Goal: Task Accomplishment & Management: Manage account settings

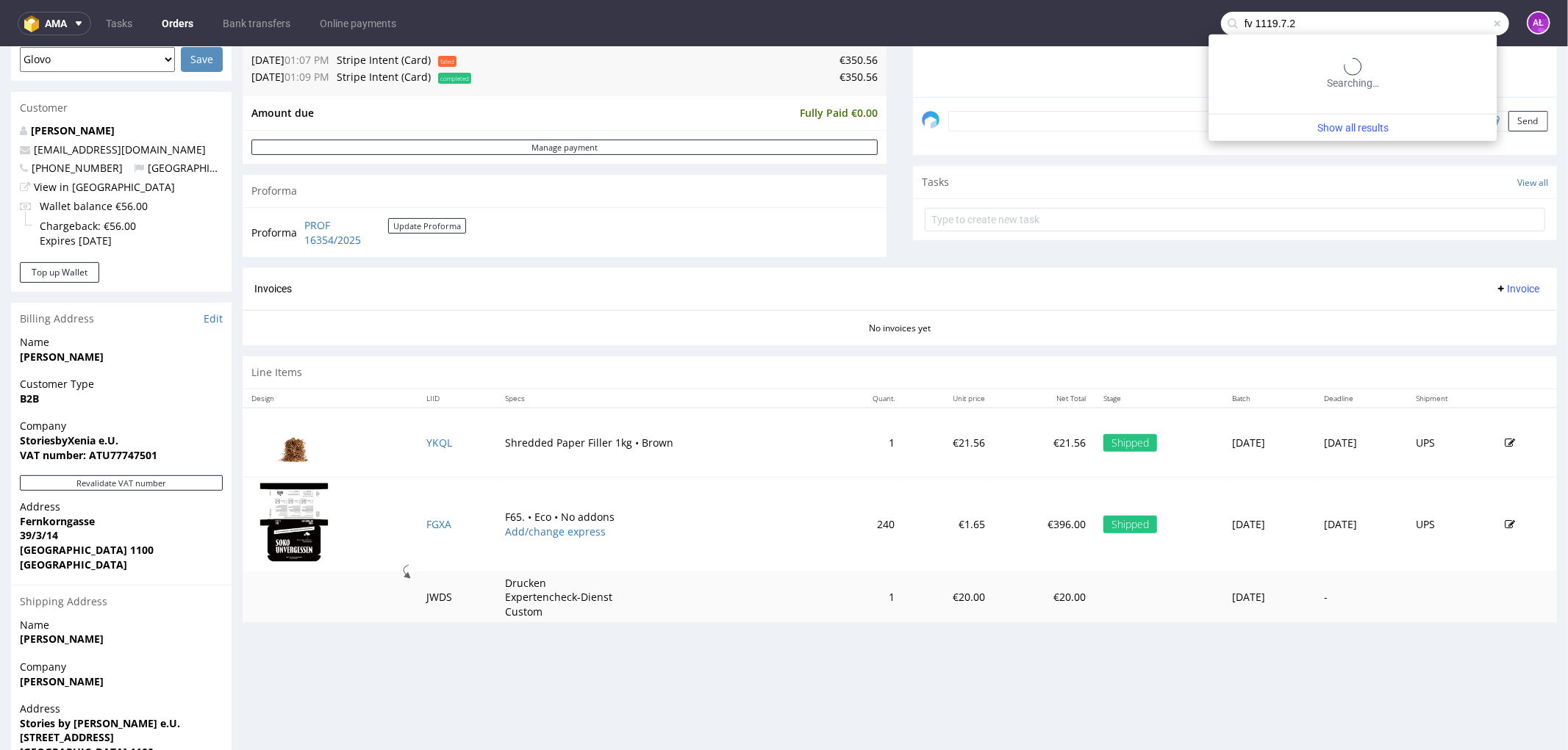
scroll to position [3, 0]
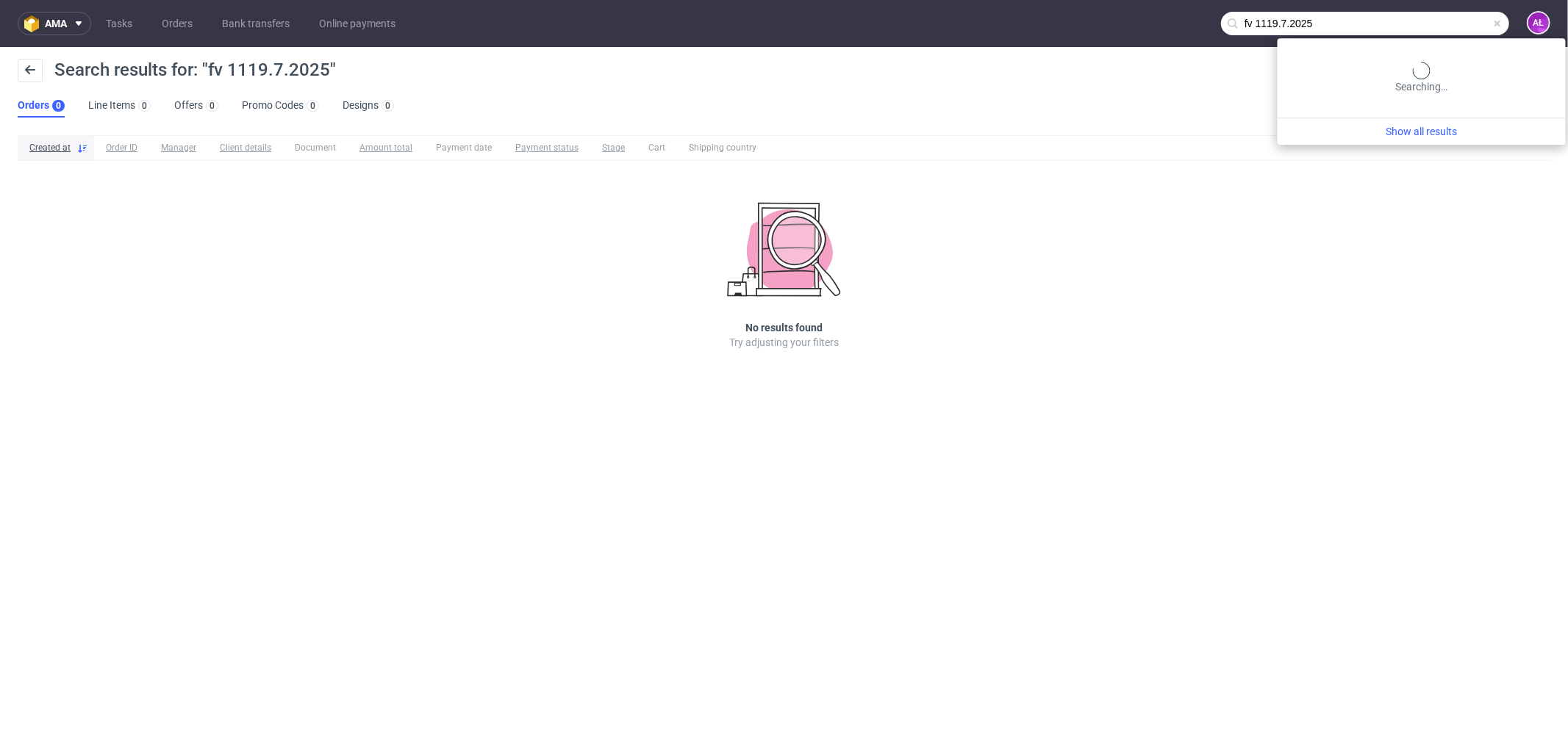
click at [1482, 16] on input "fv 1119.7.2025" at bounding box center [1365, 24] width 288 height 24
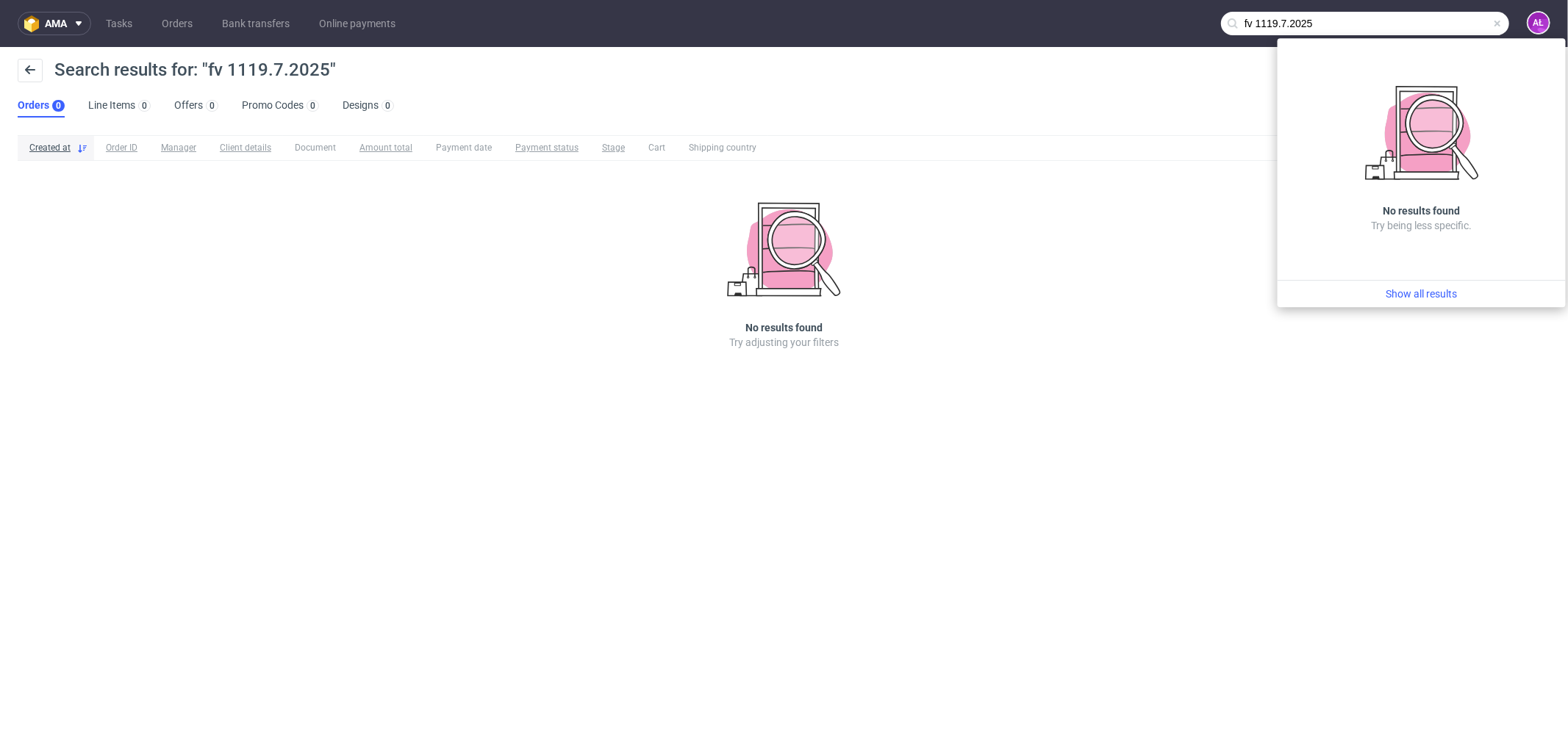
click at [1292, 31] on input "fv 1119.7.2025" at bounding box center [1365, 24] width 288 height 24
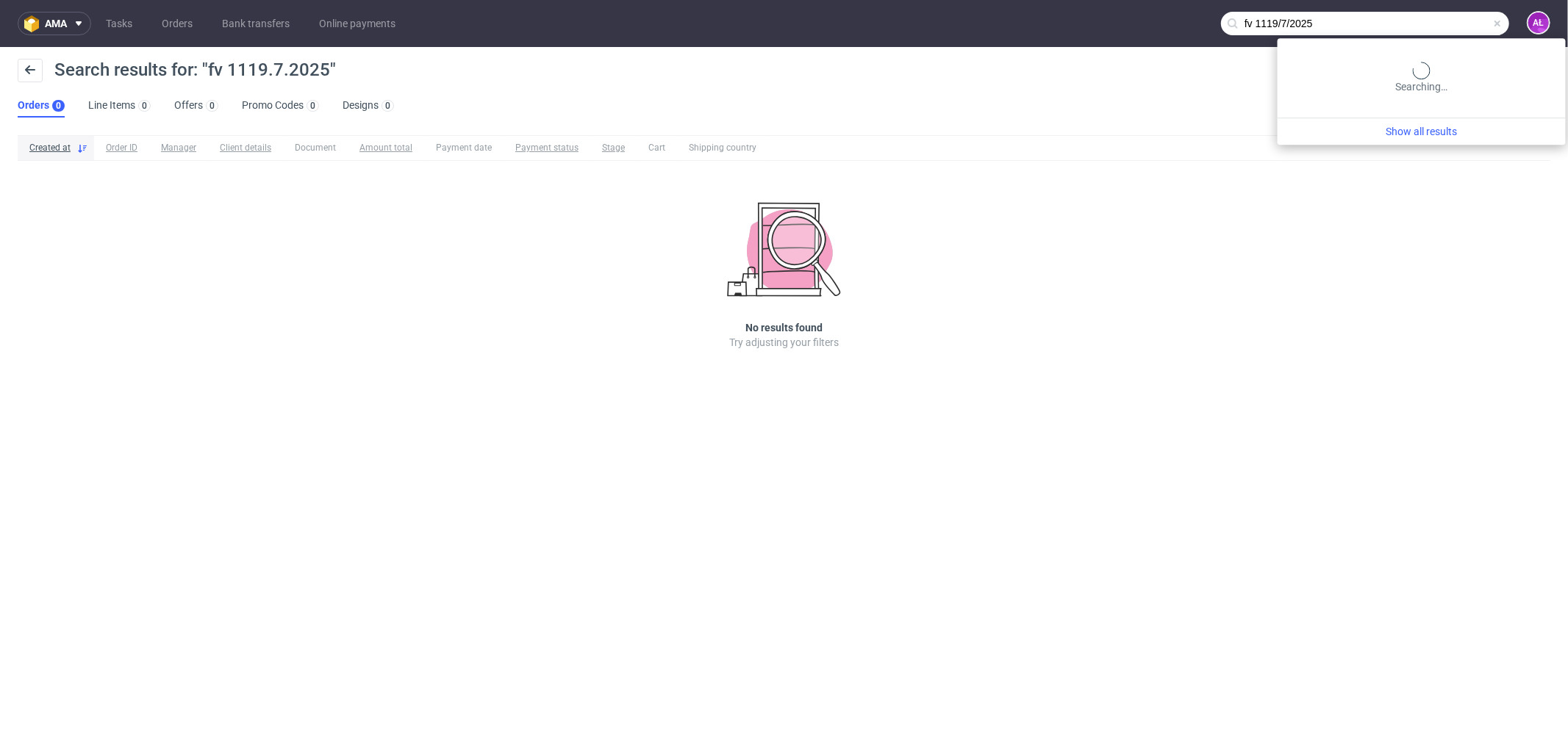
type input "fv 1119/7/2025"
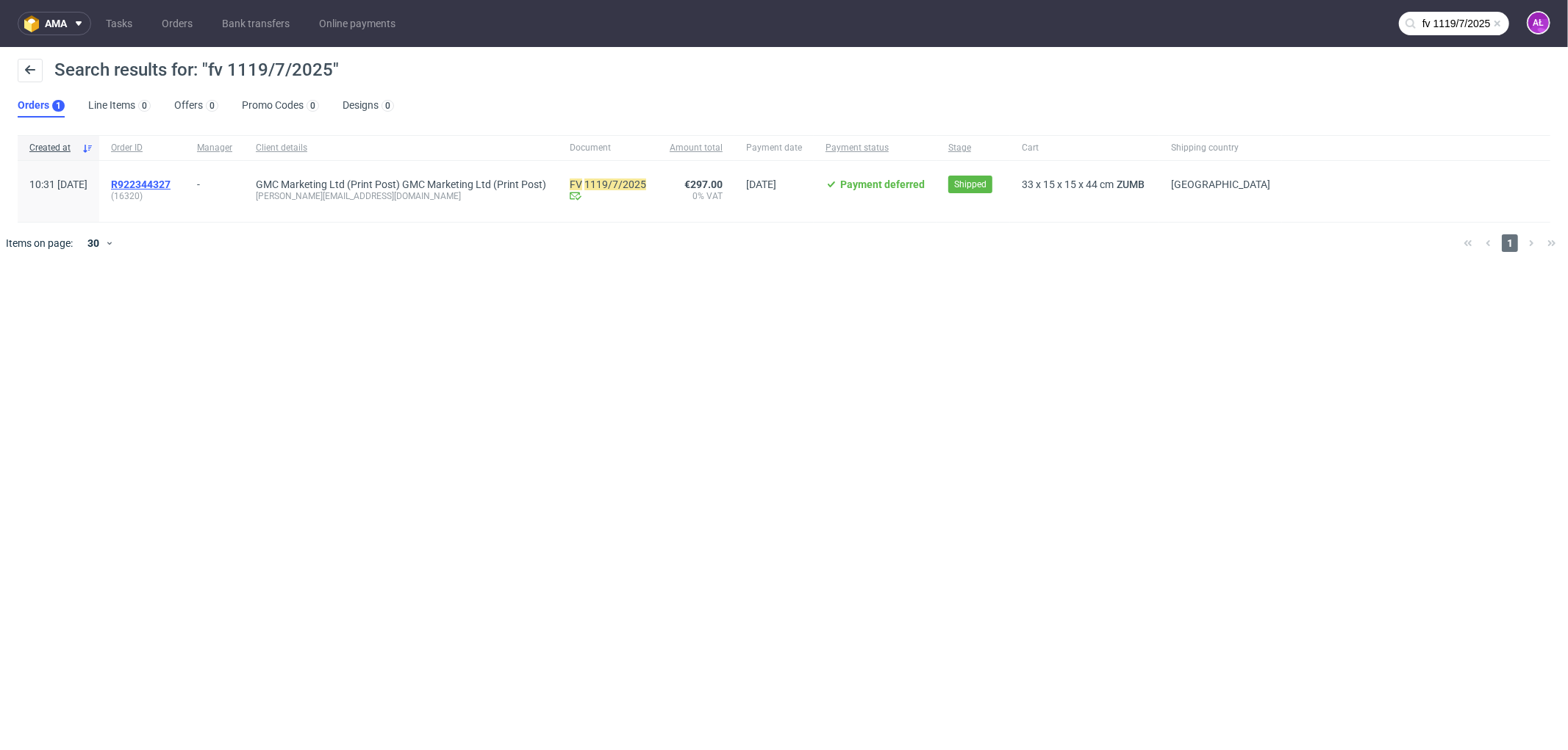
click at [170, 188] on span "R922344327" at bounding box center [141, 185] width 59 height 12
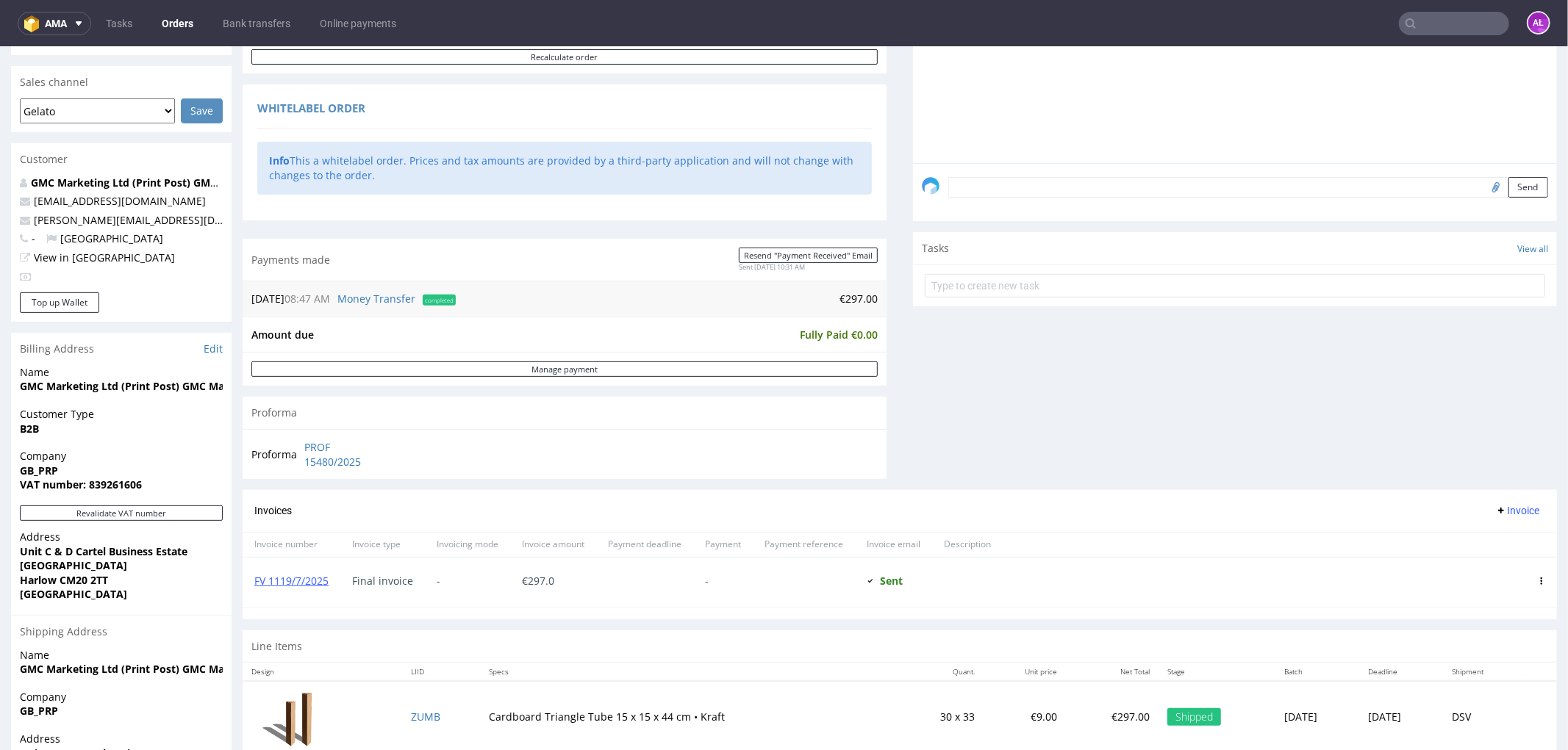
scroll to position [506, 0]
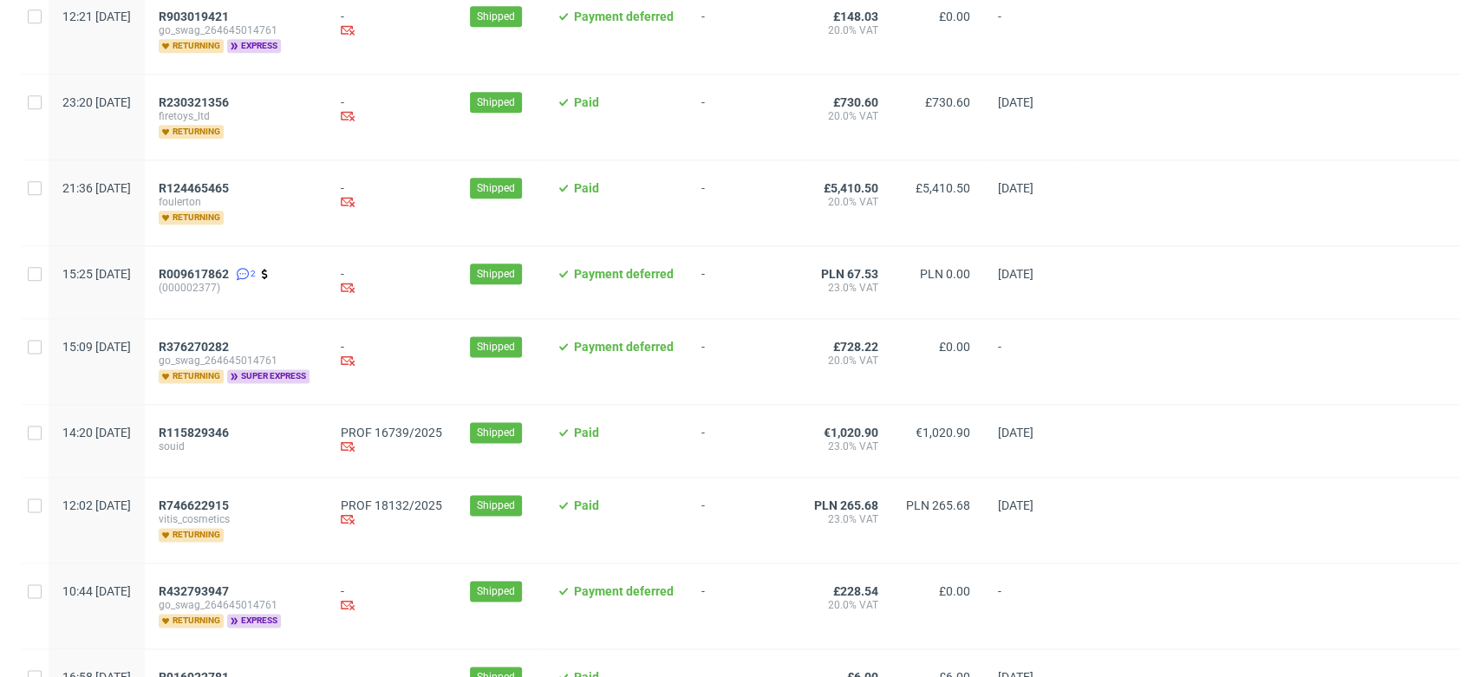
scroll to position [1445, 0]
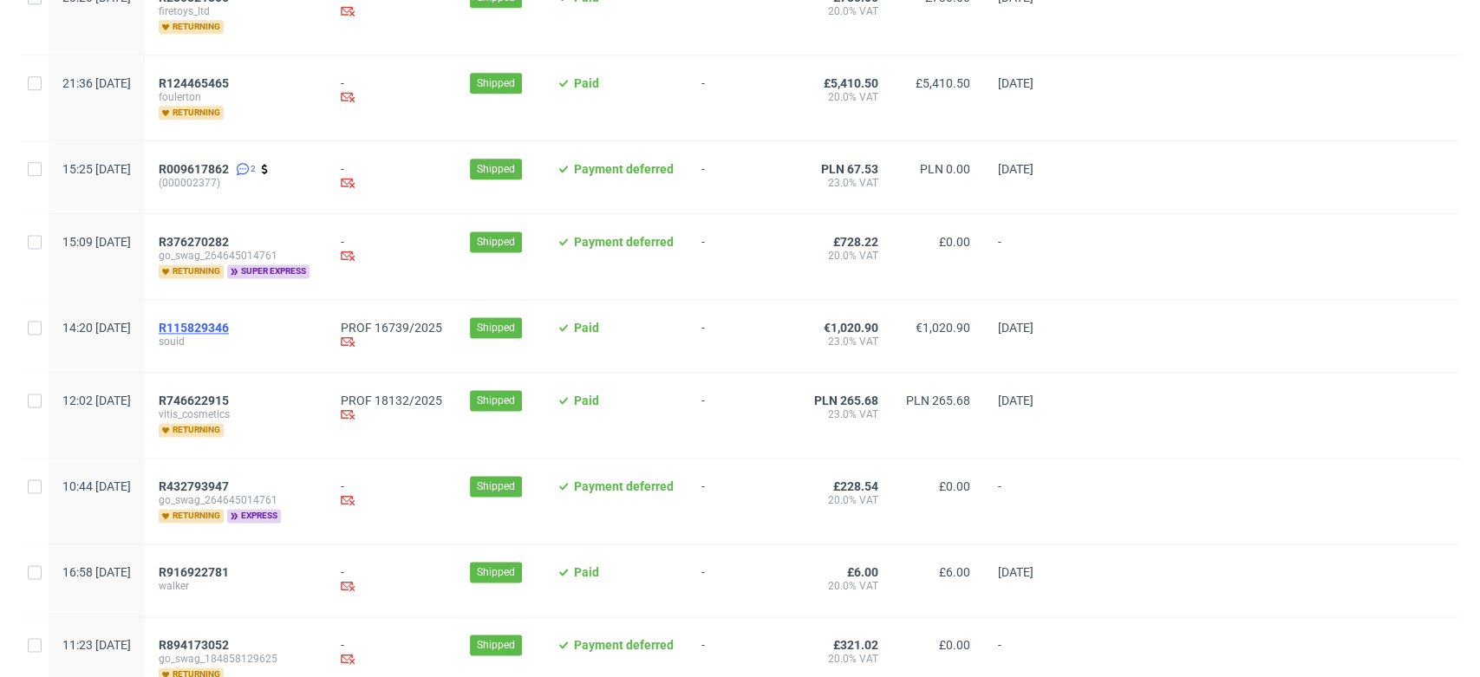
click at [229, 322] on span "R115829346" at bounding box center [194, 328] width 70 height 14
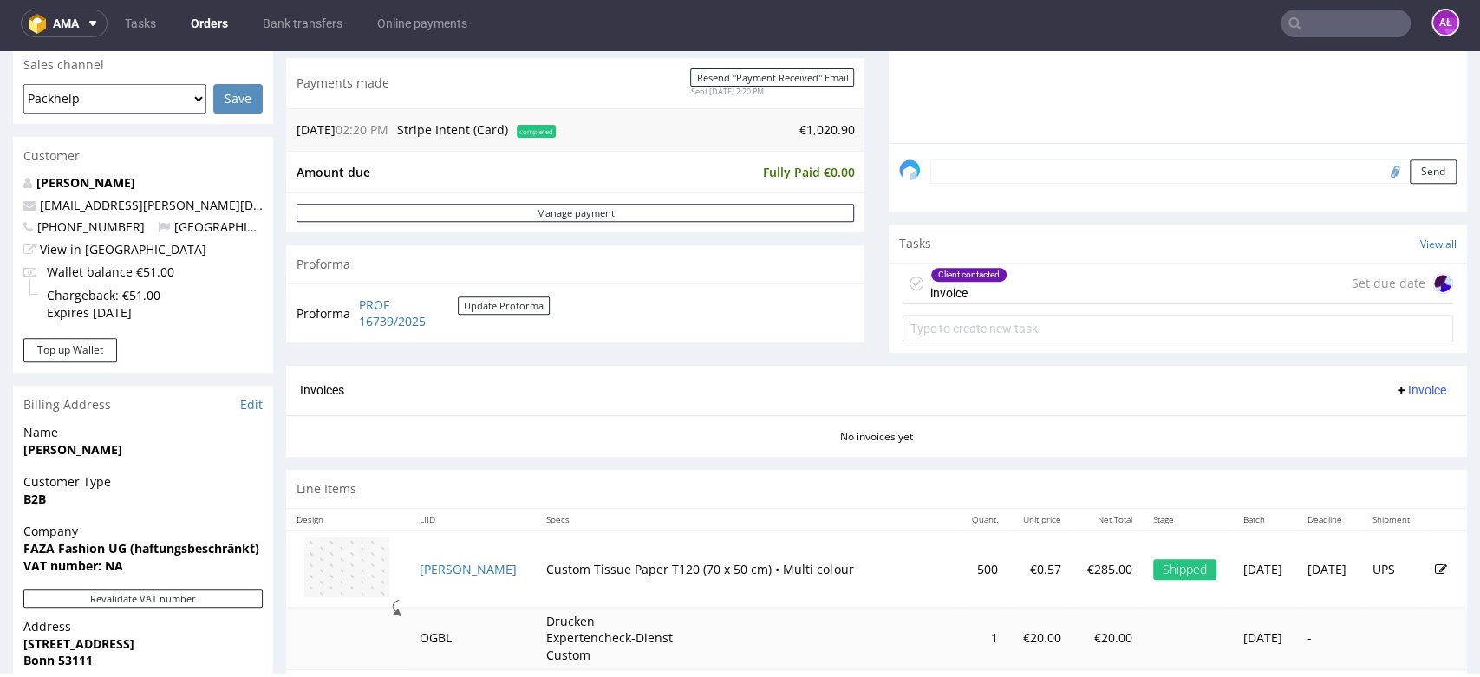
scroll to position [481, 0]
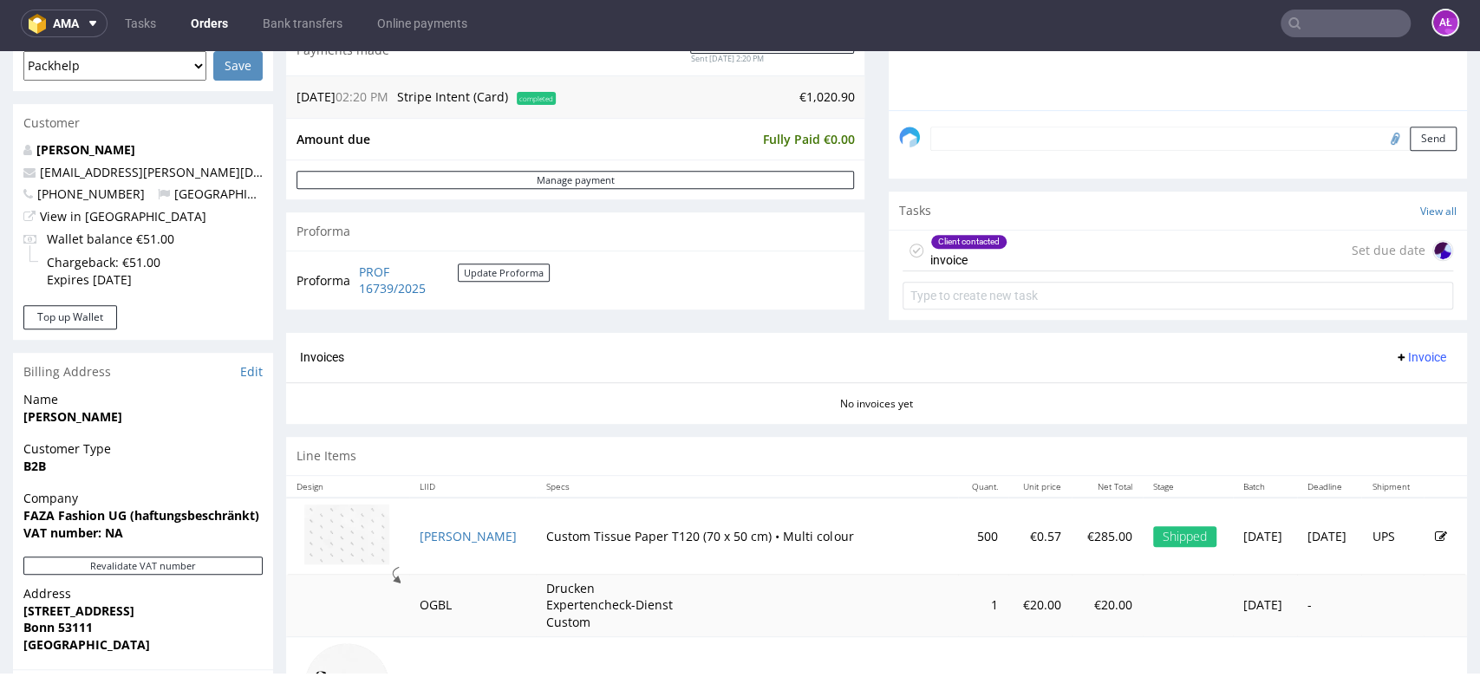
click at [1014, 268] on div "Client contacted invoice Set due date" at bounding box center [1178, 251] width 551 height 41
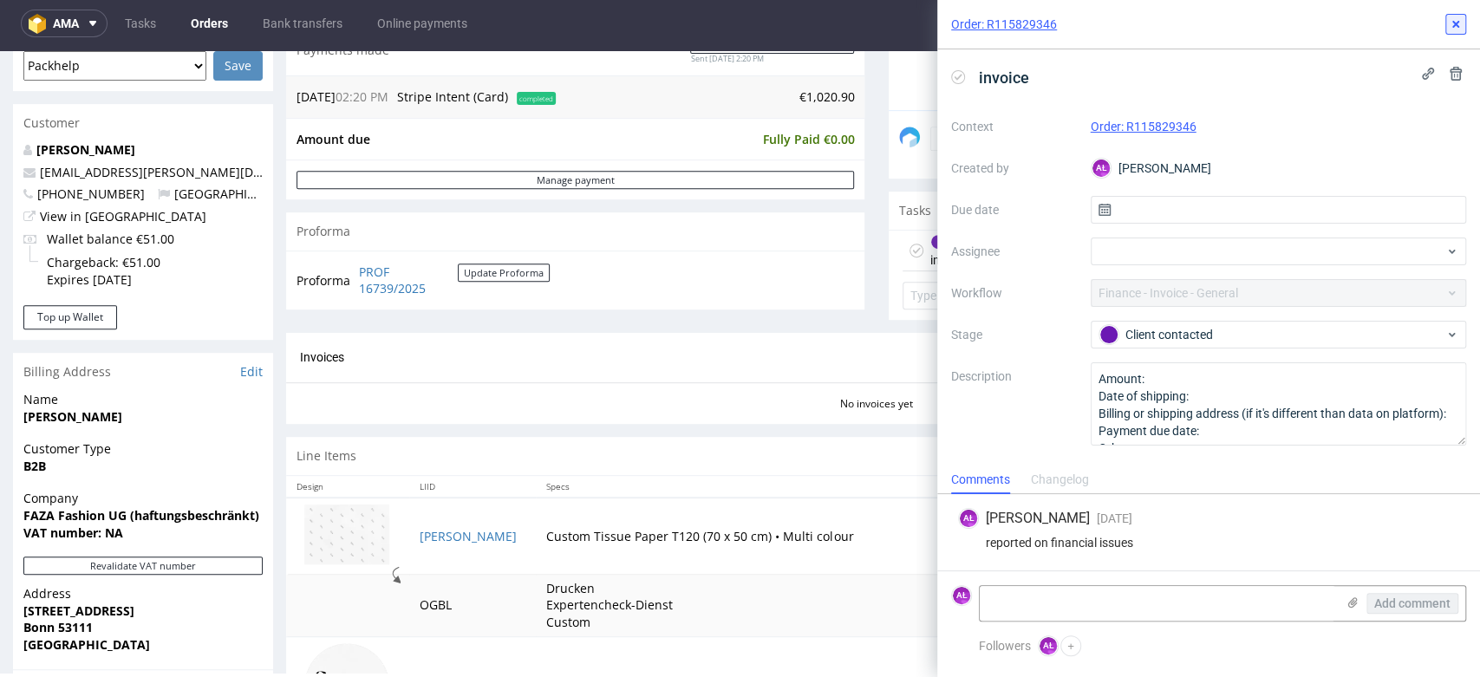
click at [1458, 23] on icon at bounding box center [1456, 24] width 14 height 14
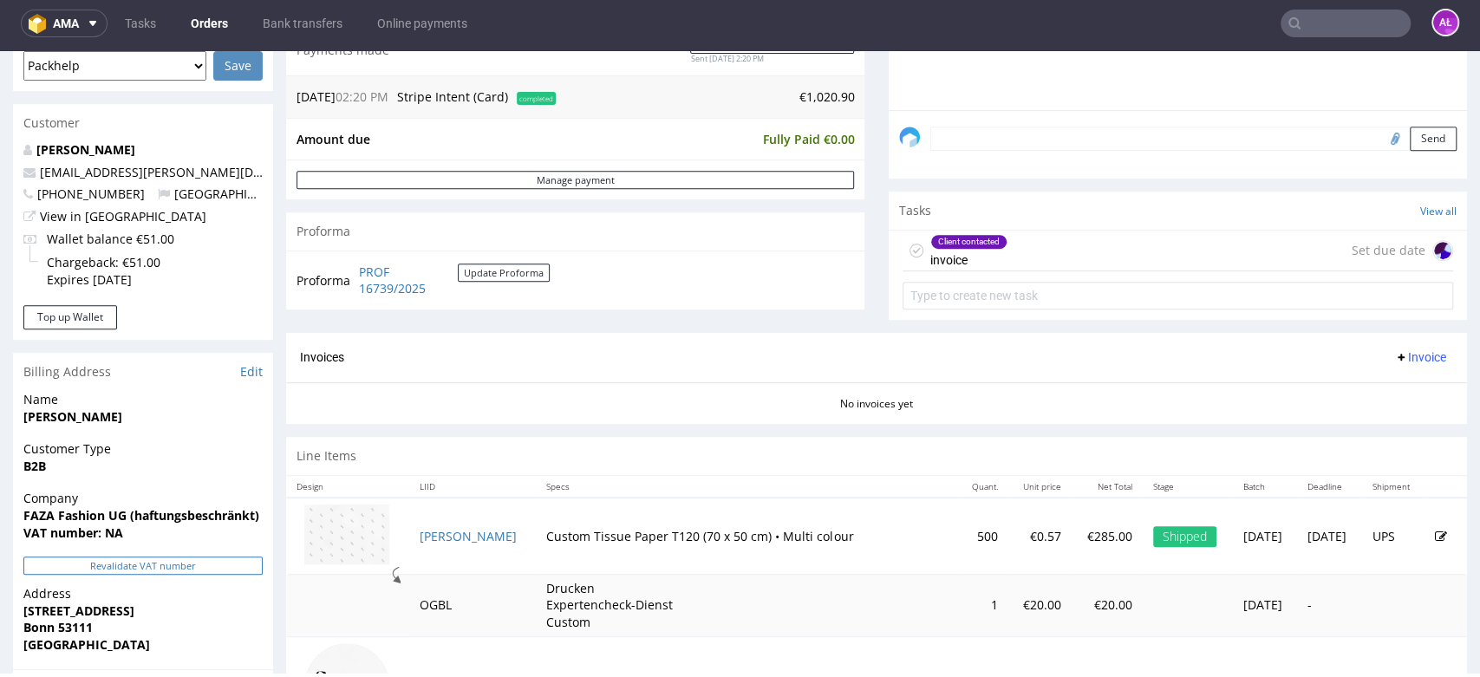
click at [193, 565] on button "Revalidate VAT number" at bounding box center [142, 566] width 239 height 18
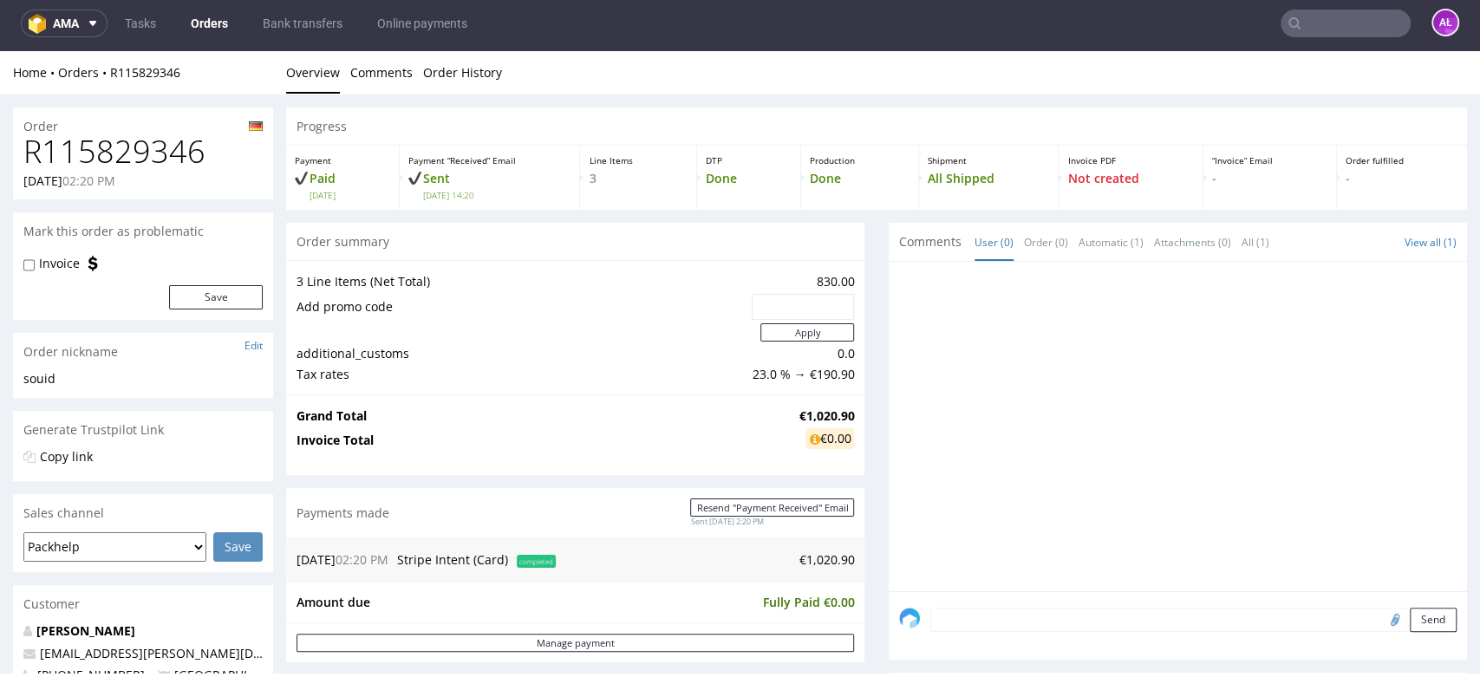
scroll to position [481, 0]
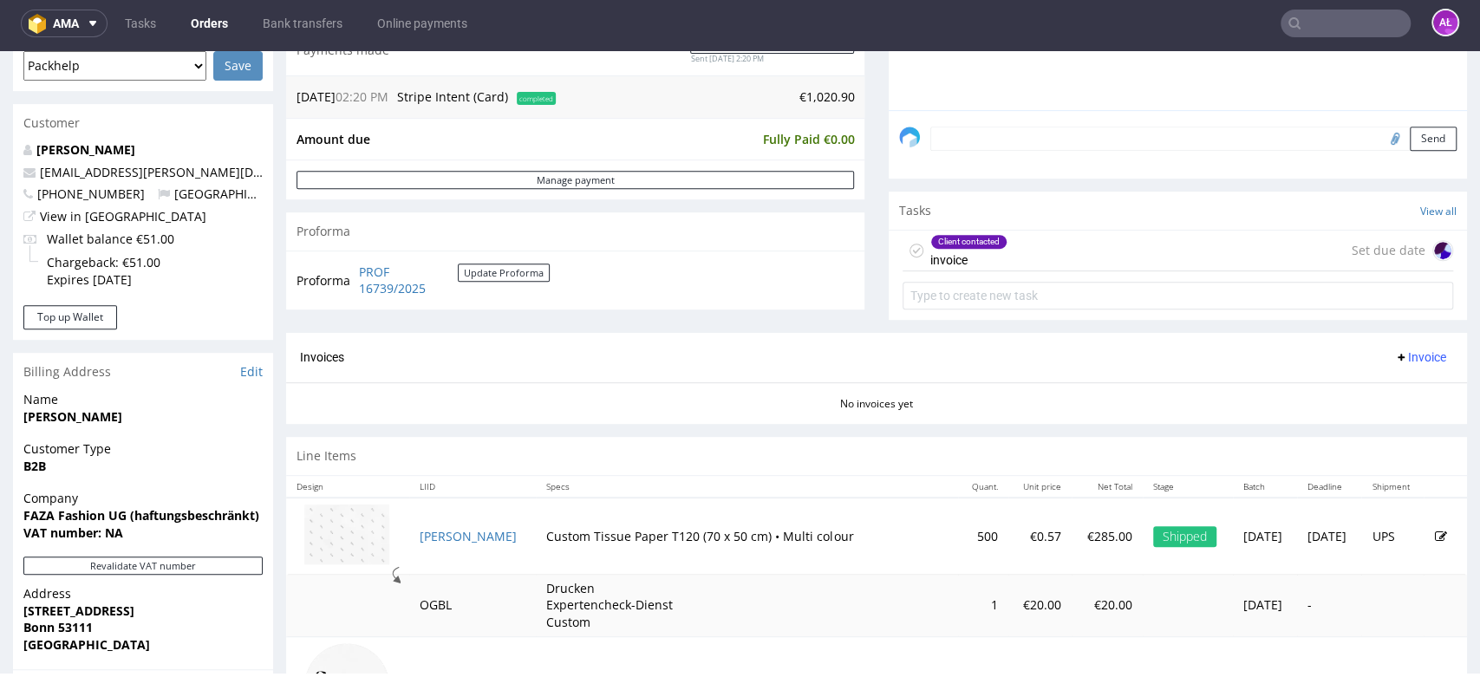
click at [1394, 359] on span "Invoice" at bounding box center [1420, 357] width 52 height 14
click at [1394, 395] on span "Generate" at bounding box center [1390, 392] width 84 height 17
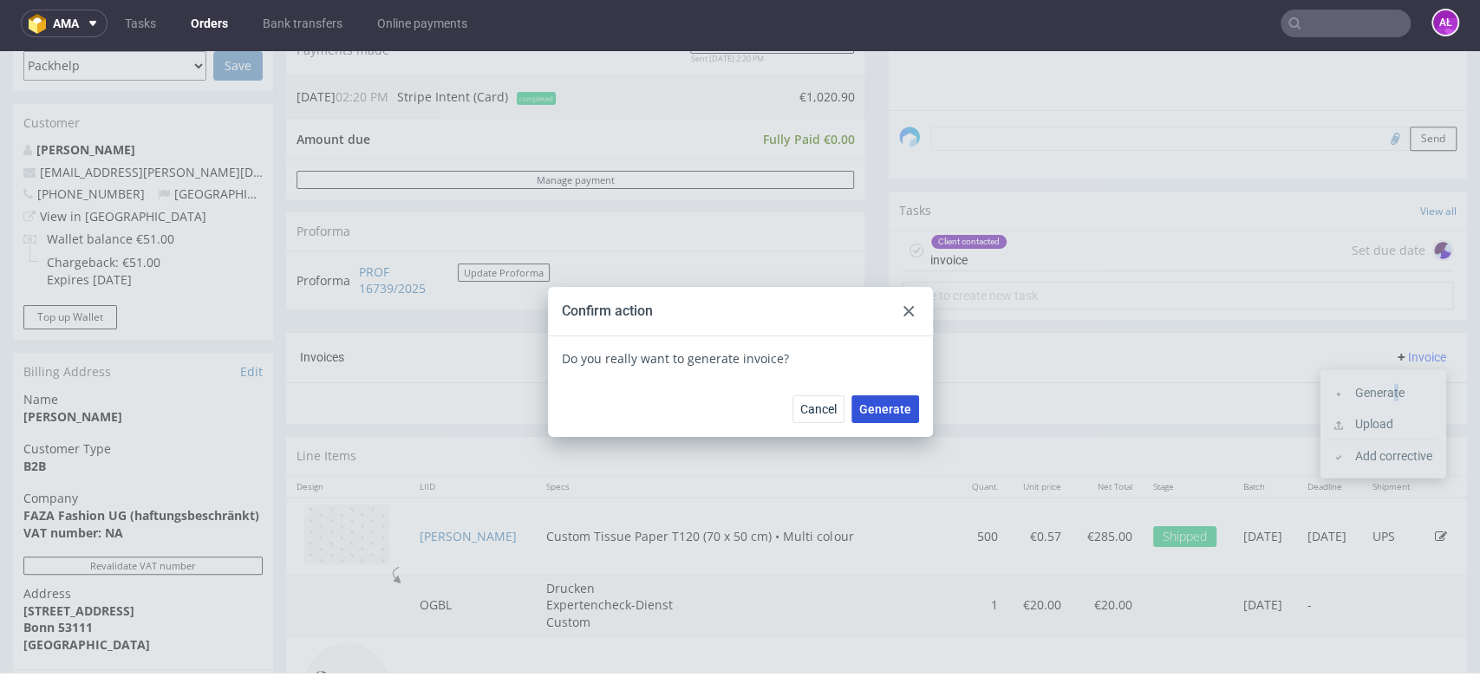
click at [868, 409] on span "Generate" at bounding box center [885, 409] width 52 height 12
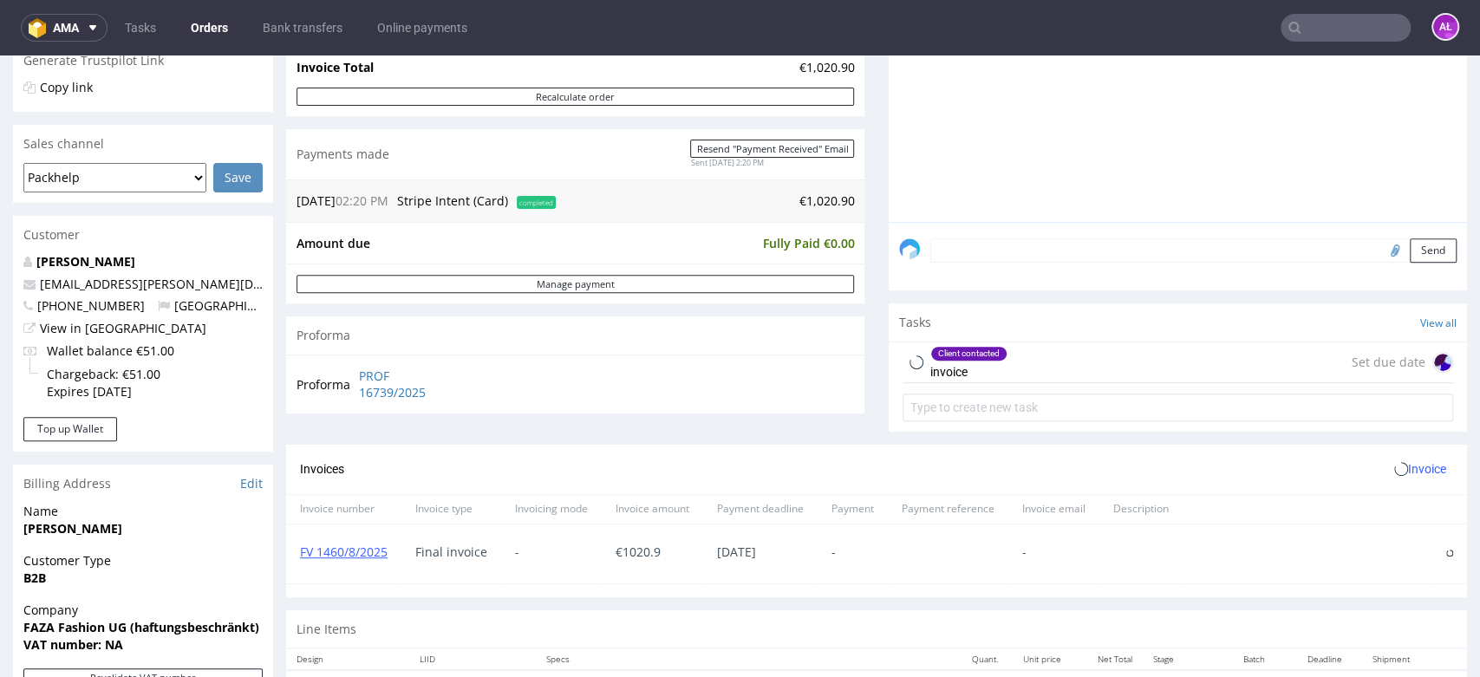
scroll to position [385, 0]
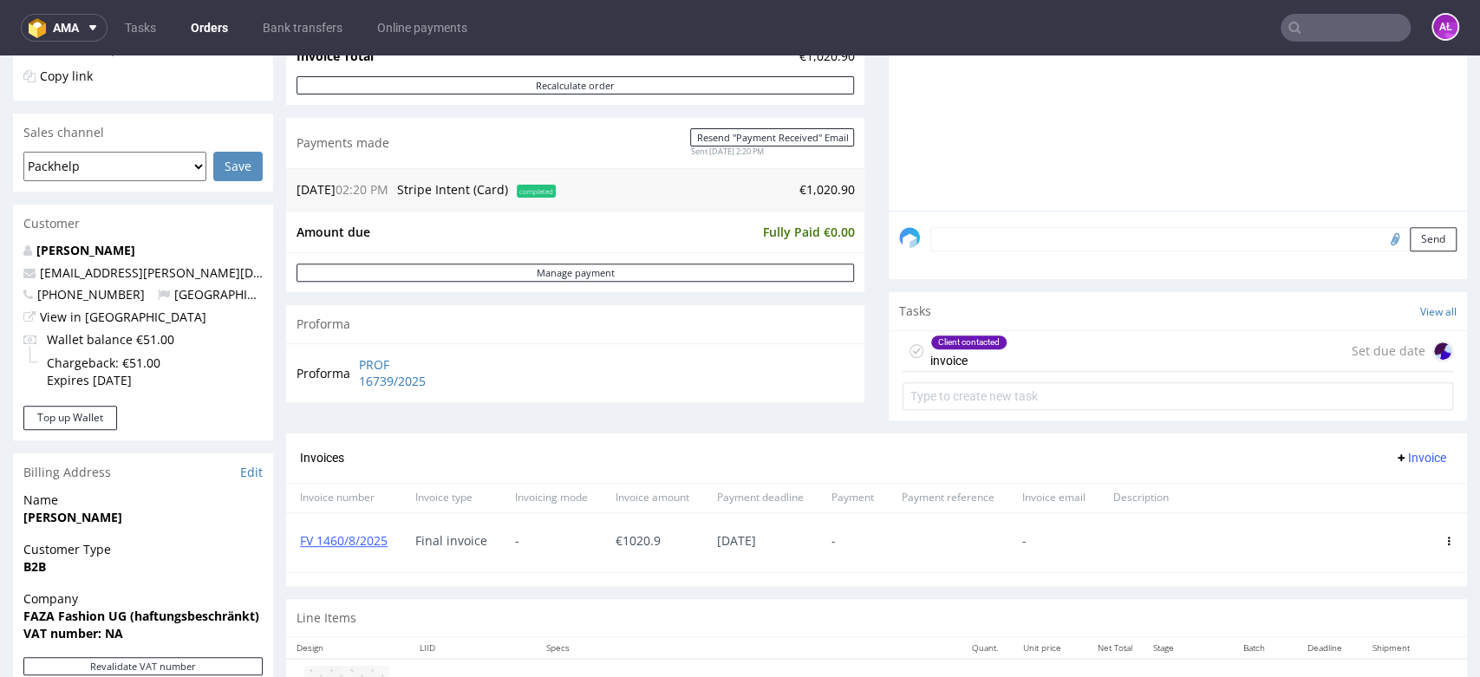
click at [970, 349] on div "Client contacted invoice" at bounding box center [968, 351] width 77 height 40
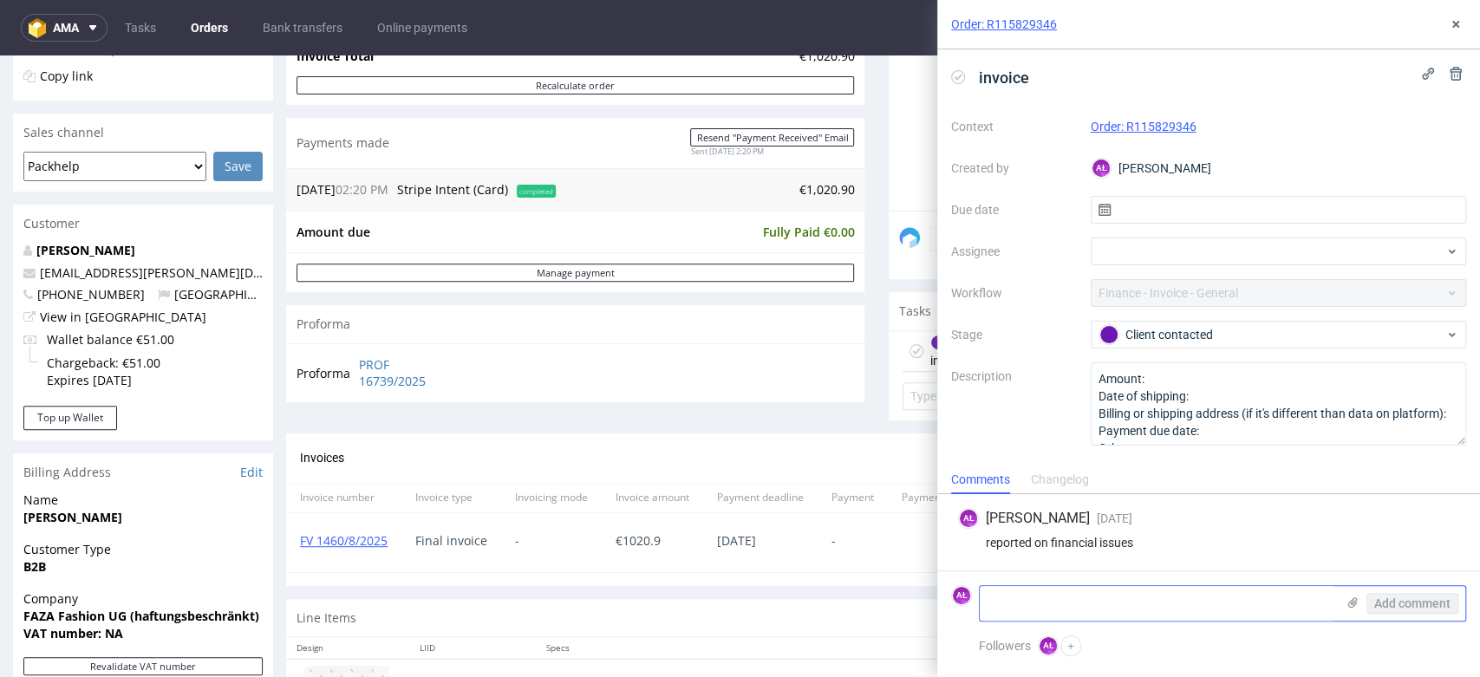
click at [1068, 602] on textarea at bounding box center [1158, 603] width 356 height 35
type textarea "client didn't answer"
click at [1407, 584] on form "AŁ client didn't answer Add comment" at bounding box center [1208, 603] width 543 height 65
click at [1419, 599] on span "Add comment" at bounding box center [1412, 603] width 76 height 12
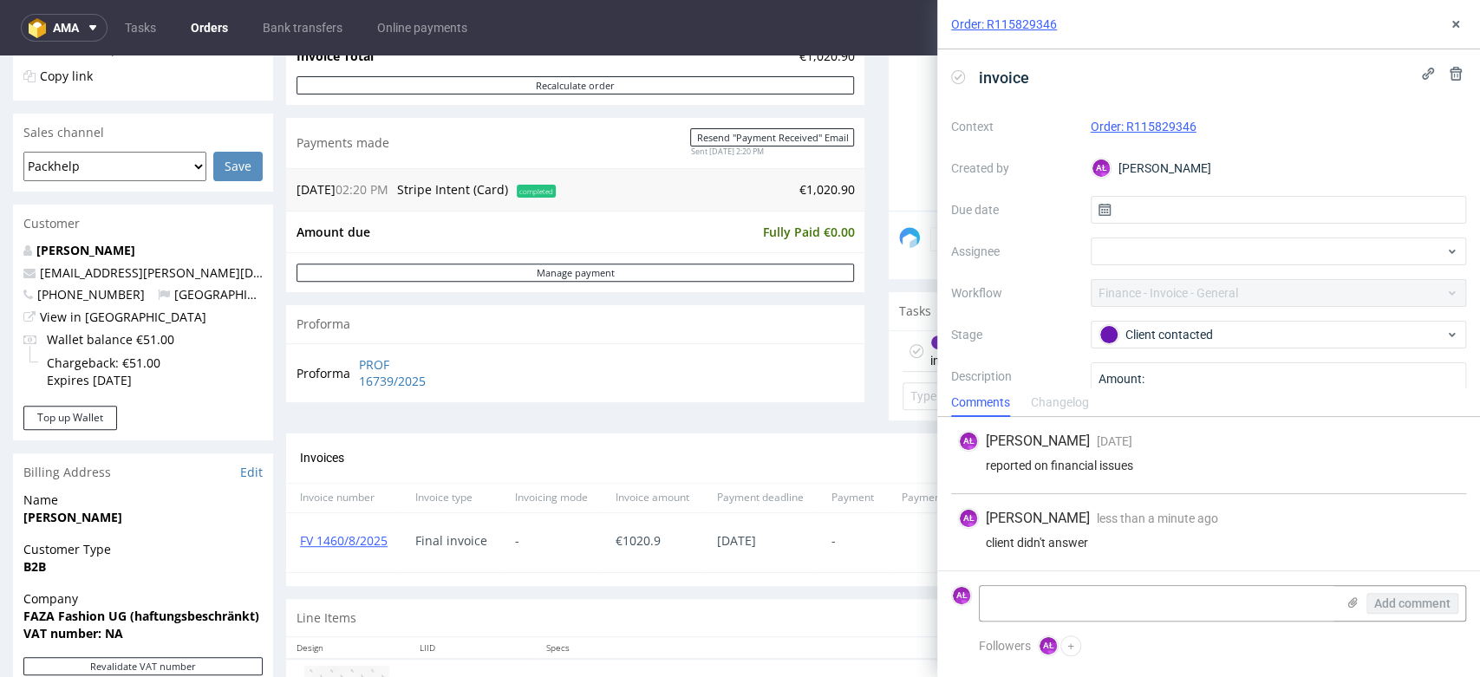
click at [957, 75] on icon at bounding box center [958, 77] width 14 height 14
click at [1456, 23] on use at bounding box center [1456, 24] width 7 height 7
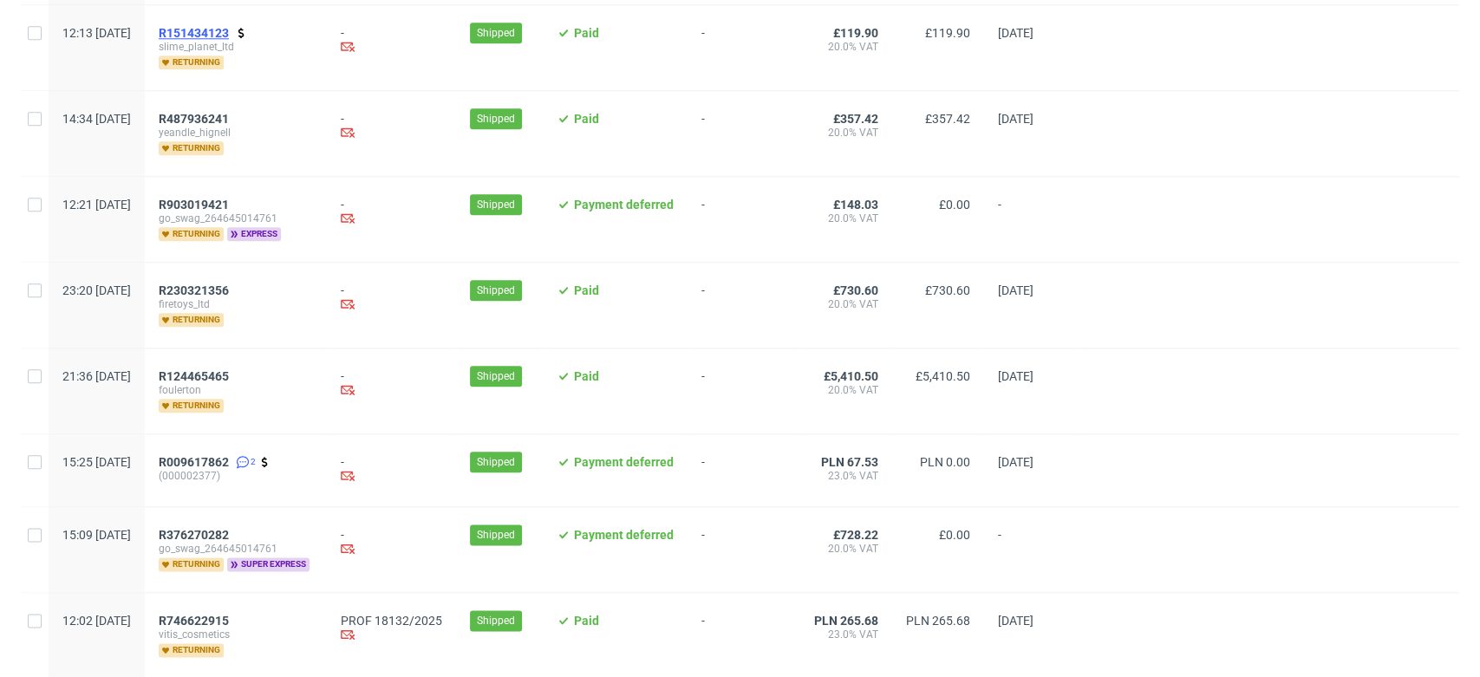
scroll to position [1252, 0]
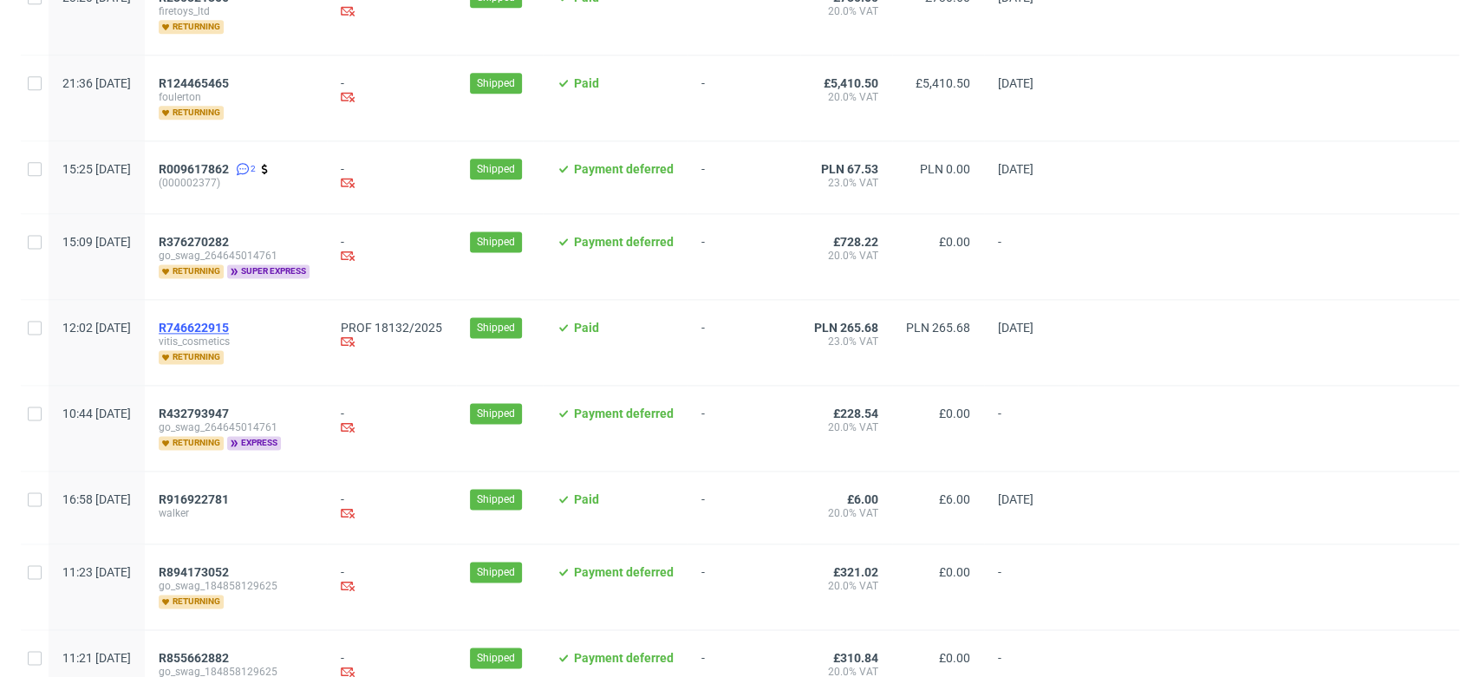
click at [229, 328] on span "R746622915" at bounding box center [194, 328] width 70 height 14
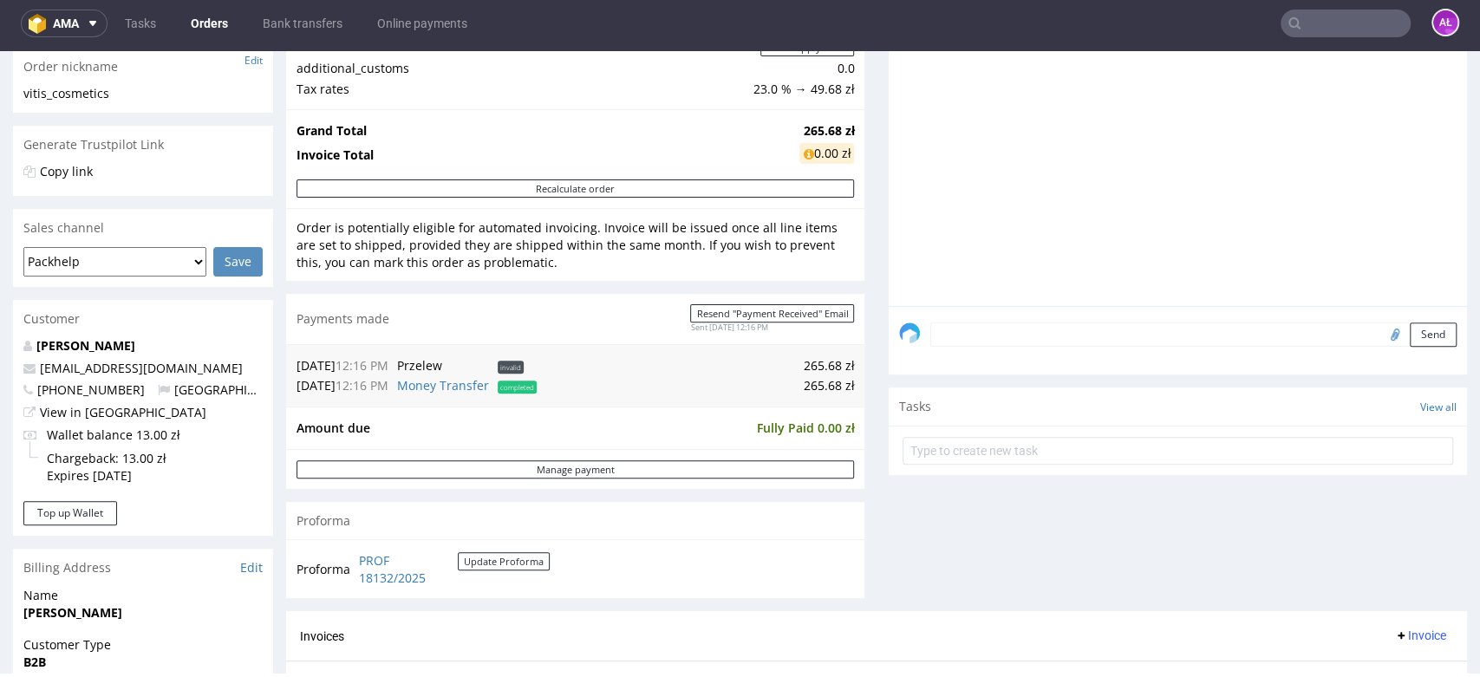
scroll to position [578, 0]
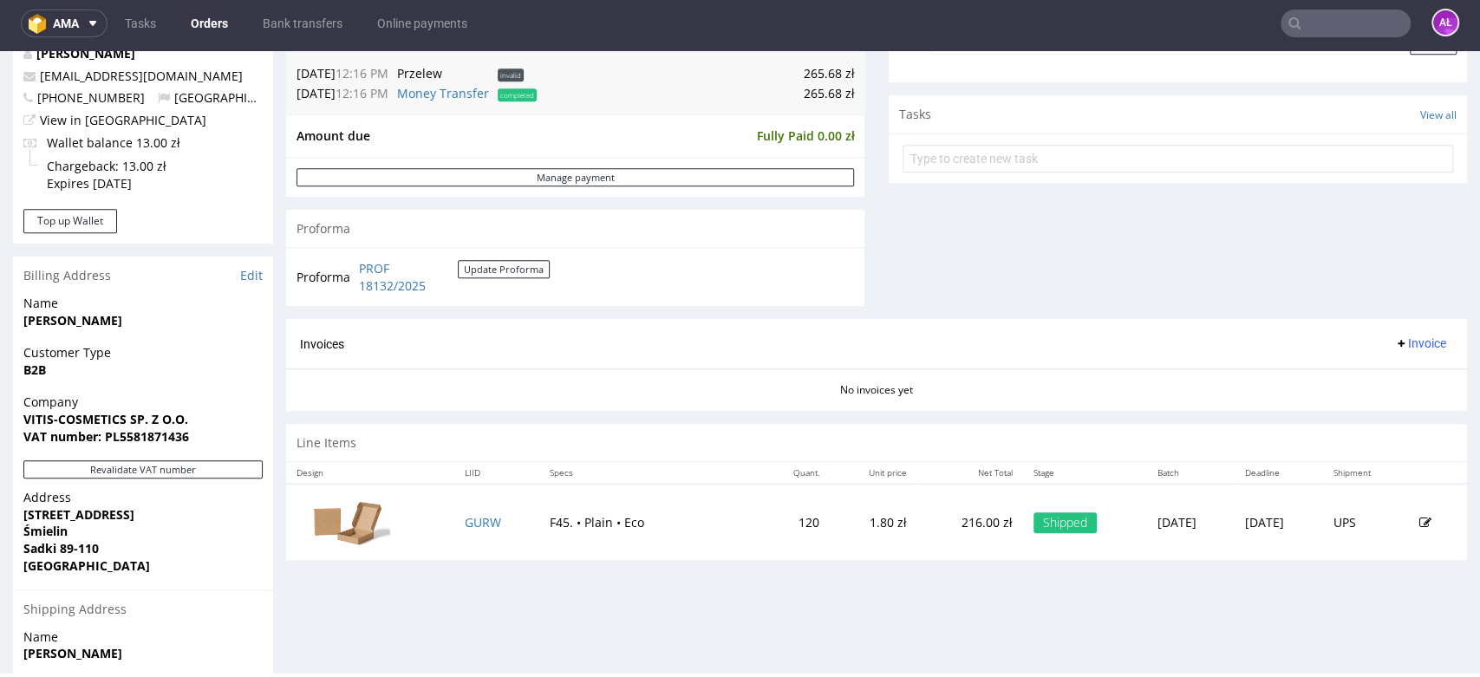
click at [1394, 341] on span "Invoice" at bounding box center [1420, 343] width 52 height 14
click at [1389, 380] on span "Generate" at bounding box center [1390, 380] width 84 height 17
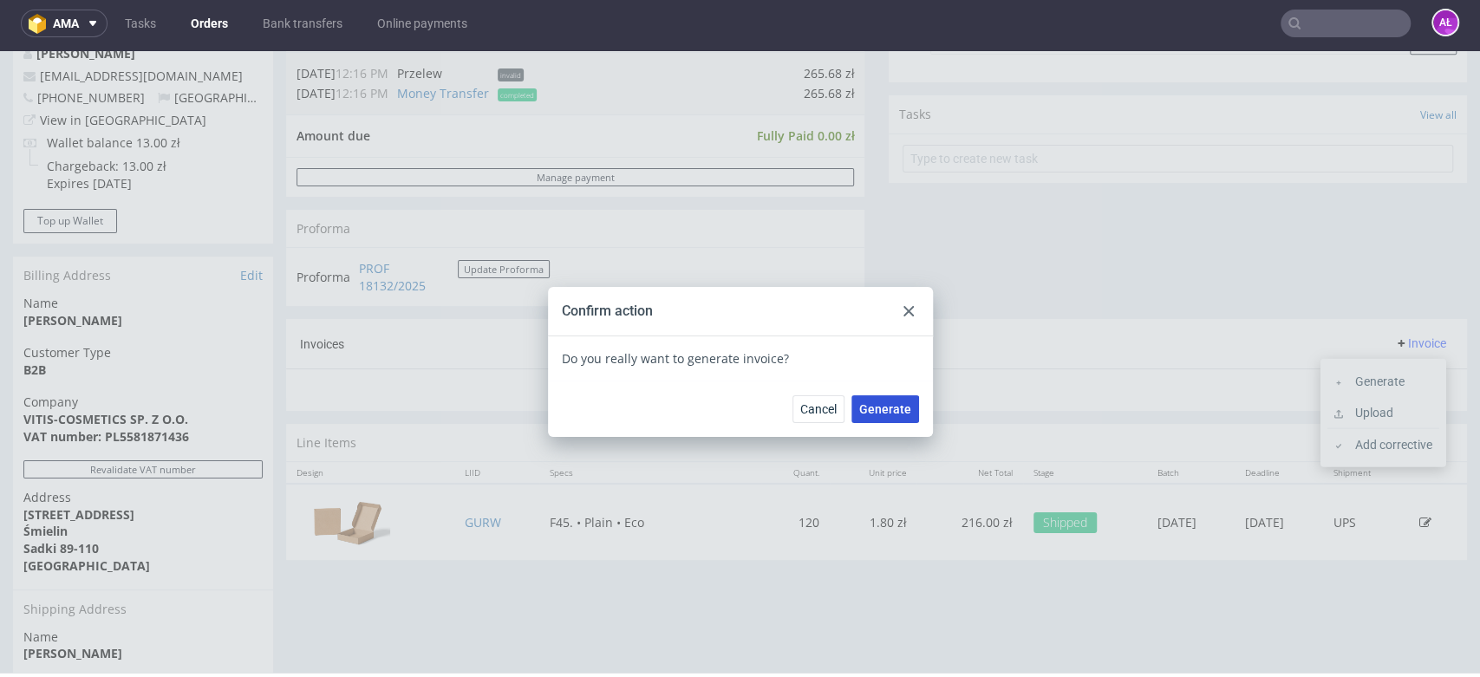
click at [873, 410] on span "Generate" at bounding box center [885, 409] width 52 height 12
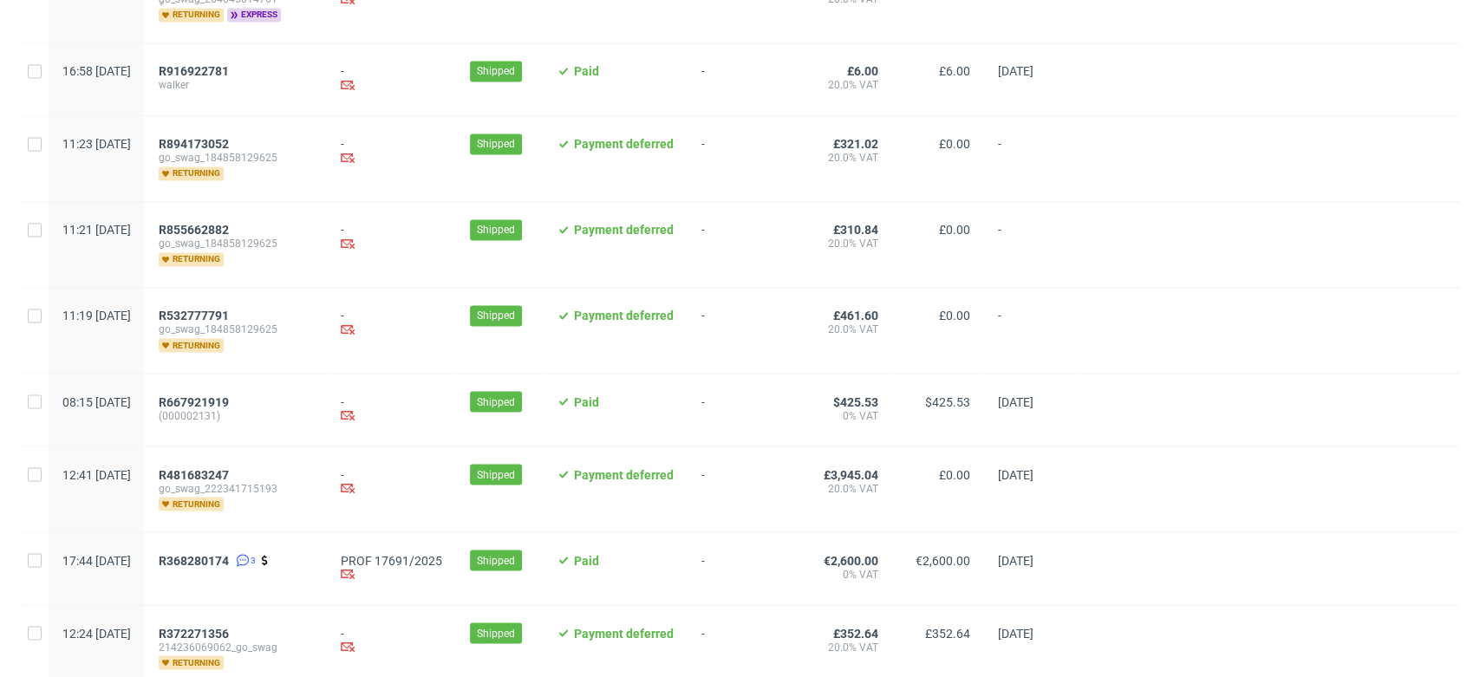
scroll to position [1940, 0]
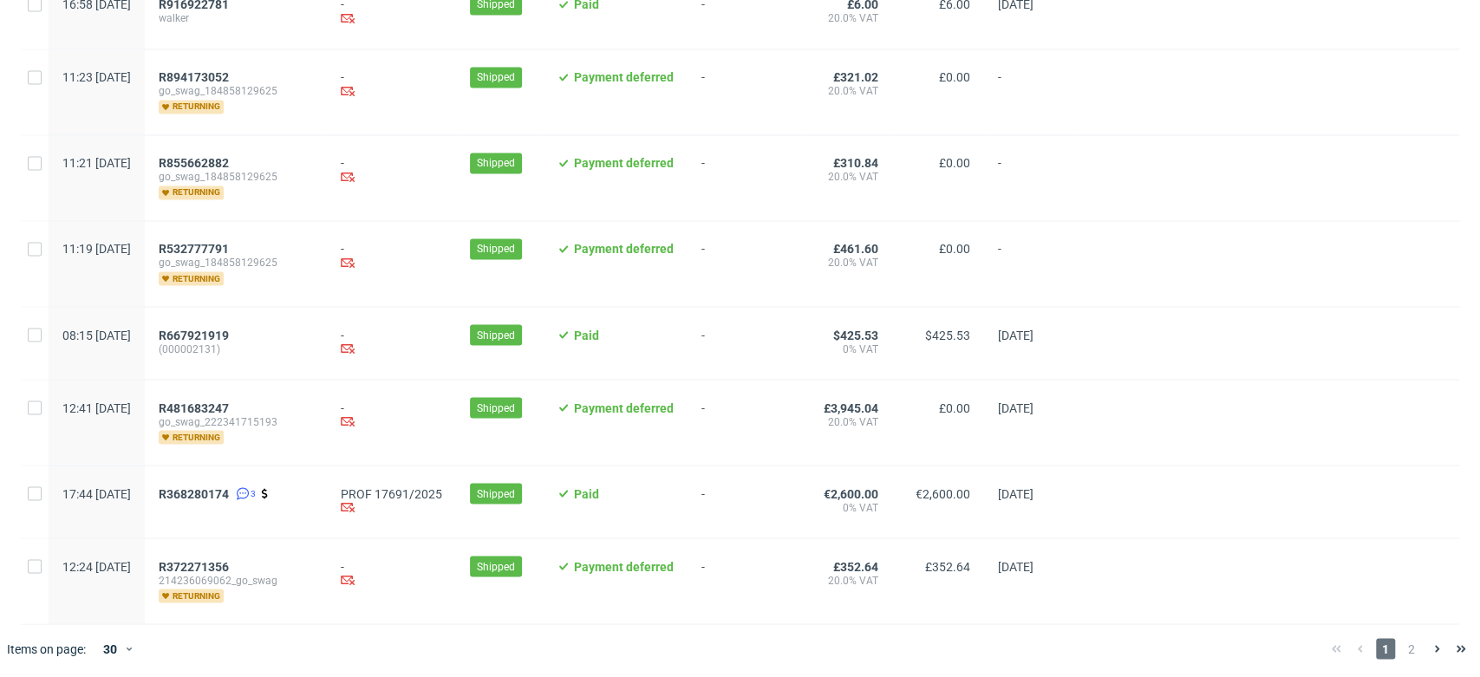
click at [263, 482] on div "R368280174 3" at bounding box center [236, 502] width 182 height 72
click at [229, 486] on span "R368280174" at bounding box center [194, 493] width 70 height 14
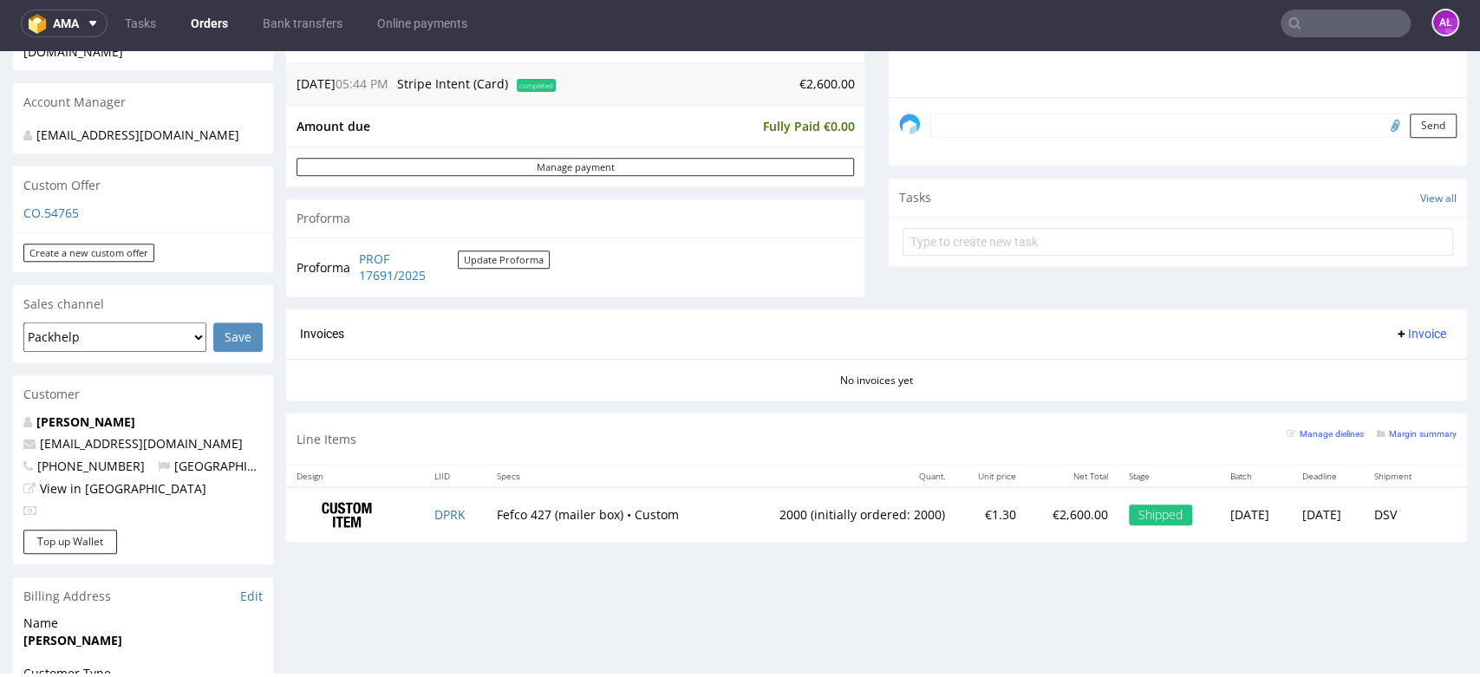
scroll to position [770, 0]
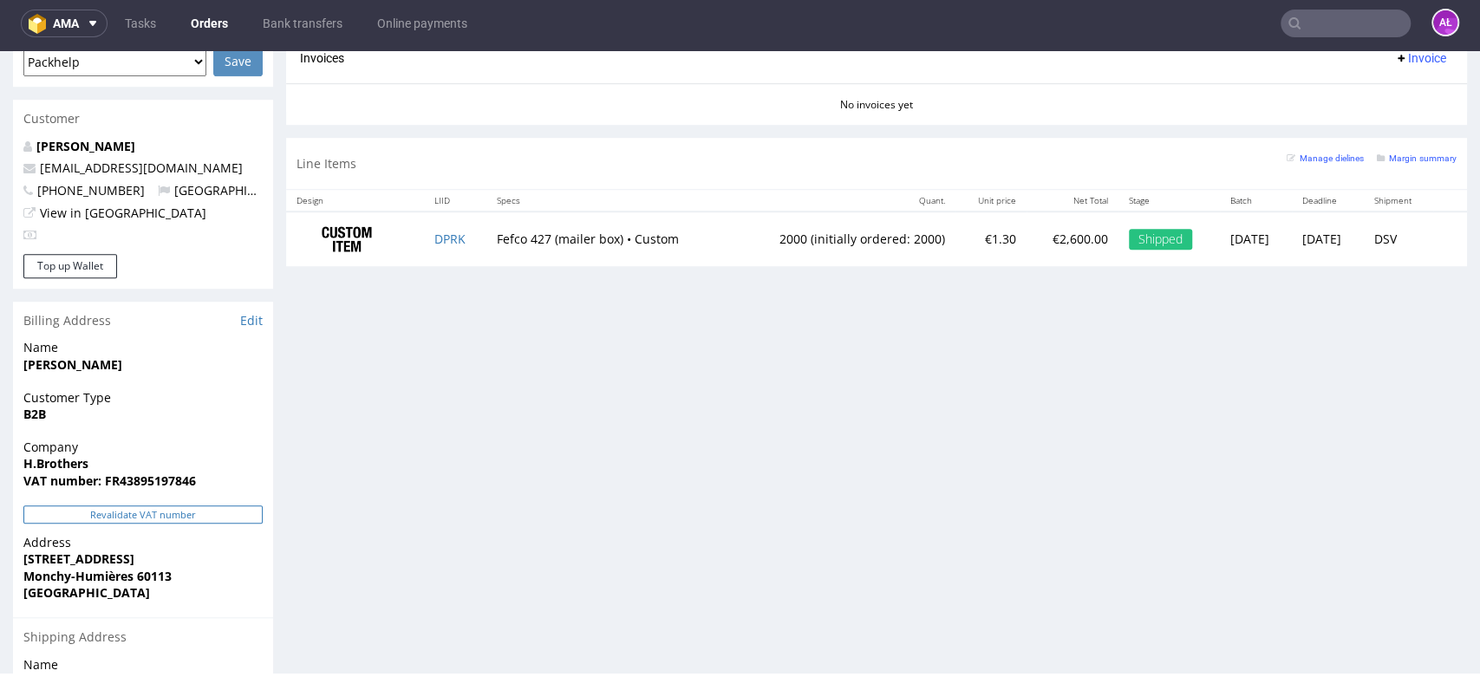
click at [225, 506] on button "Revalidate VAT number" at bounding box center [142, 515] width 239 height 18
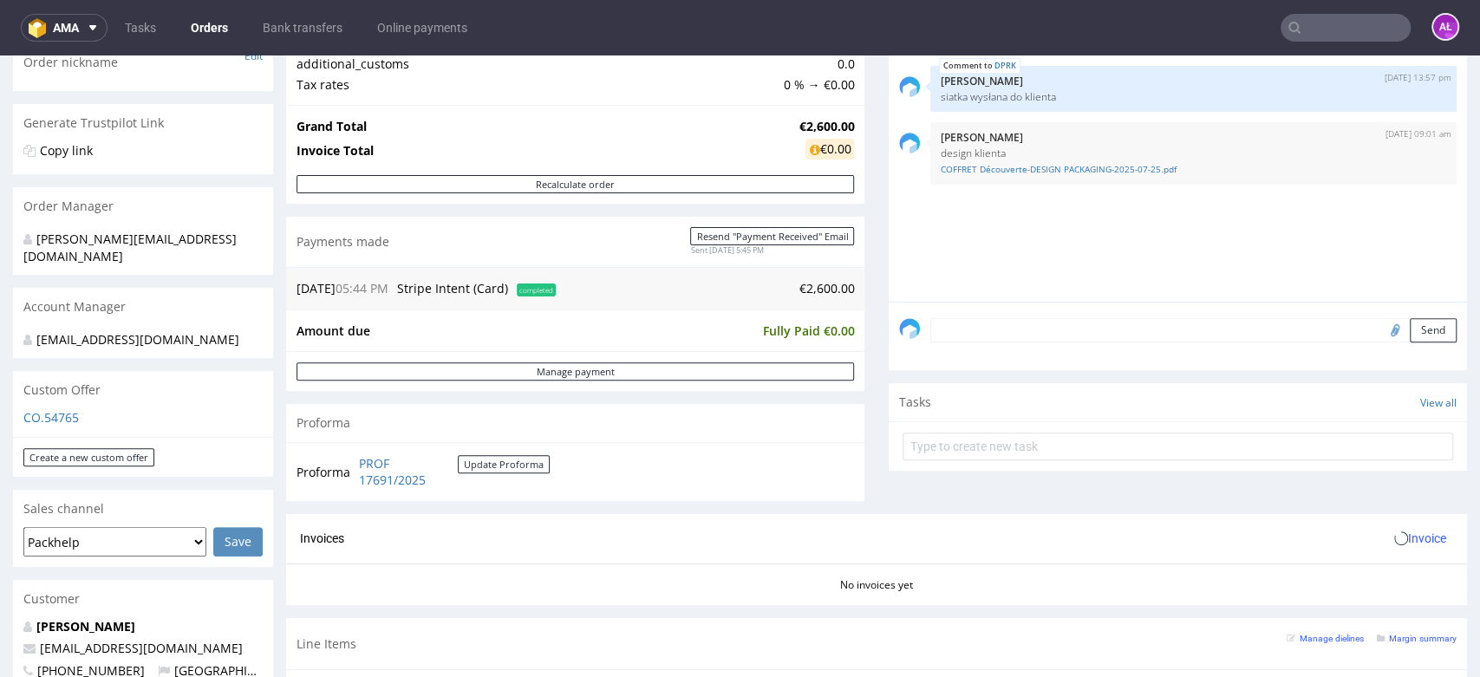
scroll to position [481, 0]
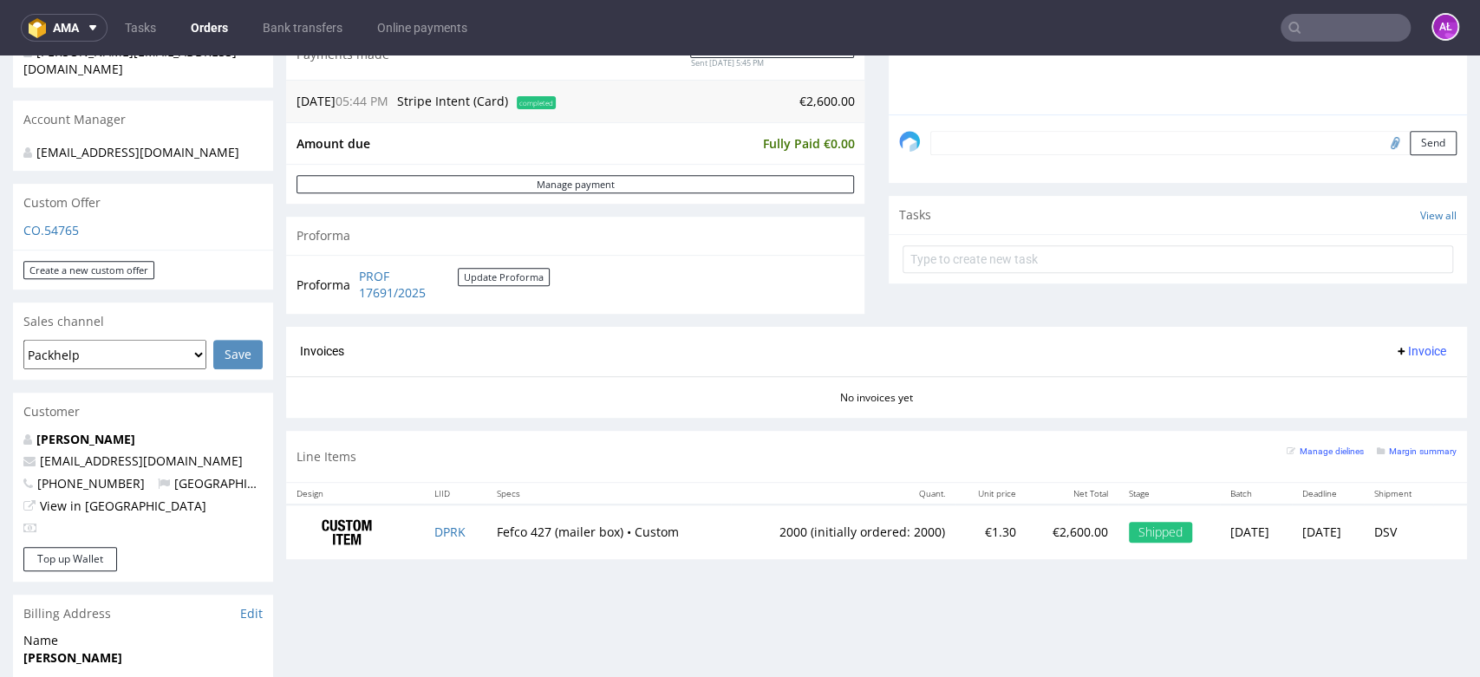
click at [1394, 352] on span "Invoice" at bounding box center [1420, 351] width 52 height 14
click at [1388, 383] on span "Generate" at bounding box center [1390, 387] width 84 height 17
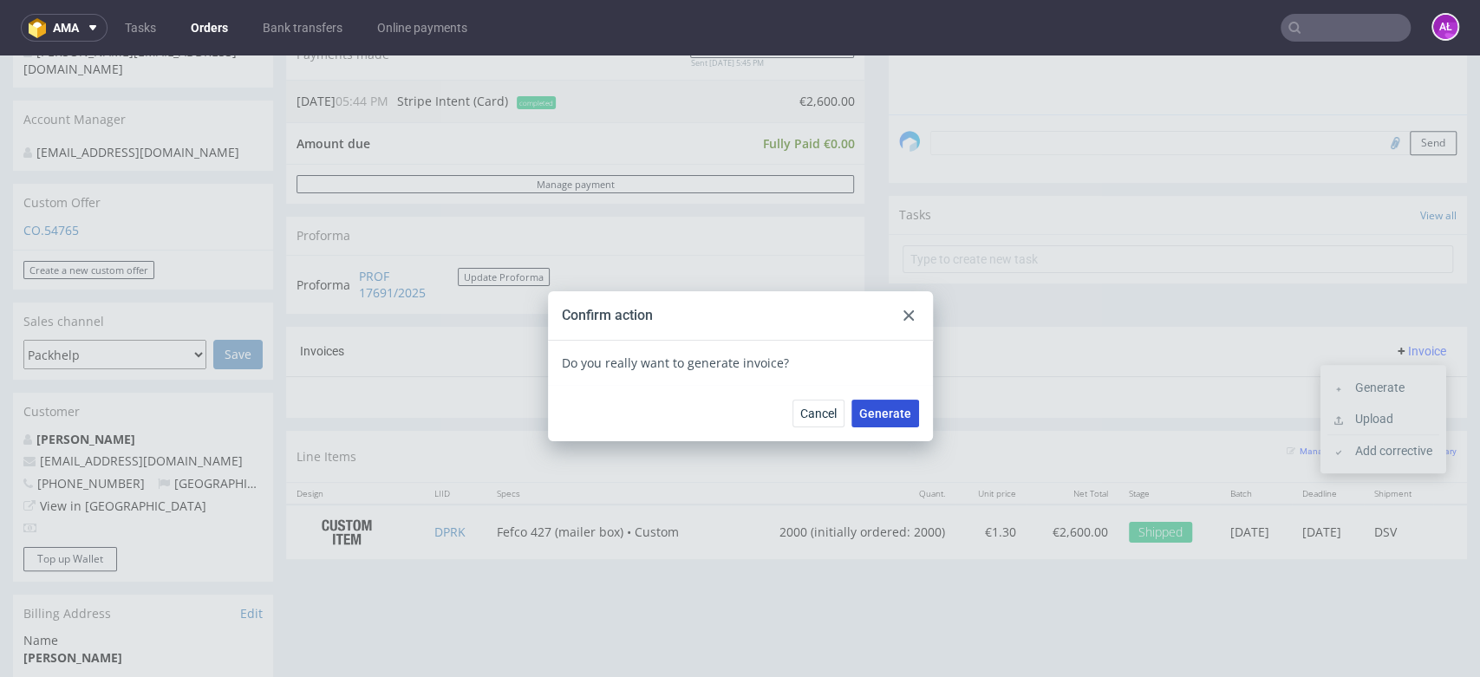
click at [875, 412] on span "Generate" at bounding box center [885, 414] width 52 height 12
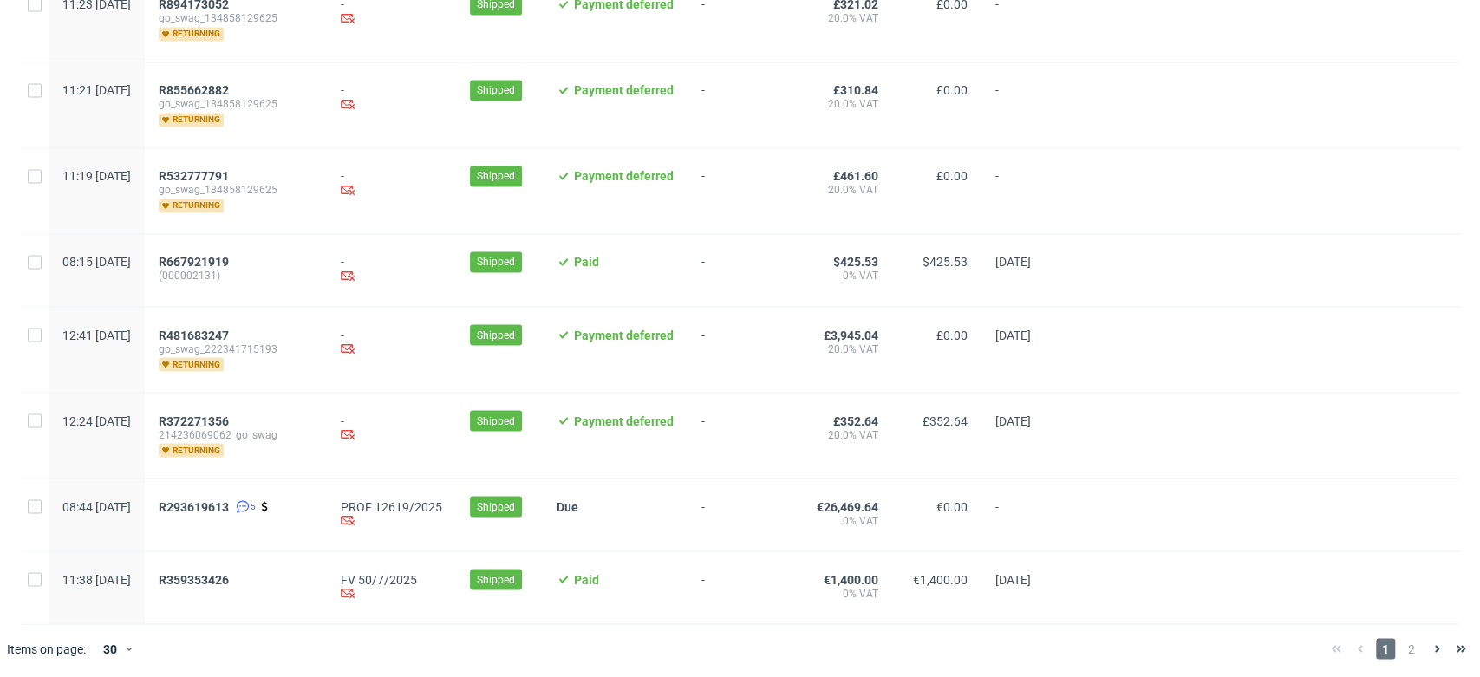
scroll to position [1928, 0]
click at [229, 499] on span "R293619613" at bounding box center [194, 506] width 70 height 14
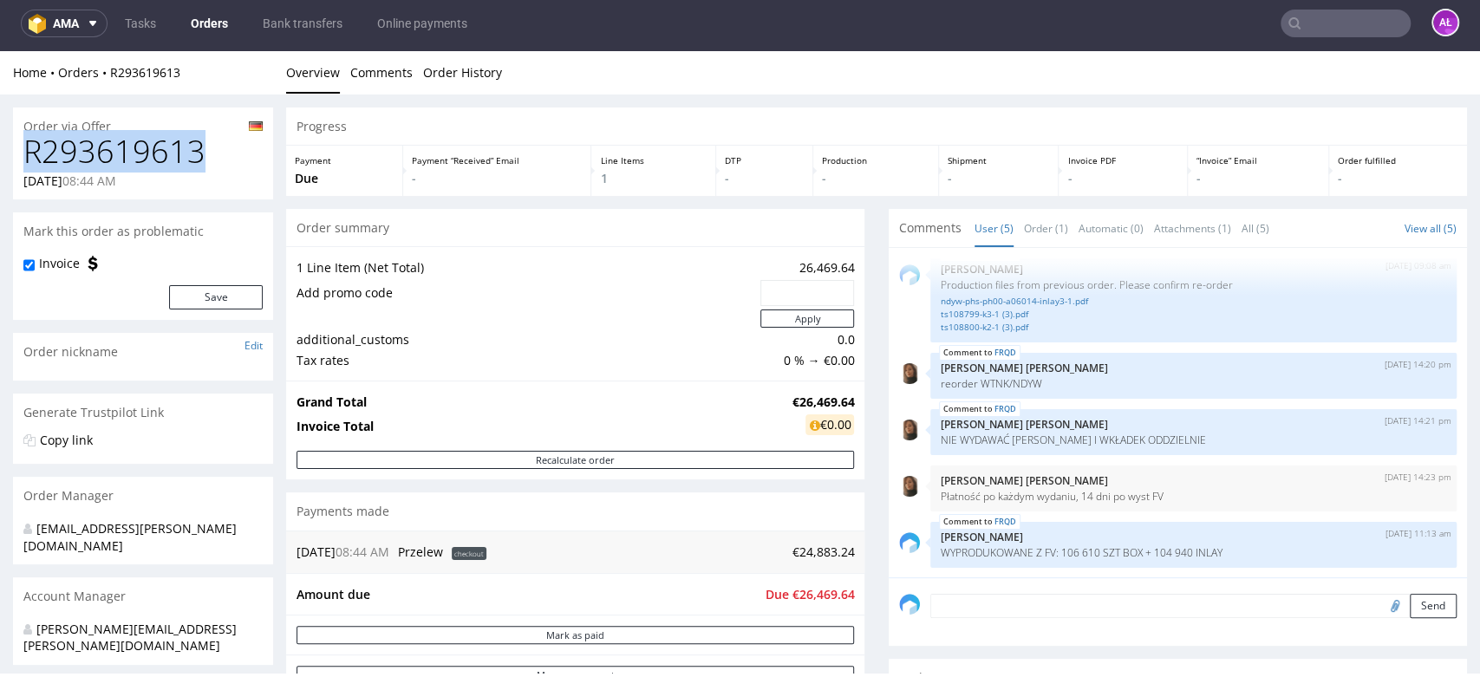
drag, startPoint x: 204, startPoint y: 154, endPoint x: 23, endPoint y: 153, distance: 181.2
click at [23, 153] on h1 "R293619613" at bounding box center [142, 151] width 239 height 35
copy h1 "R293619613"
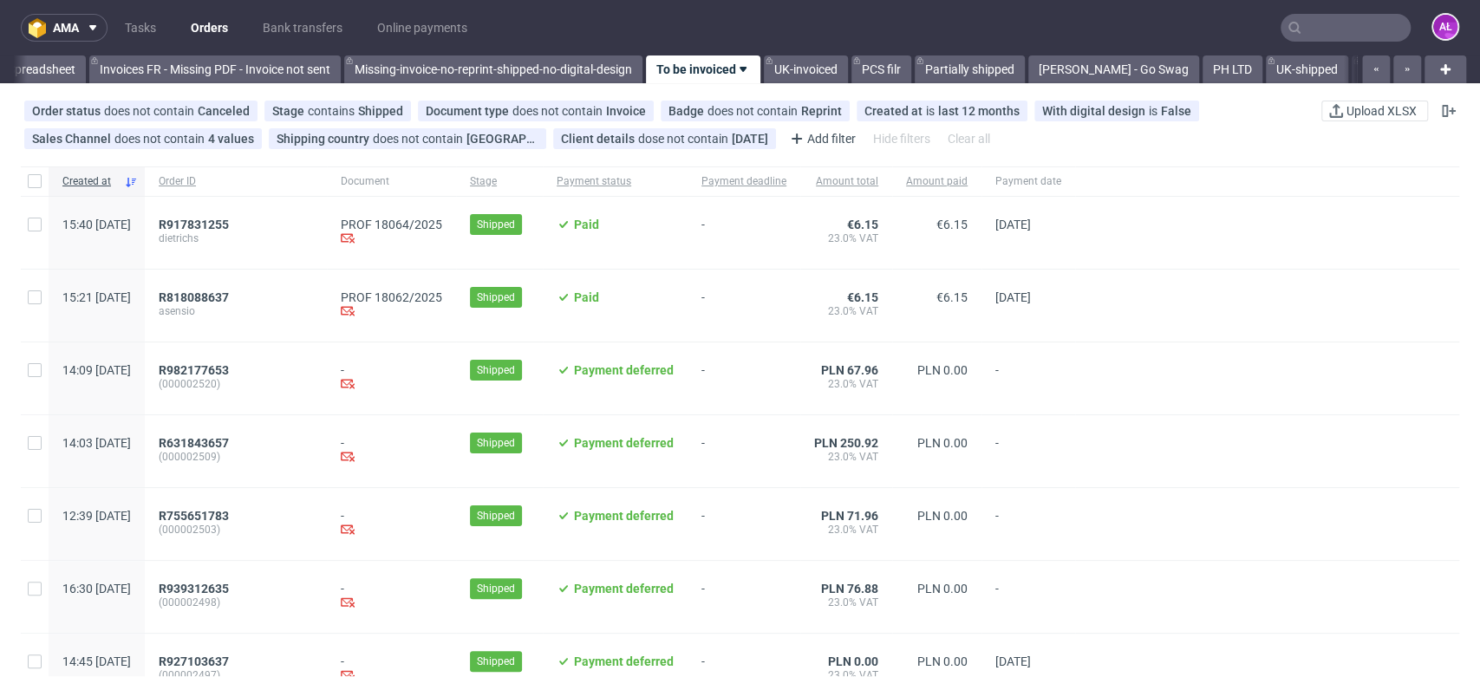
scroll to position [0, 2906]
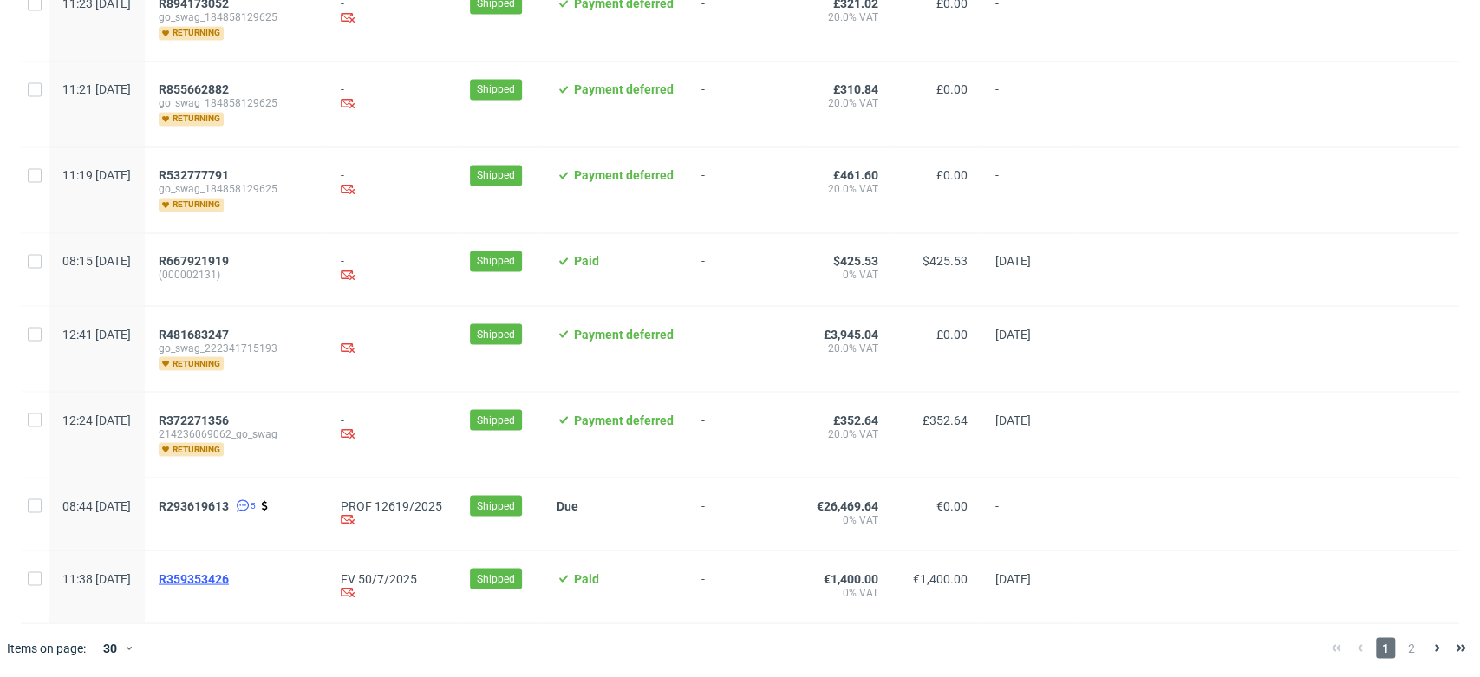
click at [229, 577] on span "R359353426" at bounding box center [194, 578] width 70 height 14
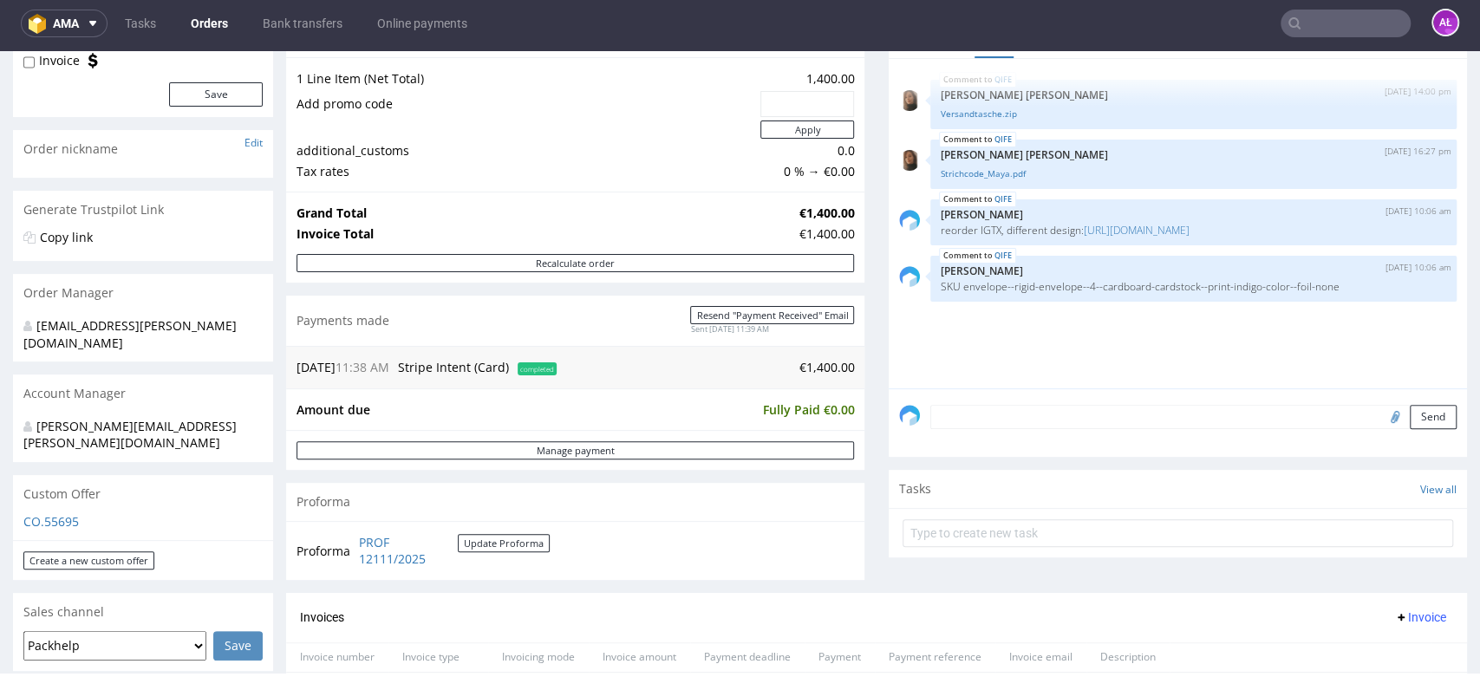
scroll to position [193, 0]
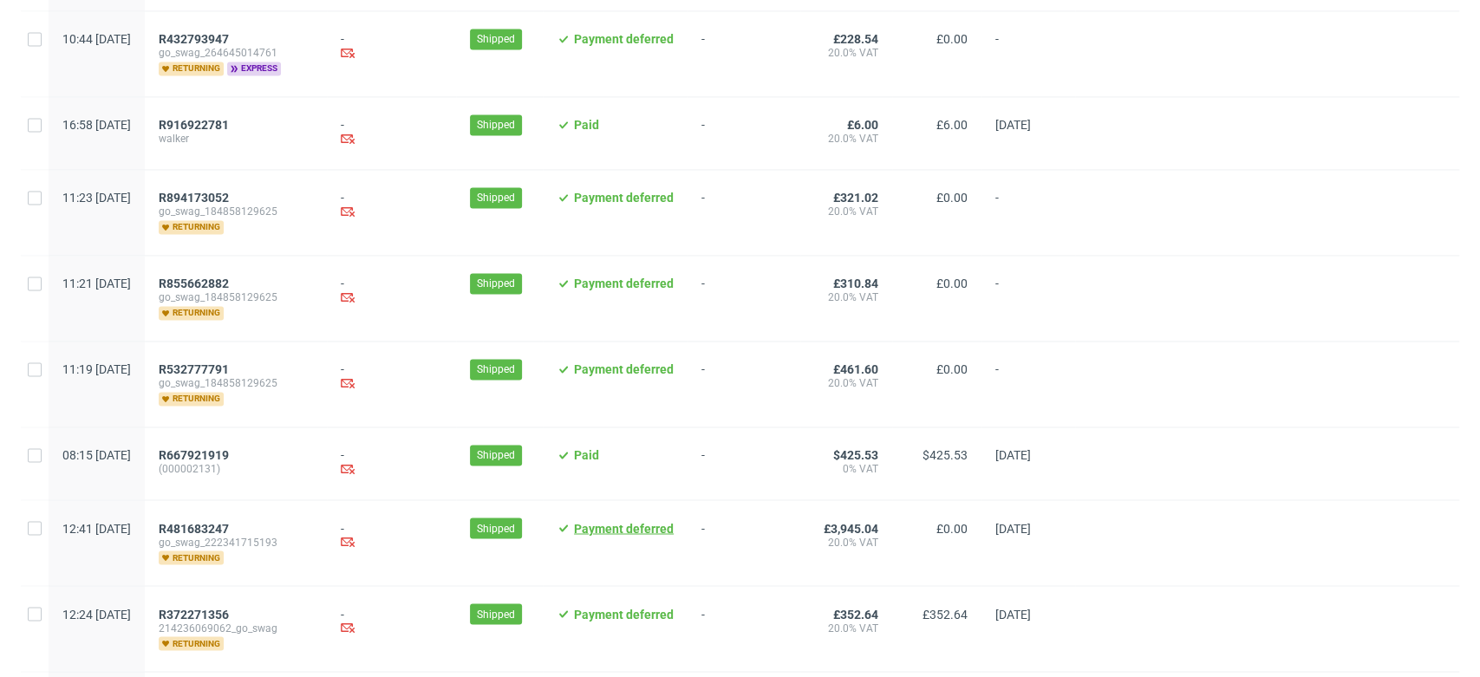
scroll to position [1928, 0]
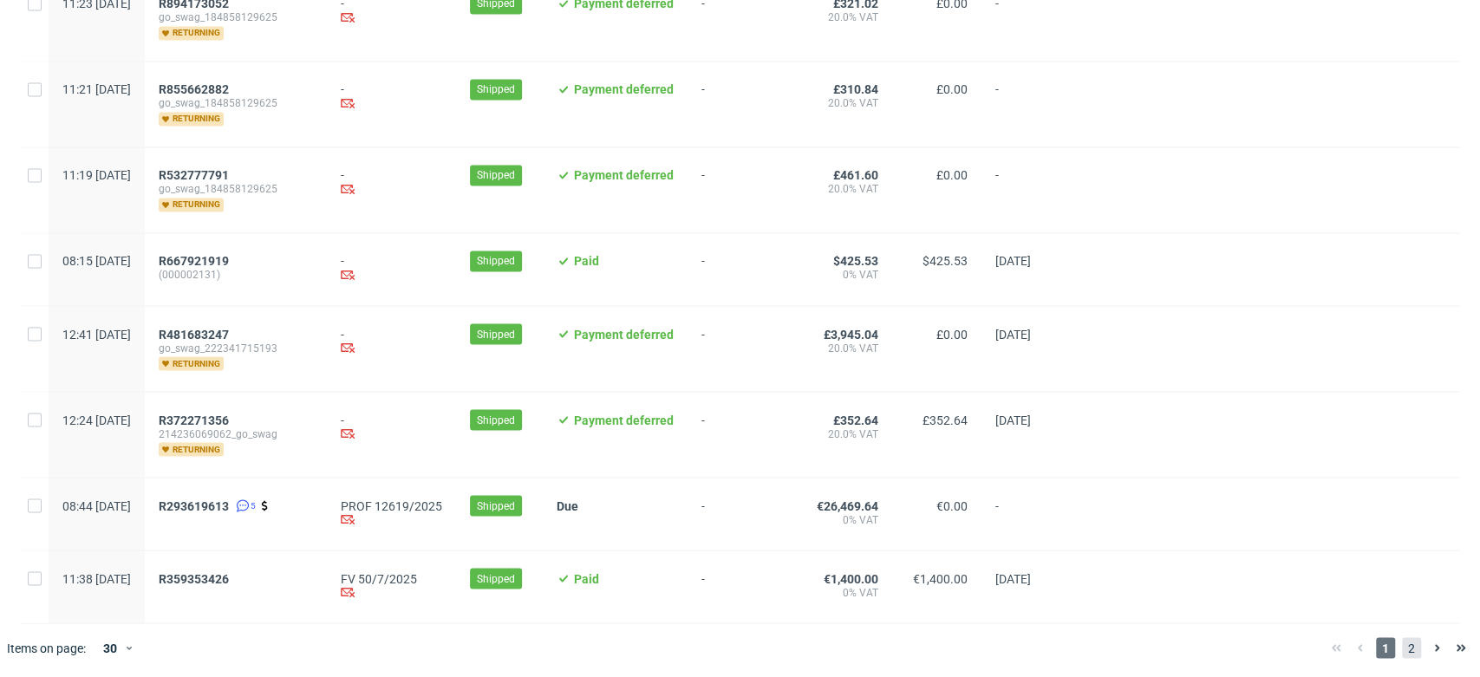
click at [1402, 648] on span "2" at bounding box center [1411, 647] width 19 height 21
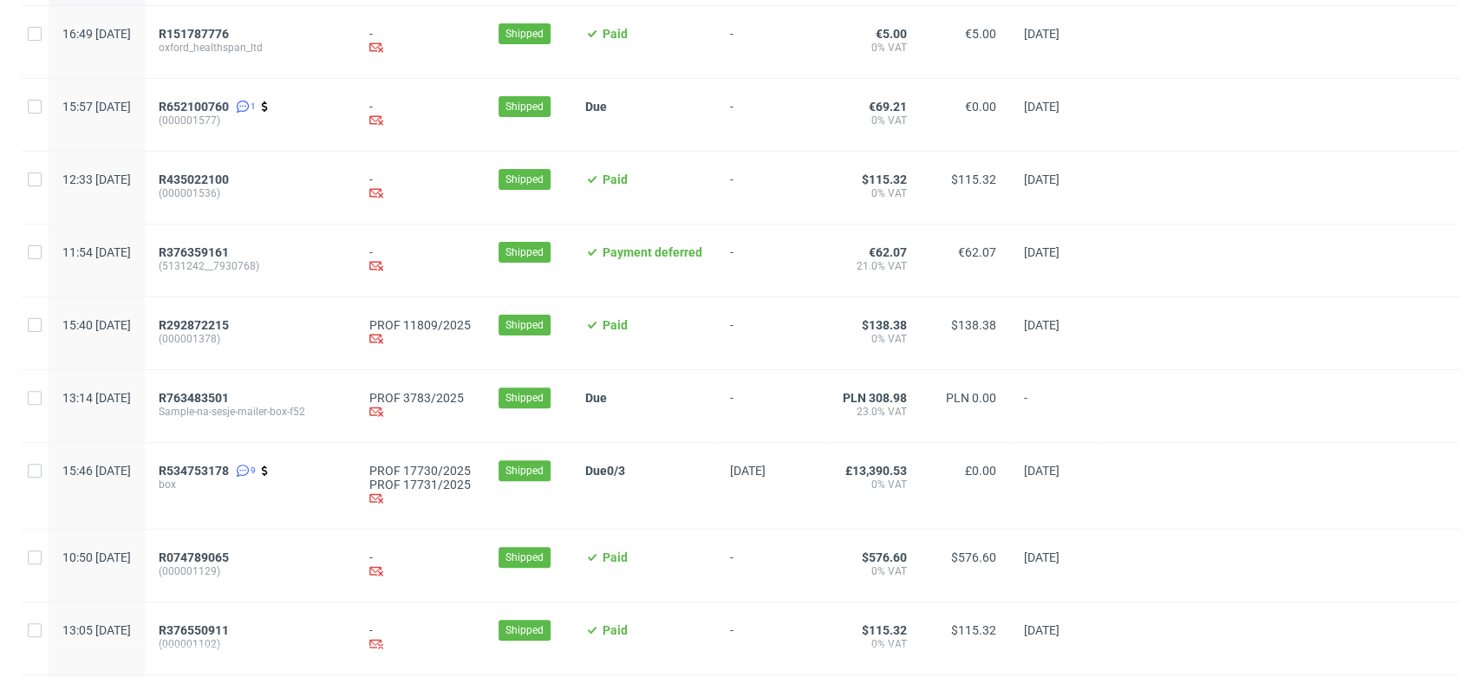
scroll to position [193, 0]
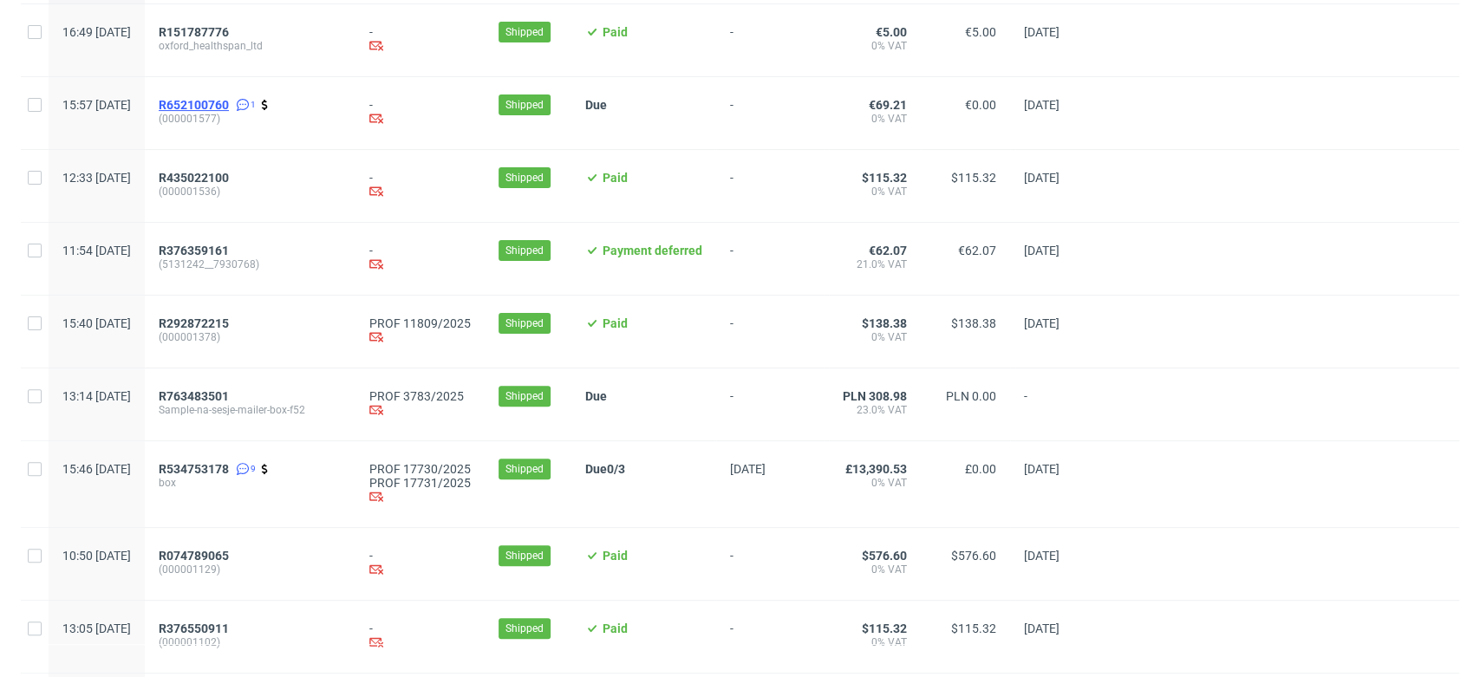
click at [229, 103] on span "R652100760" at bounding box center [194, 105] width 70 height 14
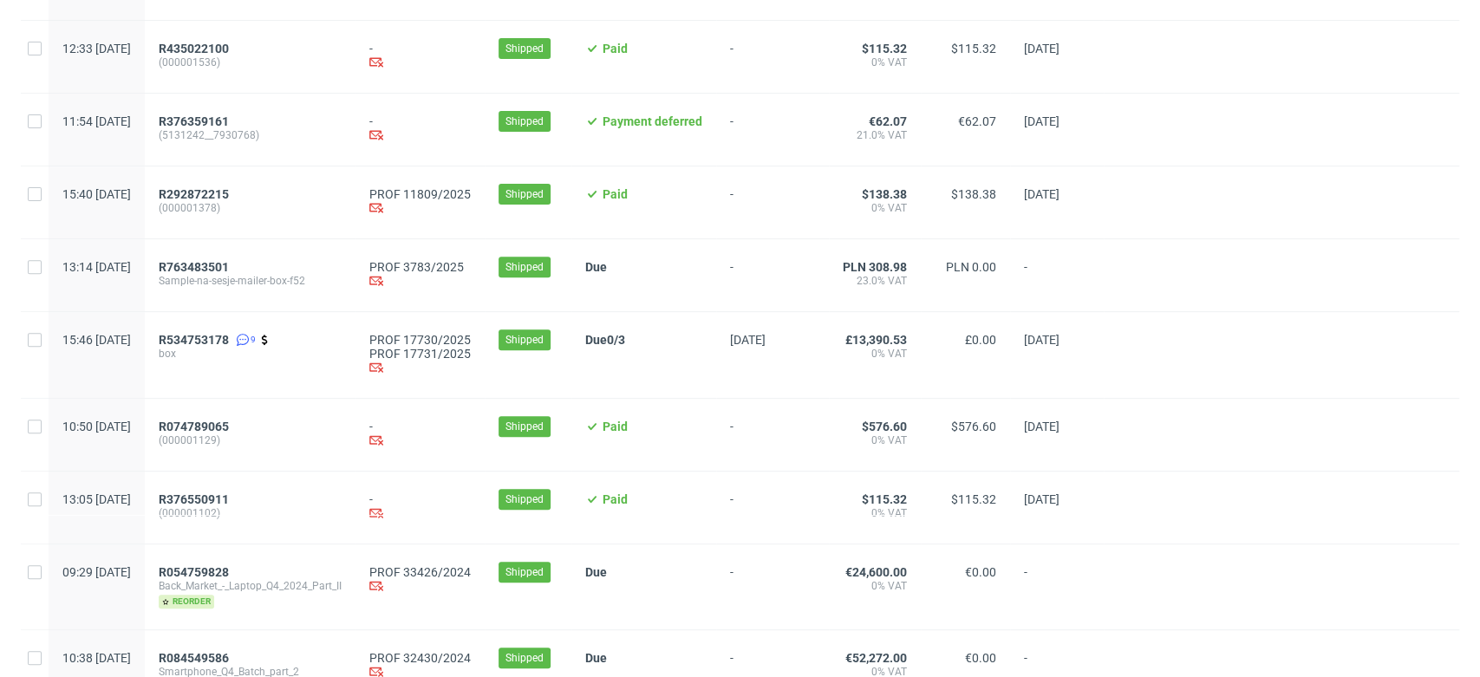
scroll to position [385, 0]
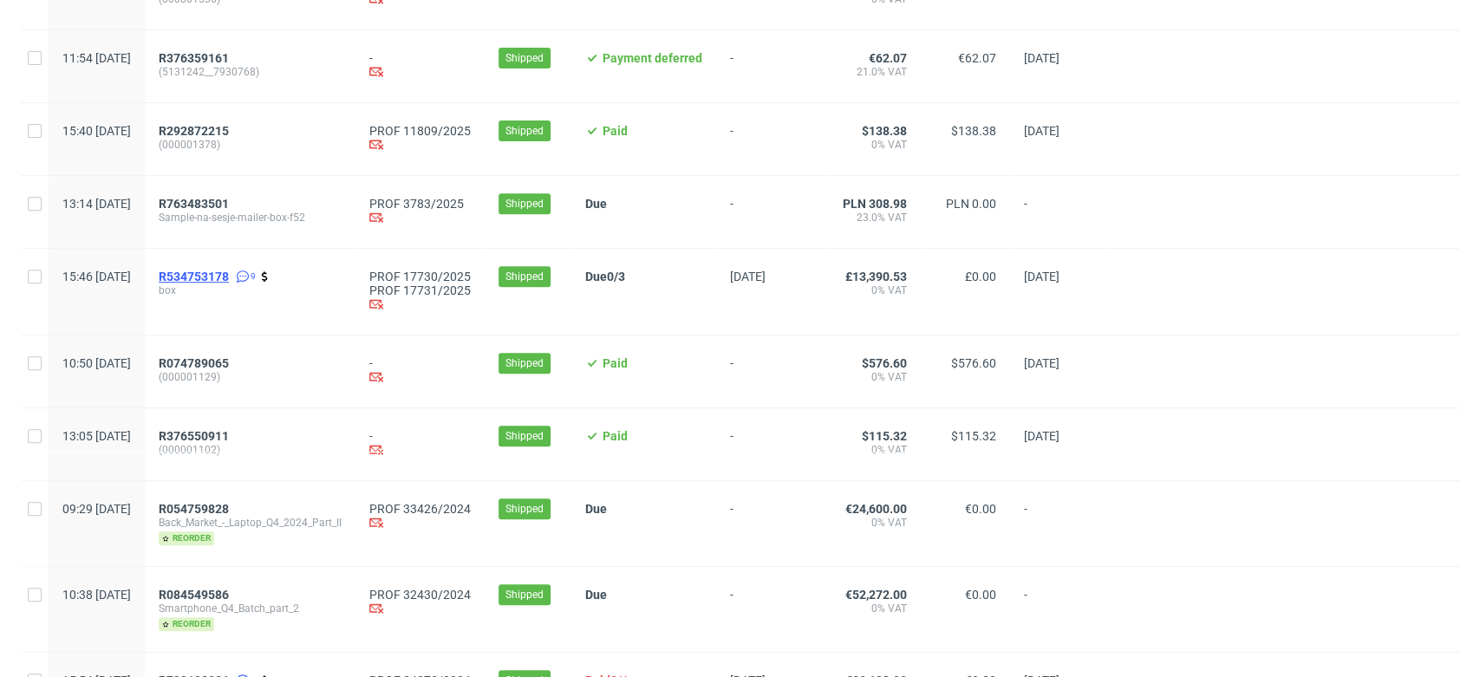
click at [229, 275] on span "R534753178" at bounding box center [194, 277] width 70 height 14
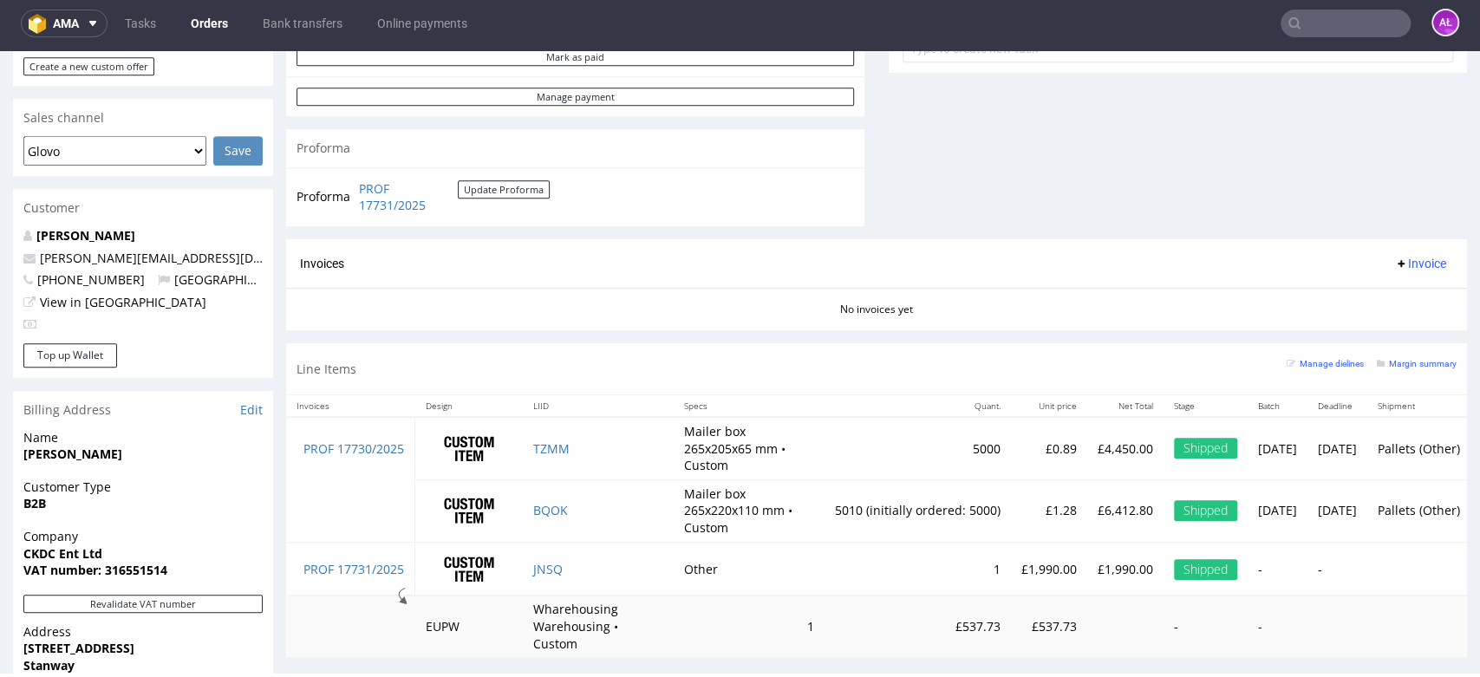
scroll to position [867, 0]
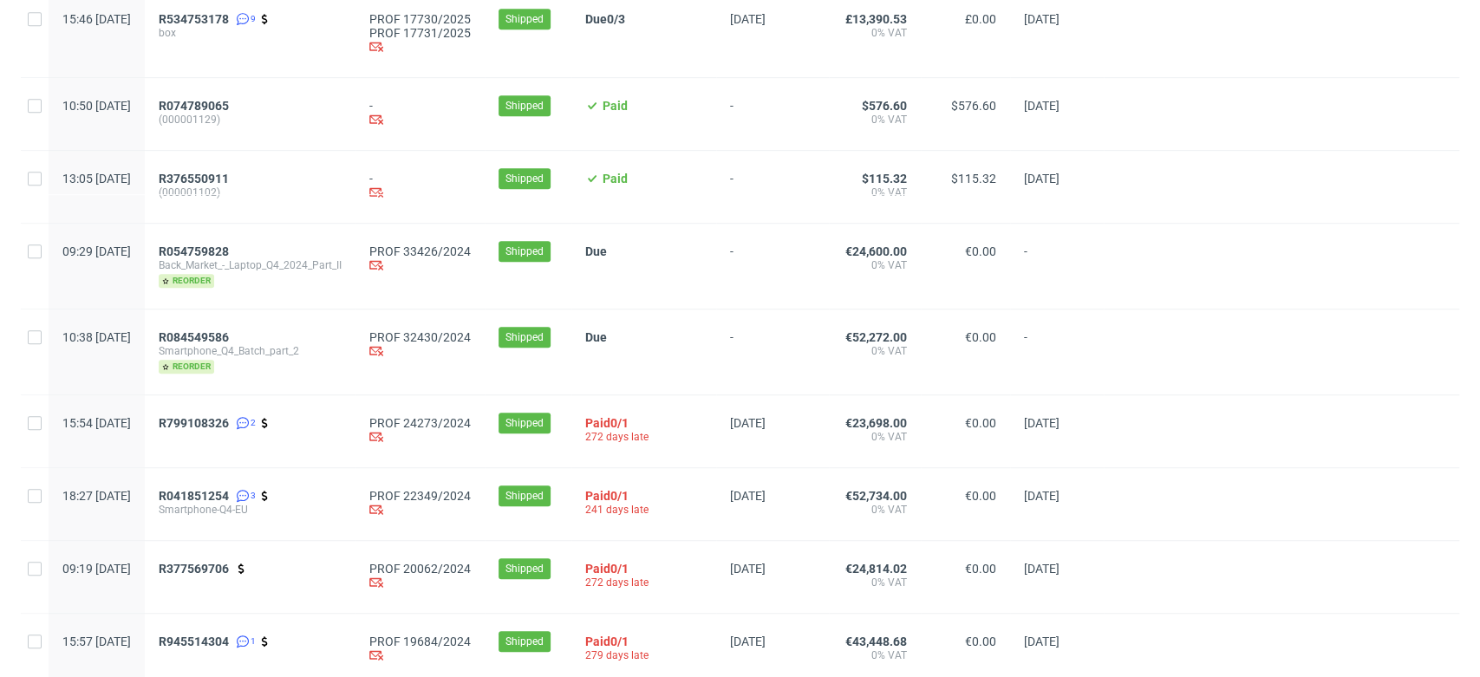
scroll to position [711, 0]
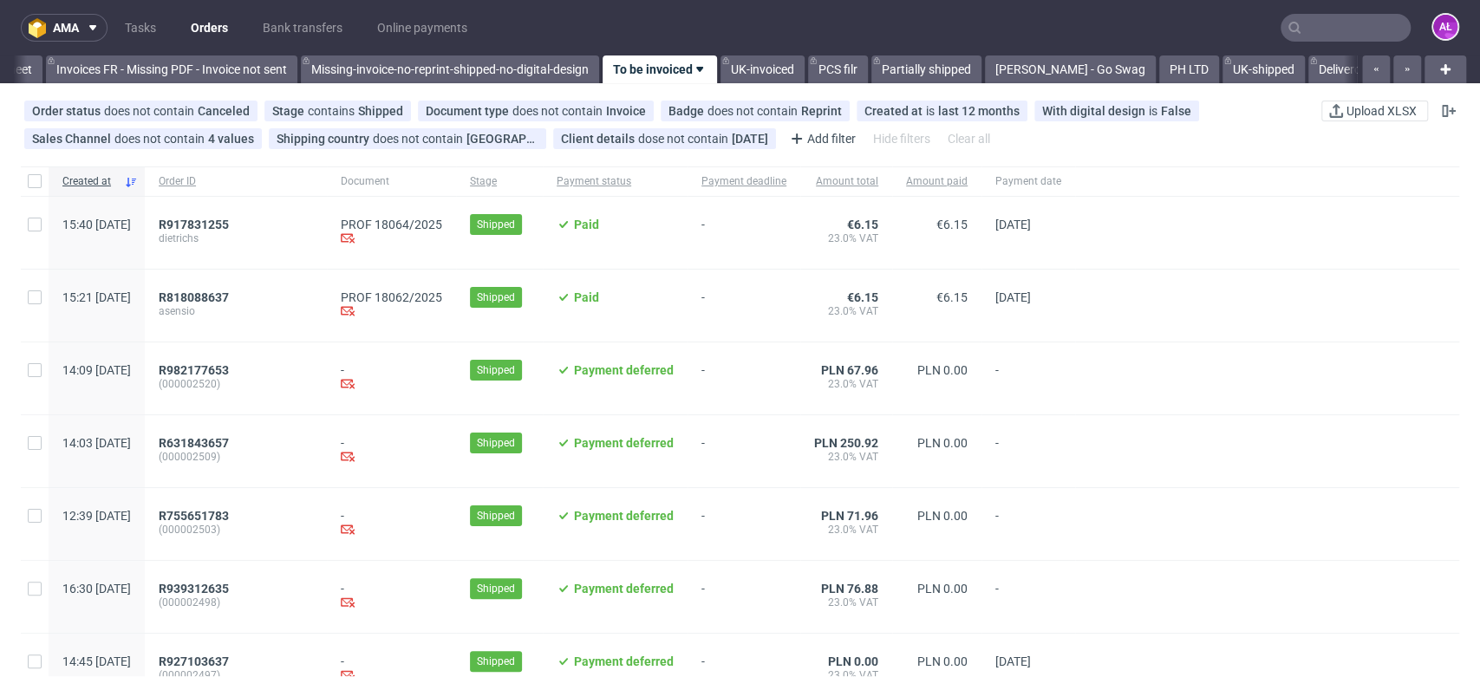
scroll to position [0, 2906]
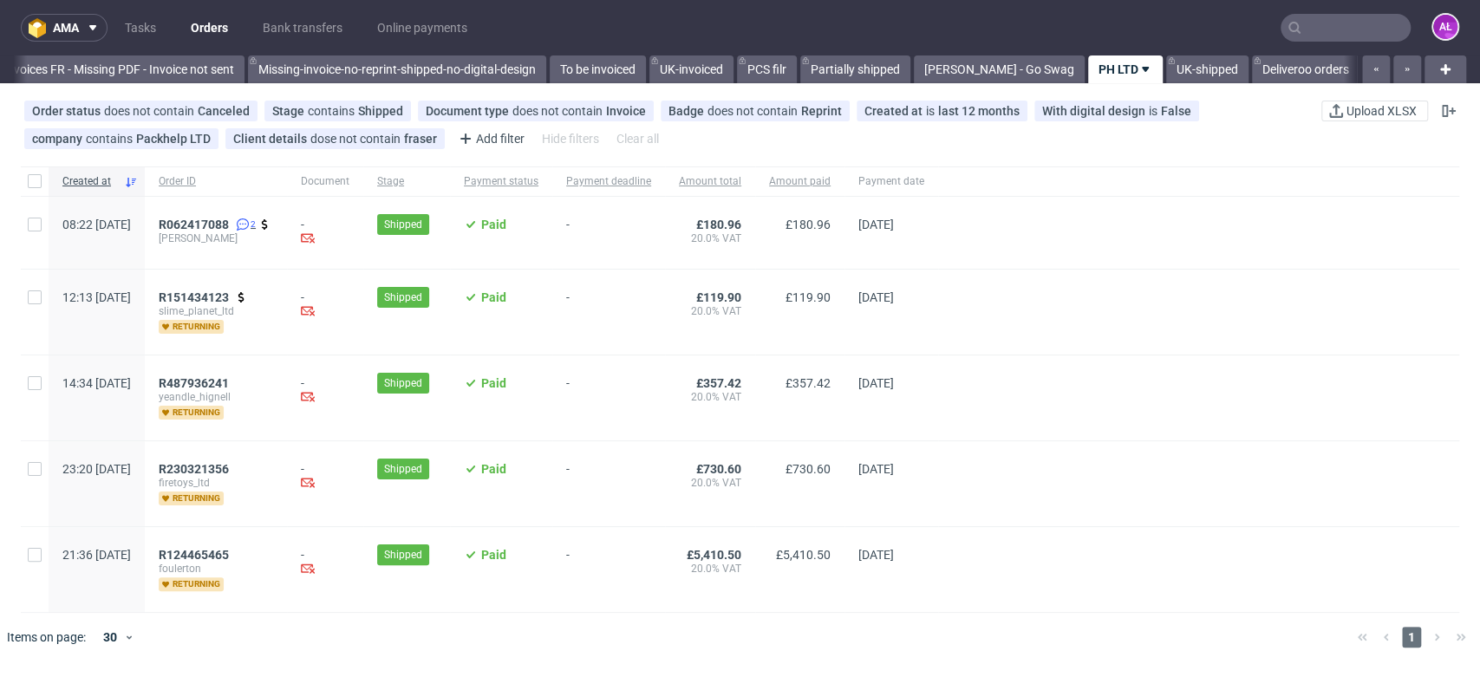
scroll to position [0, 2969]
click at [35, 183] on input "checkbox" at bounding box center [35, 181] width 14 height 14
checkbox input "true"
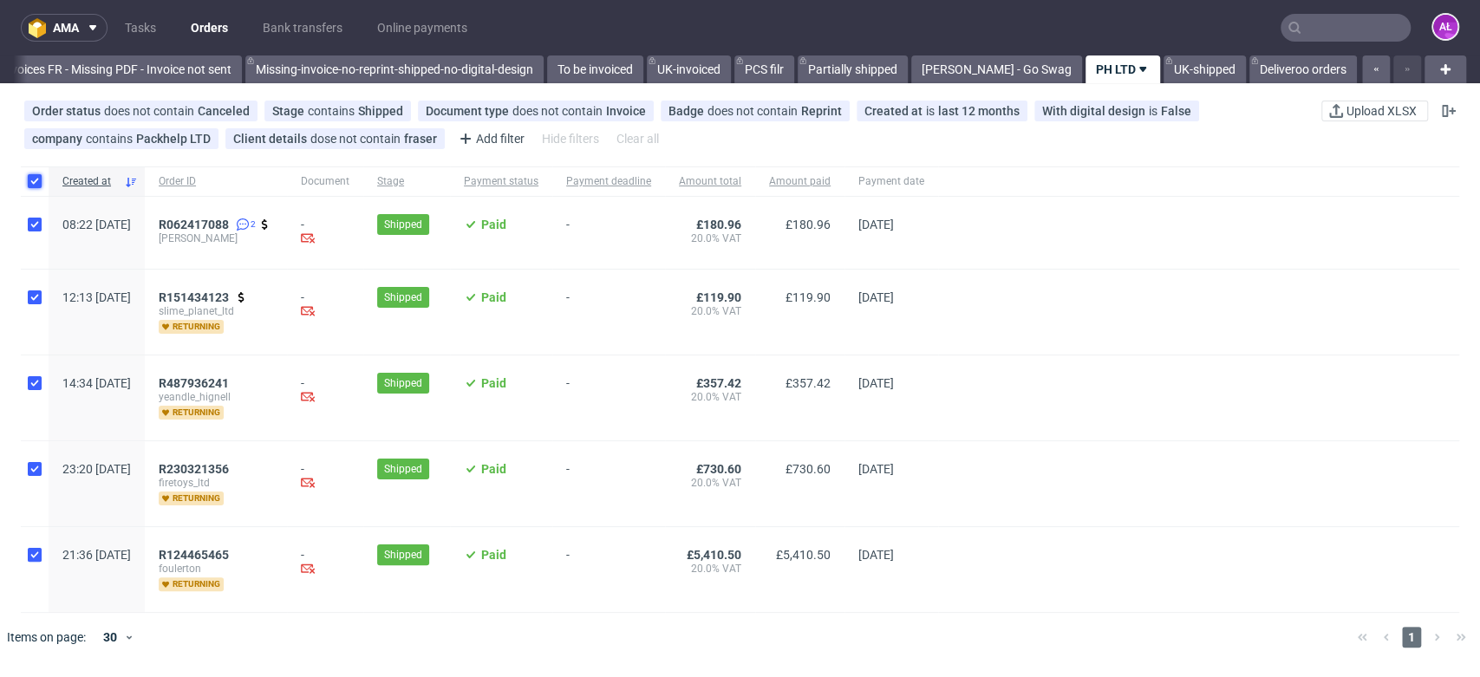
checkbox input "true"
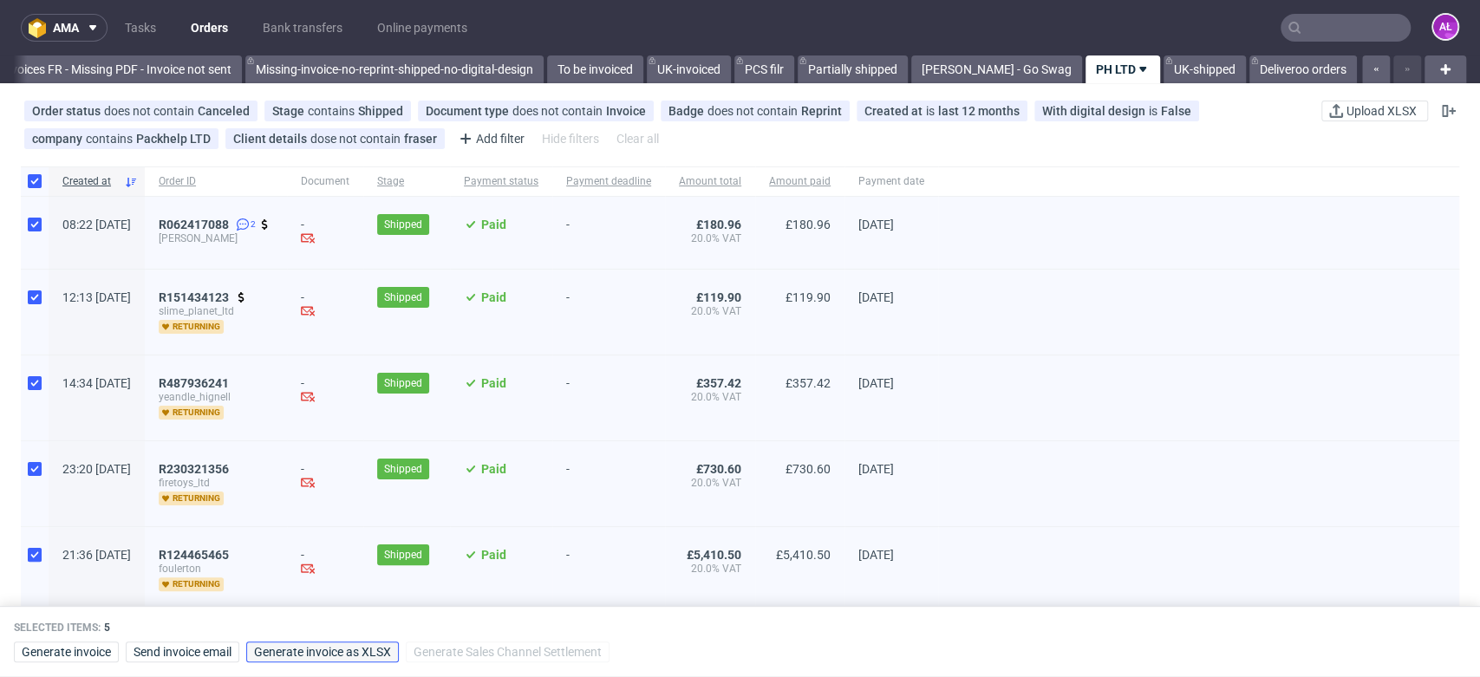
click at [331, 650] on span "Generate invoice as XLSX" at bounding box center [322, 652] width 137 height 12
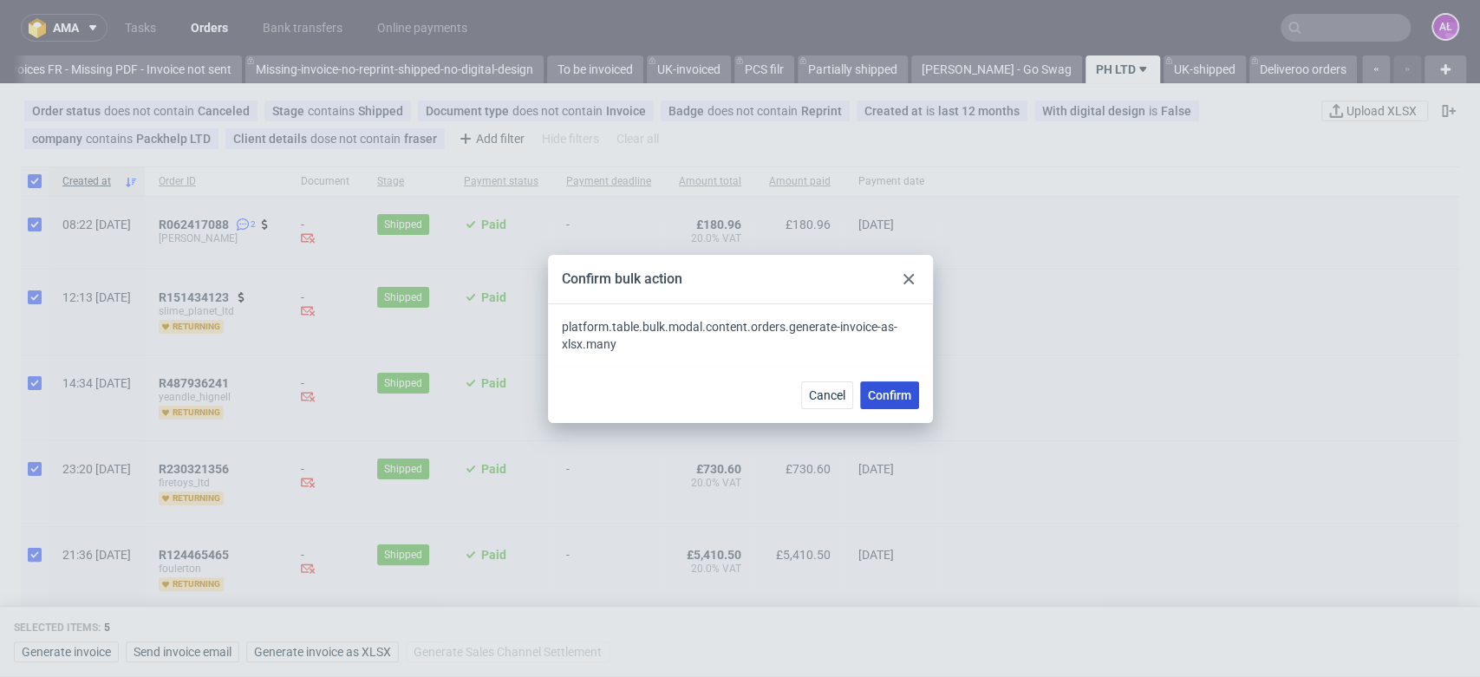
click at [909, 389] on span "Confirm" at bounding box center [889, 395] width 43 height 12
checkbox input "false"
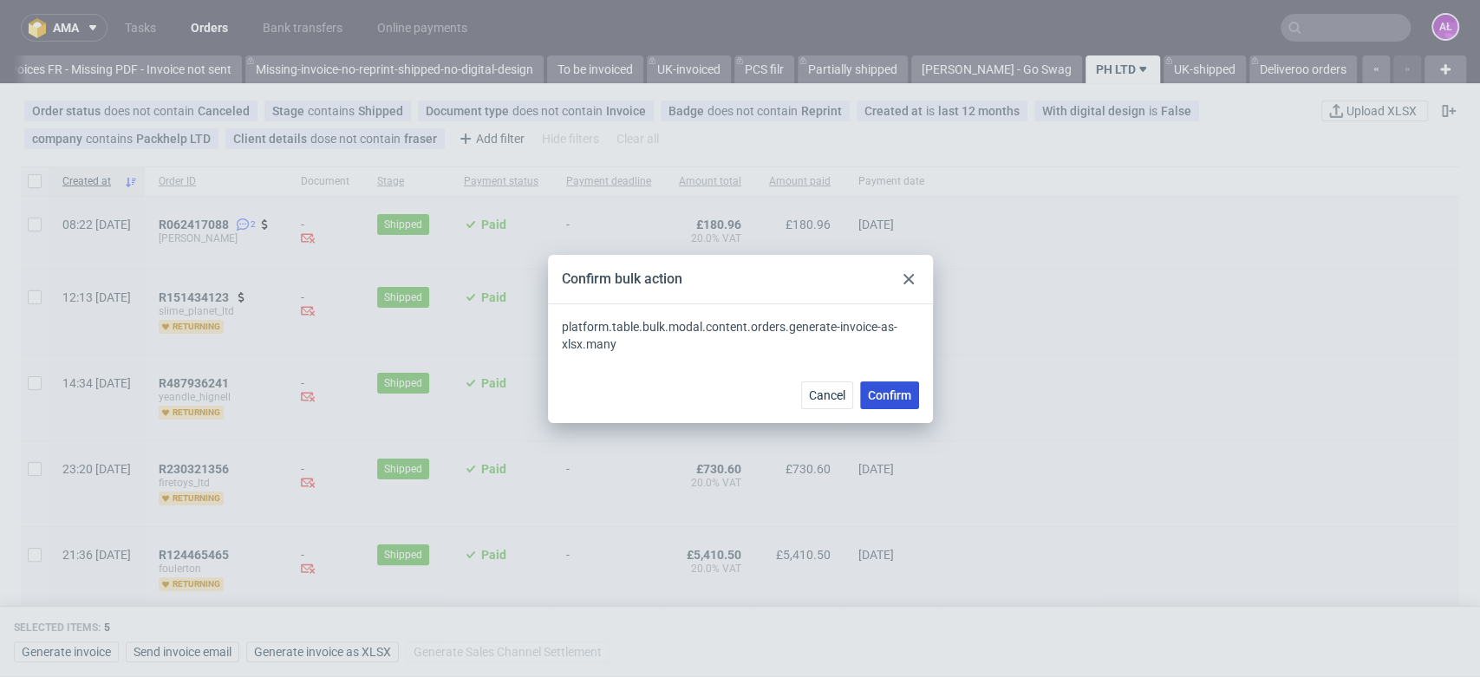
checkbox input "false"
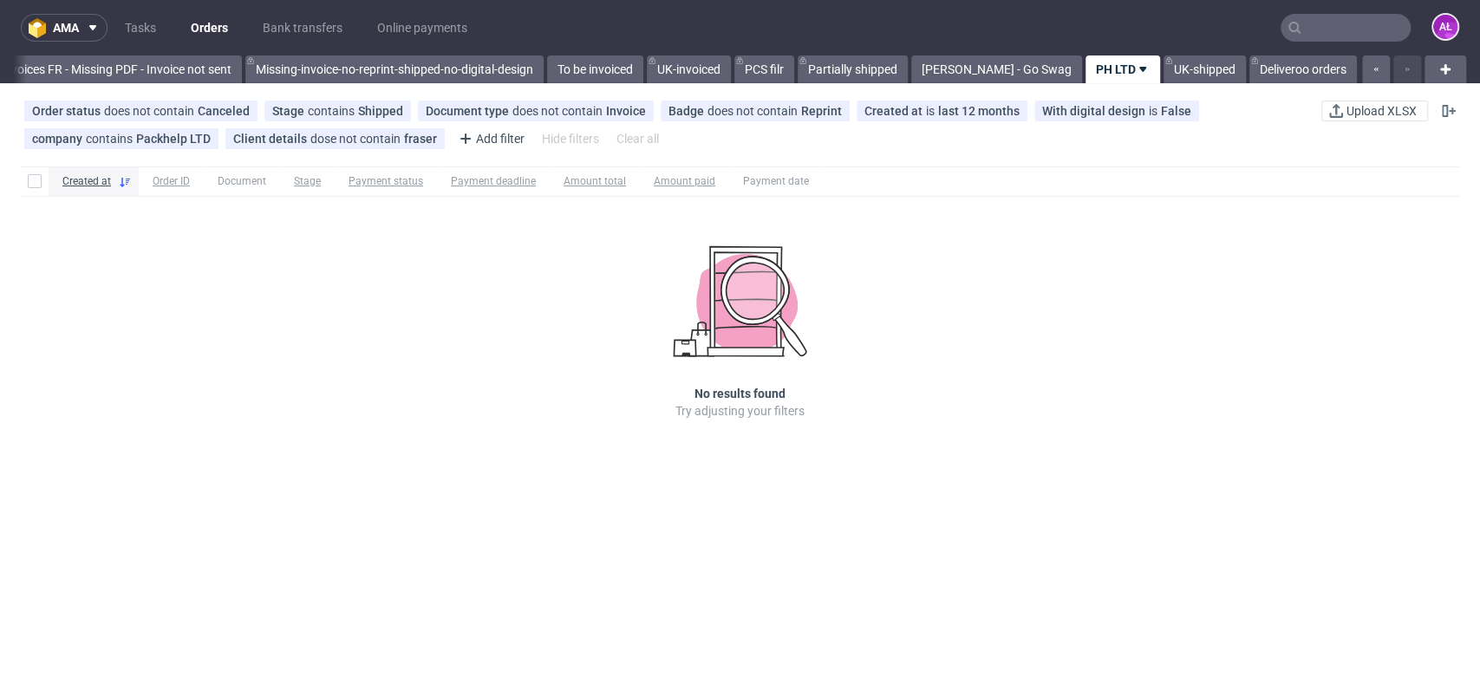
click at [1373, 36] on input "text" at bounding box center [1346, 28] width 130 height 28
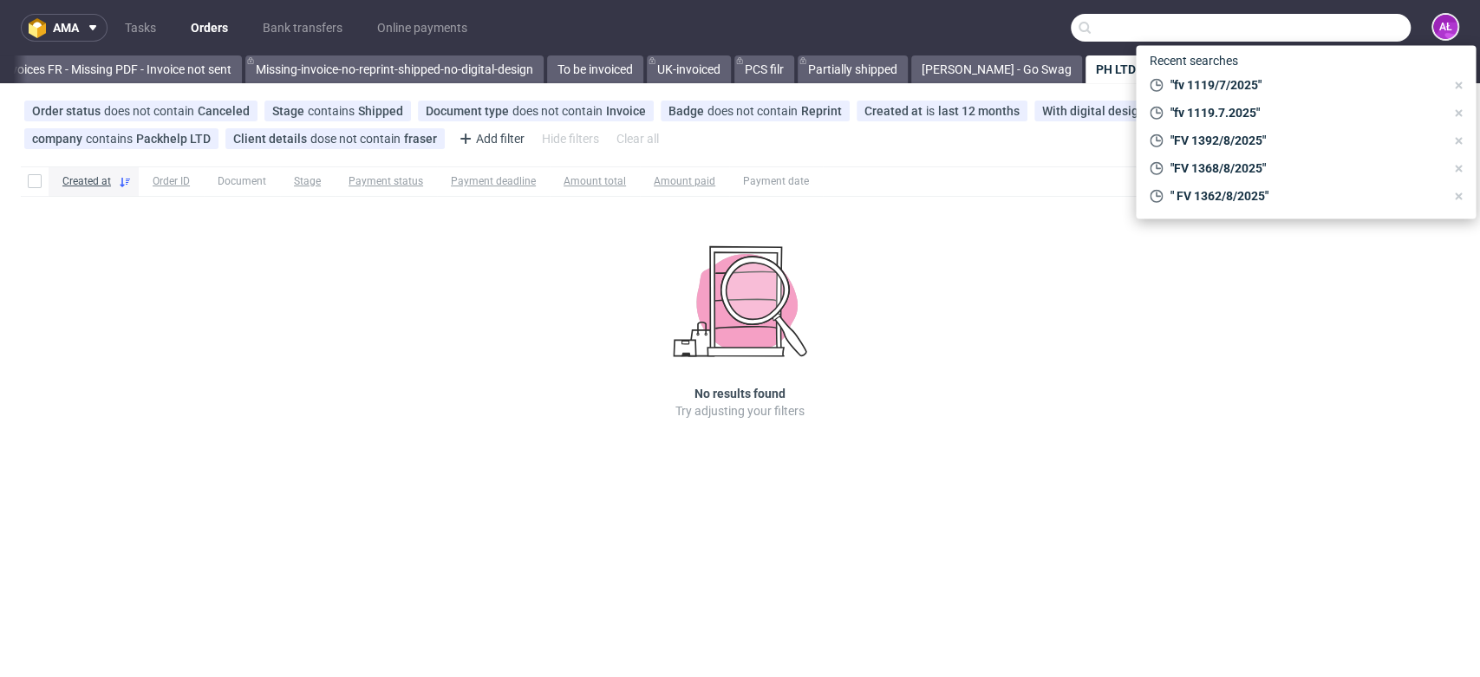
paste input "FV 110/8/2025/GB"
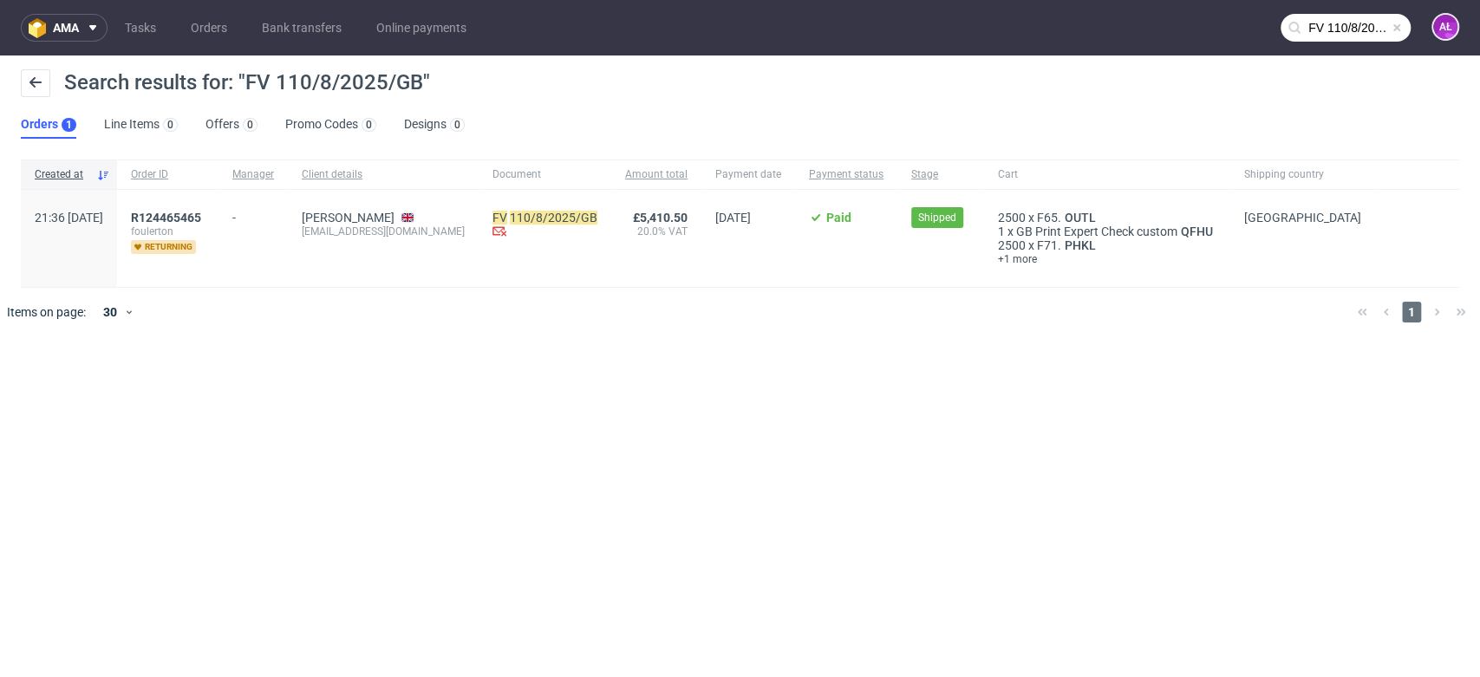
click at [1345, 29] on input "FV 110/8/2025/GB" at bounding box center [1346, 28] width 130 height 28
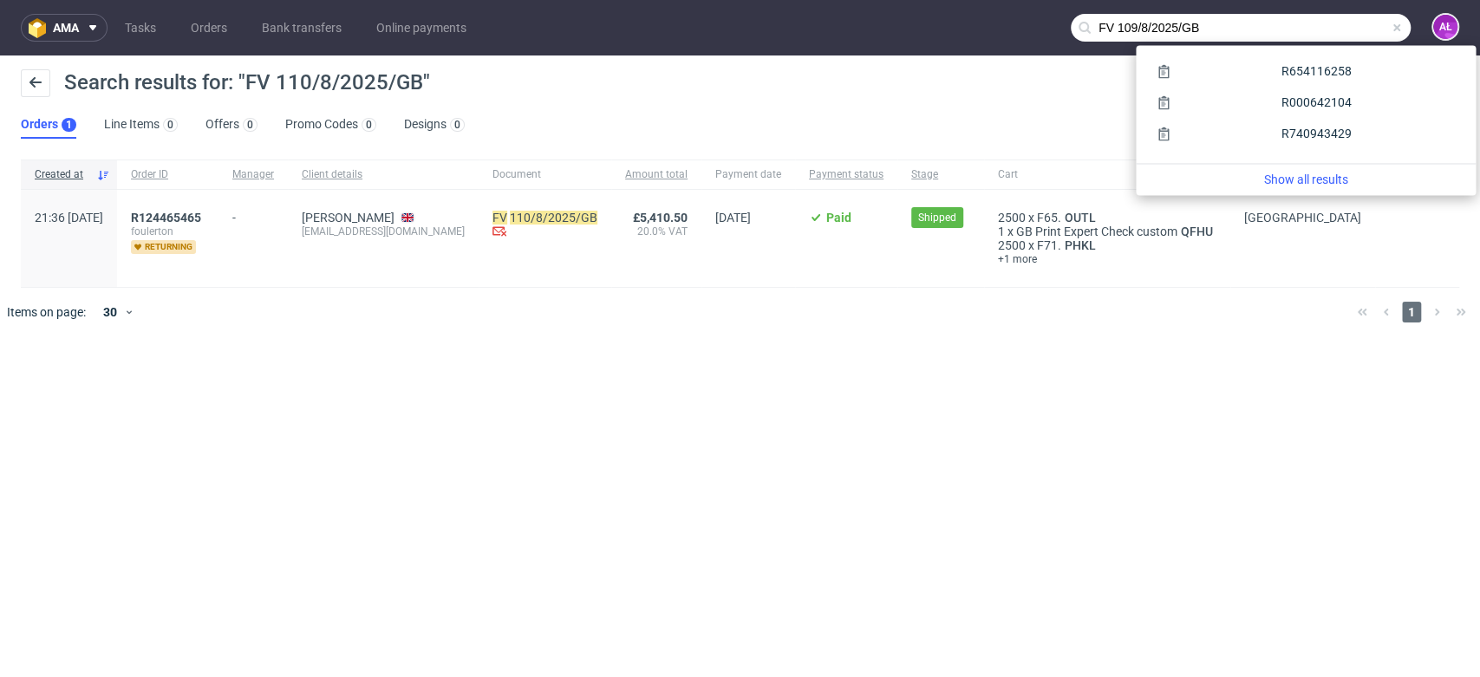
type input "FV 109/8/2025/GB"
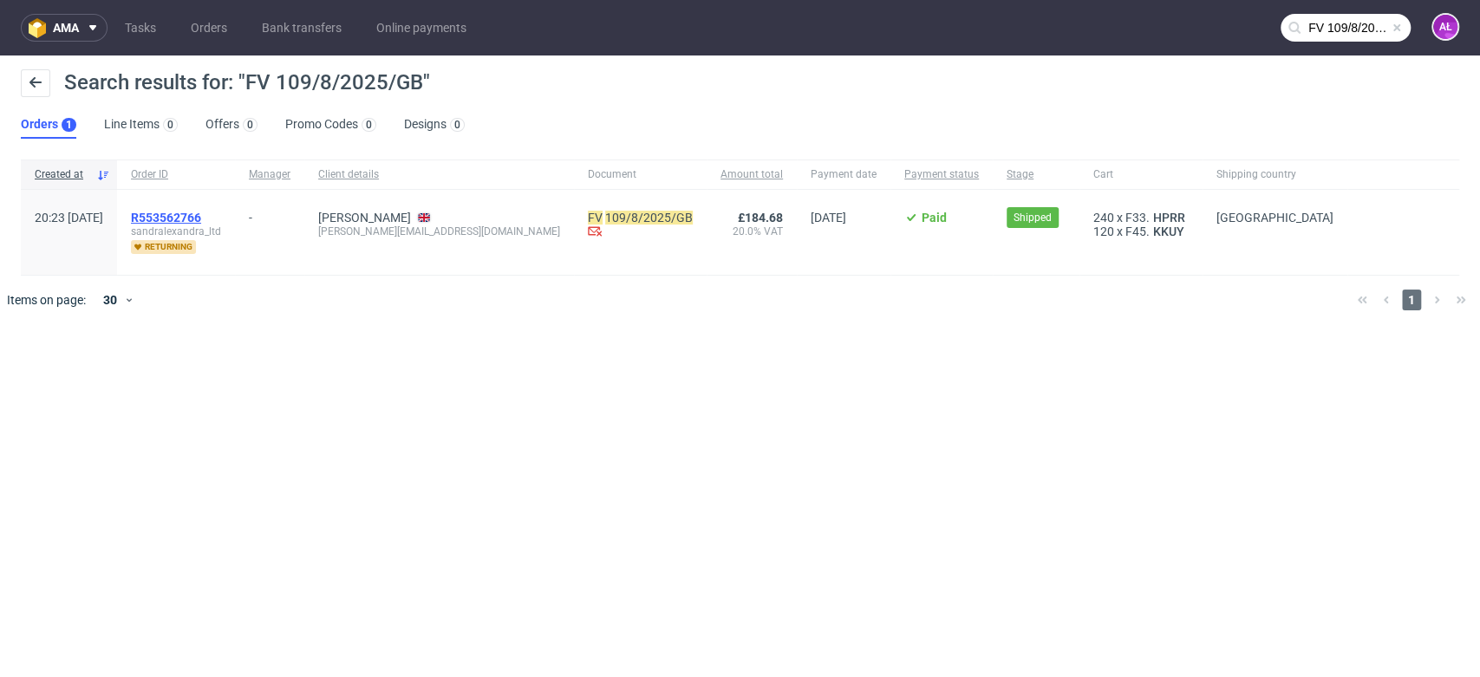
click at [201, 213] on span "R553562766" at bounding box center [166, 218] width 70 height 14
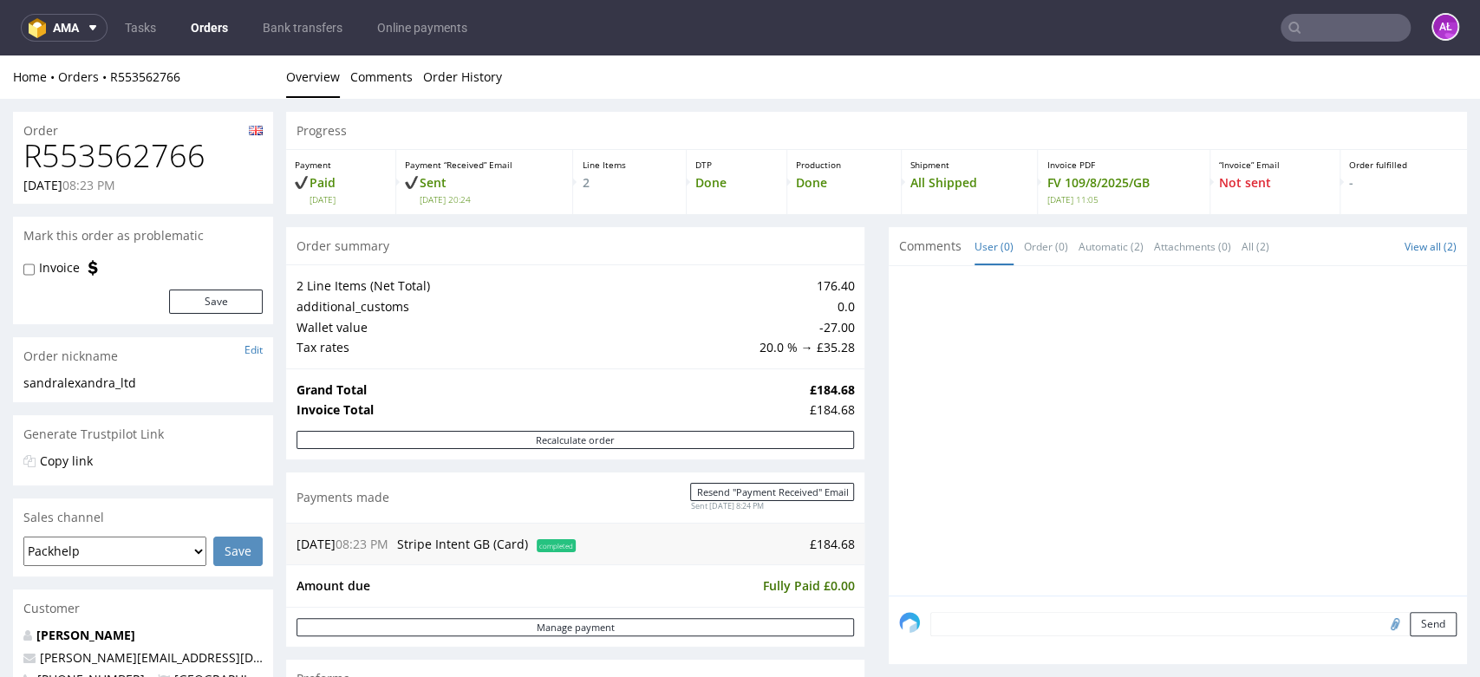
scroll to position [193, 0]
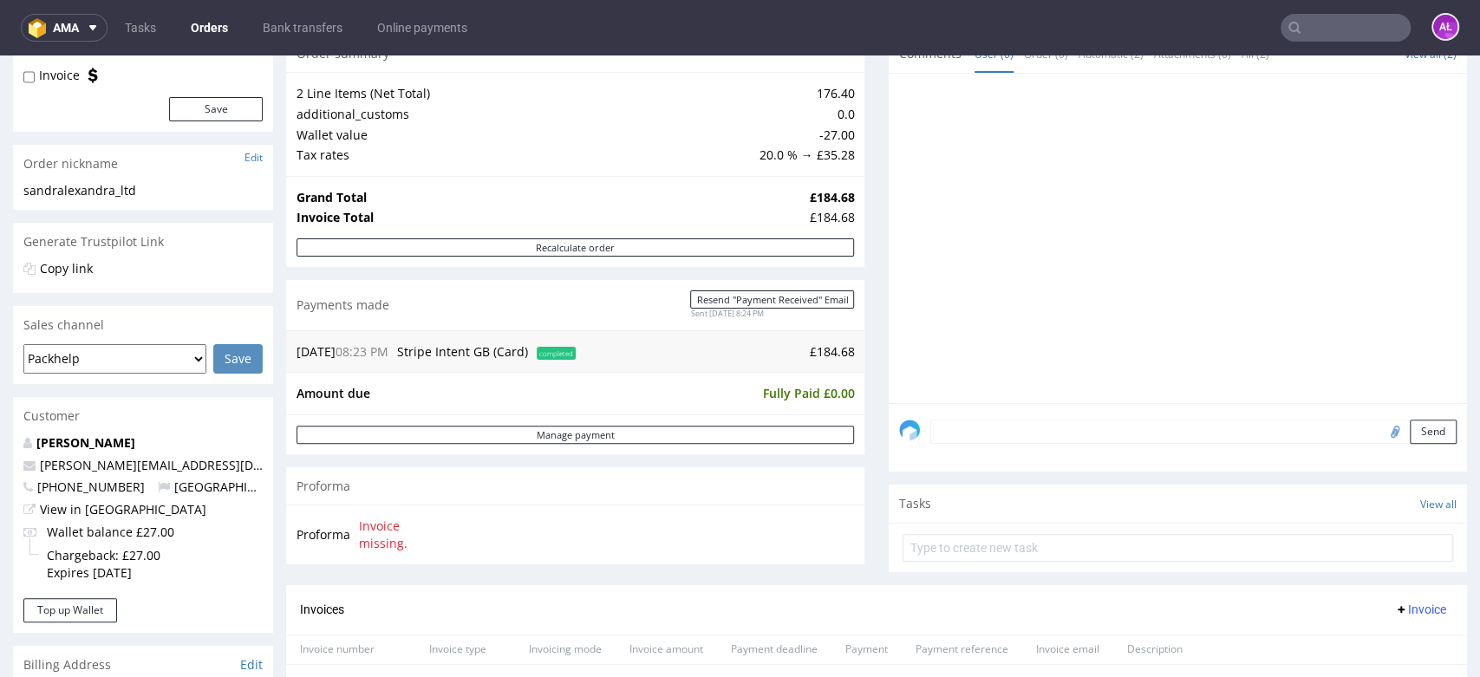
click at [1298, 26] on input "text" at bounding box center [1346, 28] width 130 height 28
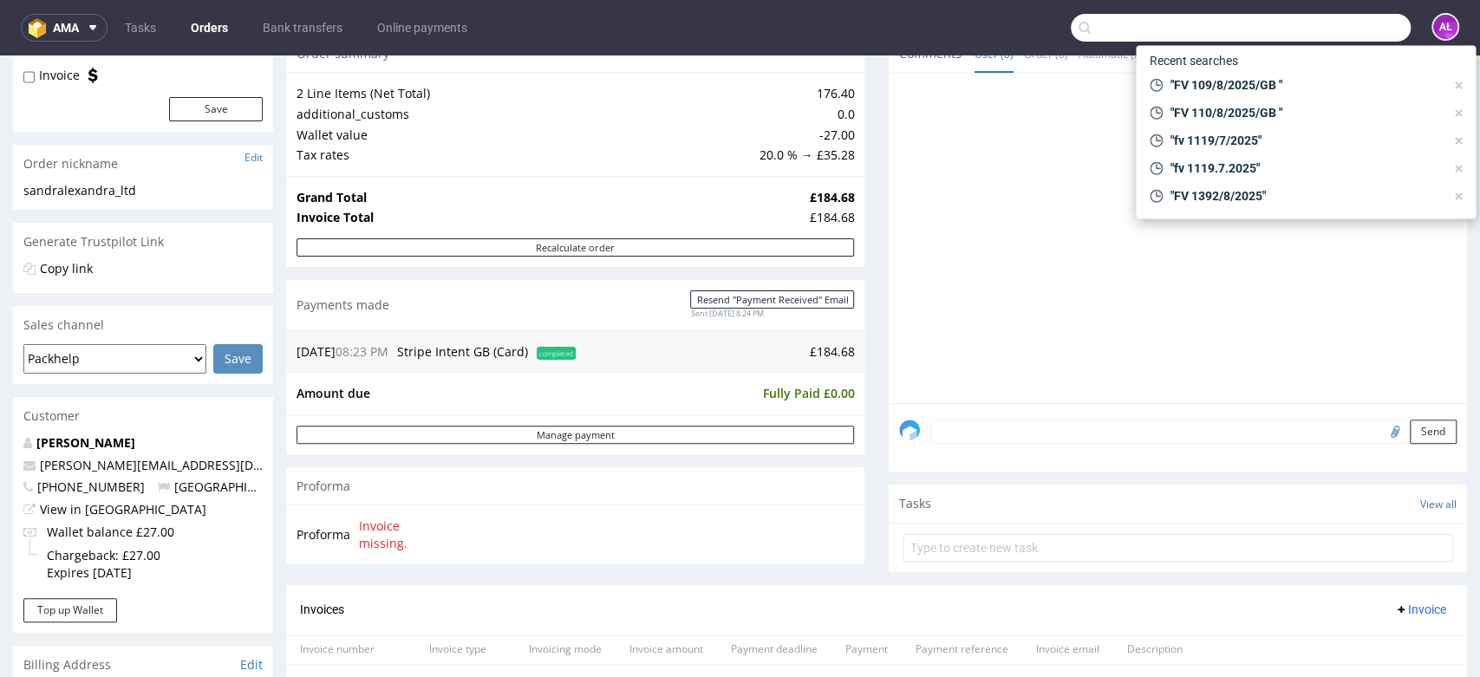
paste input "FV 110/8/2025/GB"
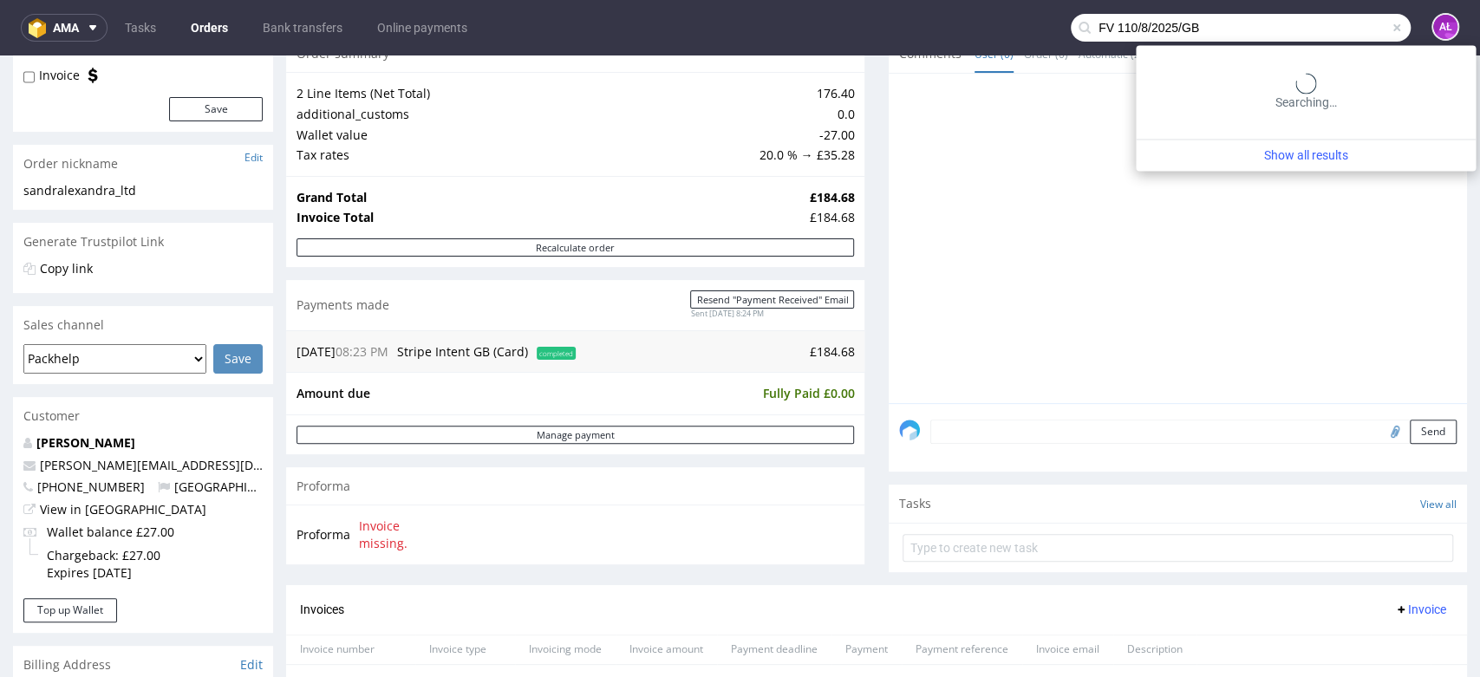
type input "FV 110/8/2025/GB"
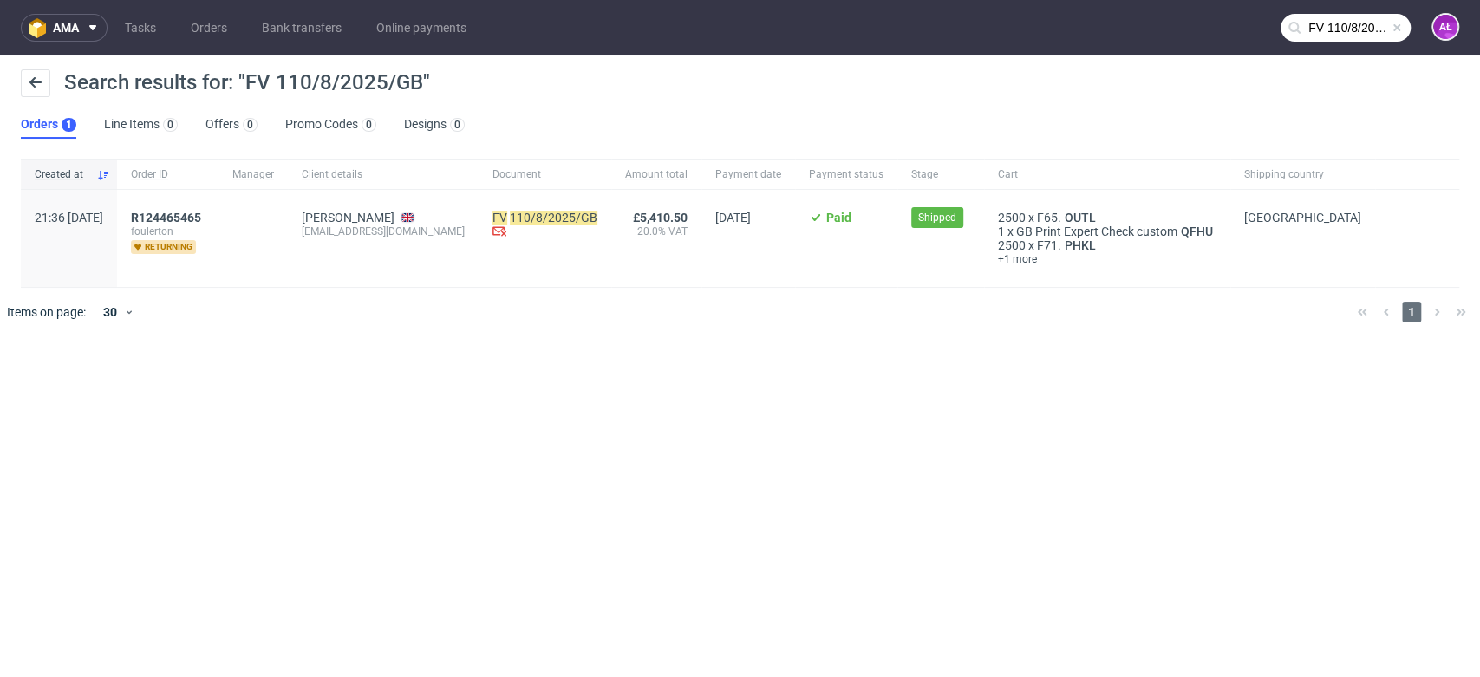
click at [219, 208] on div "R124465465 foulerton returning" at bounding box center [167, 238] width 101 height 97
click at [201, 212] on span "R124465465" at bounding box center [166, 218] width 70 height 14
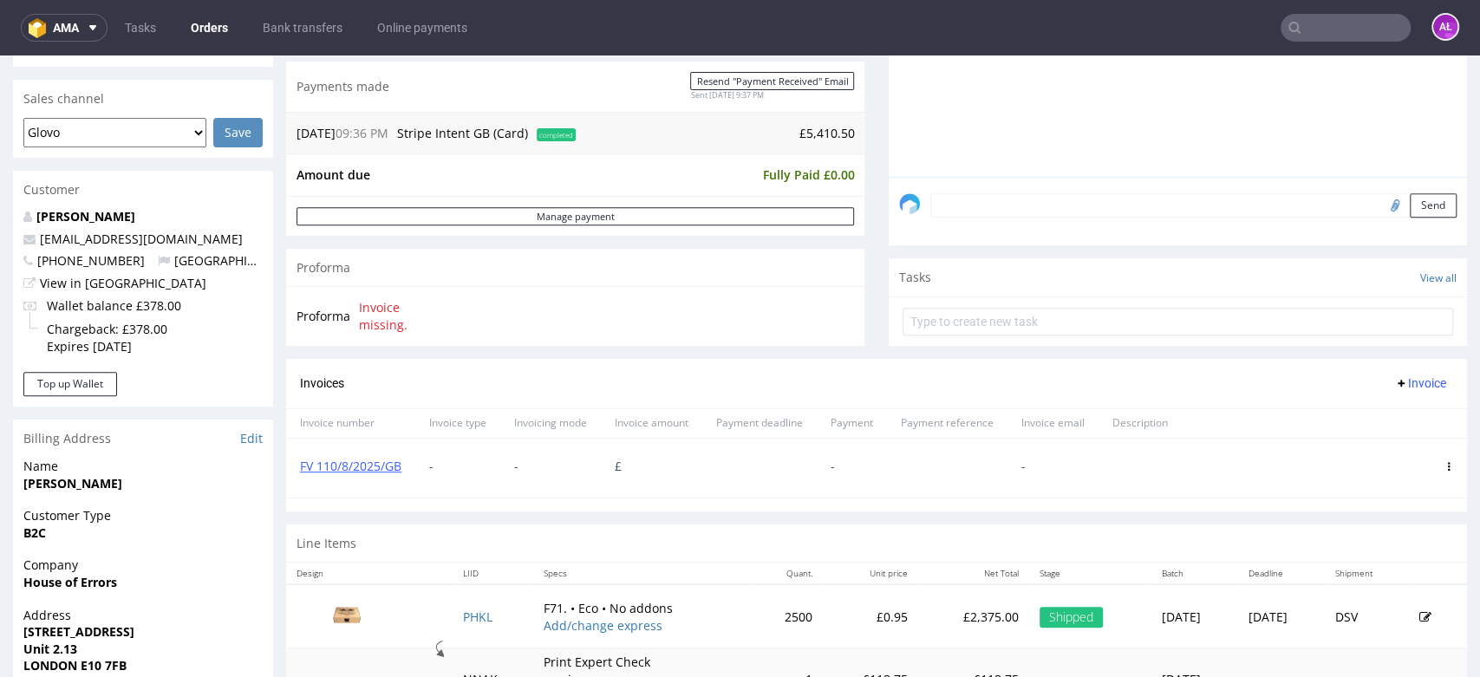
scroll to position [578, 0]
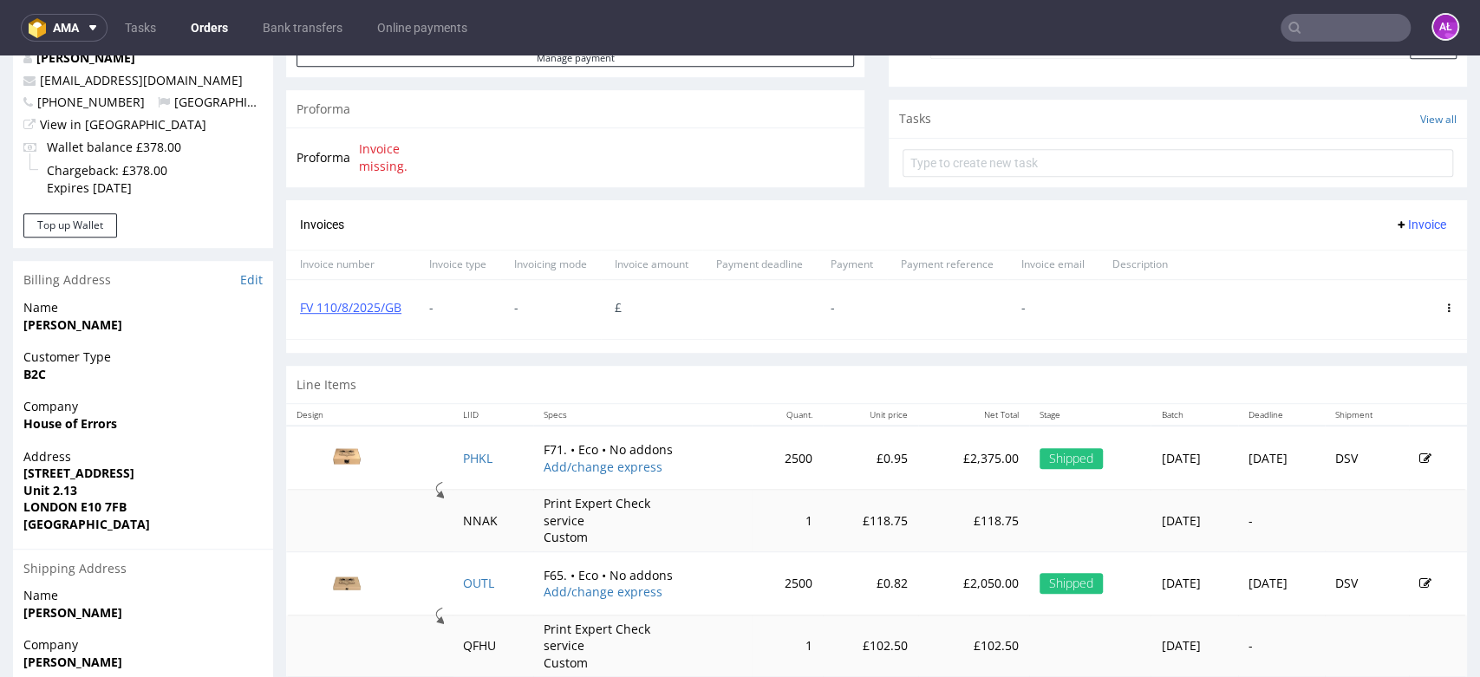
click at [1448, 307] on use at bounding box center [1449, 308] width 3 height 9
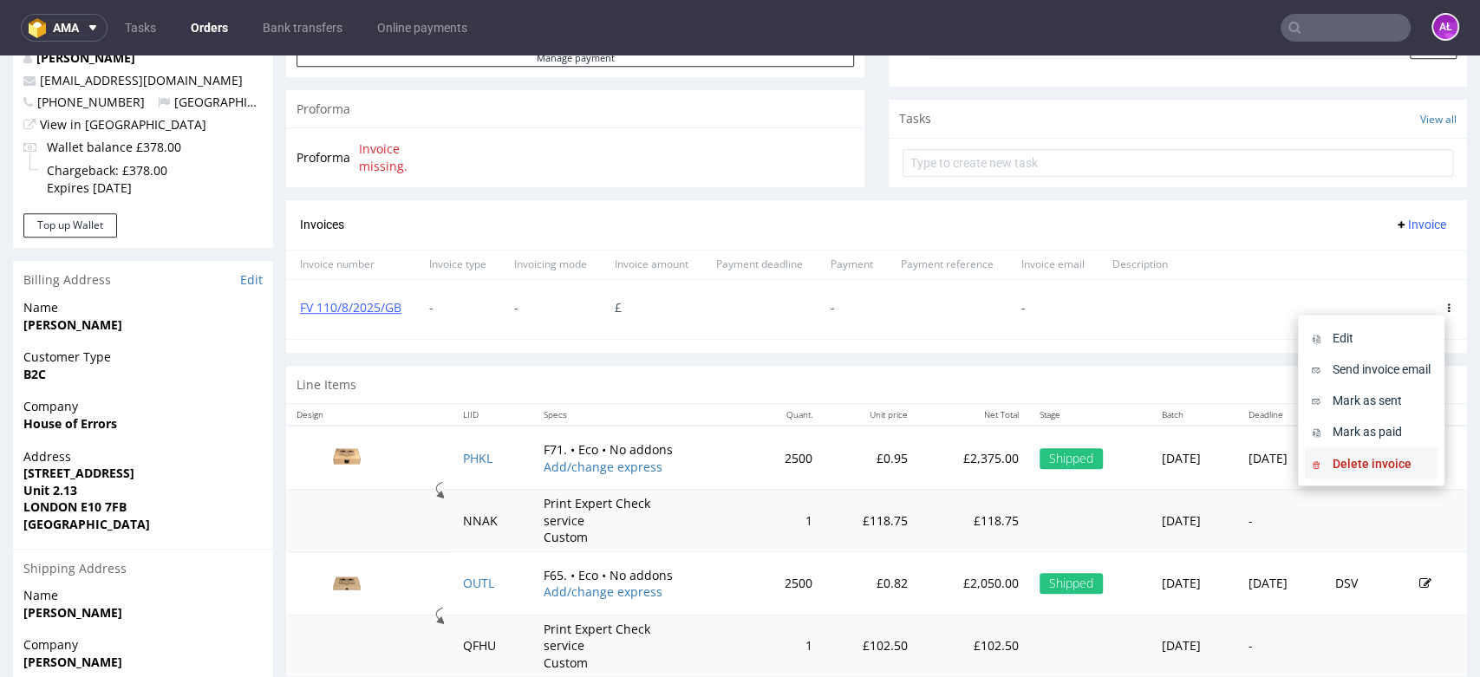
click at [1396, 462] on span "Delete invoice" at bounding box center [1378, 462] width 105 height 17
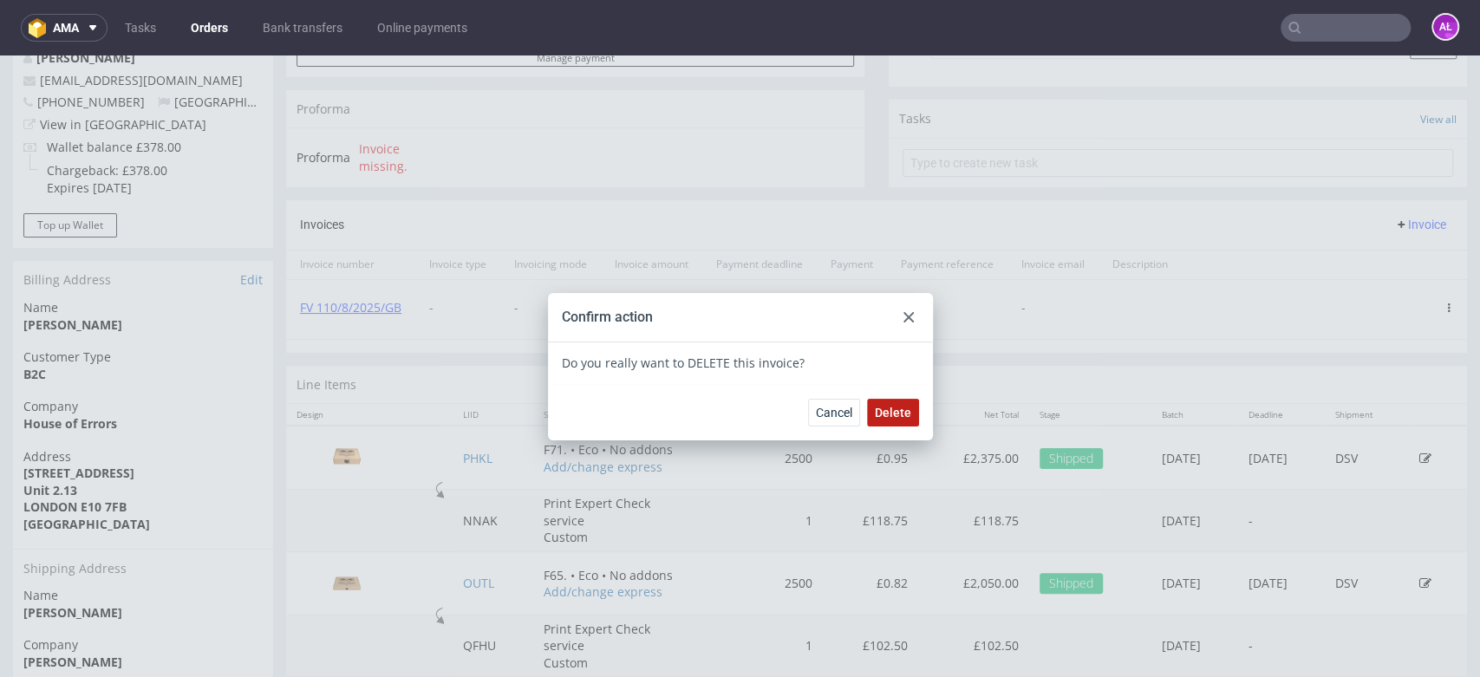
click at [875, 408] on span "Delete" at bounding box center [893, 413] width 36 height 12
click at [904, 319] on use at bounding box center [909, 317] width 10 height 10
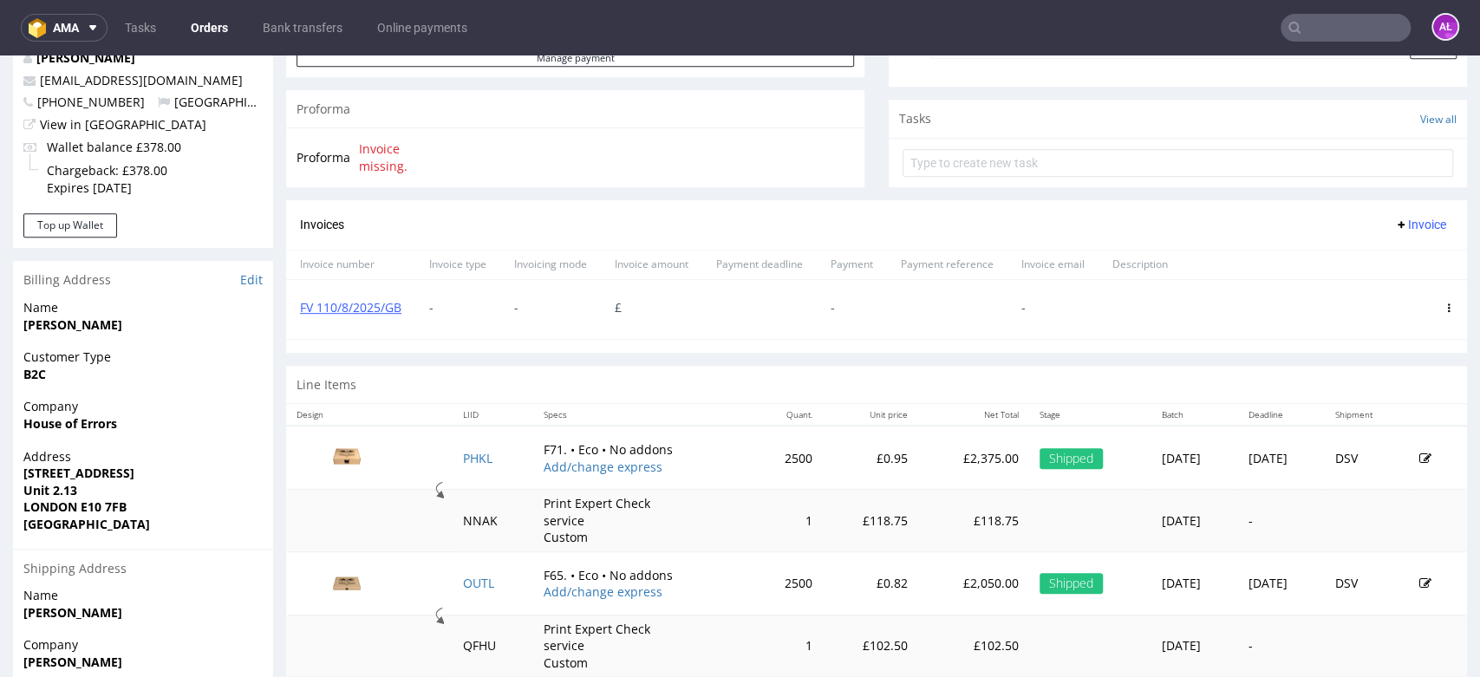
click at [1413, 224] on span "Invoice" at bounding box center [1420, 225] width 52 height 14
click at [1400, 257] on span "Upload" at bounding box center [1390, 259] width 84 height 17
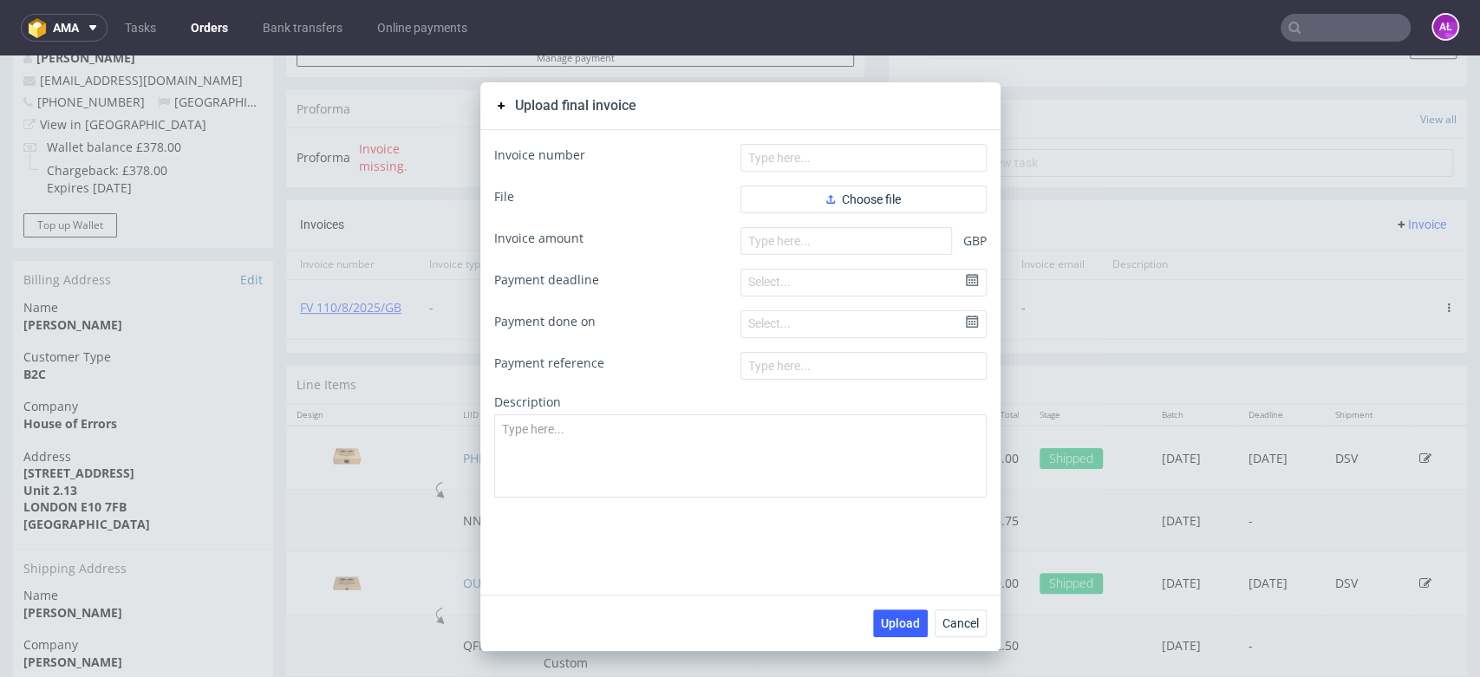
click at [865, 213] on form "Invoice number File Choose file Invoice amount GBP Payment deadline Select... P…" at bounding box center [740, 321] width 493 height 355
click at [862, 204] on span "Choose file" at bounding box center [863, 199] width 75 height 12
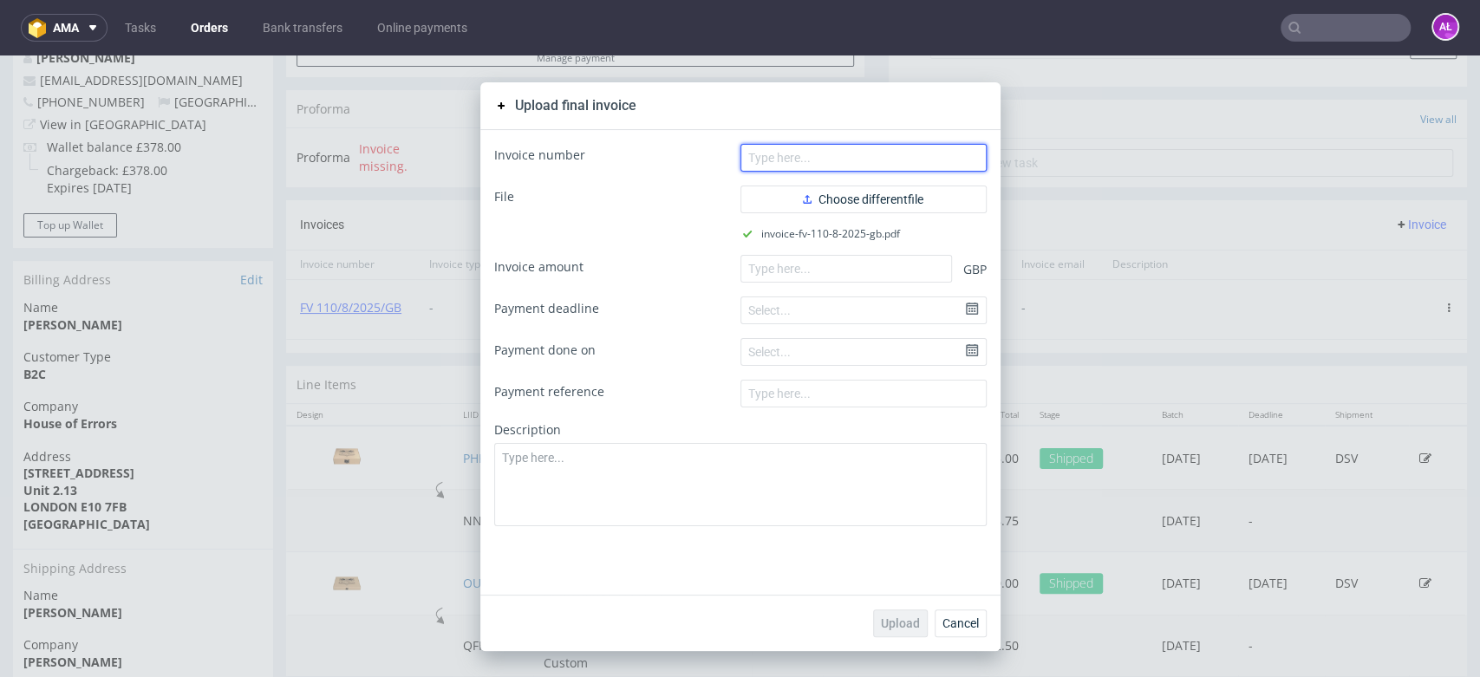
click at [878, 159] on input "text" at bounding box center [864, 158] width 246 height 28
type input "v"
paste input "FV 110/8/2025/GB"
type input "FV 110/8/2025/GB"
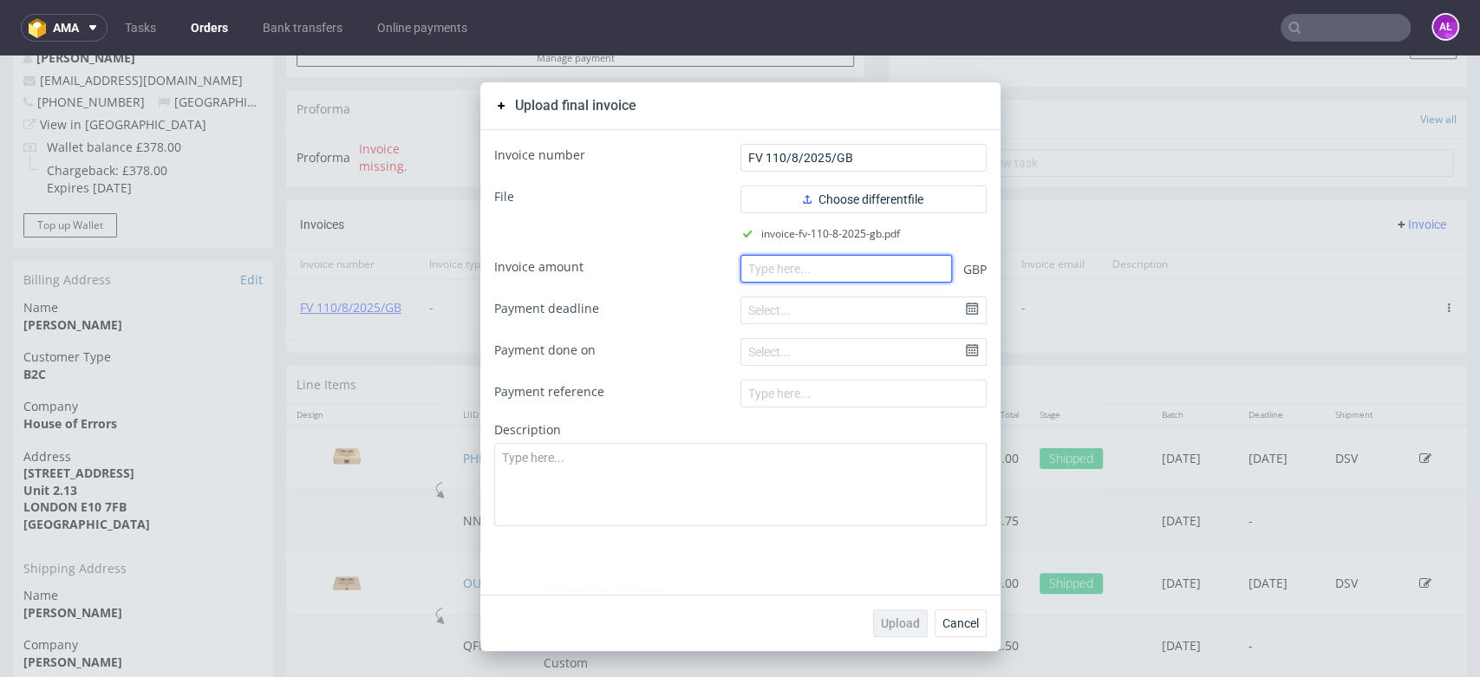
paste input "5.41050"
drag, startPoint x: 846, startPoint y: 264, endPoint x: 834, endPoint y: 264, distance: 12.1
click at [841, 264] on input "number" at bounding box center [847, 269] width 212 height 28
click at [754, 276] on input "5.41050" at bounding box center [847, 269] width 212 height 28
type input "5410.50"
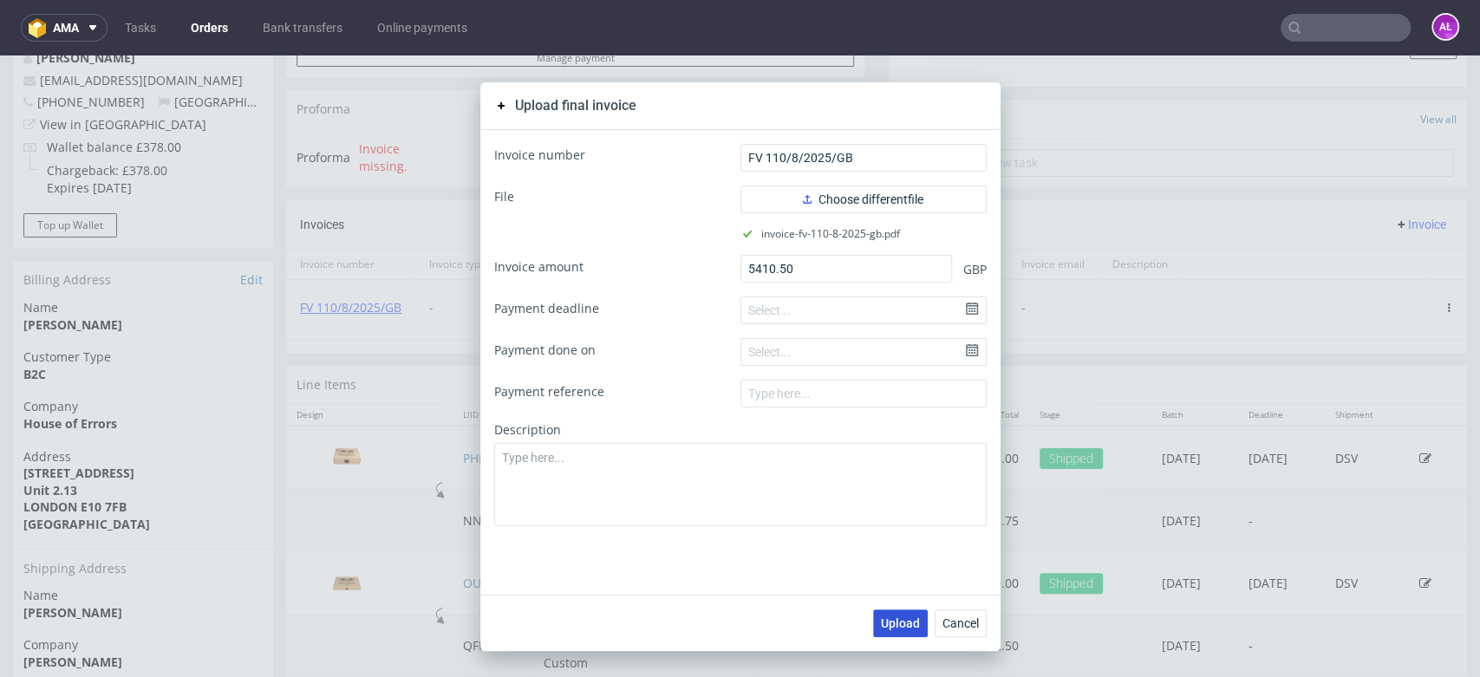
click at [904, 620] on span "Upload" at bounding box center [900, 623] width 39 height 12
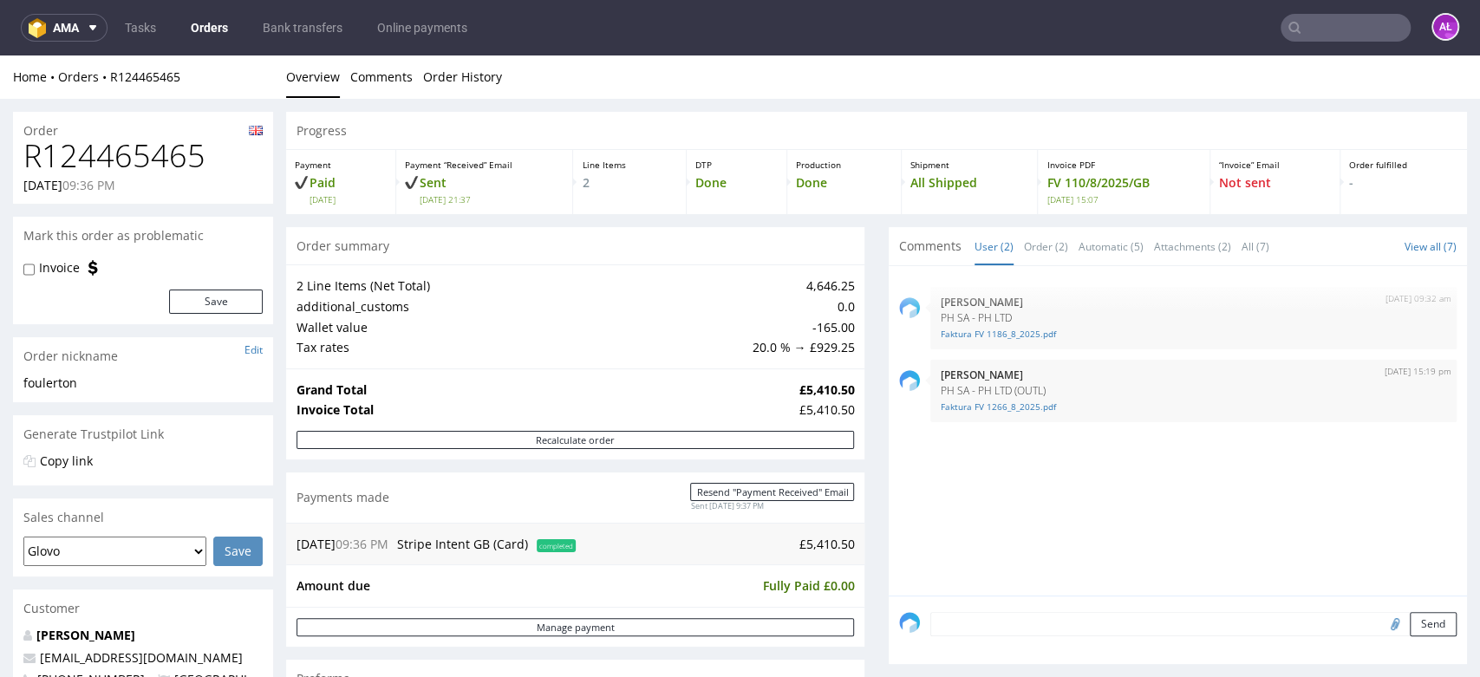
click at [1329, 15] on input "text" at bounding box center [1346, 28] width 130 height 28
paste input "FV 111/8/2025/GB"
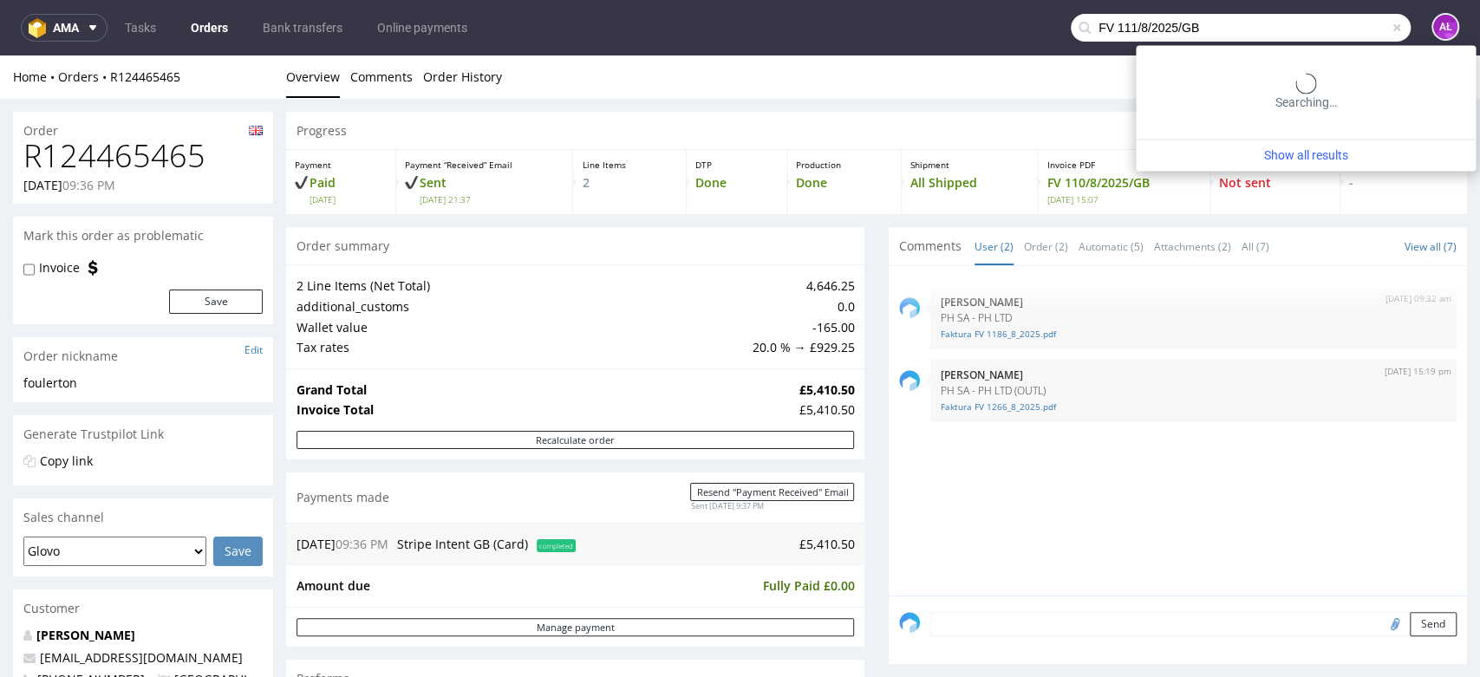
type input "FV 111/8/2025/GB"
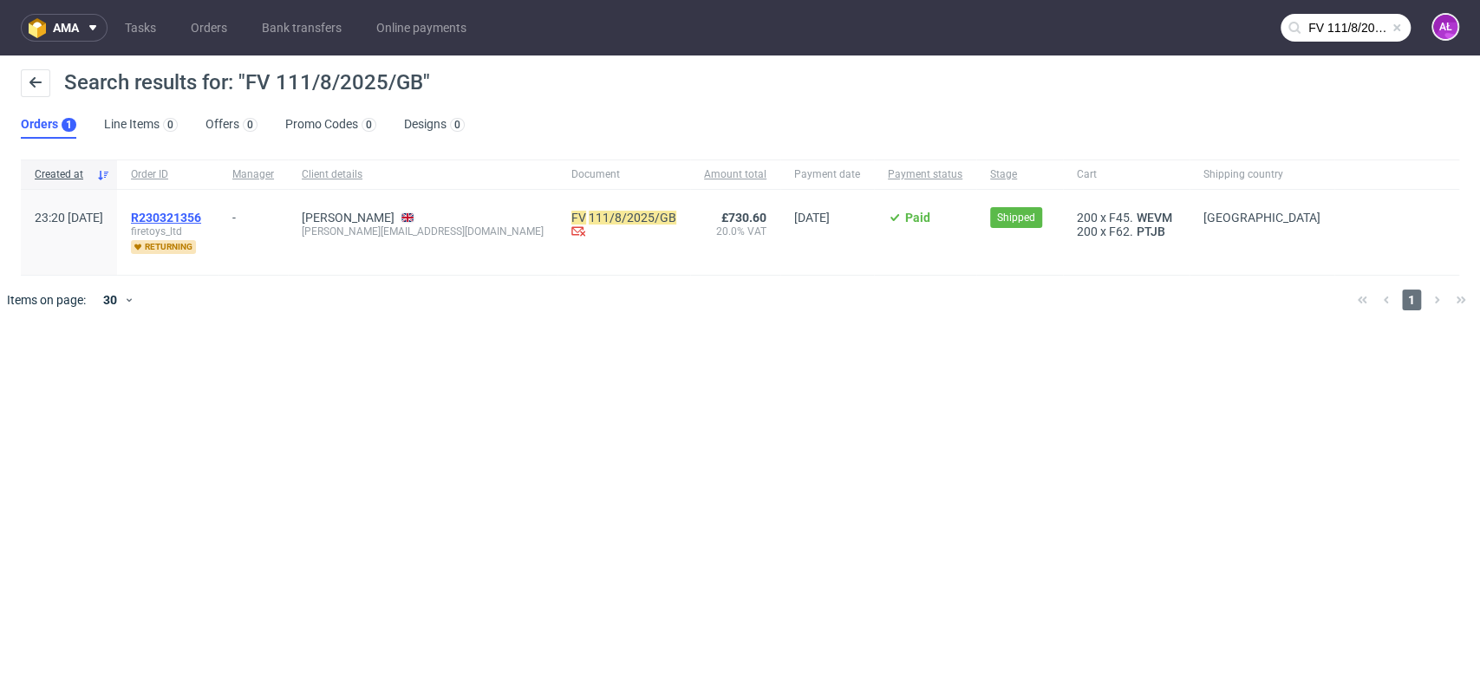
click at [201, 216] on span "R230321356" at bounding box center [166, 218] width 70 height 14
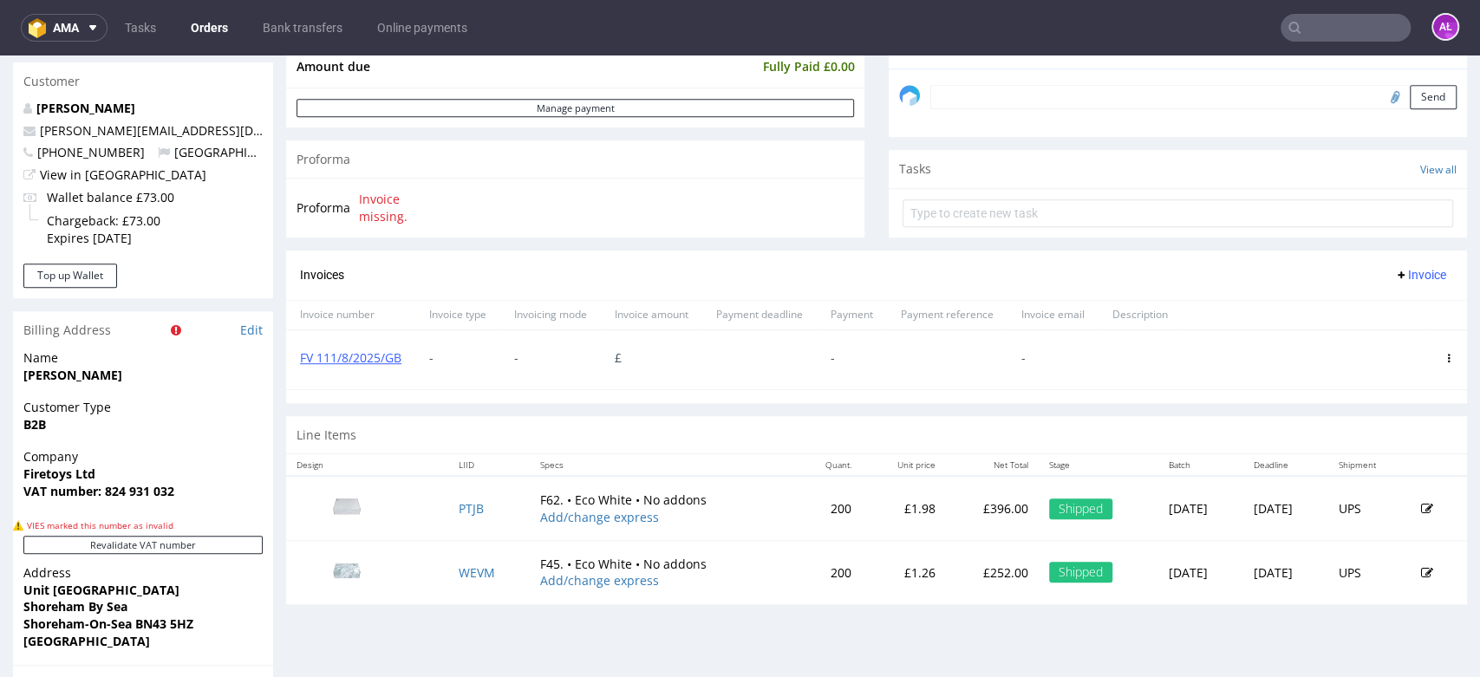
scroll to position [578, 0]
click at [1445, 354] on icon at bounding box center [1449, 356] width 9 height 9
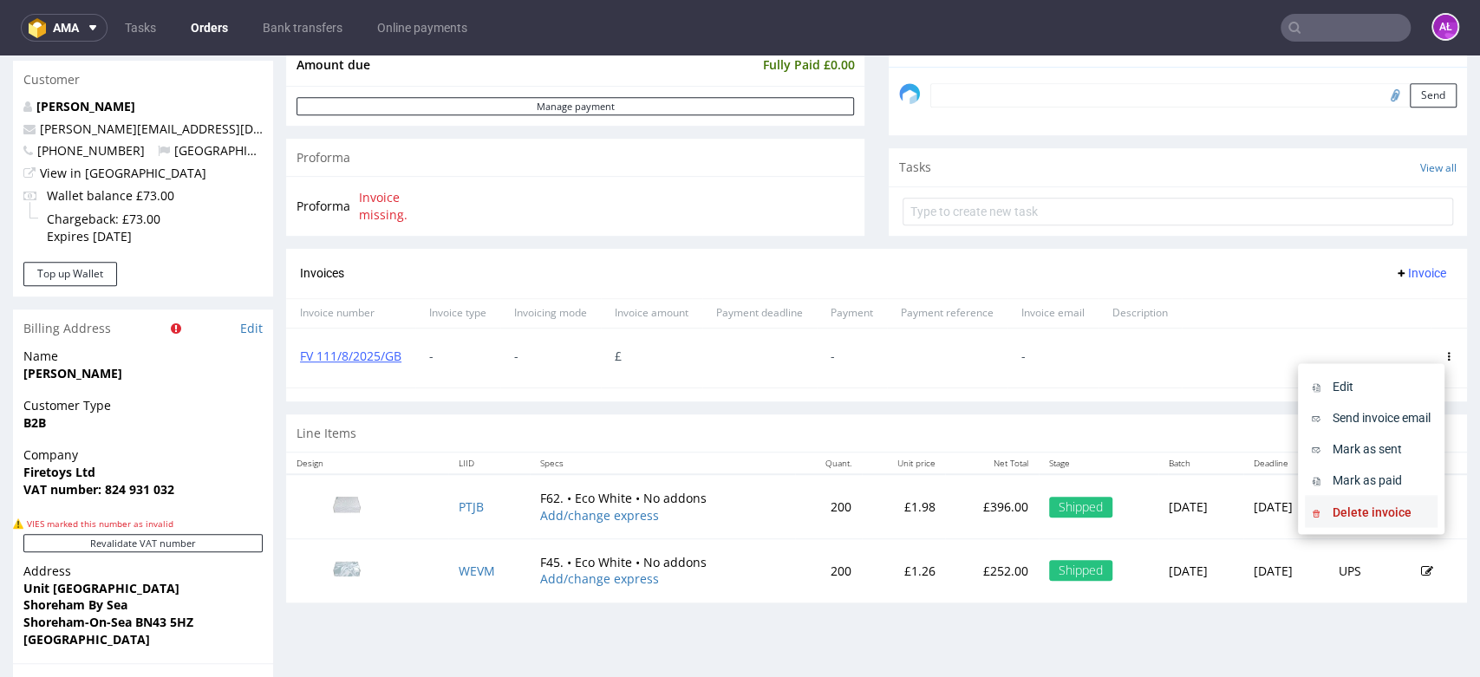
click at [1389, 514] on span "Delete invoice" at bounding box center [1378, 511] width 105 height 17
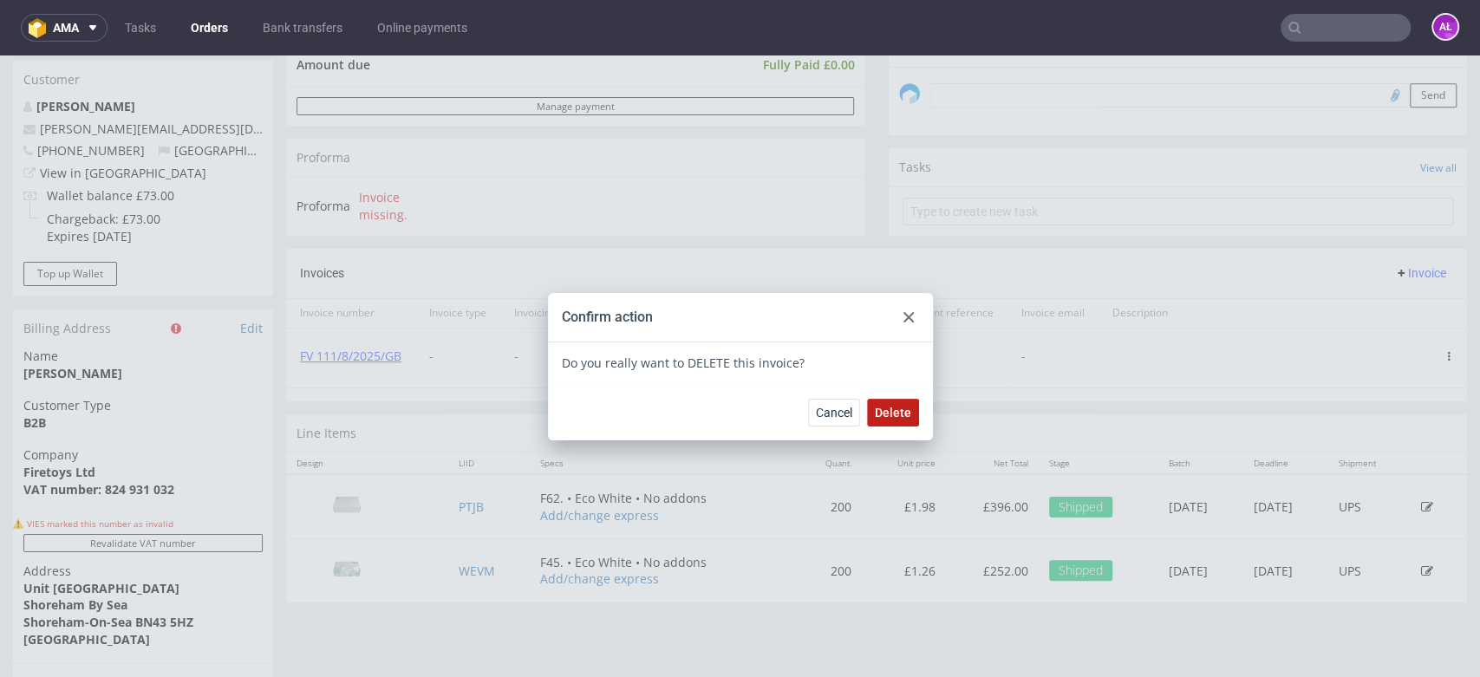
click at [883, 409] on span "Delete" at bounding box center [893, 413] width 36 height 12
click at [910, 319] on div at bounding box center [908, 317] width 21 height 21
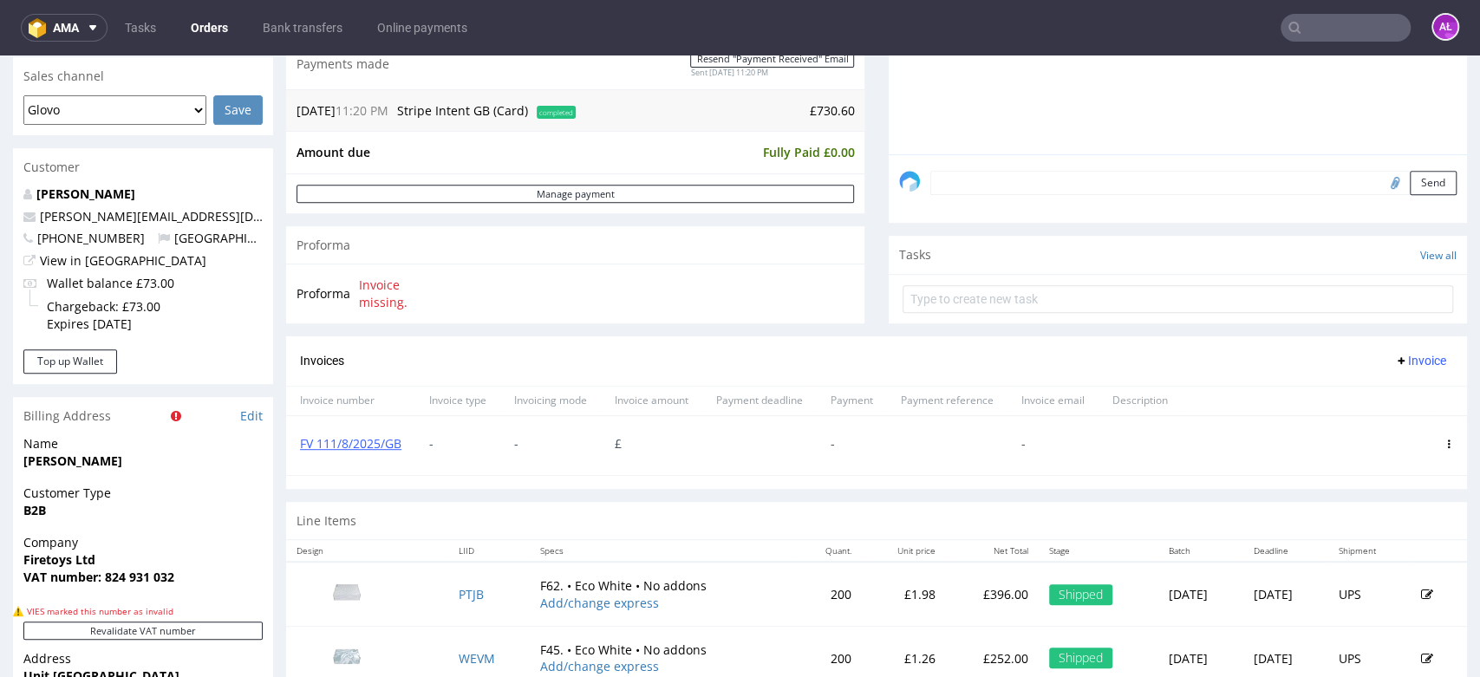
scroll to position [385, 0]
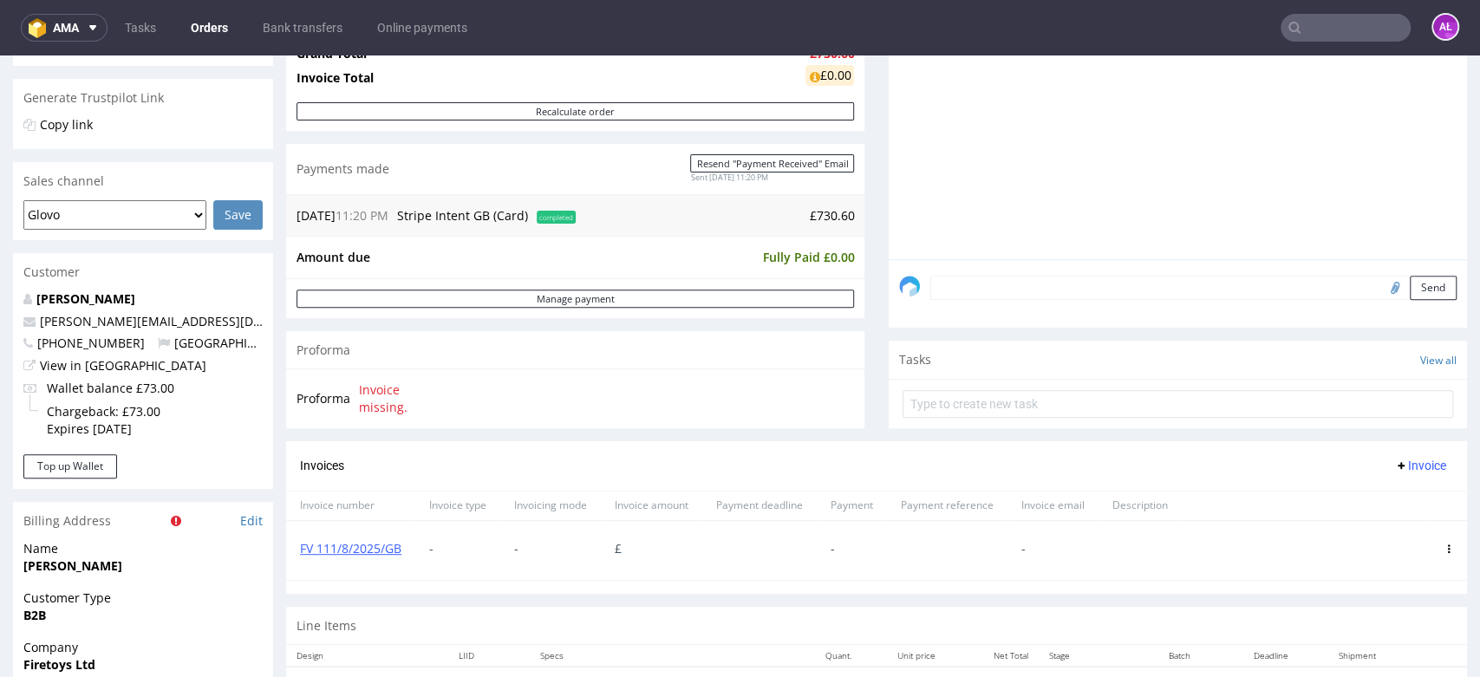
click at [1398, 468] on span "Invoice" at bounding box center [1420, 466] width 52 height 14
click at [1407, 491] on li "Upload" at bounding box center [1384, 501] width 112 height 31
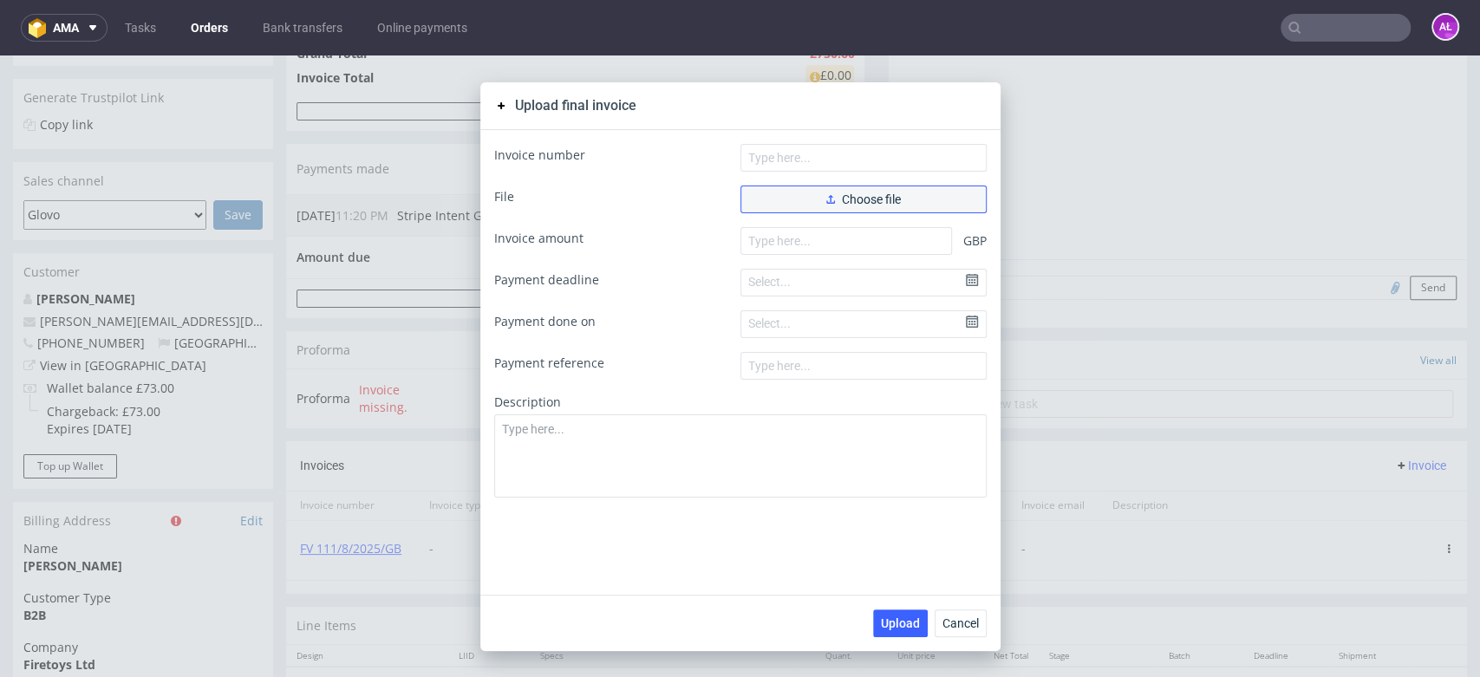
click at [877, 203] on span "Choose file" at bounding box center [863, 199] width 75 height 12
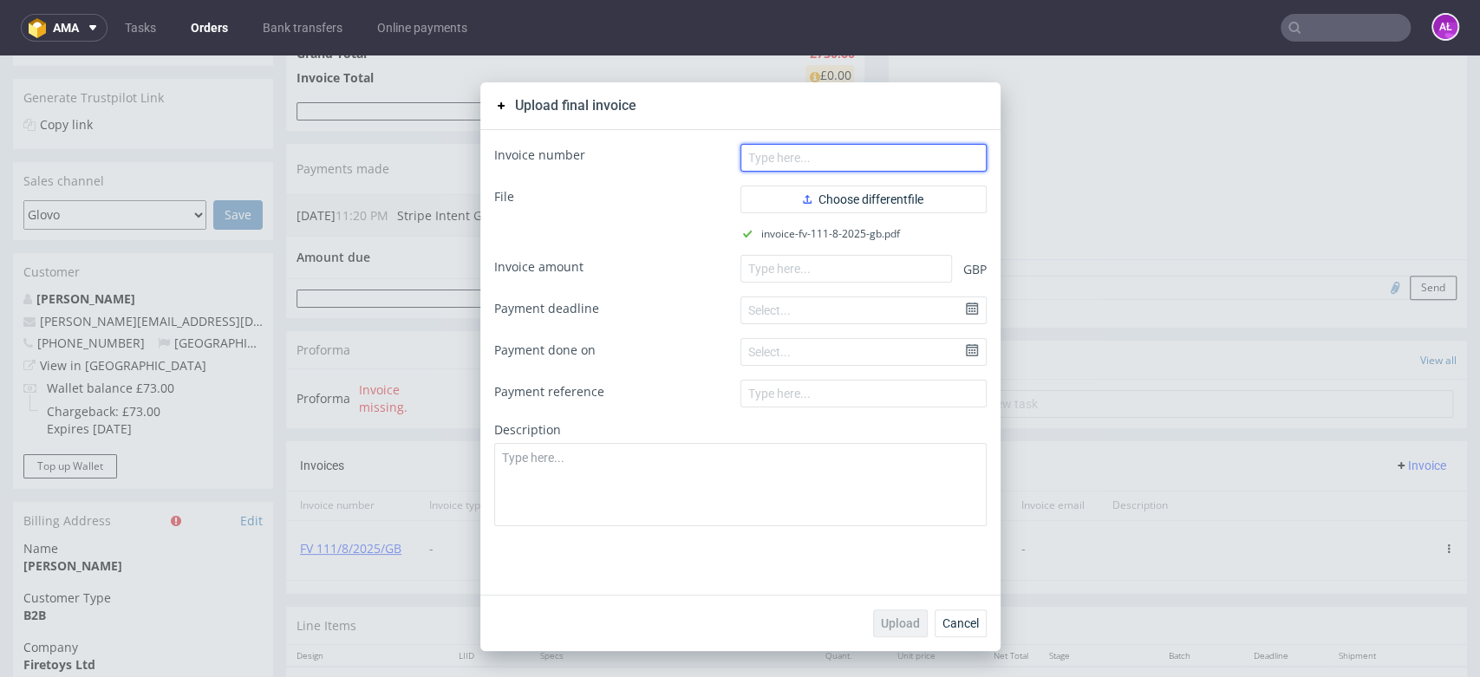
click at [832, 157] on input "text" at bounding box center [864, 158] width 246 height 28
paste input "FV 111/8/2025/GB"
type input "FV 111/8/2025/GB"
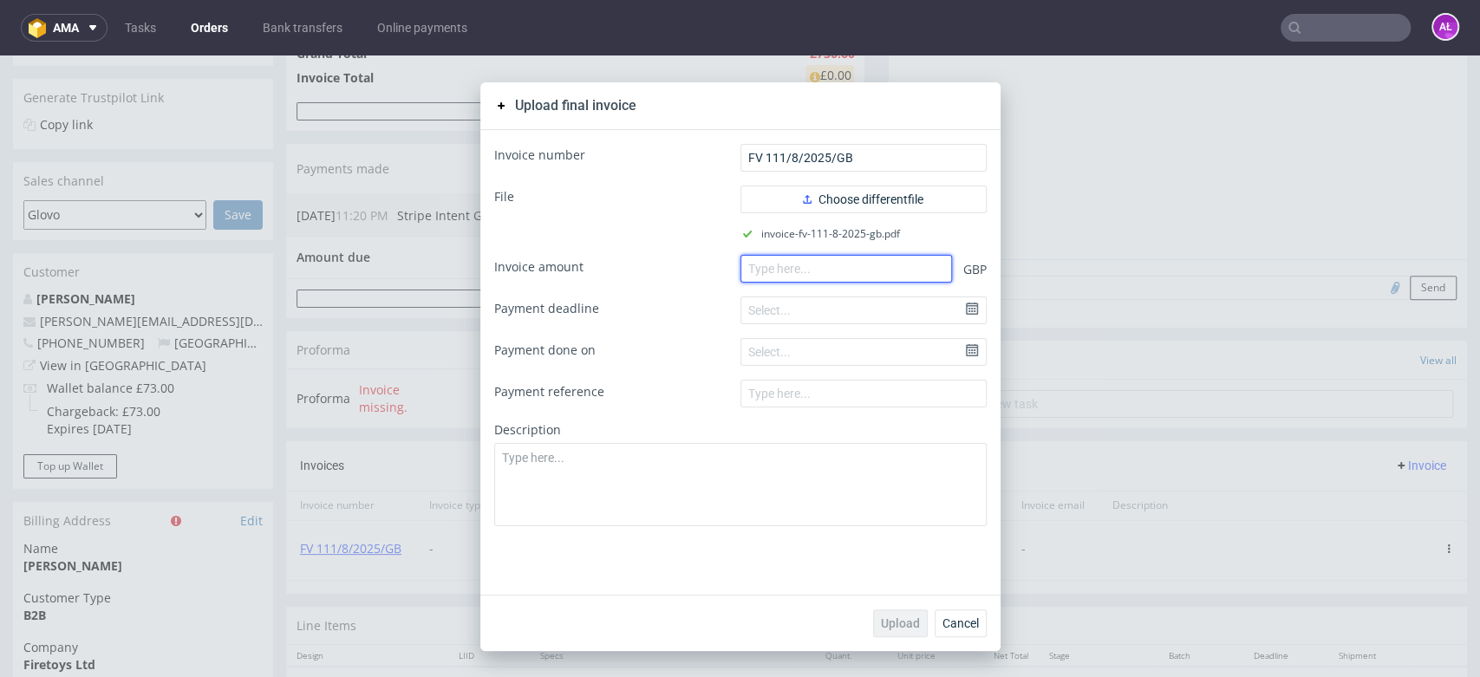
drag, startPoint x: 891, startPoint y: 267, endPoint x: 879, endPoint y: 262, distance: 12.4
click at [888, 264] on input "number" at bounding box center [847, 269] width 212 height 28
paste input "730.60"
type input "730.60"
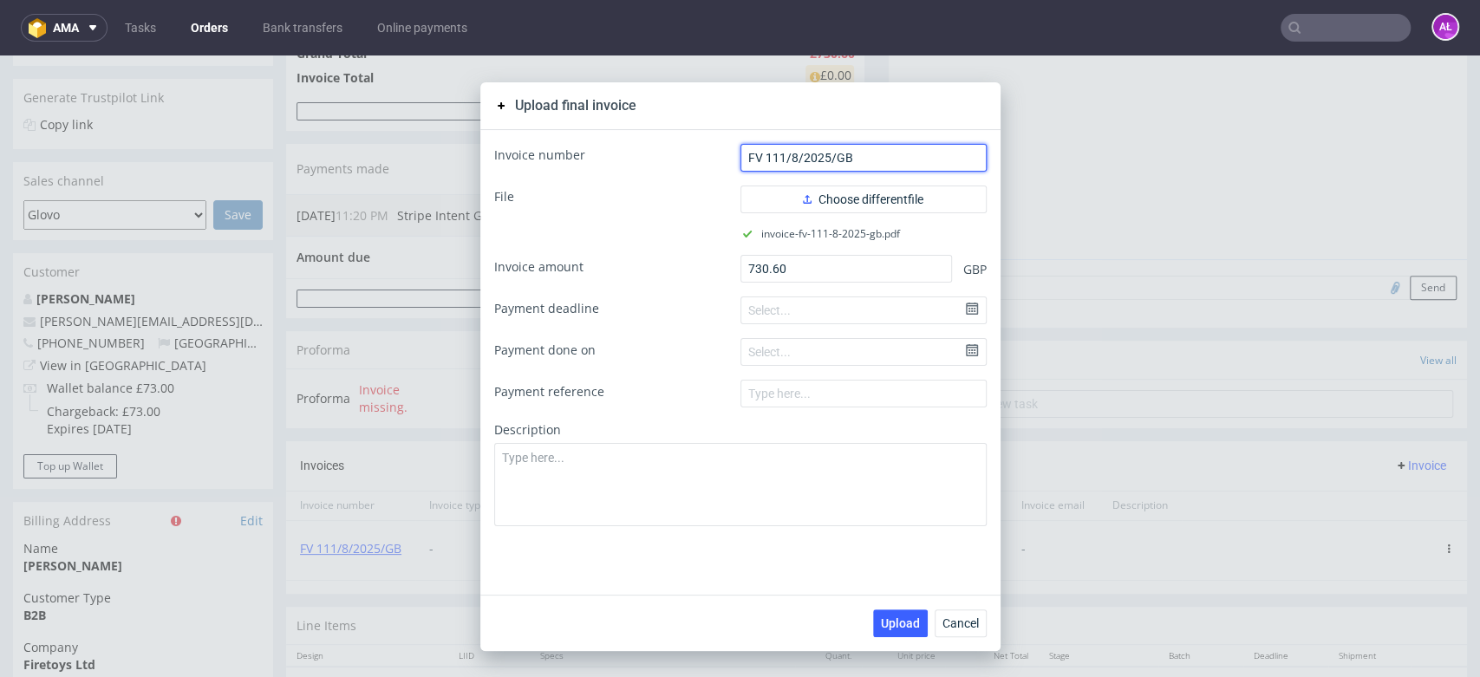
click at [763, 166] on input "FV 111/8/2025/GB" at bounding box center [864, 158] width 246 height 28
type input "FV 111/8/2025/GB"
click at [886, 623] on span "Upload" at bounding box center [900, 623] width 39 height 12
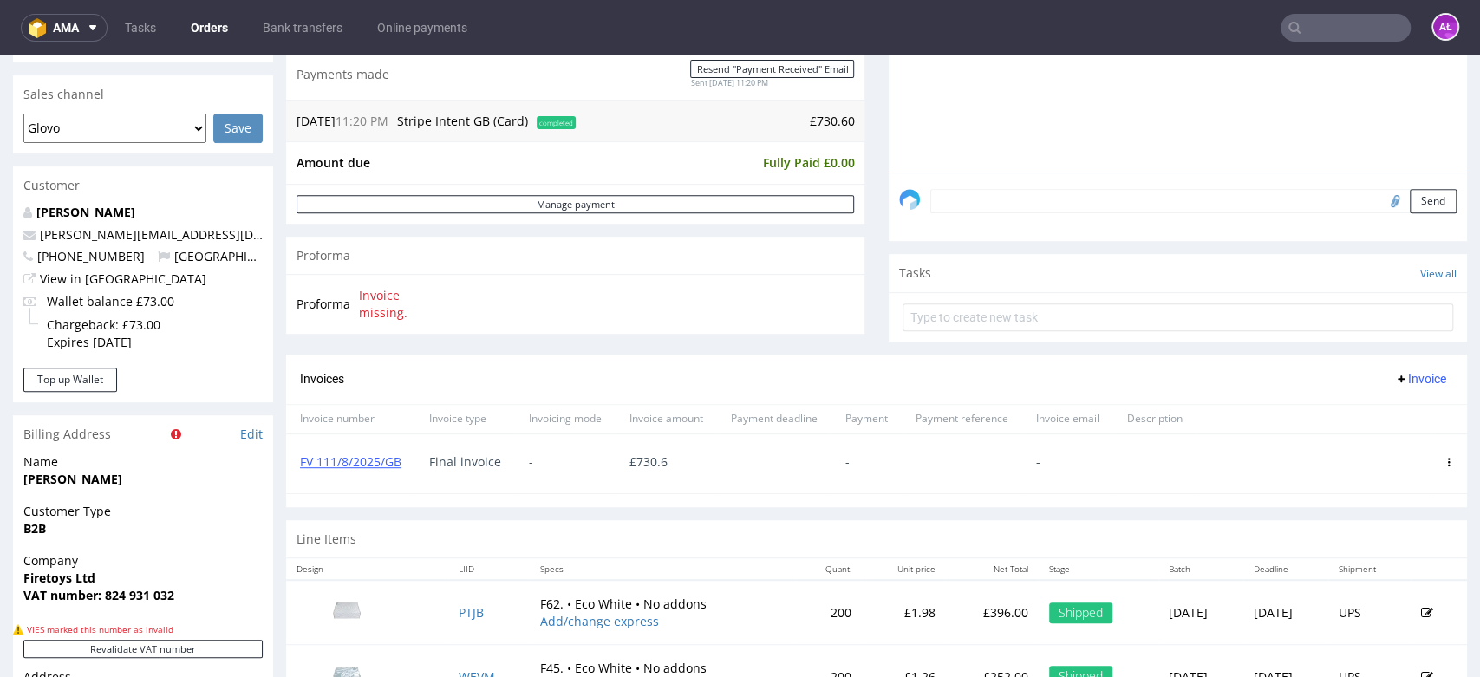
scroll to position [481, 0]
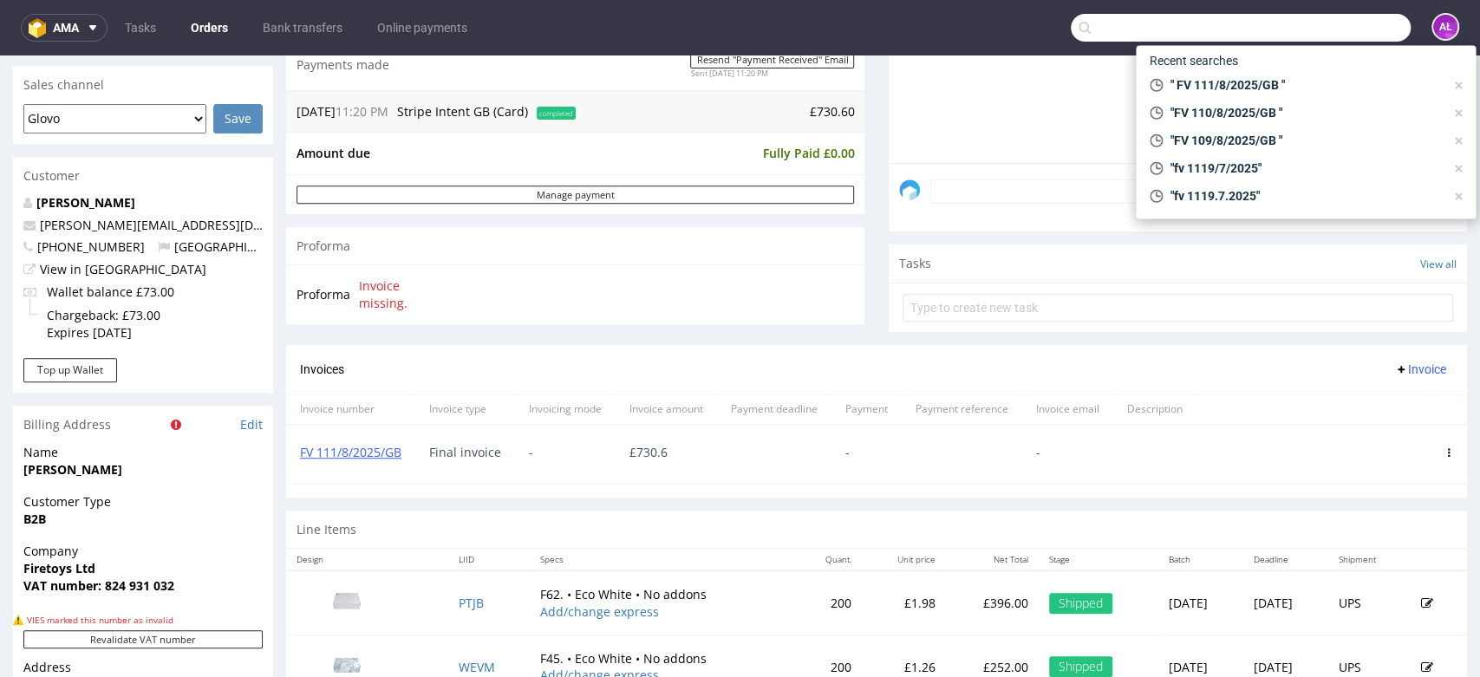
click at [1336, 29] on input "text" at bounding box center [1241, 28] width 340 height 28
paste input "FV 112/8/2025/GB"
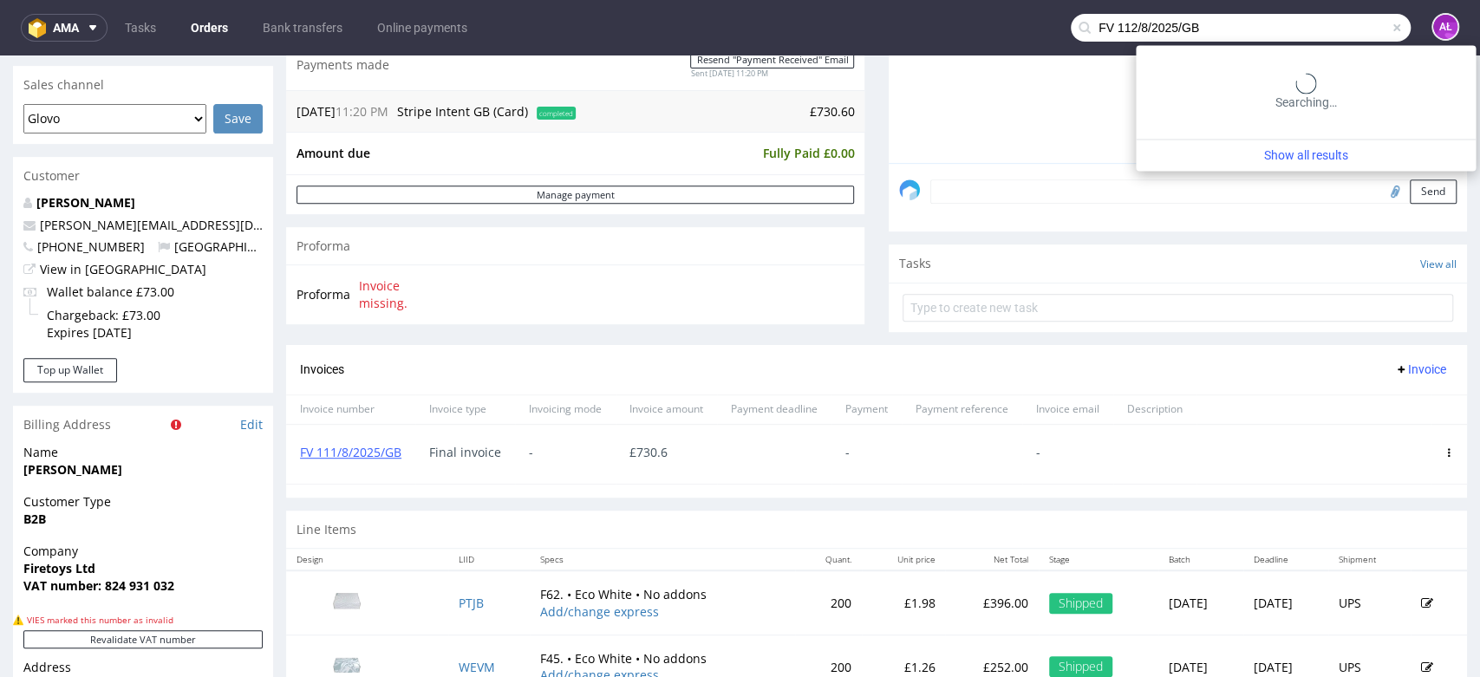
type input "FV 112/8/2025/GB"
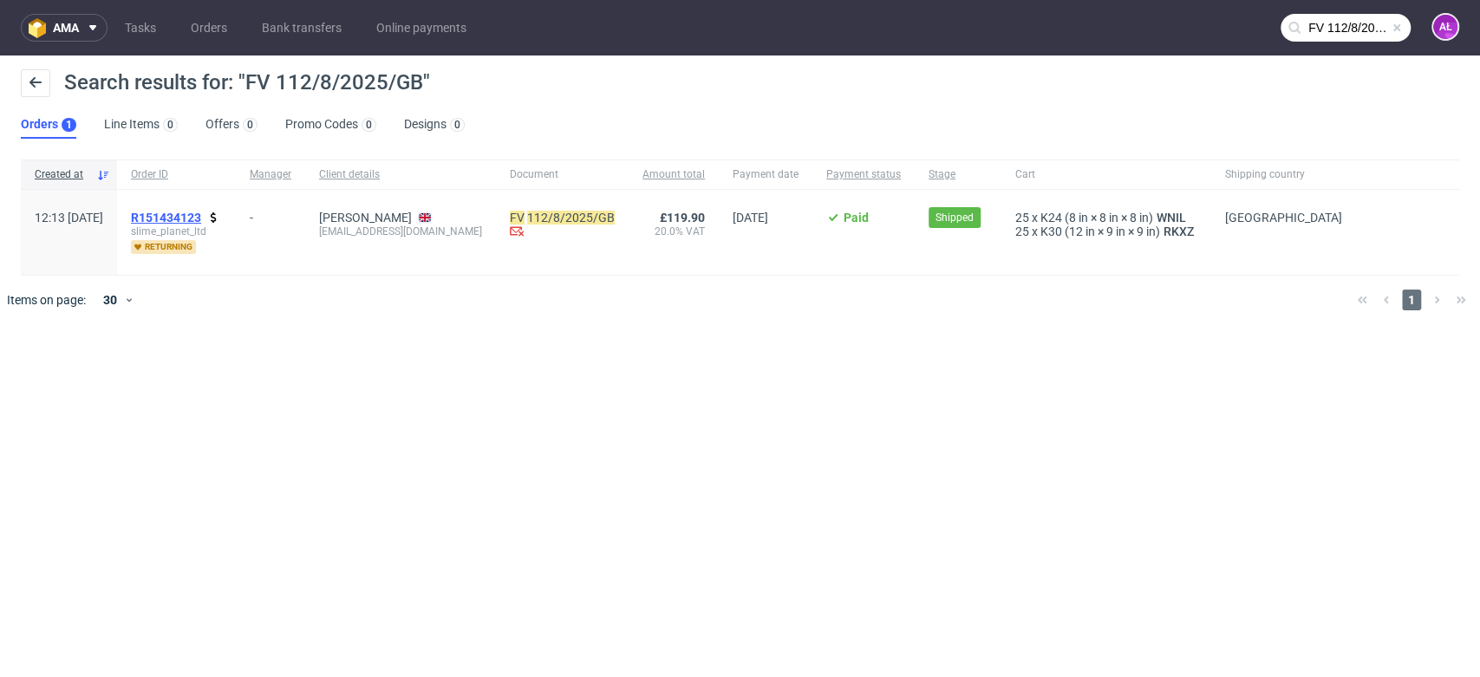
click at [201, 215] on span "R151434123" at bounding box center [166, 218] width 70 height 14
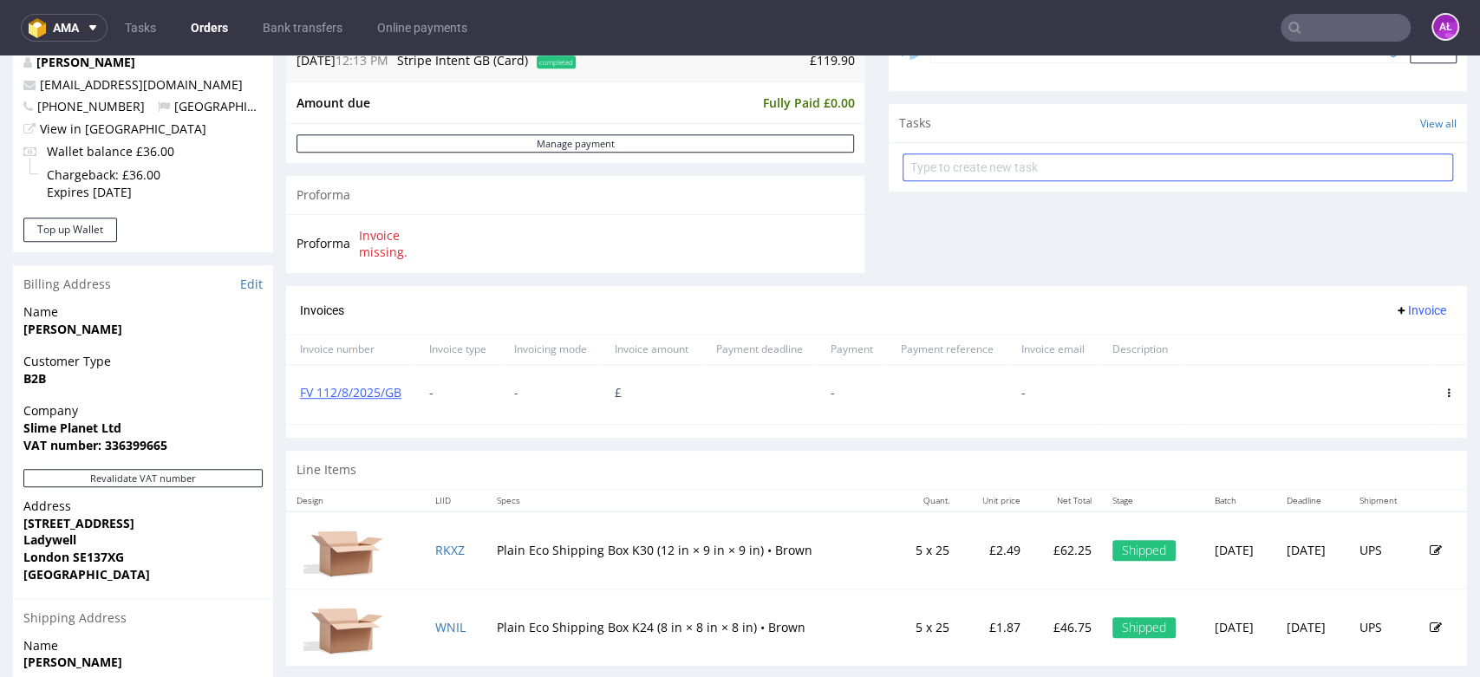
scroll to position [578, 0]
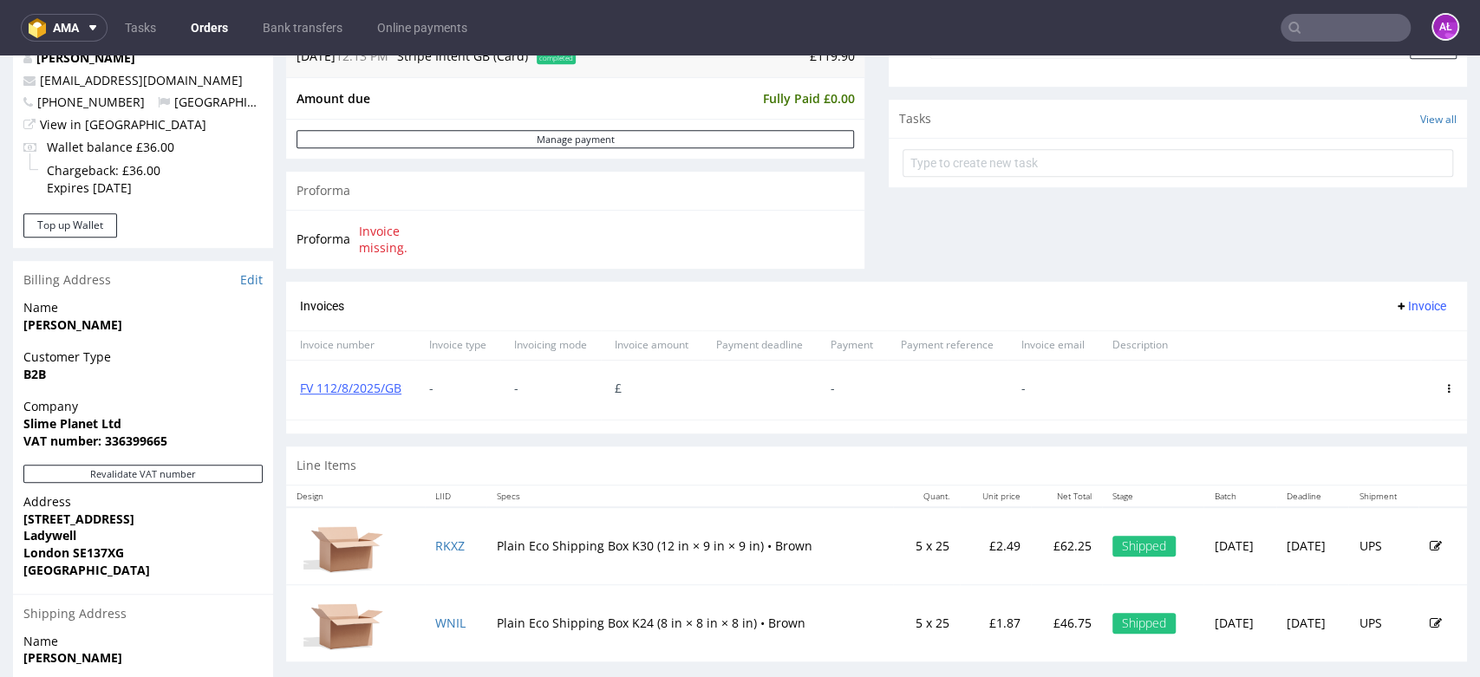
click at [1431, 388] on div at bounding box center [1449, 390] width 36 height 59
click at [1445, 395] on span at bounding box center [1449, 389] width 9 height 14
click at [1445, 388] on icon at bounding box center [1449, 388] width 9 height 9
drag, startPoint x: 1390, startPoint y: 550, endPoint x: 1381, endPoint y: 549, distance: 9.6
click at [1381, 549] on span "Delete invoice" at bounding box center [1378, 546] width 105 height 17
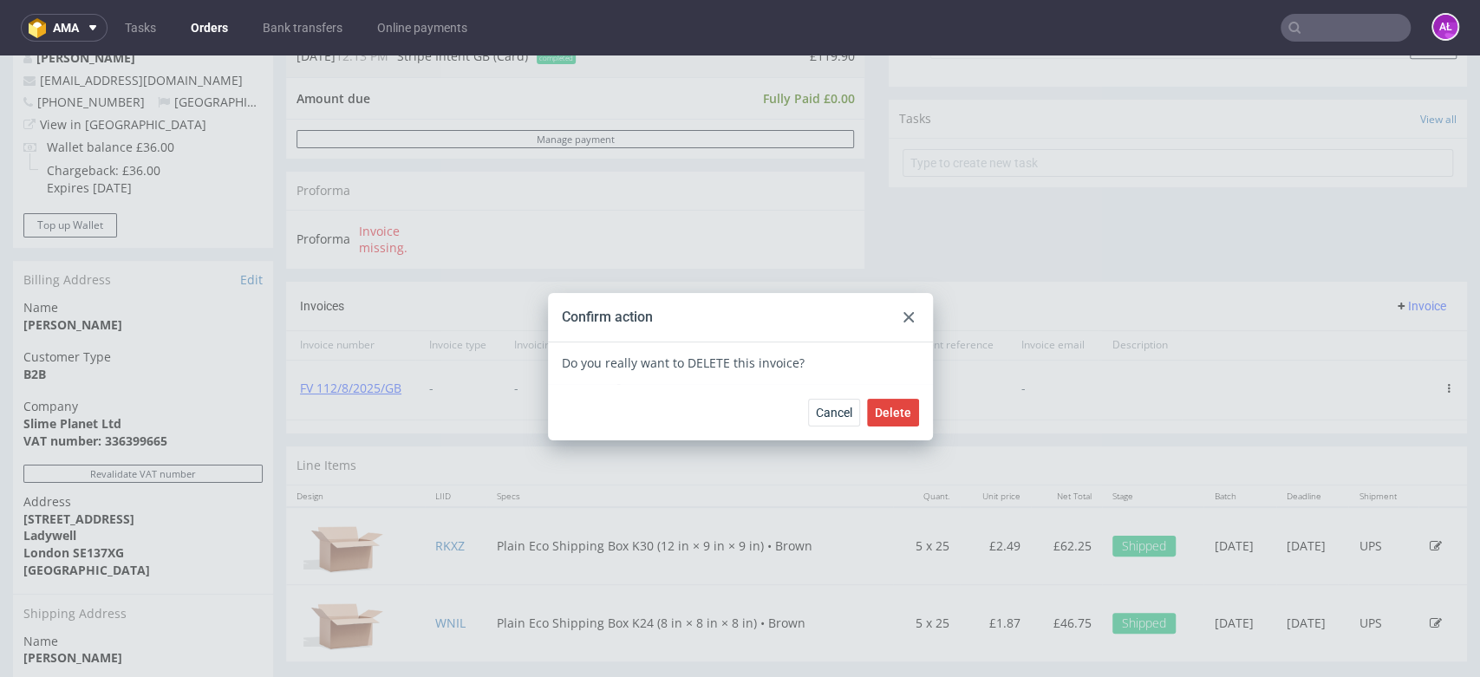
click at [892, 395] on div "Cancel Delete" at bounding box center [740, 412] width 385 height 56
click at [898, 410] on span "Delete" at bounding box center [893, 413] width 36 height 12
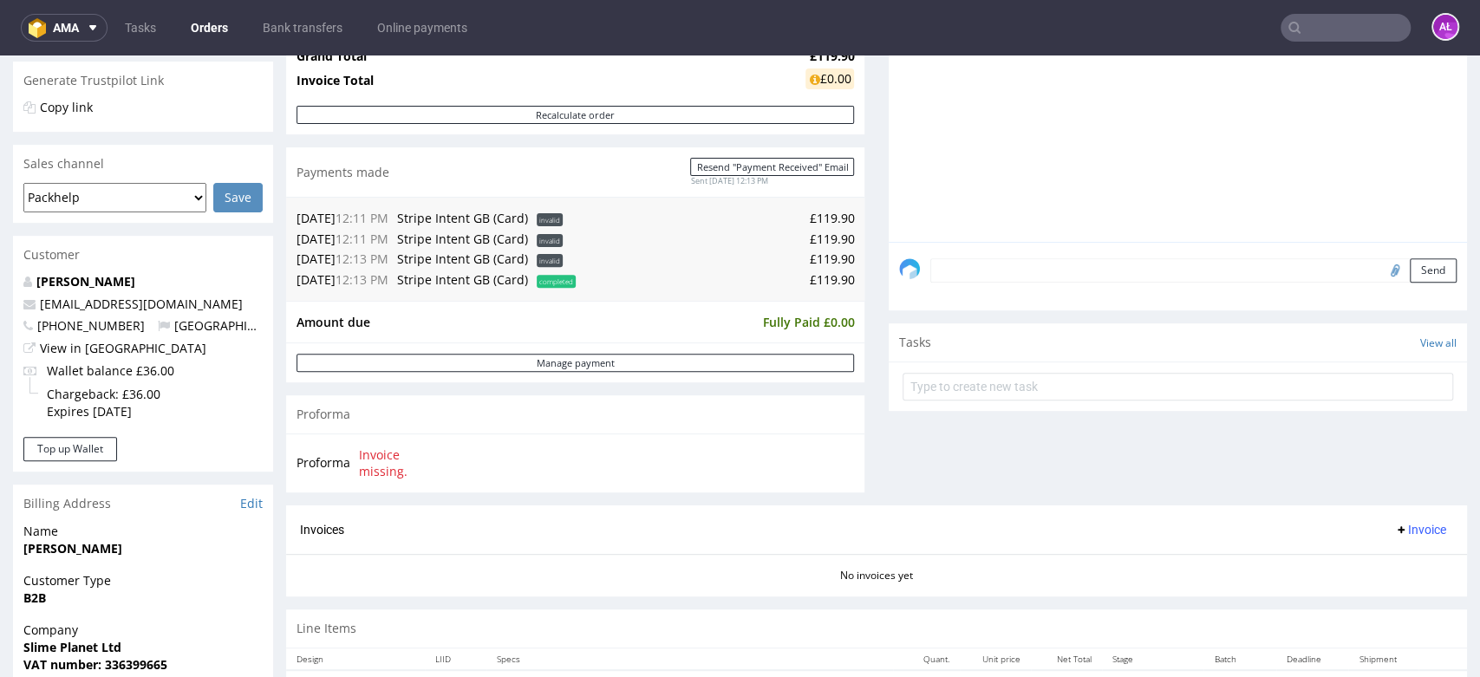
scroll to position [578, 0]
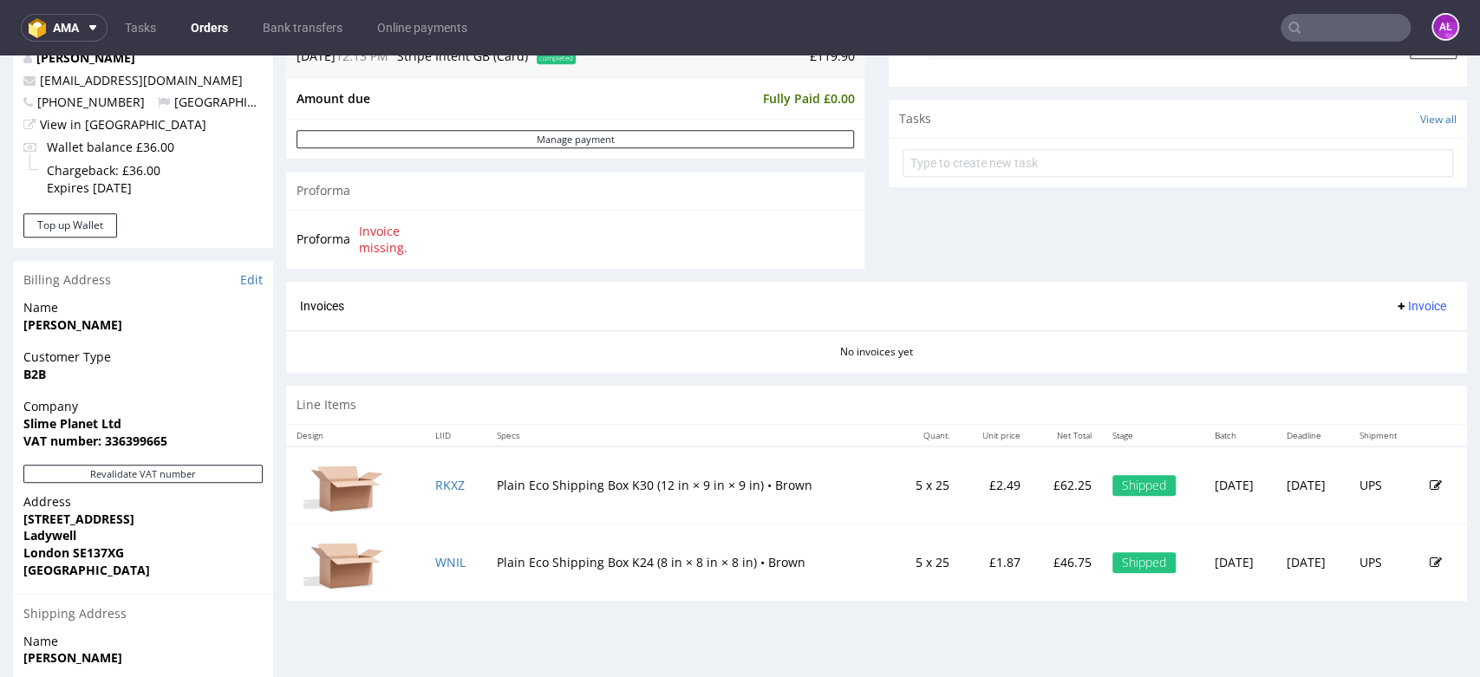
click at [1400, 303] on span "Invoice" at bounding box center [1420, 306] width 52 height 14
click at [1389, 340] on span "Upload" at bounding box center [1390, 344] width 84 height 17
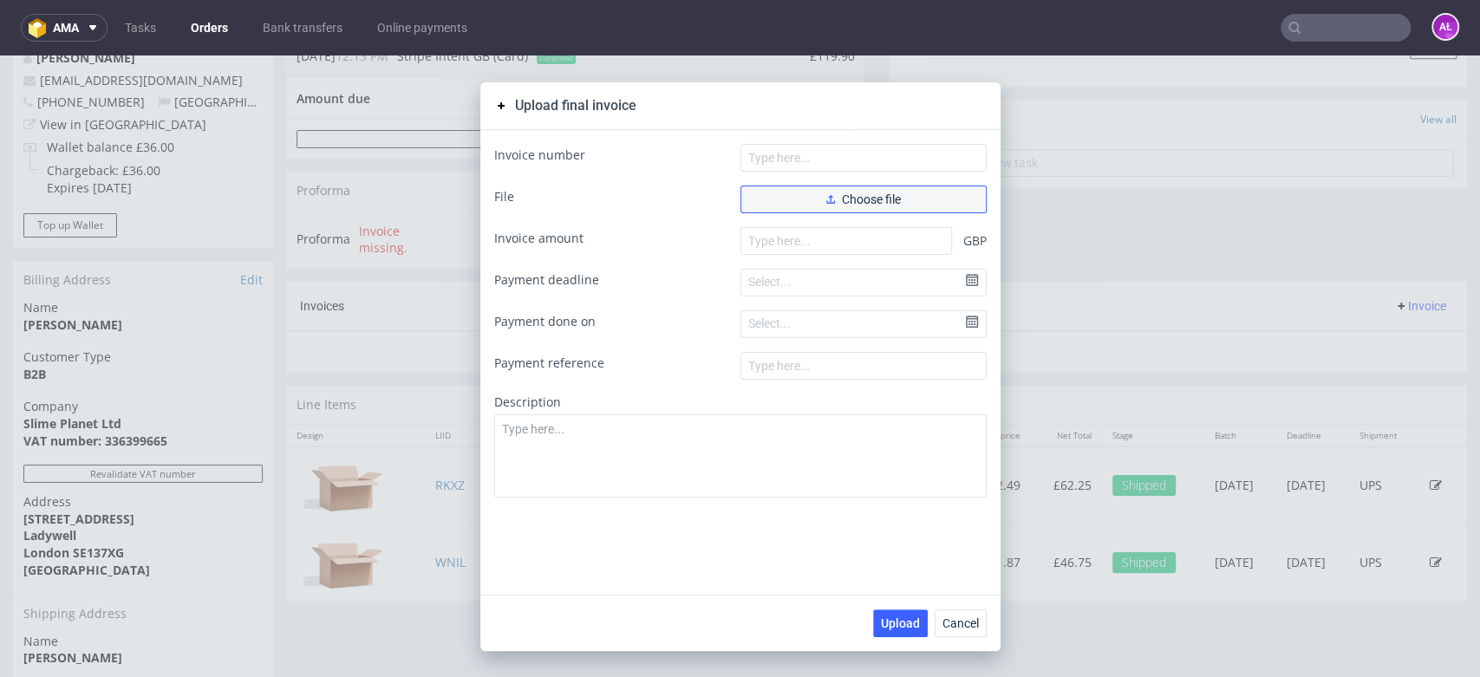
click at [843, 206] on span "Choose file" at bounding box center [863, 199] width 75 height 12
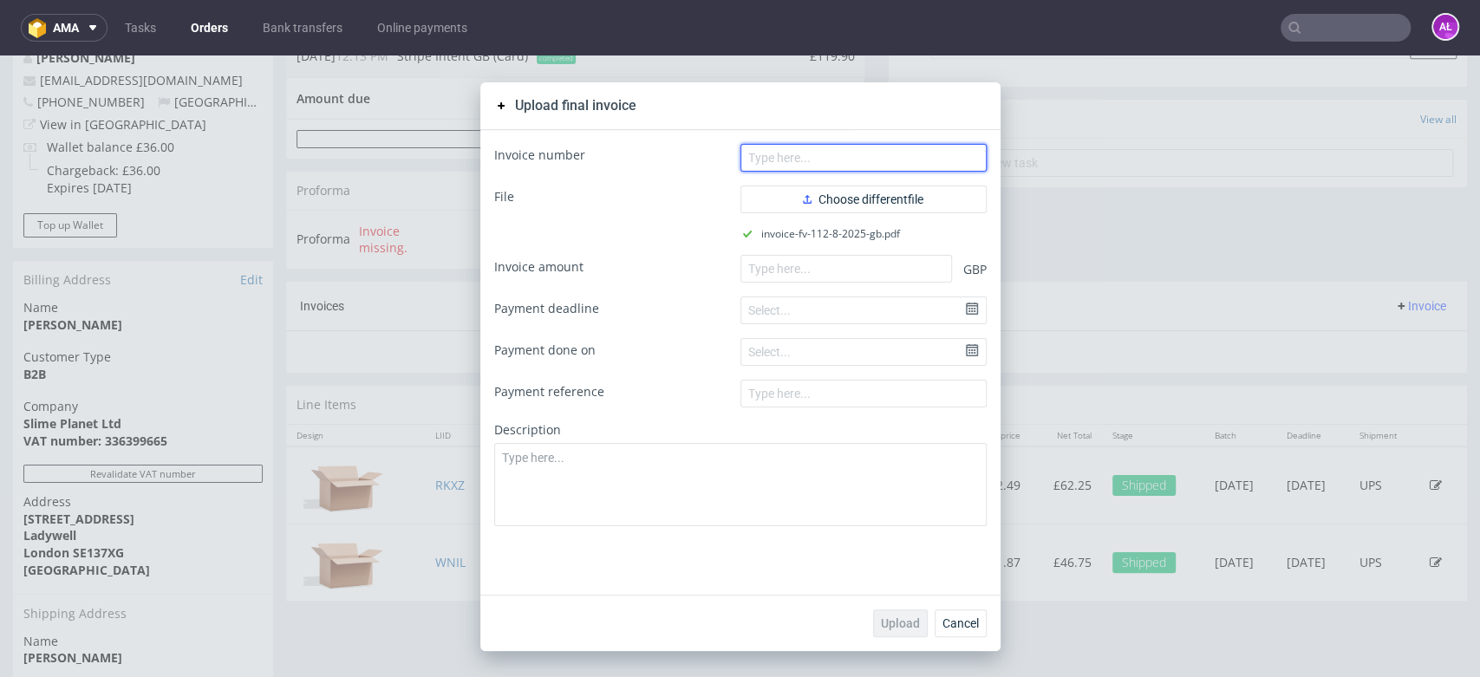
drag, startPoint x: 832, startPoint y: 160, endPoint x: 811, endPoint y: 166, distance: 22.5
click at [832, 161] on input "text" at bounding box center [864, 158] width 246 height 28
paste input "FV 112/8/2025/GB"
type input "FV 112/8/2025/GB"
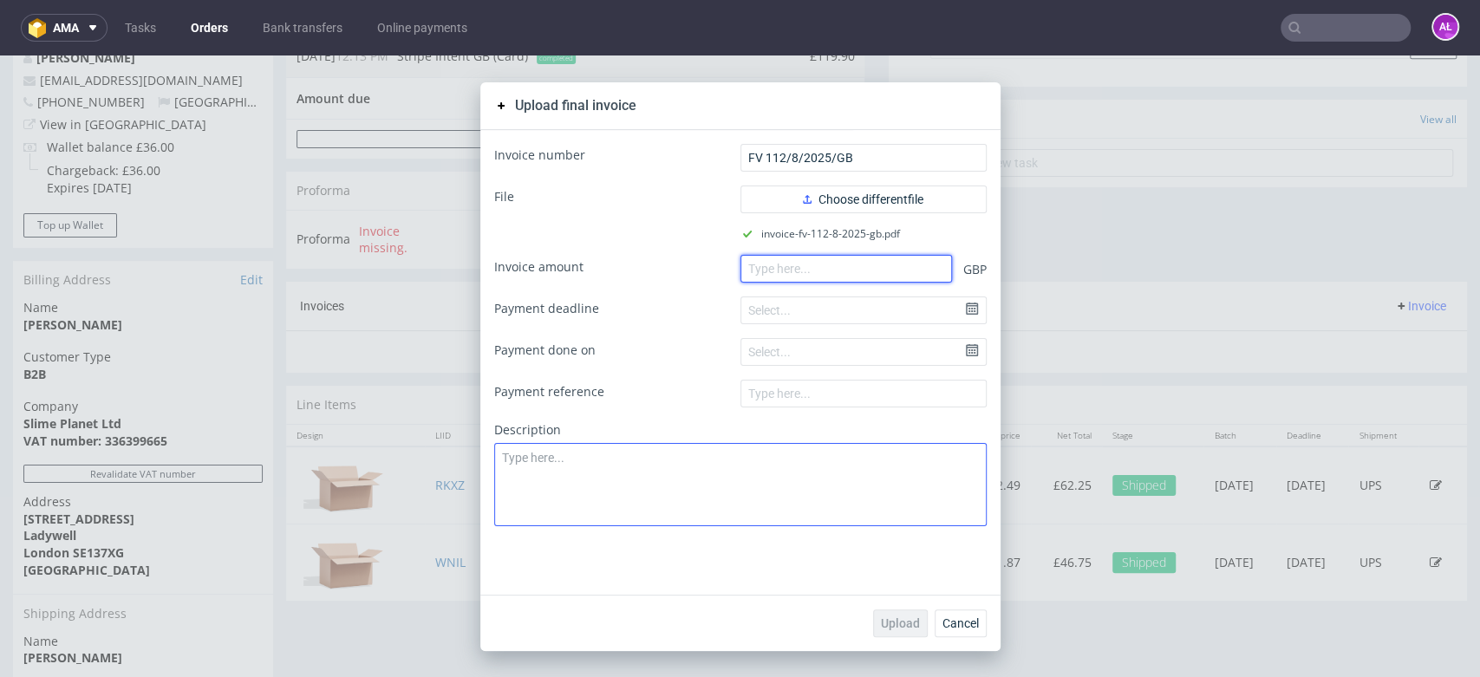
drag, startPoint x: 842, startPoint y: 274, endPoint x: 846, endPoint y: 448, distance: 174.4
click at [842, 274] on input "number" at bounding box center [847, 269] width 212 height 28
paste input "119.90"
type input "119.90"
click at [892, 617] on span "Upload" at bounding box center [900, 623] width 39 height 12
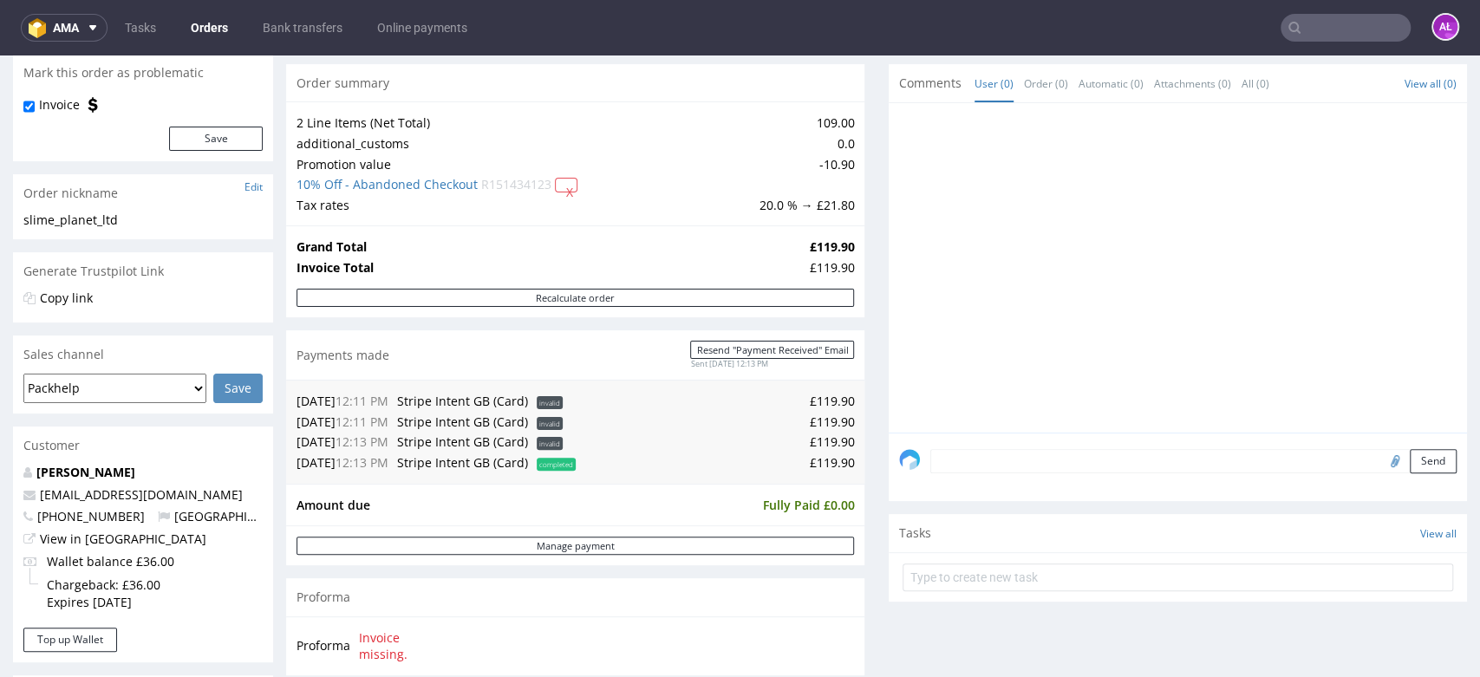
scroll to position [385, 0]
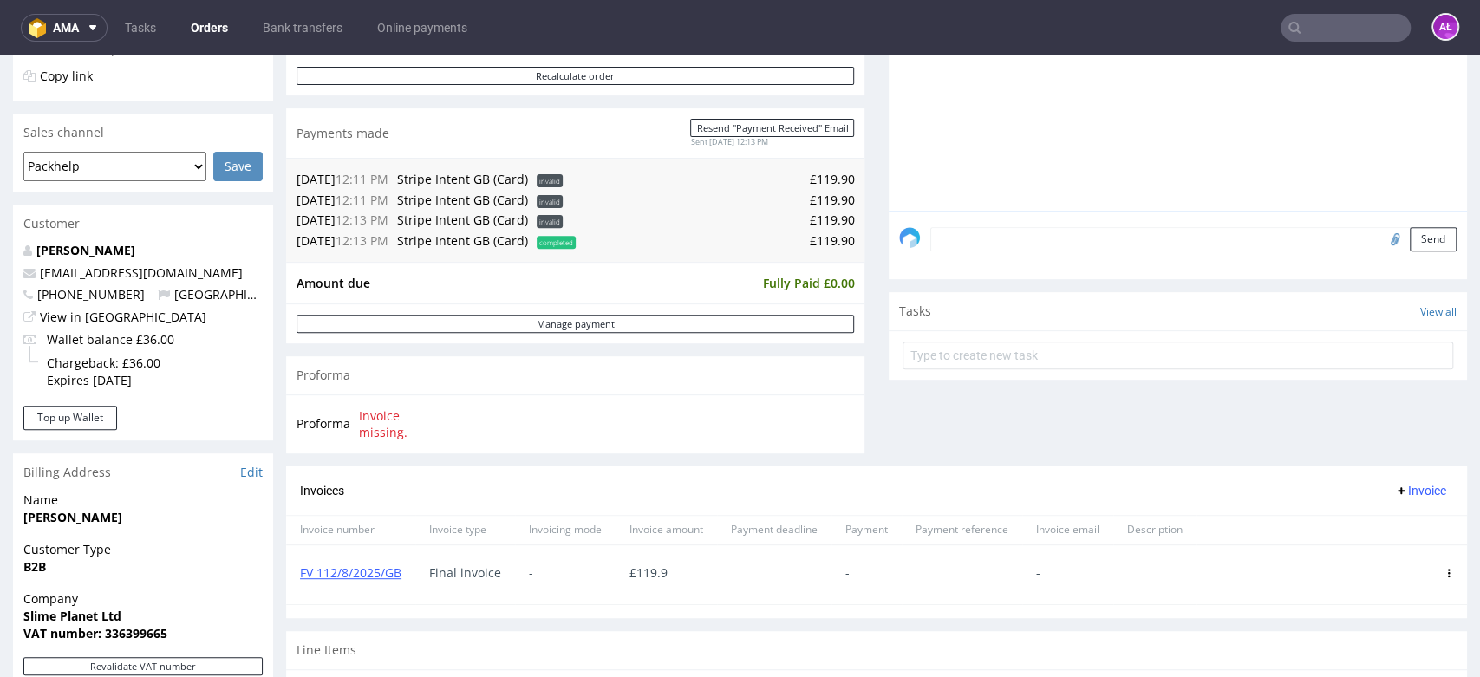
click at [1337, 24] on input "text" at bounding box center [1346, 28] width 130 height 28
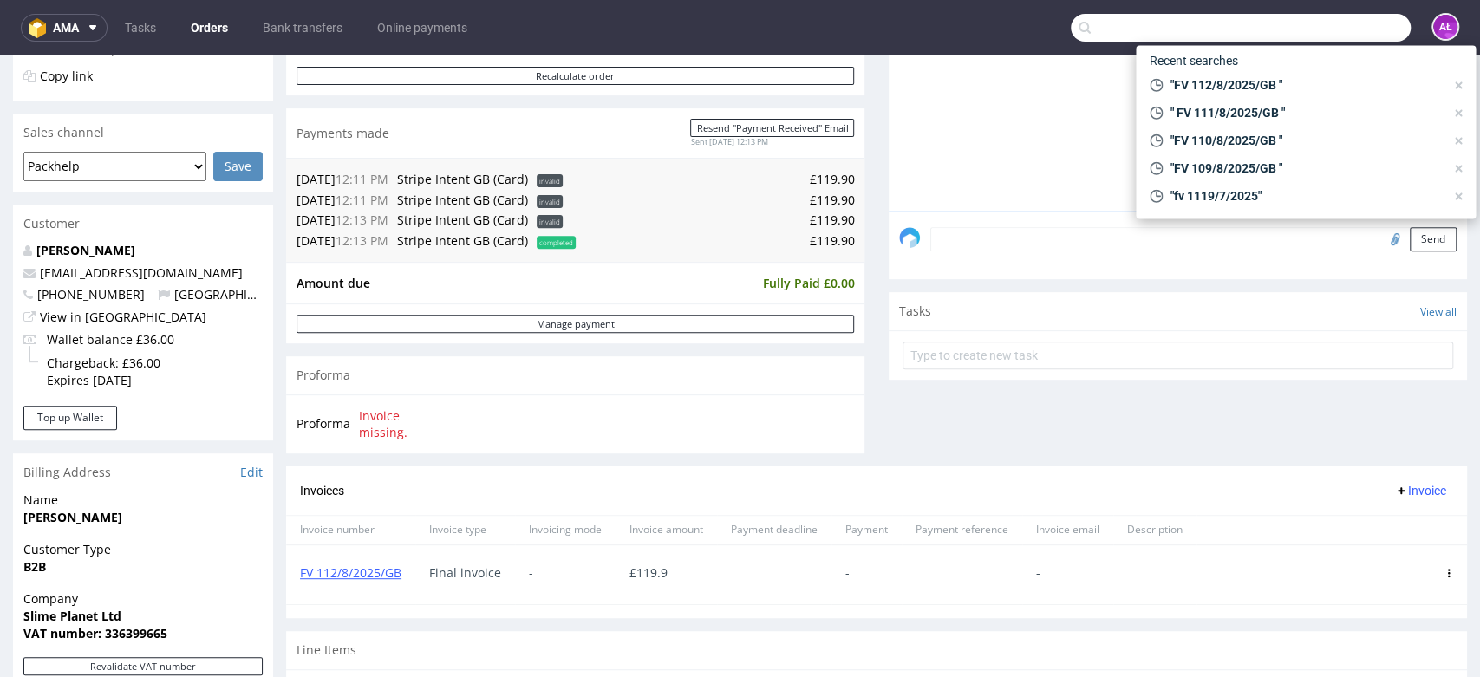
paste input "FV 113/8/2025/GB"
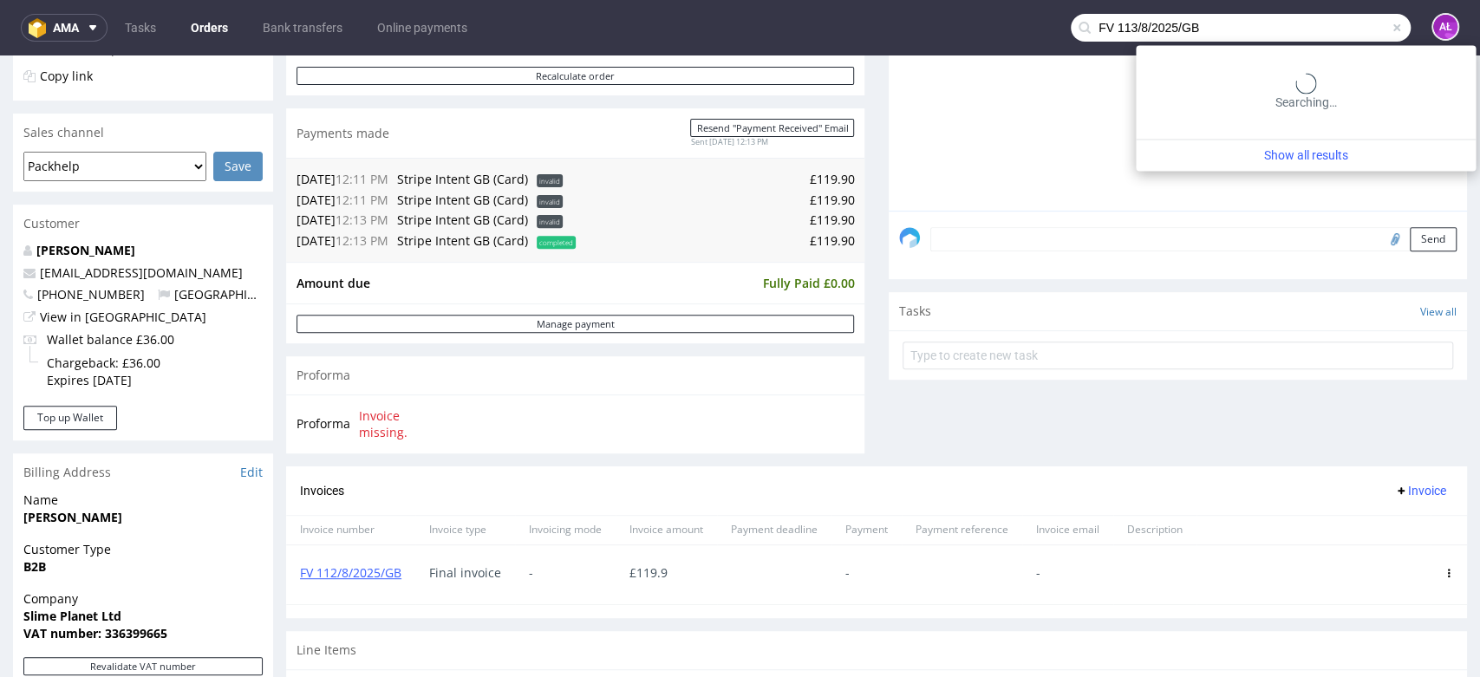
type input "FV 113/8/2025/GB"
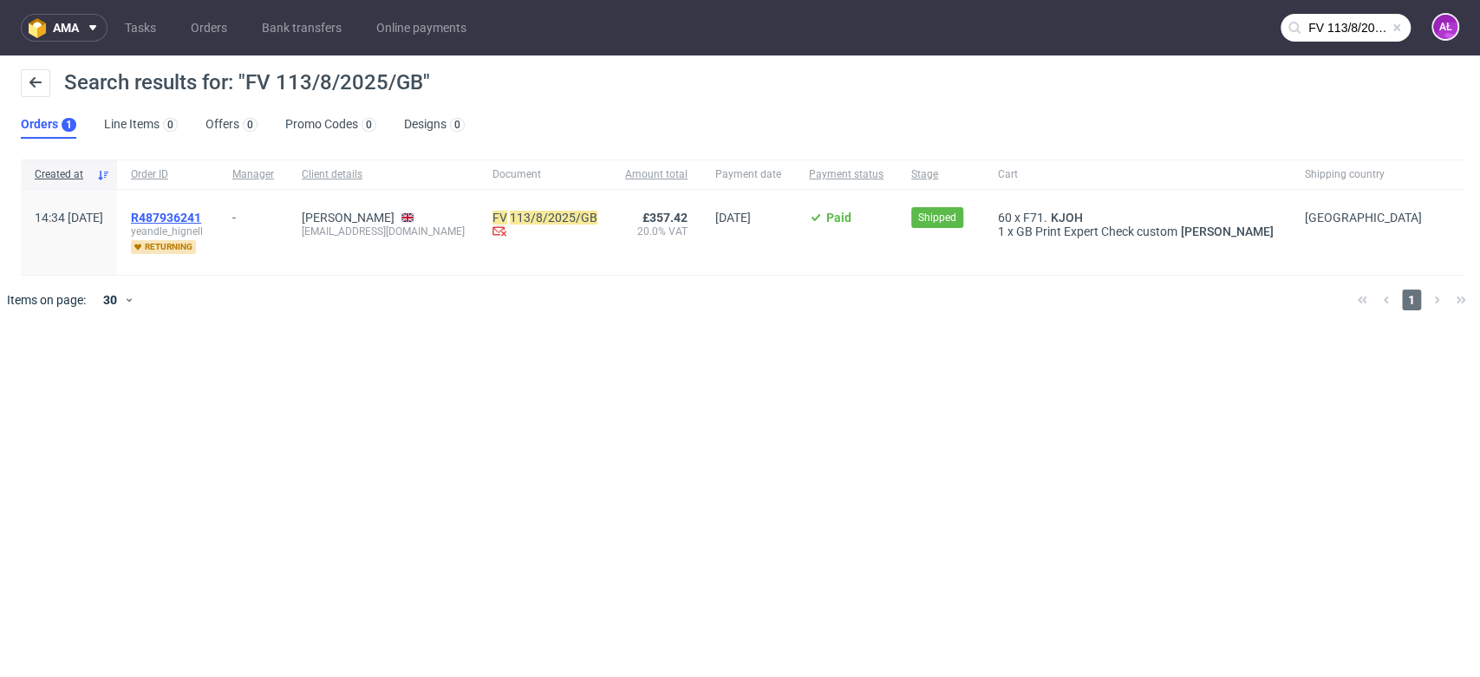
click at [201, 219] on span "R487936241" at bounding box center [166, 218] width 70 height 14
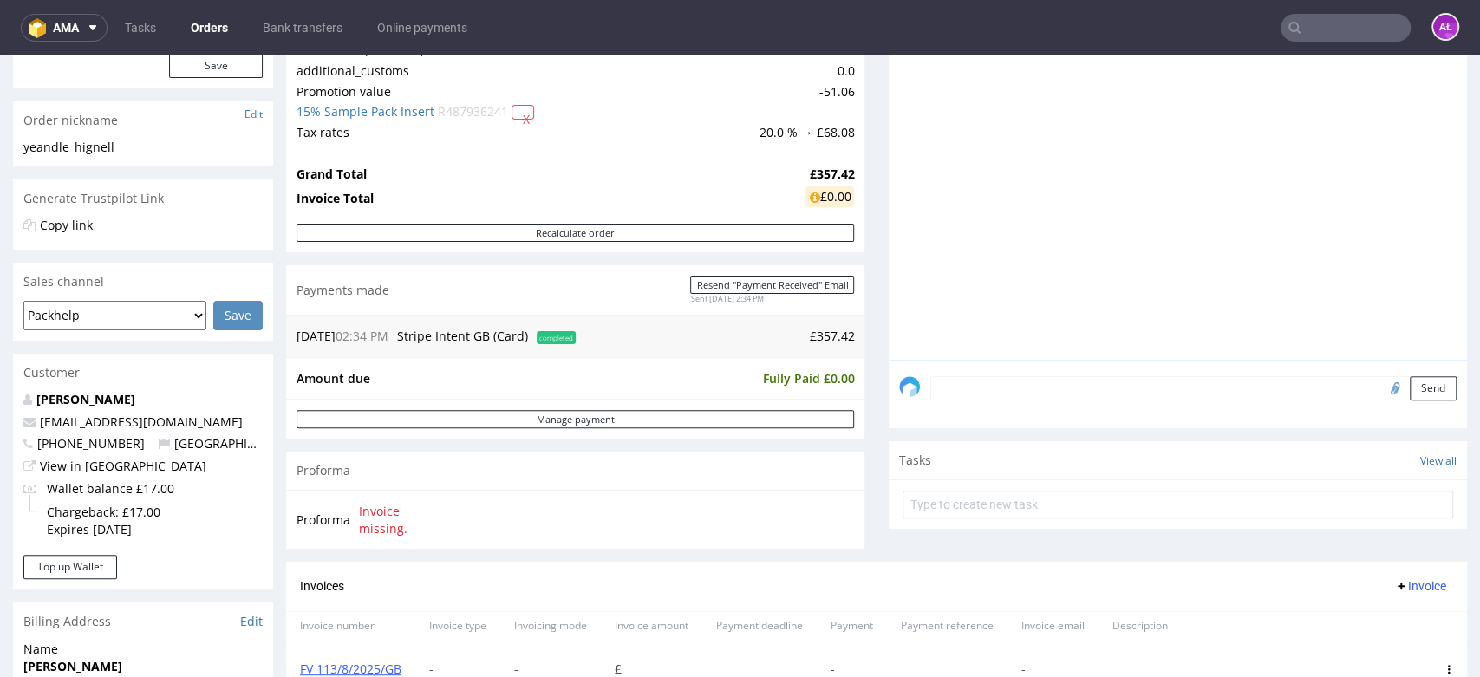
scroll to position [481, 0]
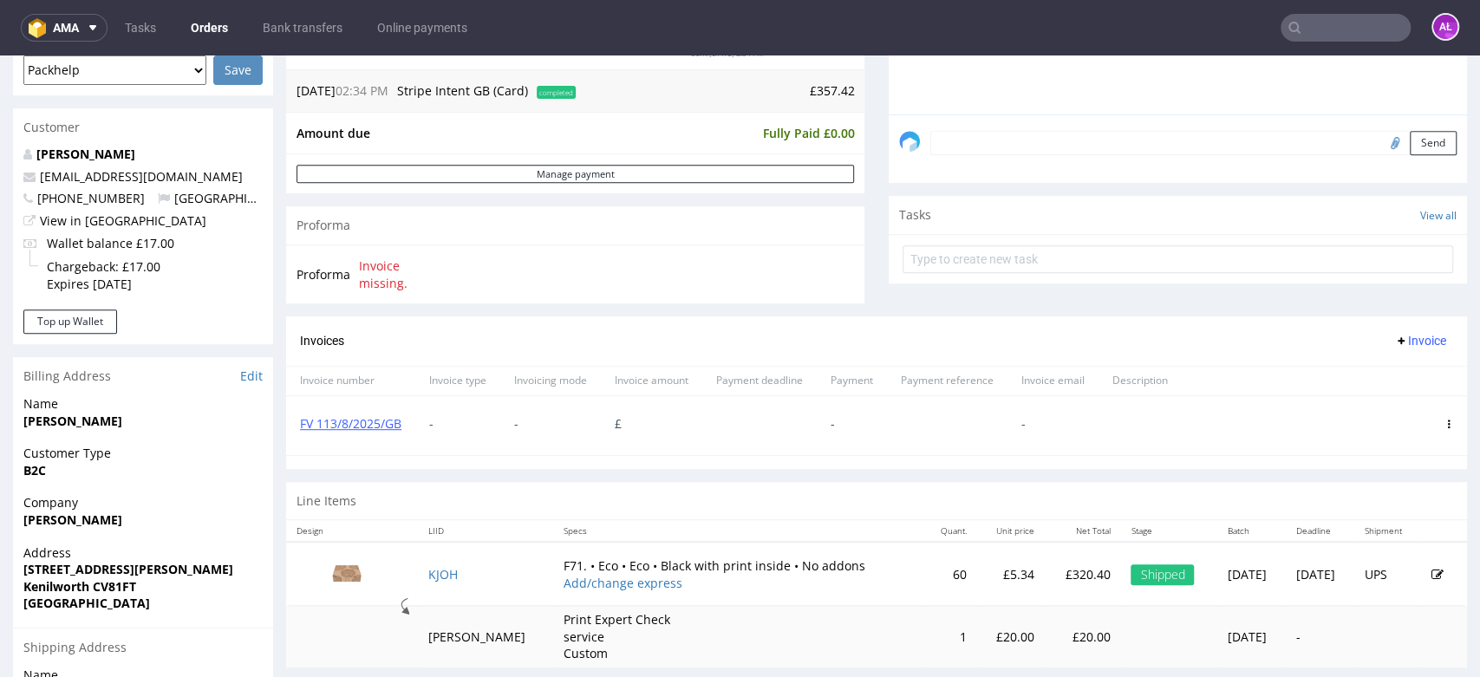
click at [1445, 422] on icon at bounding box center [1449, 424] width 9 height 9
click at [1394, 578] on span "Delete invoice" at bounding box center [1378, 579] width 105 height 17
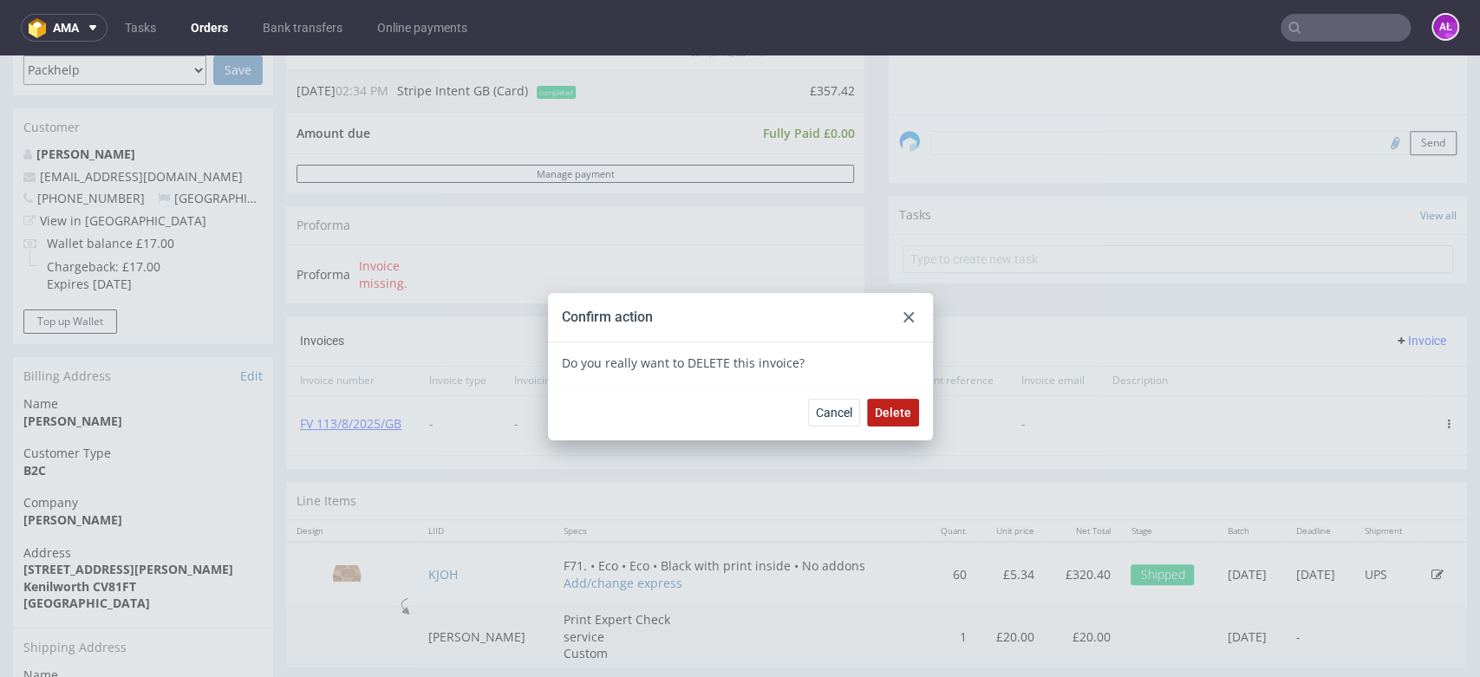
click at [890, 399] on button "Delete" at bounding box center [893, 413] width 52 height 28
click at [904, 317] on use at bounding box center [909, 317] width 10 height 10
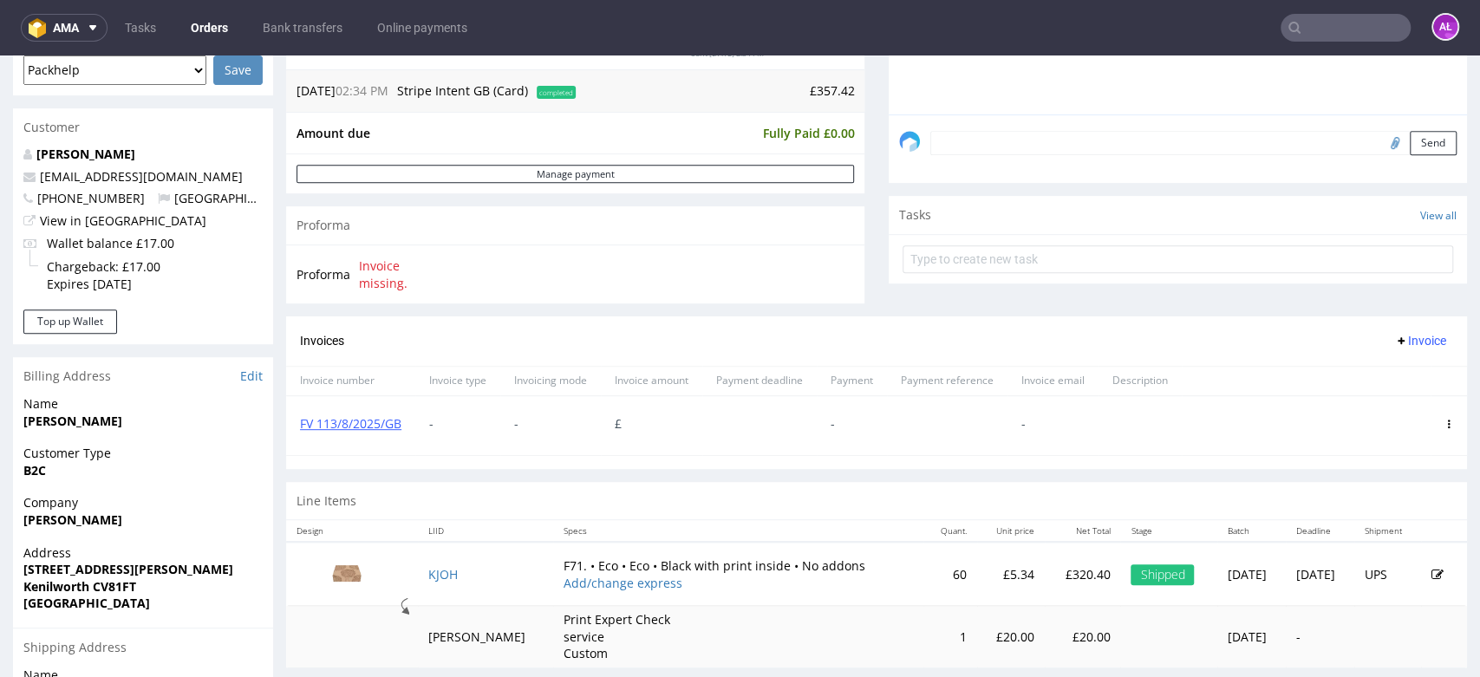
click at [1394, 338] on span "Invoice" at bounding box center [1420, 341] width 52 height 14
click at [1400, 370] on span "Upload" at bounding box center [1390, 377] width 84 height 17
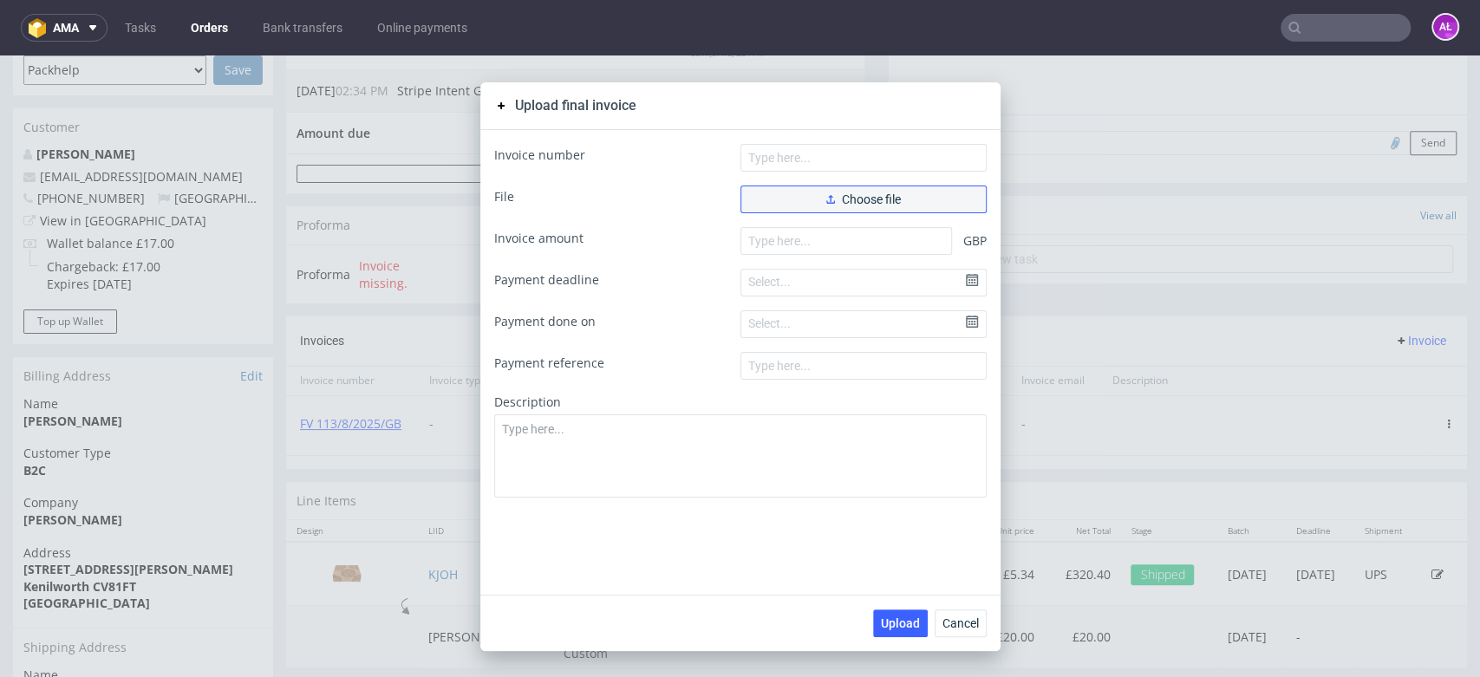
click at [916, 209] on button "Choose file" at bounding box center [864, 200] width 246 height 28
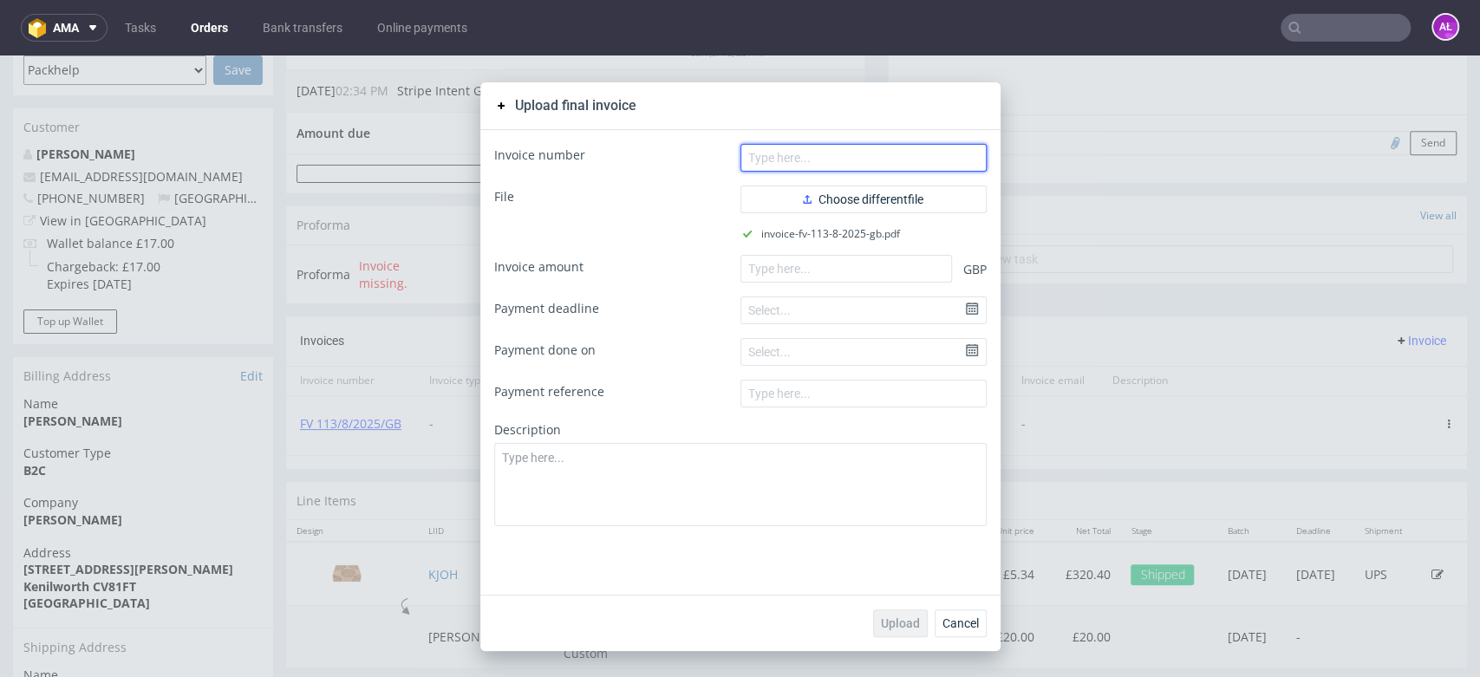
click at [826, 168] on input "text" at bounding box center [864, 158] width 246 height 28
paste input "FV 113/8/2025/GB"
type input "FV 113/8/2025/GB"
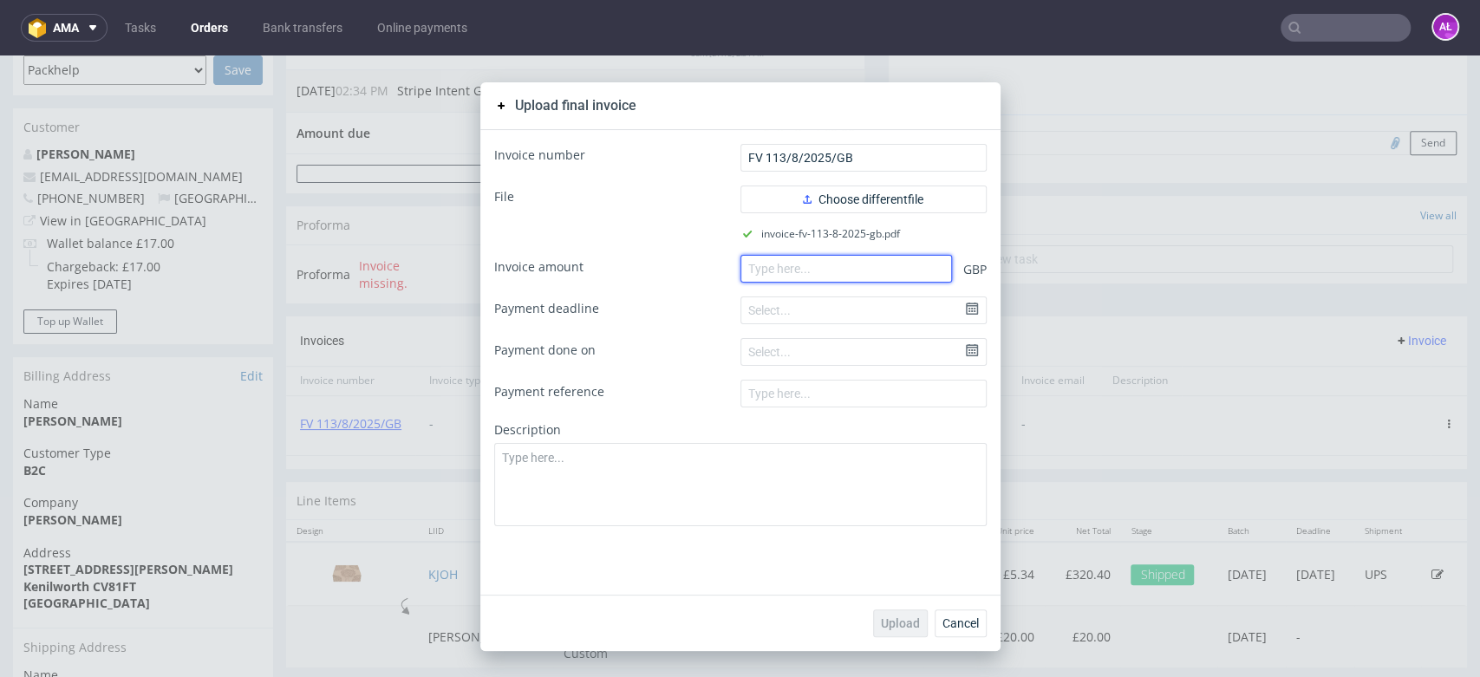
click at [900, 262] on input "number" at bounding box center [847, 269] width 212 height 28
paste input "357.42"
type input "357.42"
click at [902, 630] on button "Upload" at bounding box center [900, 624] width 55 height 28
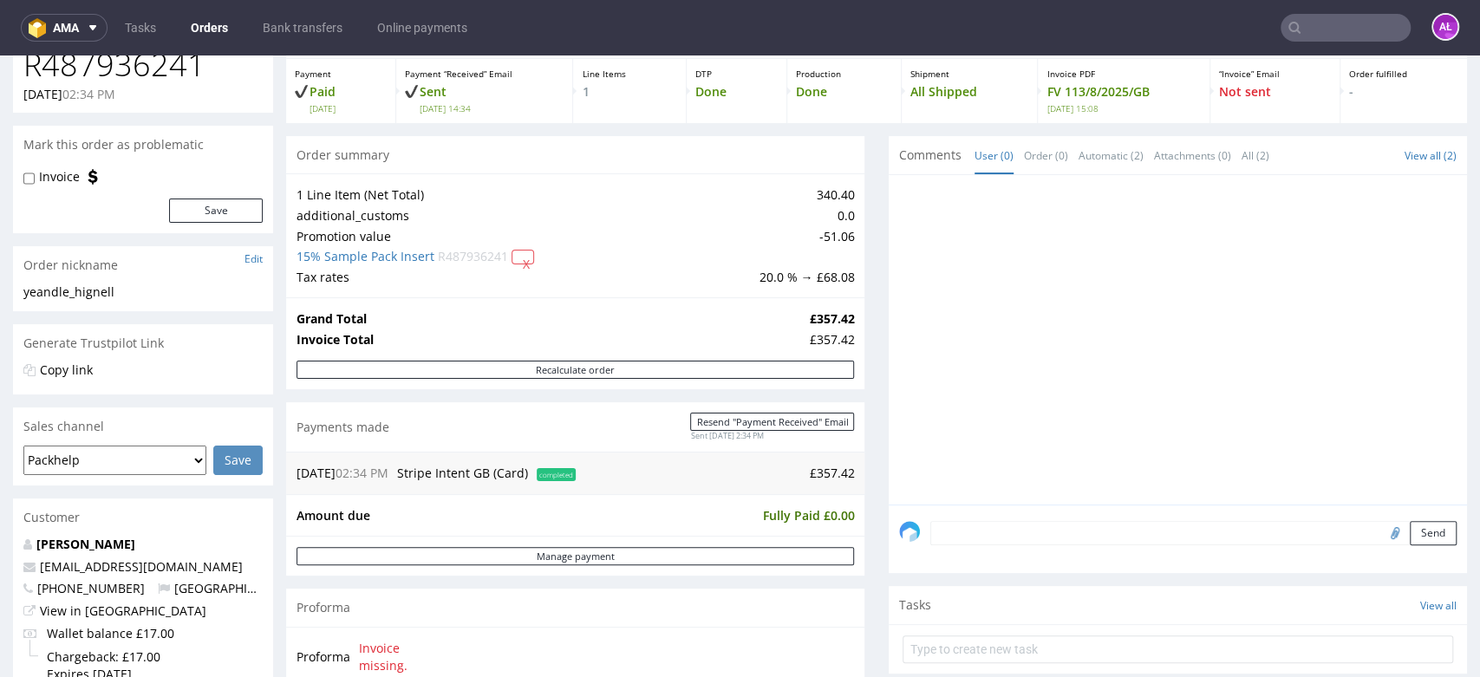
scroll to position [481, 0]
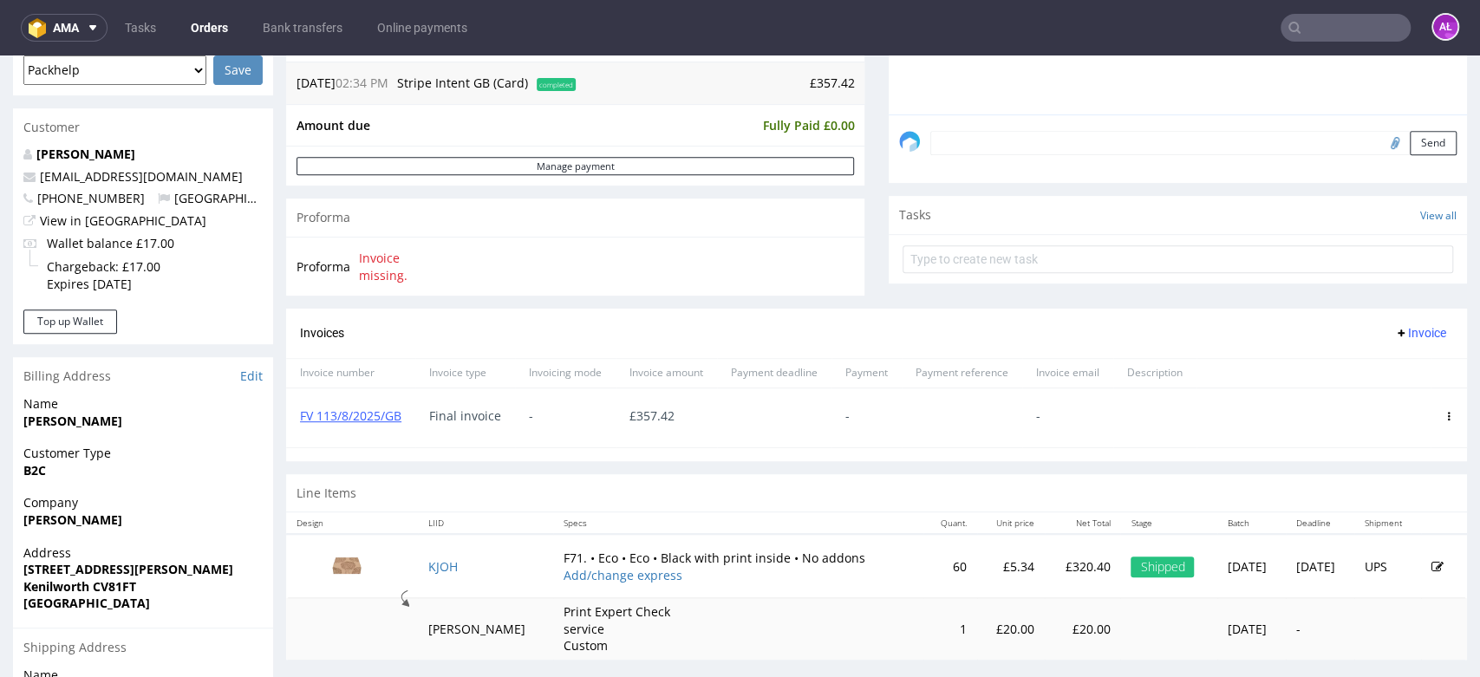
click at [1344, 28] on input "text" at bounding box center [1346, 28] width 130 height 28
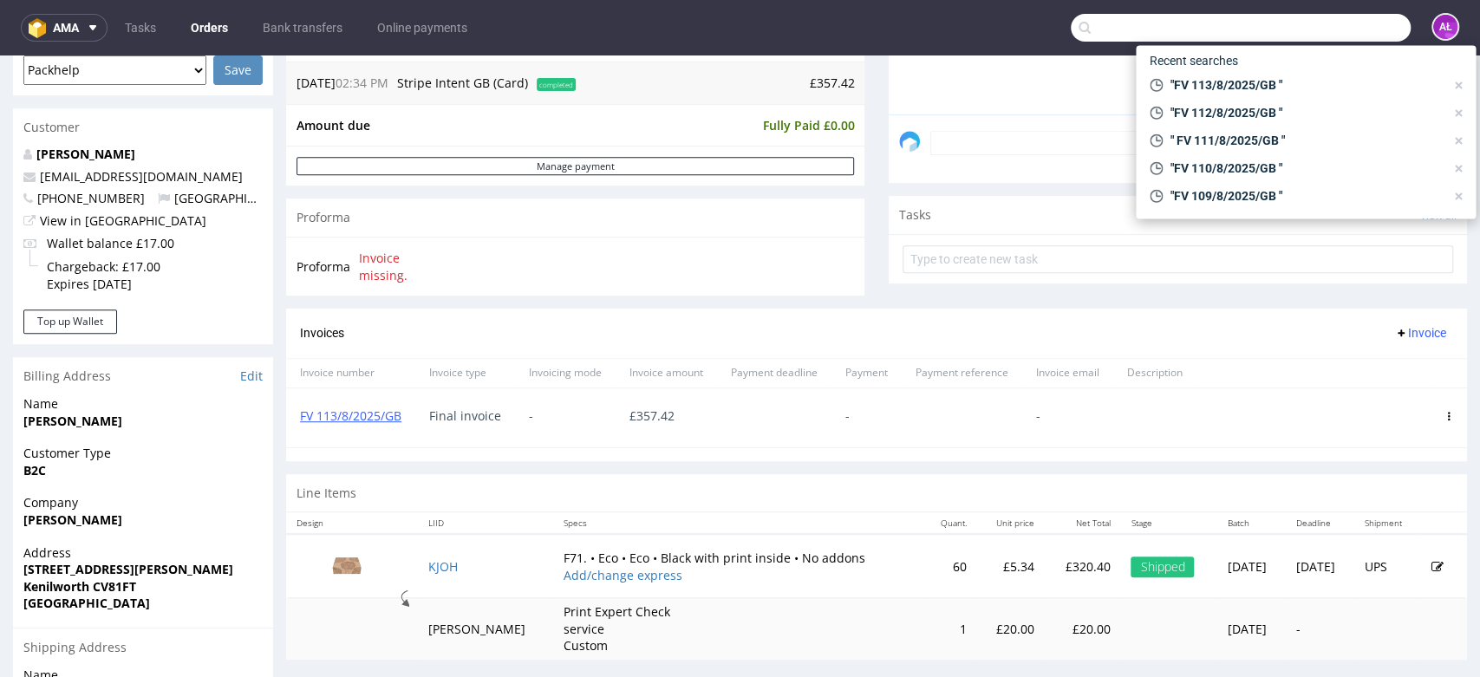
paste input "FV 114/8/2025/GB"
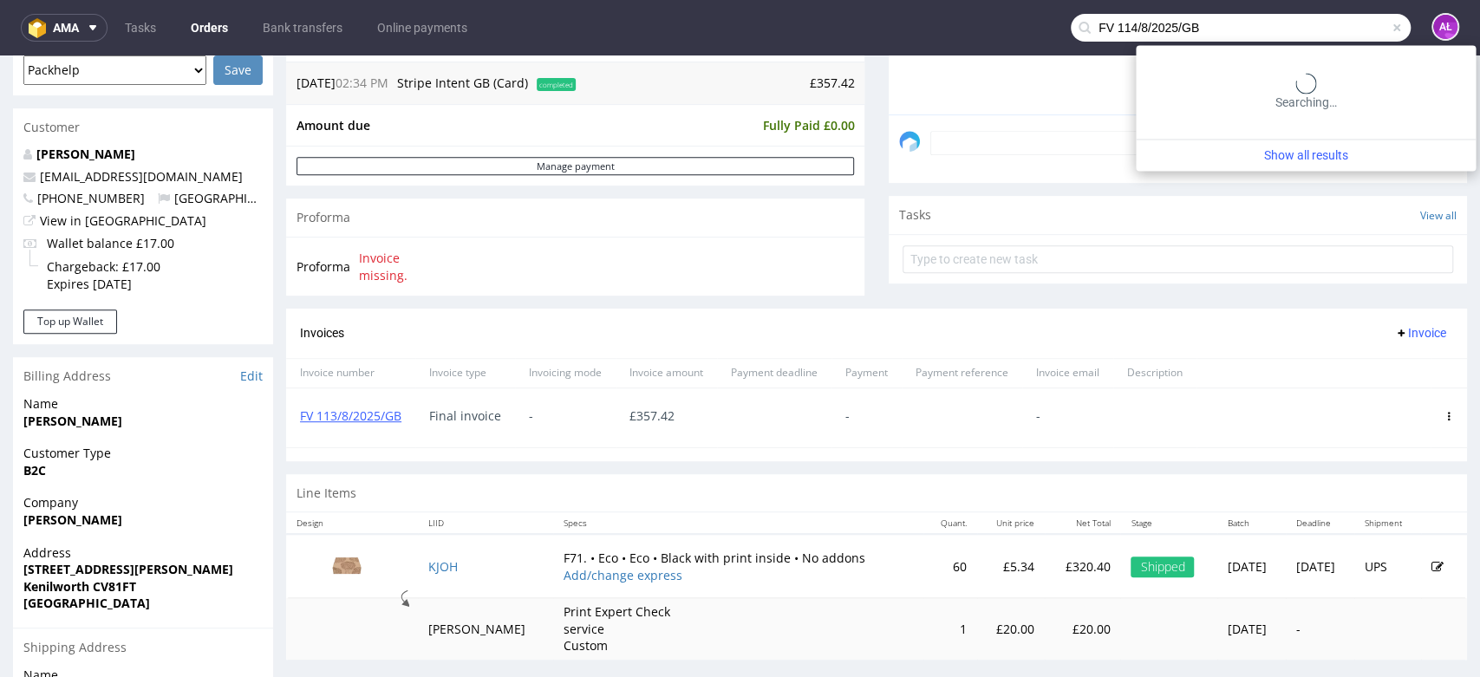
type input "FV 114/8/2025/GB"
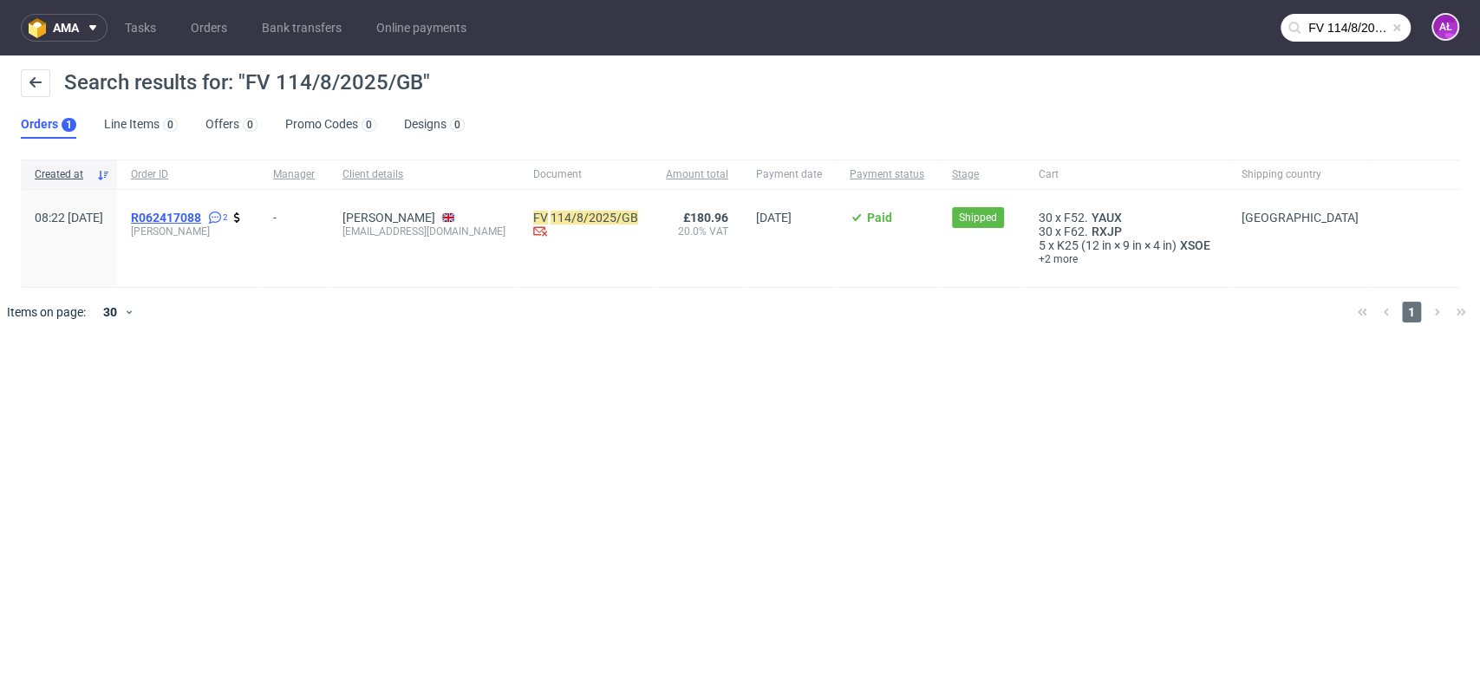
click at [201, 217] on span "R062417088" at bounding box center [166, 218] width 70 height 14
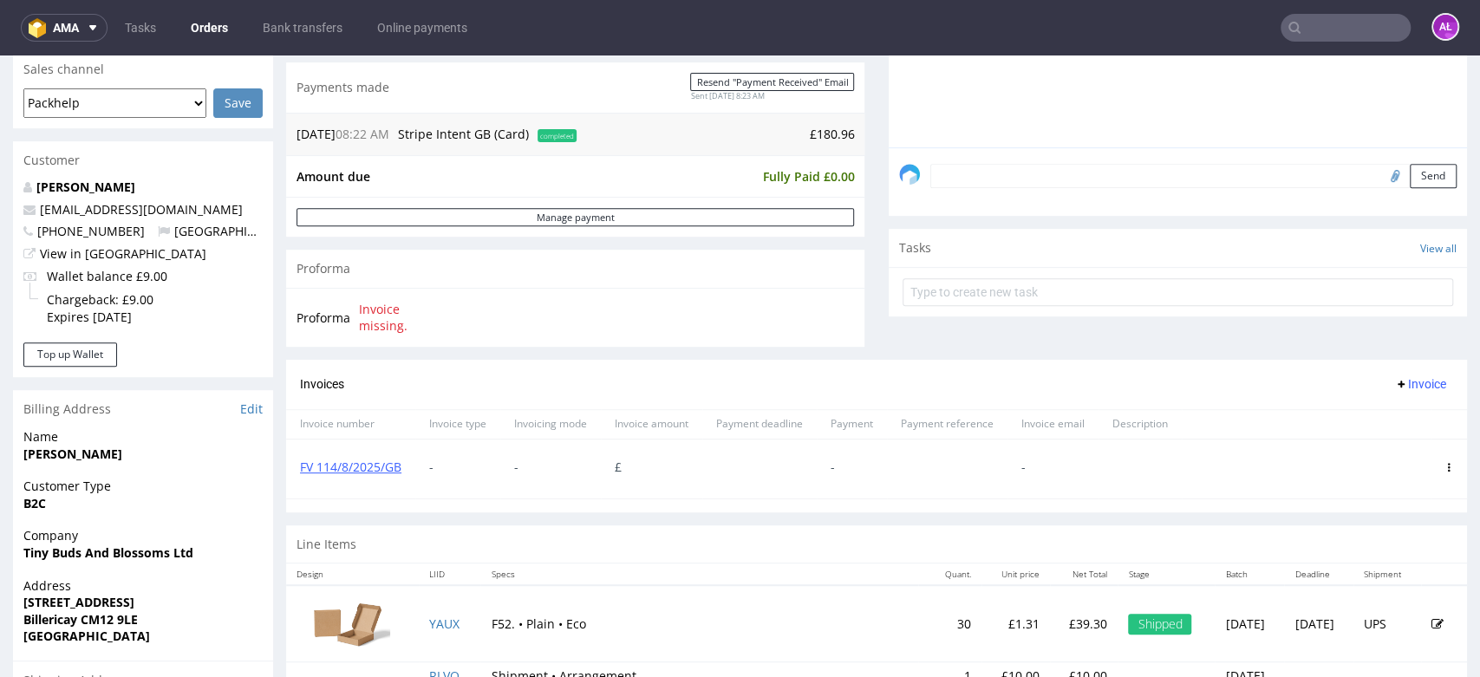
scroll to position [481, 0]
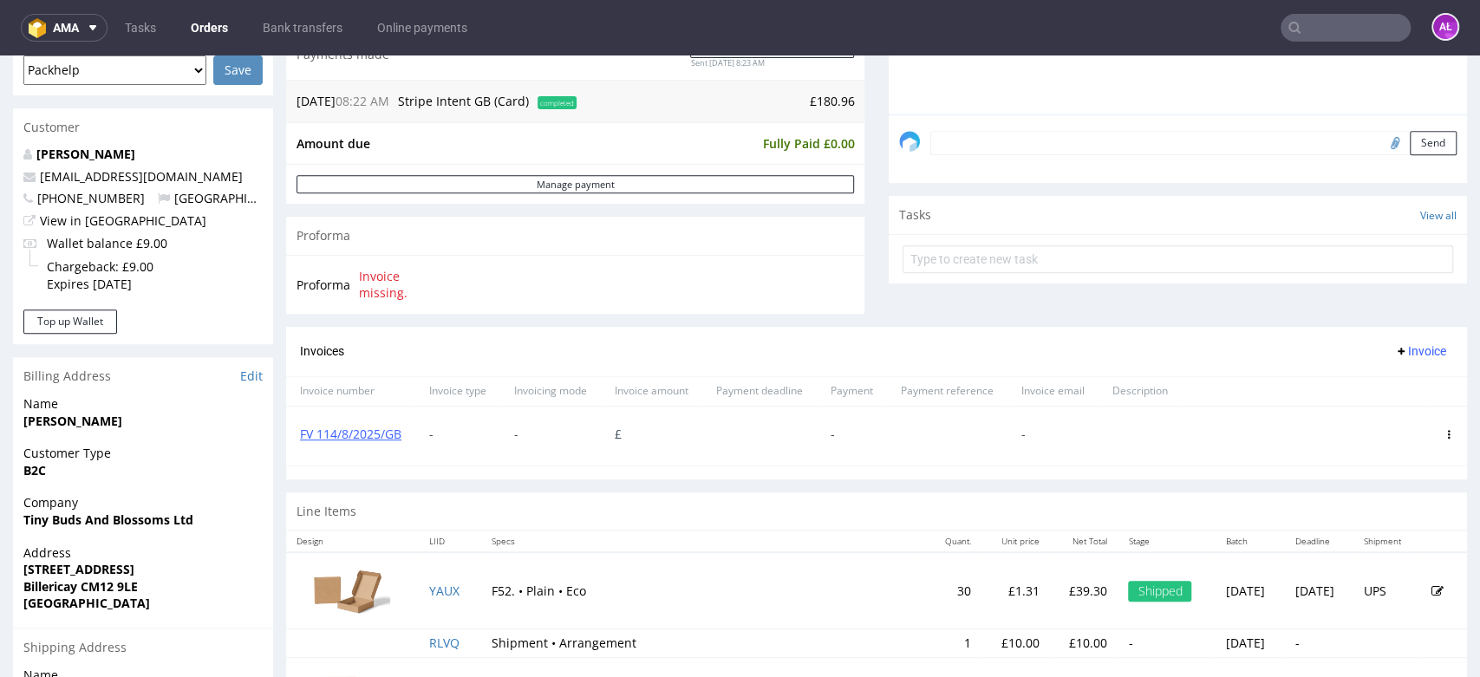
click at [1445, 430] on icon at bounding box center [1449, 434] width 9 height 9
drag, startPoint x: 1374, startPoint y: 593, endPoint x: 1367, endPoint y: 587, distance: 9.9
click at [1367, 587] on span "Delete invoice" at bounding box center [1378, 590] width 105 height 17
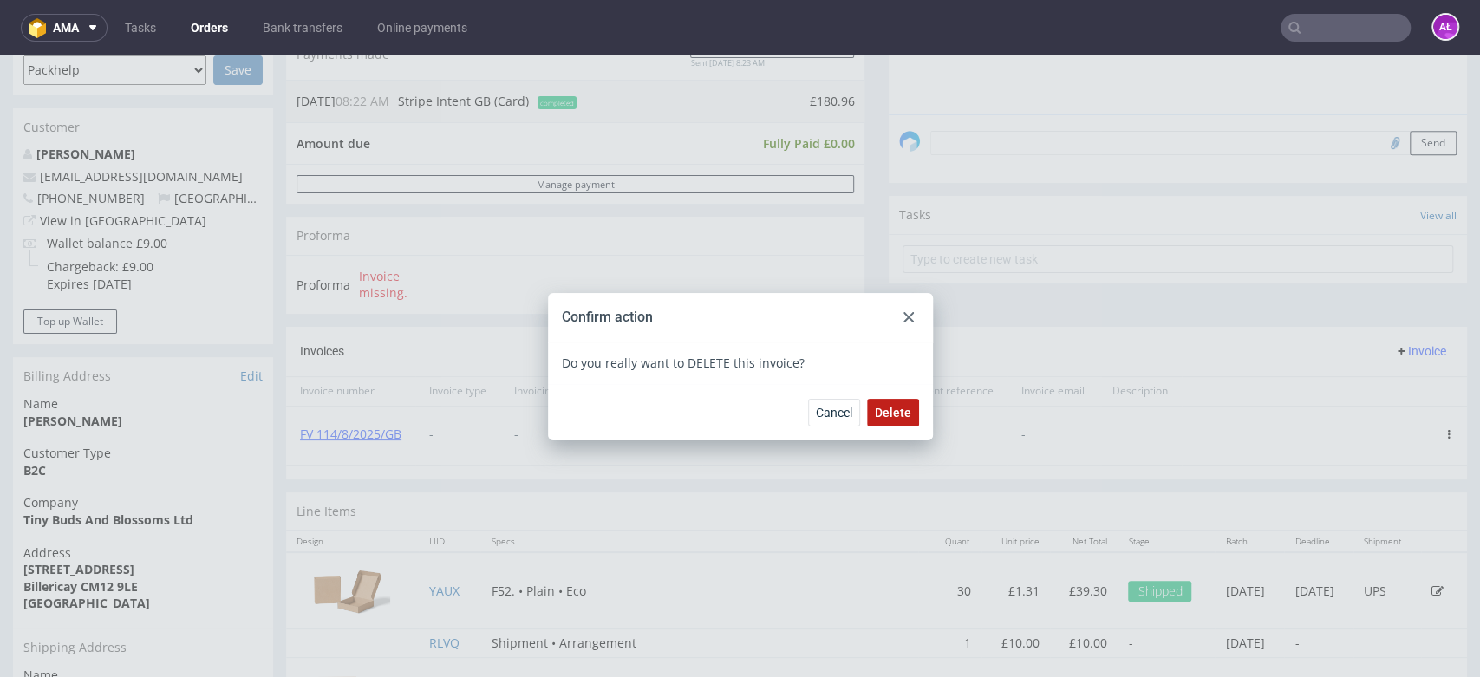
click at [892, 415] on span "Delete" at bounding box center [893, 413] width 36 height 12
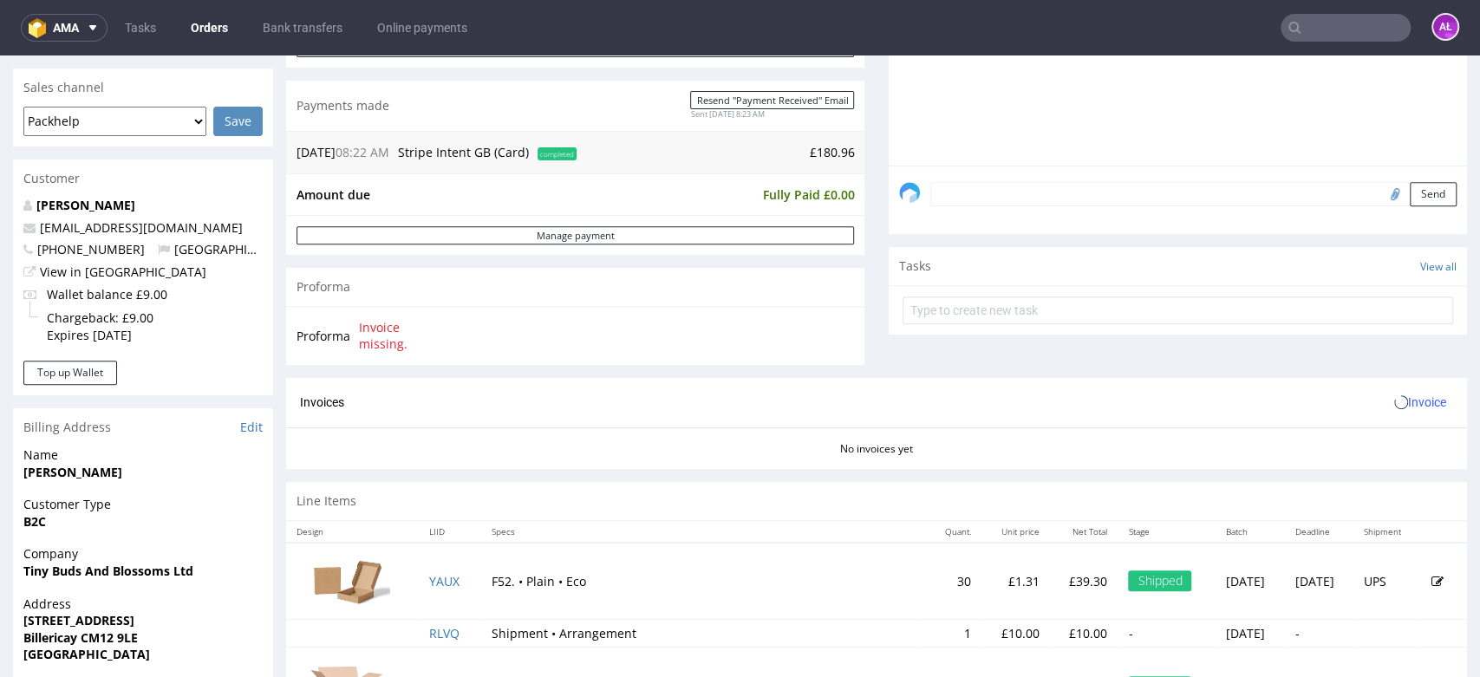
scroll to position [578, 0]
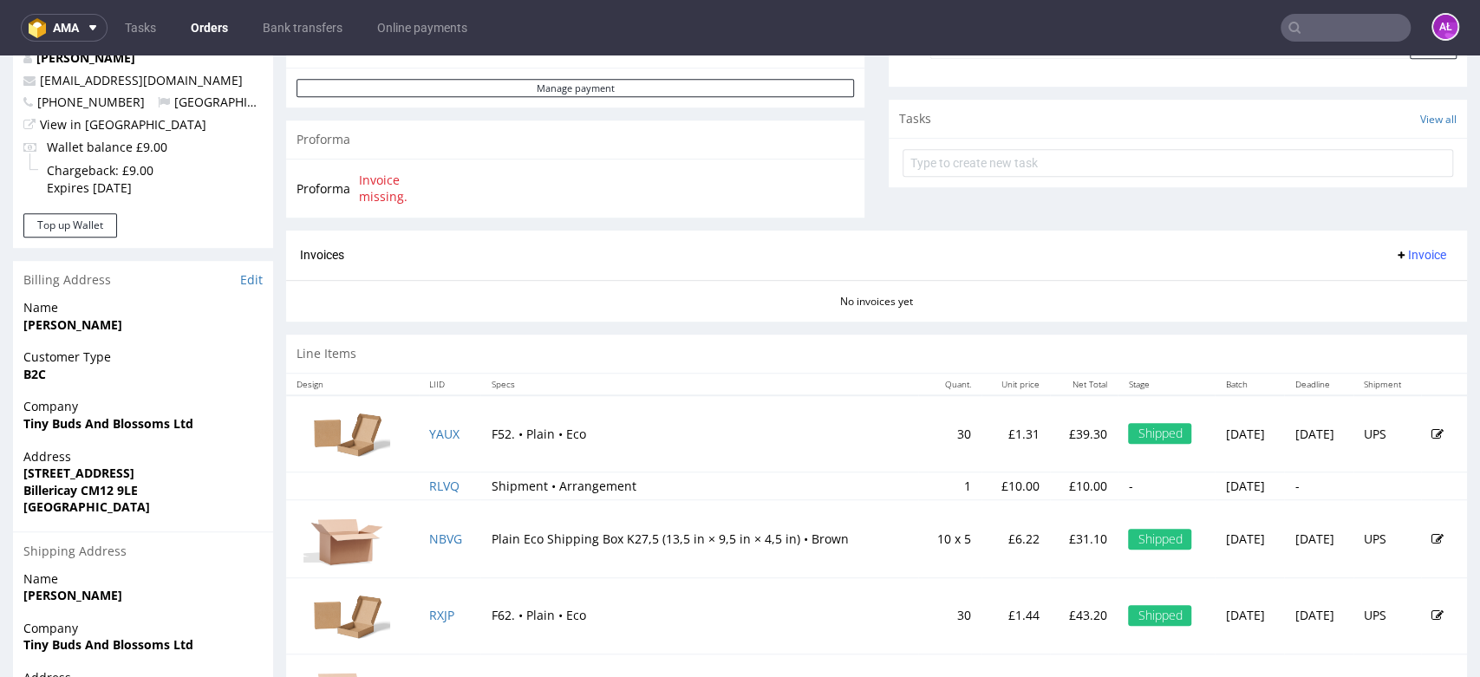
click at [1394, 254] on span "Invoice" at bounding box center [1420, 255] width 52 height 14
click at [1393, 291] on span "Upload" at bounding box center [1390, 291] width 84 height 17
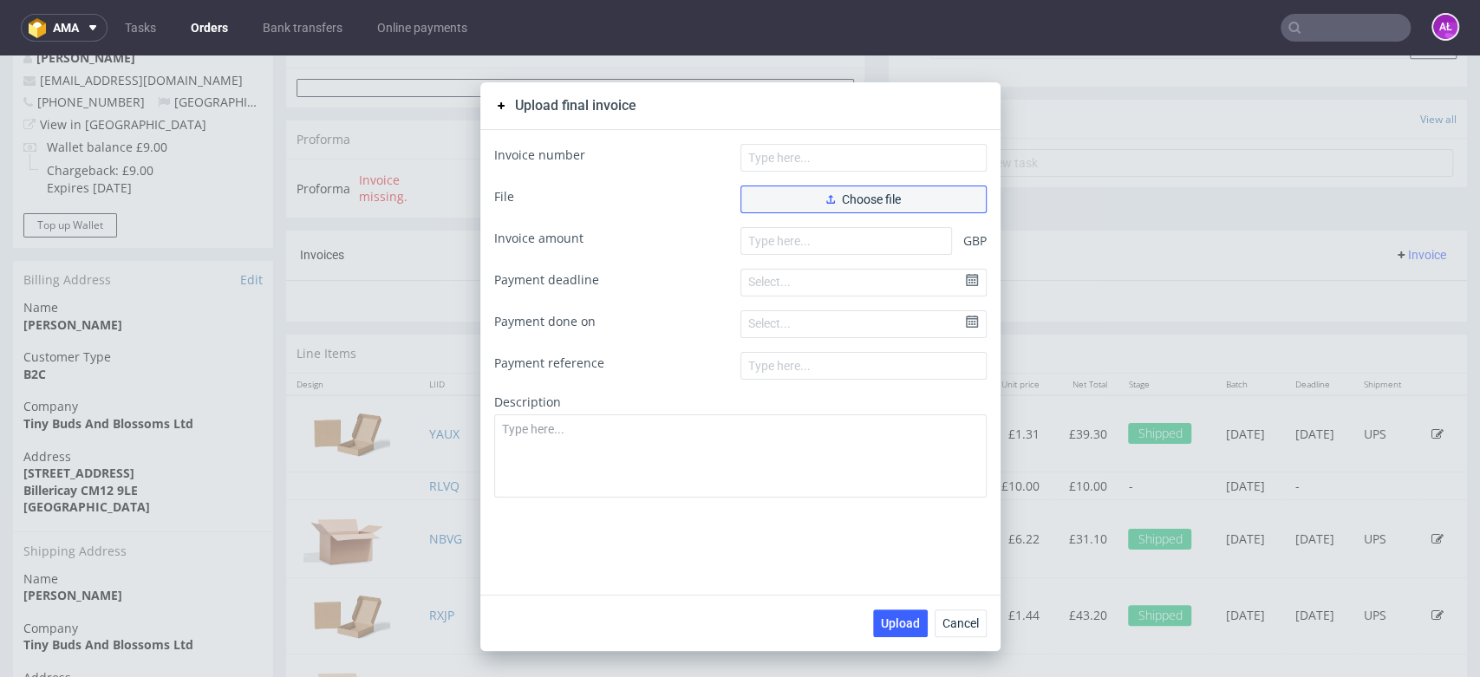
click at [894, 206] on button "Choose file" at bounding box center [864, 200] width 246 height 28
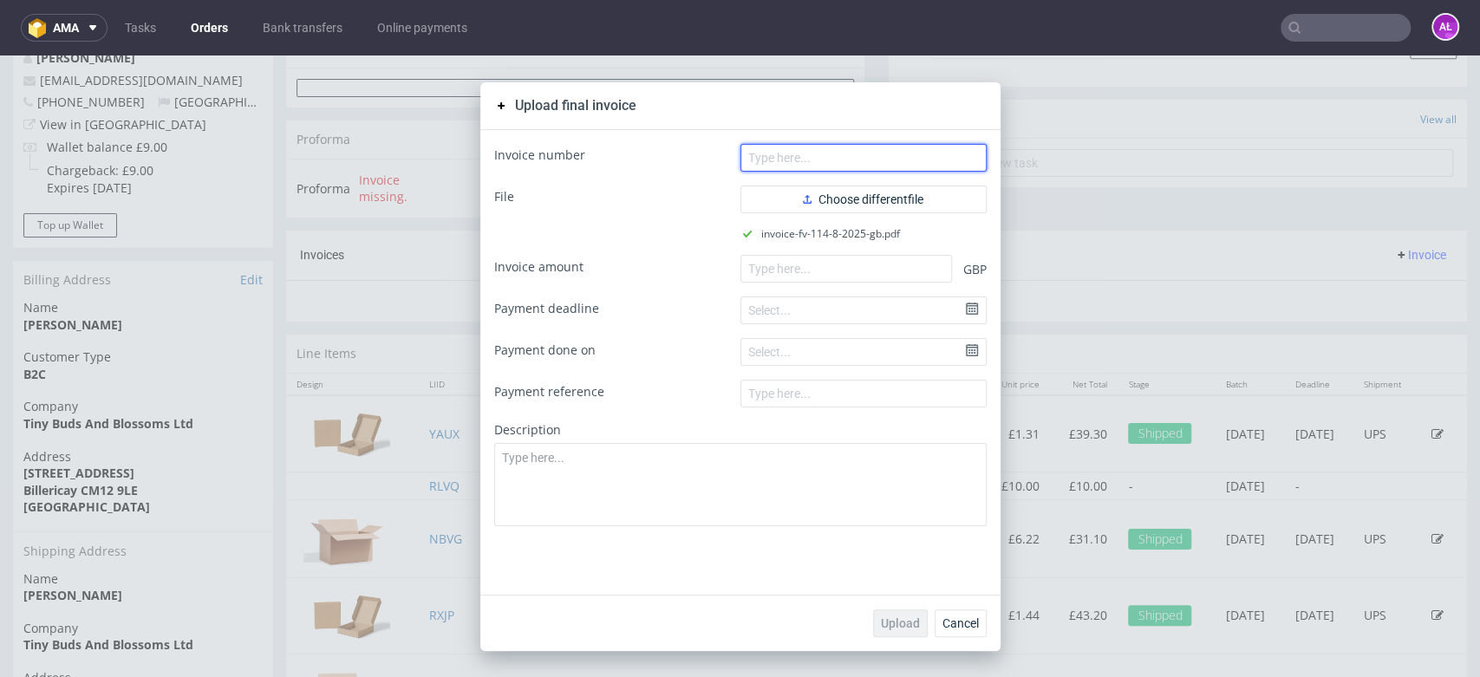
click at [771, 162] on input "text" at bounding box center [864, 158] width 246 height 28
paste input "FV 114/8/2025/GB"
type input "FV 114/8/2025/GB"
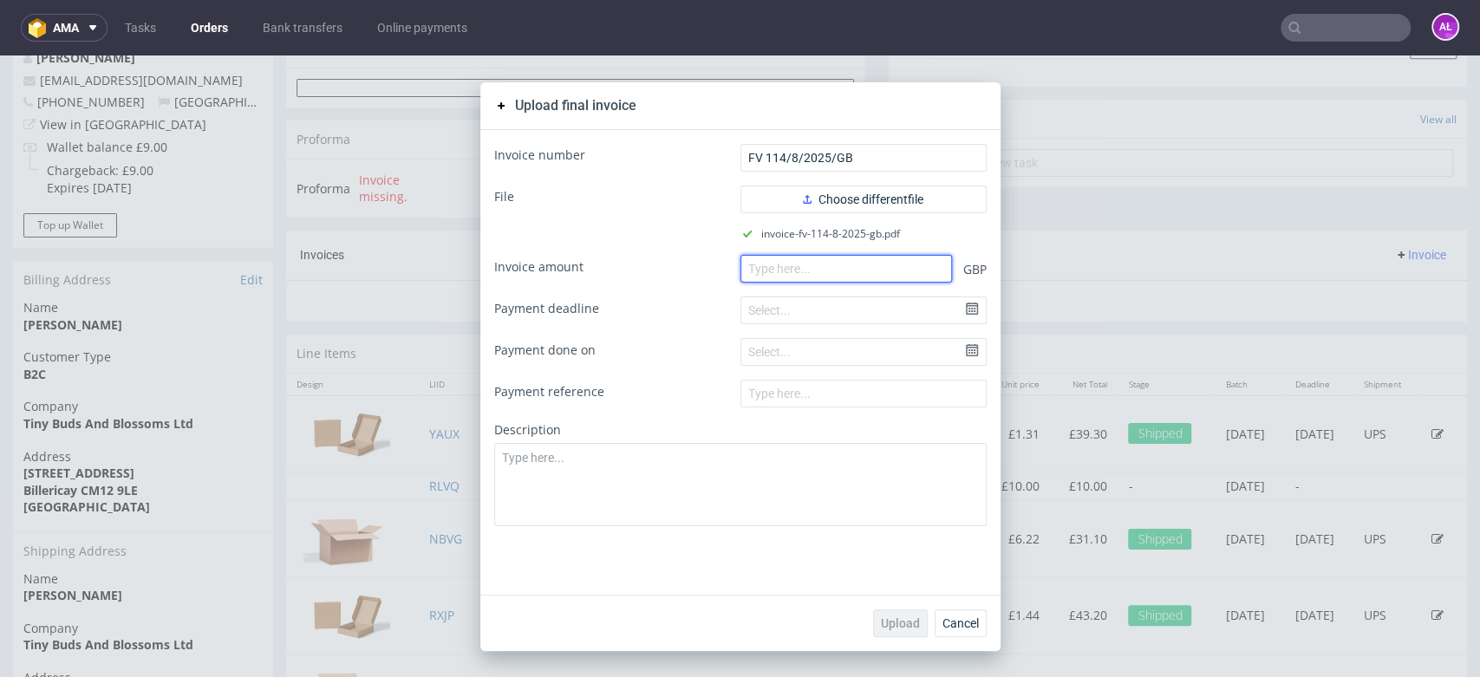
click at [914, 269] on input "number" at bounding box center [847, 269] width 212 height 28
paste input "180.96"
type input "180.96"
click at [900, 621] on span "Upload" at bounding box center [900, 623] width 39 height 12
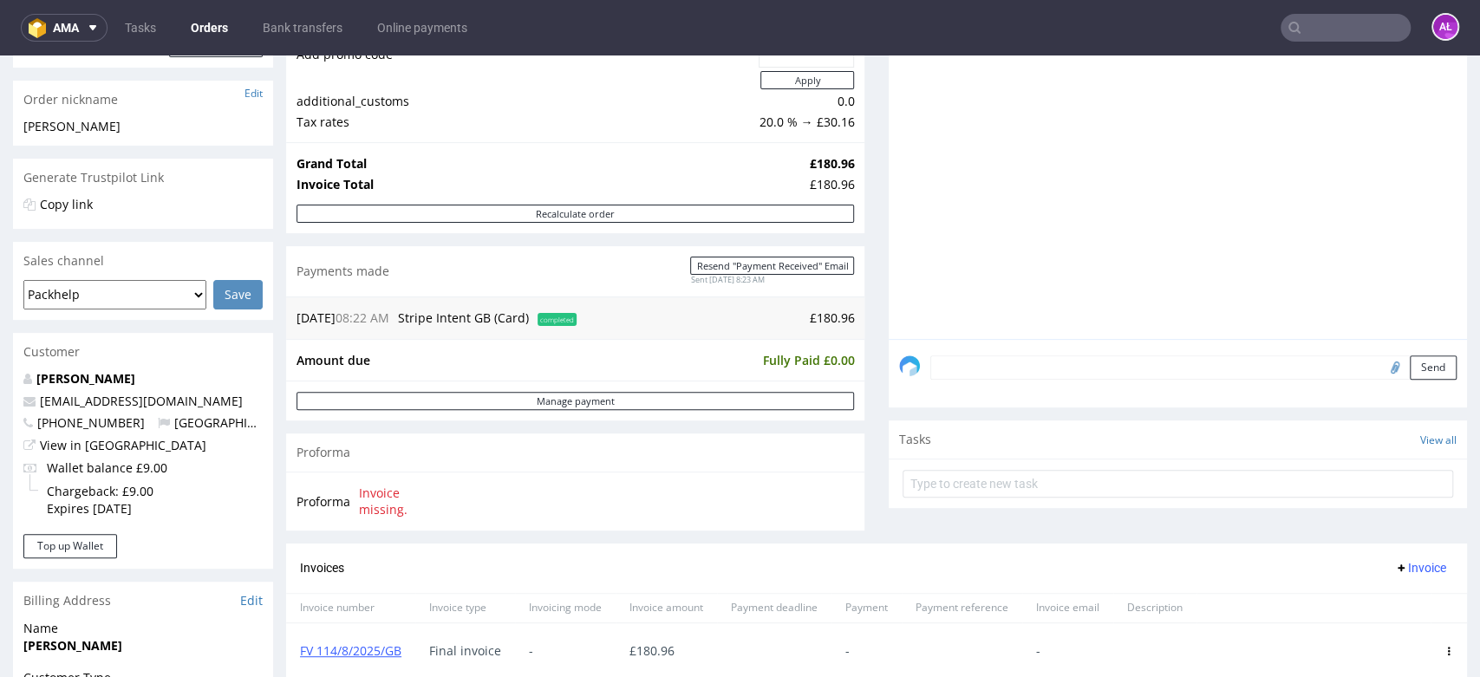
scroll to position [481, 0]
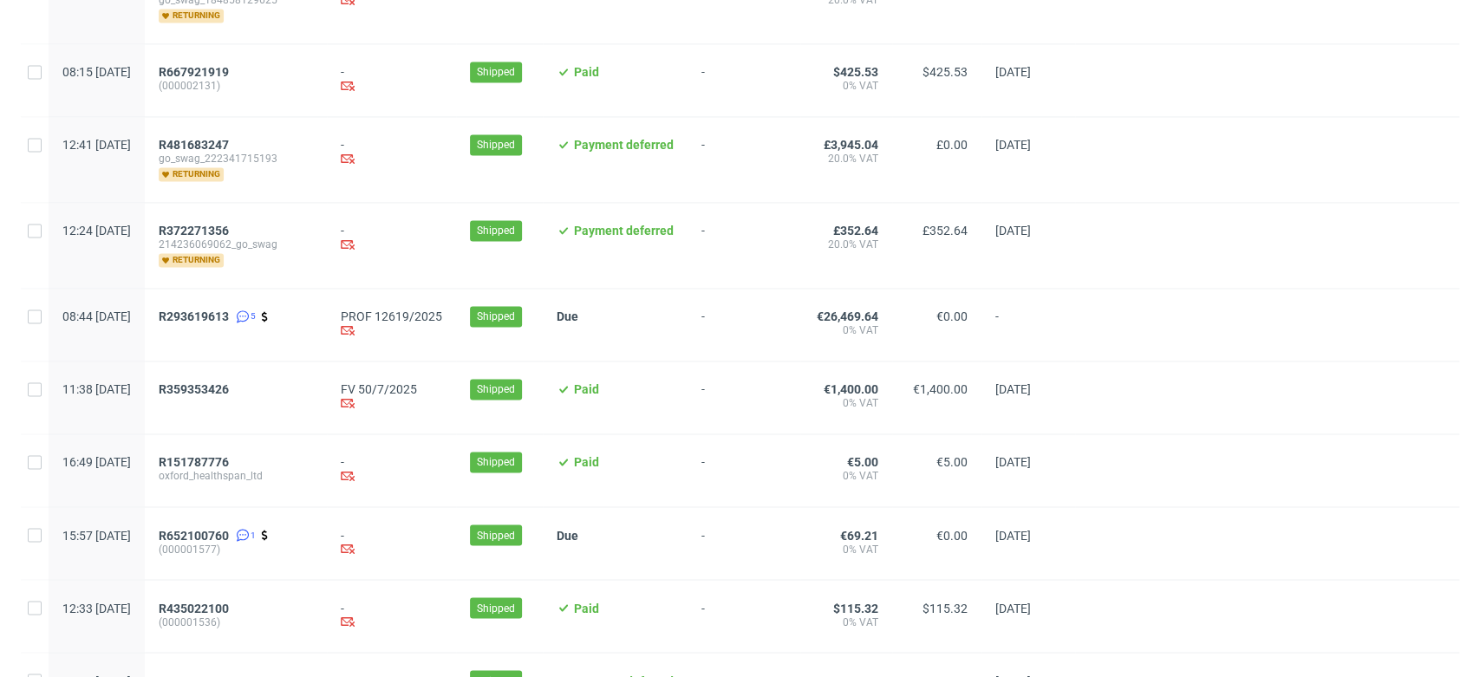
scroll to position [1734, 0]
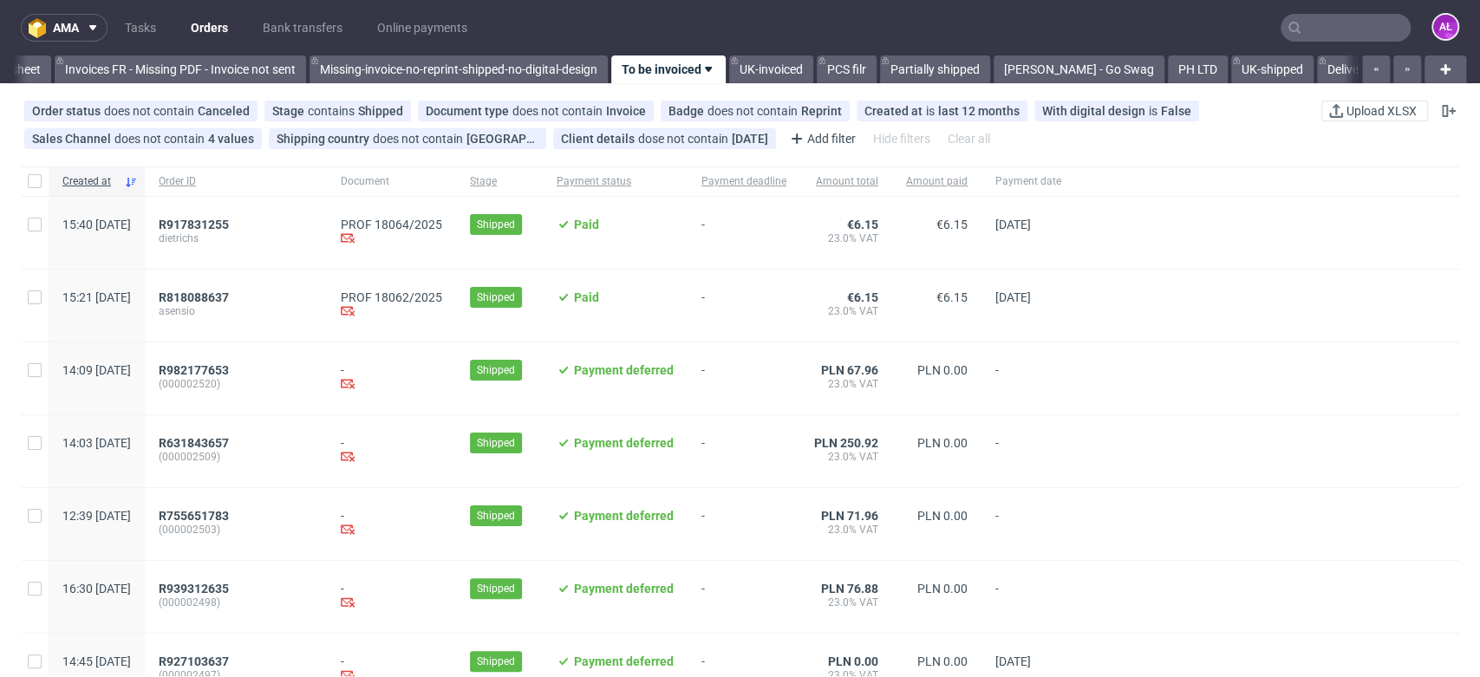
scroll to position [0, 2906]
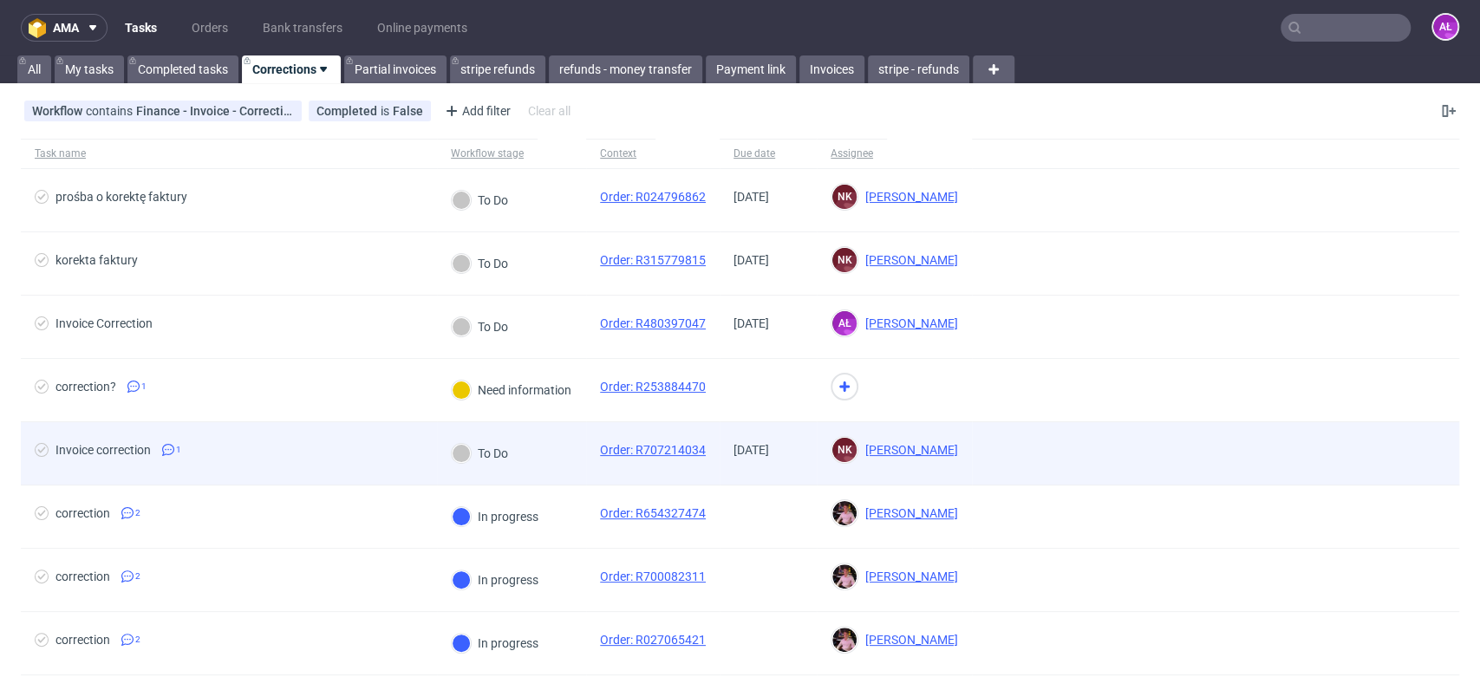
click at [541, 470] on div "To Do" at bounding box center [511, 453] width 149 height 63
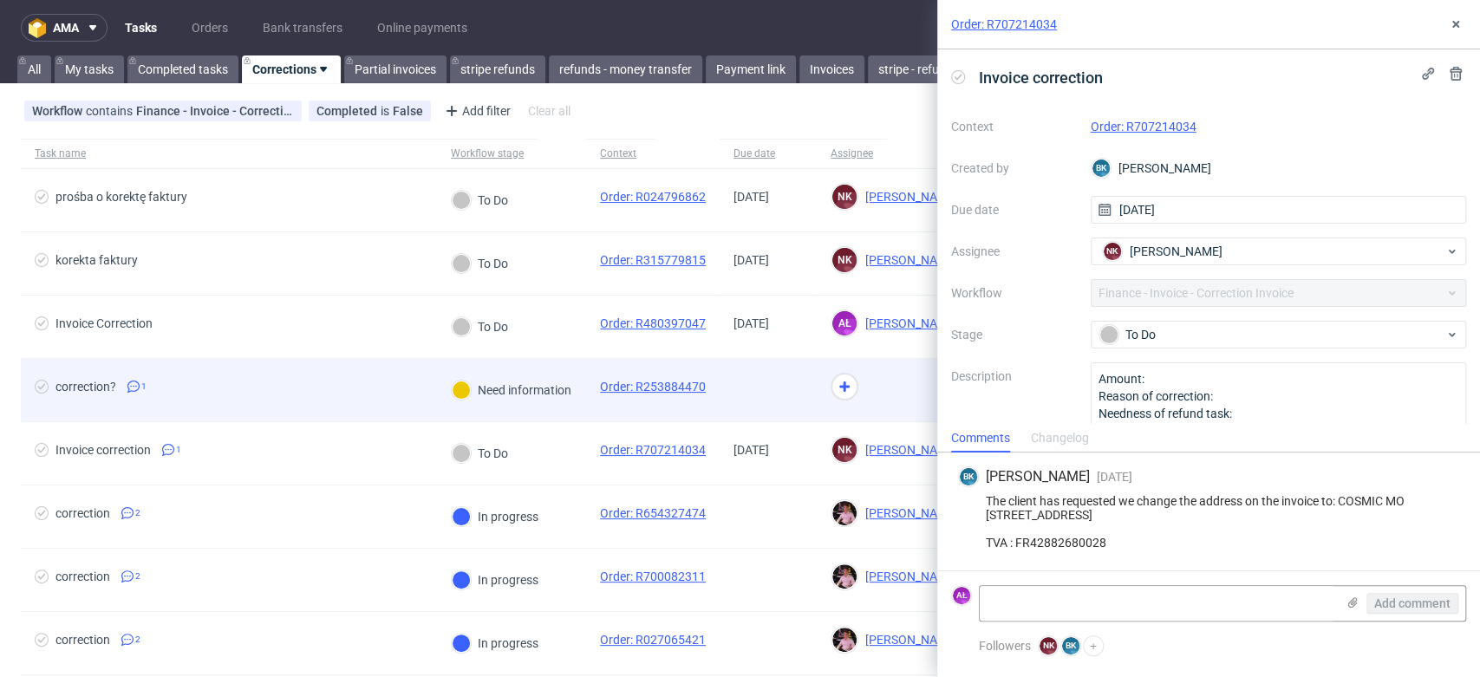
click at [565, 408] on div "Need information" at bounding box center [511, 390] width 149 height 62
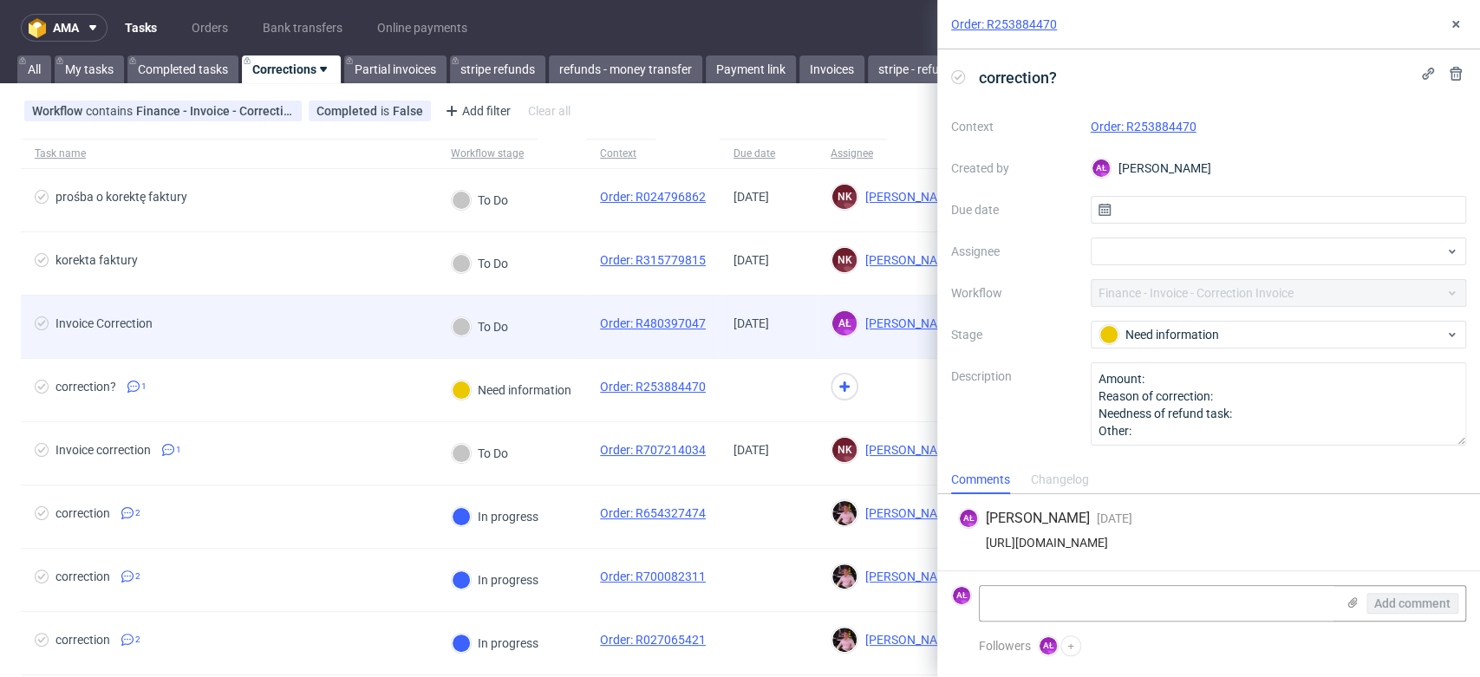
click at [558, 343] on div "To Do" at bounding box center [511, 327] width 149 height 63
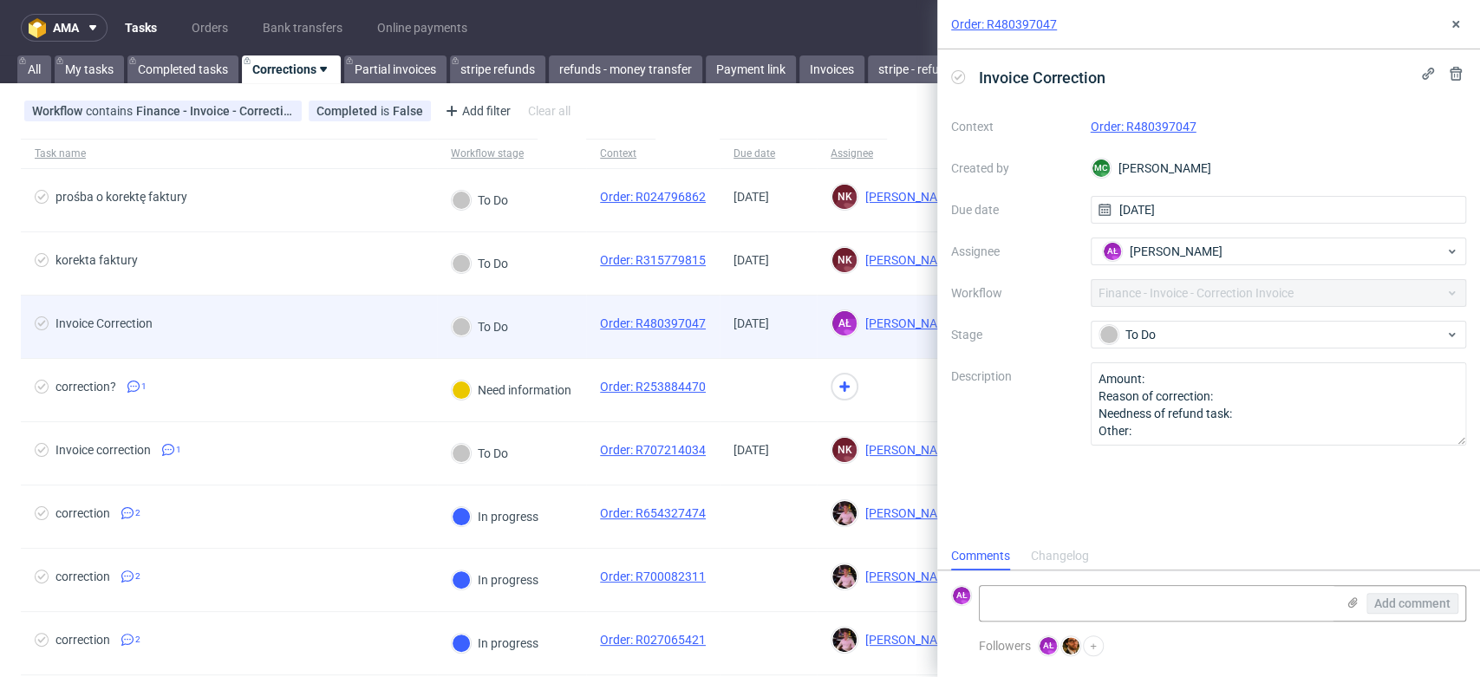
scroll to position [14, 0]
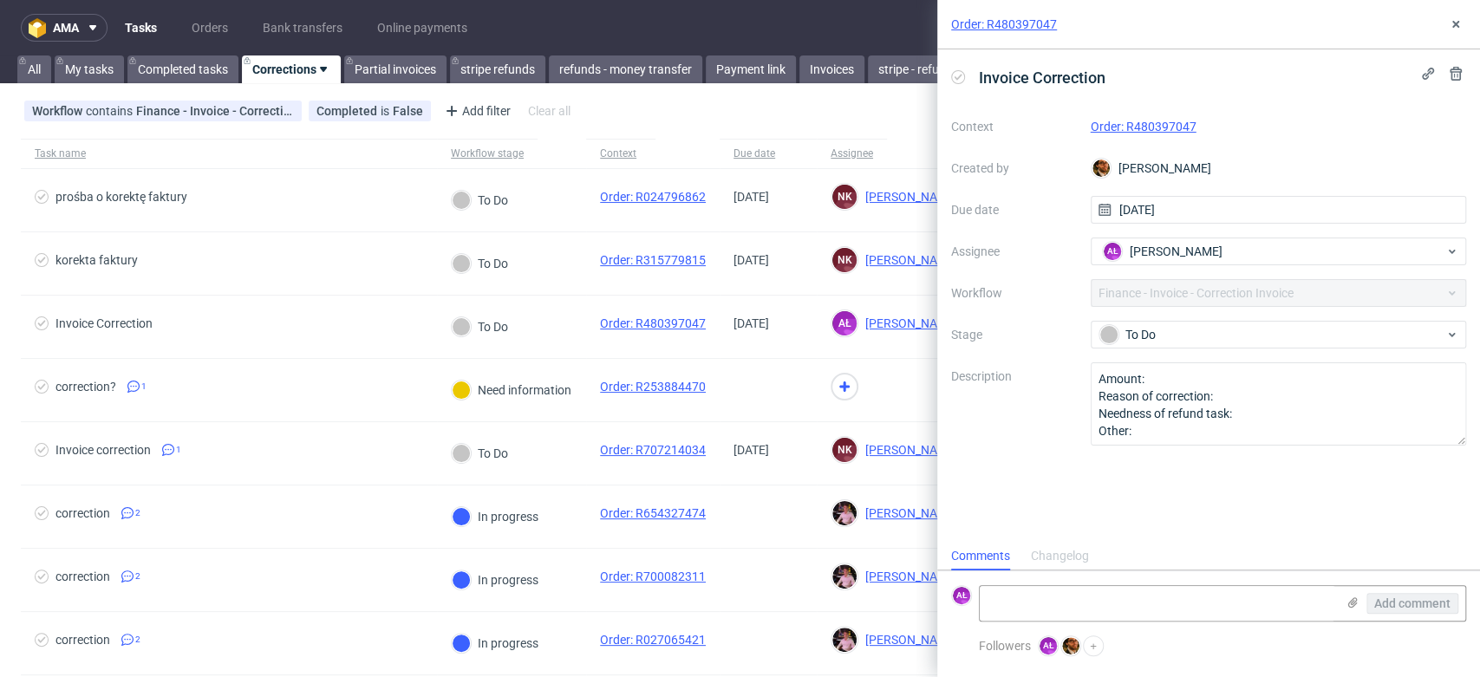
click at [1184, 121] on link "Order: R480397047" at bounding box center [1144, 127] width 106 height 14
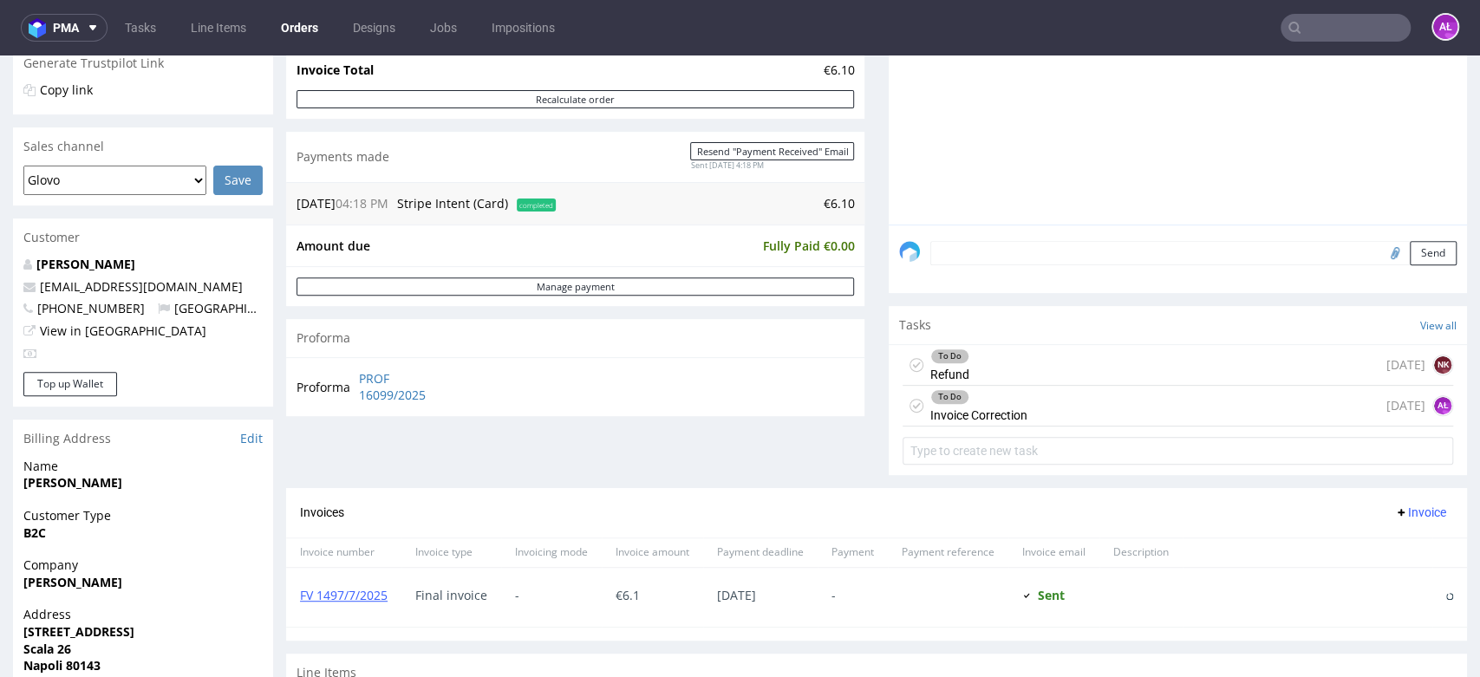
scroll to position [385, 0]
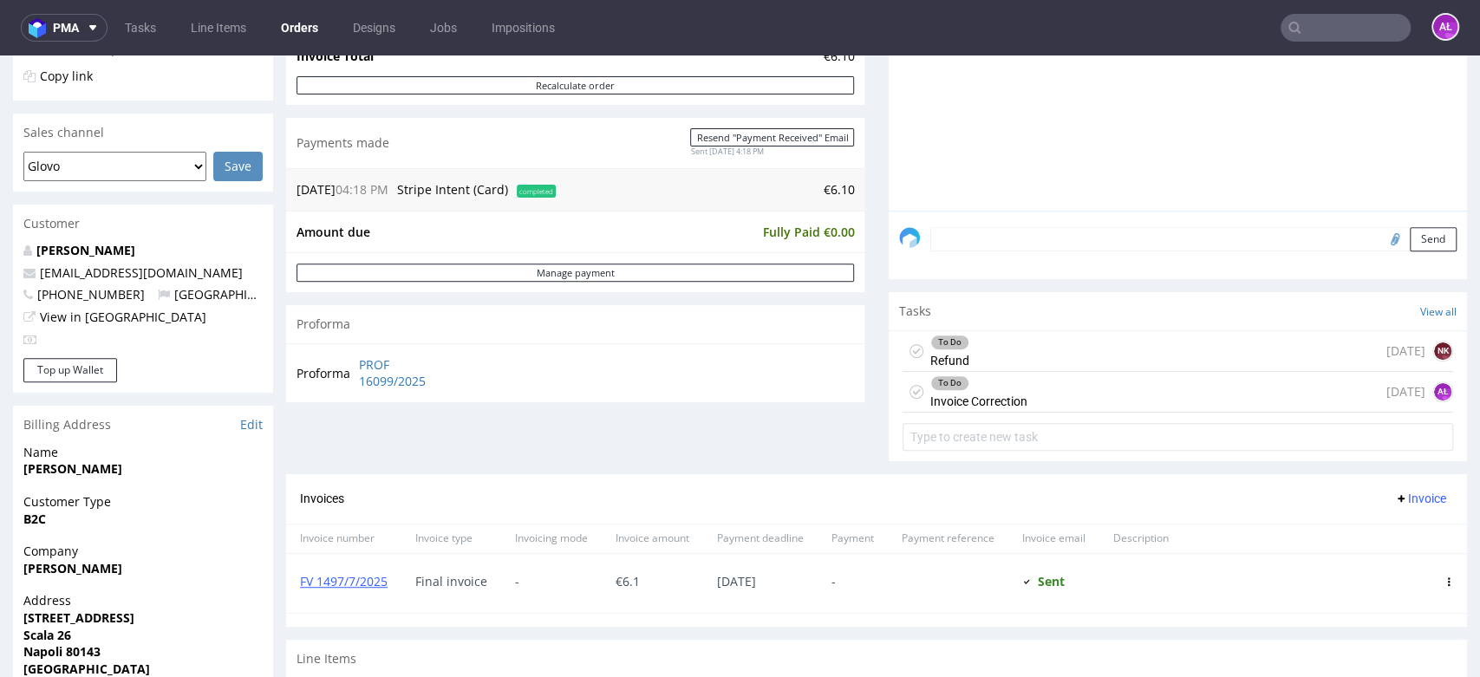
click at [1027, 392] on div "To Do Invoice Correction 3 days ago AŁ" at bounding box center [1178, 392] width 551 height 41
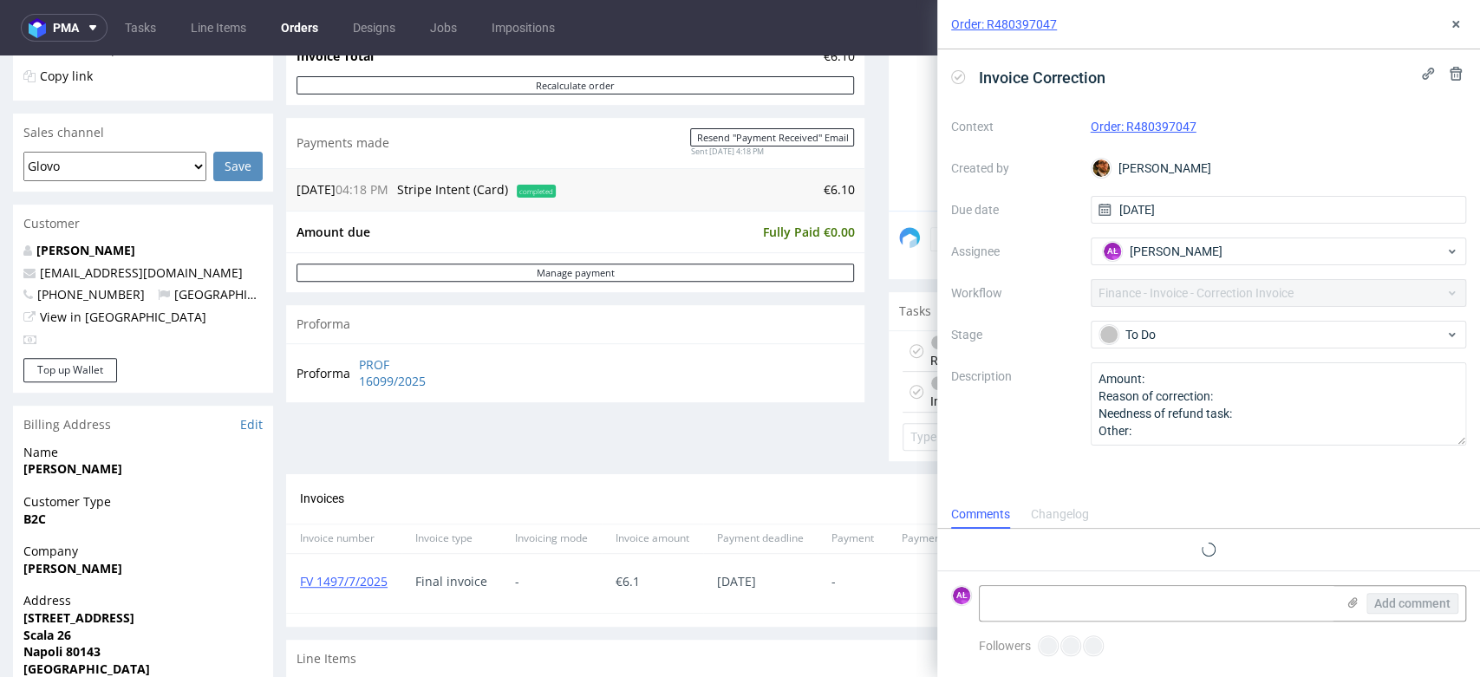
scroll to position [14, 0]
click at [1454, 25] on use at bounding box center [1456, 24] width 7 height 7
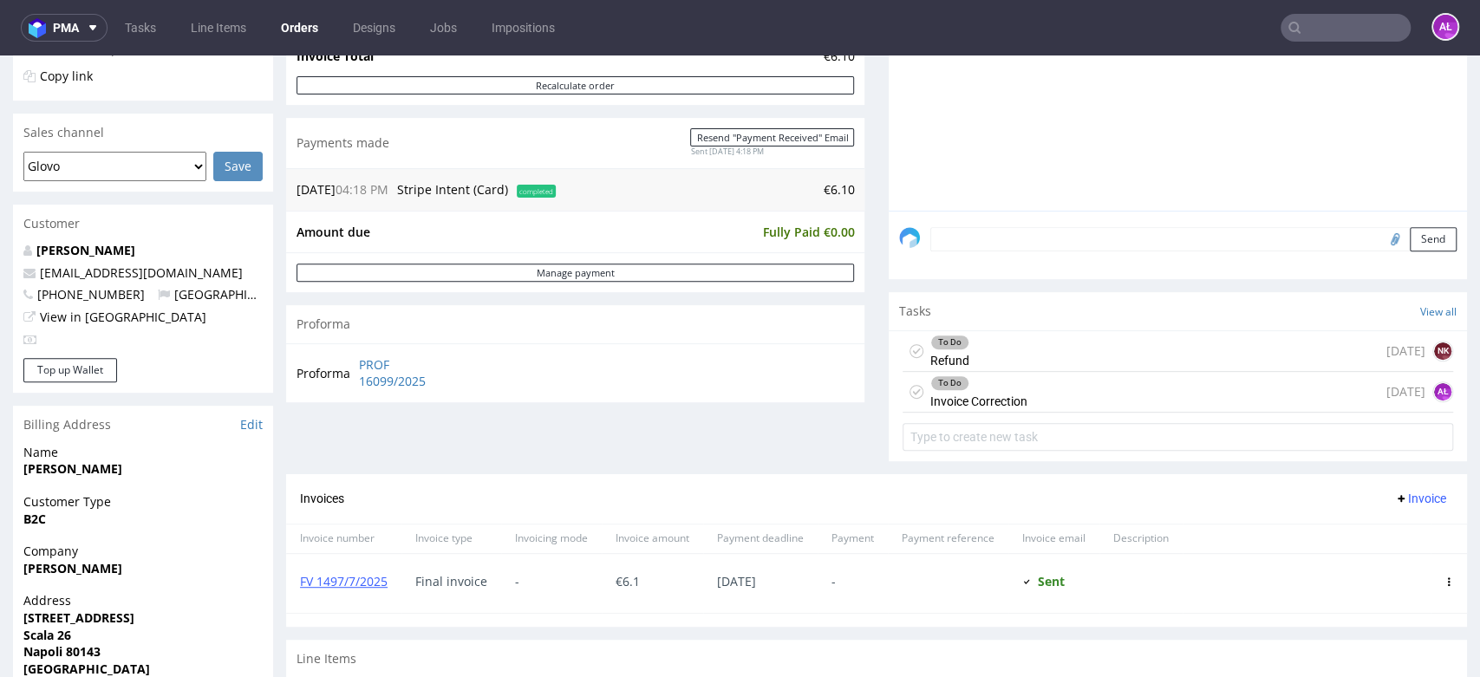
click at [1028, 340] on div "To Do Refund 3 days ago NK" at bounding box center [1178, 351] width 551 height 41
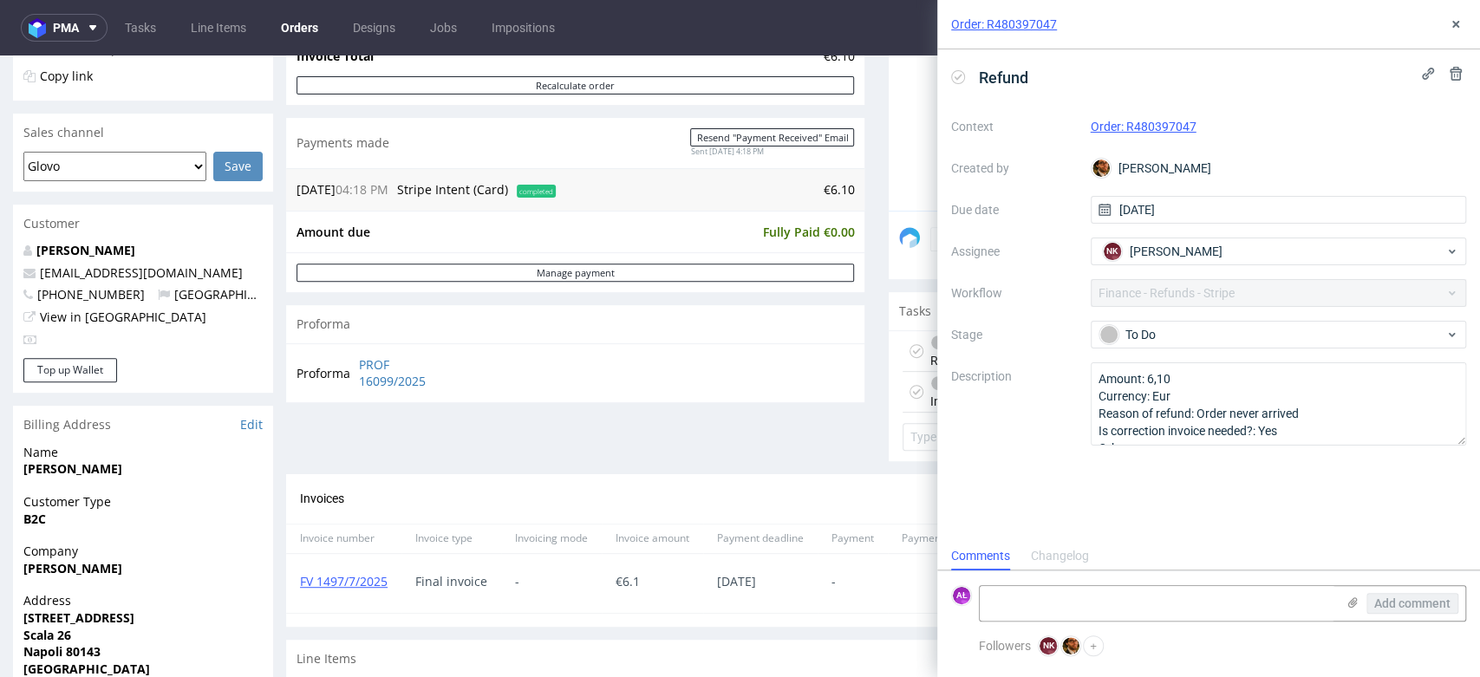
scroll to position [14, 0]
drag, startPoint x: 1459, startPoint y: 23, endPoint x: 1224, endPoint y: 78, distance: 240.4
click at [1459, 23] on icon at bounding box center [1456, 24] width 14 height 14
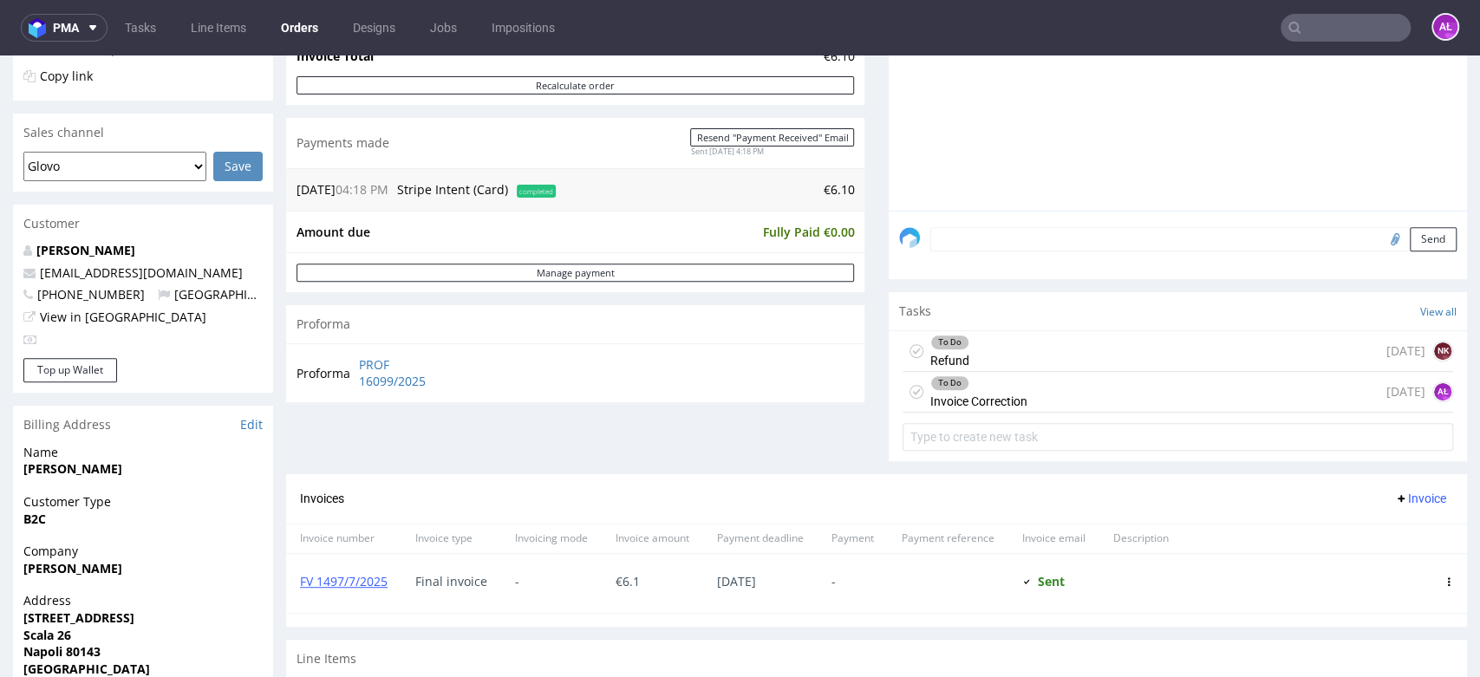
scroll to position [578, 0]
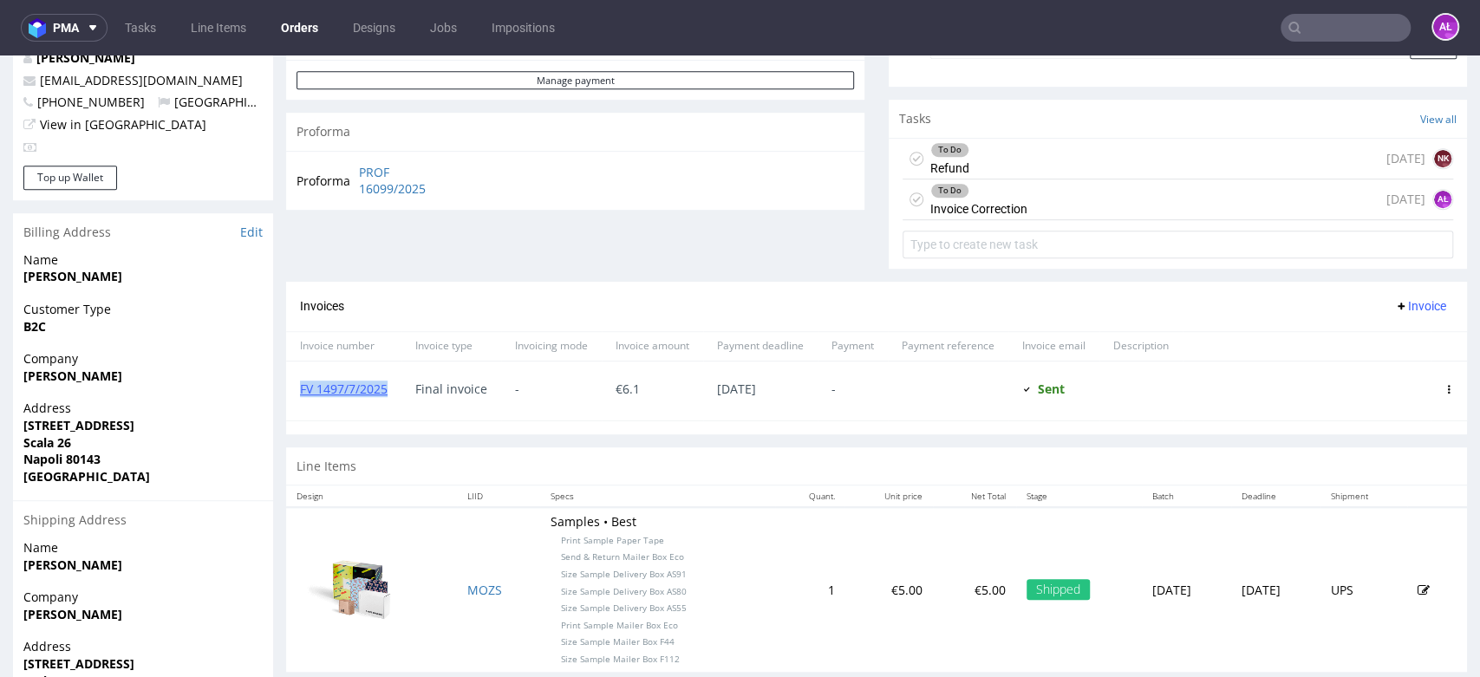
drag, startPoint x: 390, startPoint y: 395, endPoint x: 294, endPoint y: 401, distance: 96.4
click at [297, 395] on div "FV 1497/7/2025" at bounding box center [343, 391] width 115 height 59
copy link "FV 1497/7/2025"
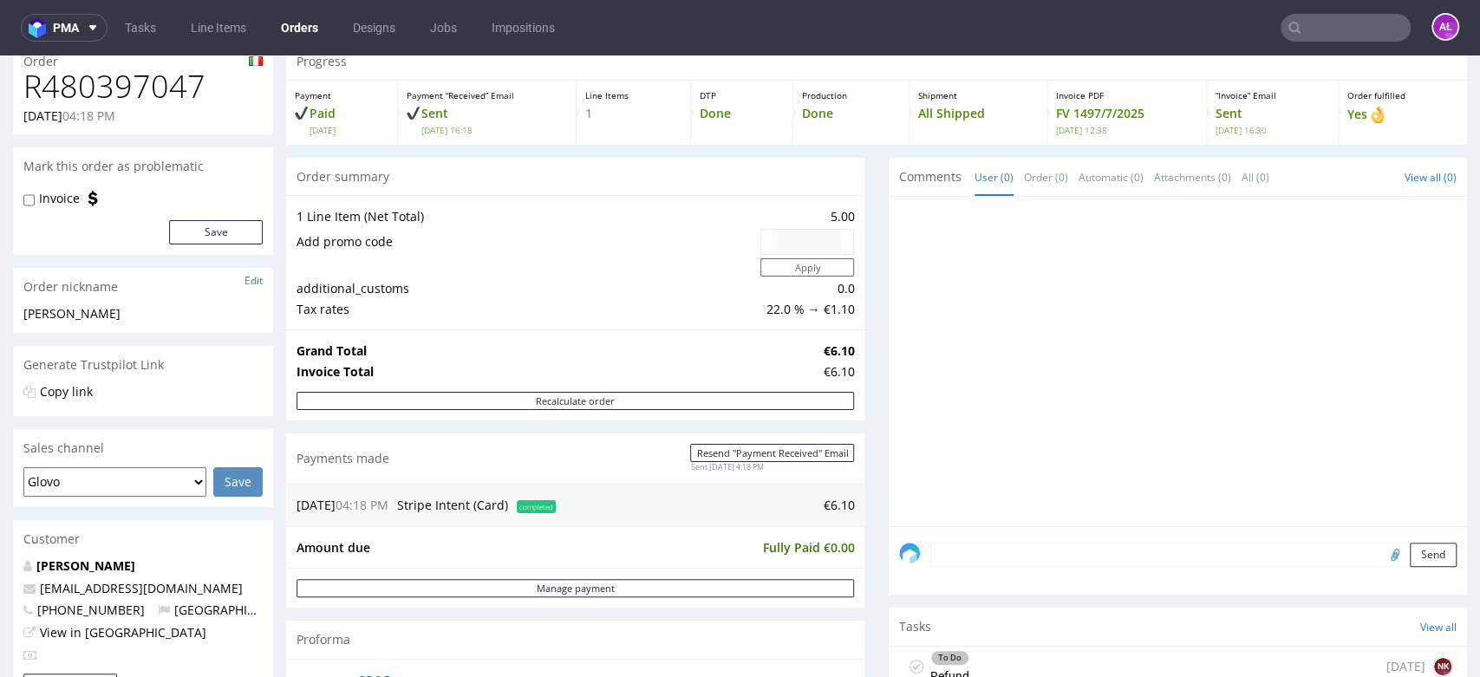
scroll to position [0, 0]
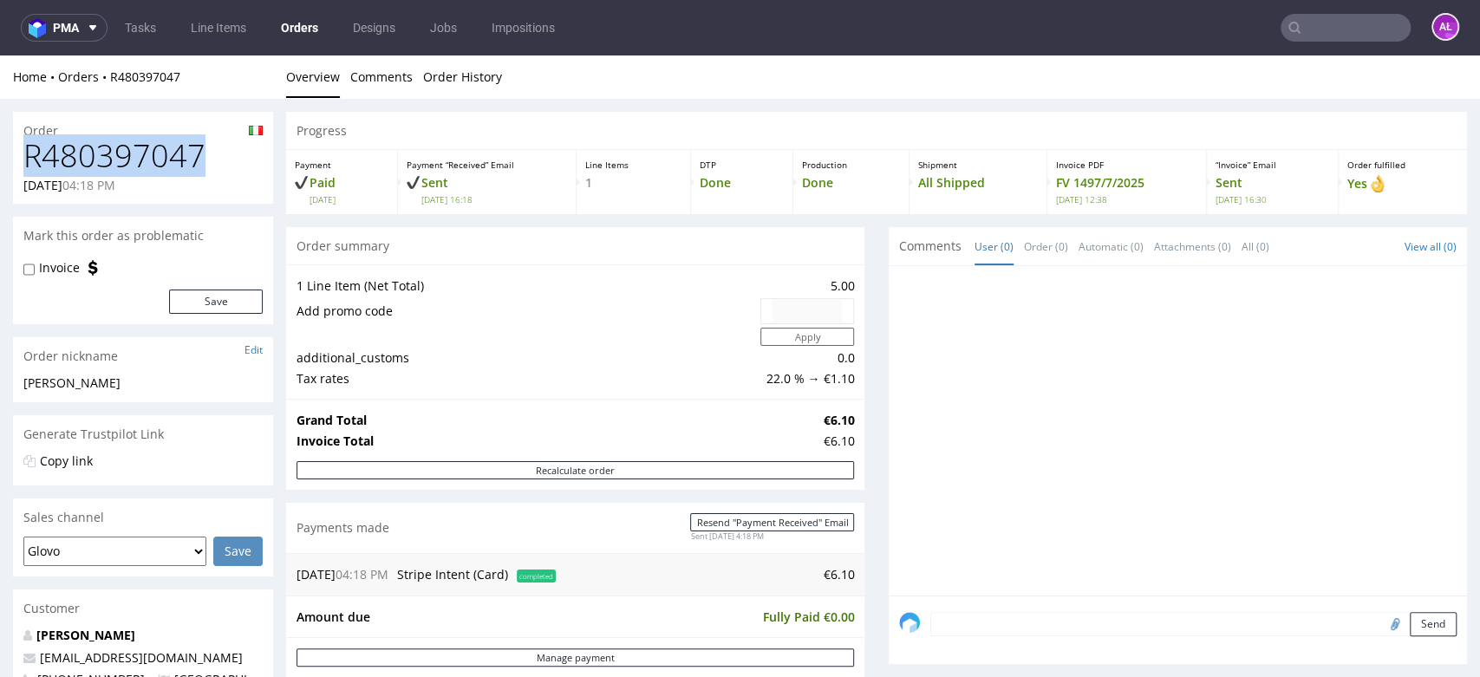
drag, startPoint x: 162, startPoint y: 150, endPoint x: 21, endPoint y: 147, distance: 141.4
click at [22, 145] on div "R480397047 29.07.2025 04:18 PM" at bounding box center [143, 171] width 260 height 65
copy h1 "R480397047"
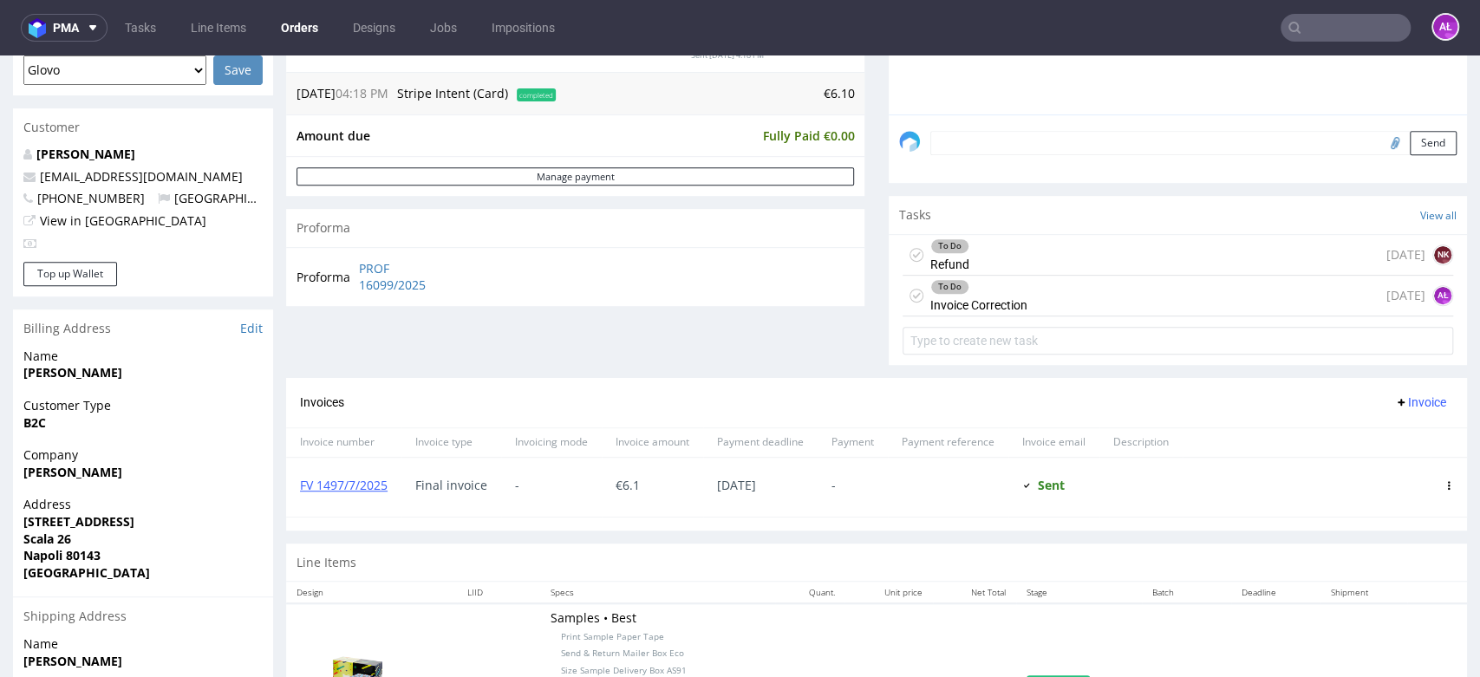
click at [993, 298] on div "To Do Invoice Correction" at bounding box center [978, 296] width 97 height 40
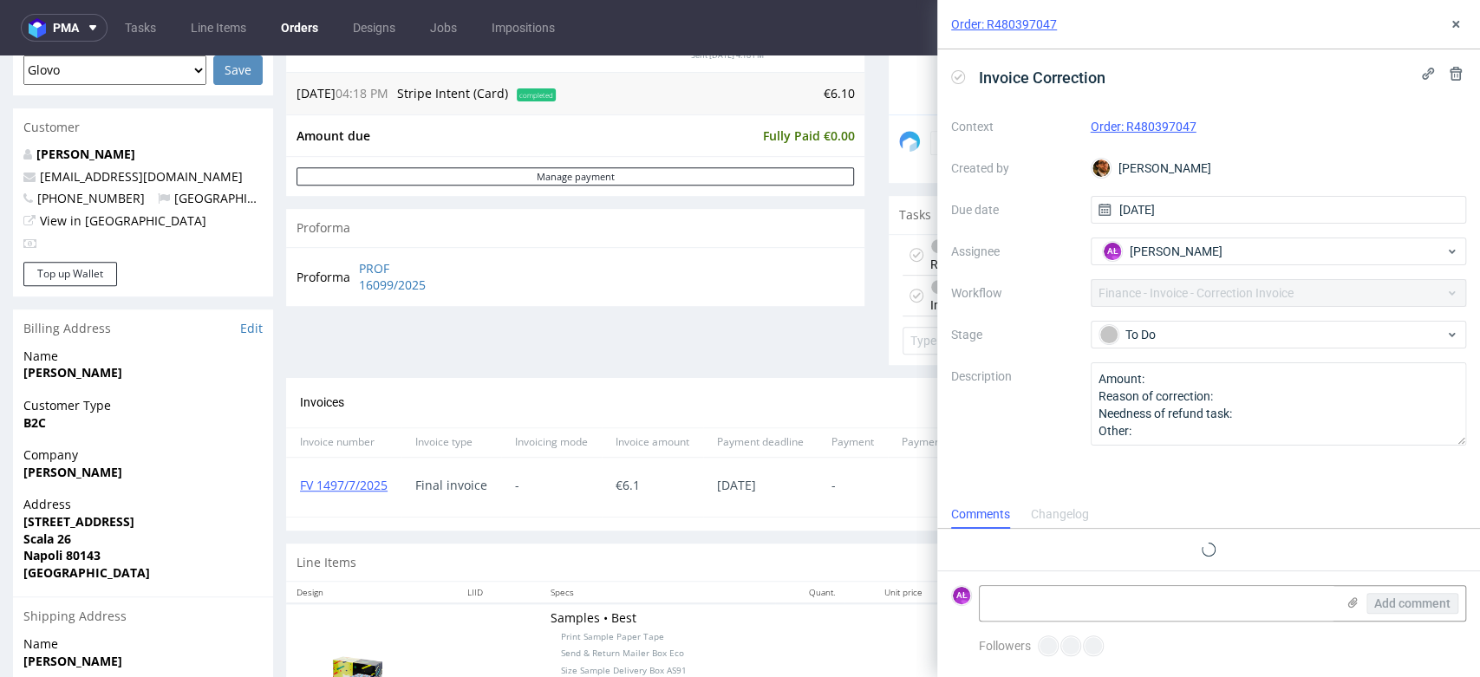
scroll to position [14, 0]
click at [957, 75] on icon at bounding box center [958, 77] width 14 height 14
click at [1453, 25] on icon at bounding box center [1456, 24] width 14 height 14
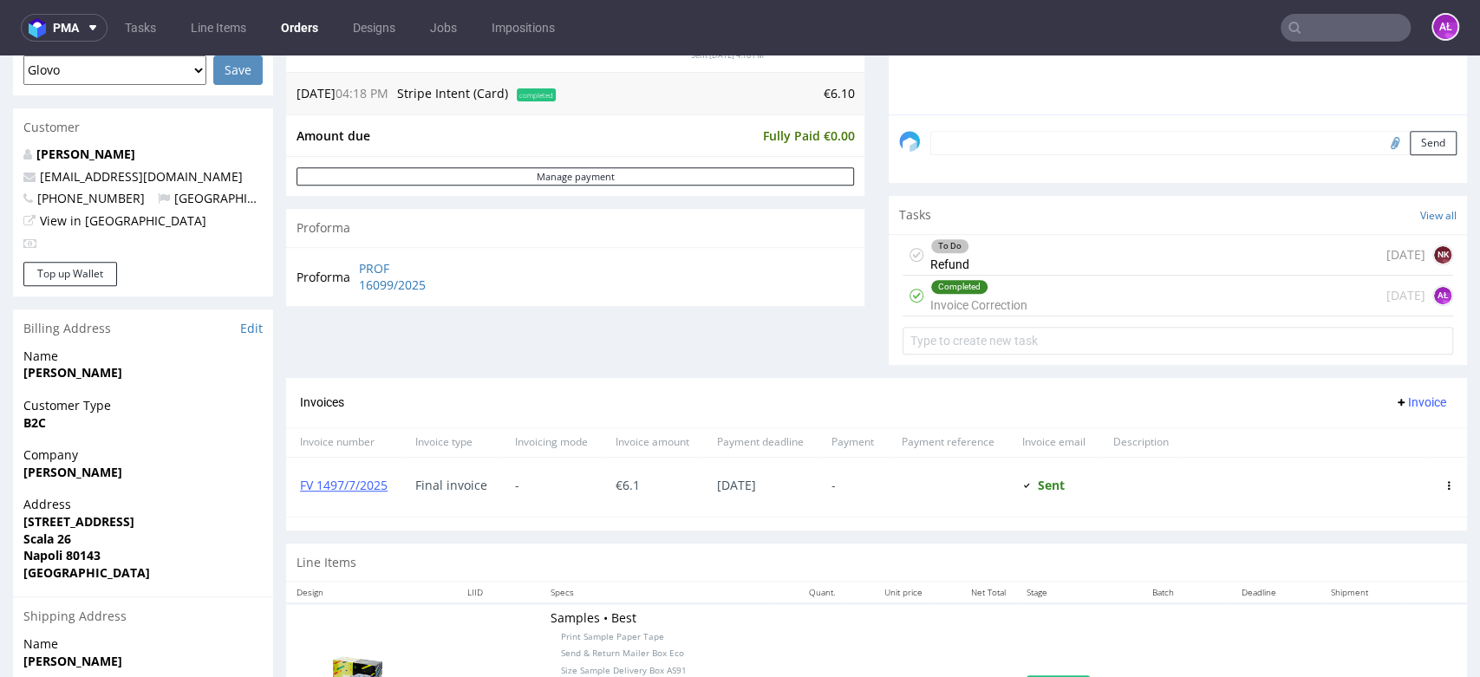
click at [1394, 406] on span "Invoice" at bounding box center [1420, 402] width 52 height 14
click at [1399, 469] on span "Add corrective" at bounding box center [1391, 469] width 87 height 17
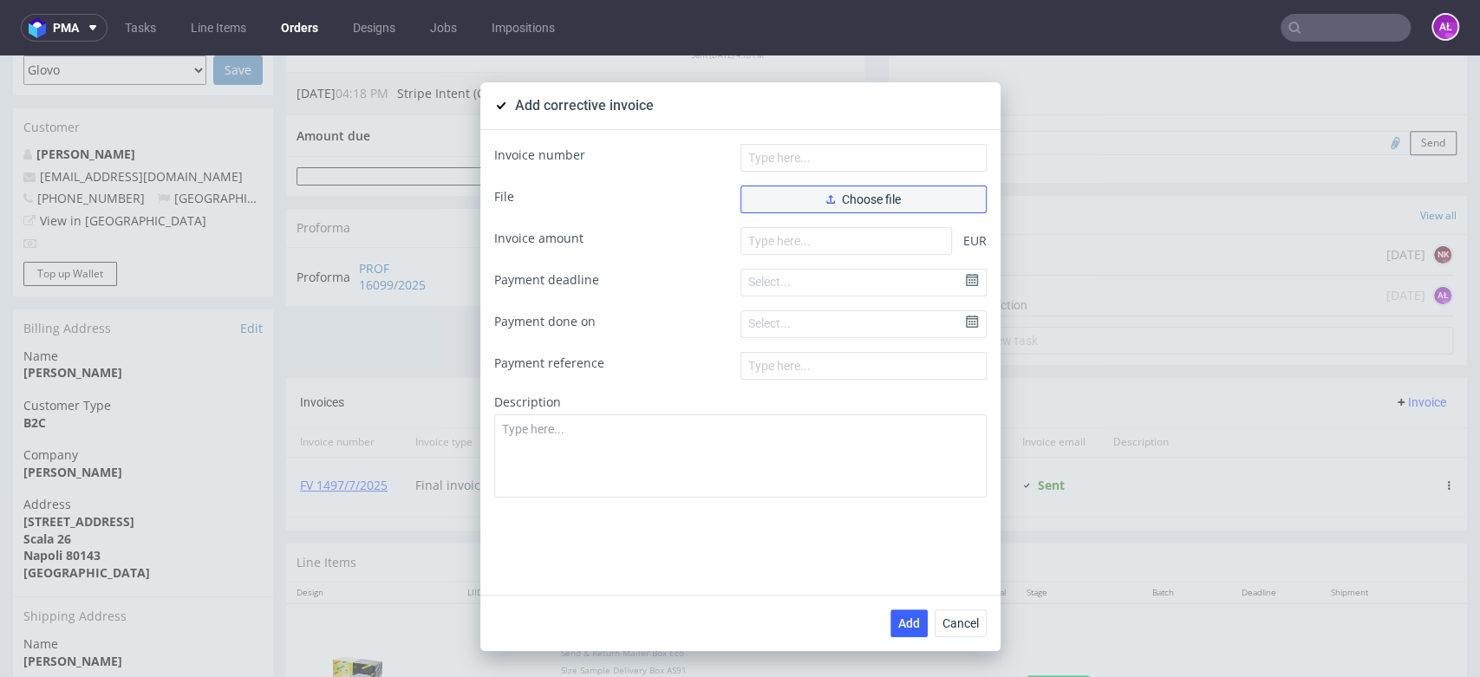
click at [948, 204] on button "Choose file" at bounding box center [864, 200] width 246 height 28
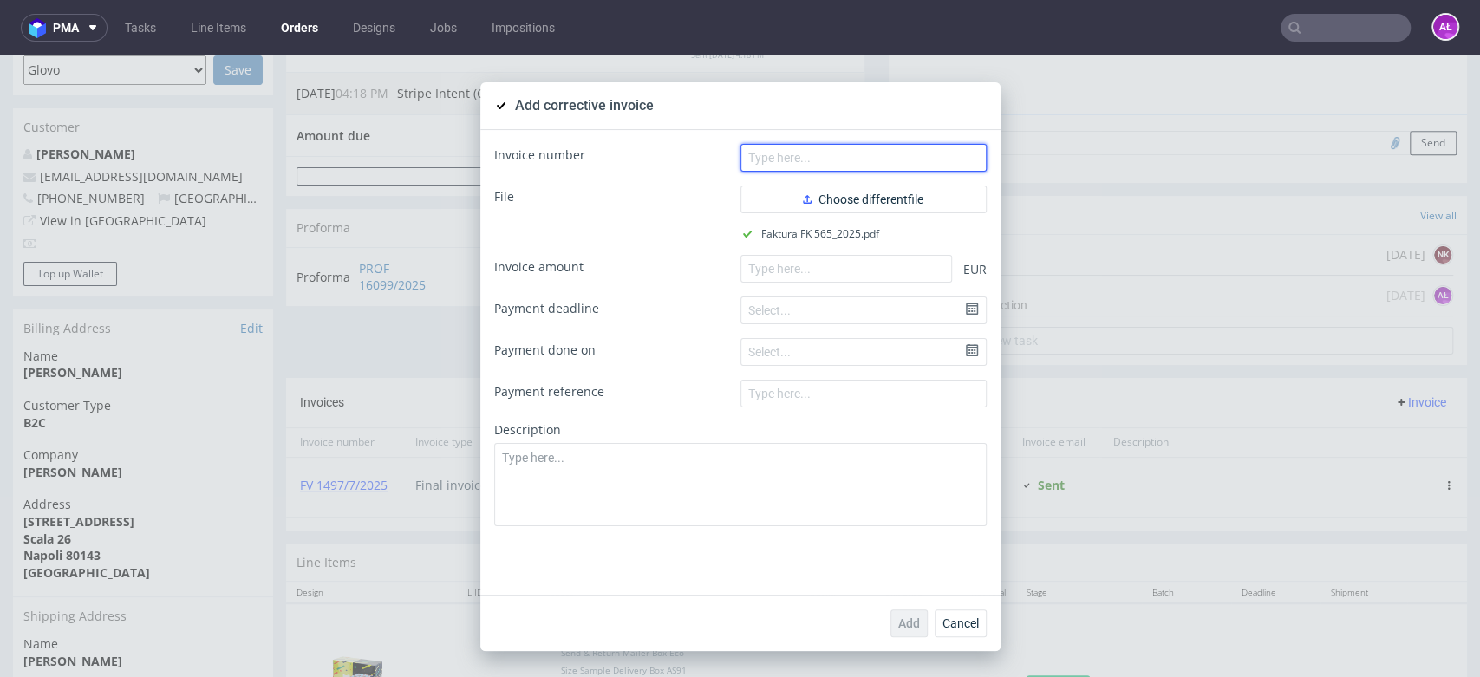
drag, startPoint x: 805, startPoint y: 165, endPoint x: 572, endPoint y: 59, distance: 255.4
click at [797, 160] on input "text" at bounding box center [864, 158] width 246 height 28
paste input "FK 565/2025"
type input "FK 565/2025"
click at [864, 287] on form "Invoice number FK 565/2025 File Choose different file Faktura FK 565_2025.pdf I…" at bounding box center [740, 335] width 493 height 382
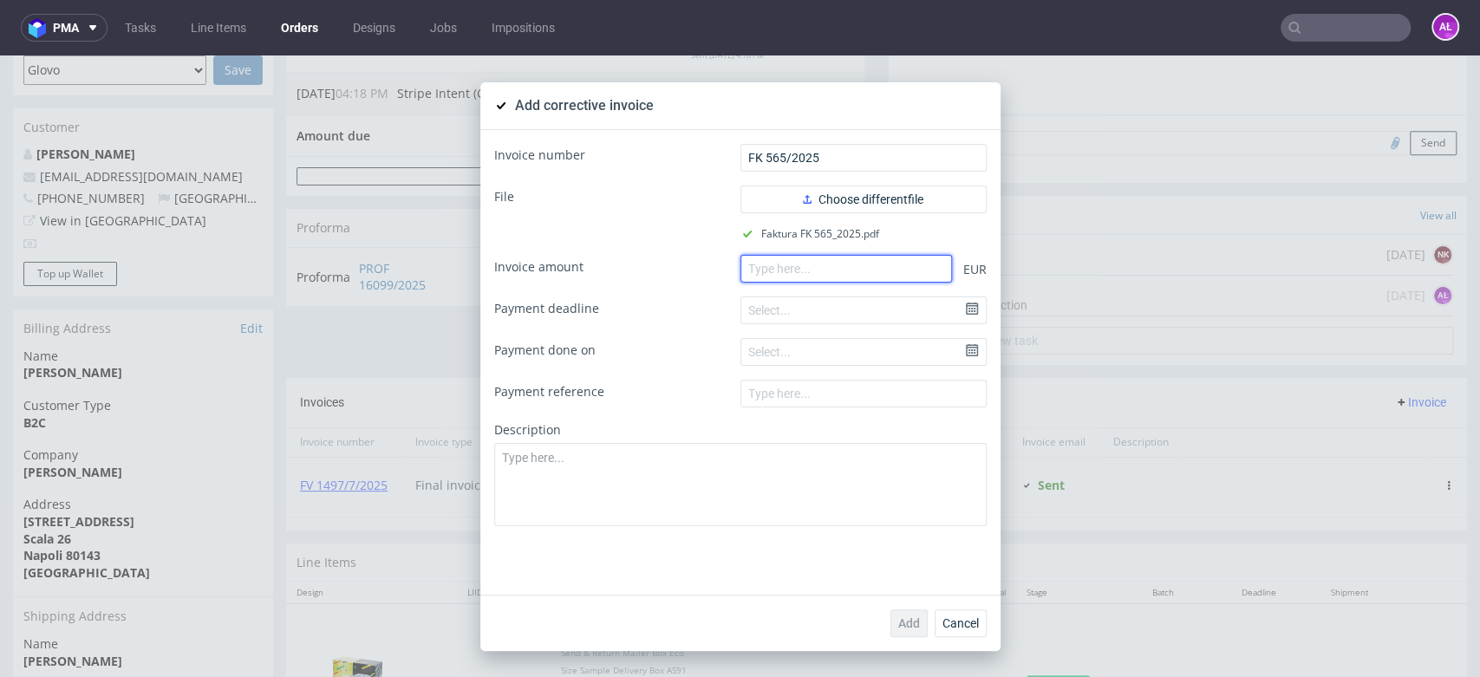
click at [867, 269] on input "number" at bounding box center [847, 269] width 212 height 28
paste input "-6.10"
type input "-6.10"
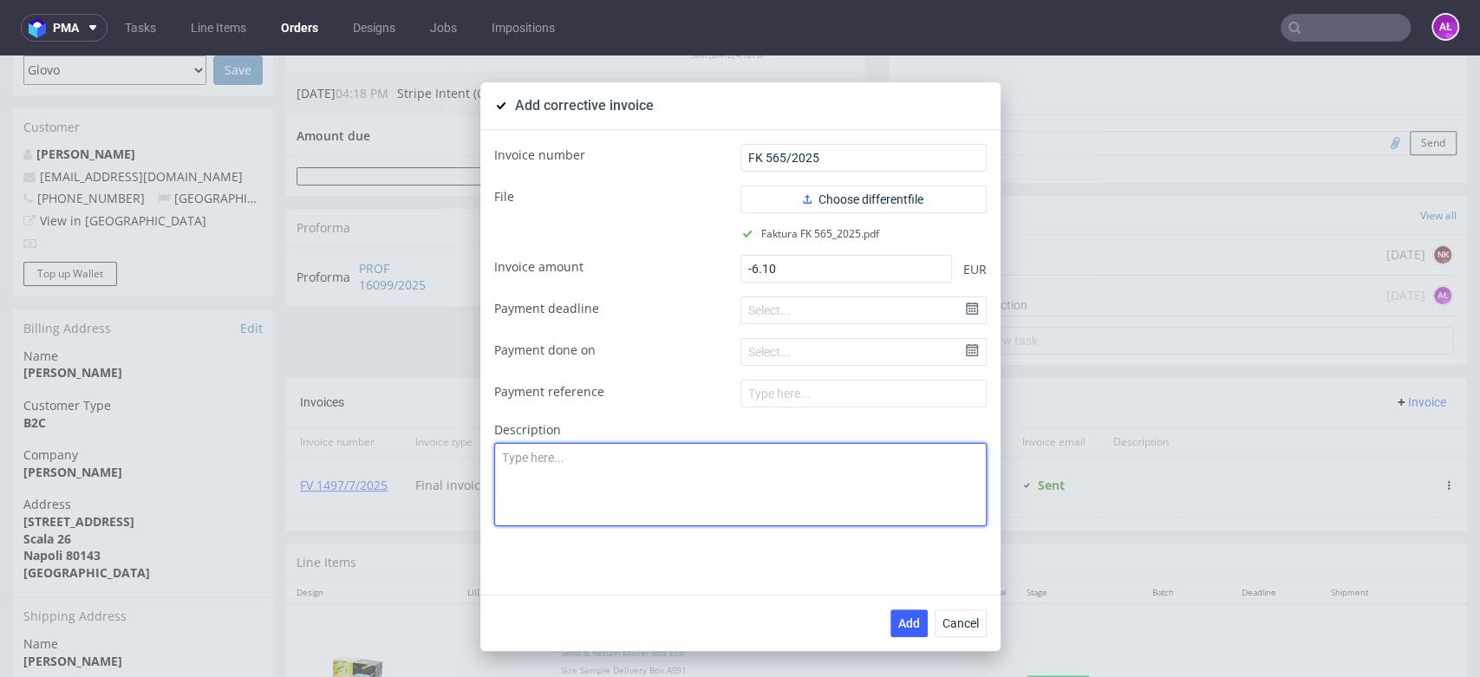
click at [679, 469] on textarea at bounding box center [740, 484] width 493 height 83
paste textarea ". Lost package."
click at [497, 460] on textarea ". Lost package." at bounding box center [740, 484] width 493 height 83
type textarea "Lost package."
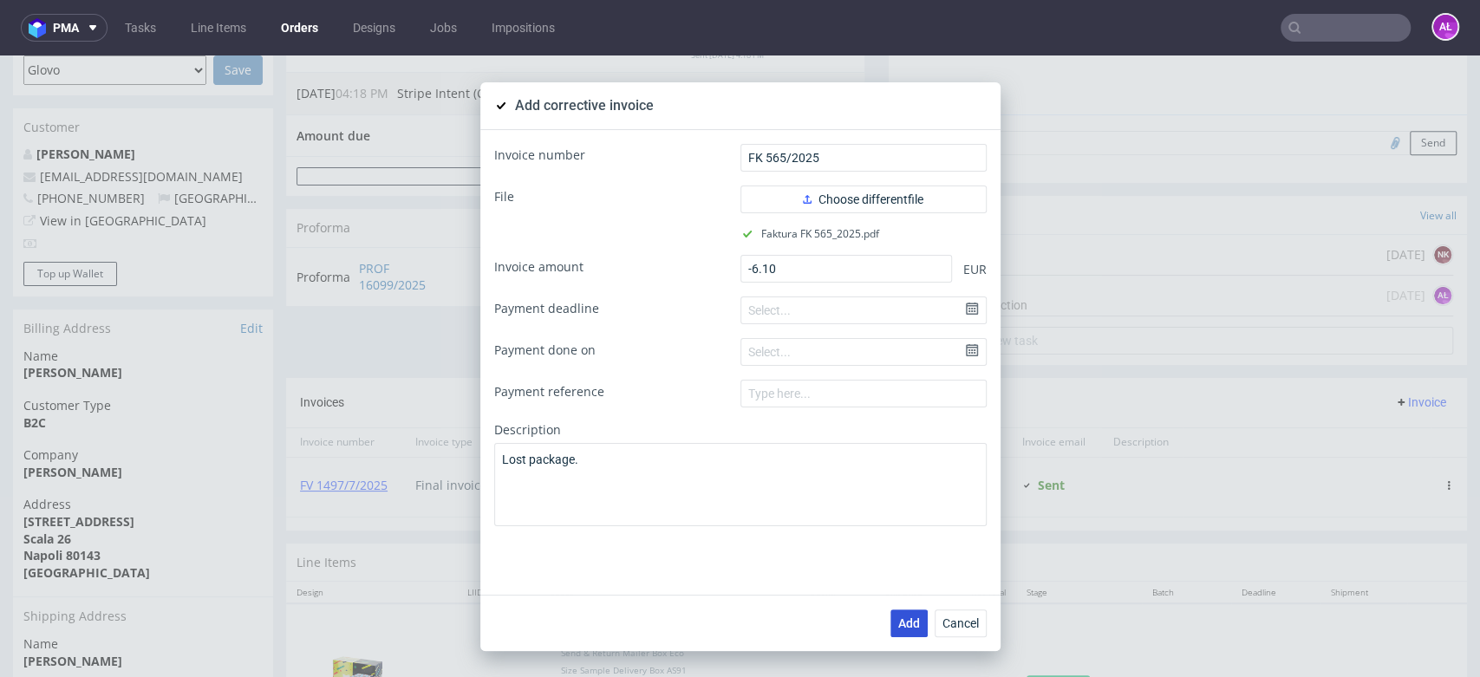
click at [911, 630] on button "Add" at bounding box center [909, 624] width 37 height 28
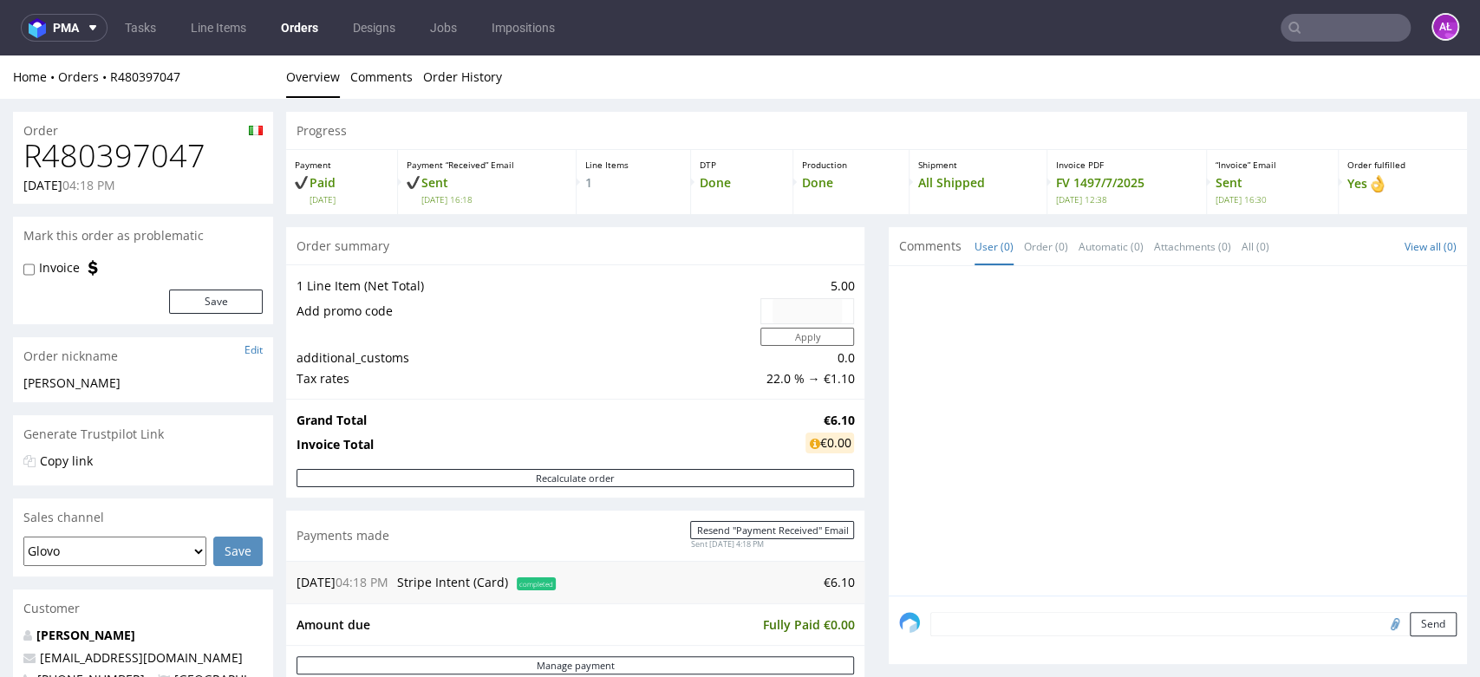
scroll to position [385, 0]
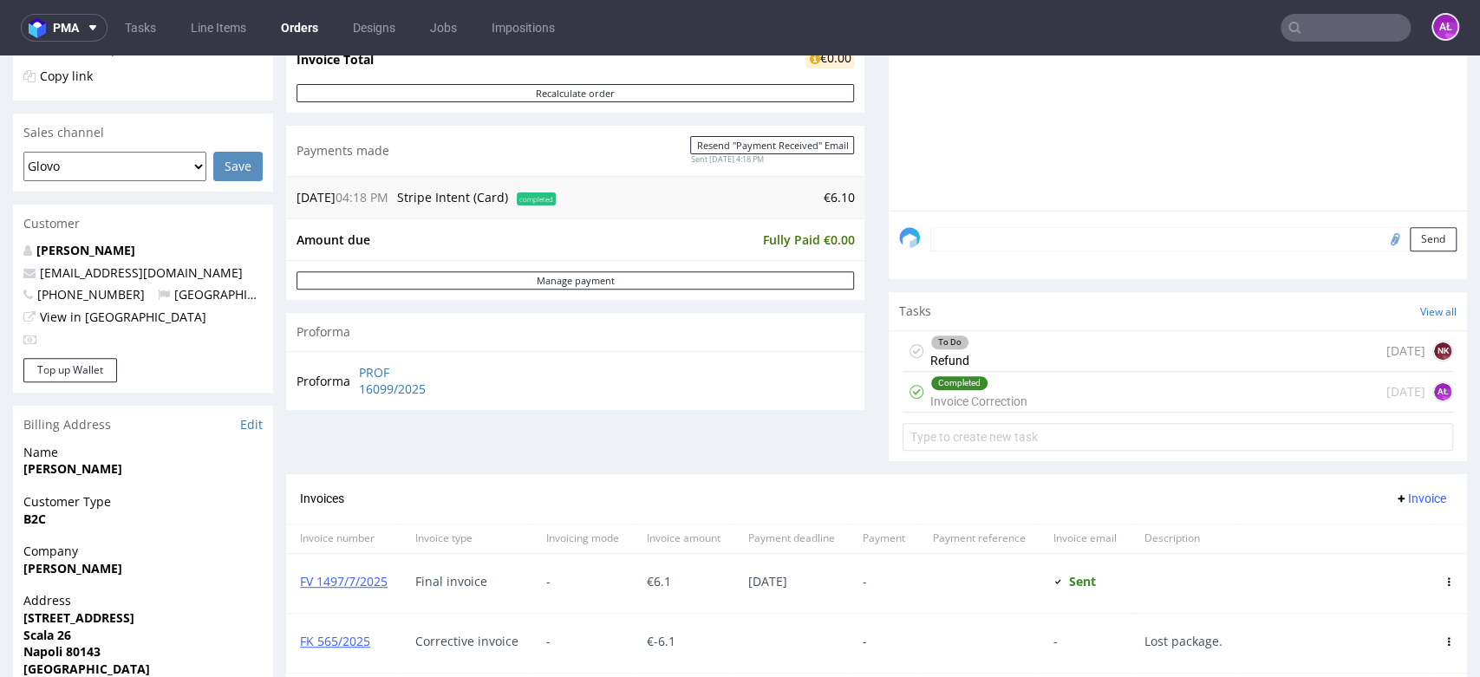
drag, startPoint x: 1037, startPoint y: 398, endPoint x: 1027, endPoint y: 362, distance: 37.9
click at [1027, 362] on div "To Do Refund 3 days ago NK" at bounding box center [1178, 351] width 551 height 41
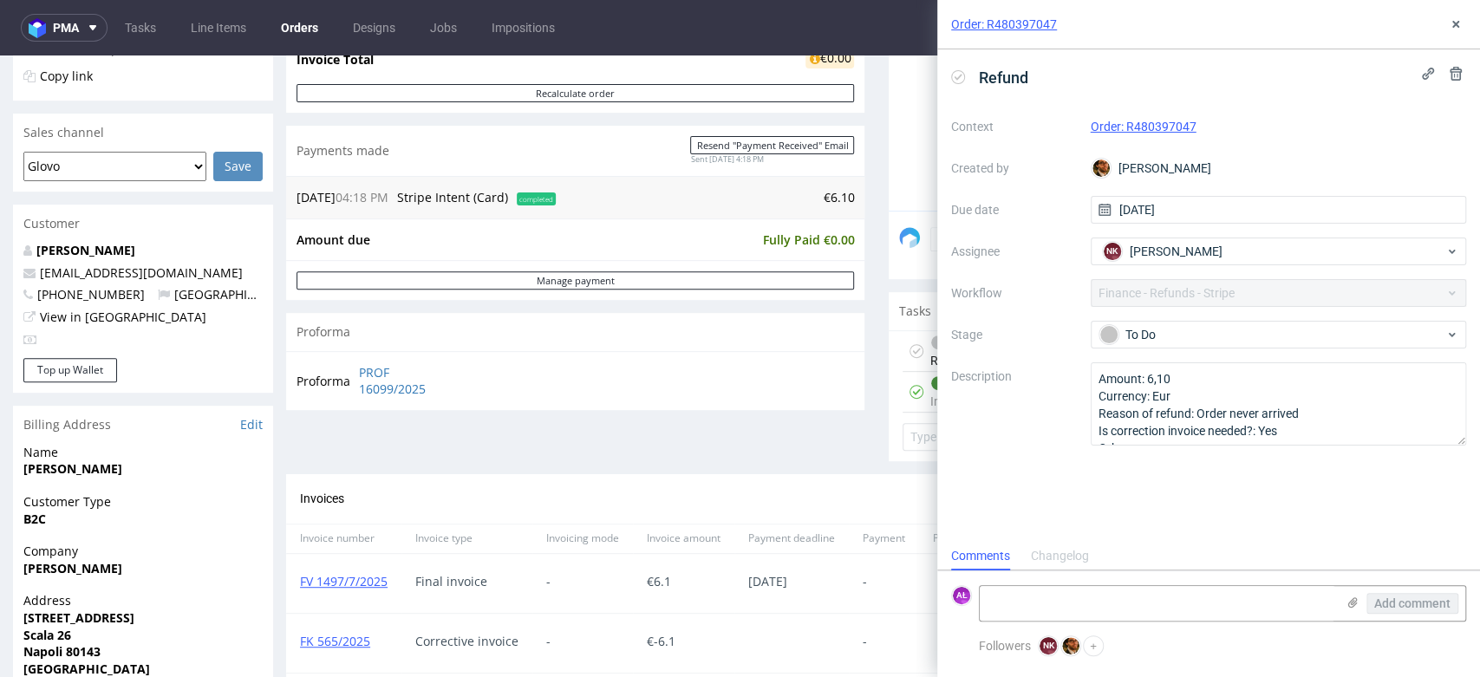
scroll to position [14, 0]
drag, startPoint x: 1207, startPoint y: 136, endPoint x: 1127, endPoint y: 135, distance: 79.8
click at [1127, 135] on div "Order: R480397047" at bounding box center [1279, 126] width 376 height 21
copy link "R480397047"
click at [1105, 604] on textarea at bounding box center [1158, 603] width 356 height 35
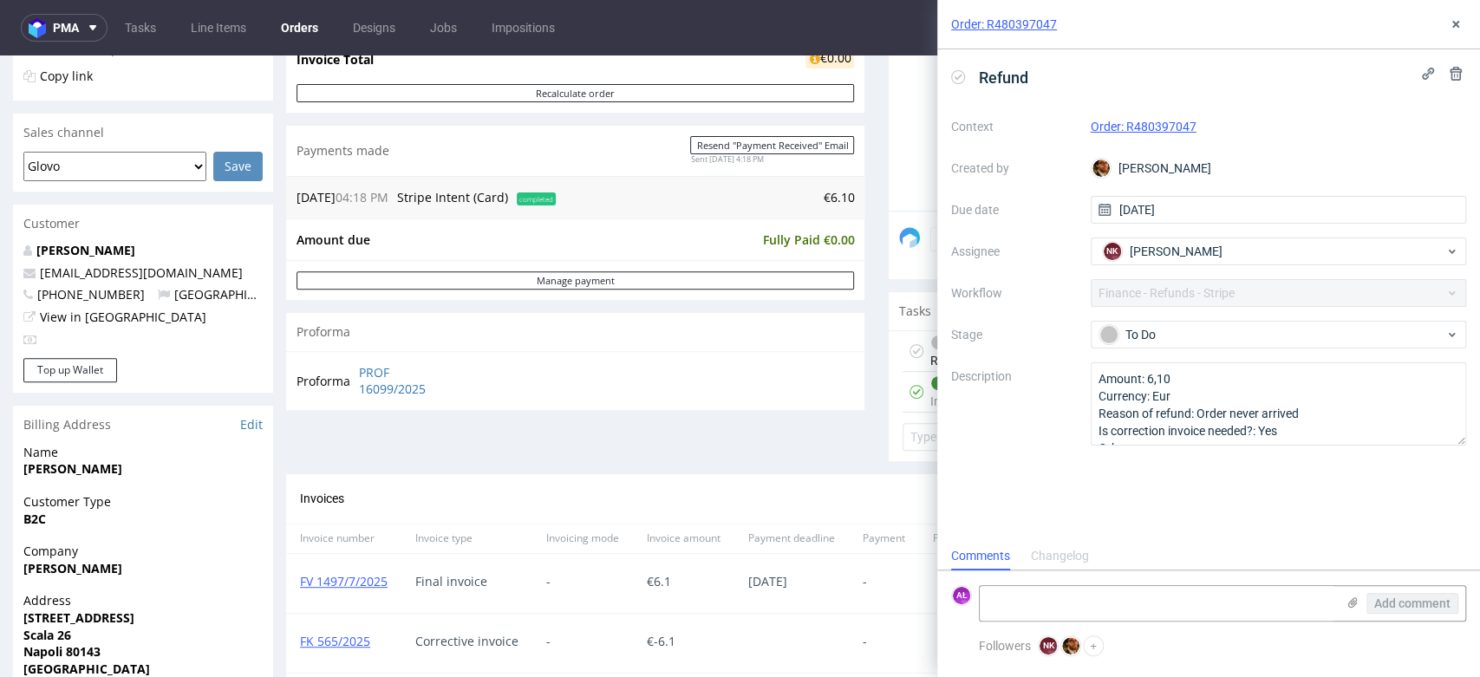
scroll to position [578, 0]
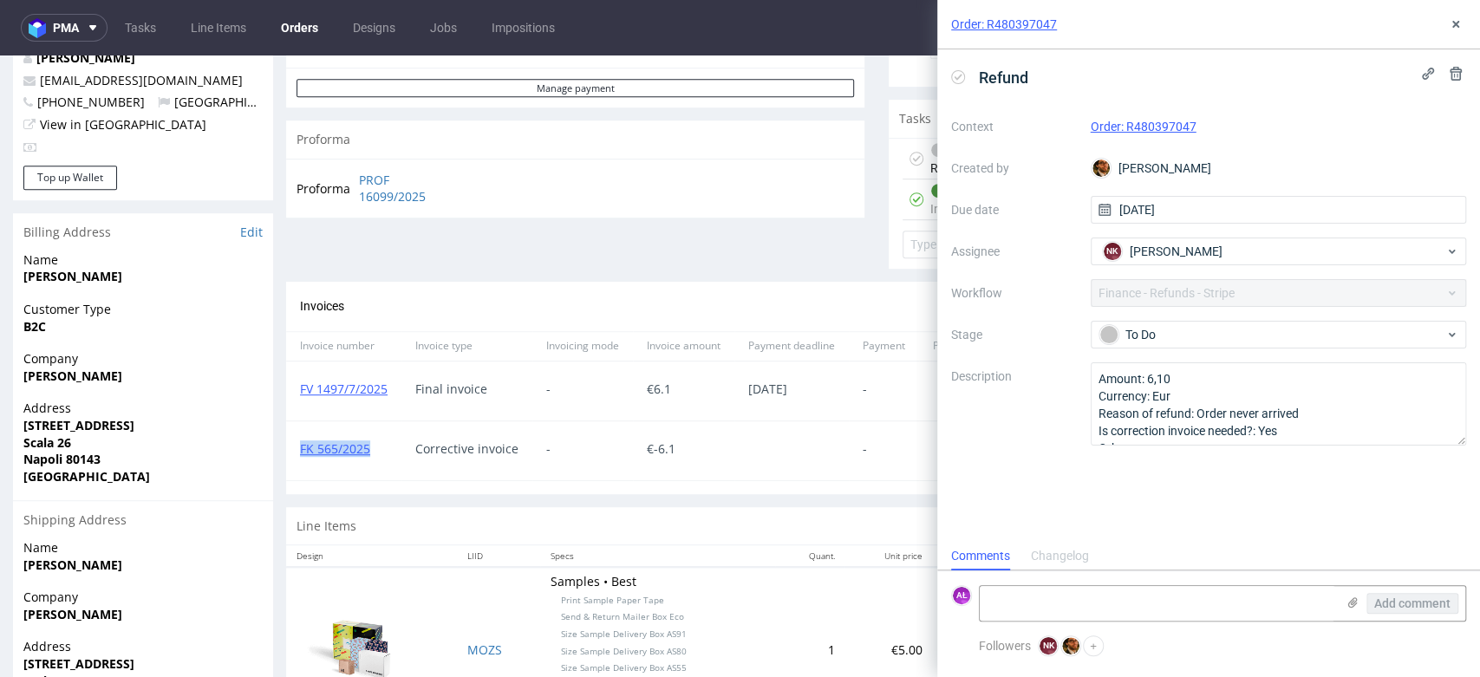
drag, startPoint x: 375, startPoint y: 456, endPoint x: 298, endPoint y: 456, distance: 77.2
click at [298, 456] on div "FK 565/2025" at bounding box center [343, 450] width 115 height 59
copy link "FK 565/2025"
click at [1057, 596] on textarea at bounding box center [1158, 603] width 356 height 35
paste textarea "FK 565/2025"
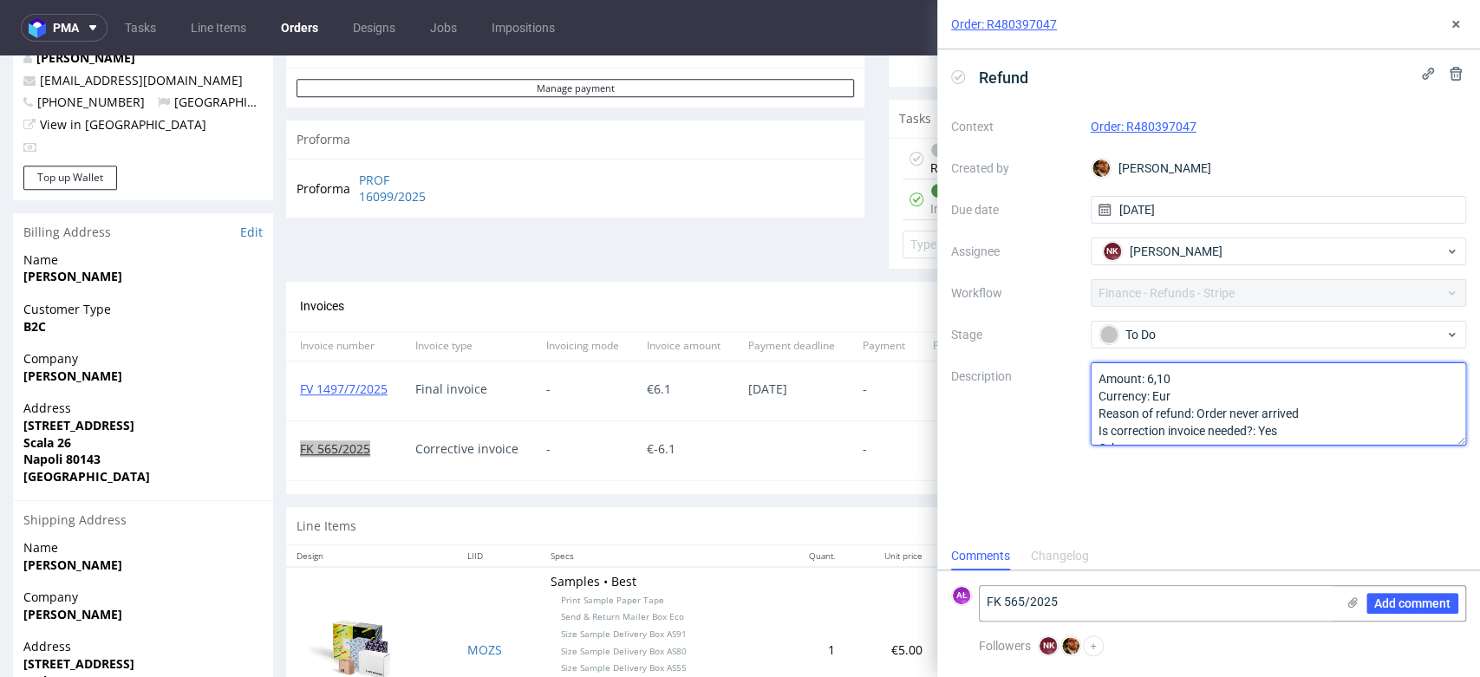
drag, startPoint x: 1159, startPoint y: 380, endPoint x: 1148, endPoint y: 380, distance: 10.4
click at [1148, 380] on textarea "Amount: 6,10 Currency: Eur Reason of refund: Order never arrived Is correction …" at bounding box center [1279, 403] width 376 height 83
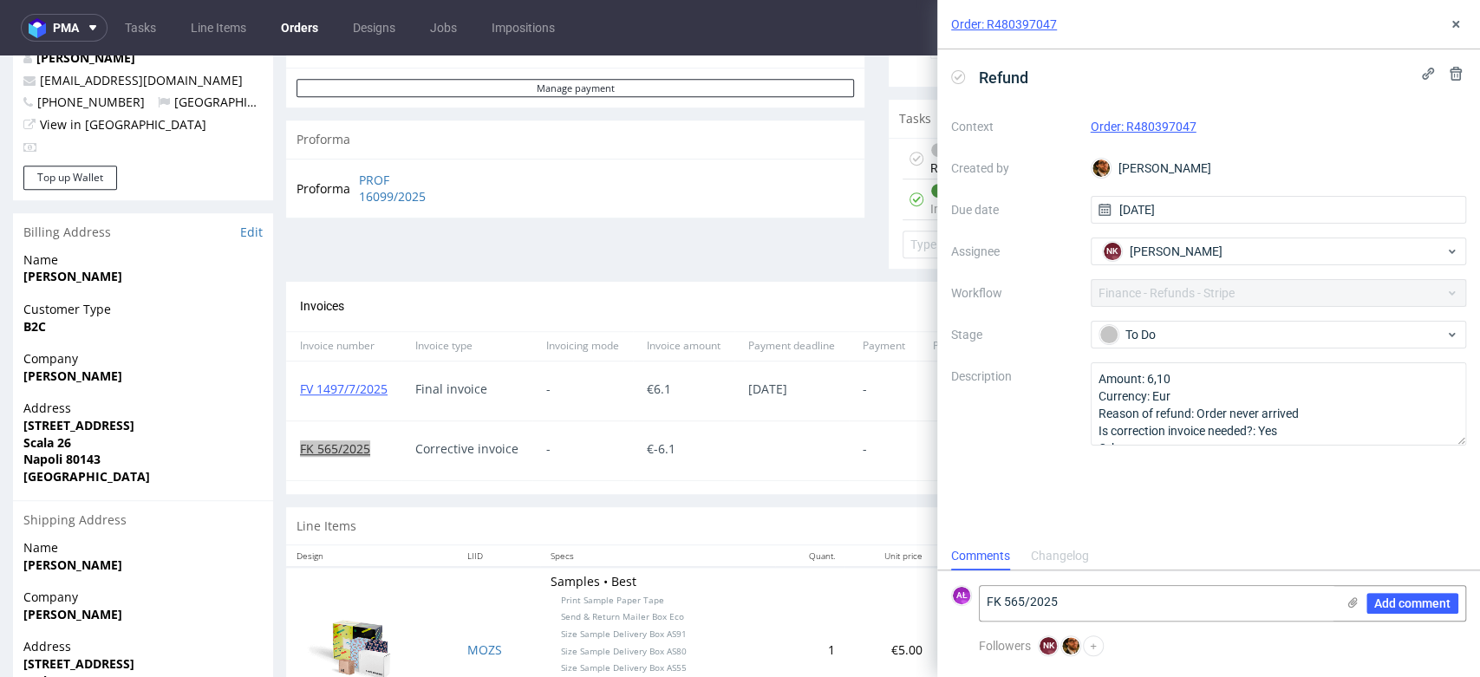
drag, startPoint x: 943, startPoint y: 660, endPoint x: 888, endPoint y: 610, distance: 74.9
paste textarea "6,10"
type textarea "refunded 6,10 eur"
click at [1435, 595] on button "Add comment" at bounding box center [1413, 603] width 92 height 21
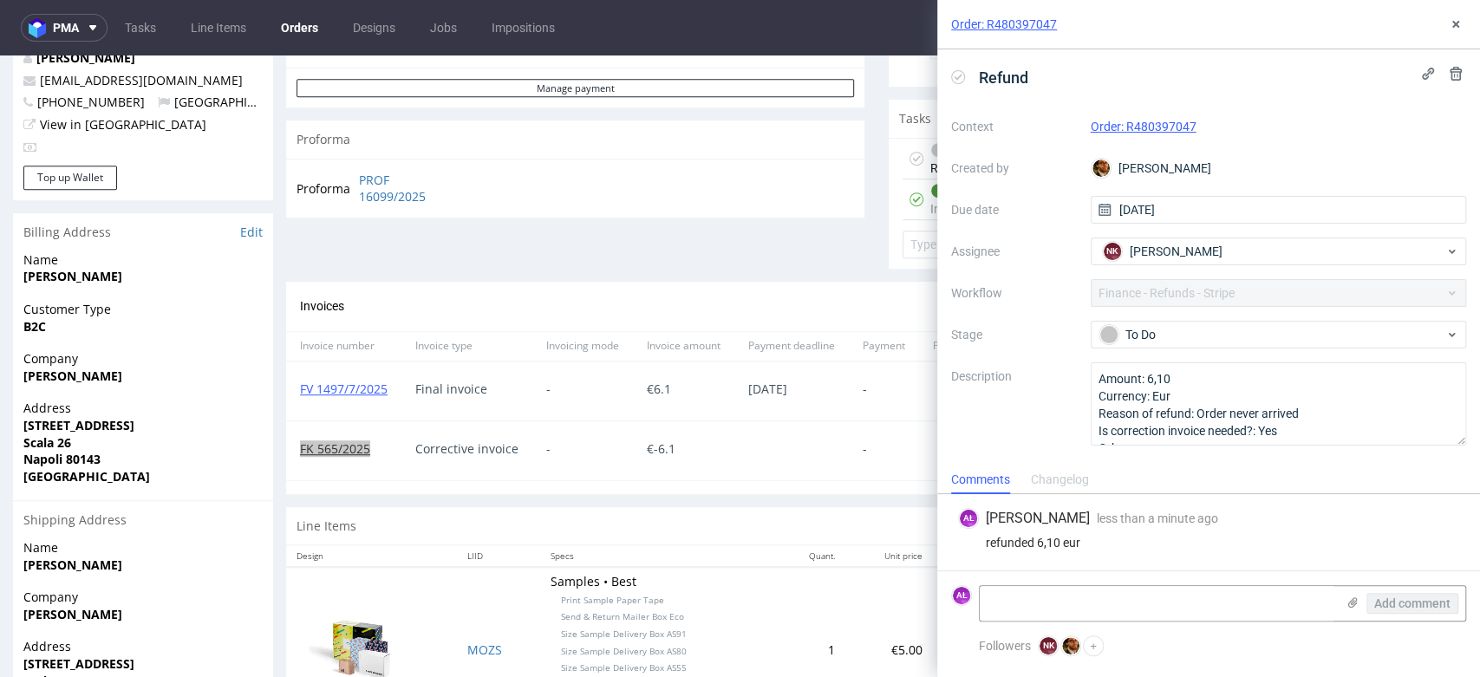
click at [957, 79] on icon at bounding box center [958, 77] width 14 height 14
click at [1453, 26] on use at bounding box center [1456, 24] width 7 height 7
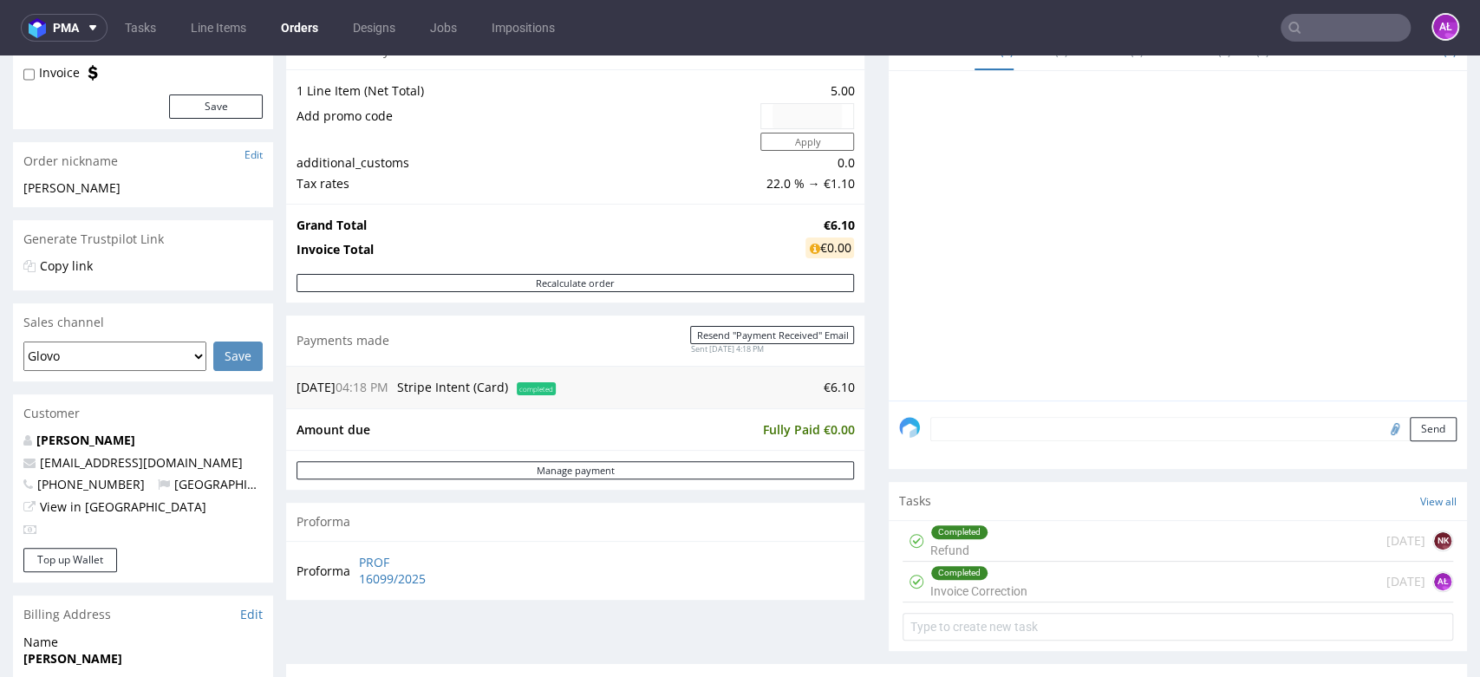
scroll to position [193, 0]
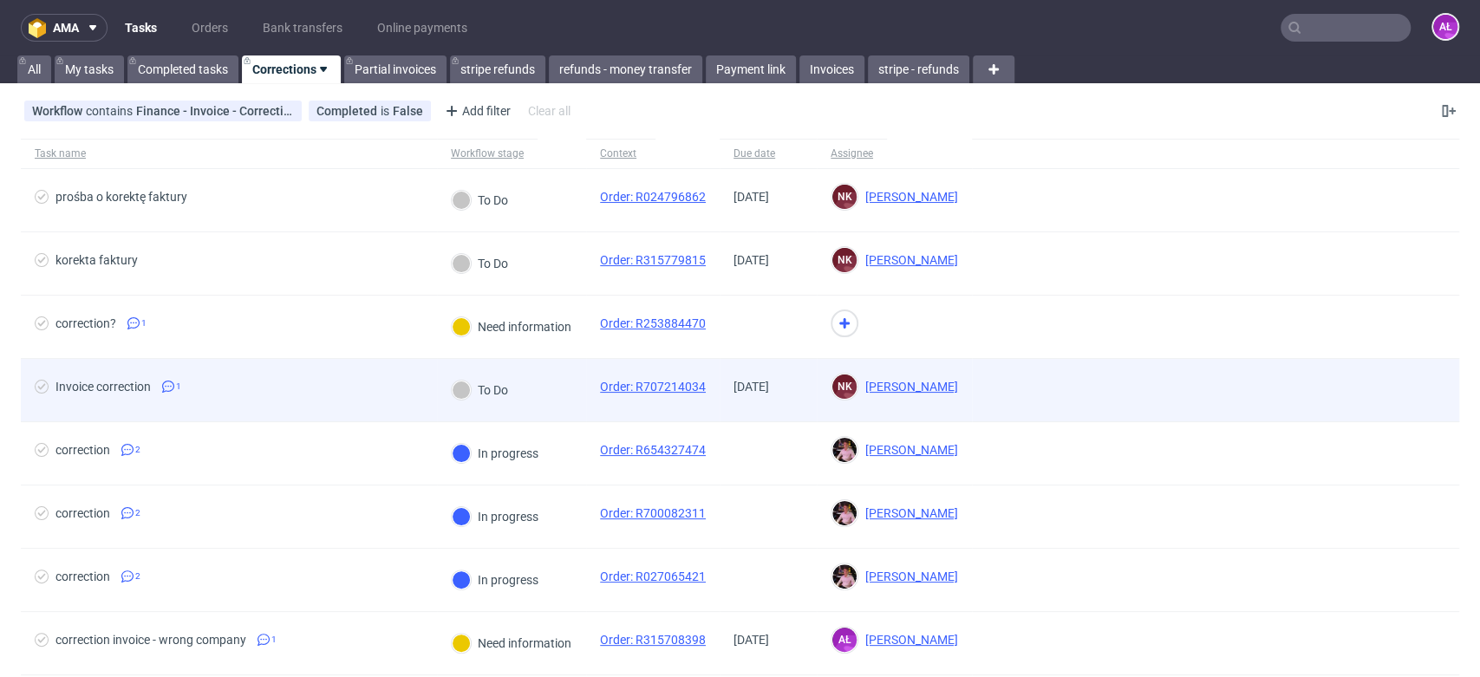
click at [552, 387] on div "To Do" at bounding box center [511, 390] width 149 height 63
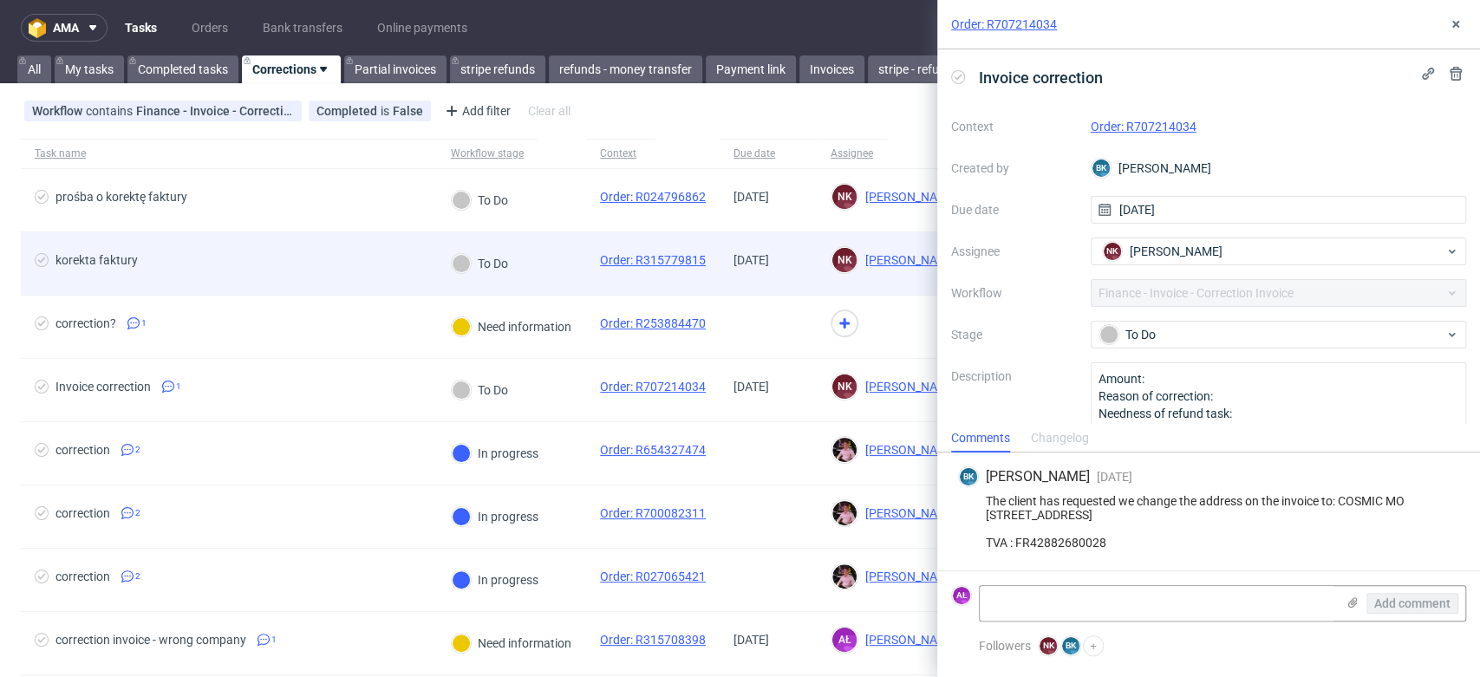
click at [558, 283] on div "To Do" at bounding box center [511, 263] width 149 height 63
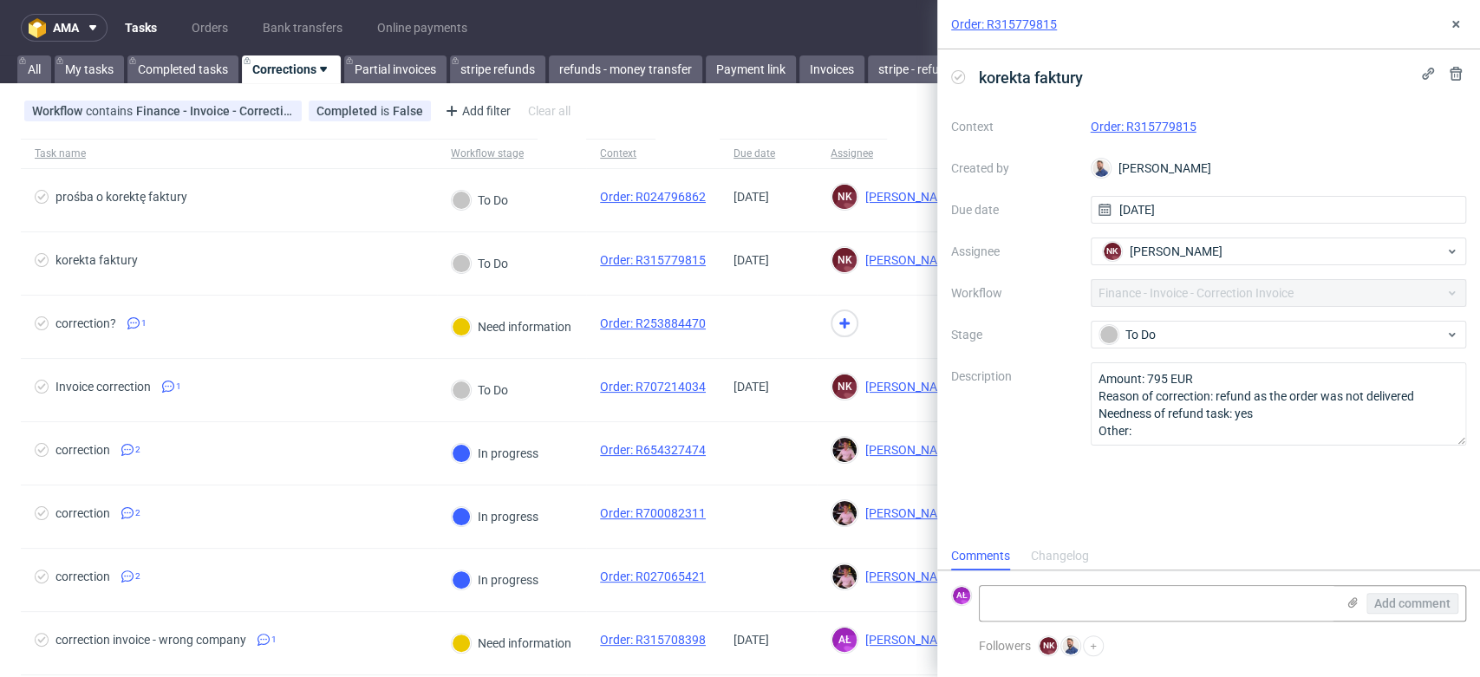
scroll to position [14, 0]
click at [1140, 127] on link "Order: R315779815" at bounding box center [1144, 127] width 106 height 14
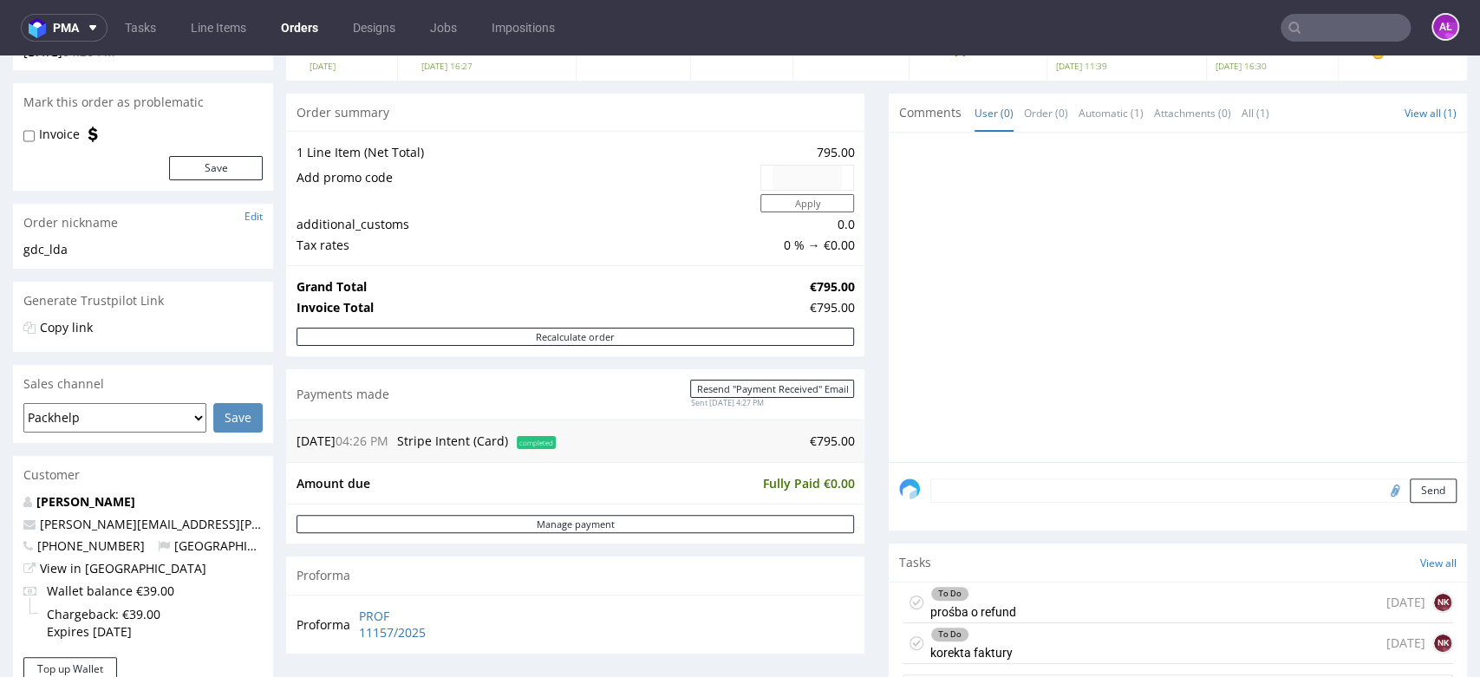
scroll to position [385, 0]
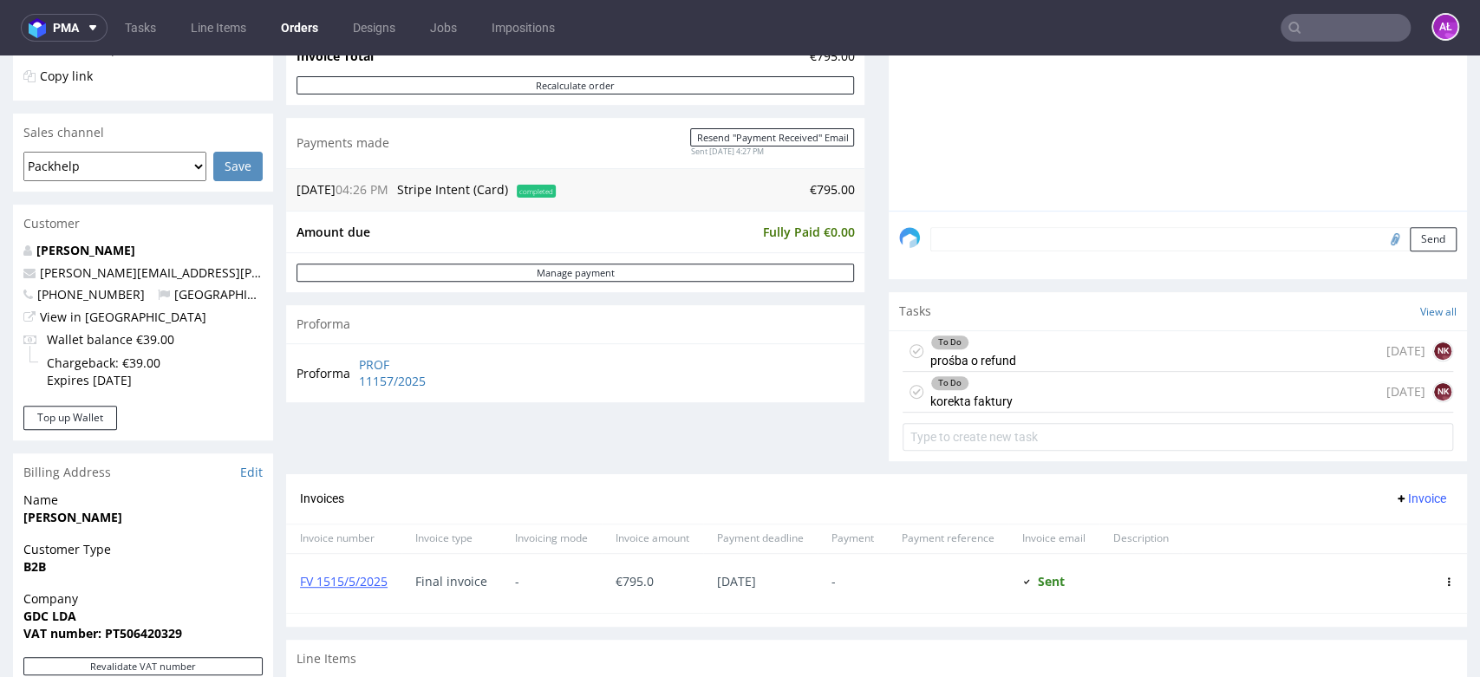
click at [985, 396] on div "To Do korekta faktury" at bounding box center [971, 392] width 82 height 40
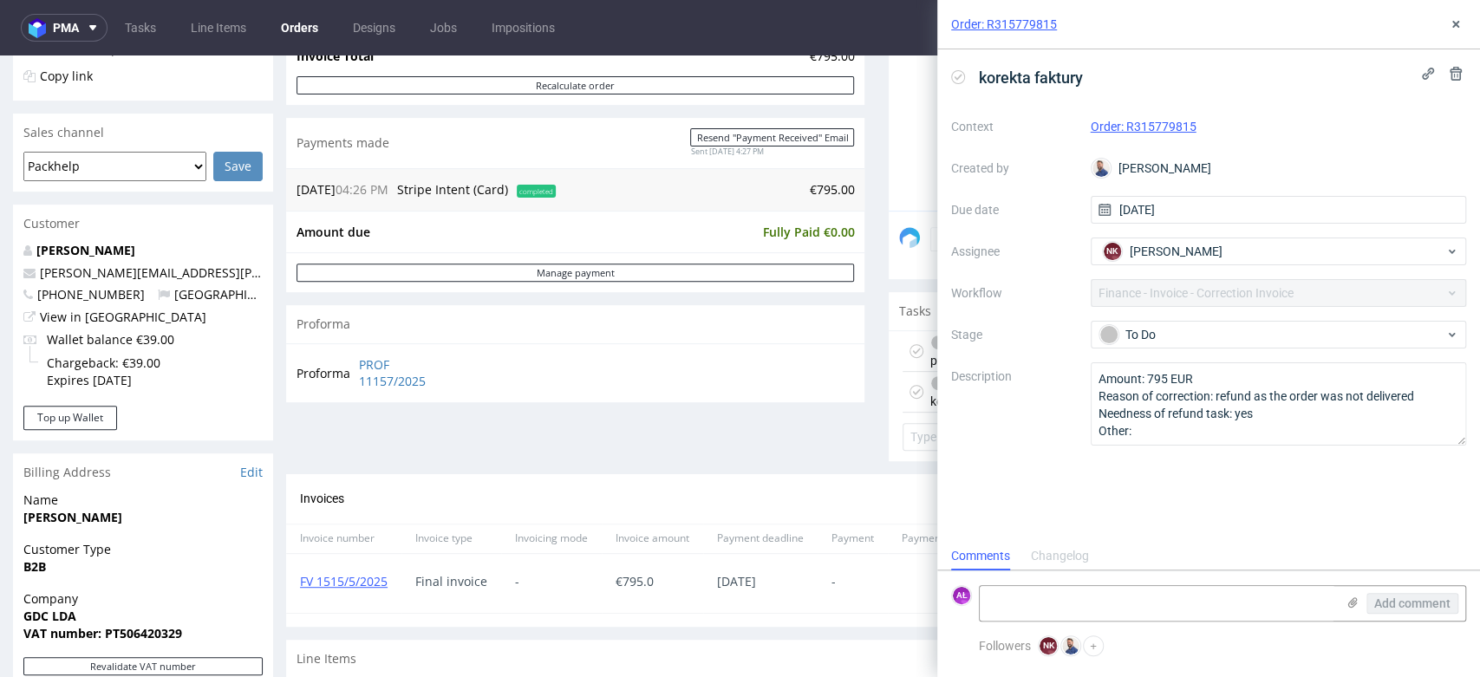
scroll to position [14, 0]
click at [1448, 19] on button at bounding box center [1456, 24] width 21 height 21
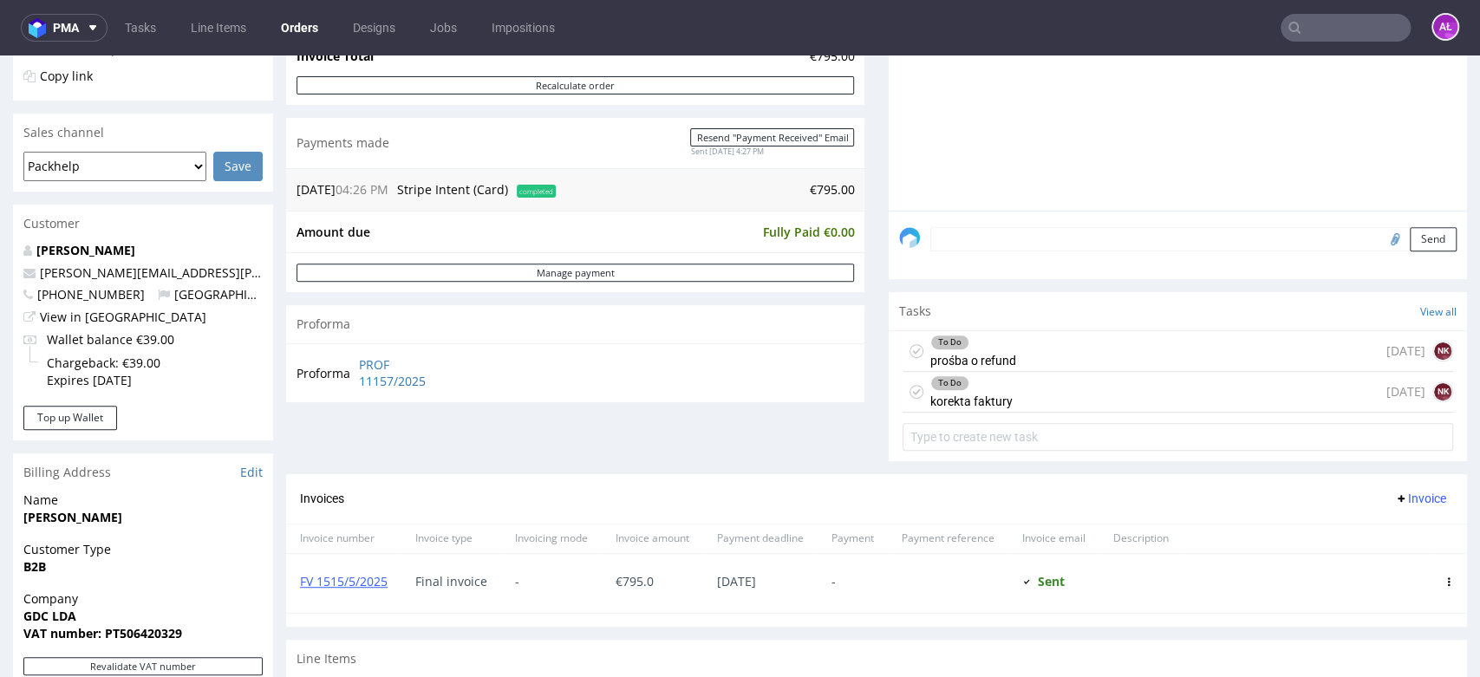
click at [1052, 348] on div "To Do prośba o refund [DATE] NK" at bounding box center [1178, 351] width 551 height 41
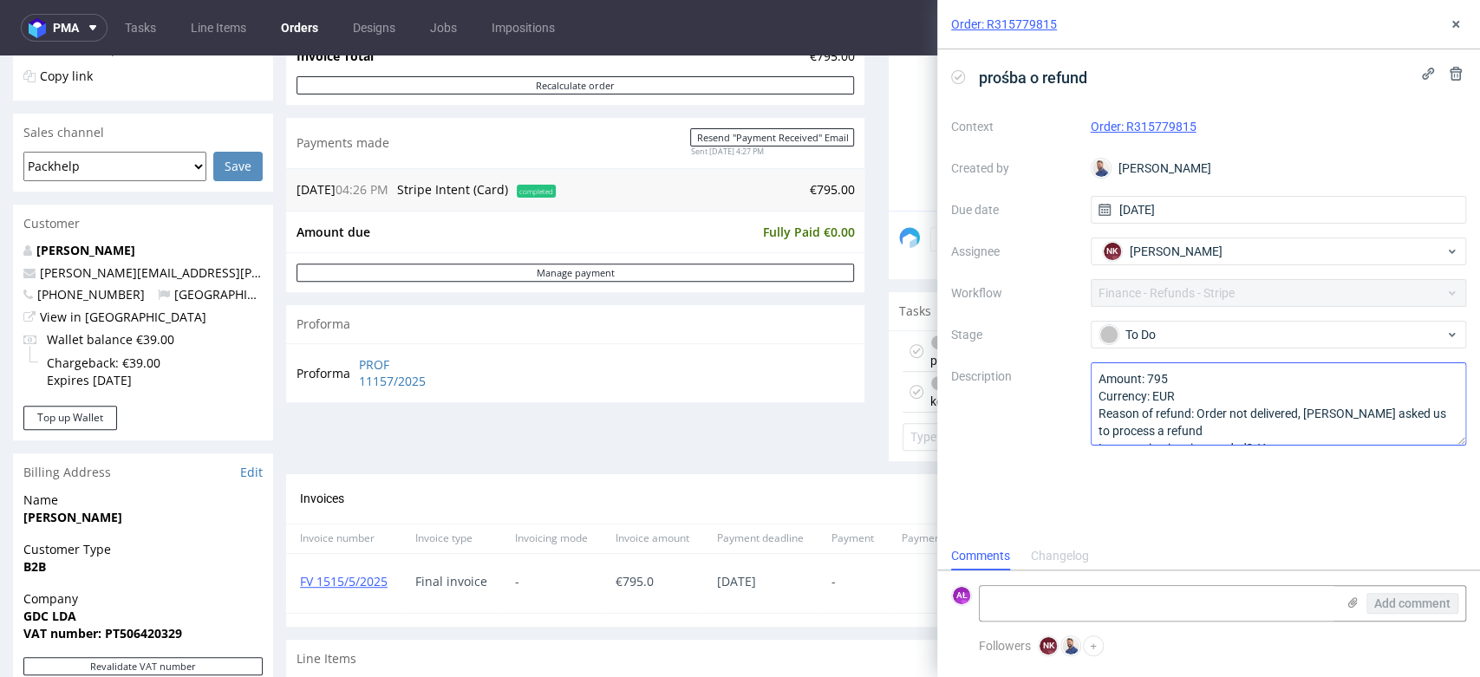
scroll to position [36, 0]
click at [1459, 23] on icon at bounding box center [1456, 24] width 14 height 14
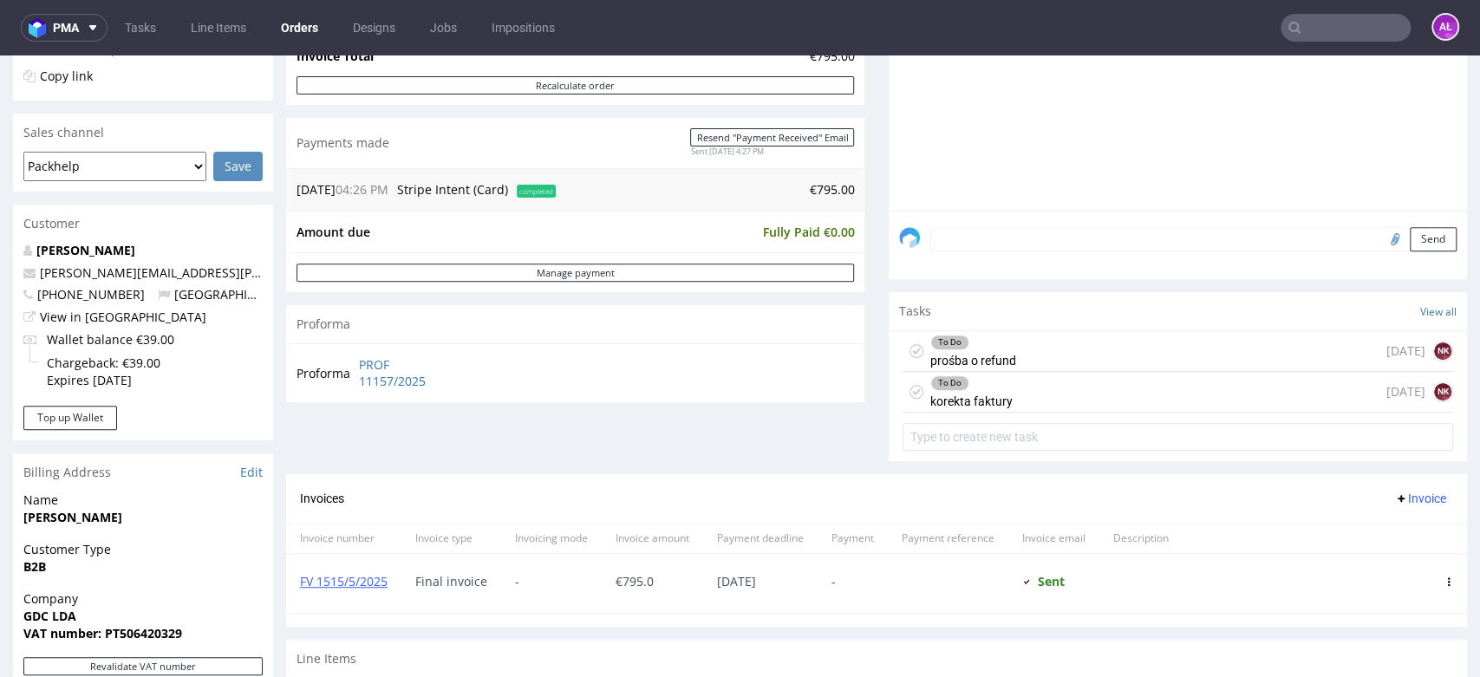
click at [962, 391] on div "To Do korekta faktury" at bounding box center [971, 392] width 82 height 40
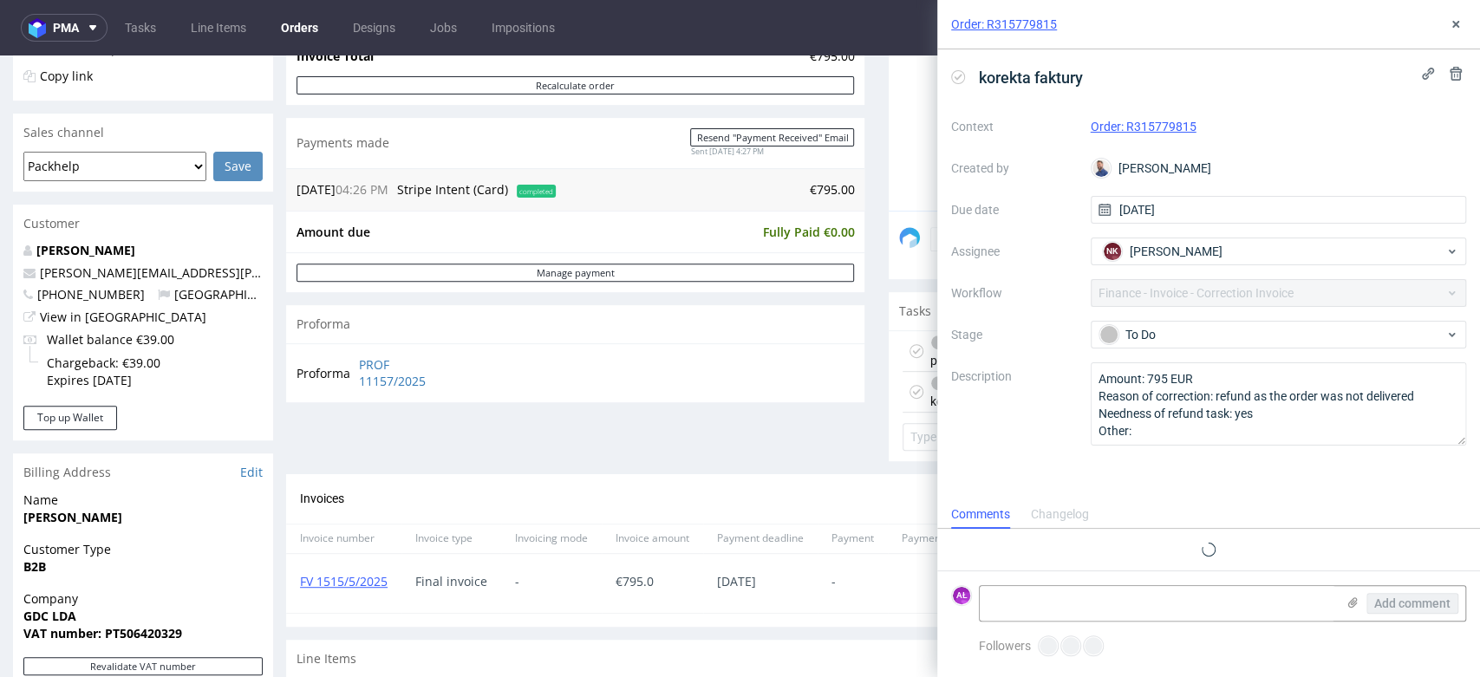
scroll to position [14, 0]
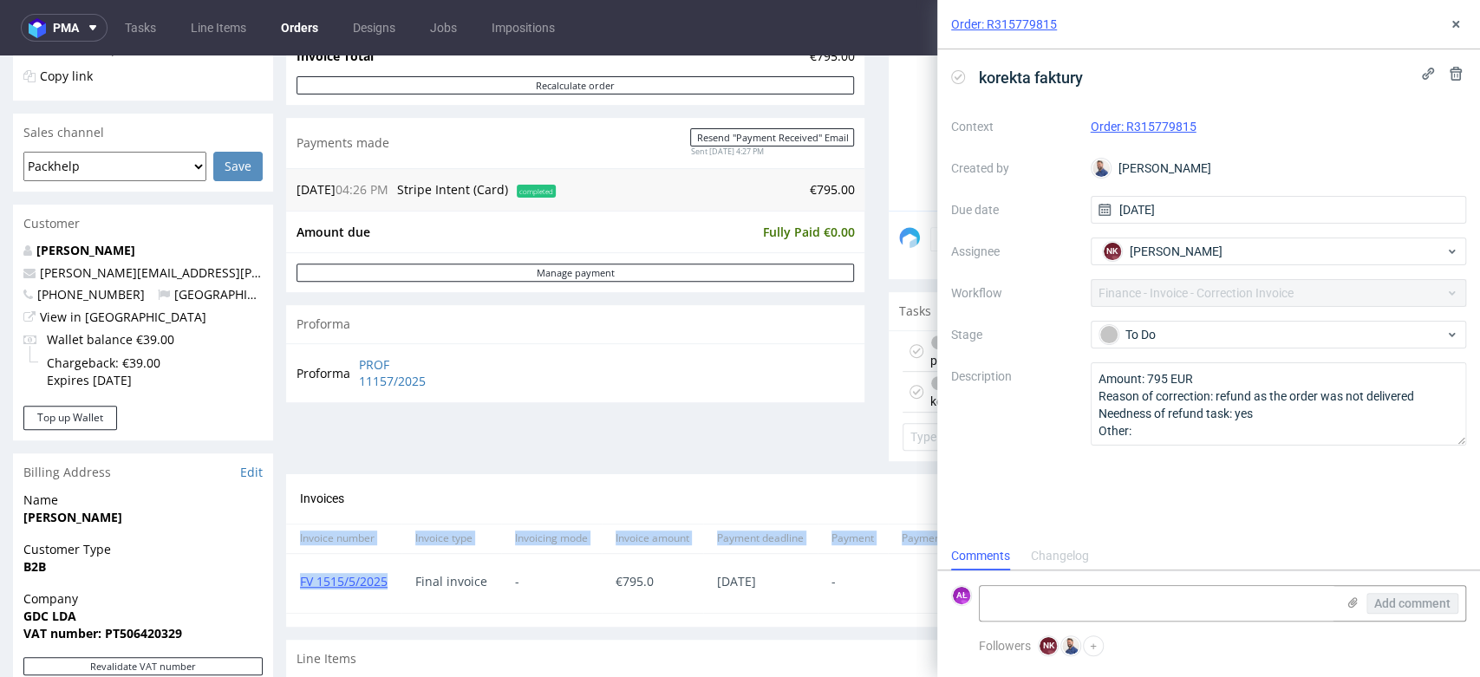
drag, startPoint x: 395, startPoint y: 588, endPoint x: 282, endPoint y: 595, distance: 113.8
click at [282, 595] on div "Order R315779815 20.05.2025 04:26 PM Mark this order as problematic Invoice Sav…" at bounding box center [740, 398] width 1480 height 1368
click at [356, 609] on div "FV 1515/5/2025" at bounding box center [343, 583] width 115 height 59
click at [388, 599] on div "FV 1515/5/2025" at bounding box center [343, 583] width 115 height 59
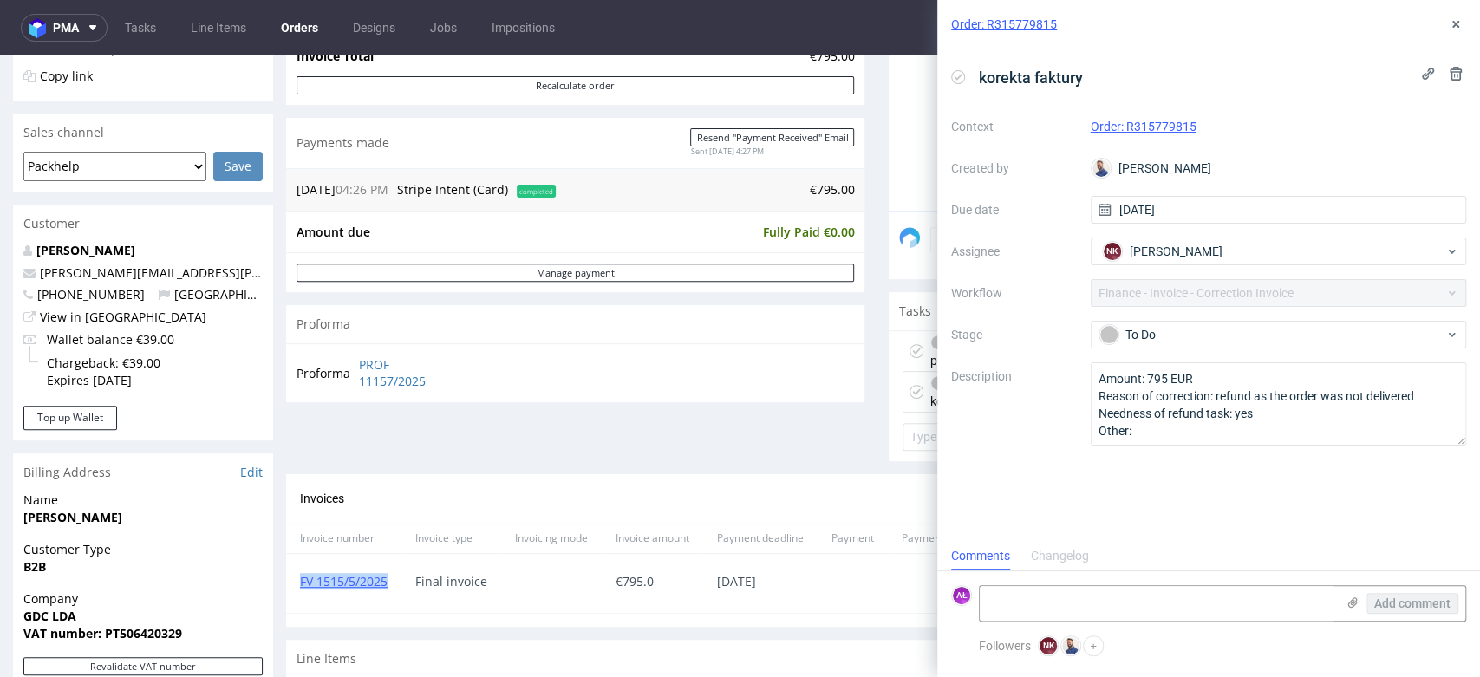
drag, startPoint x: 388, startPoint y: 588, endPoint x: 302, endPoint y: 591, distance: 86.8
click at [302, 591] on div "FV 1515/5/2025" at bounding box center [343, 583] width 115 height 59
copy link "FV 1515/5/2025"
drag, startPoint x: 1214, startPoint y: 119, endPoint x: 1061, endPoint y: 127, distance: 153.7
click at [1061, 125] on div "Context Order: R315779815 Created by Michał Rachański Due date 29/08/2025 Assig…" at bounding box center [1208, 279] width 515 height 333
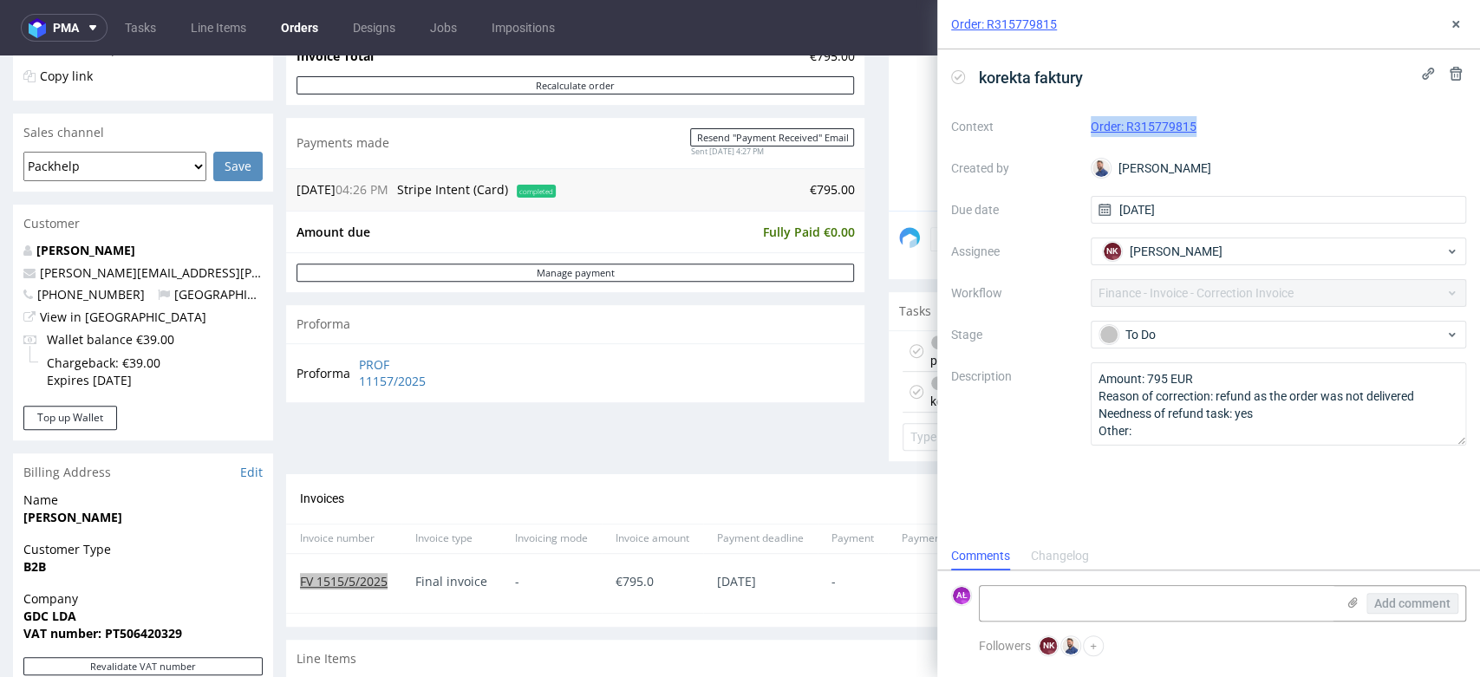
copy div "Order: R315779815"
click at [956, 76] on icon at bounding box center [958, 77] width 14 height 14
click at [1454, 21] on icon at bounding box center [1456, 24] width 14 height 14
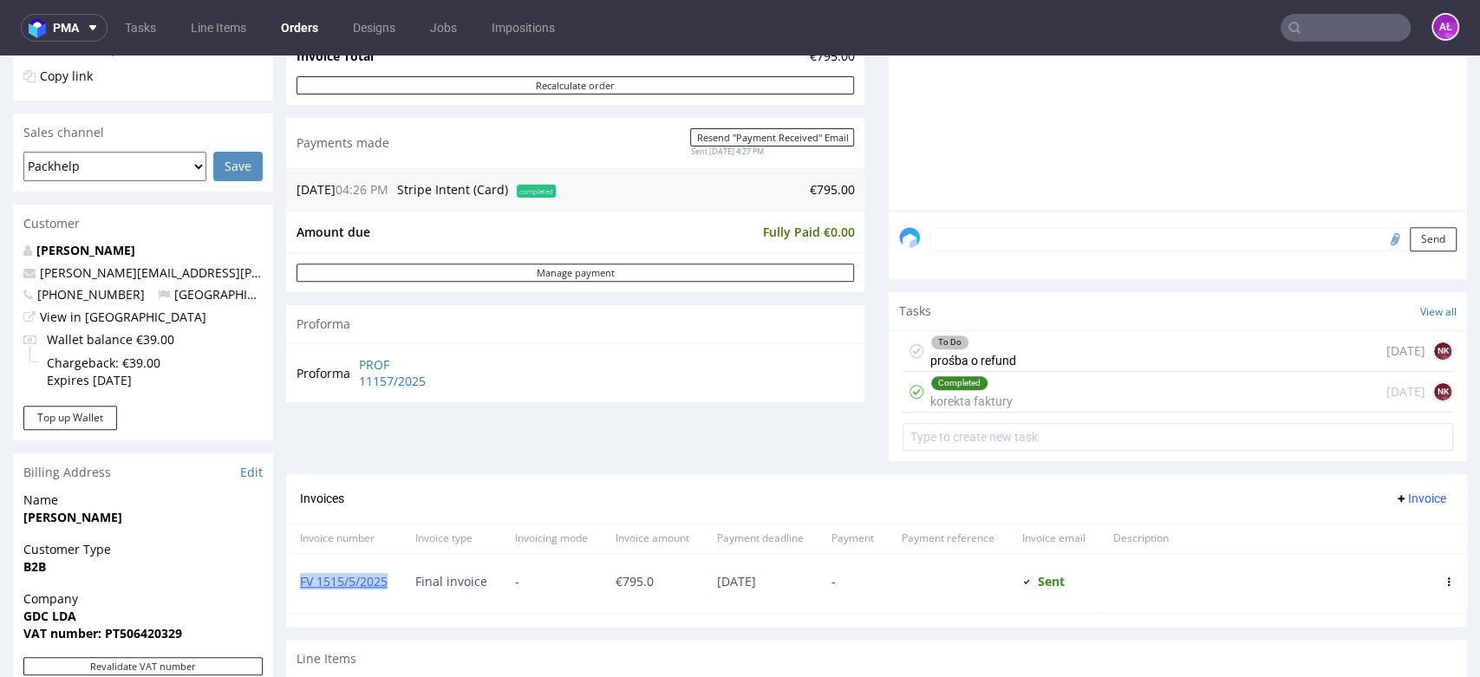
click at [1394, 504] on span "Invoice" at bounding box center [1420, 499] width 52 height 14
click at [1386, 566] on span "Add corrective" at bounding box center [1391, 566] width 87 height 17
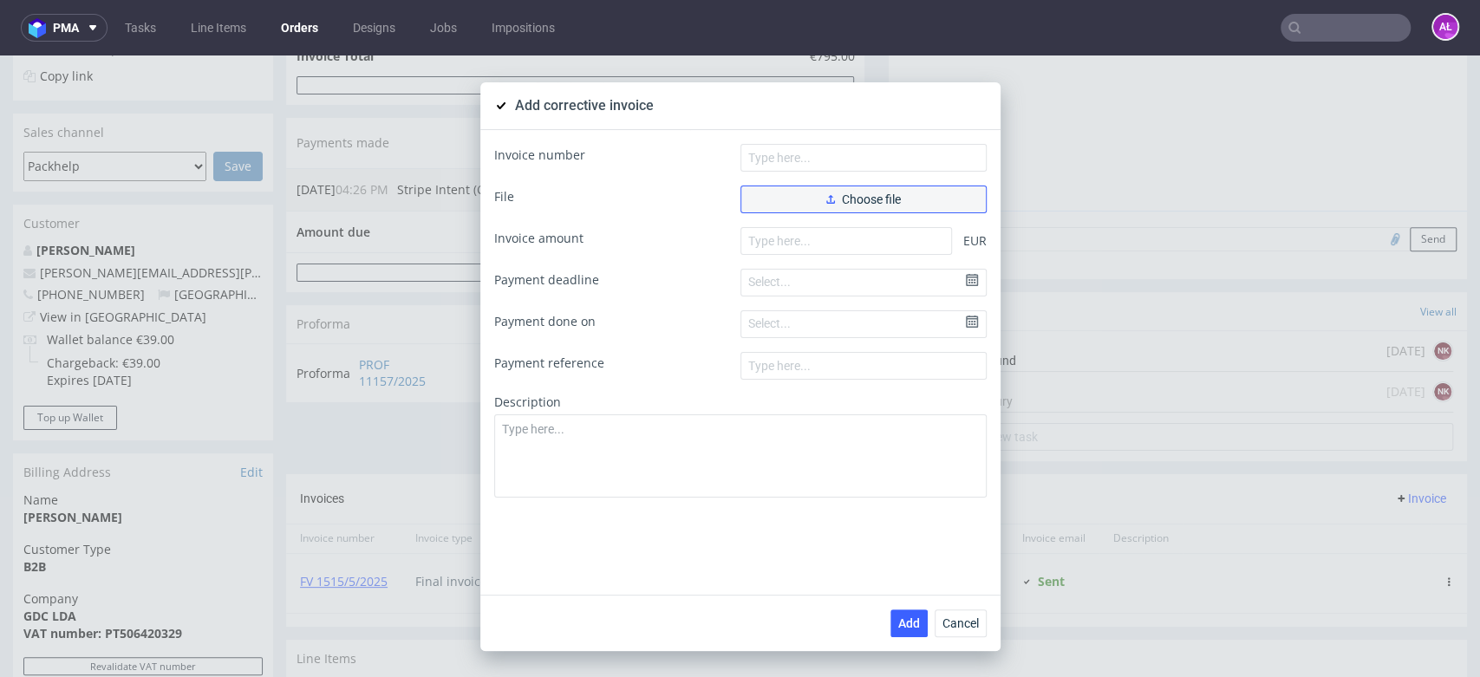
click at [895, 197] on button "Choose file" at bounding box center [864, 200] width 246 height 28
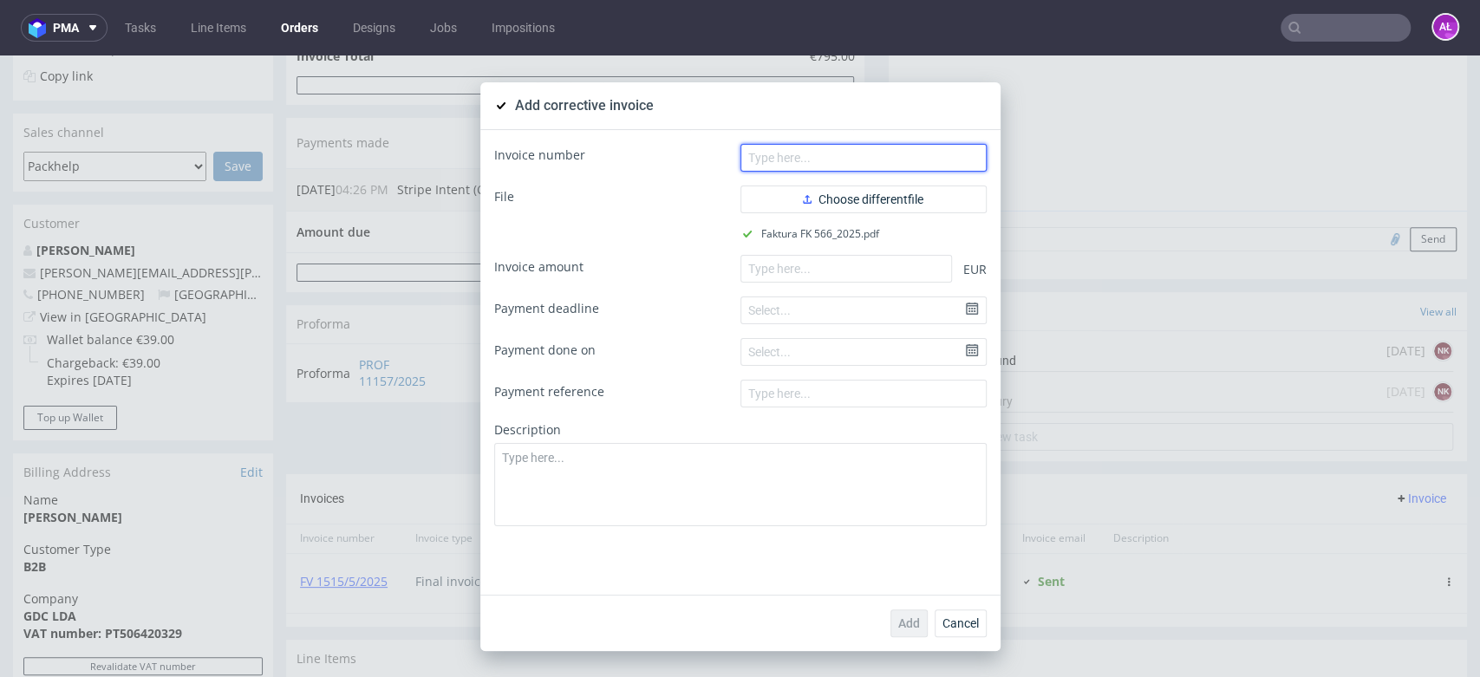
drag, startPoint x: 796, startPoint y: 167, endPoint x: 785, endPoint y: 158, distance: 14.8
click at [796, 167] on input "text" at bounding box center [864, 158] width 246 height 28
paste input "FK 566/2025"
type input "FK 566/2025"
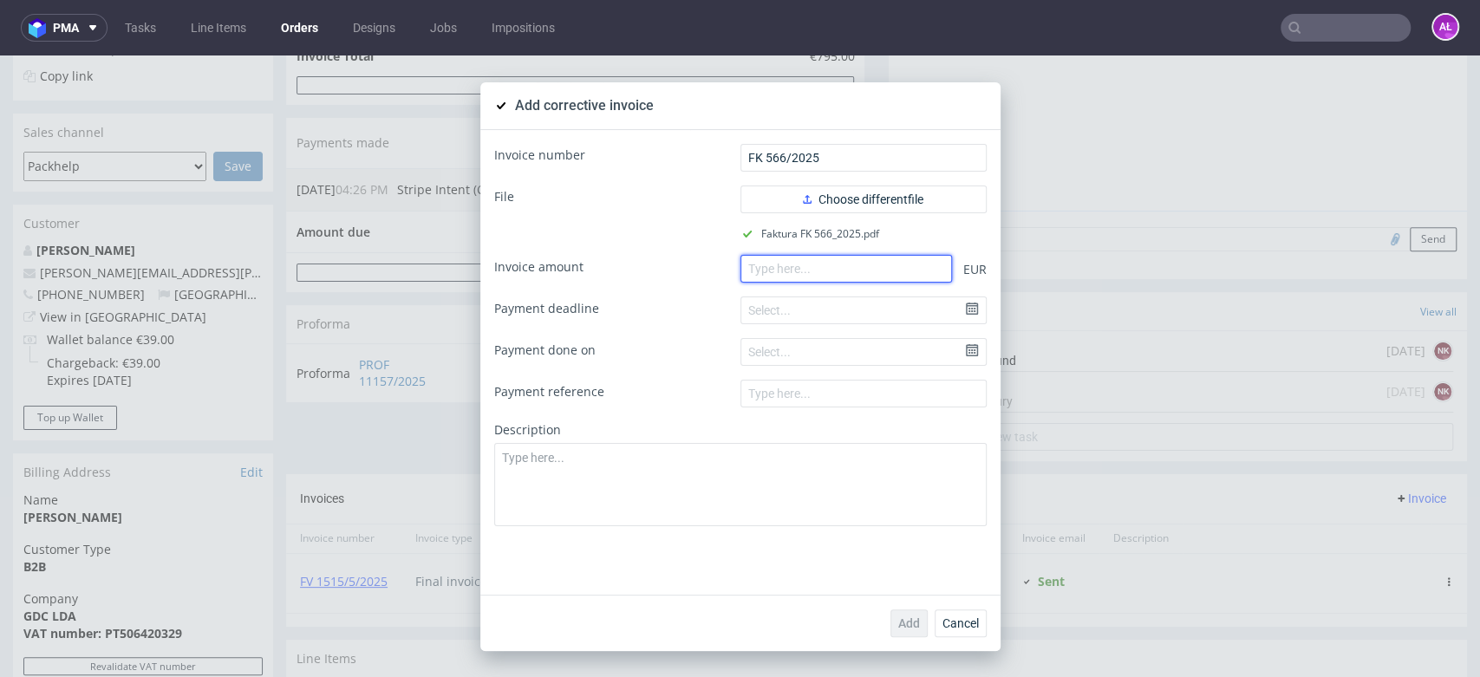
click at [838, 280] on input "number" at bounding box center [847, 269] width 212 height 28
paste input "-795.00"
type input "-795.00"
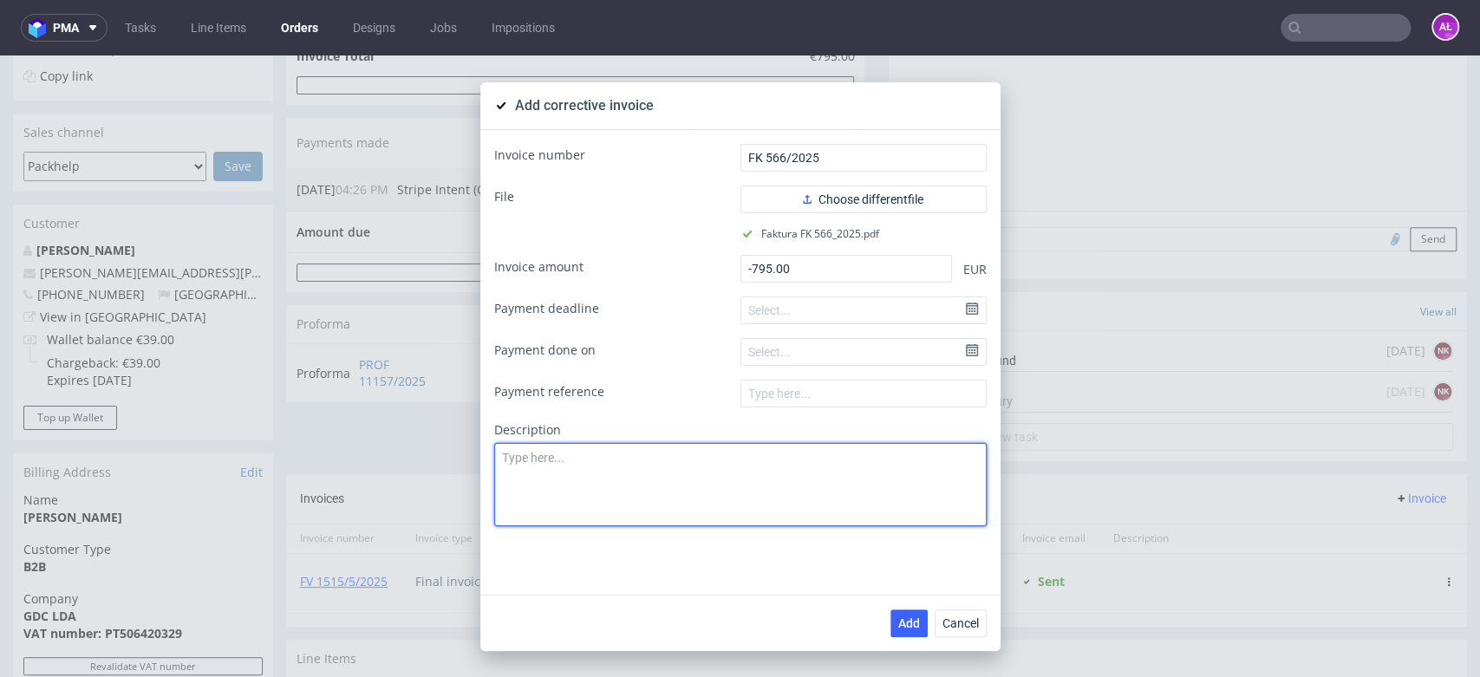
click at [732, 471] on textarea at bounding box center [740, 484] width 493 height 83
paste textarea "Delivery issue. Lost package."
type textarea "Delivery issue. Lost package."
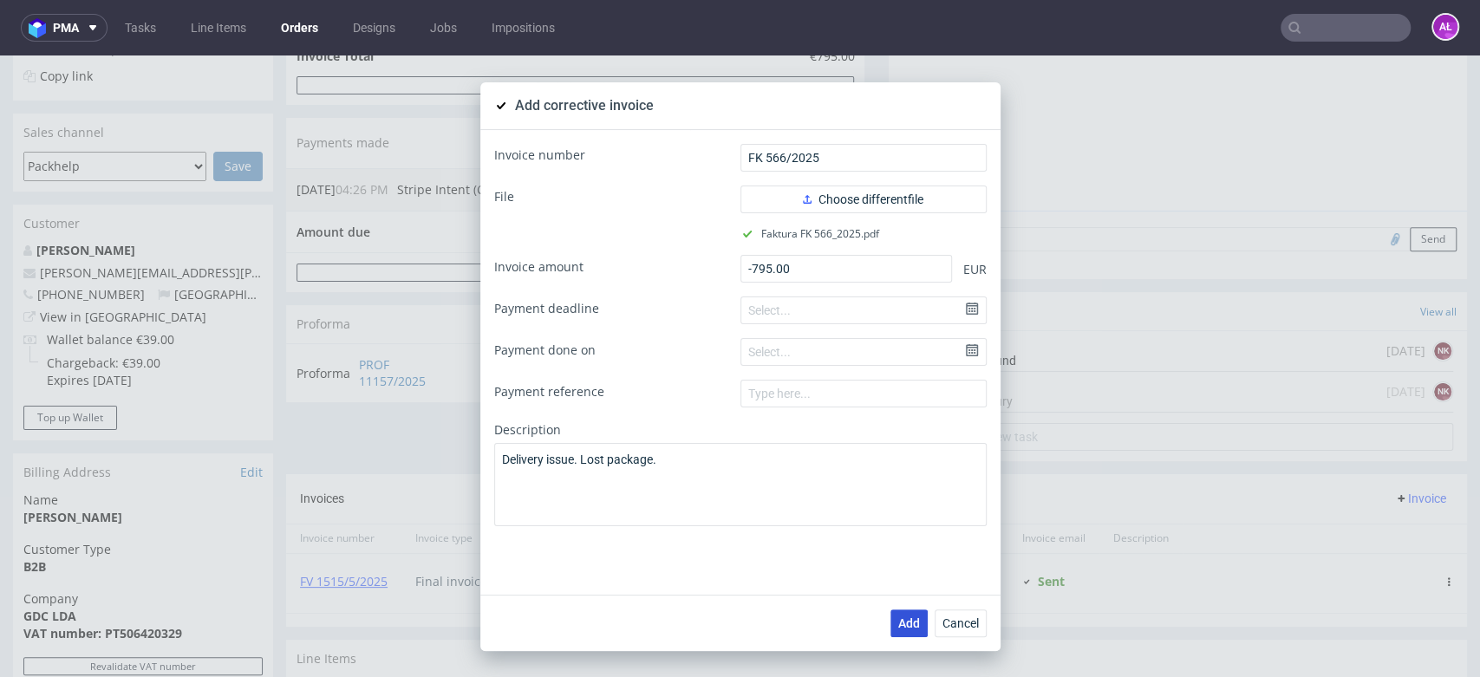
click at [898, 617] on span "Add" at bounding box center [909, 623] width 22 height 12
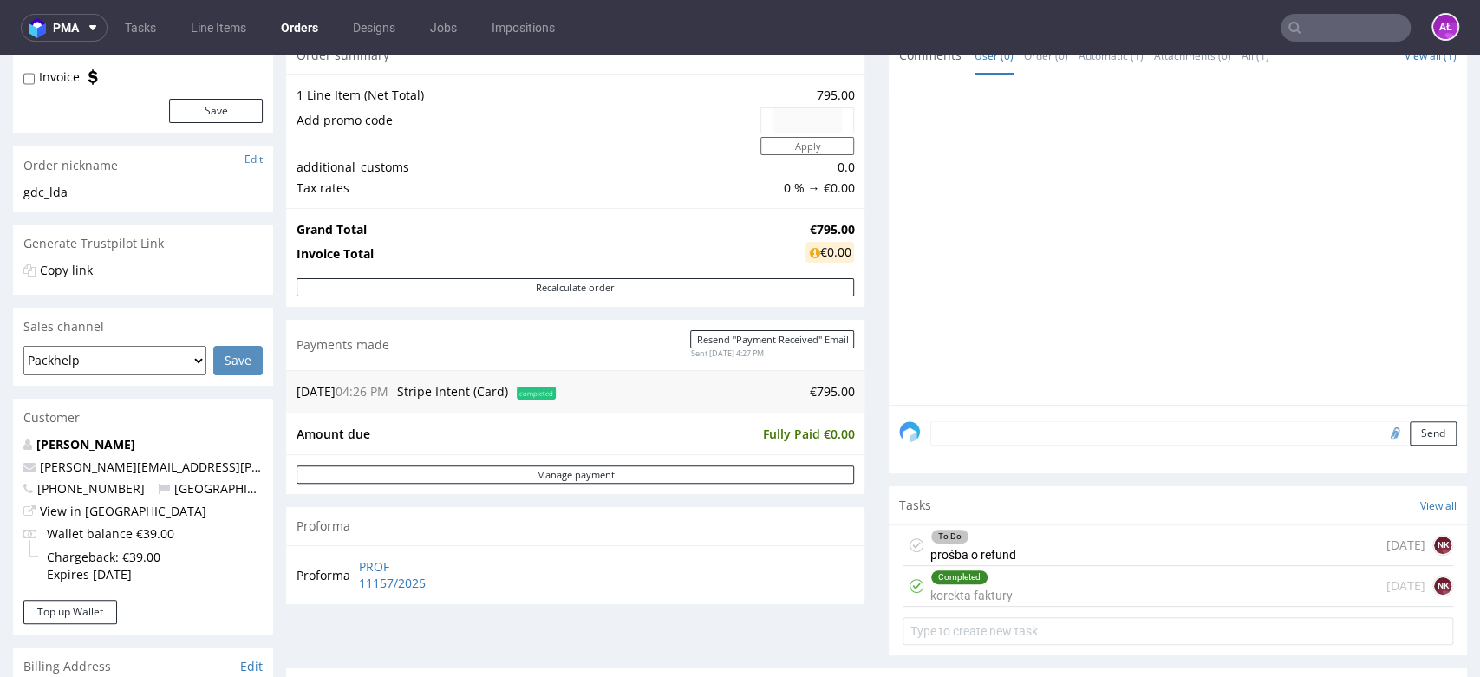
scroll to position [385, 0]
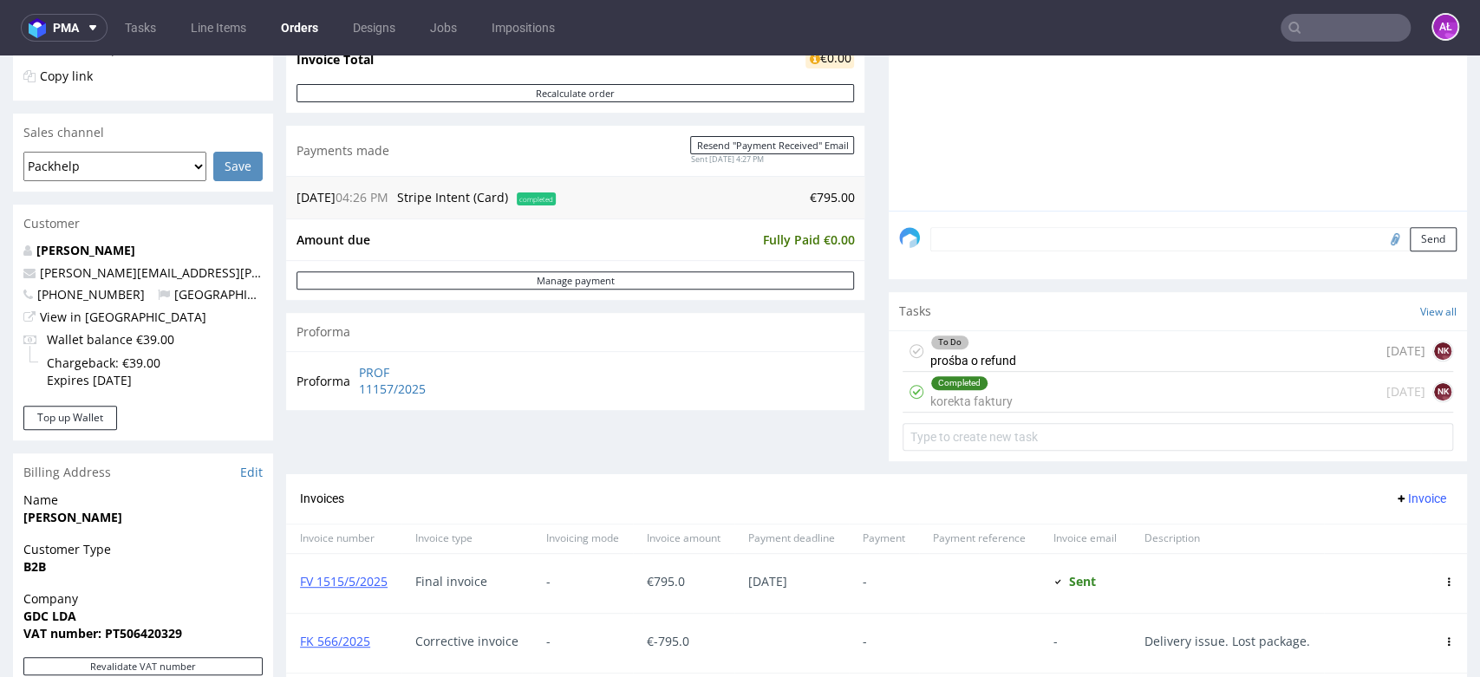
click at [1022, 346] on div "To Do prośba o refund [DATE] NK" at bounding box center [1178, 351] width 551 height 41
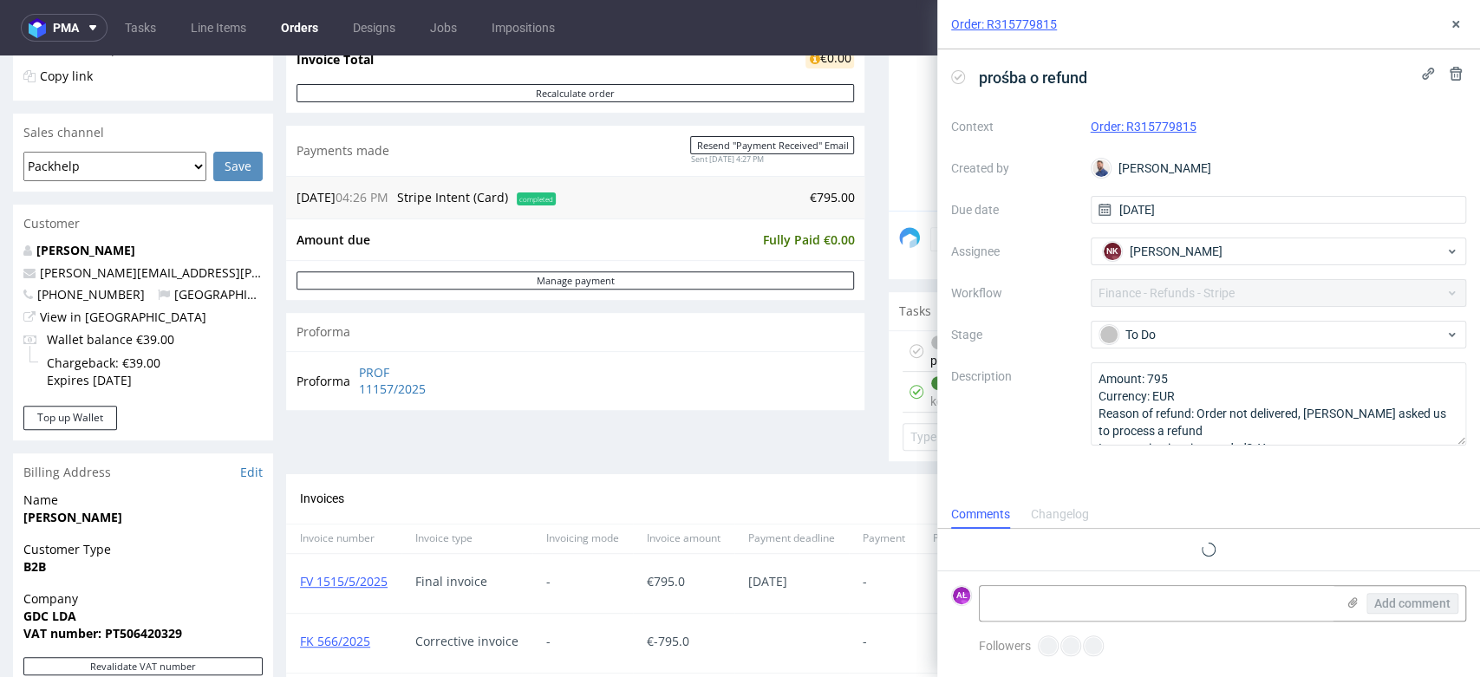
scroll to position [14, 0]
drag, startPoint x: 1202, startPoint y: 133, endPoint x: 1125, endPoint y: 136, distance: 77.3
click at [1125, 135] on div "Order: R315779815" at bounding box center [1279, 126] width 376 height 21
copy link "R315779815"
click at [1115, 591] on textarea at bounding box center [1158, 603] width 356 height 35
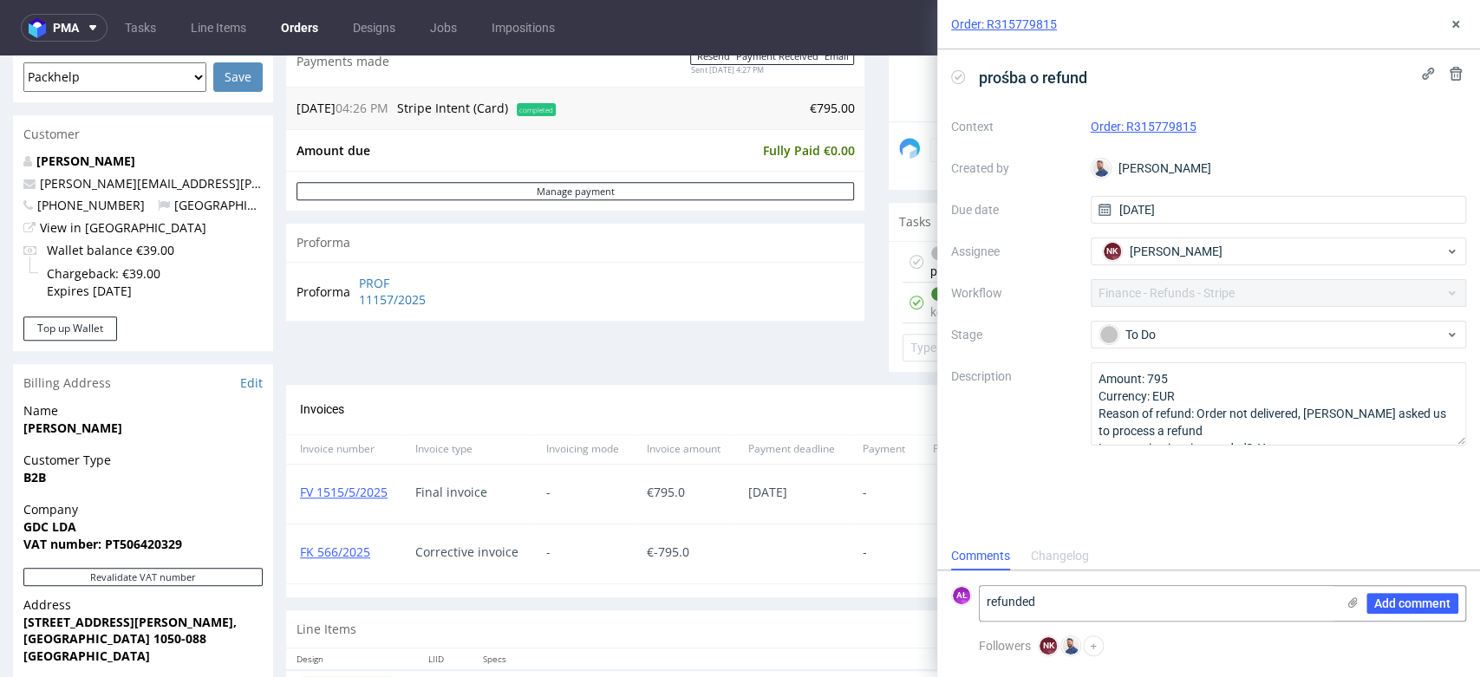
scroll to position [578, 0]
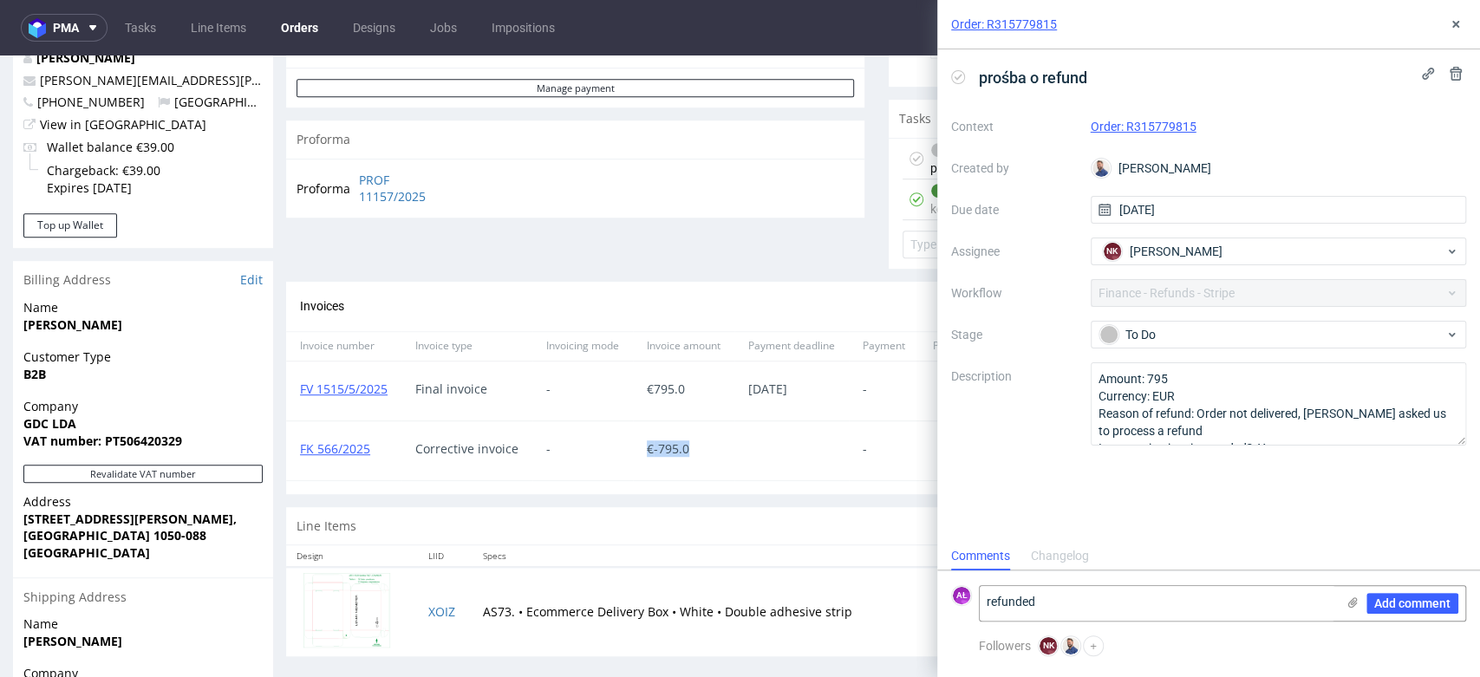
drag, startPoint x: 729, startPoint y: 437, endPoint x: 798, endPoint y: 518, distance: 105.8
click at [642, 453] on div "€ -795.0" at bounding box center [683, 450] width 101 height 59
copy span "€ -795.0"
click at [1100, 597] on textarea "refunded" at bounding box center [1158, 603] width 356 height 35
paste textarea "€-795.0"
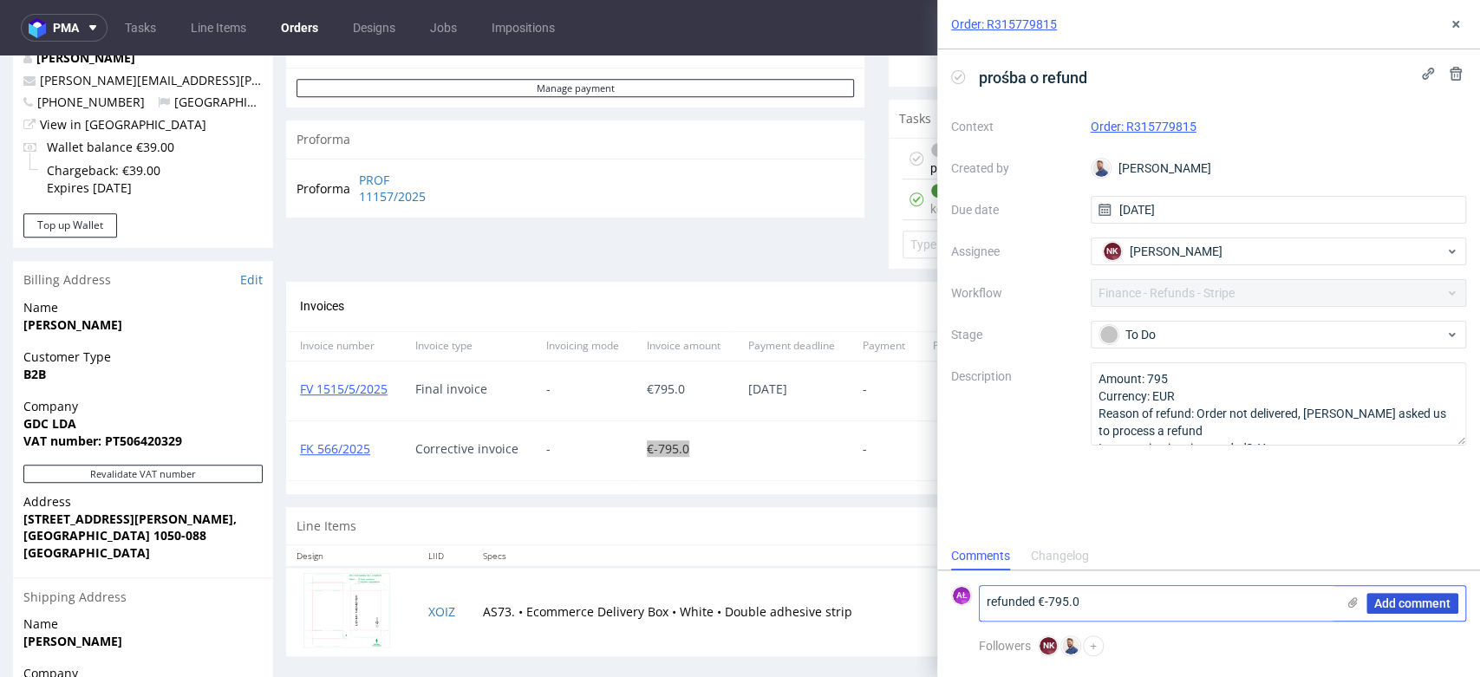
type textarea "refunded €-795.0"
drag, startPoint x: 1391, startPoint y: 601, endPoint x: 1360, endPoint y: 575, distance: 40.6
click at [1390, 599] on span "Add comment" at bounding box center [1412, 603] width 76 height 12
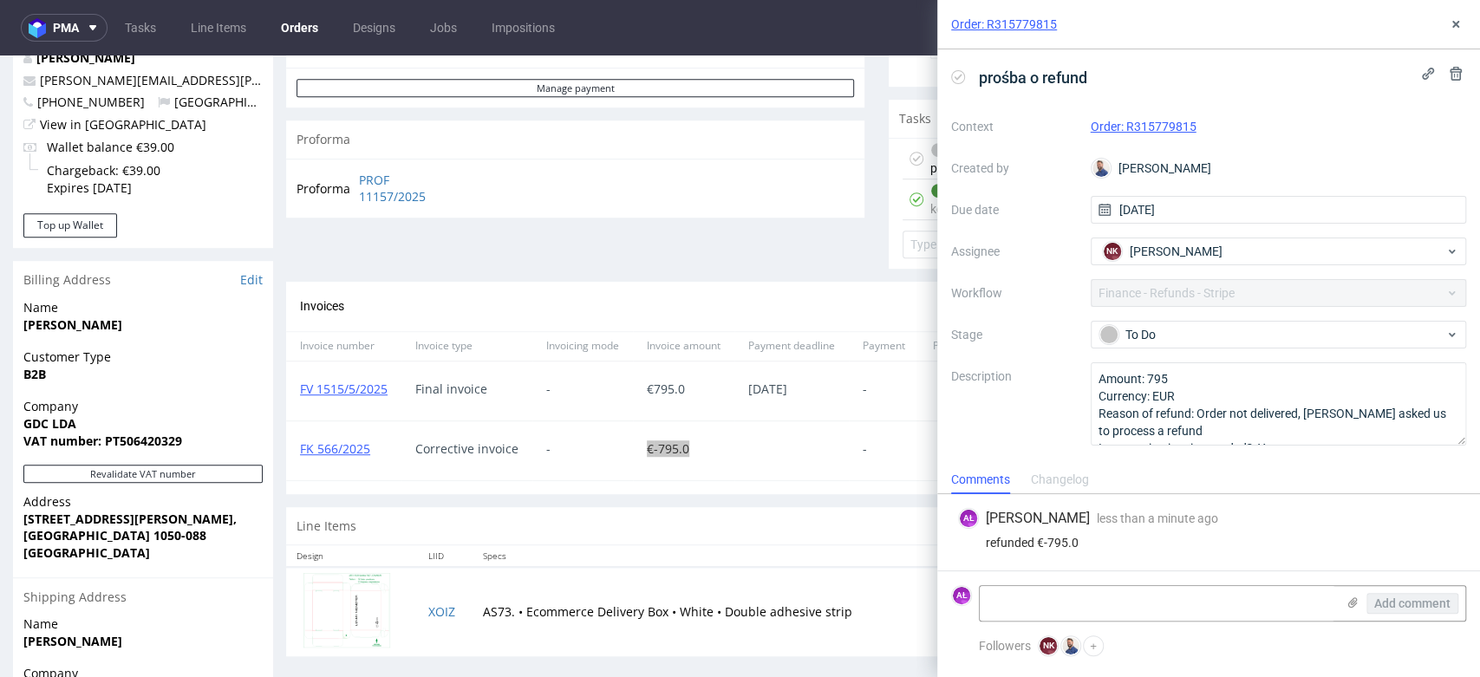
click at [960, 76] on icon at bounding box center [958, 77] width 14 height 14
click at [1449, 22] on icon at bounding box center [1456, 24] width 14 height 14
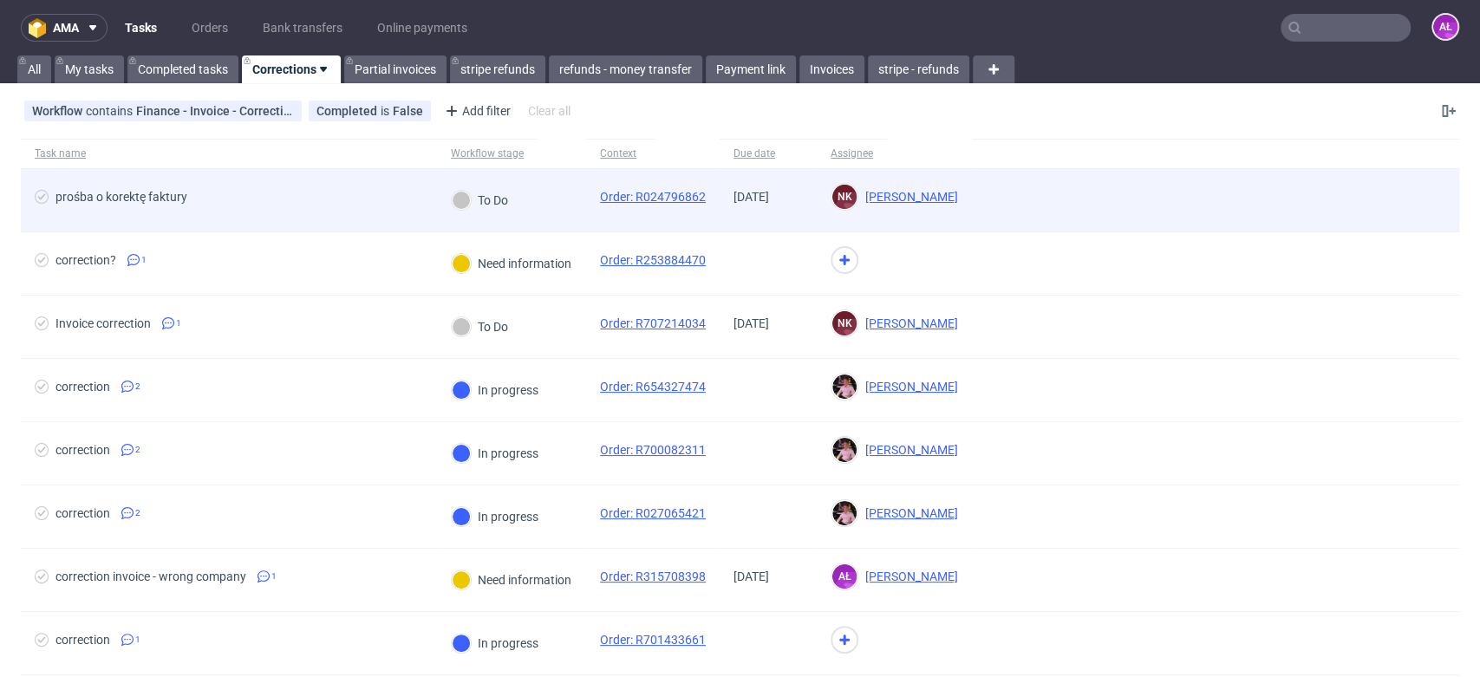
click at [520, 217] on div "To Do" at bounding box center [480, 200] width 86 height 62
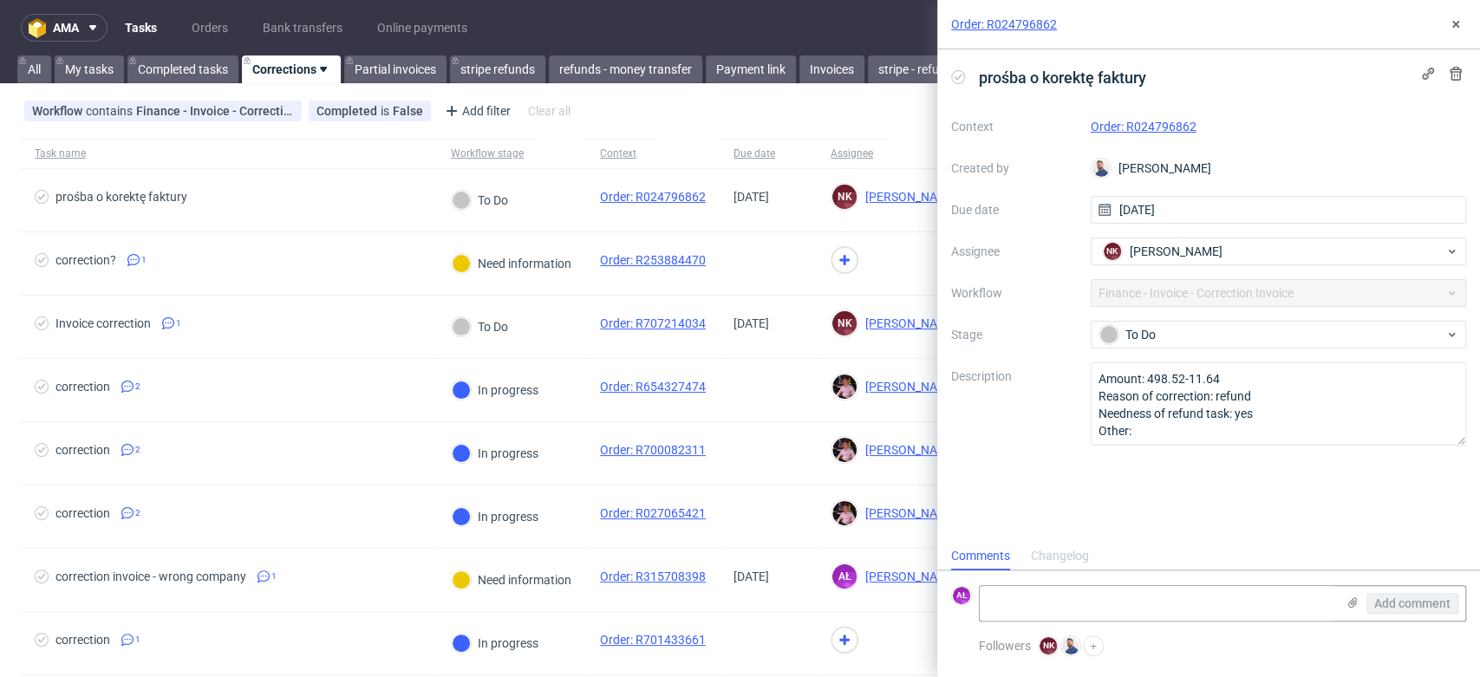
scroll to position [14, 0]
click at [1179, 122] on link "Order: R024796862" at bounding box center [1144, 127] width 106 height 14
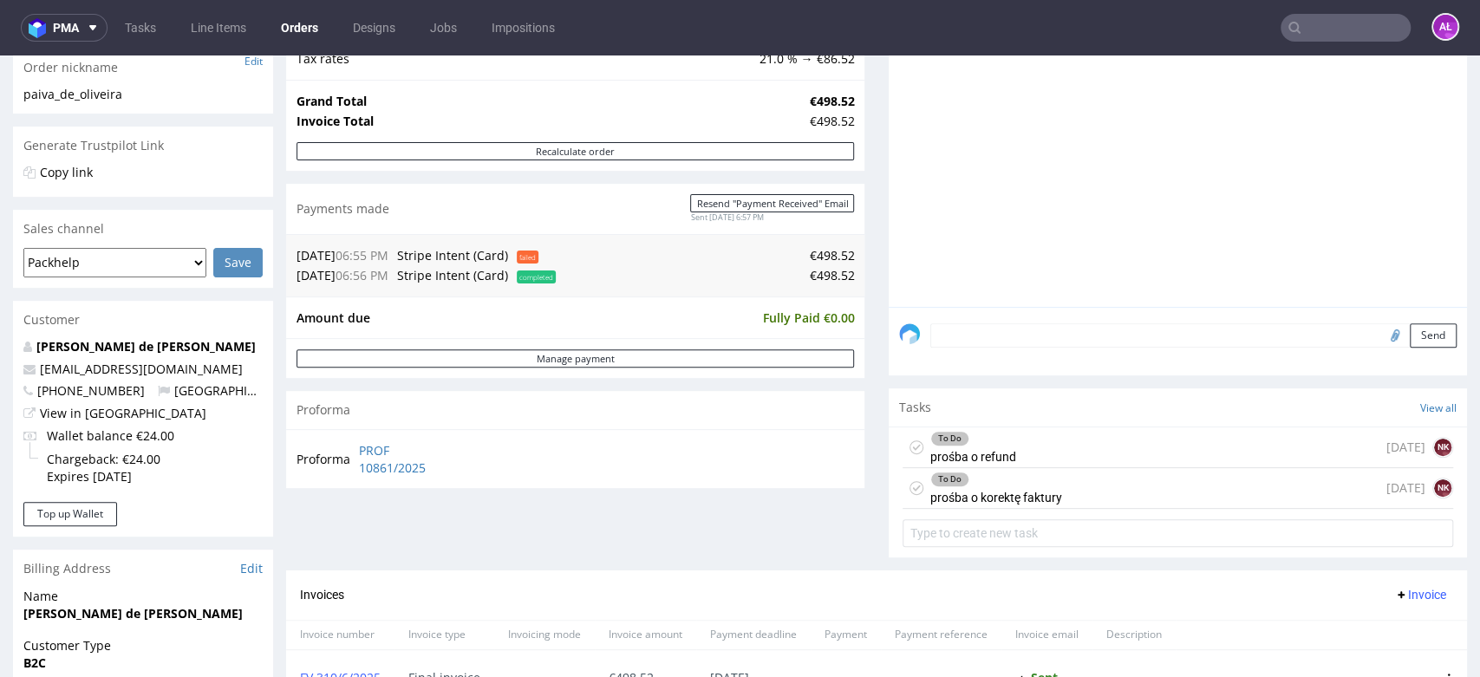
scroll to position [385, 0]
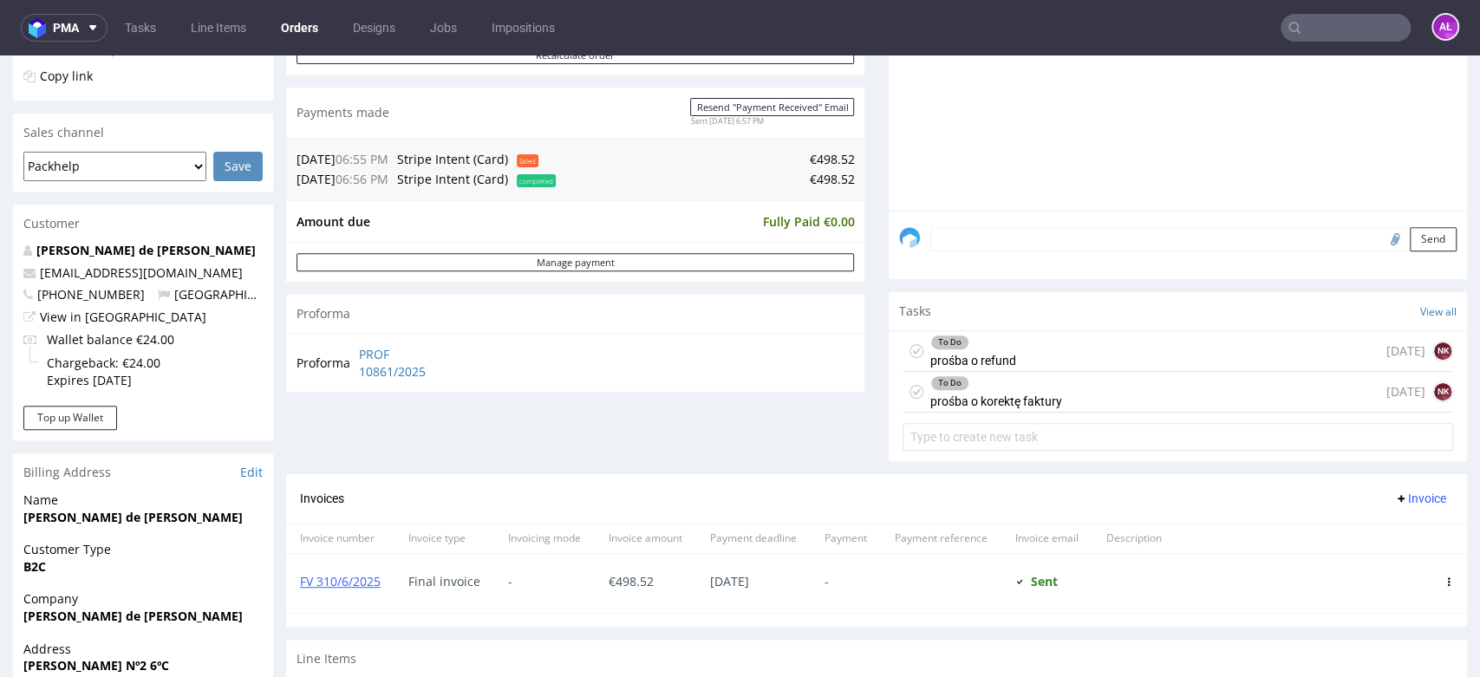
drag, startPoint x: 981, startPoint y: 359, endPoint x: 981, endPoint y: 415, distance: 56.4
click at [981, 359] on div "To Do prośba o refund" at bounding box center [973, 351] width 86 height 40
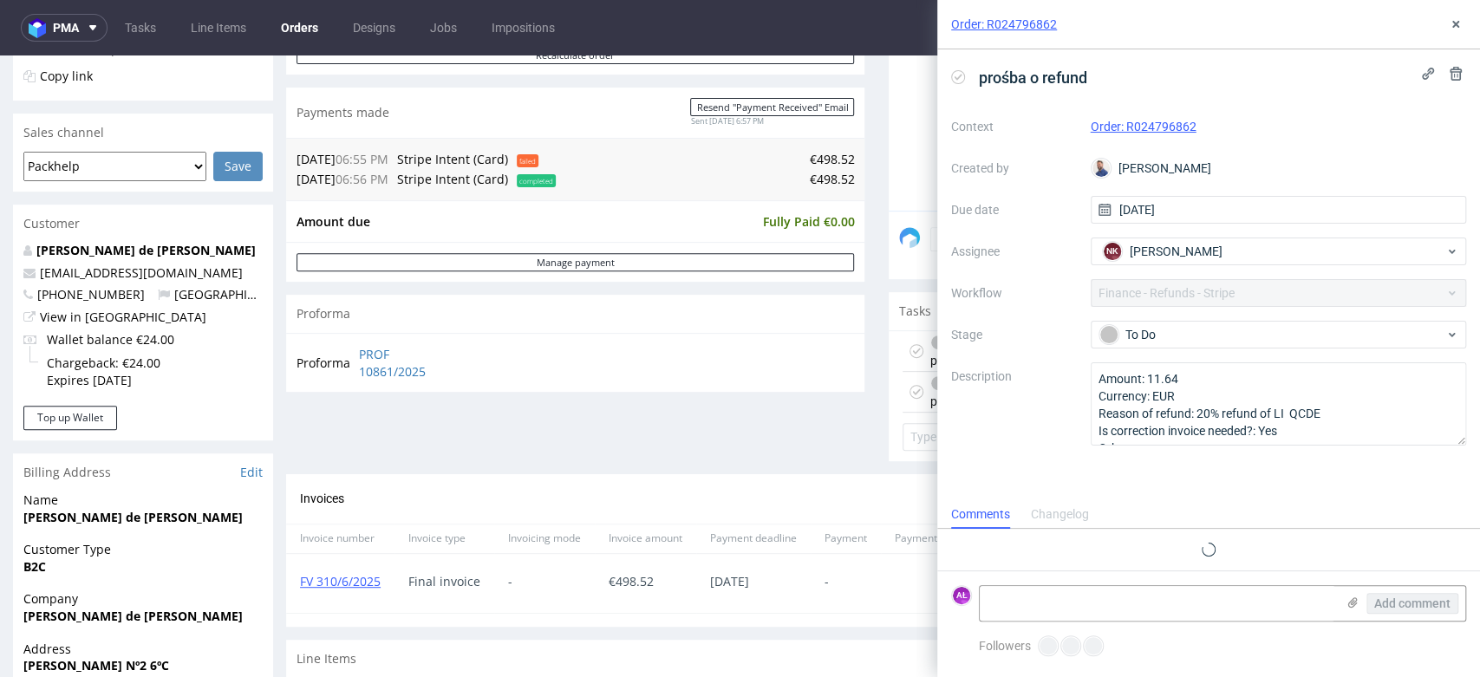
scroll to position [14, 0]
click at [1455, 24] on use at bounding box center [1456, 24] width 7 height 7
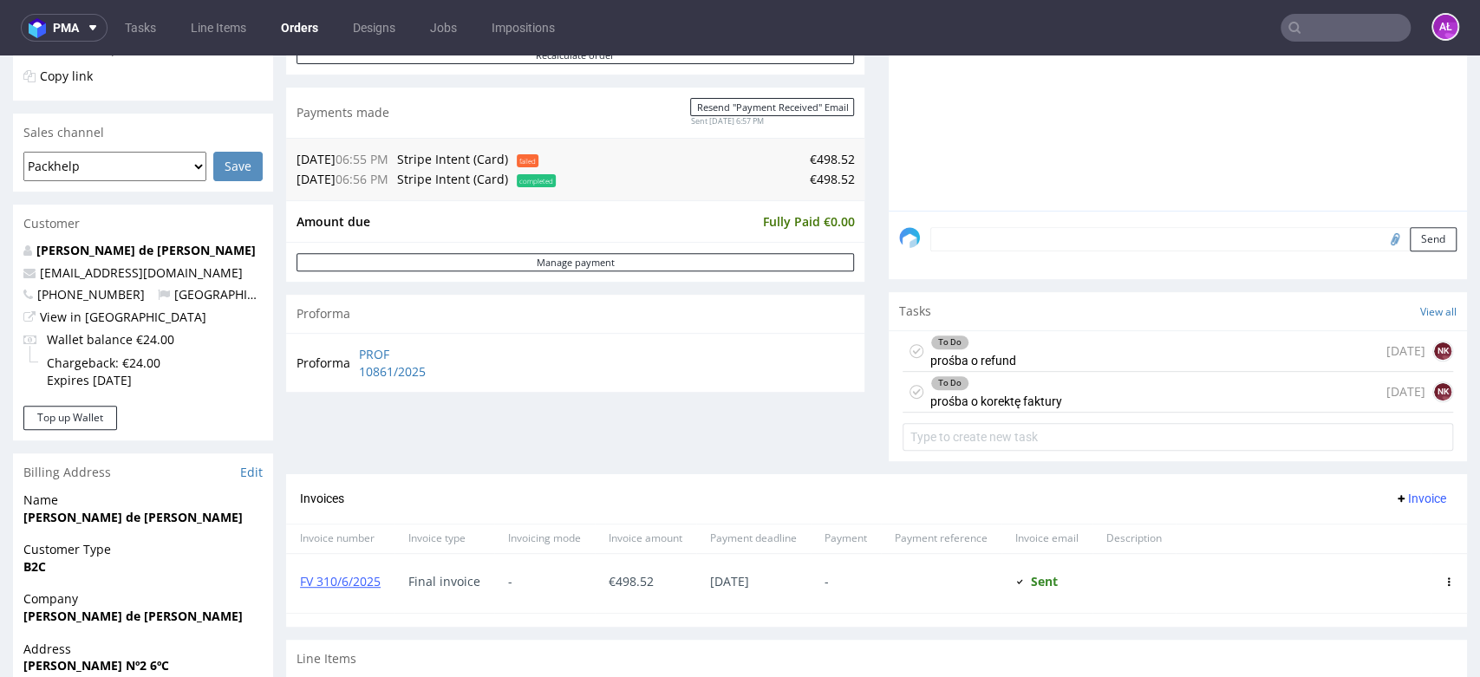
click at [986, 404] on div "To Do prośba o korektę faktury" at bounding box center [996, 392] width 132 height 40
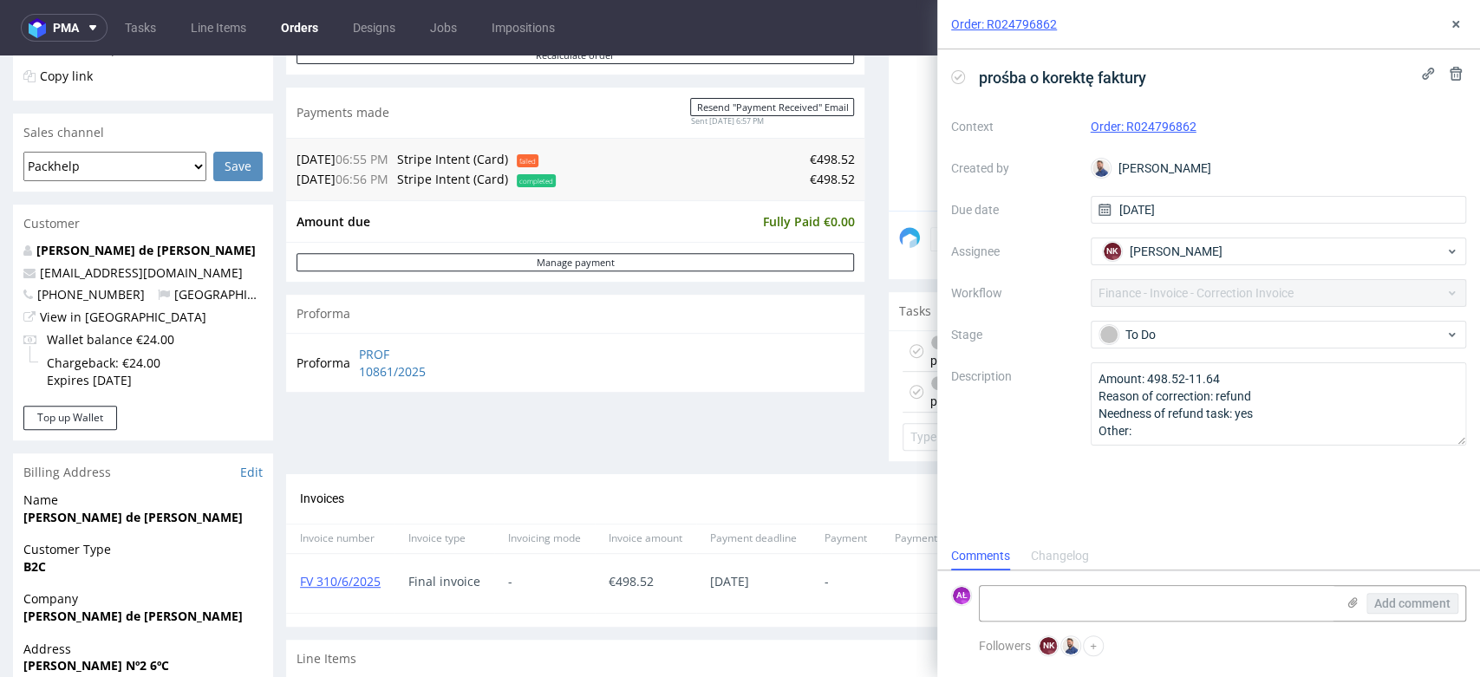
scroll to position [14, 0]
click at [1452, 25] on icon at bounding box center [1456, 24] width 14 height 14
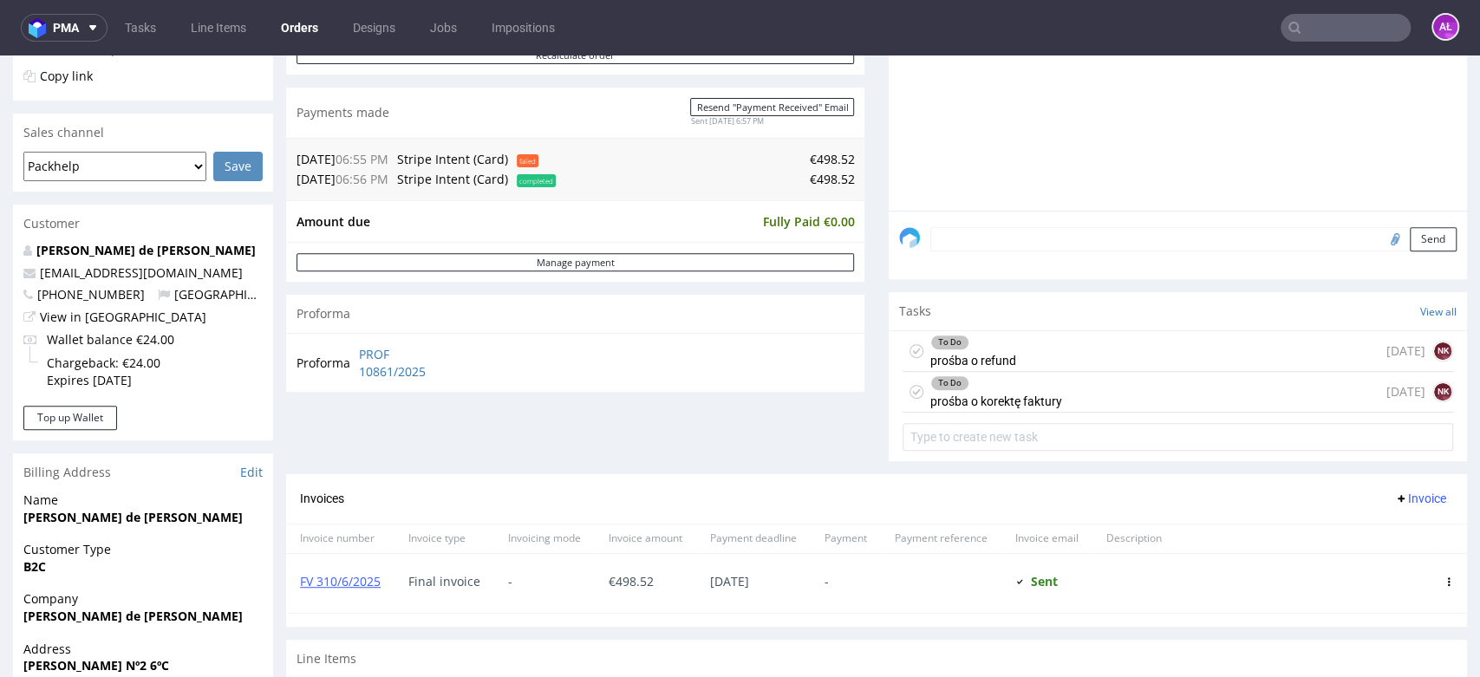
click at [1013, 399] on div "To Do prośba o korektę faktury" at bounding box center [996, 392] width 132 height 40
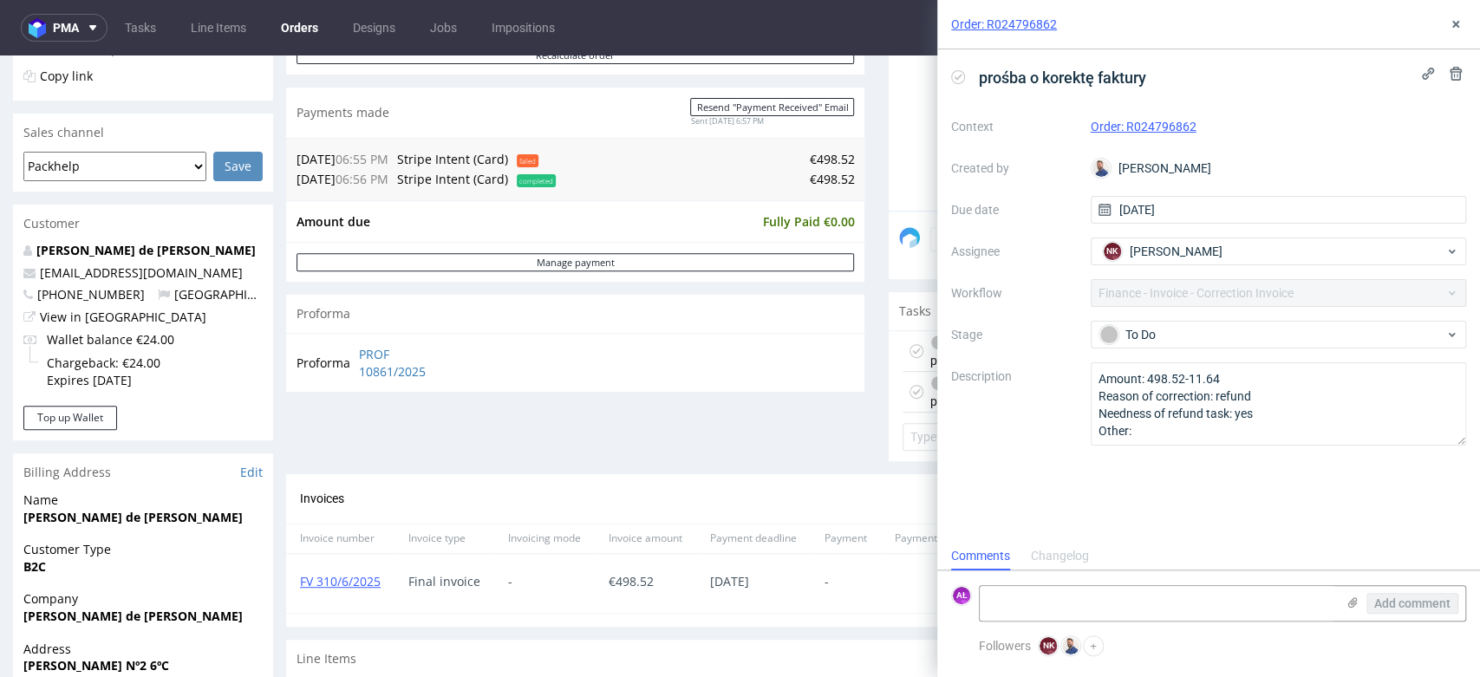
scroll to position [14, 0]
click at [1461, 23] on icon at bounding box center [1456, 24] width 14 height 14
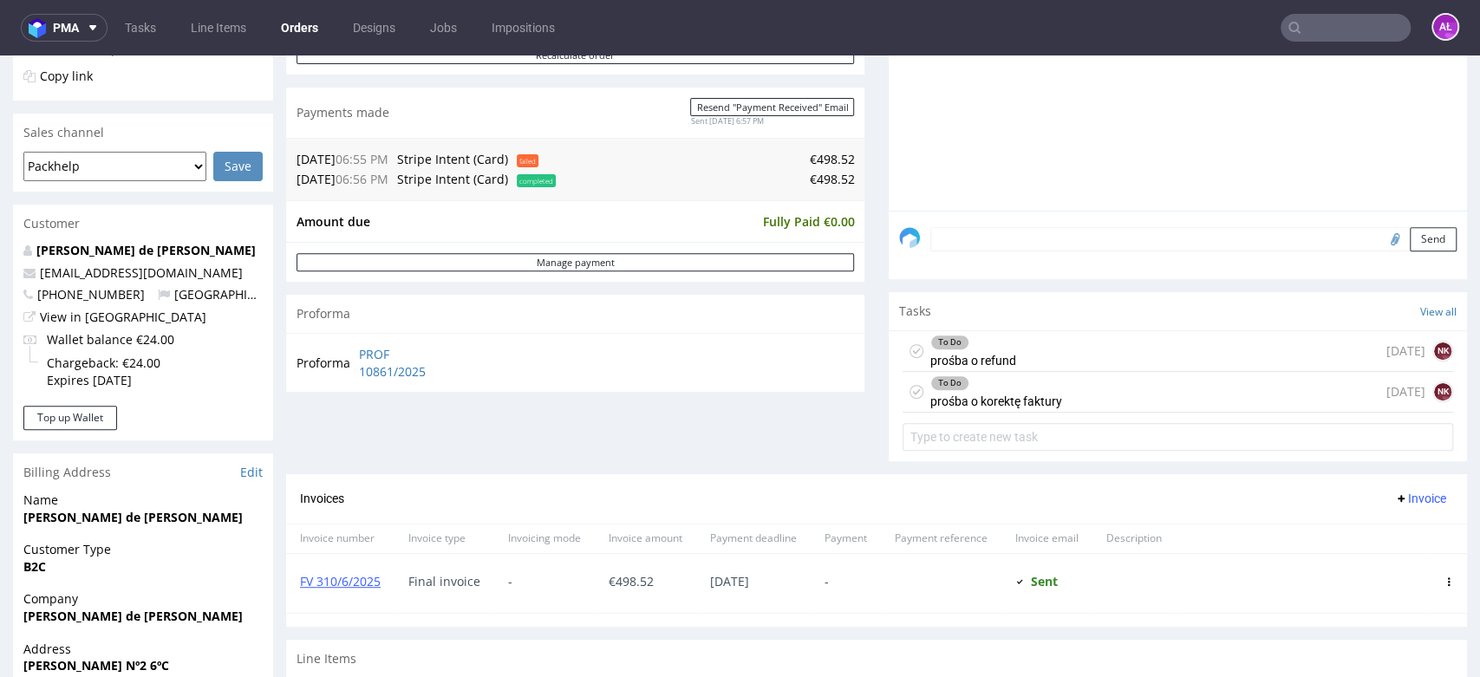
click at [1066, 349] on div "To Do prośba o refund in 3 days NK" at bounding box center [1178, 351] width 551 height 41
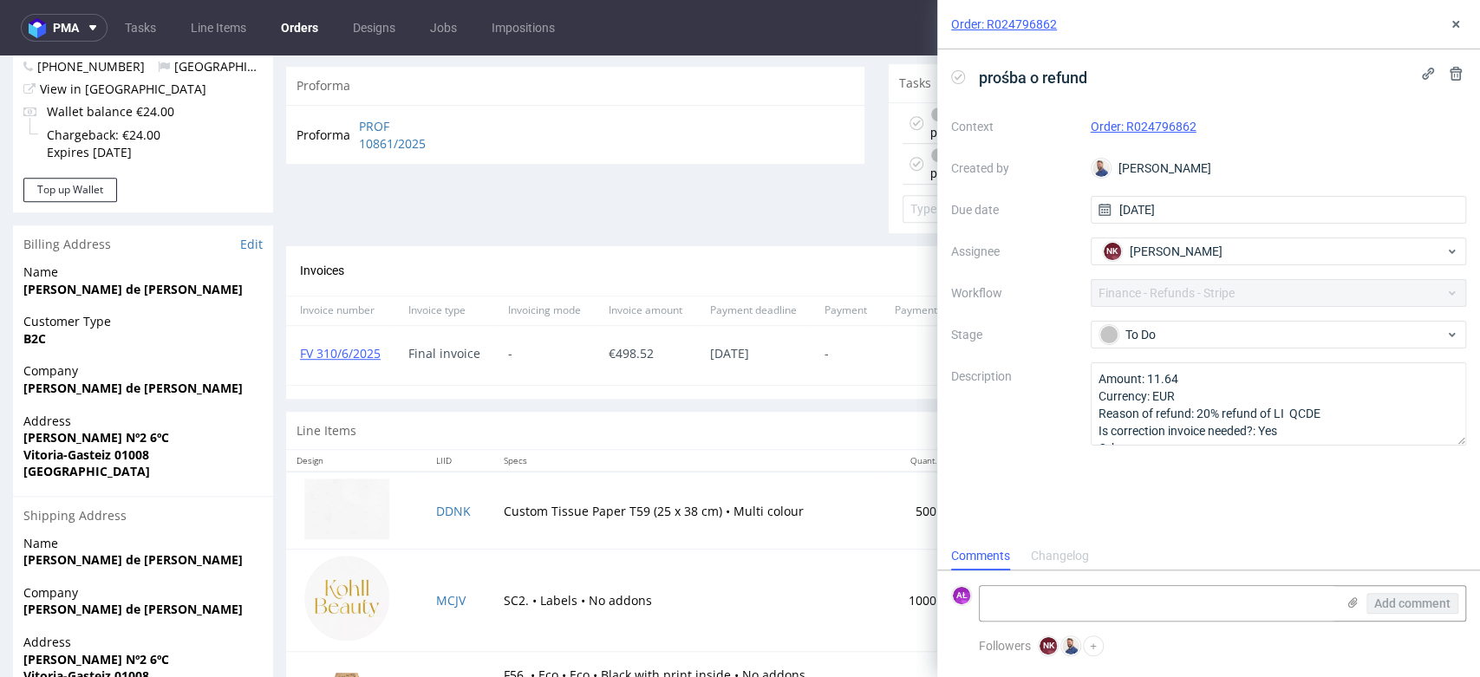
scroll to position [674, 0]
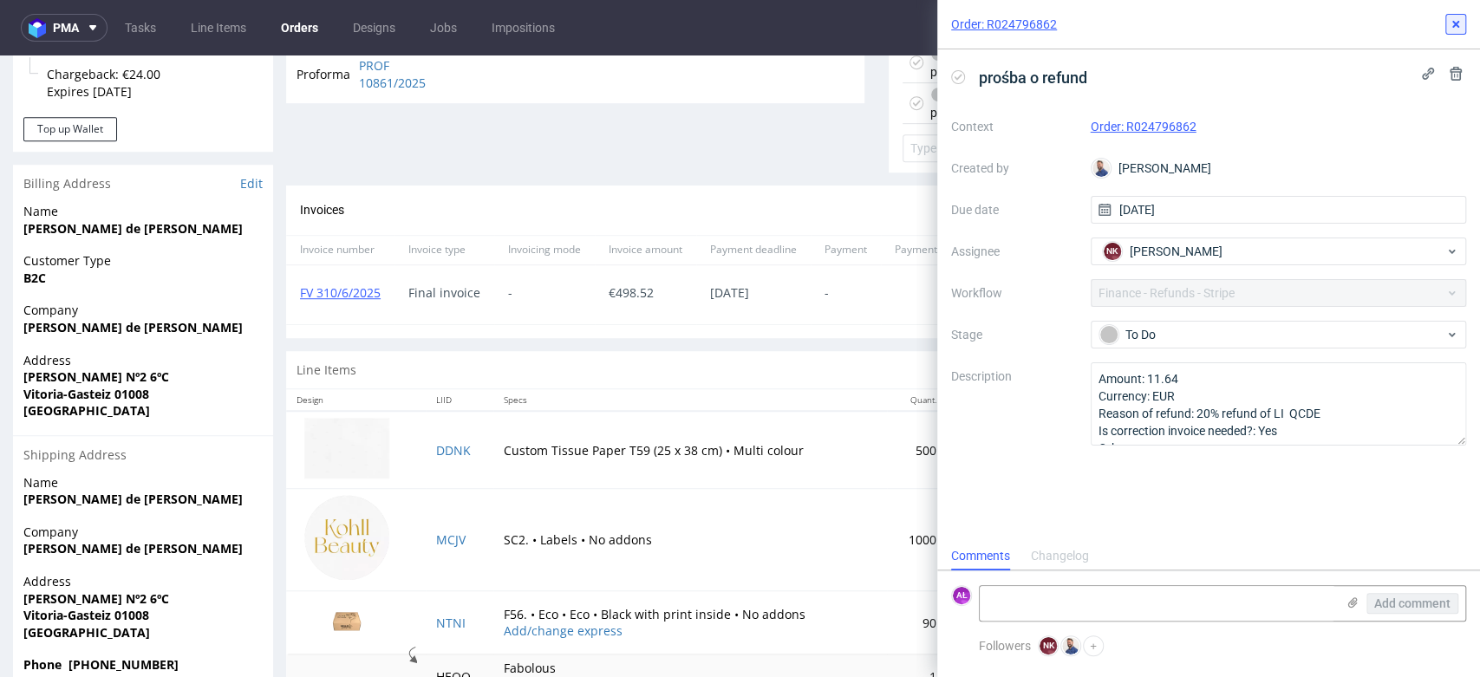
click at [1450, 23] on icon at bounding box center [1456, 24] width 14 height 14
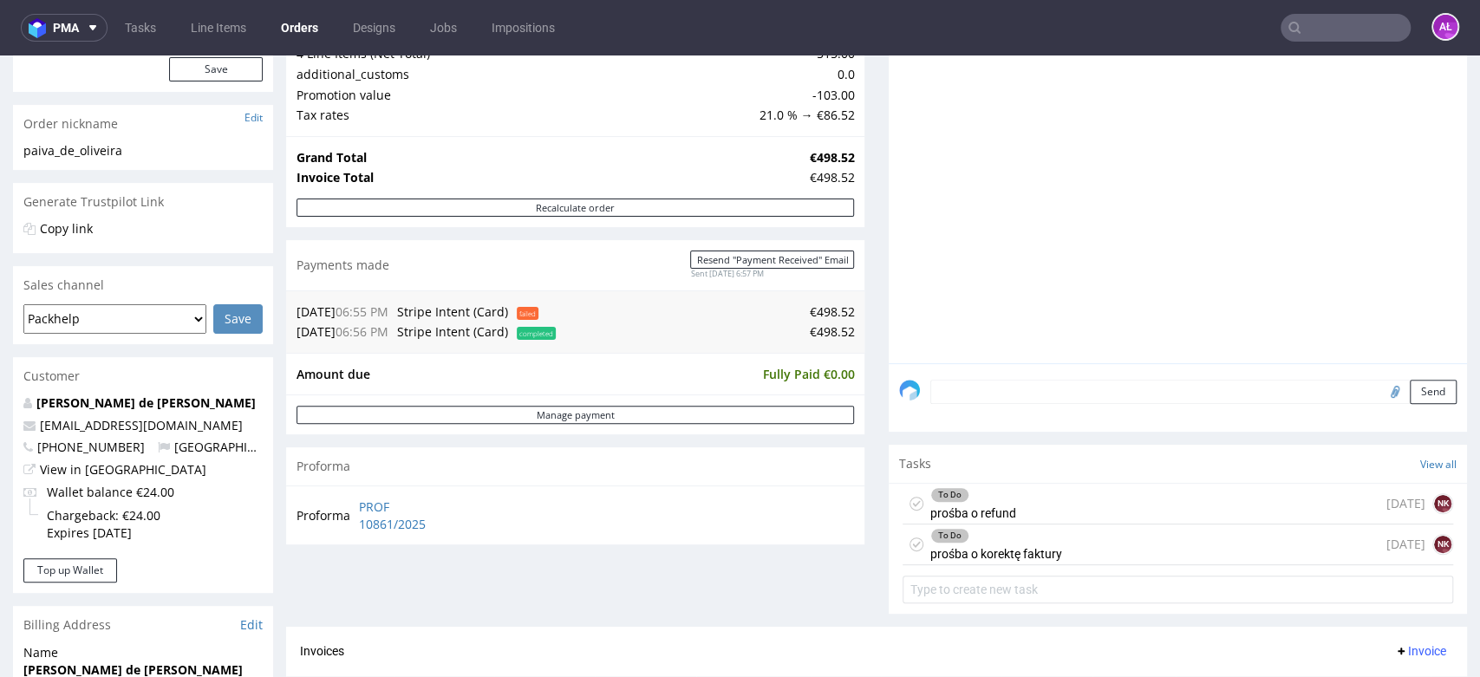
scroll to position [161, 0]
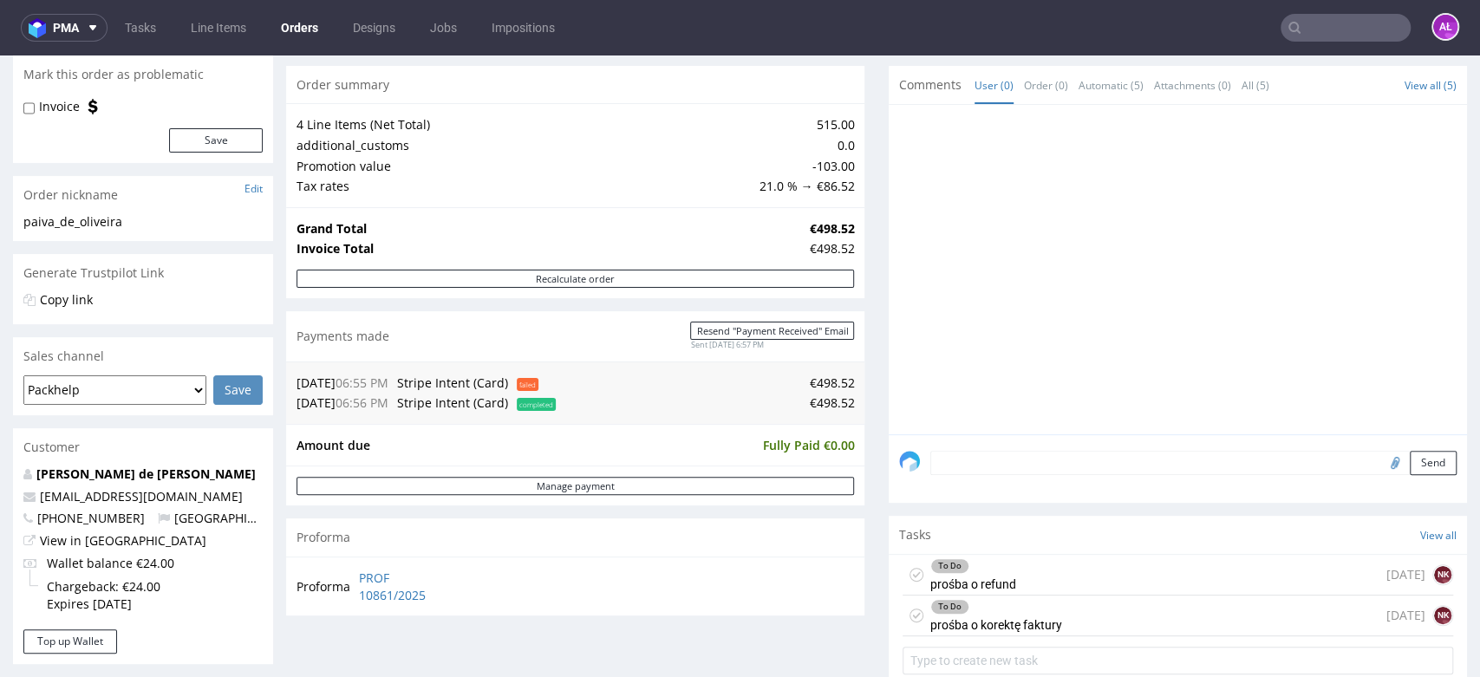
click at [979, 581] on div "To Do prośba o refund" at bounding box center [973, 575] width 86 height 40
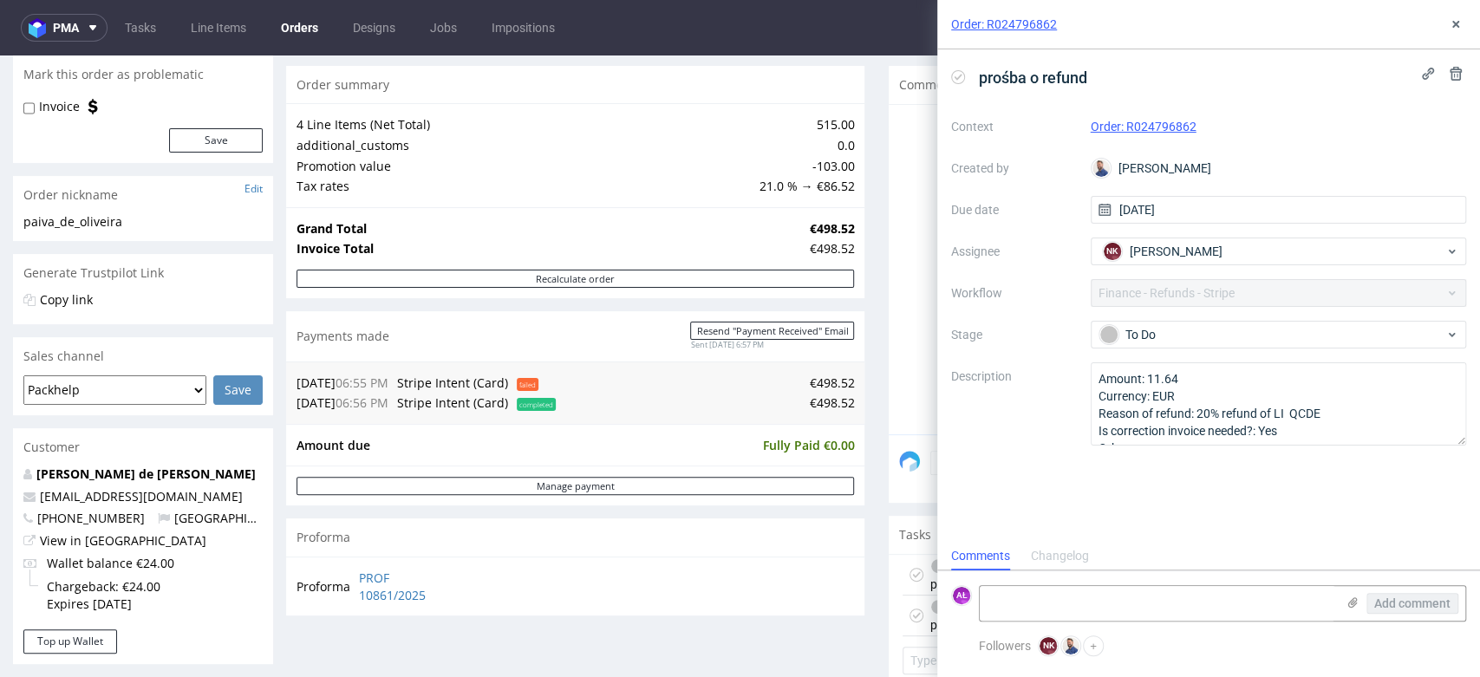
scroll to position [14, 0]
drag, startPoint x: 1453, startPoint y: 23, endPoint x: 1440, endPoint y: 53, distance: 32.2
click at [1453, 24] on icon at bounding box center [1456, 24] width 14 height 14
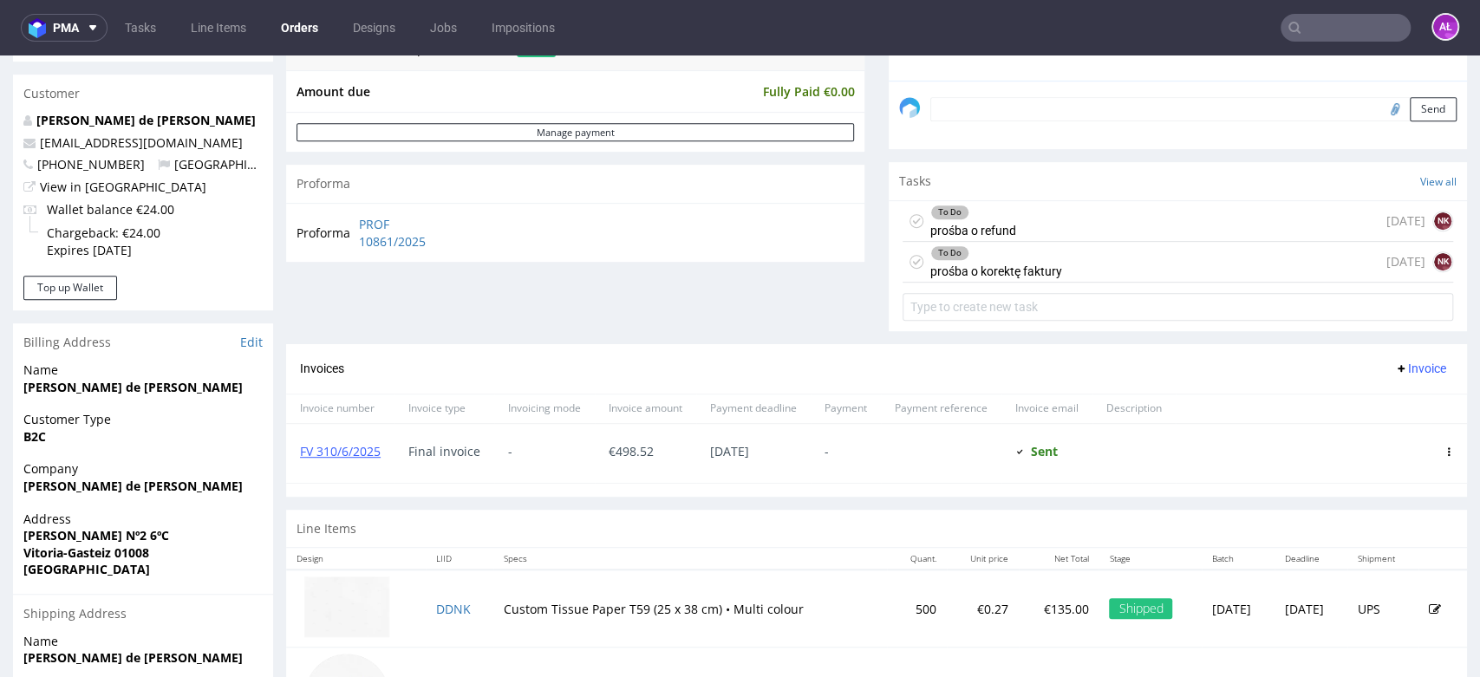
scroll to position [258, 0]
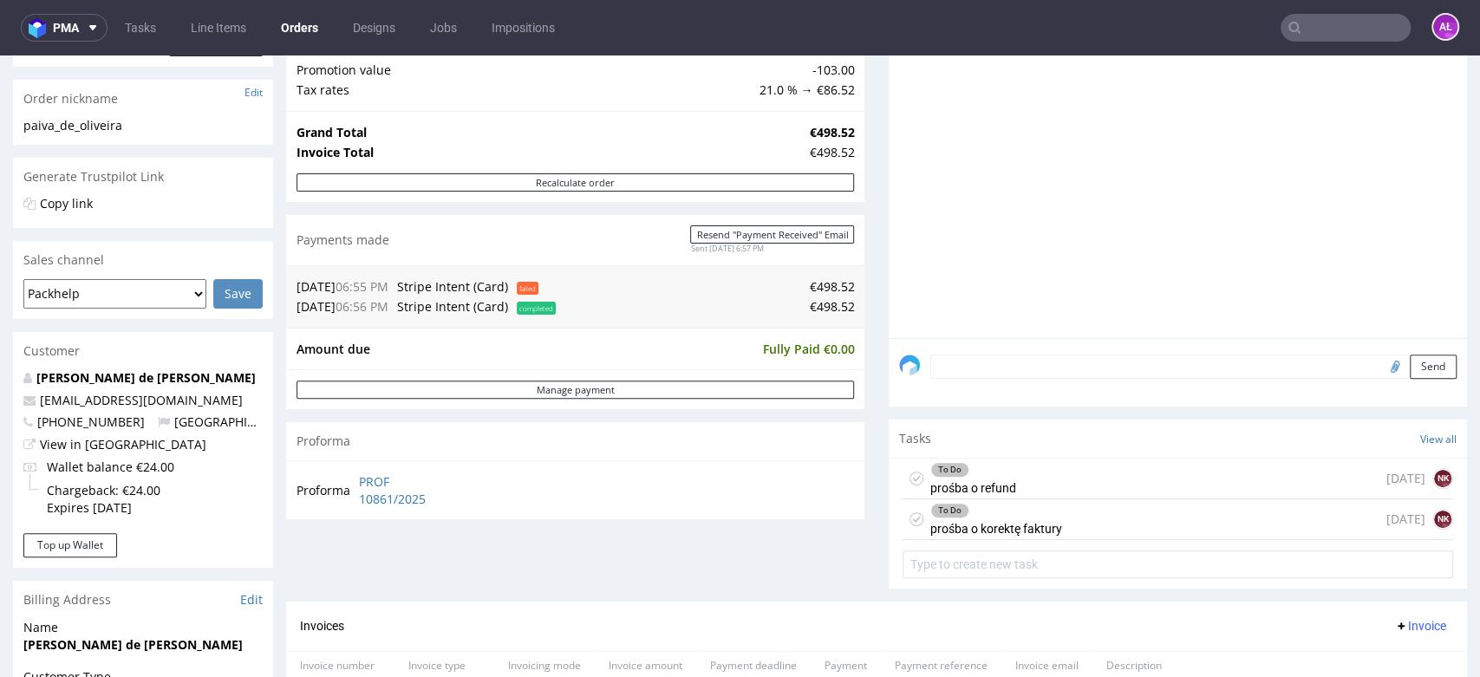
click at [1055, 526] on div "To Do prośba o korektę faktury in 3 days NK" at bounding box center [1178, 519] width 551 height 41
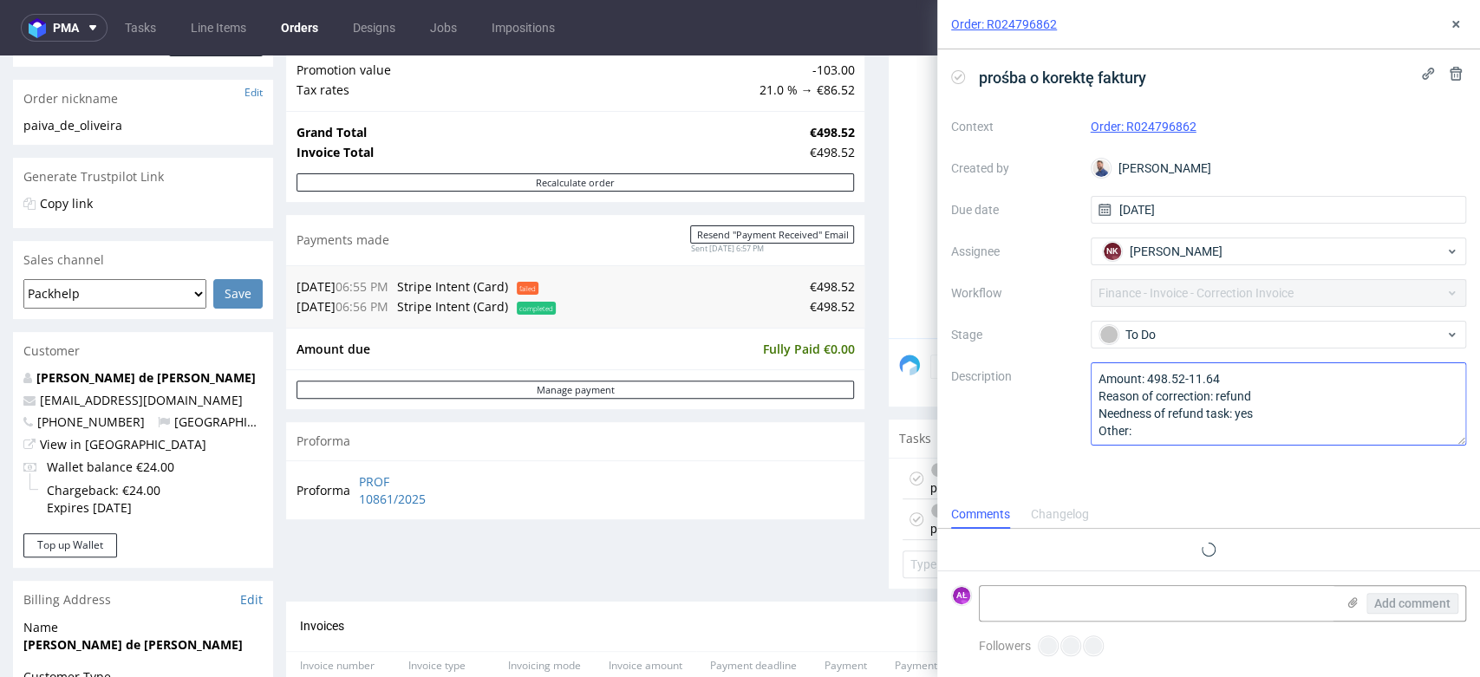
scroll to position [14, 0]
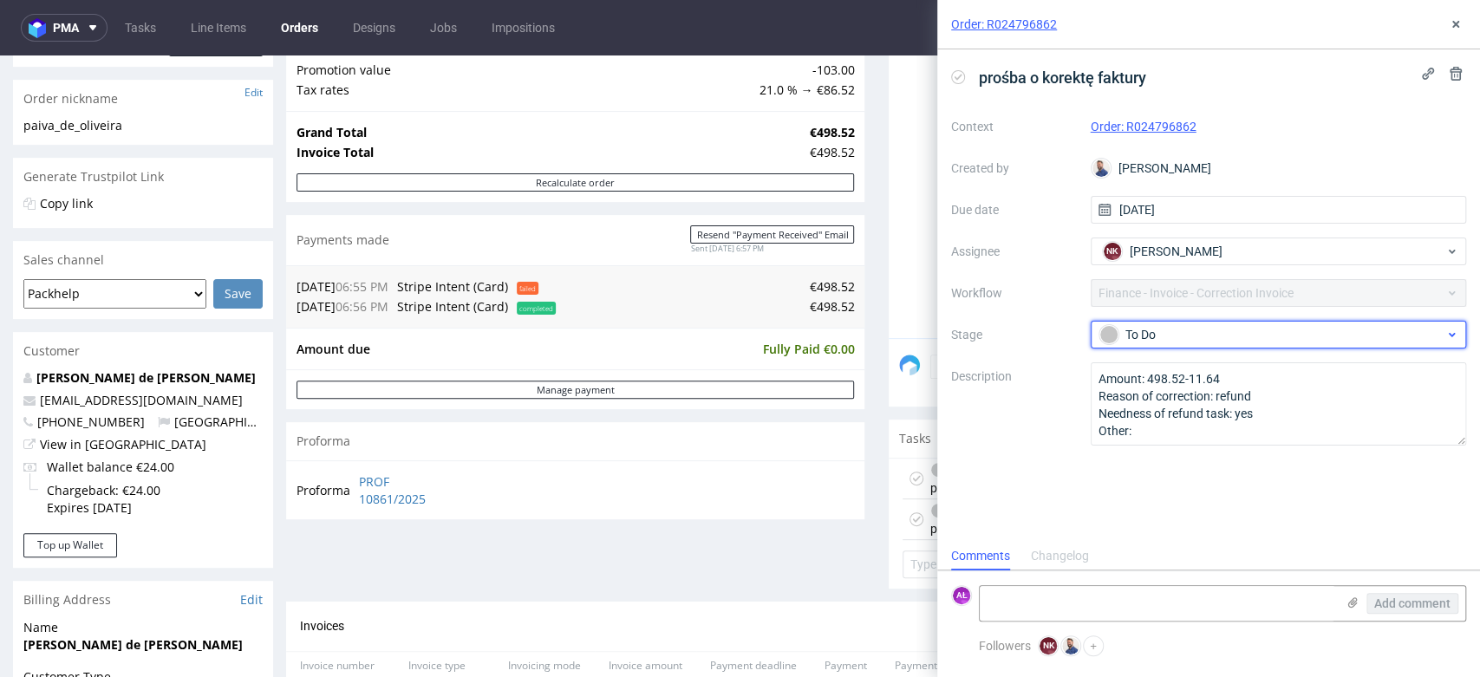
click at [1172, 340] on div "To Do" at bounding box center [1272, 334] width 345 height 19
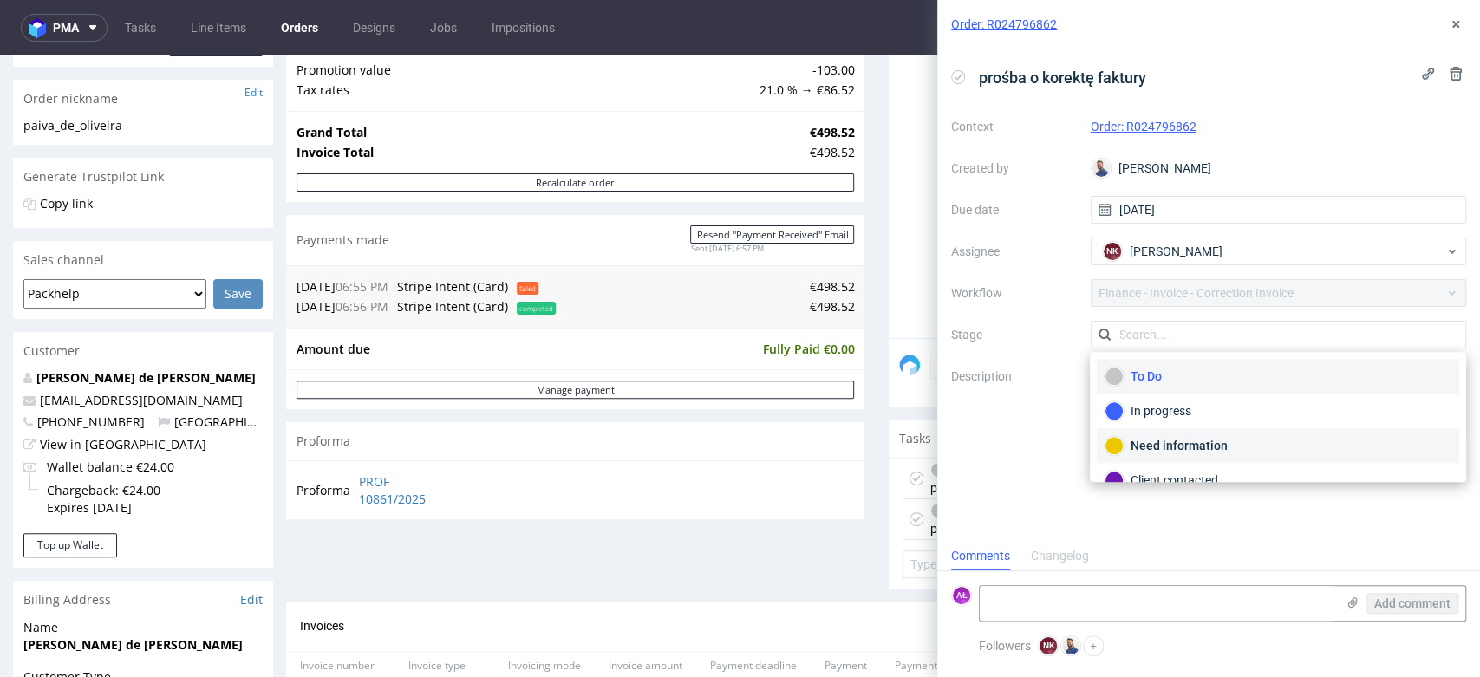
click at [1203, 441] on div "Need information" at bounding box center [1278, 445] width 347 height 19
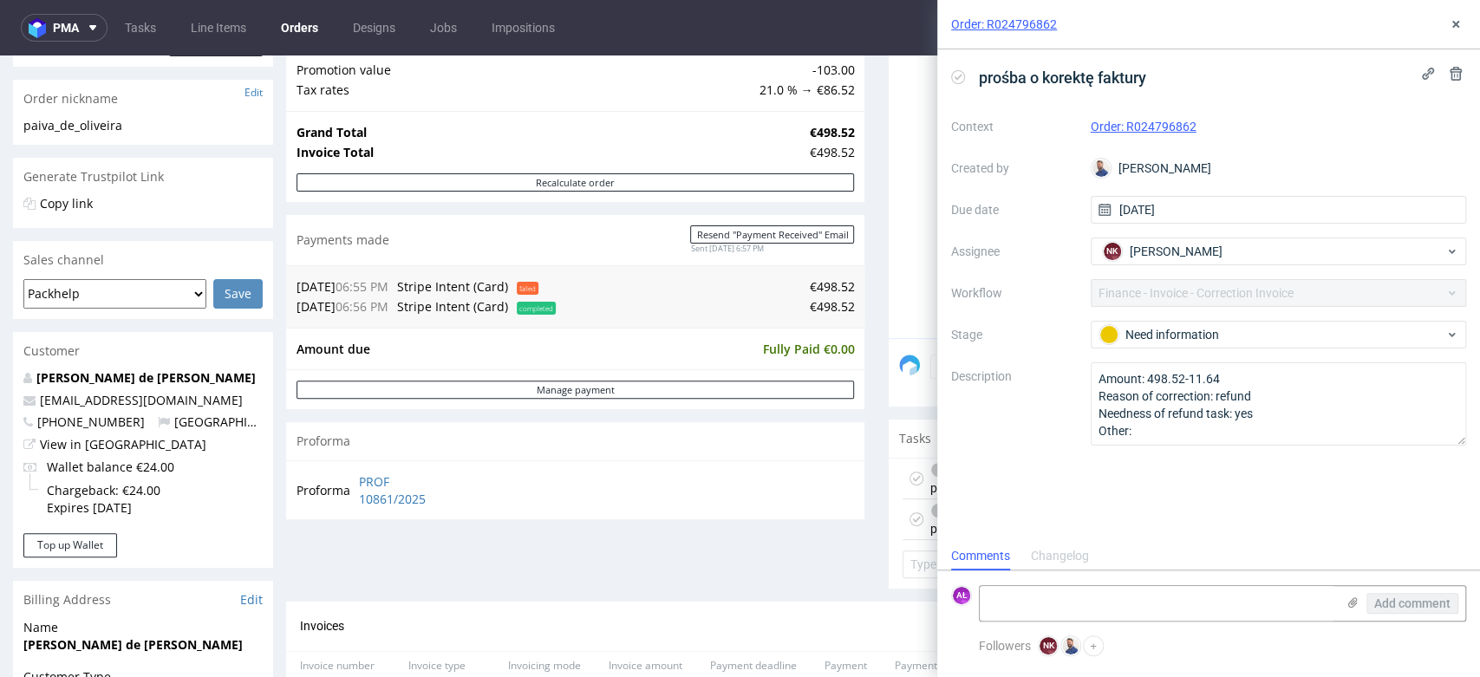
click at [1444, 23] on div "Order: R024796862" at bounding box center [1208, 24] width 543 height 49
click at [1104, 612] on textarea at bounding box center [1158, 603] width 356 height 35
type textarea "Proszę o podanie powodu korekty"
click at [1387, 599] on span "Add comment" at bounding box center [1412, 603] width 76 height 12
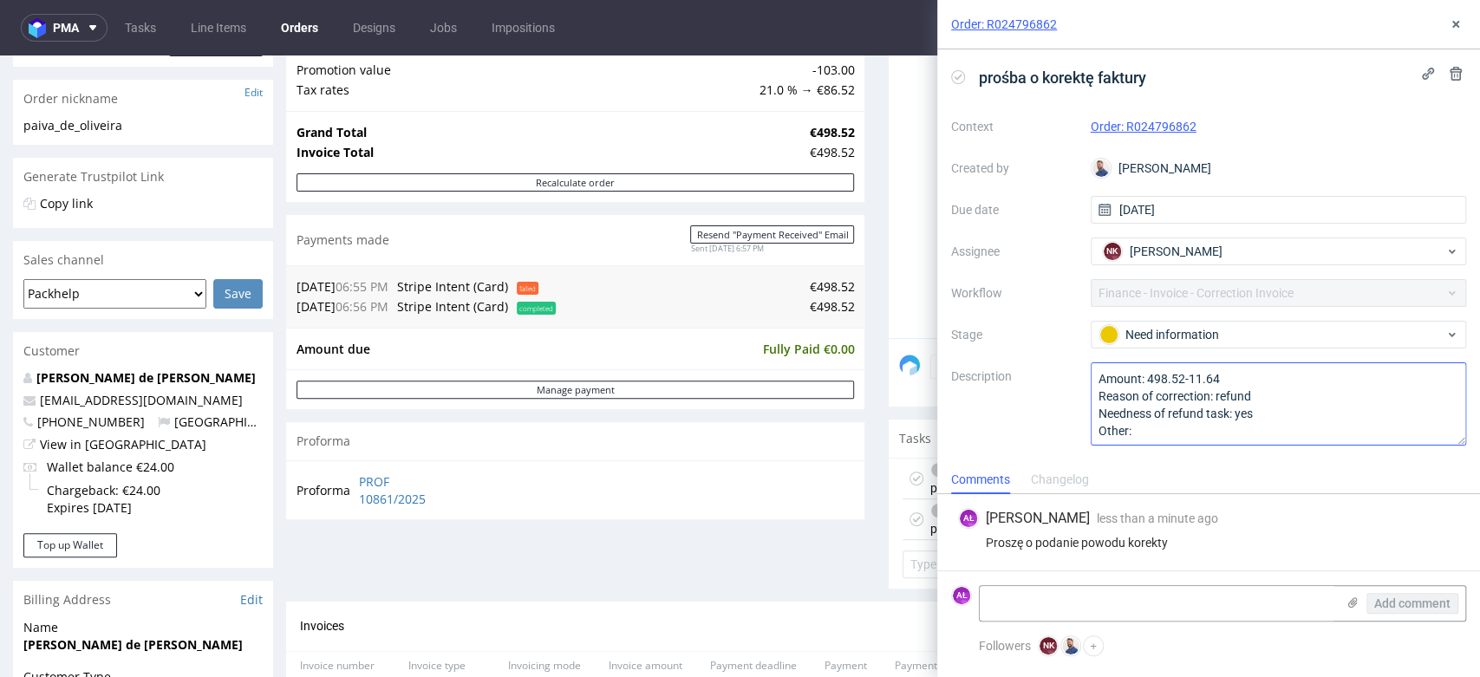
scroll to position [1, 0]
click at [1457, 21] on icon at bounding box center [1456, 24] width 14 height 14
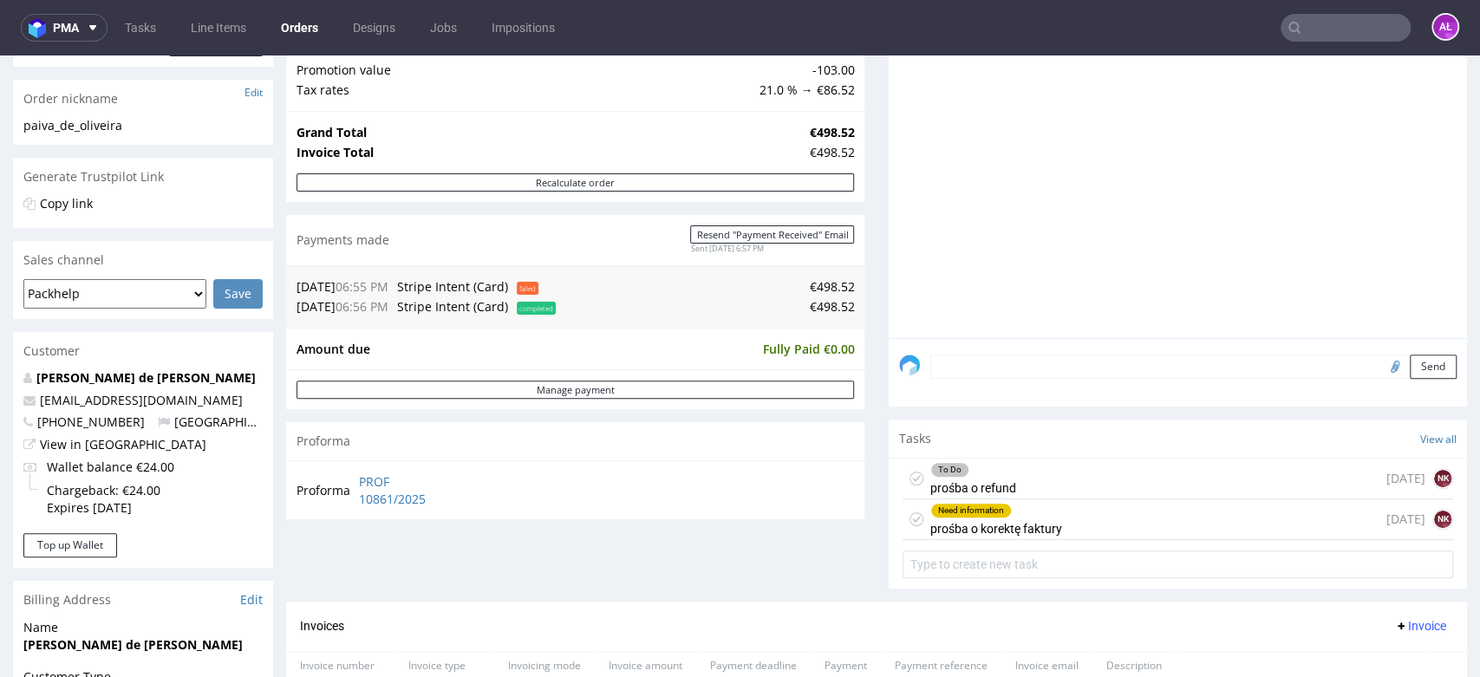
drag, startPoint x: 976, startPoint y: 479, endPoint x: 977, endPoint y: 534, distance: 55.5
click at [976, 479] on div "To Do prośba o refund" at bounding box center [973, 479] width 86 height 40
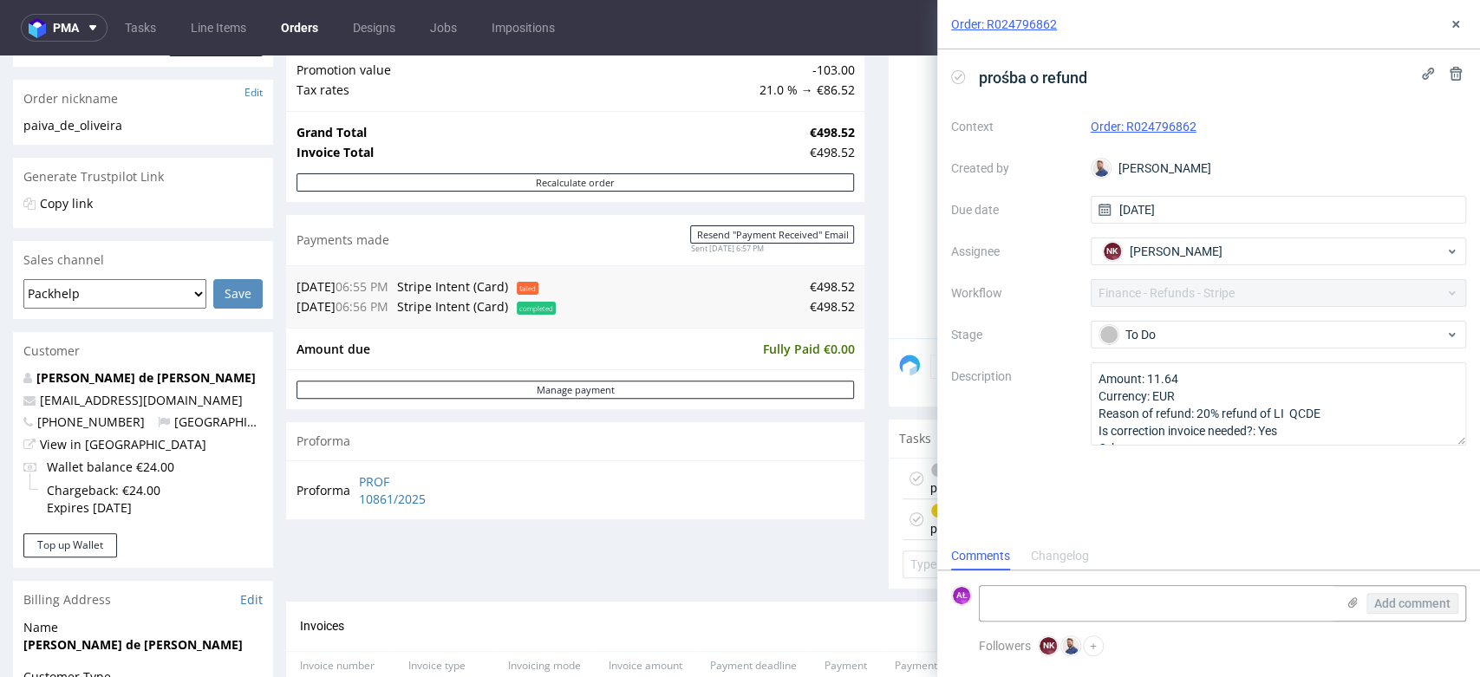
scroll to position [14, 0]
click at [1173, 338] on div "To Do" at bounding box center [1272, 334] width 345 height 19
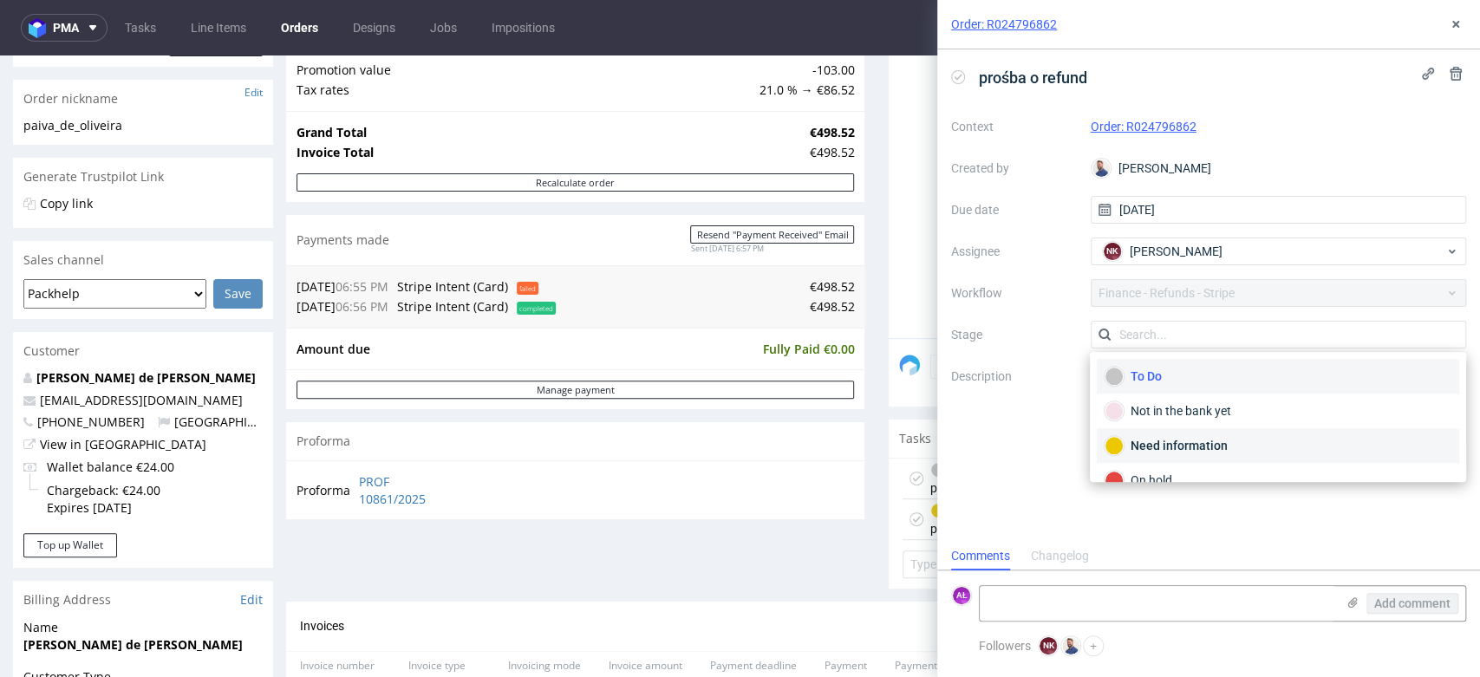
click at [1192, 439] on div "Need information" at bounding box center [1278, 445] width 347 height 19
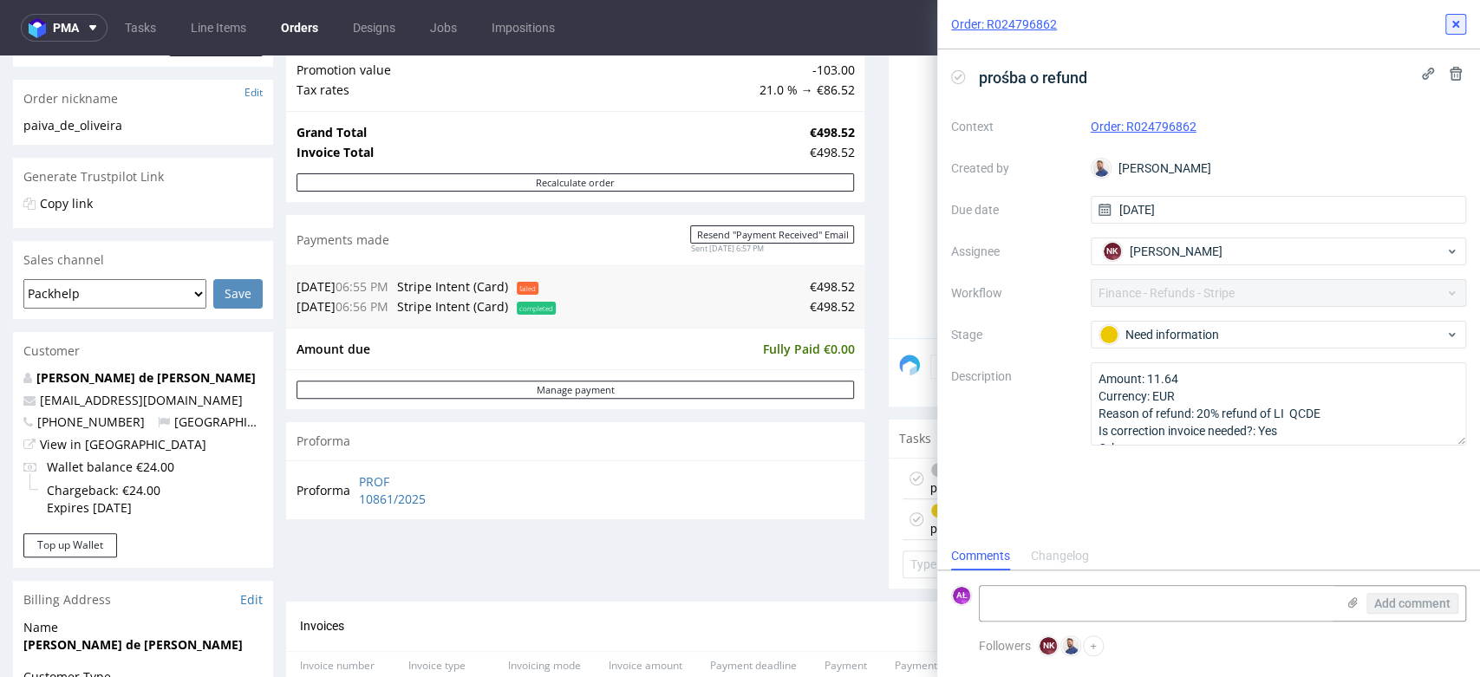
click at [1452, 28] on icon at bounding box center [1456, 24] width 14 height 14
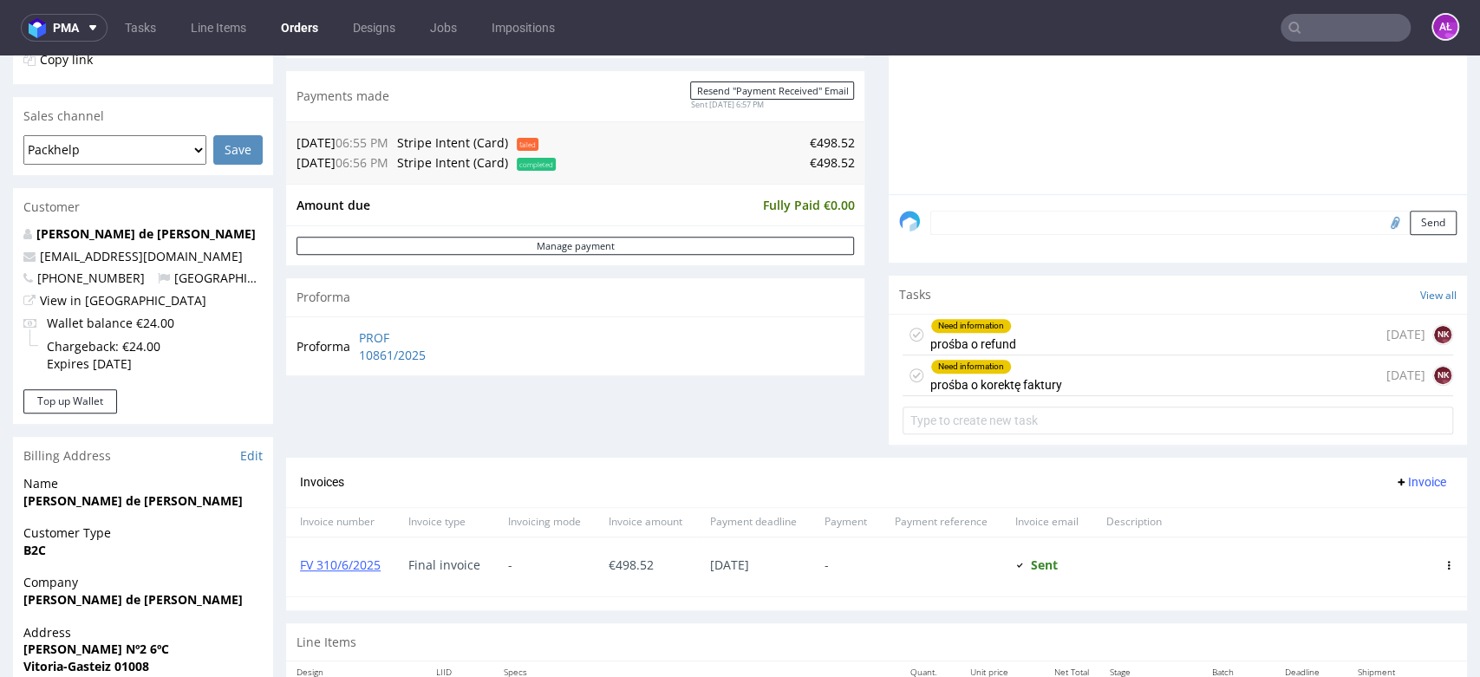
scroll to position [643, 0]
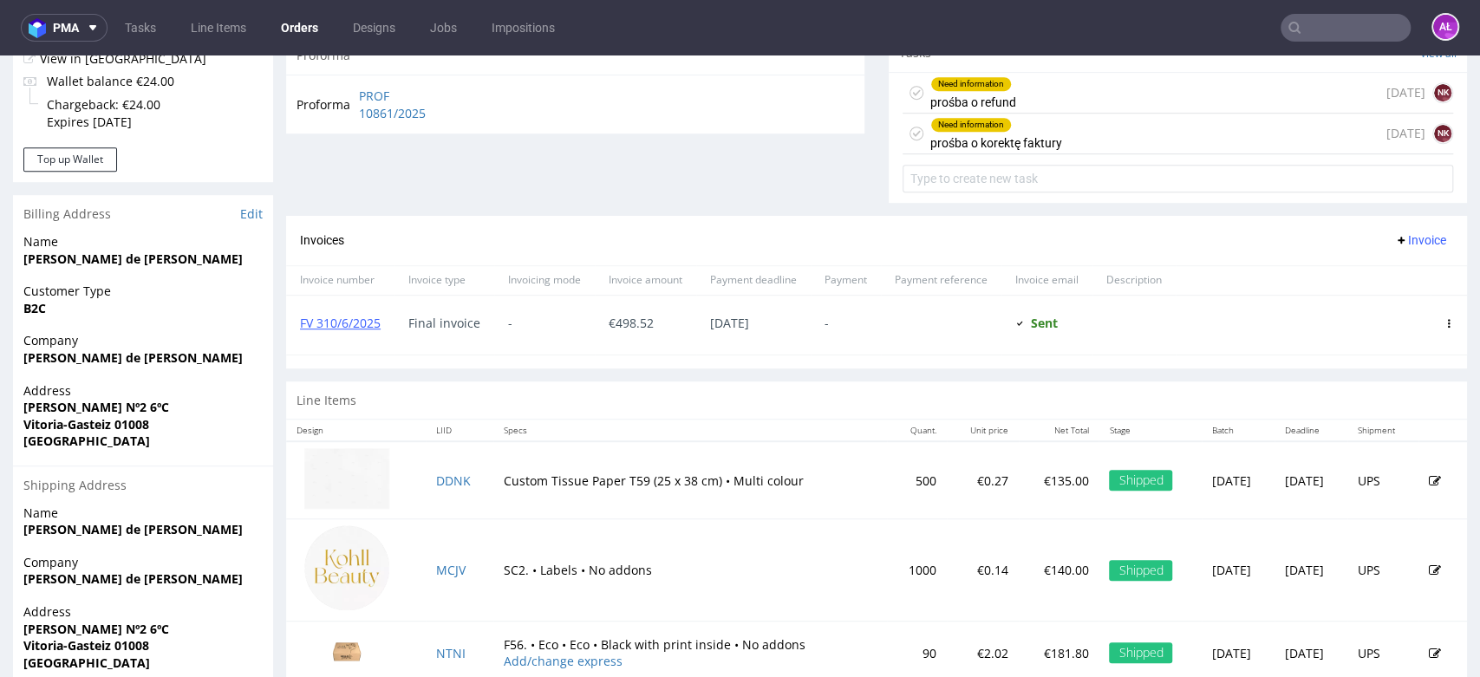
click at [1006, 100] on div "Need information prośba o refund in 3 days NK" at bounding box center [1178, 93] width 551 height 41
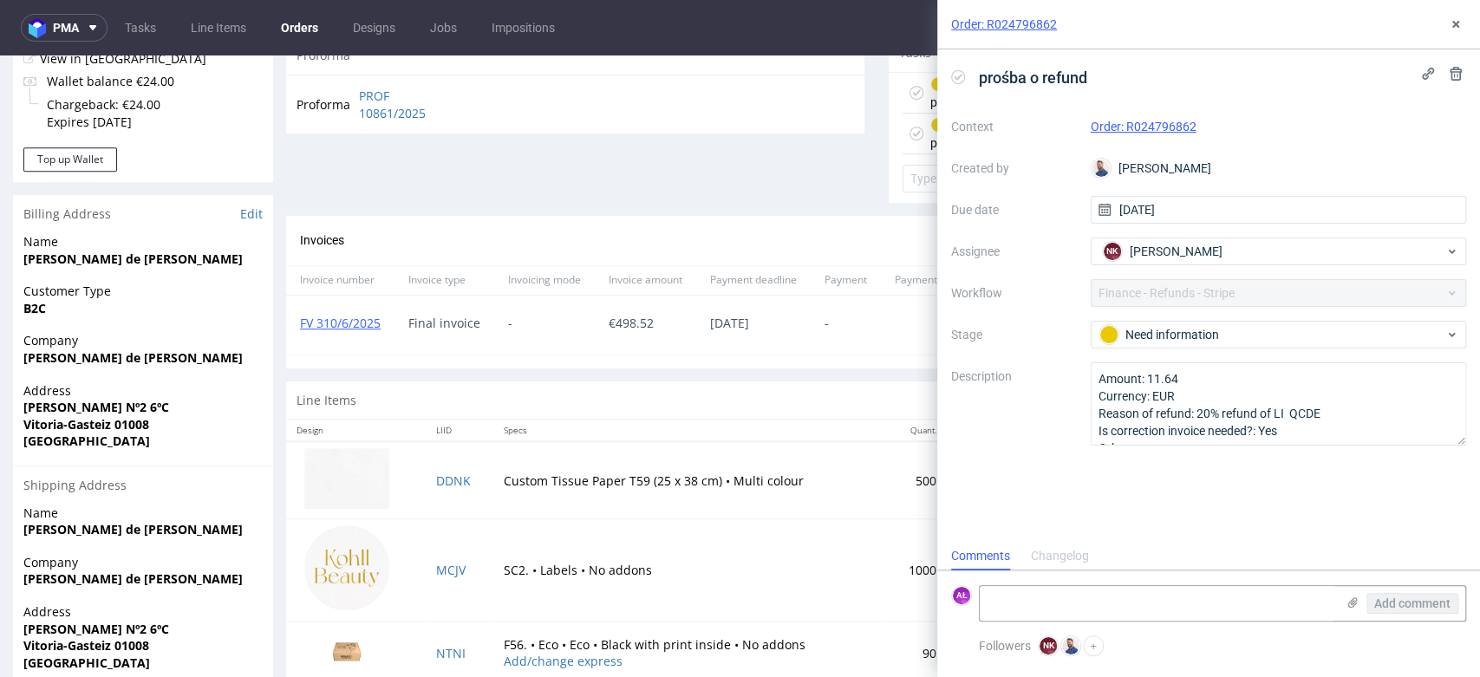
scroll to position [14, 0]
click at [1456, 19] on icon at bounding box center [1456, 24] width 14 height 14
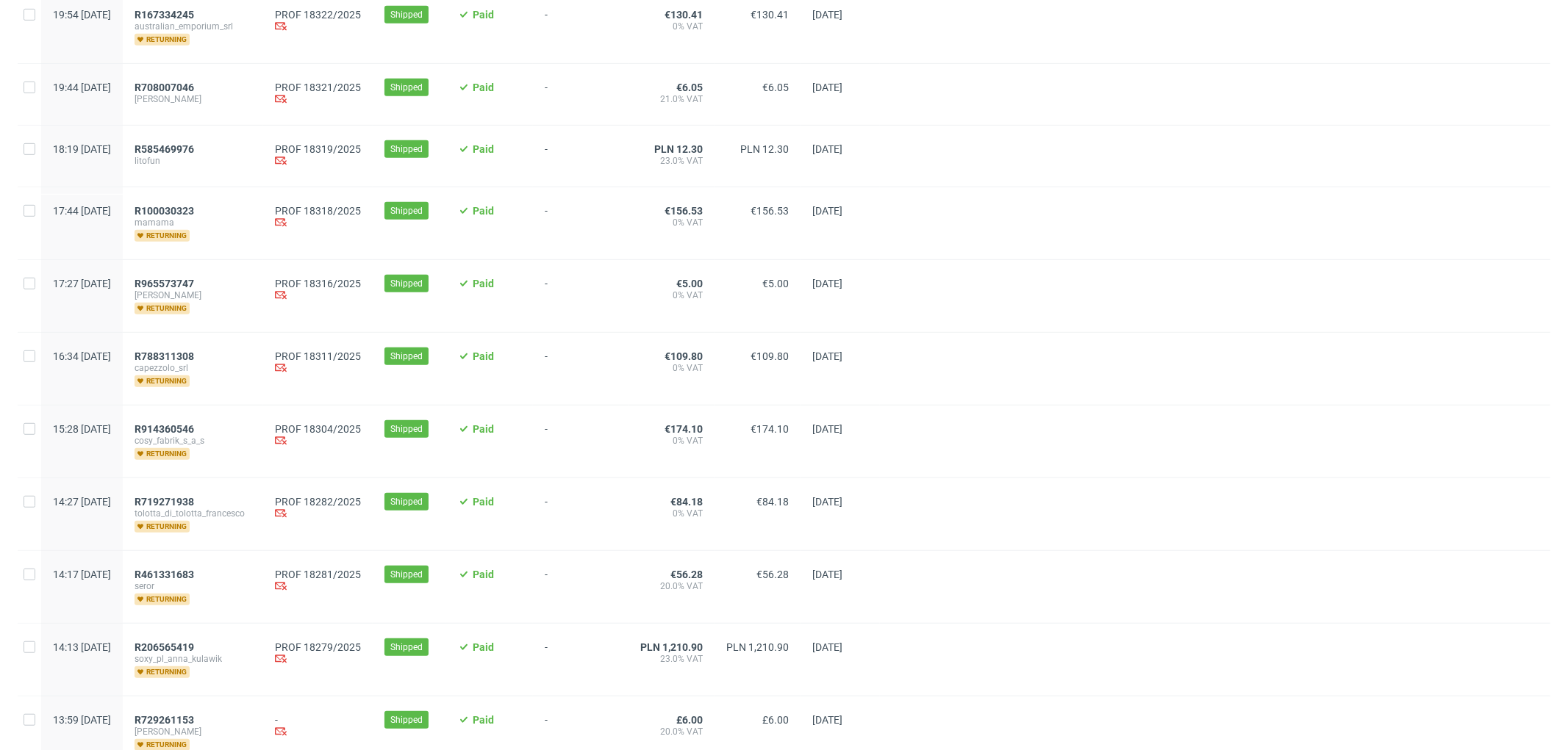
scroll to position [431, 0]
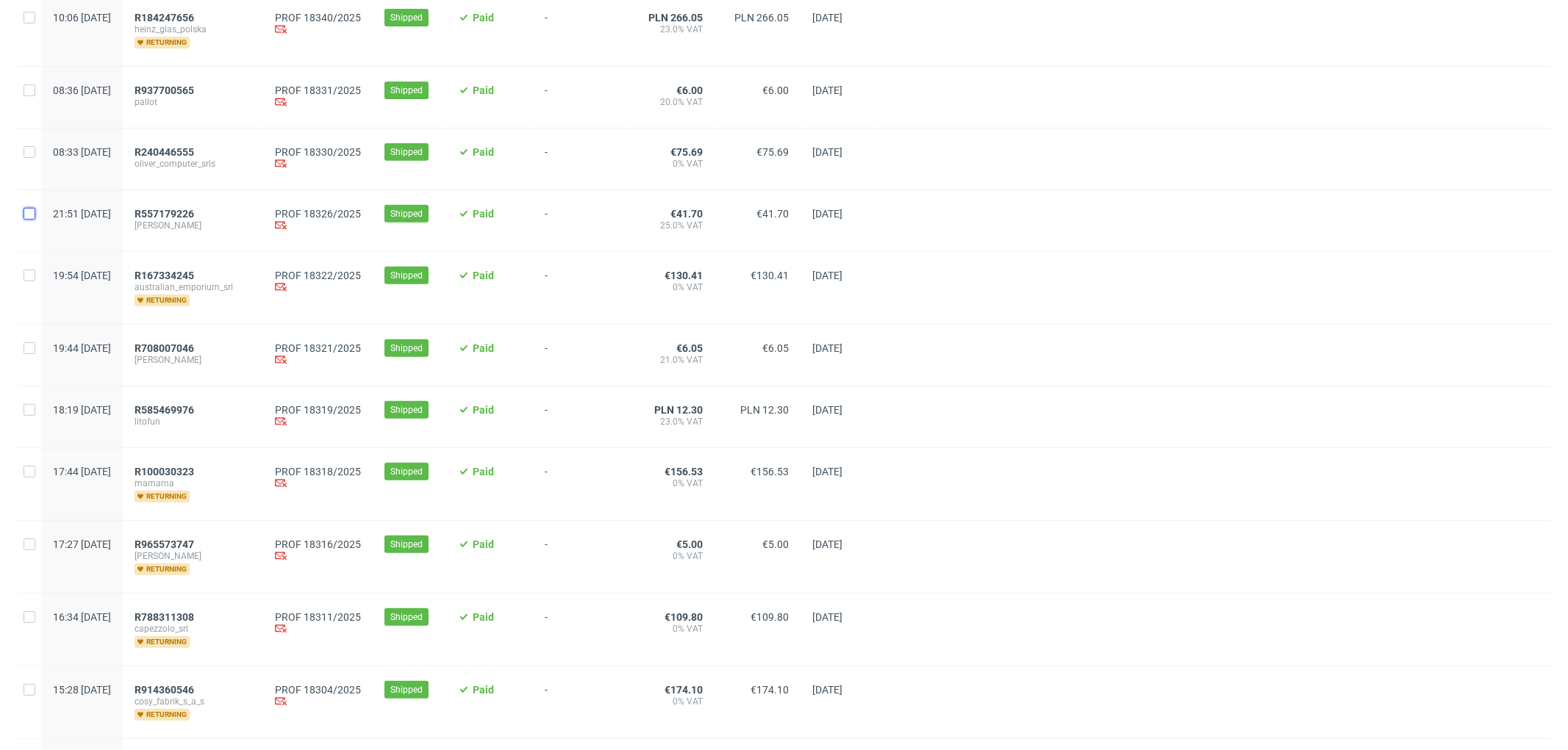
click at [31, 219] on input "checkbox" at bounding box center [30, 214] width 12 height 12
checkbox input "true"
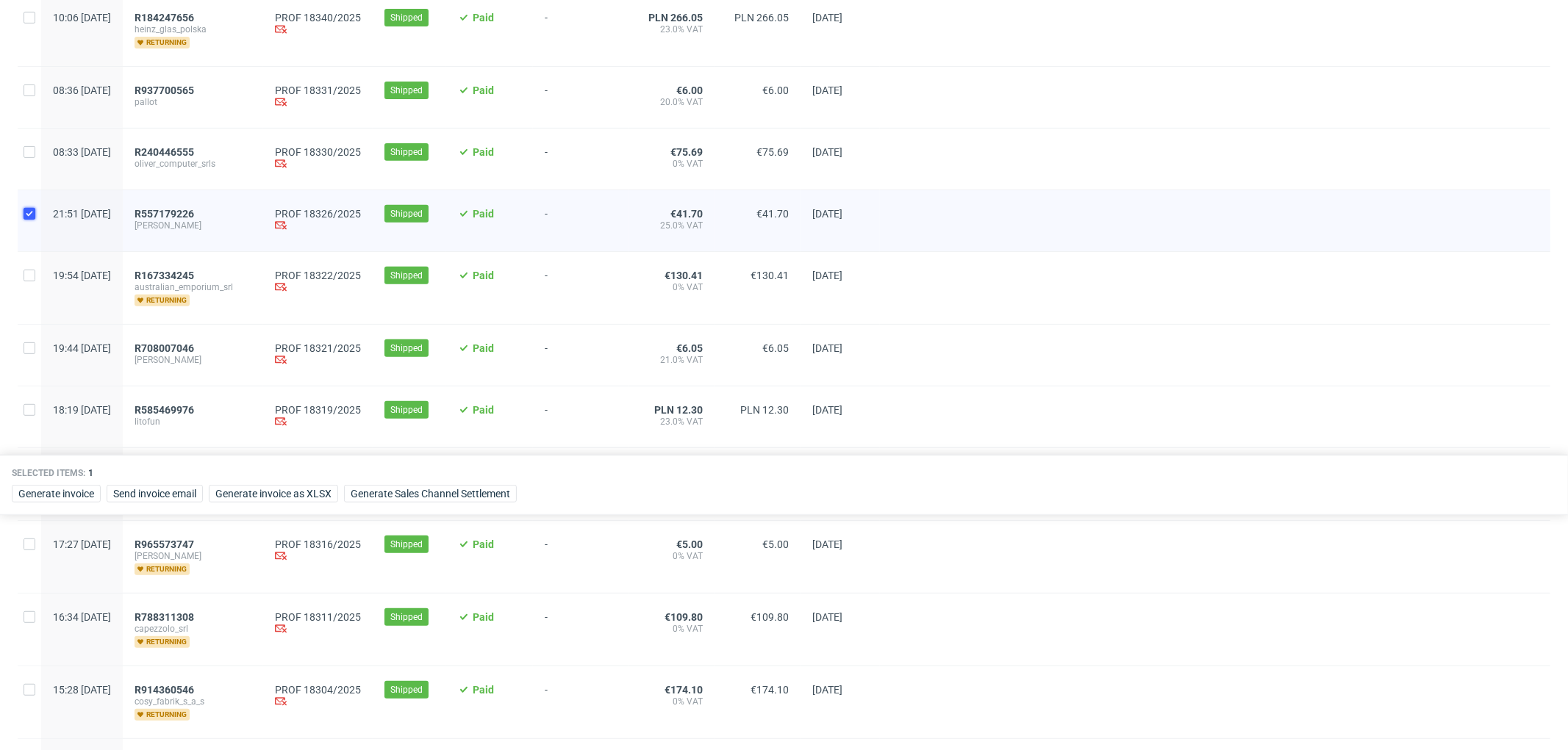
click at [31, 219] on input "checkbox" at bounding box center [30, 214] width 12 height 12
checkbox input "false"
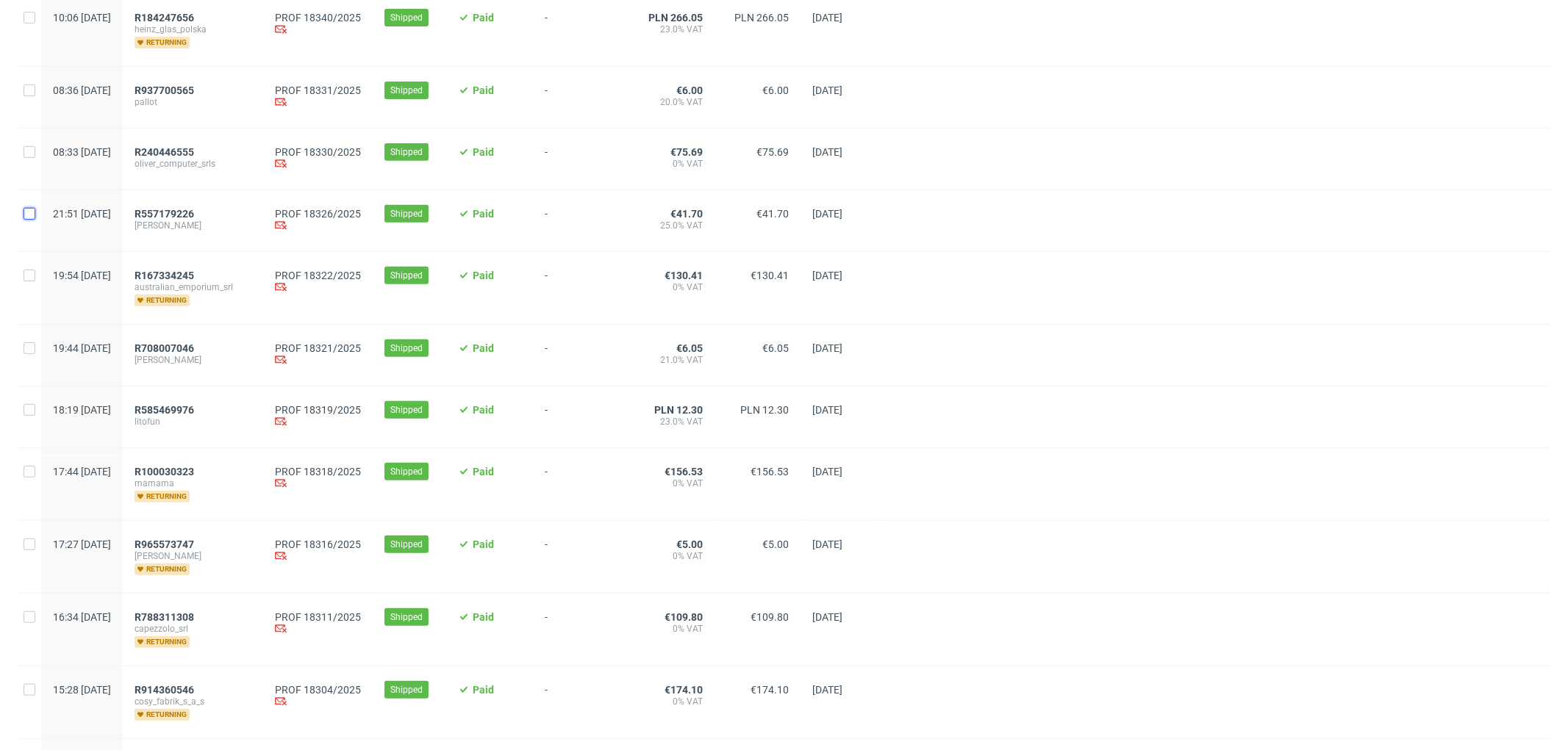
click at [26, 215] on input "checkbox" at bounding box center [30, 214] width 12 height 12
checkbox input "true"
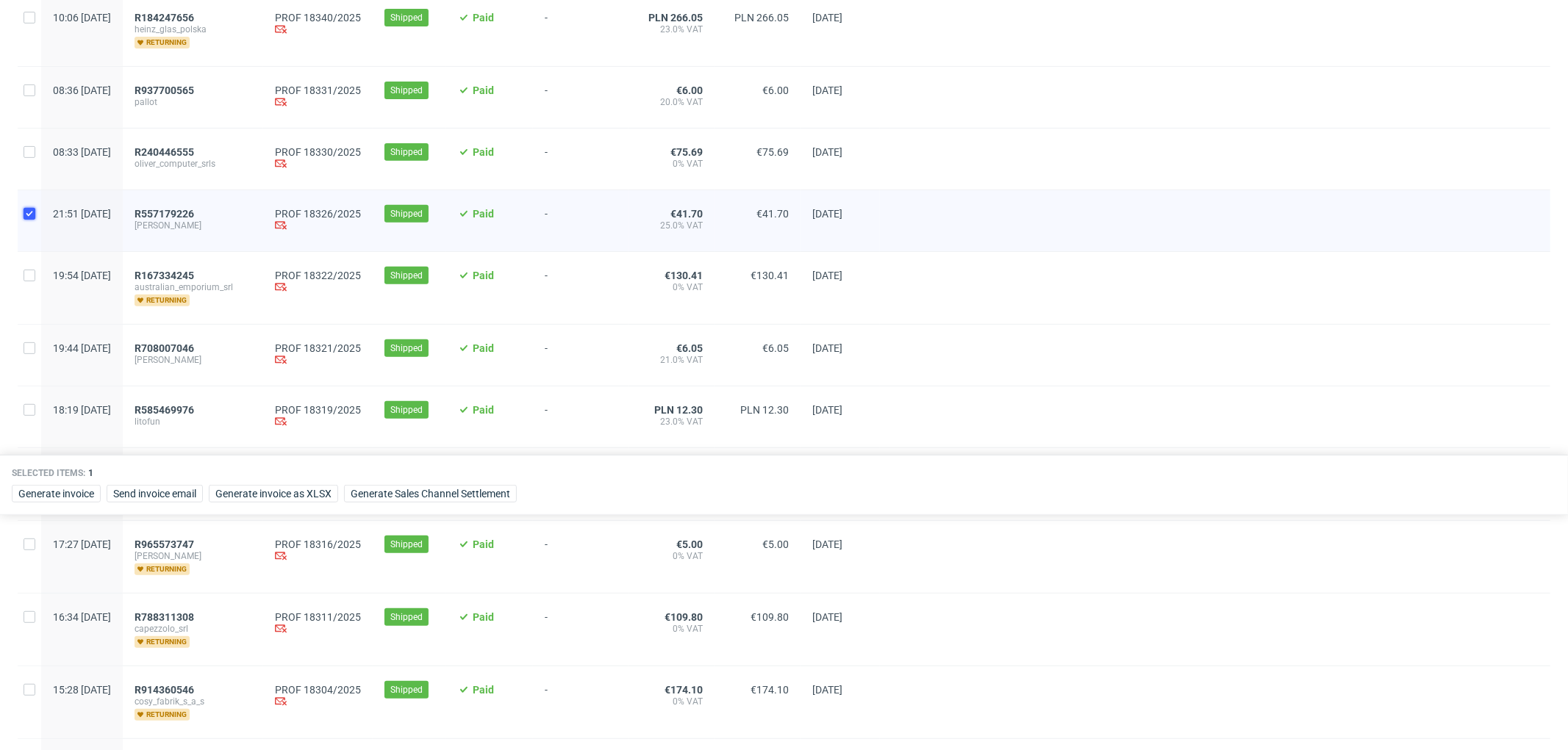
click at [26, 215] on input "checkbox" at bounding box center [30, 214] width 12 height 12
checkbox input "false"
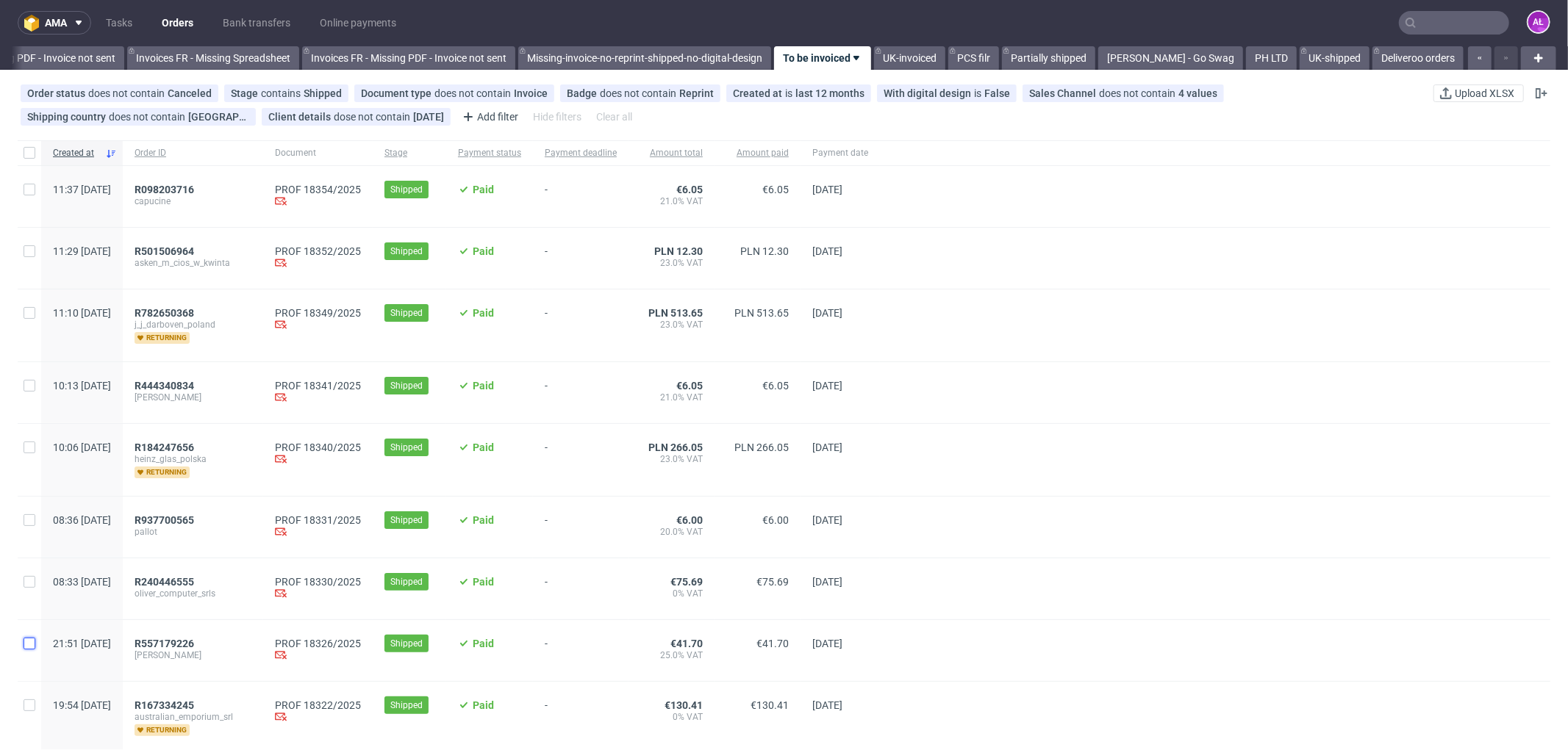
scroll to position [0, 0]
click at [31, 152] on input "checkbox" at bounding box center [30, 153] width 12 height 12
checkbox input "true"
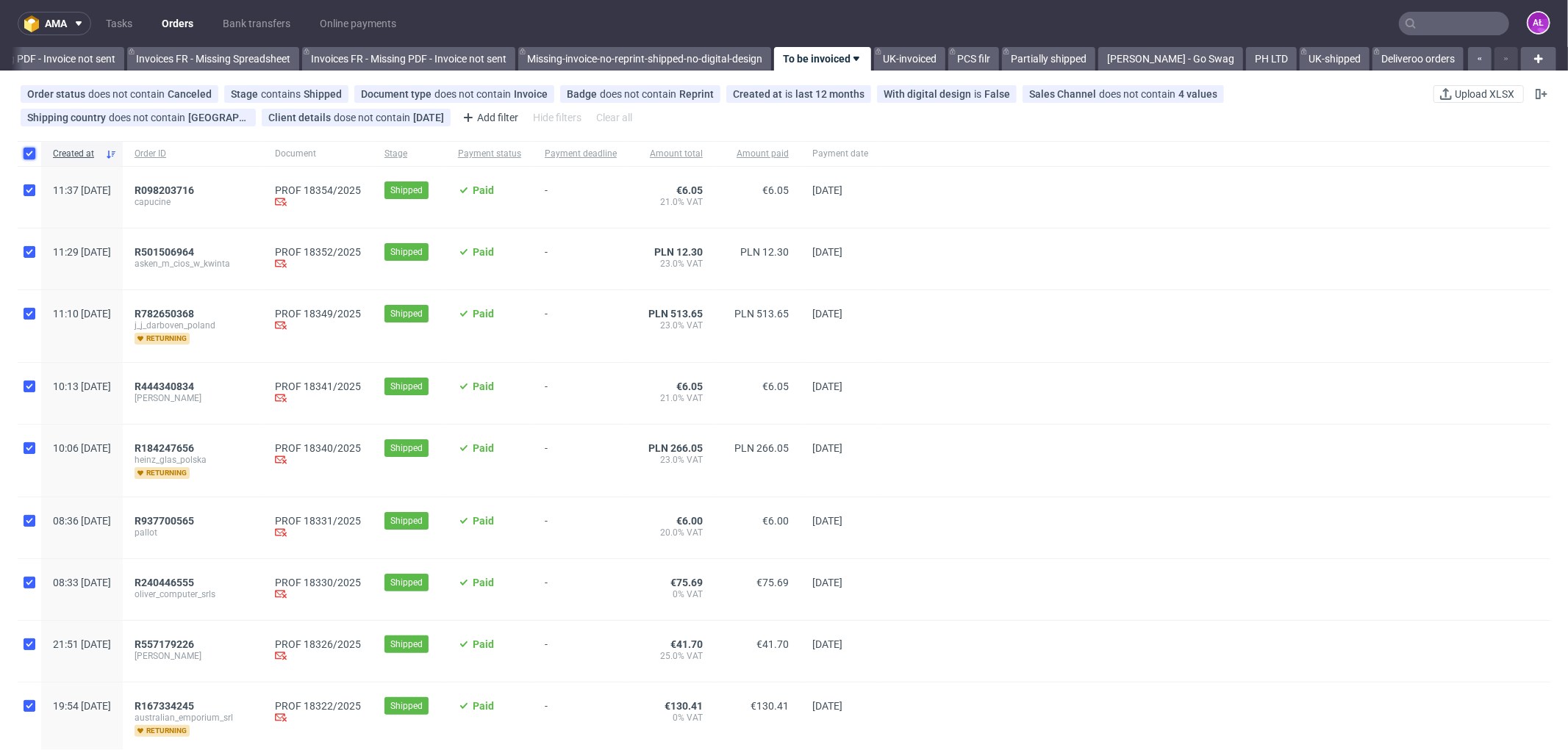
checkbox input "true"
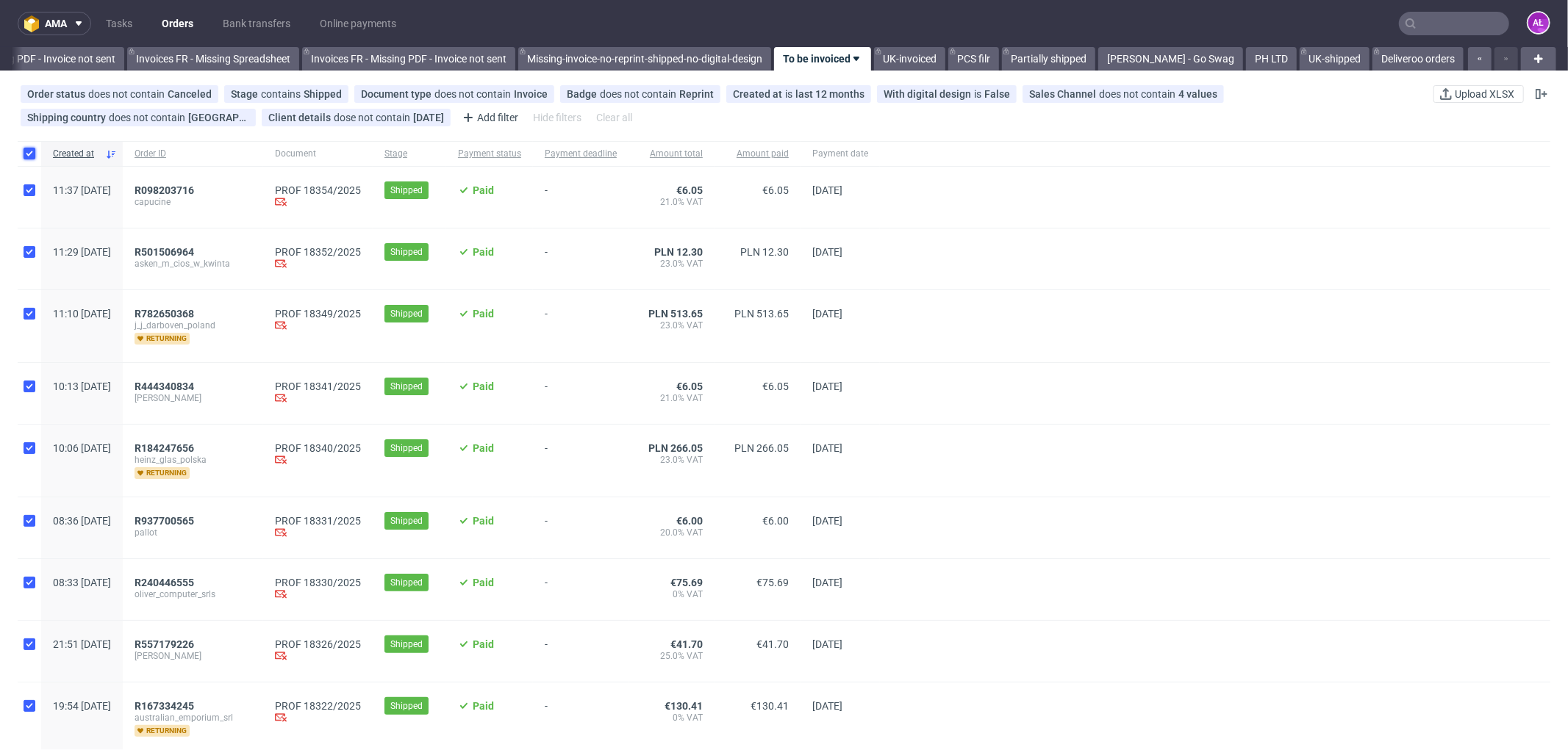
checkbox input "true"
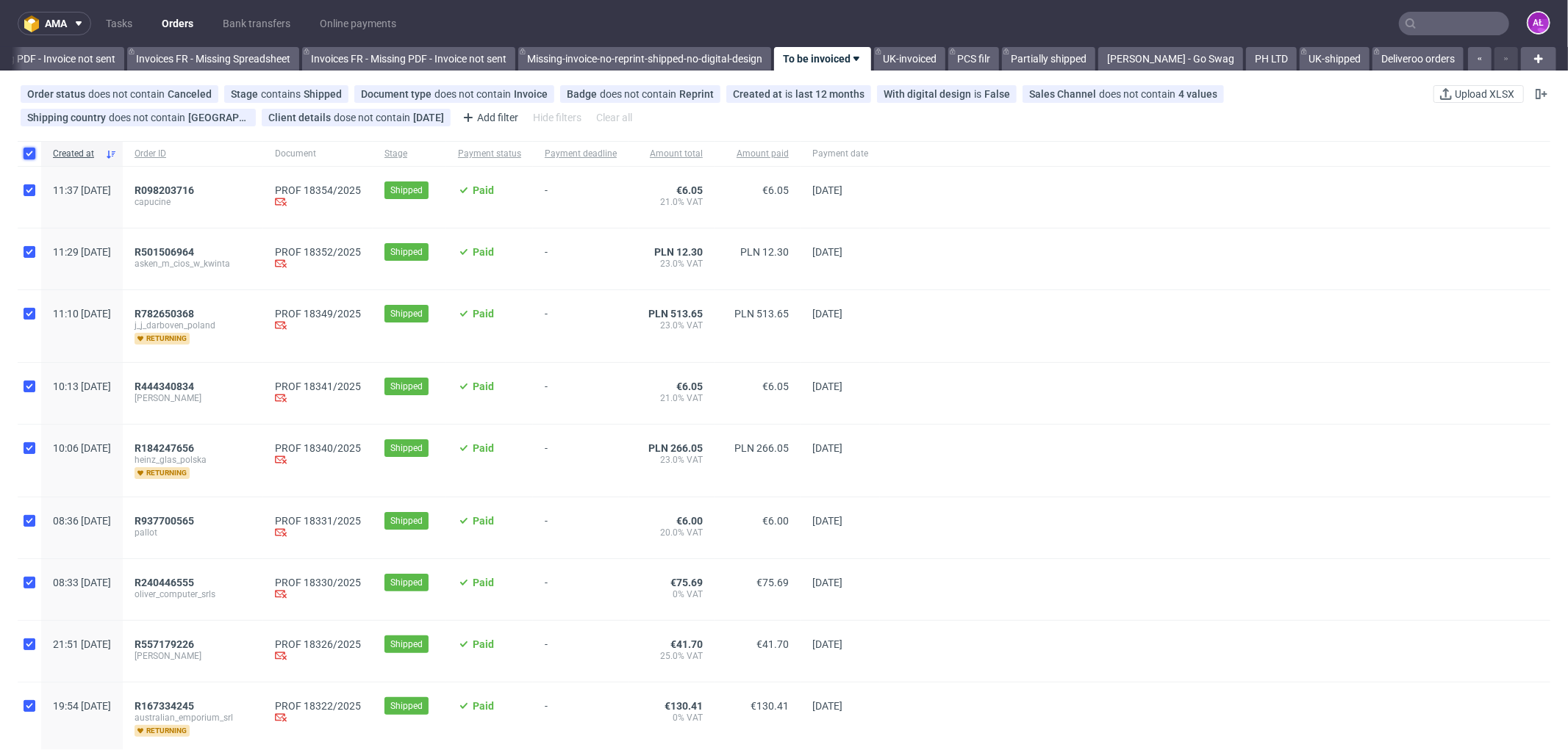
checkbox input "true"
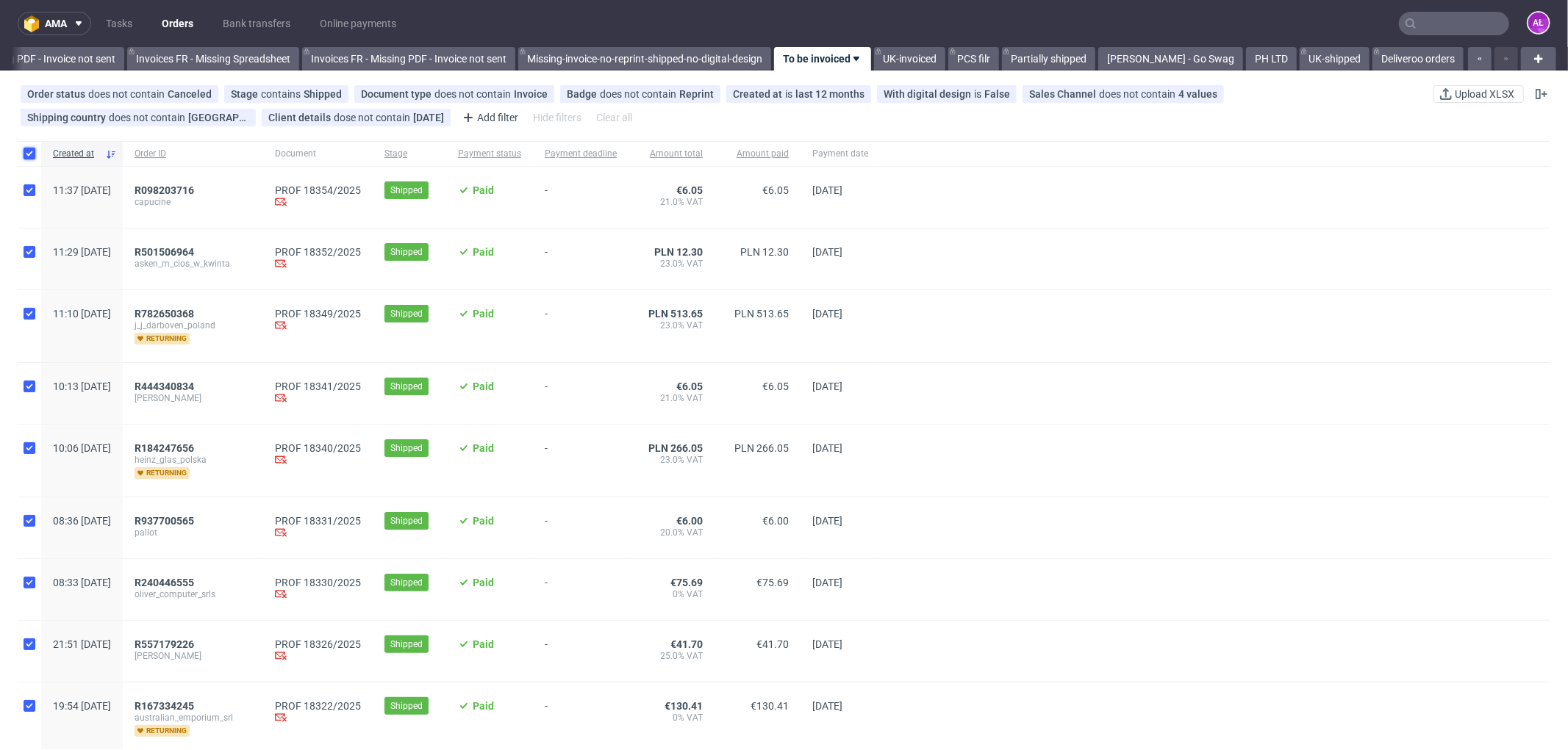
checkbox input "true"
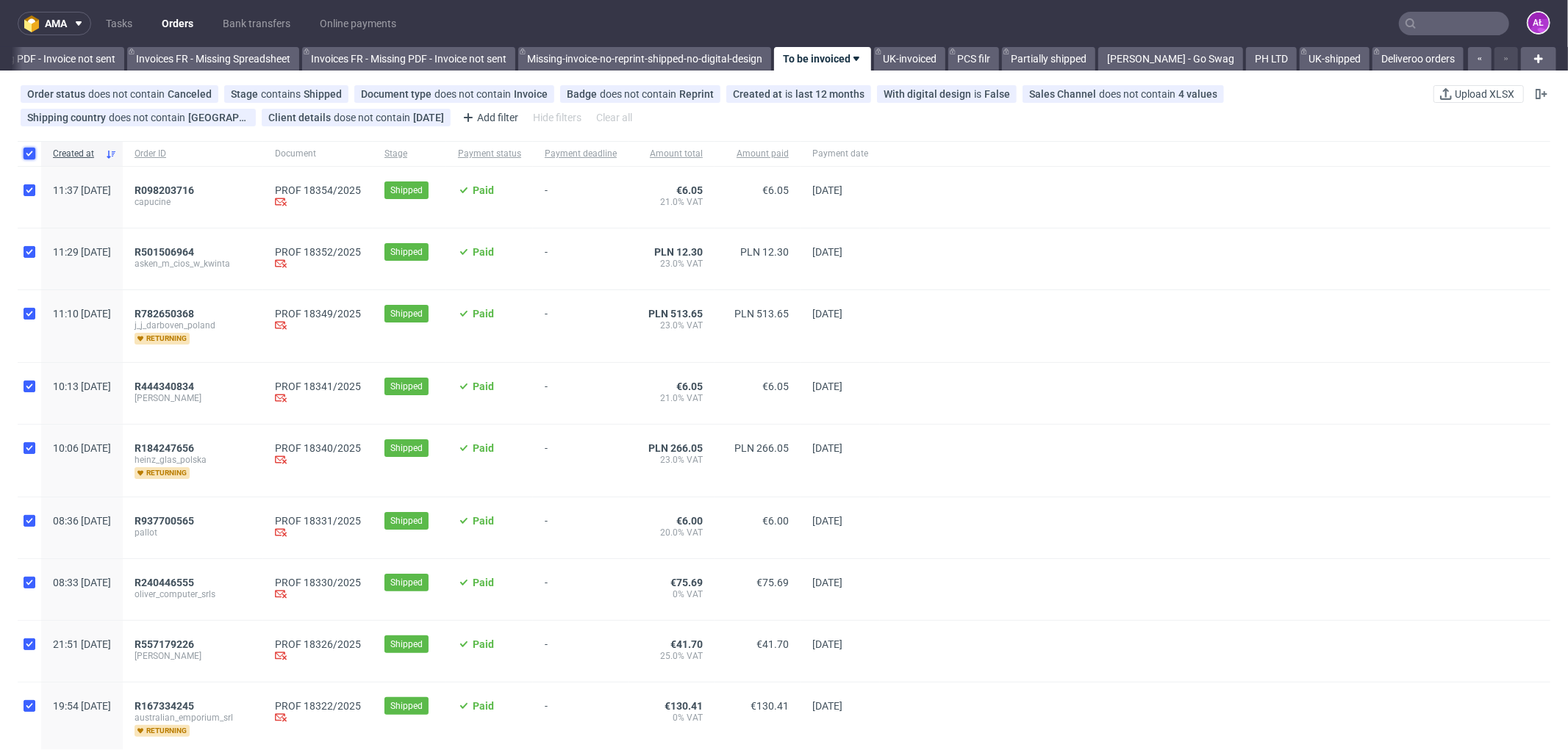
checkbox input "true"
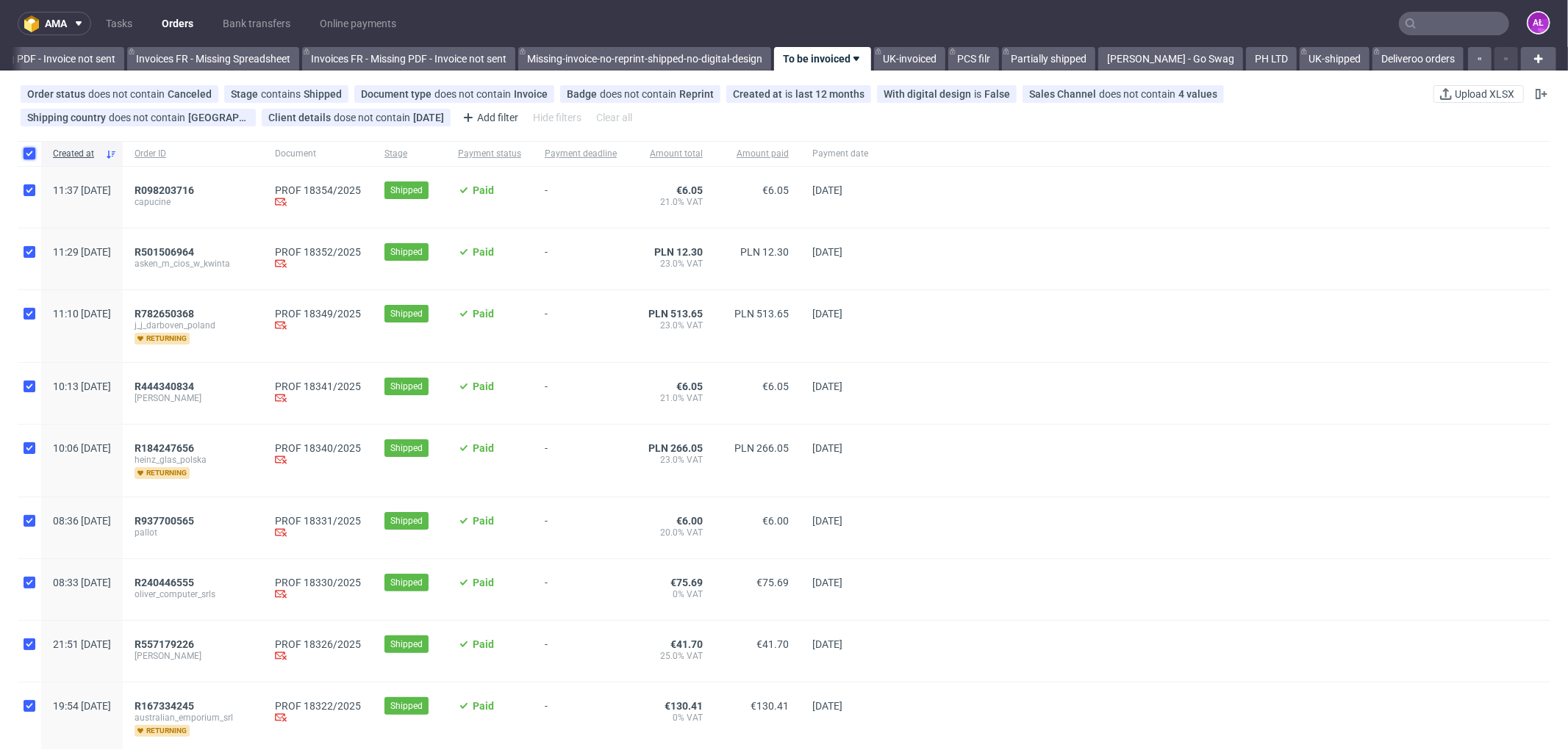
checkbox input "true"
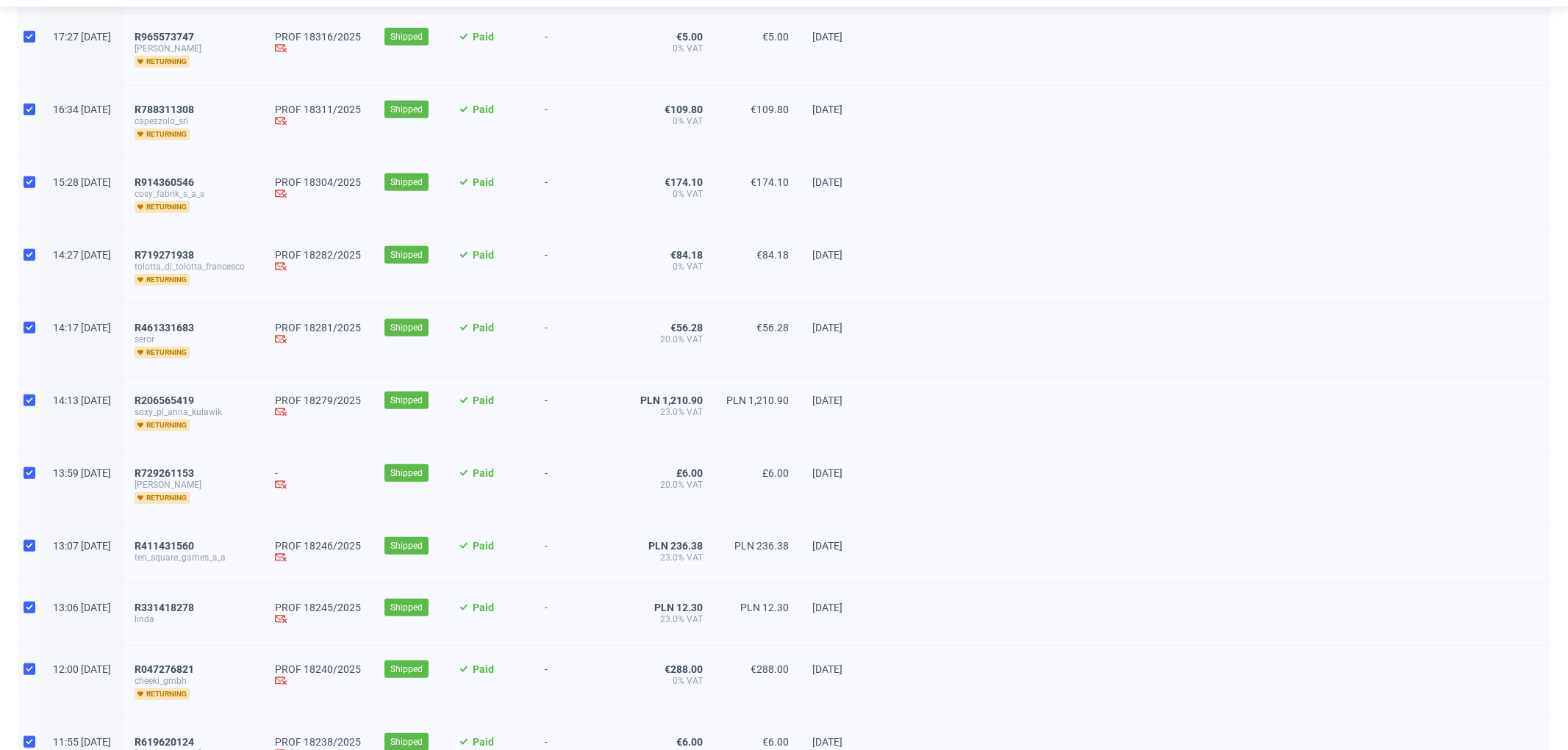
scroll to position [980, 0]
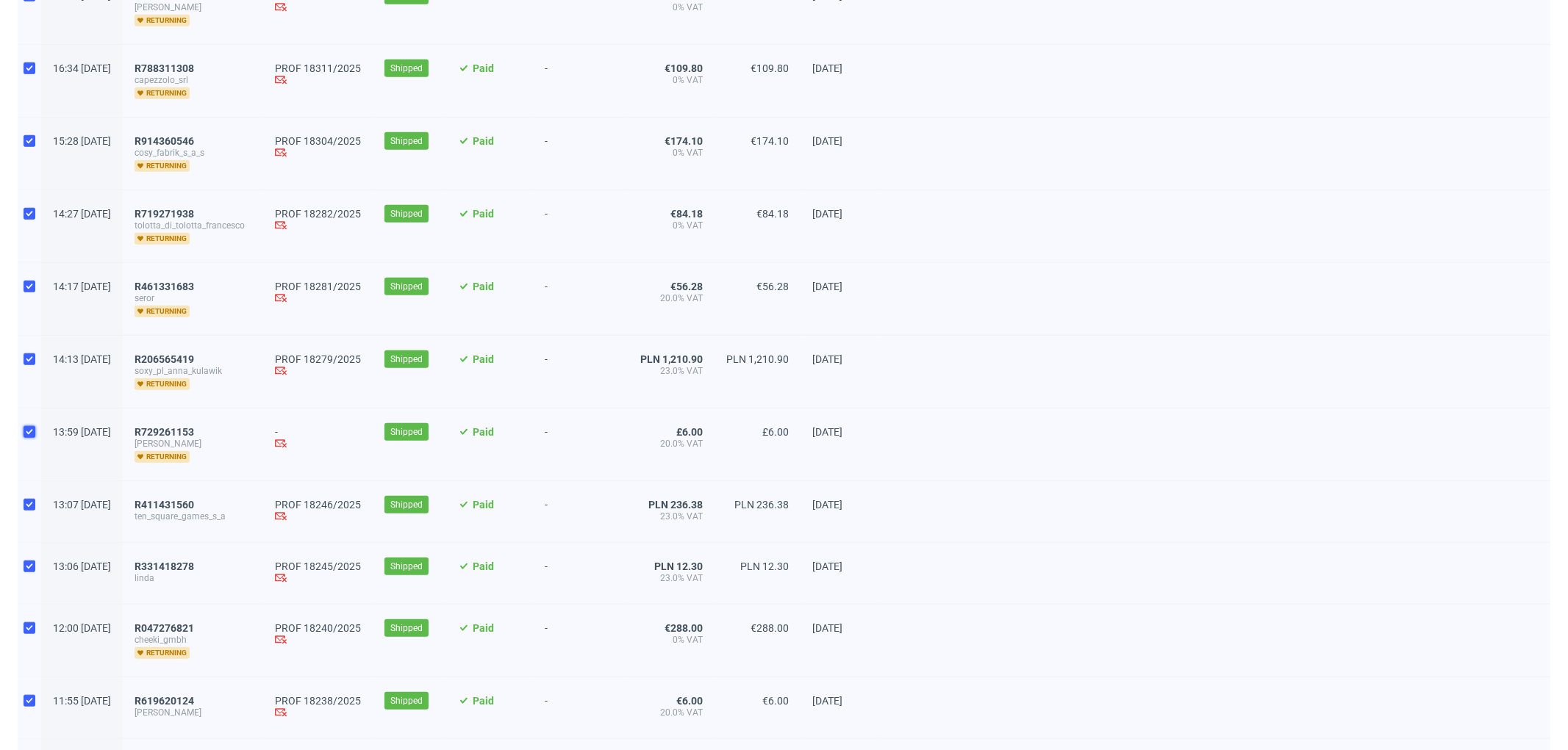
click at [27, 430] on input "checkbox" at bounding box center [30, 432] width 12 height 12
checkbox input "false"
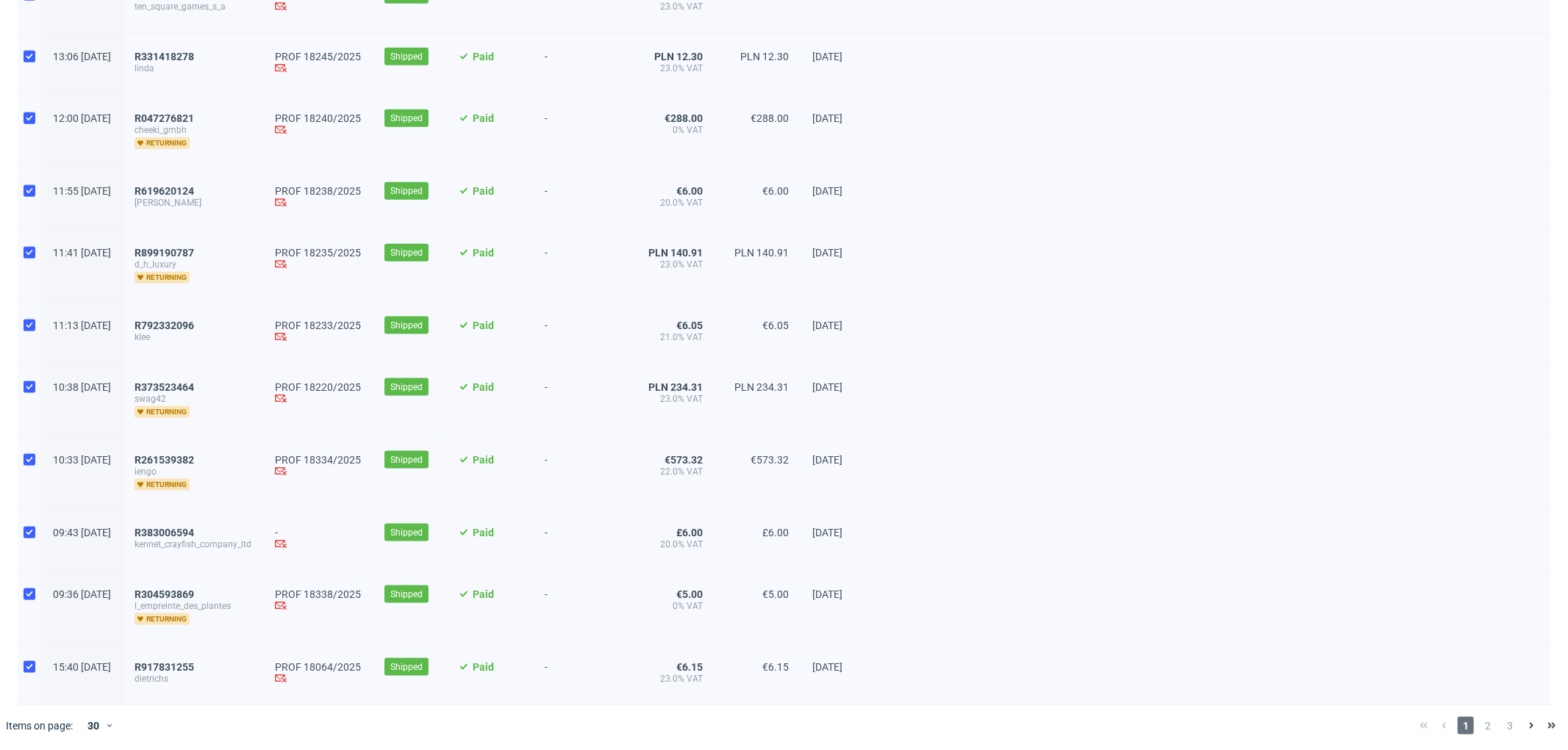
scroll to position [1492, 0]
drag, startPoint x: 24, startPoint y: 524, endPoint x: 19, endPoint y: 531, distance: 8.6
click at [24, 525] on input "checkbox" at bounding box center [30, 531] width 12 height 12
checkbox input "false"
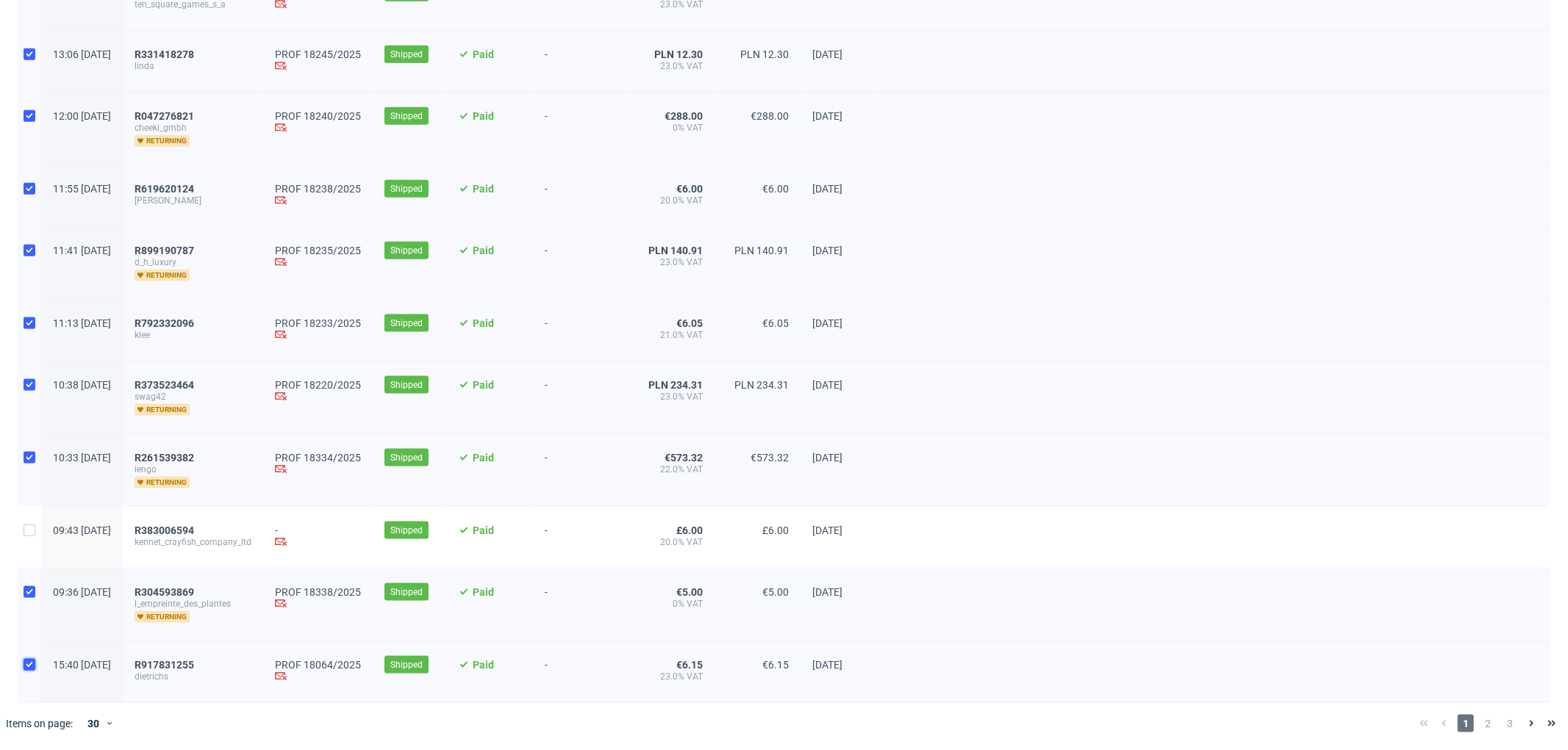
click at [25, 667] on input "checkbox" at bounding box center [30, 665] width 12 height 12
checkbox input "false"
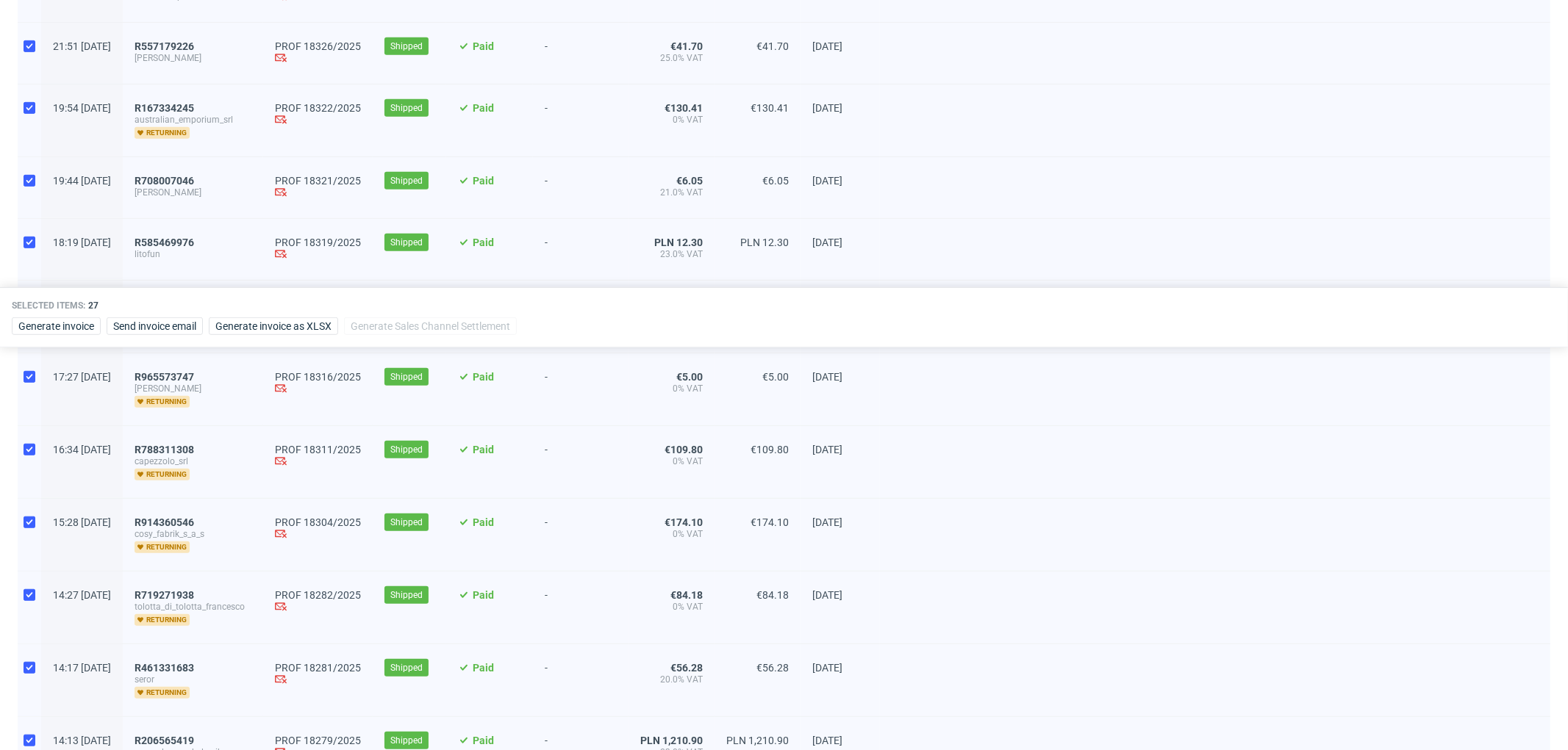
scroll to position [594, 0]
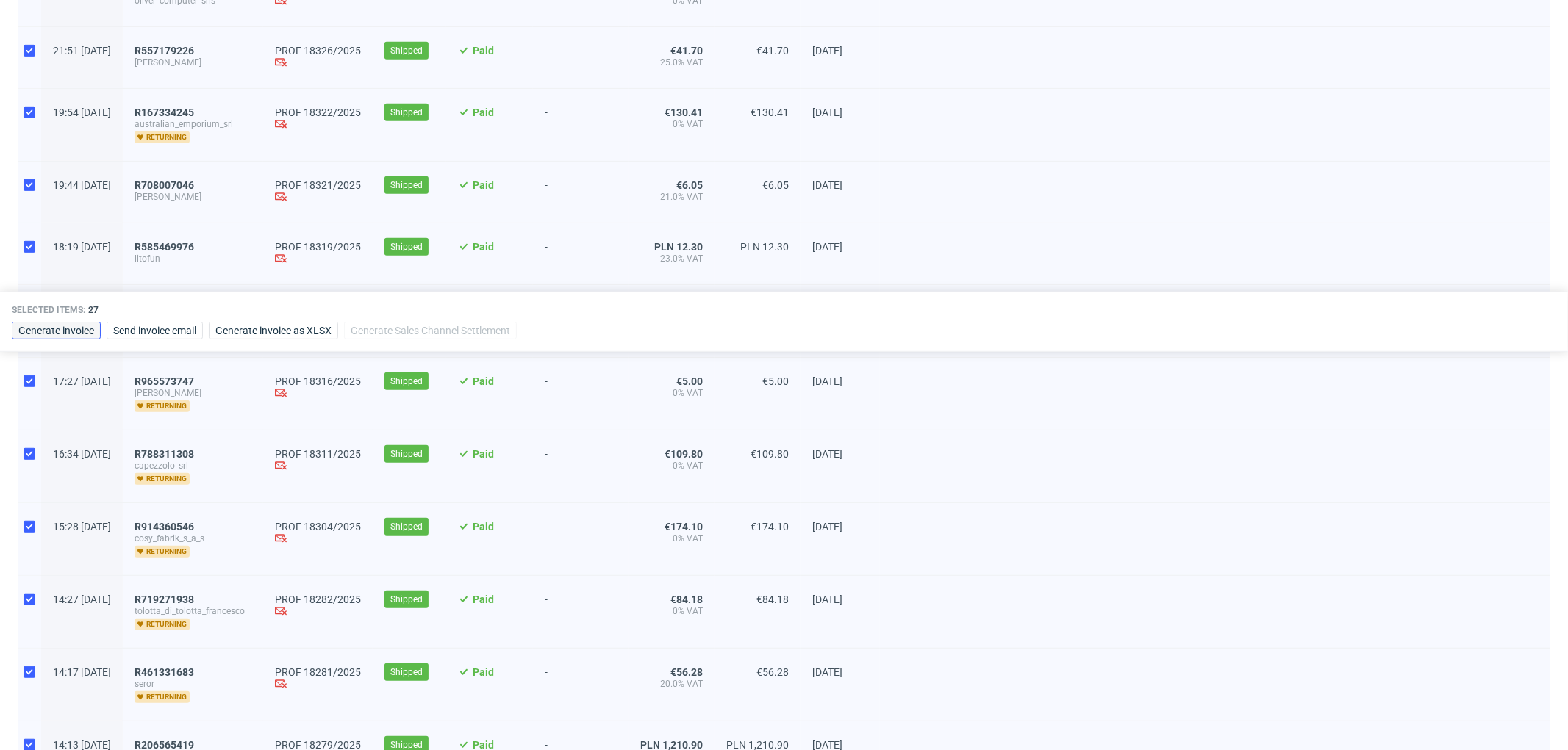
click at [79, 331] on span "Generate invoice" at bounding box center [56, 331] width 75 height 10
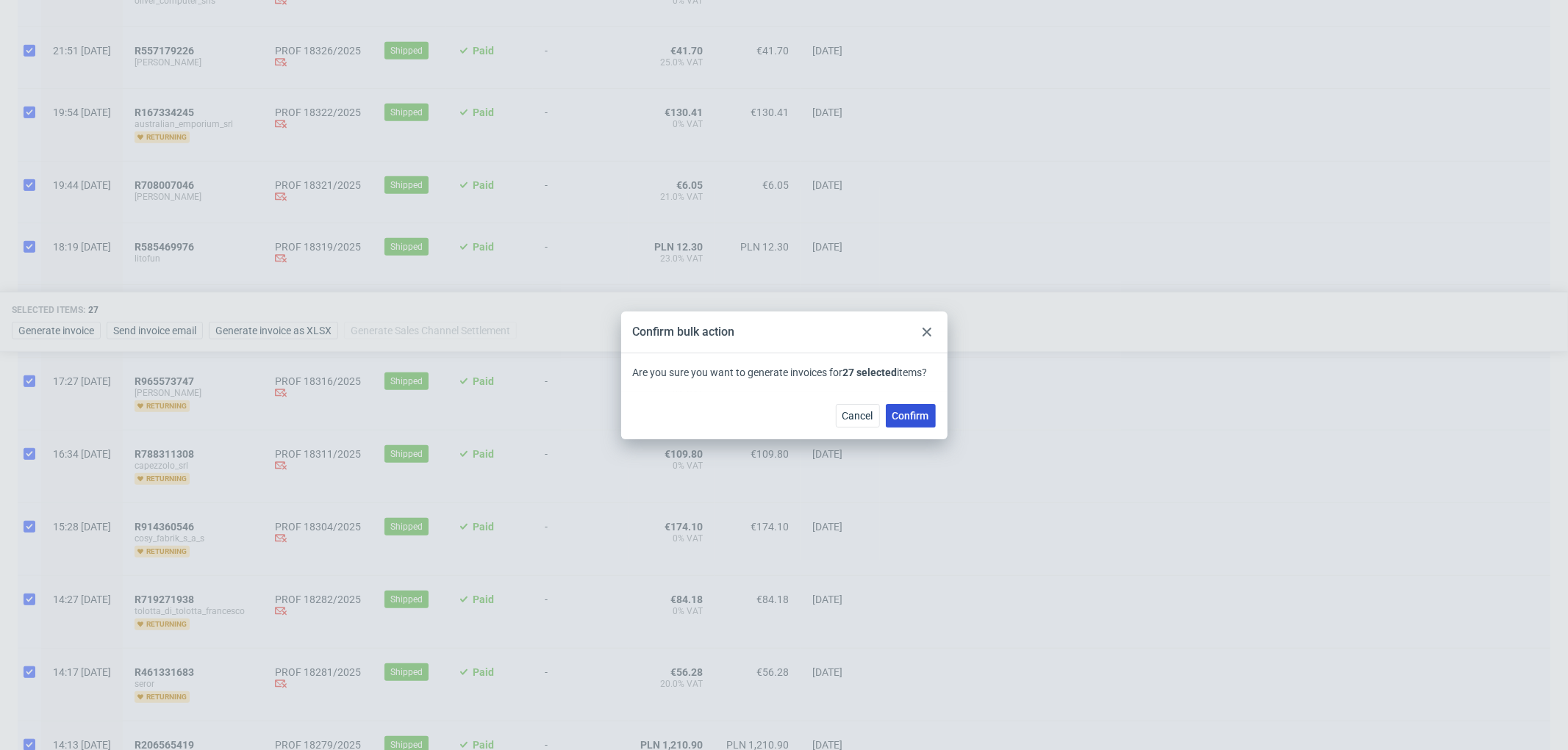
click at [914, 419] on span "Confirm" at bounding box center [910, 416] width 36 height 10
checkbox input "false"
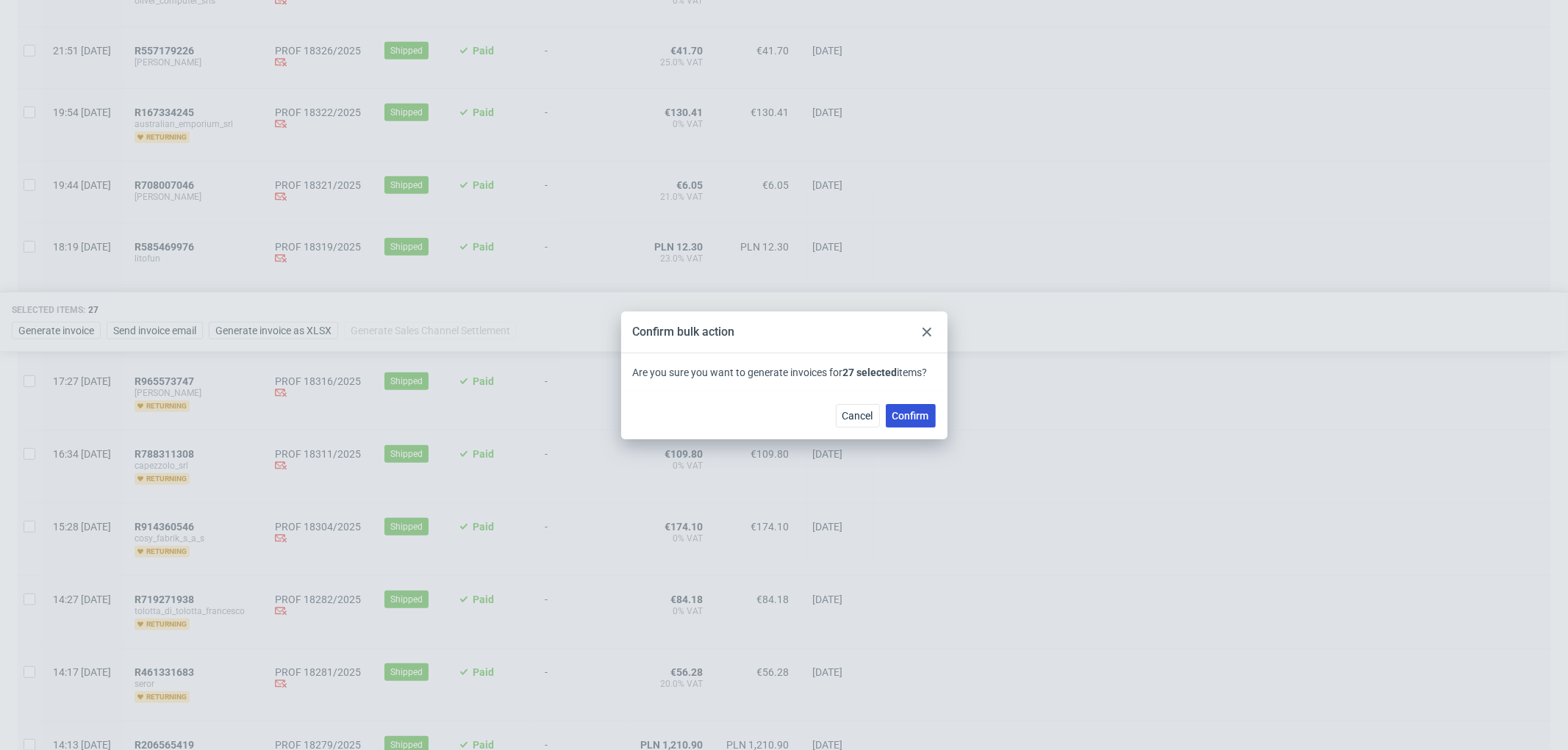
checkbox input "false"
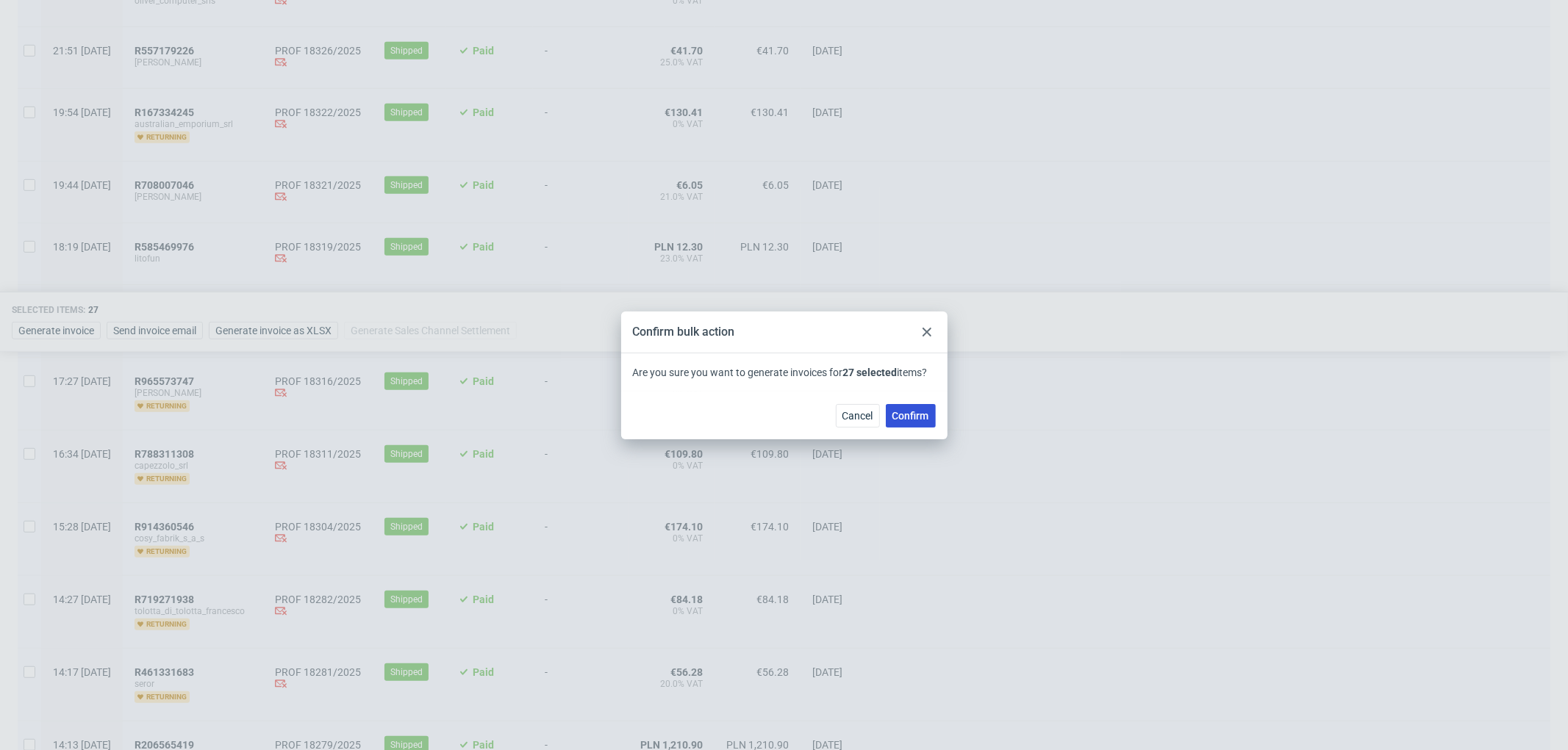
checkbox input "false"
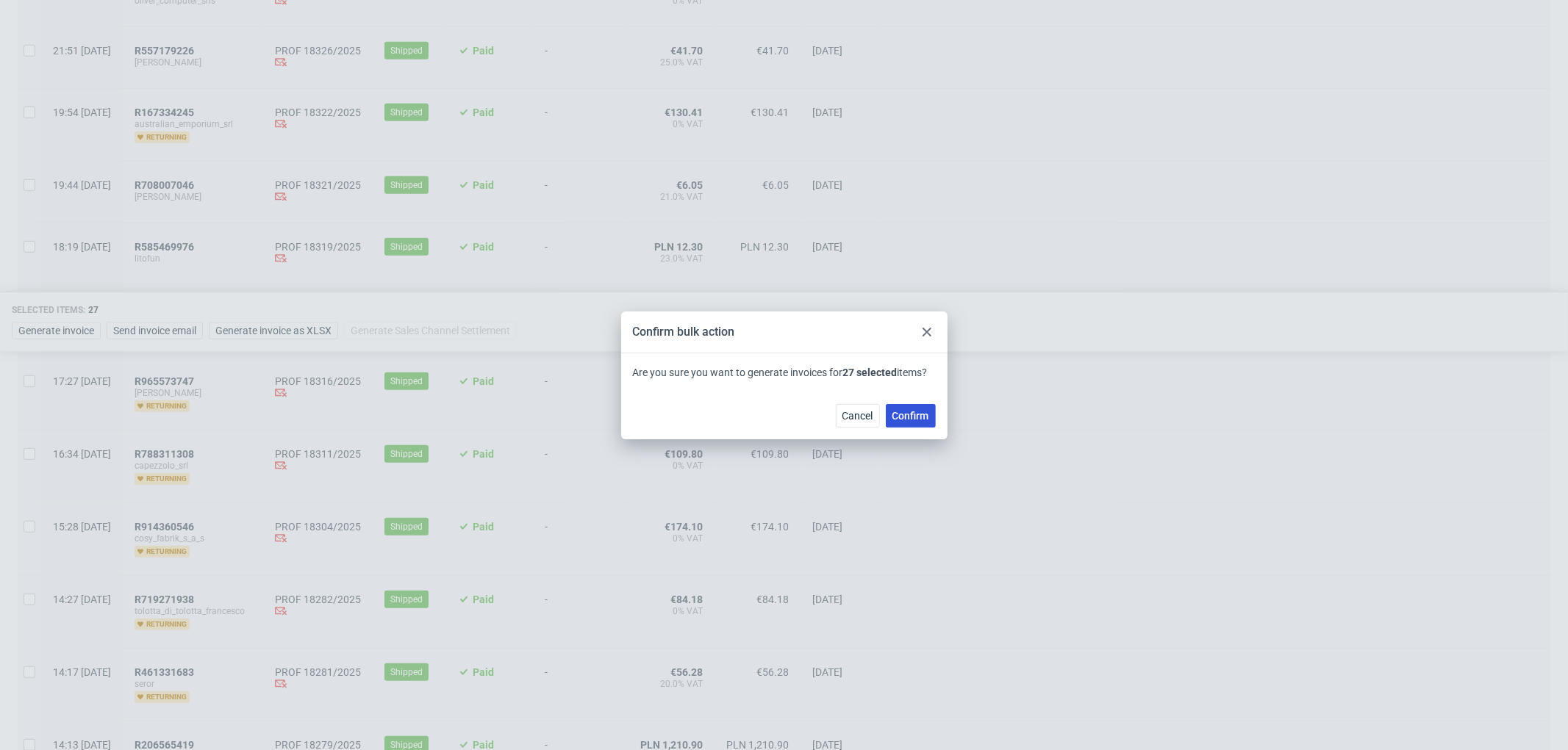
checkbox input "false"
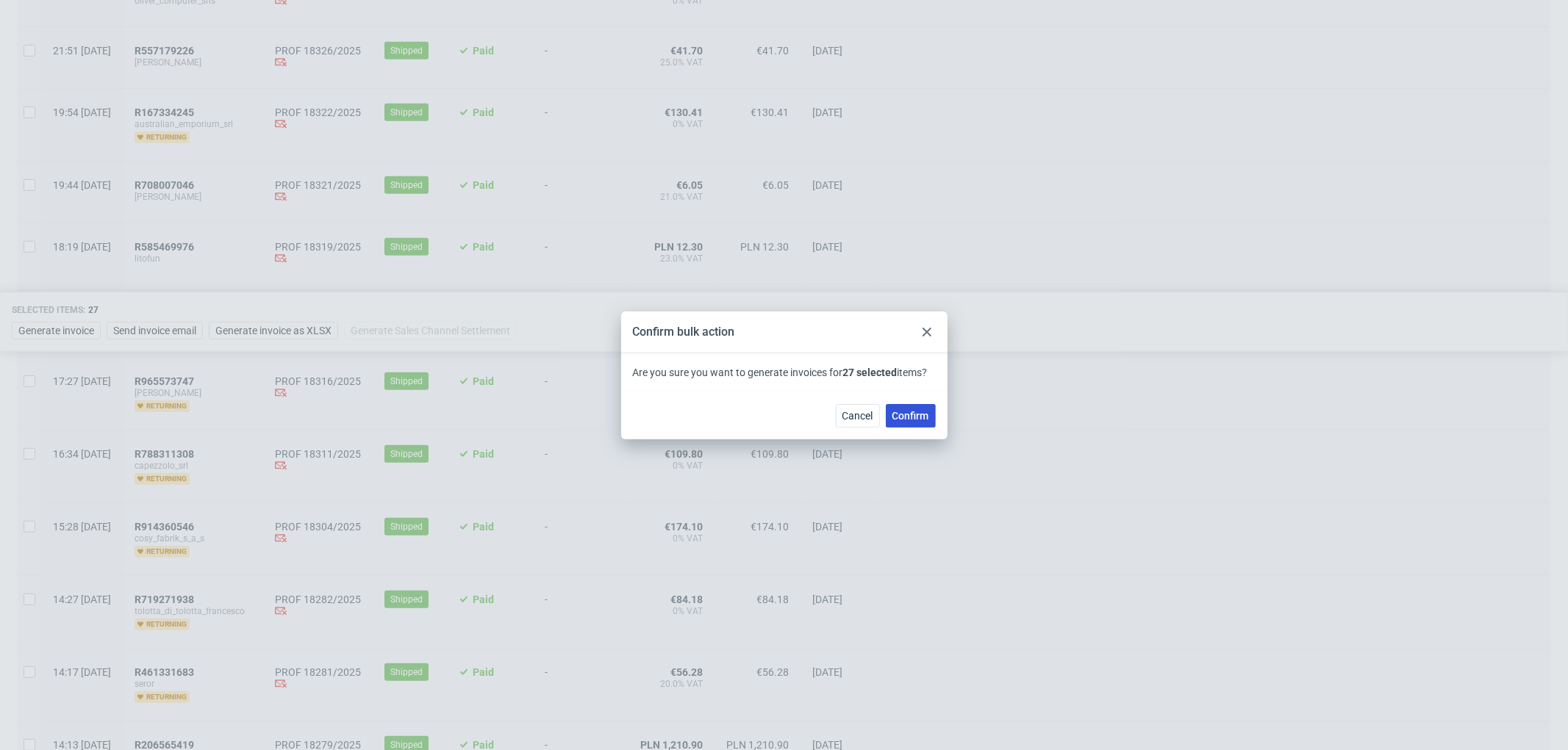
checkbox input "false"
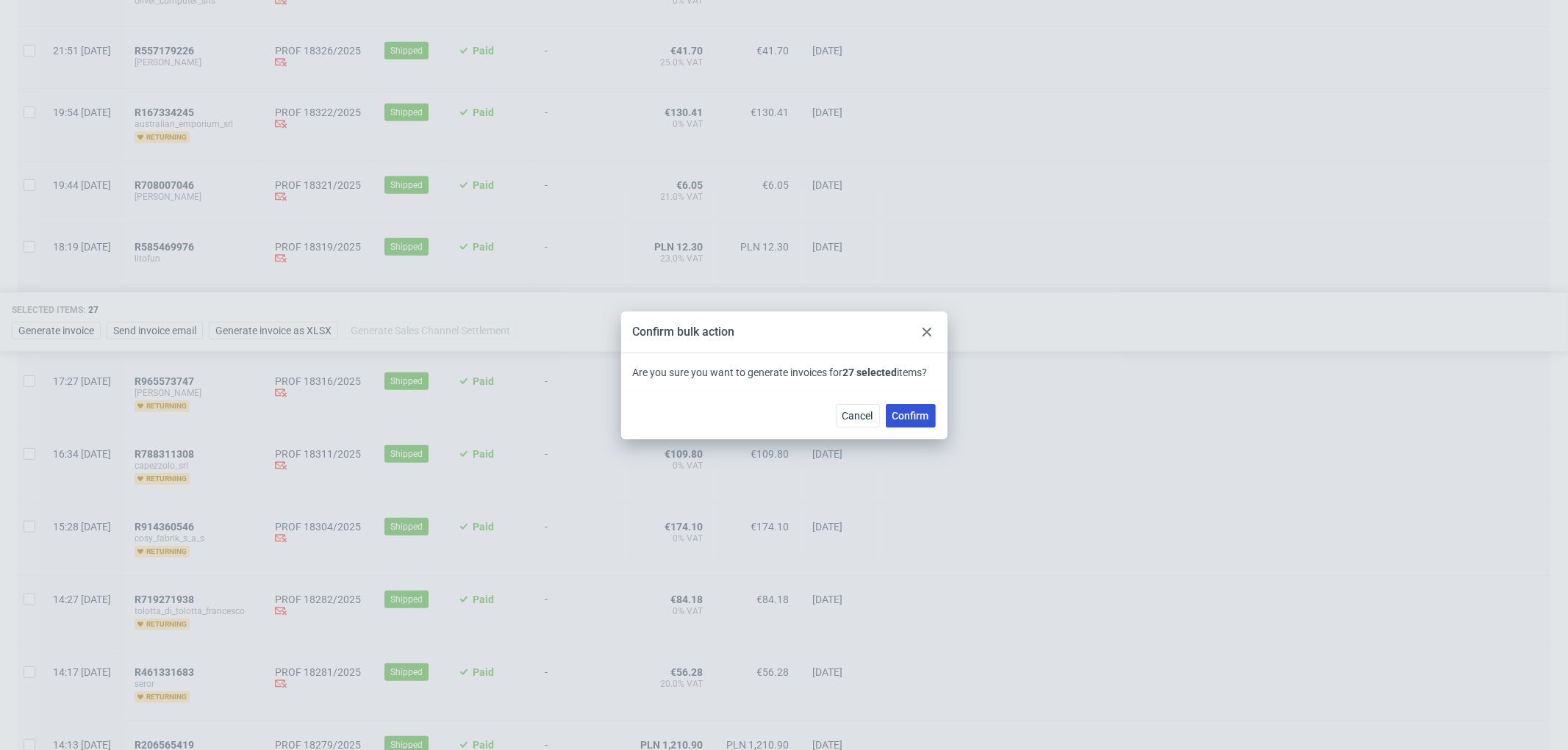
checkbox input "false"
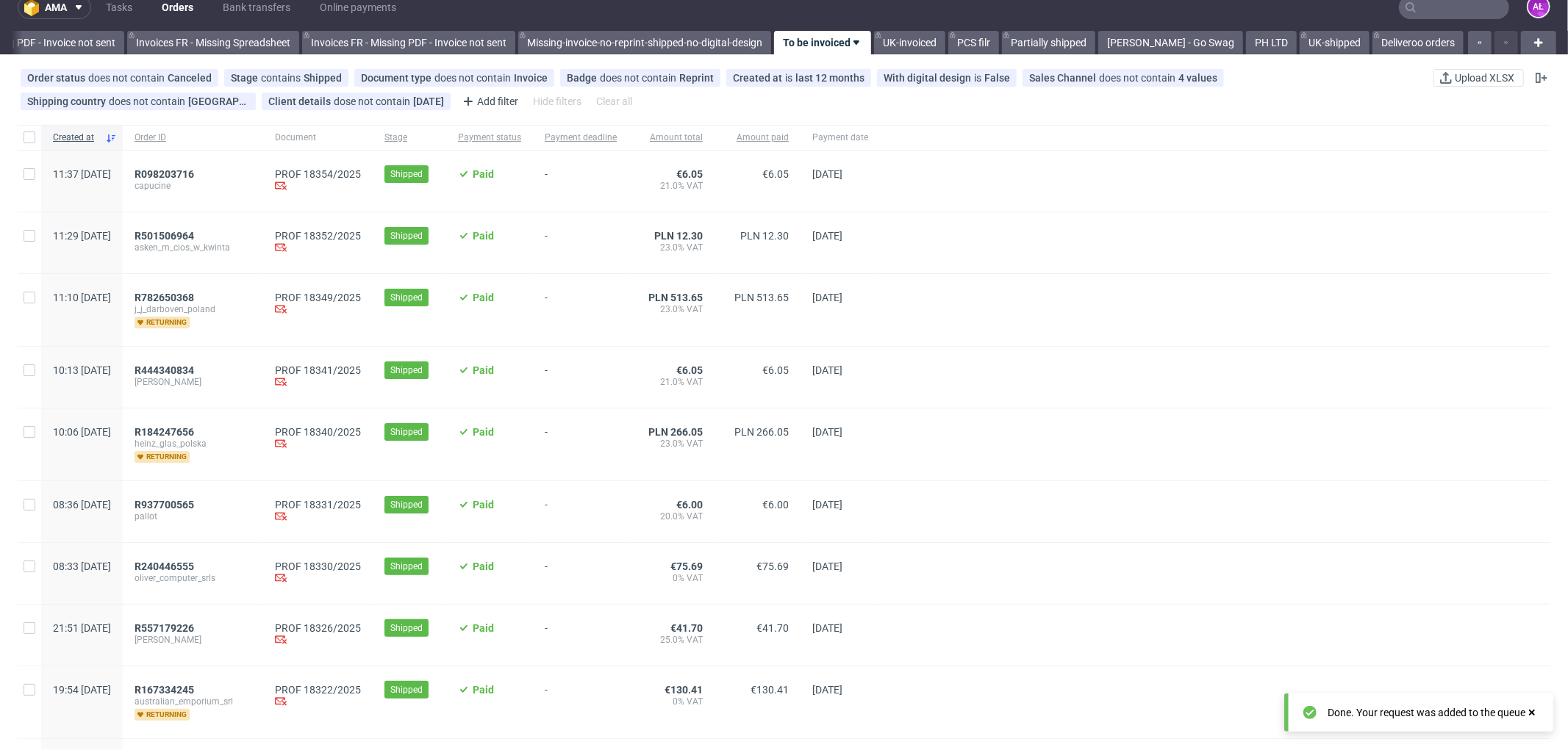
scroll to position [0, 0]
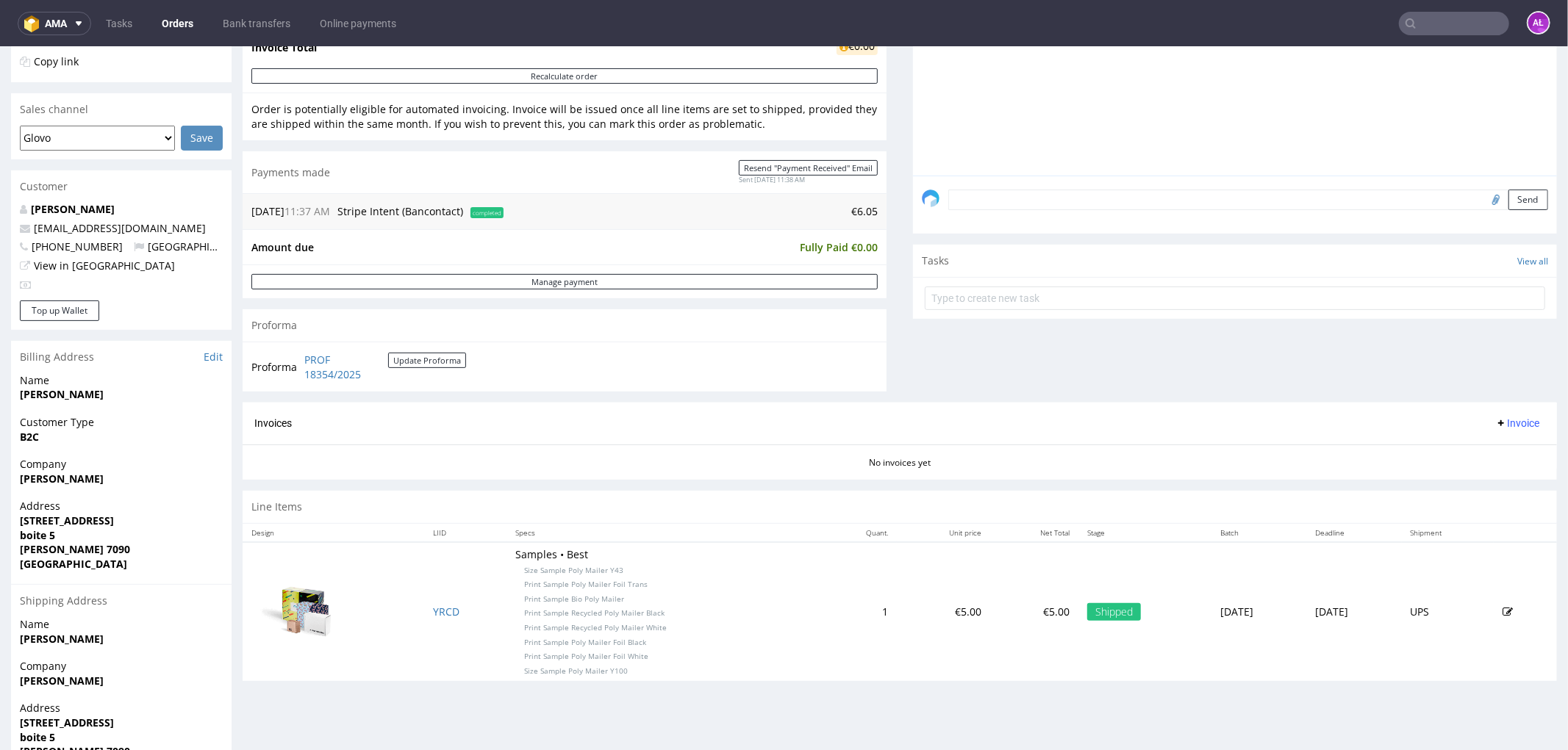
scroll to position [204, 0]
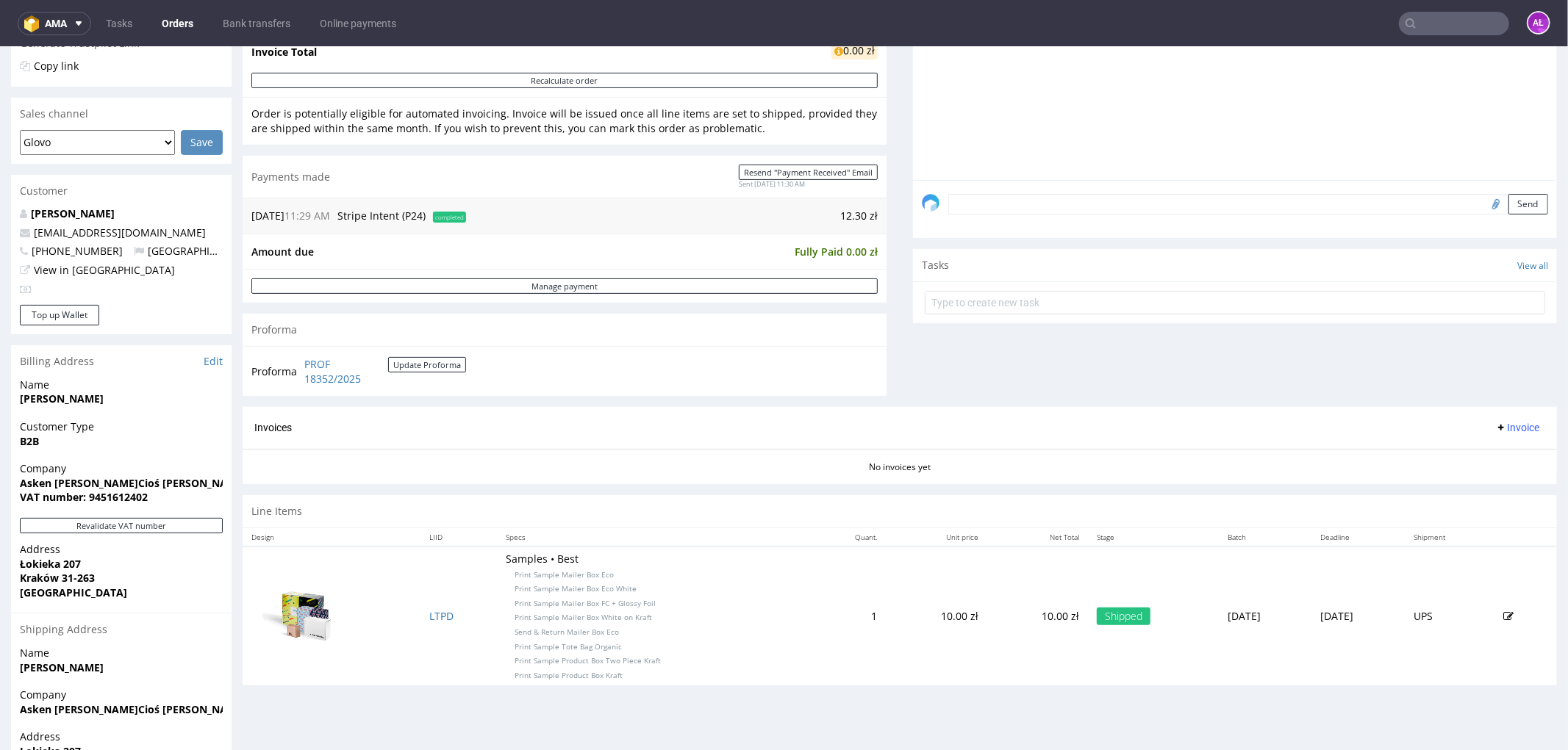
scroll to position [459, 0]
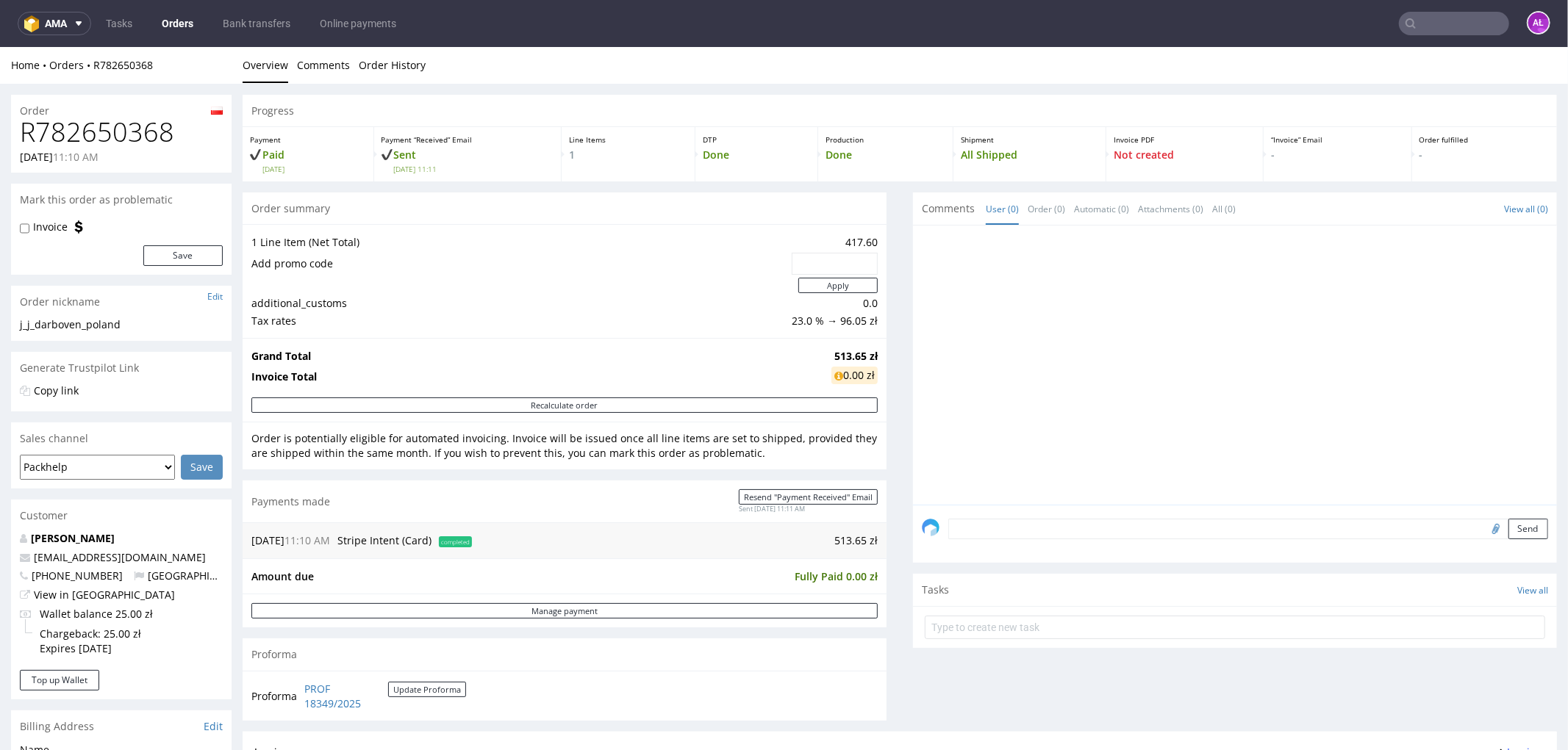
scroll to position [500, 0]
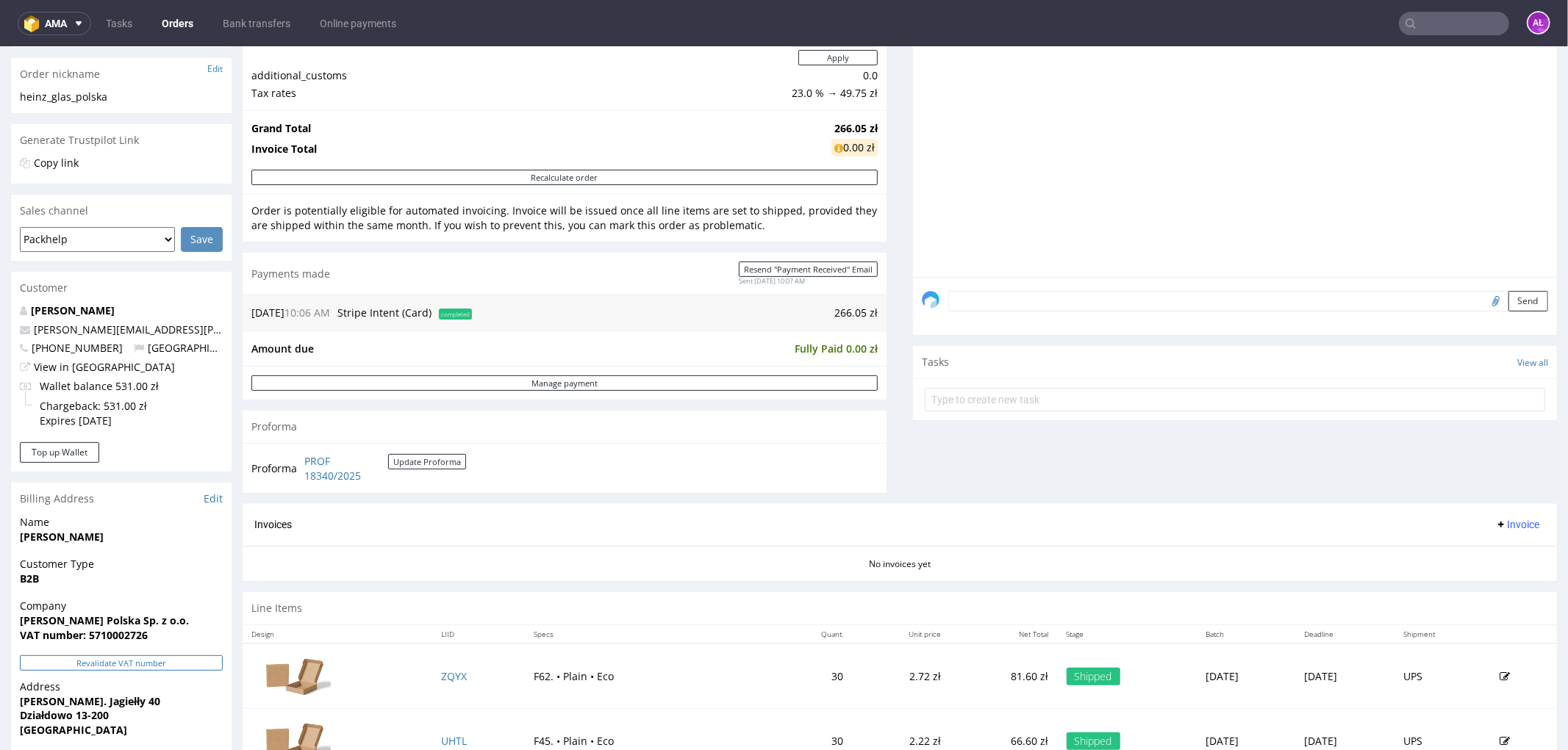
scroll to position [514, 0]
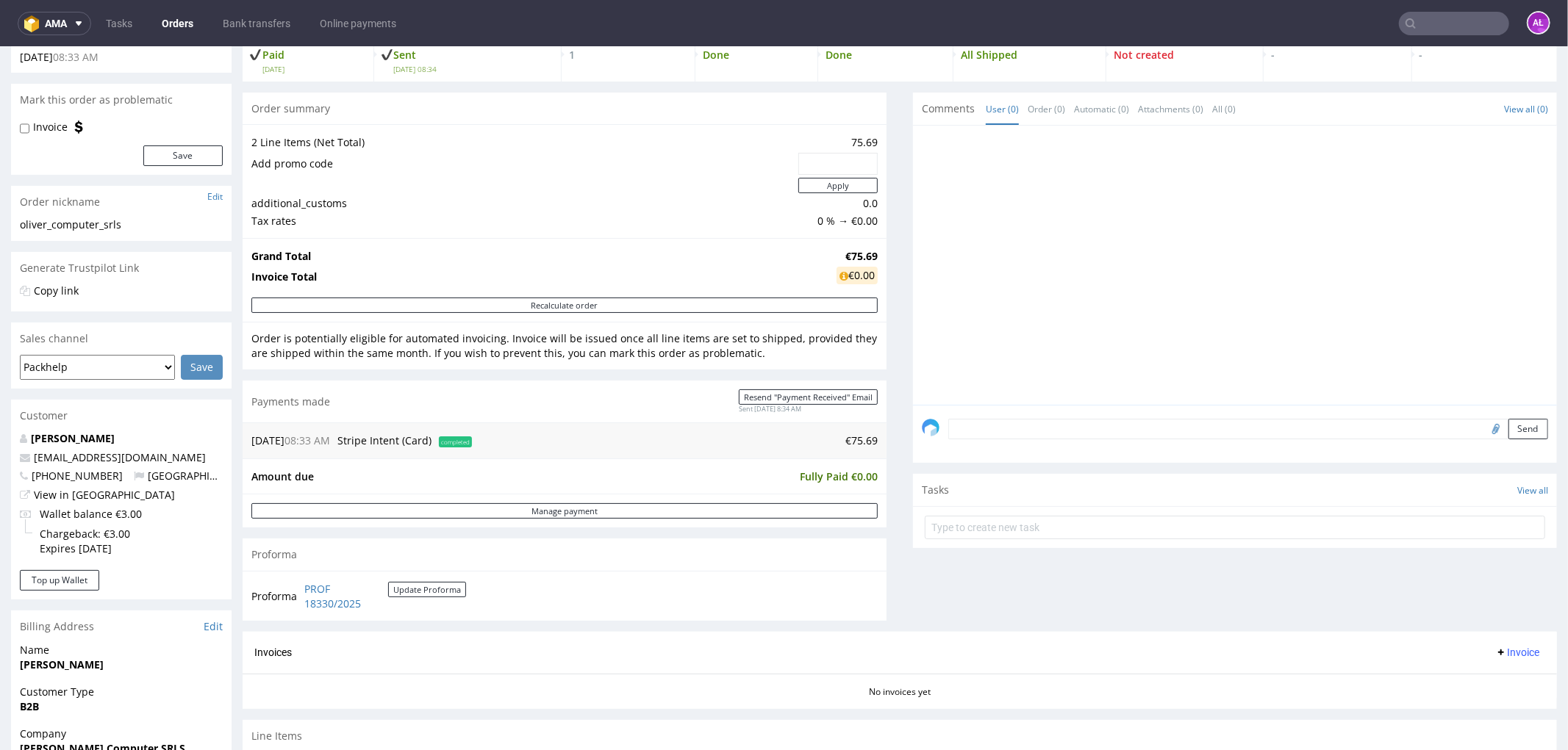
scroll to position [529, 0]
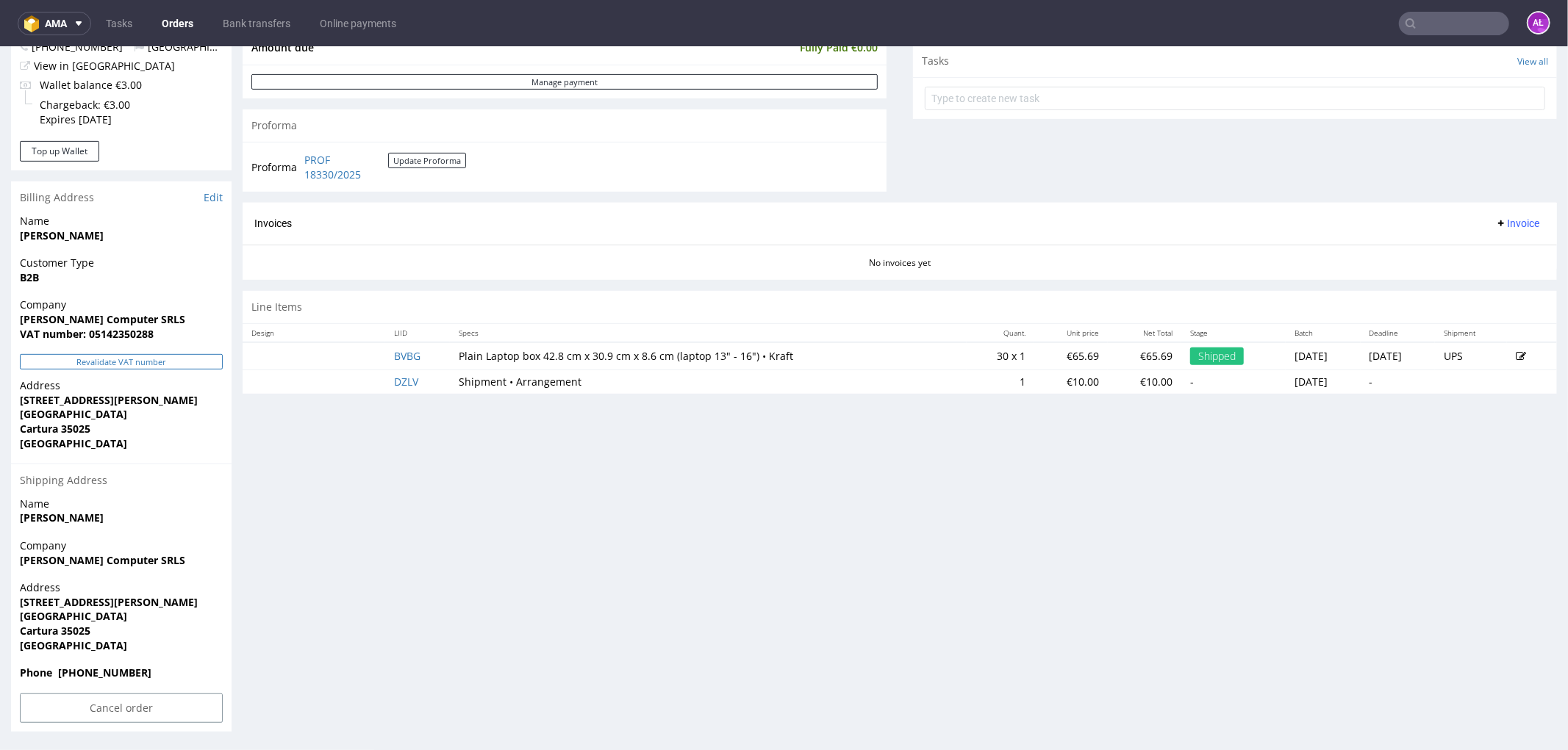
click at [168, 359] on button "Revalidate VAT number" at bounding box center [120, 361] width 203 height 15
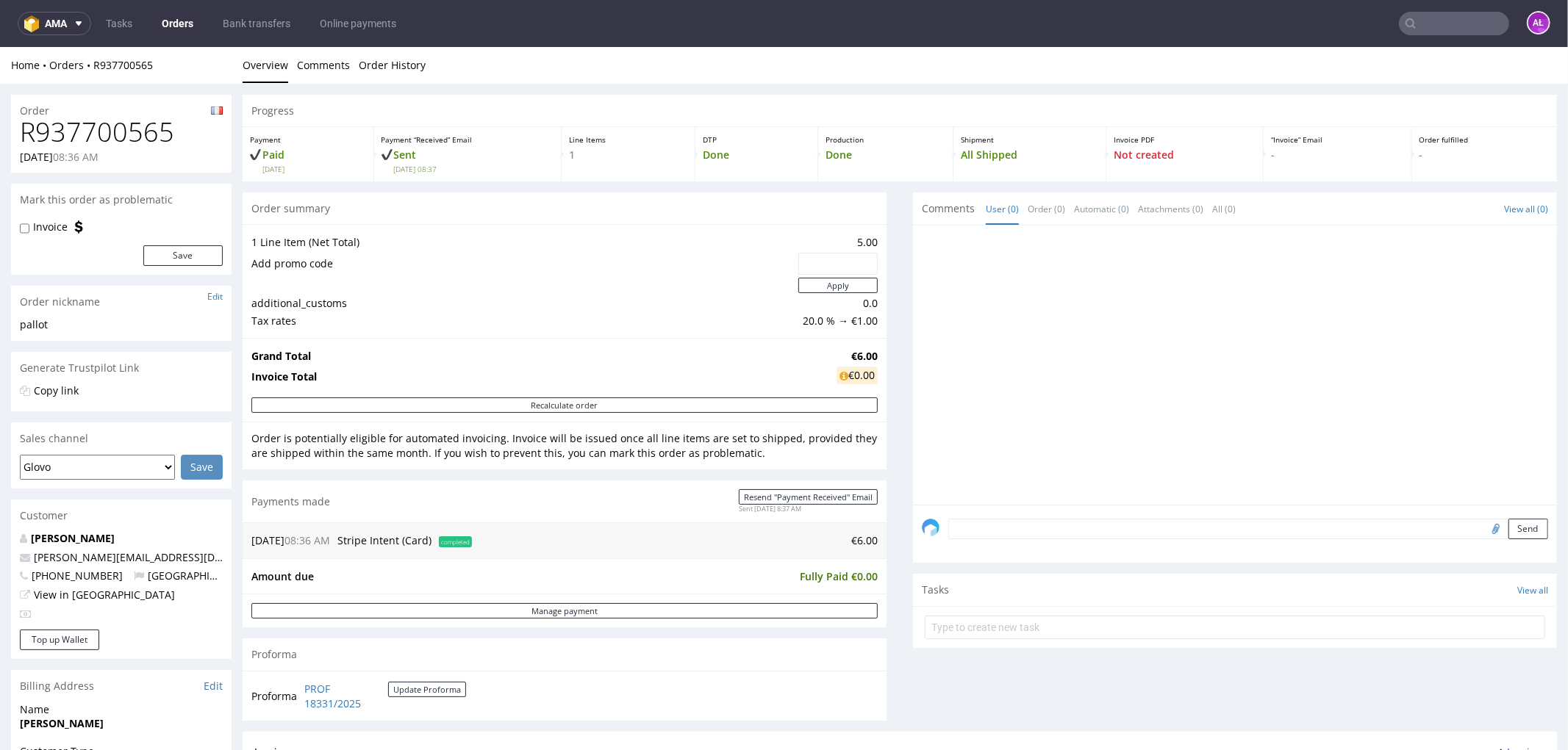
scroll to position [420, 0]
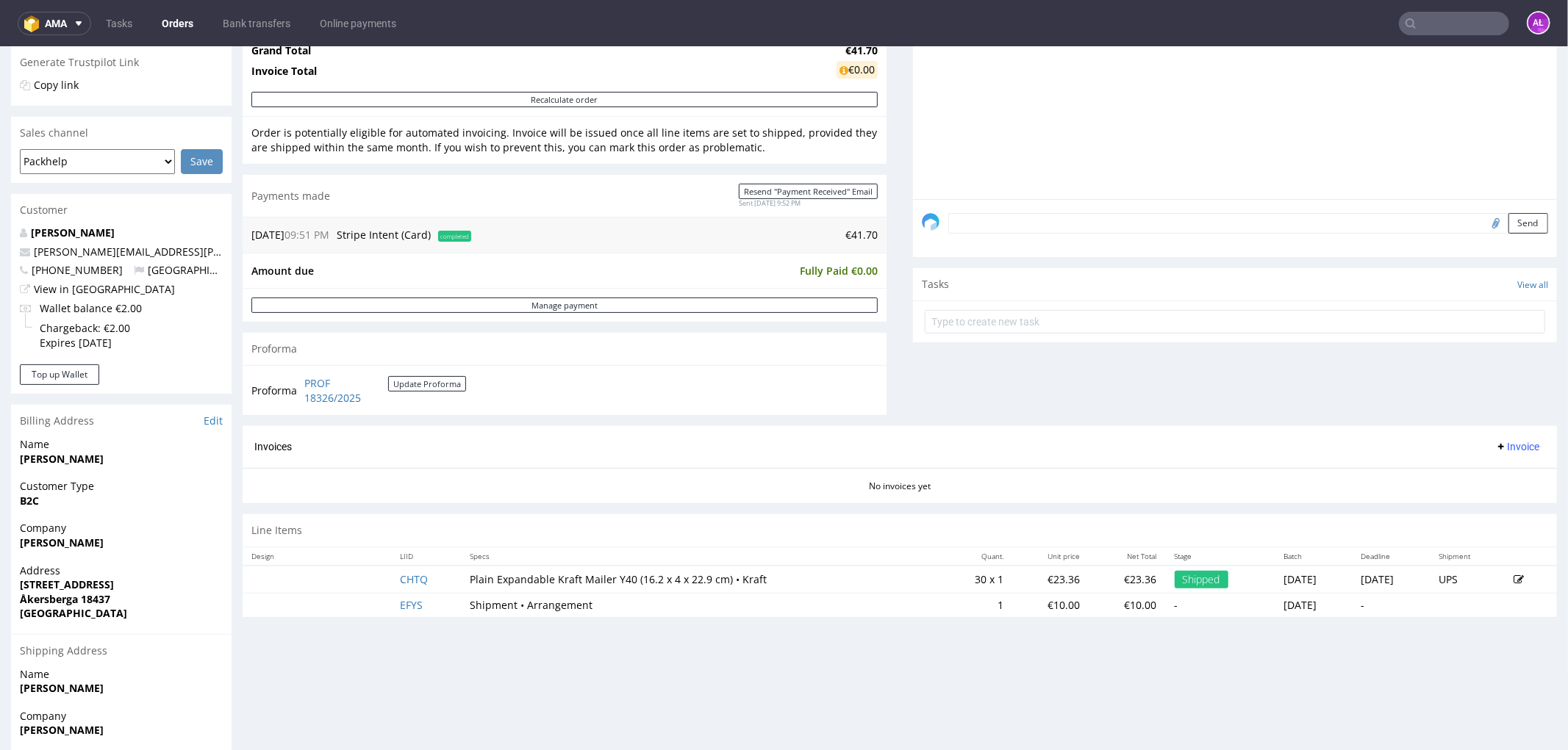
scroll to position [461, 0]
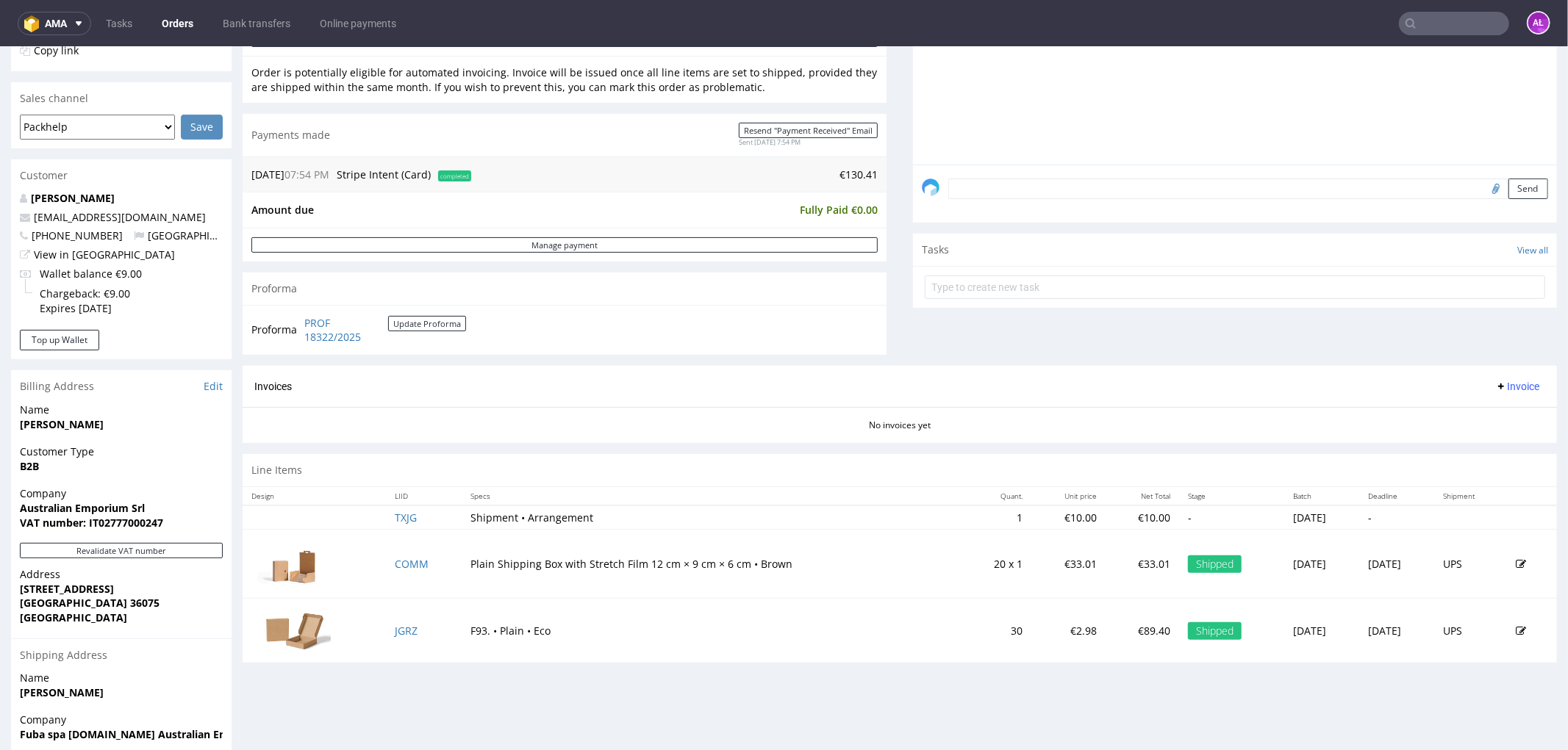
scroll to position [490, 0]
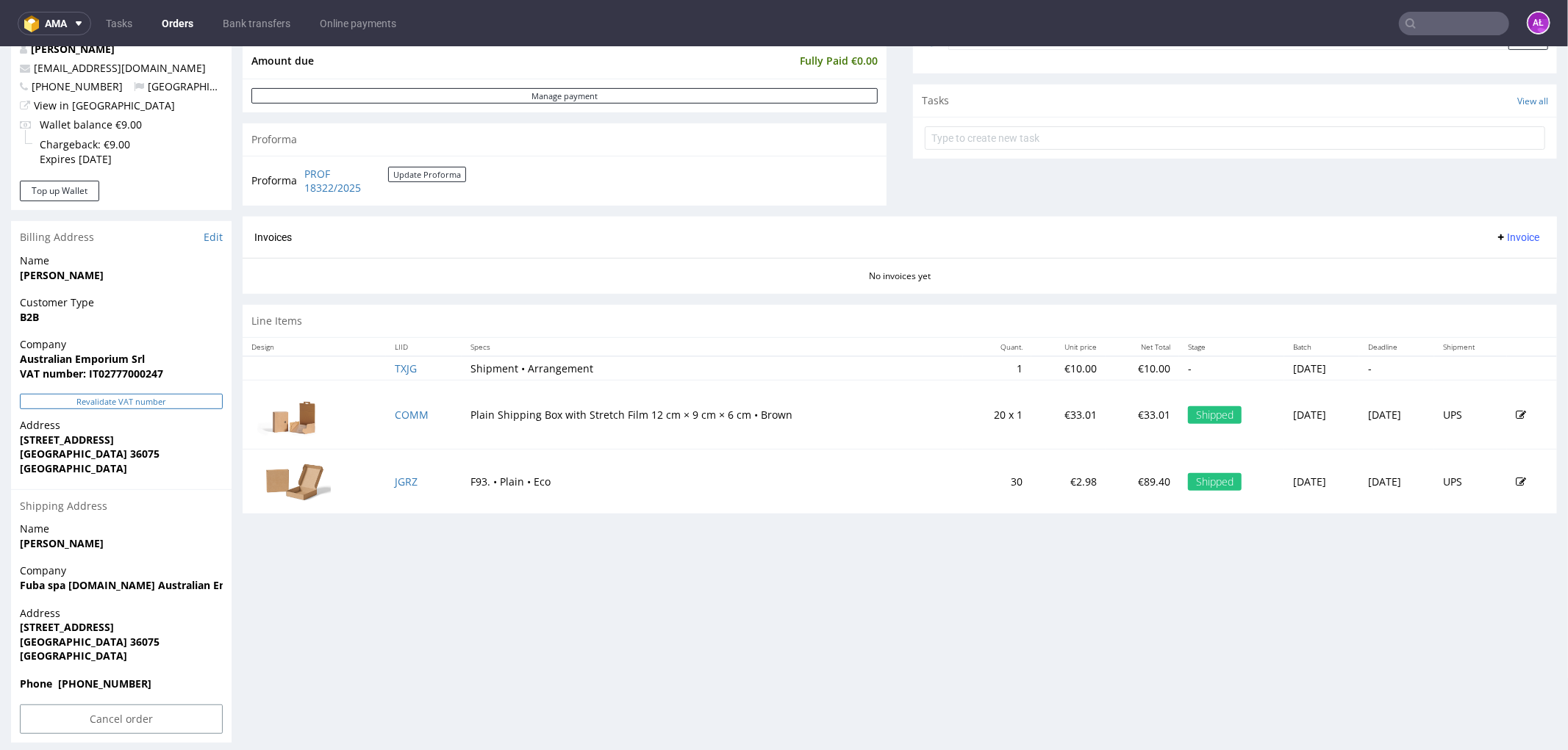
click at [186, 403] on button "Revalidate VAT number" at bounding box center [120, 401] width 203 height 15
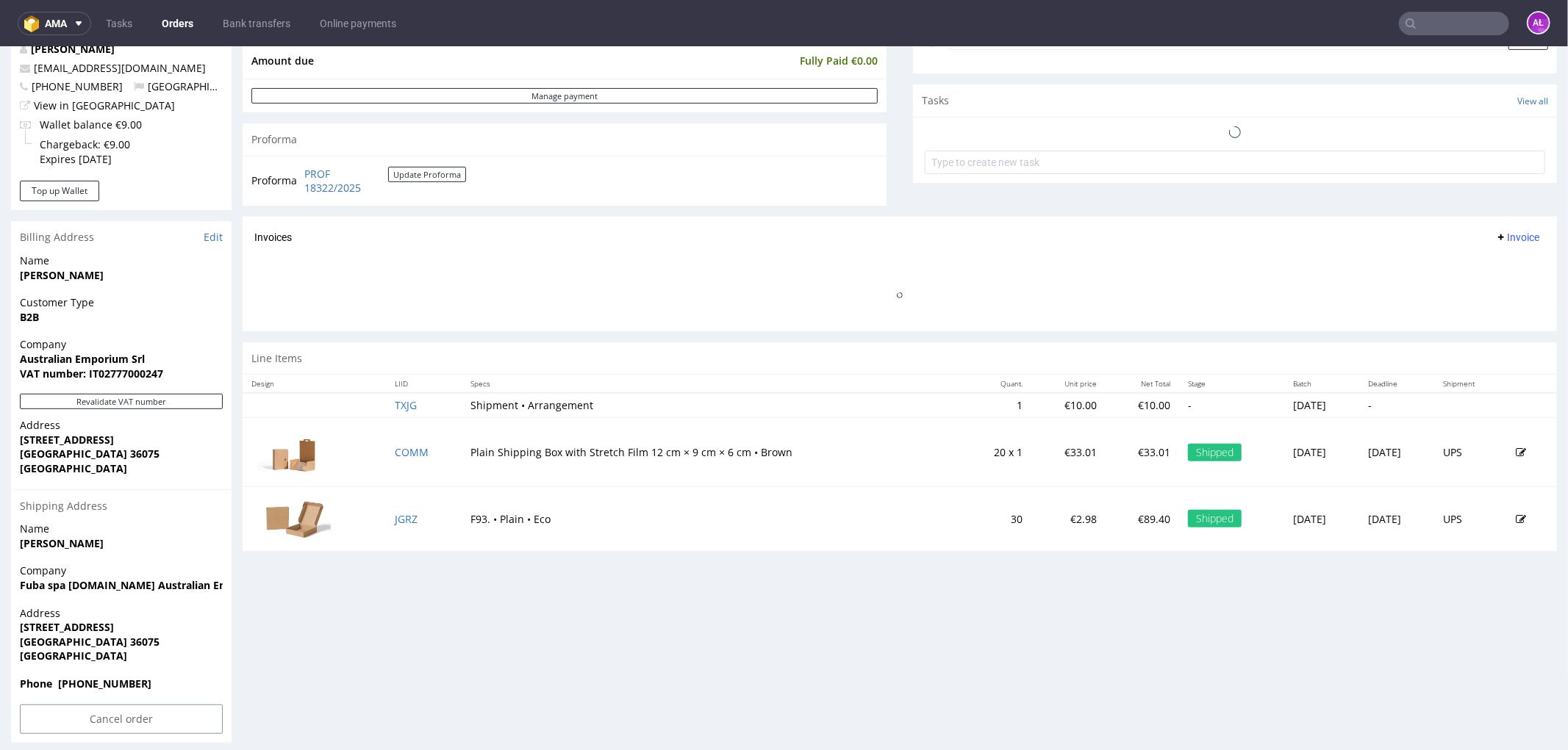
scroll to position [0, 0]
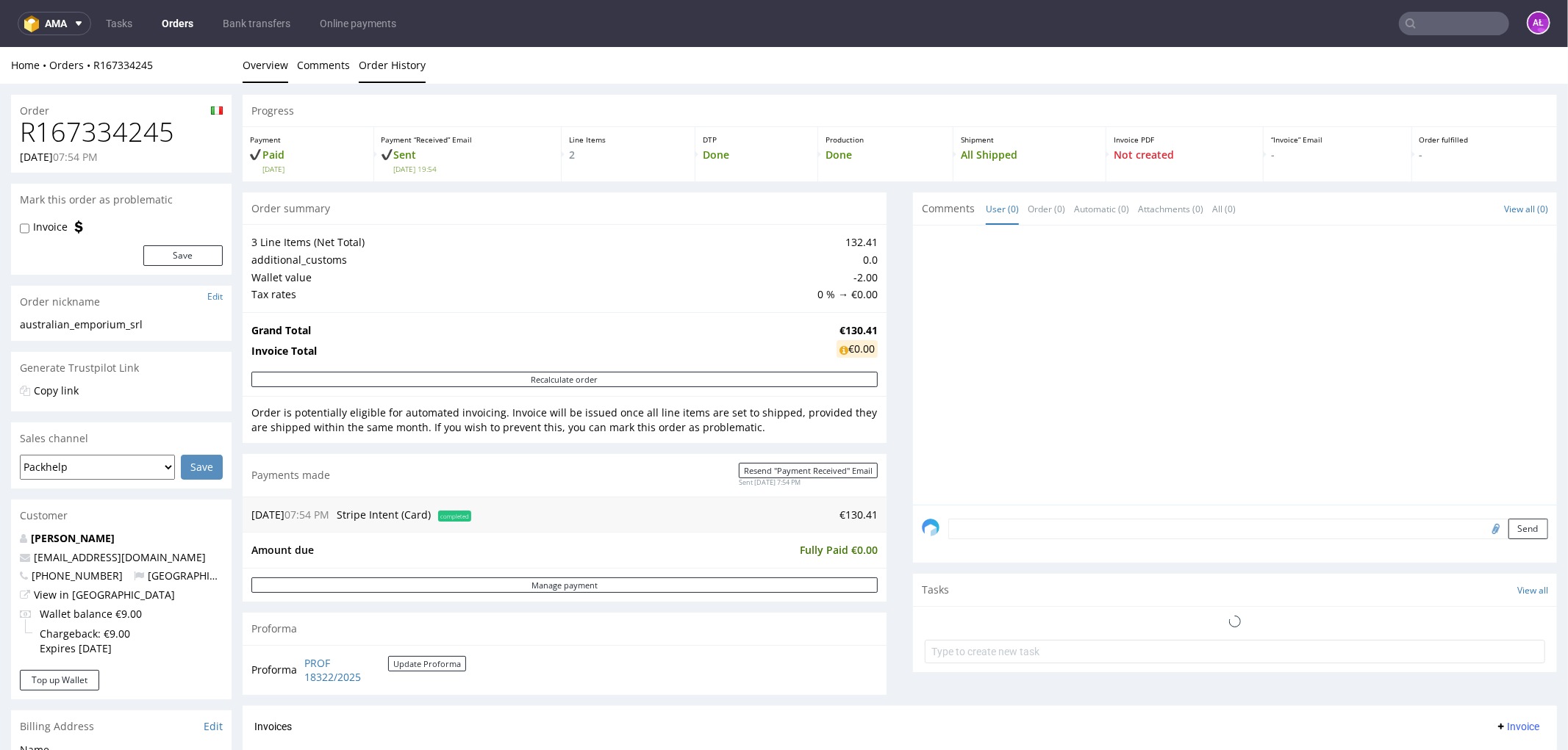
click at [373, 59] on link "Order History" at bounding box center [392, 64] width 67 height 36
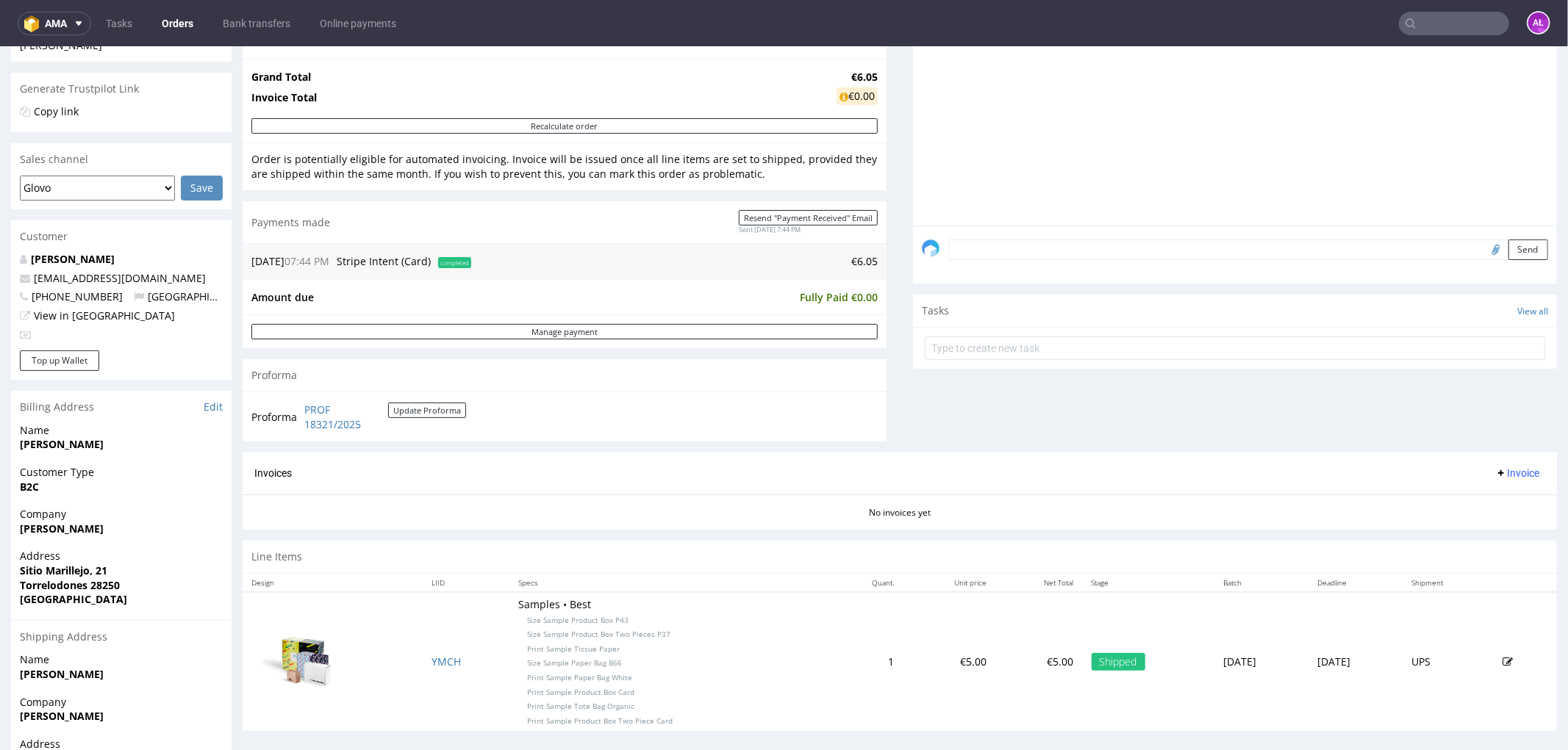
scroll to position [420, 0]
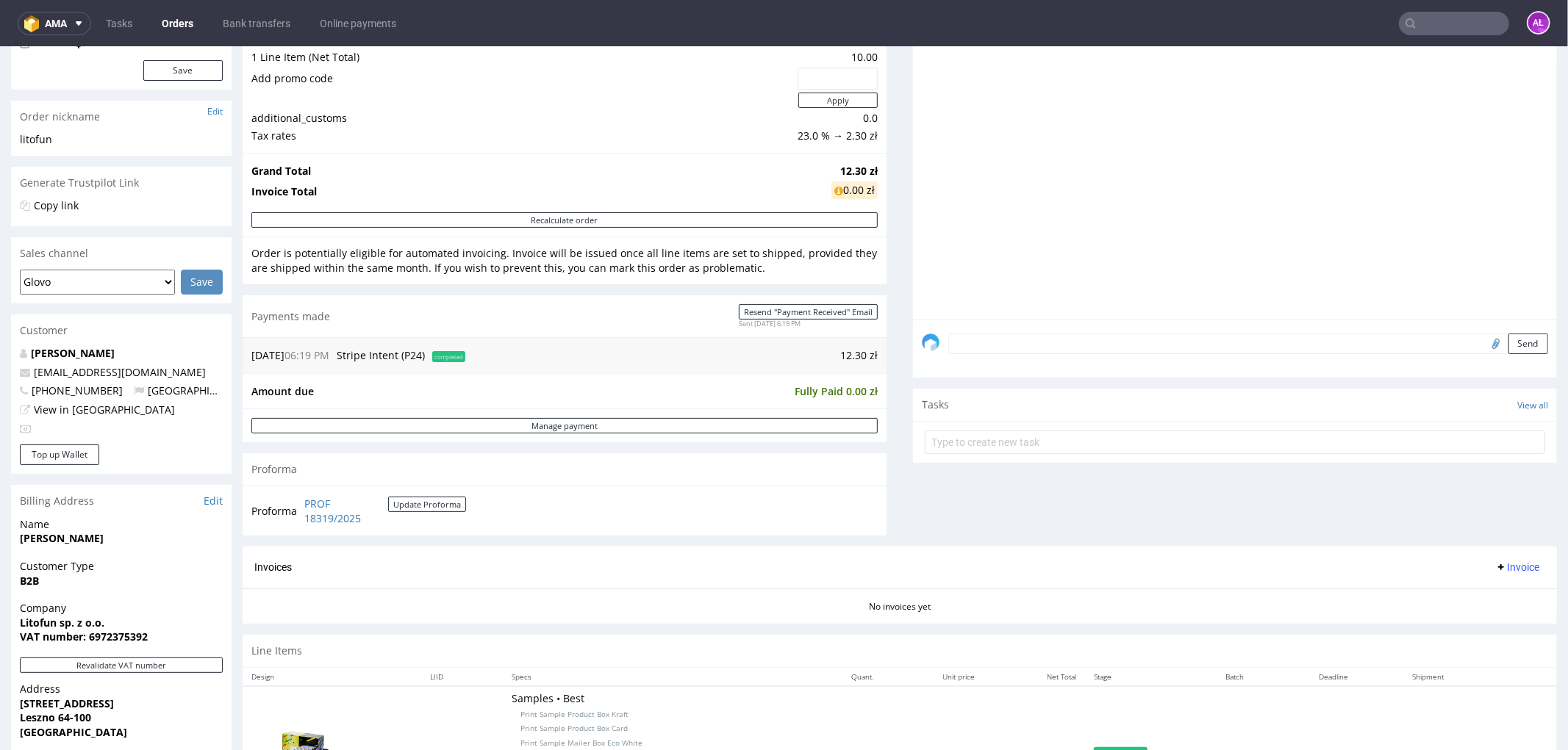
scroll to position [408, 0]
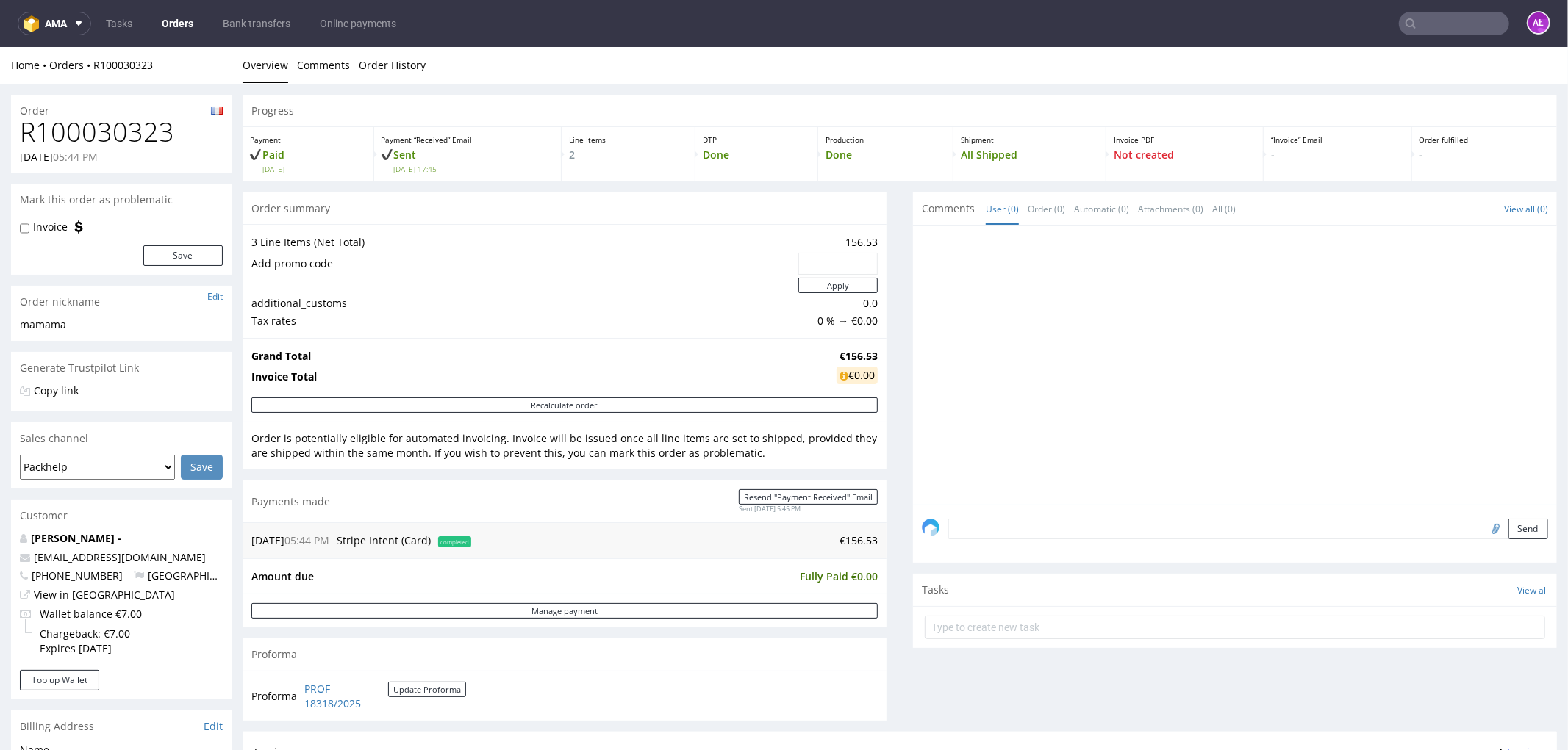
scroll to position [490, 0]
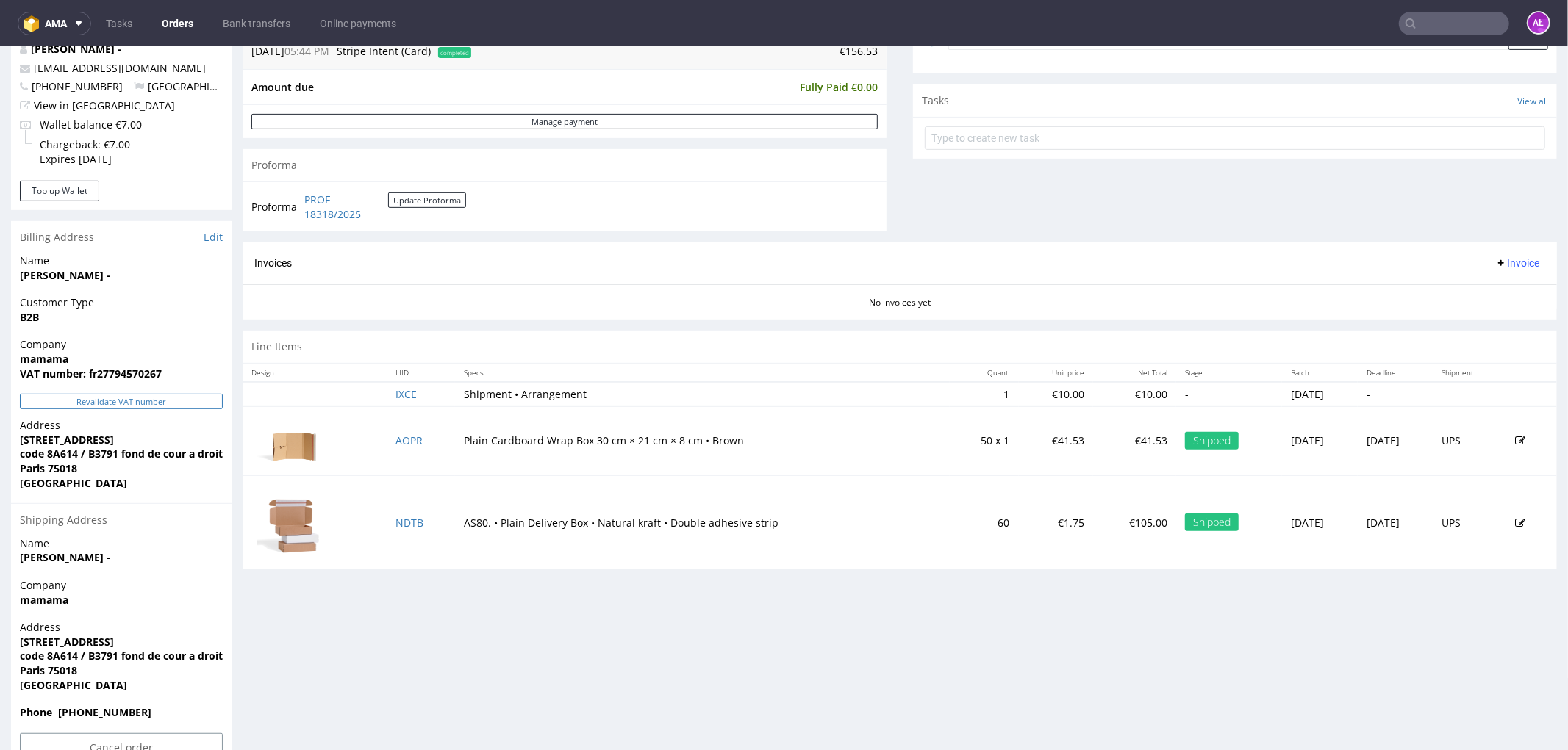
click at [175, 403] on button "Revalidate VAT number" at bounding box center [120, 401] width 203 height 15
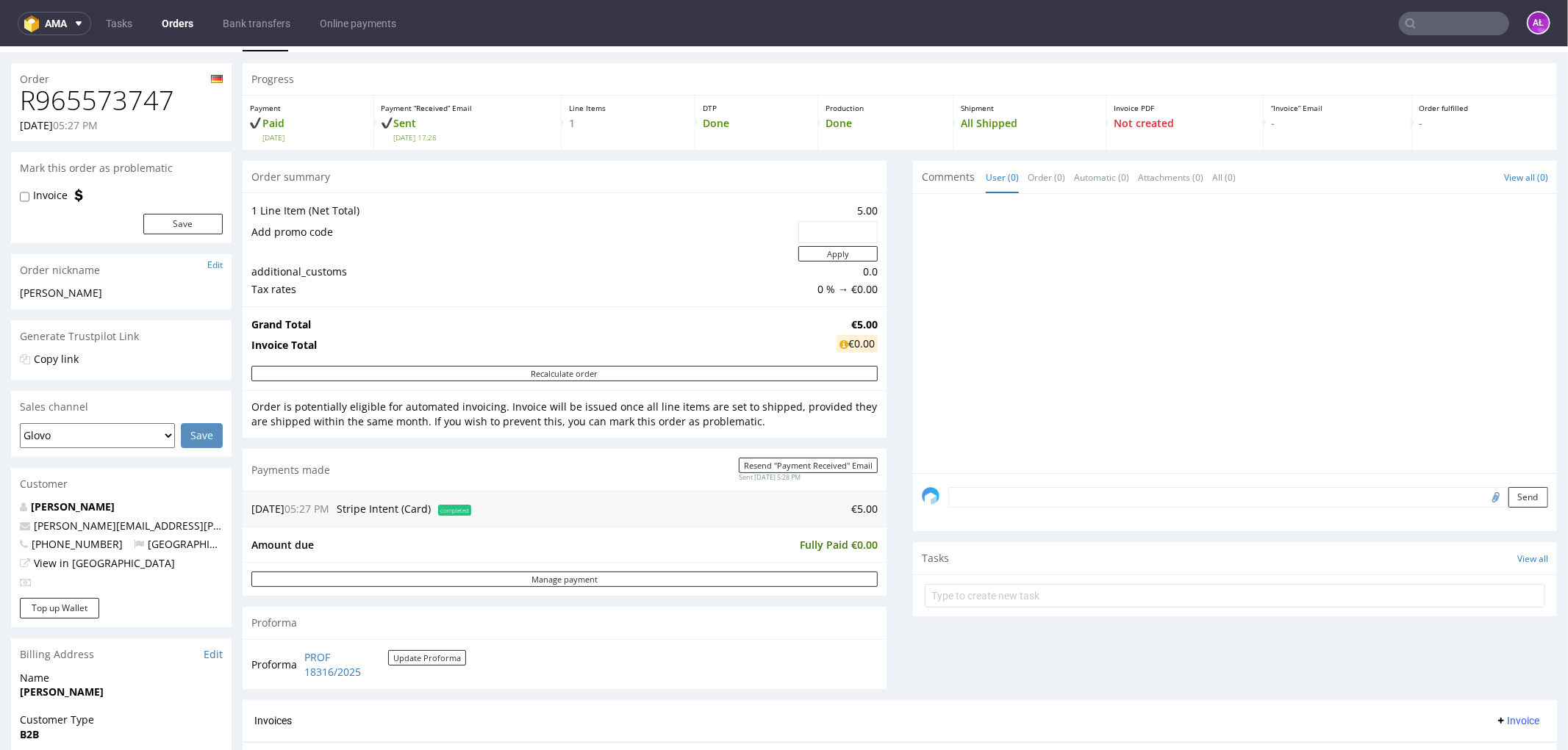
scroll to position [408, 0]
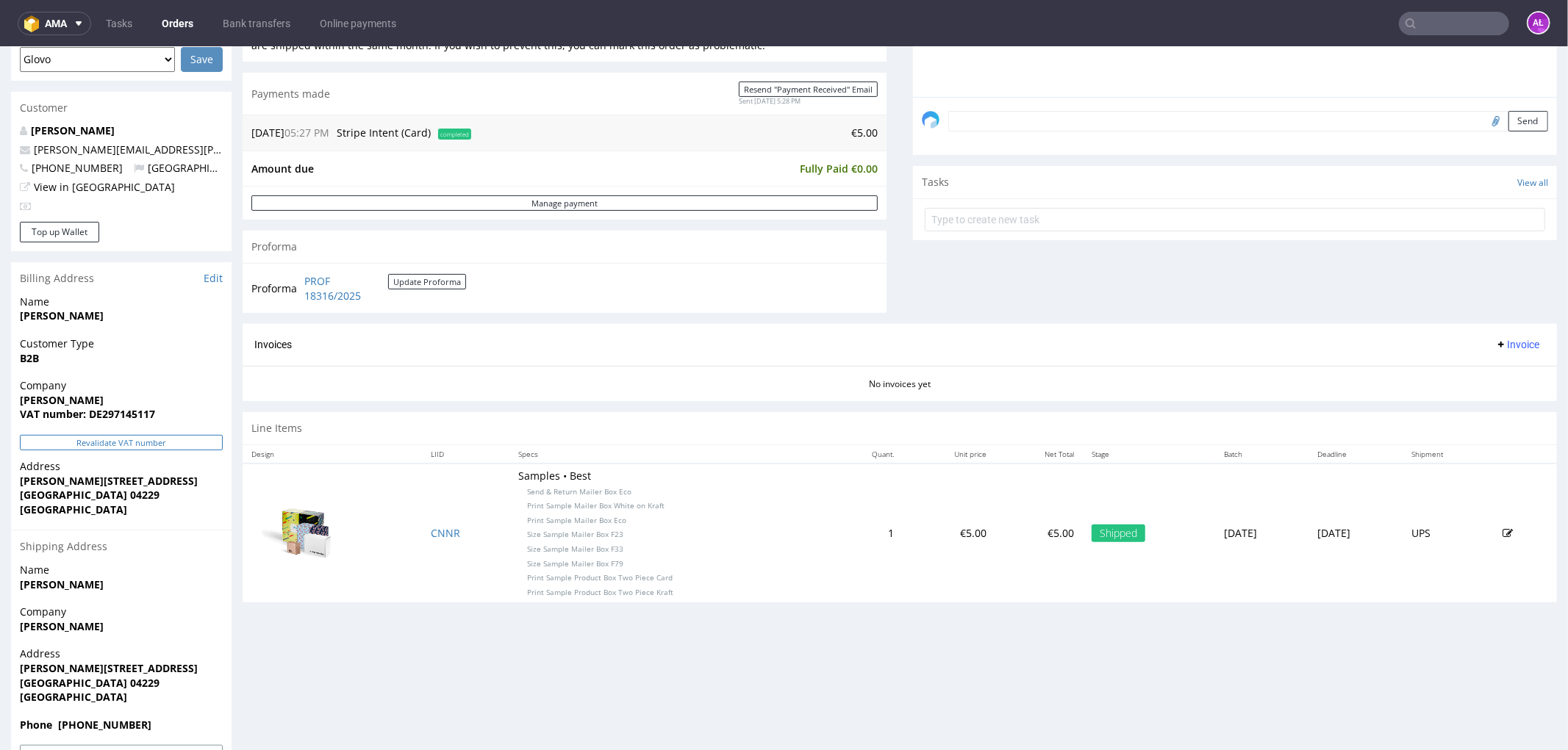
click at [145, 448] on button "Revalidate VAT number" at bounding box center [120, 442] width 203 height 15
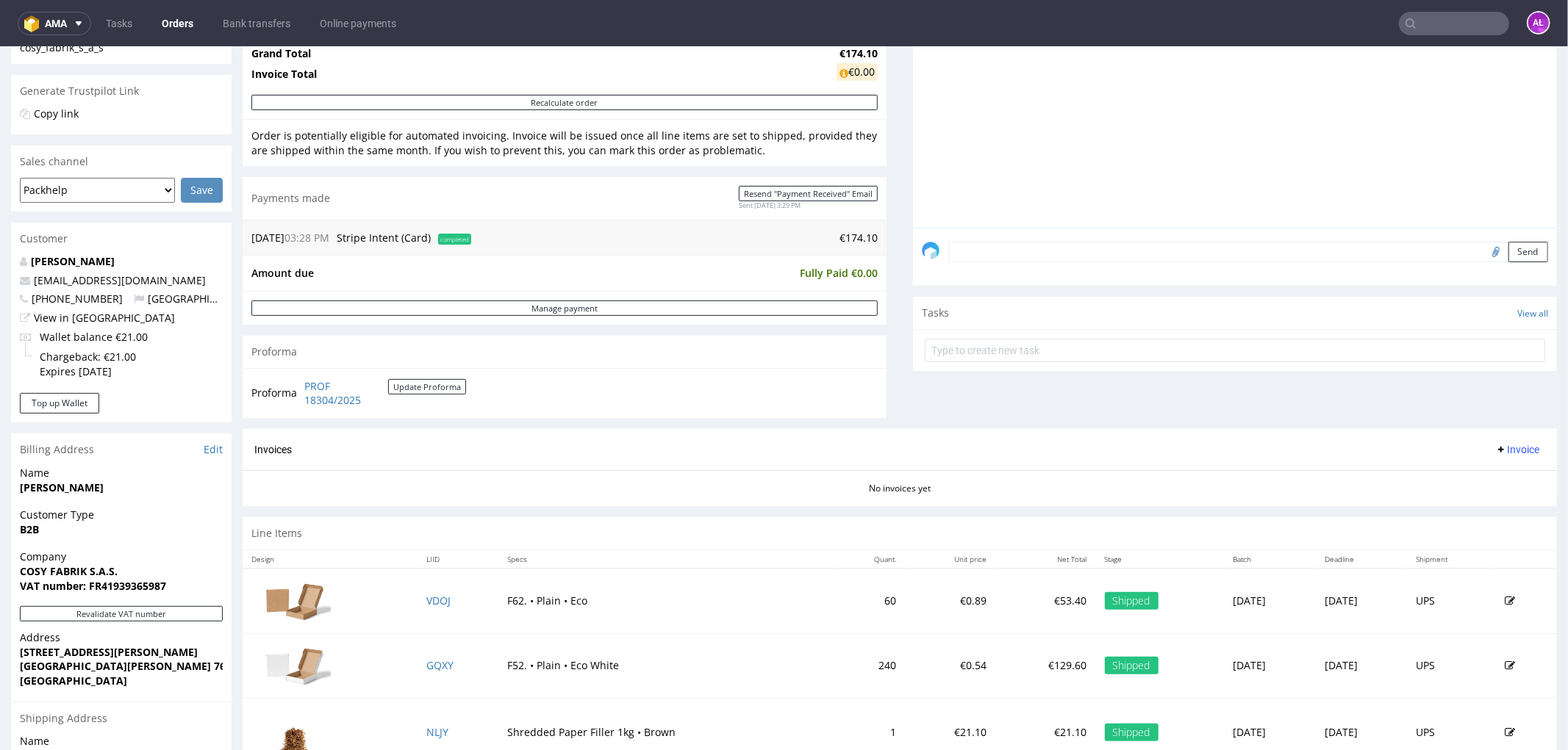
scroll to position [408, 0]
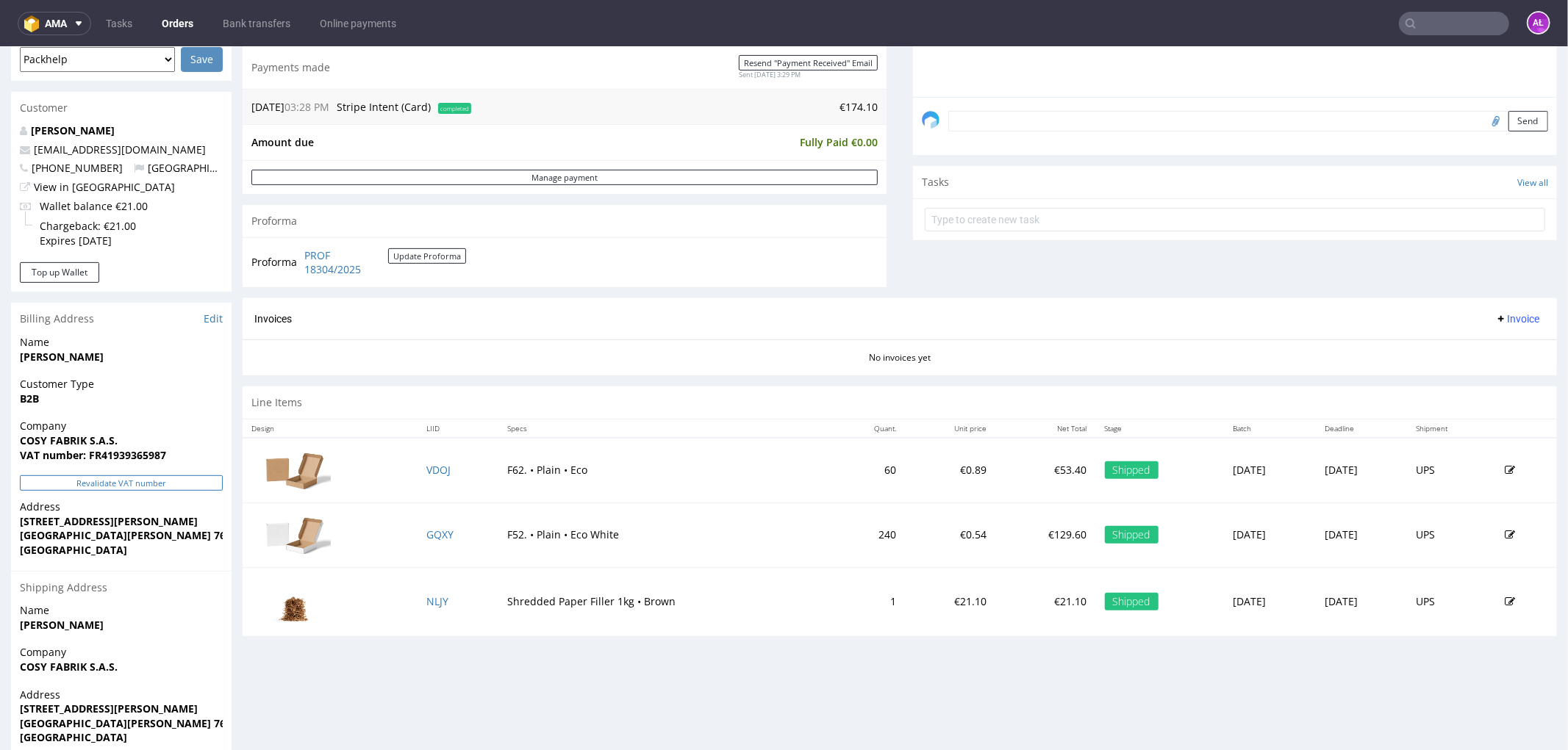
click at [179, 481] on button "Revalidate VAT number" at bounding box center [120, 482] width 203 height 15
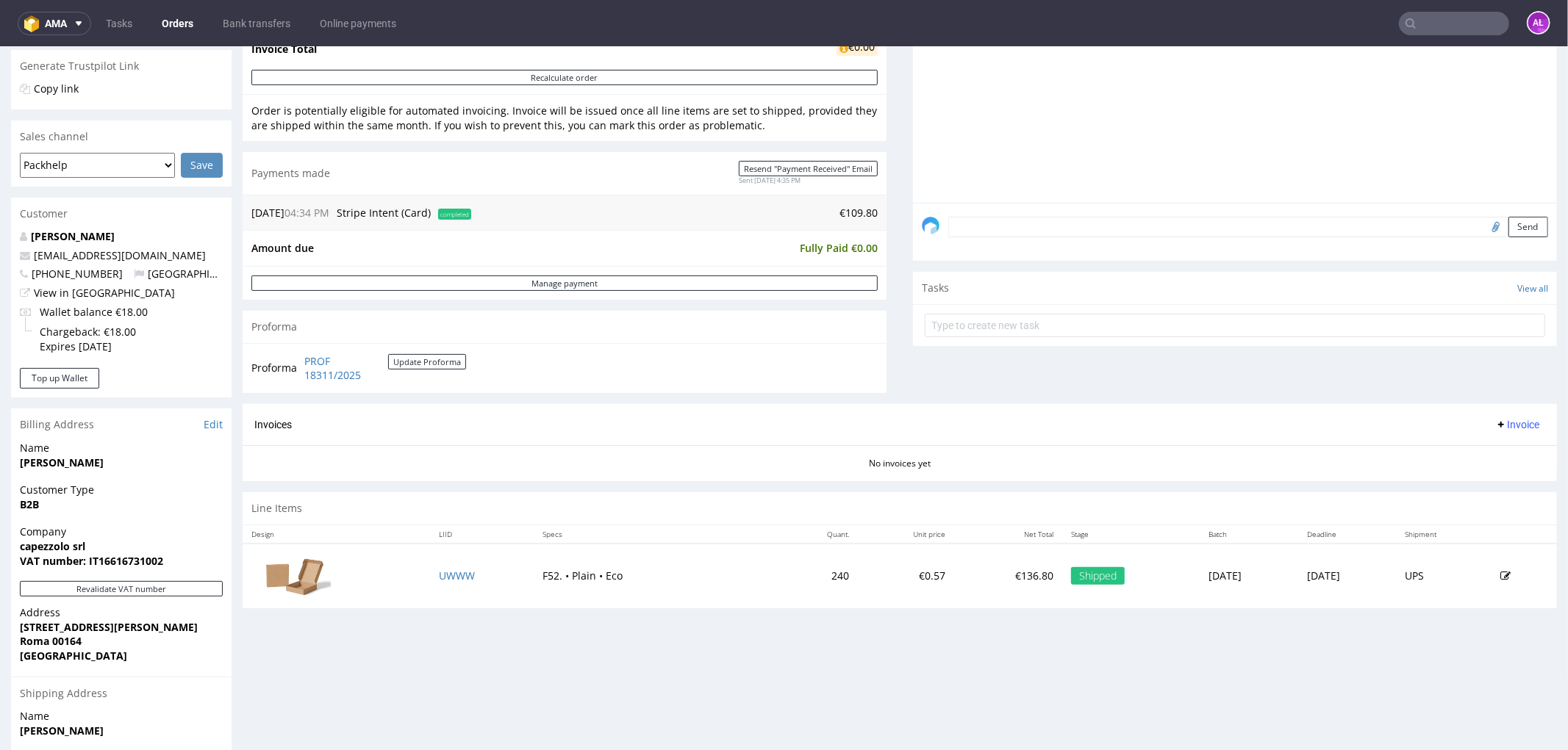
scroll to position [490, 0]
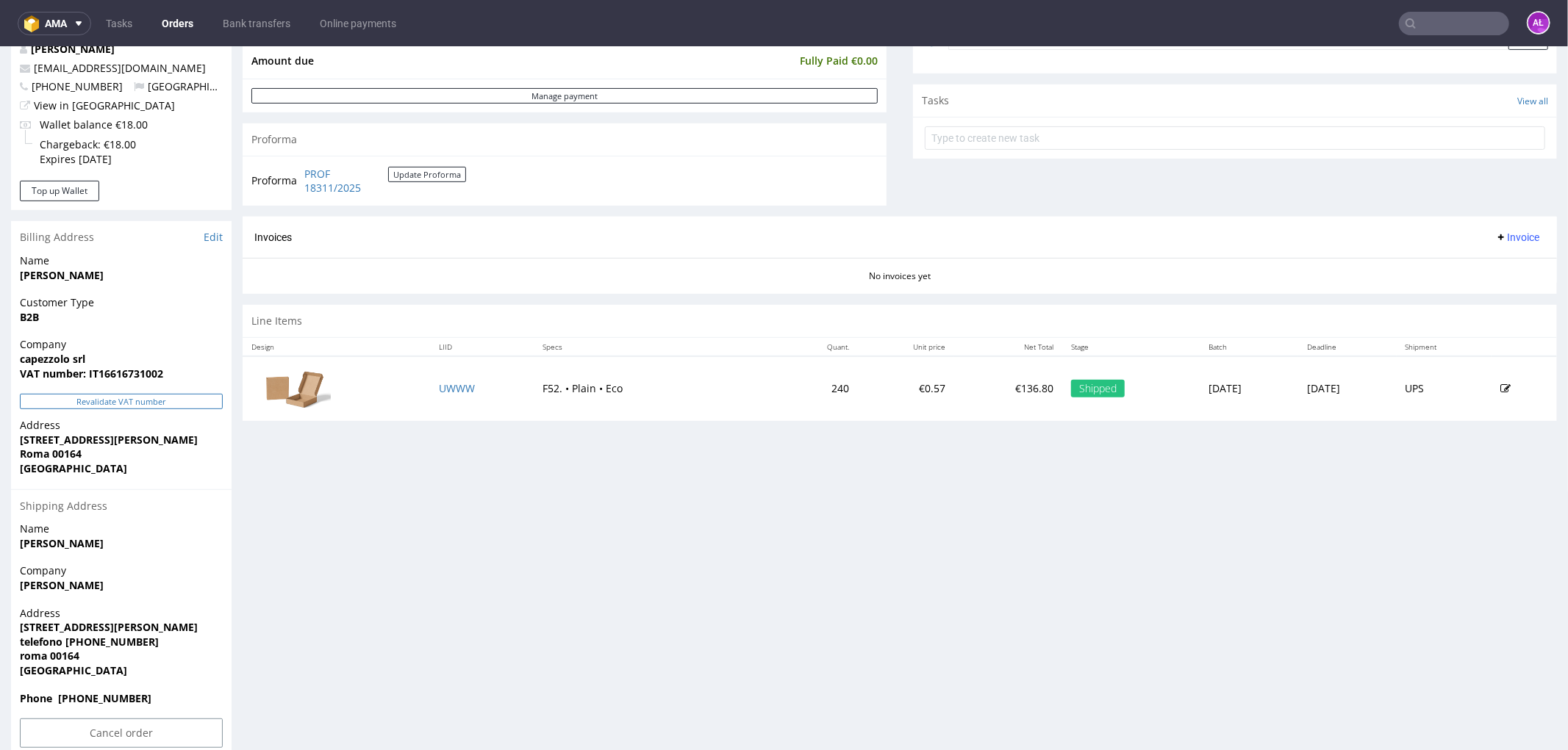
click at [180, 401] on button "Revalidate VAT number" at bounding box center [120, 401] width 203 height 15
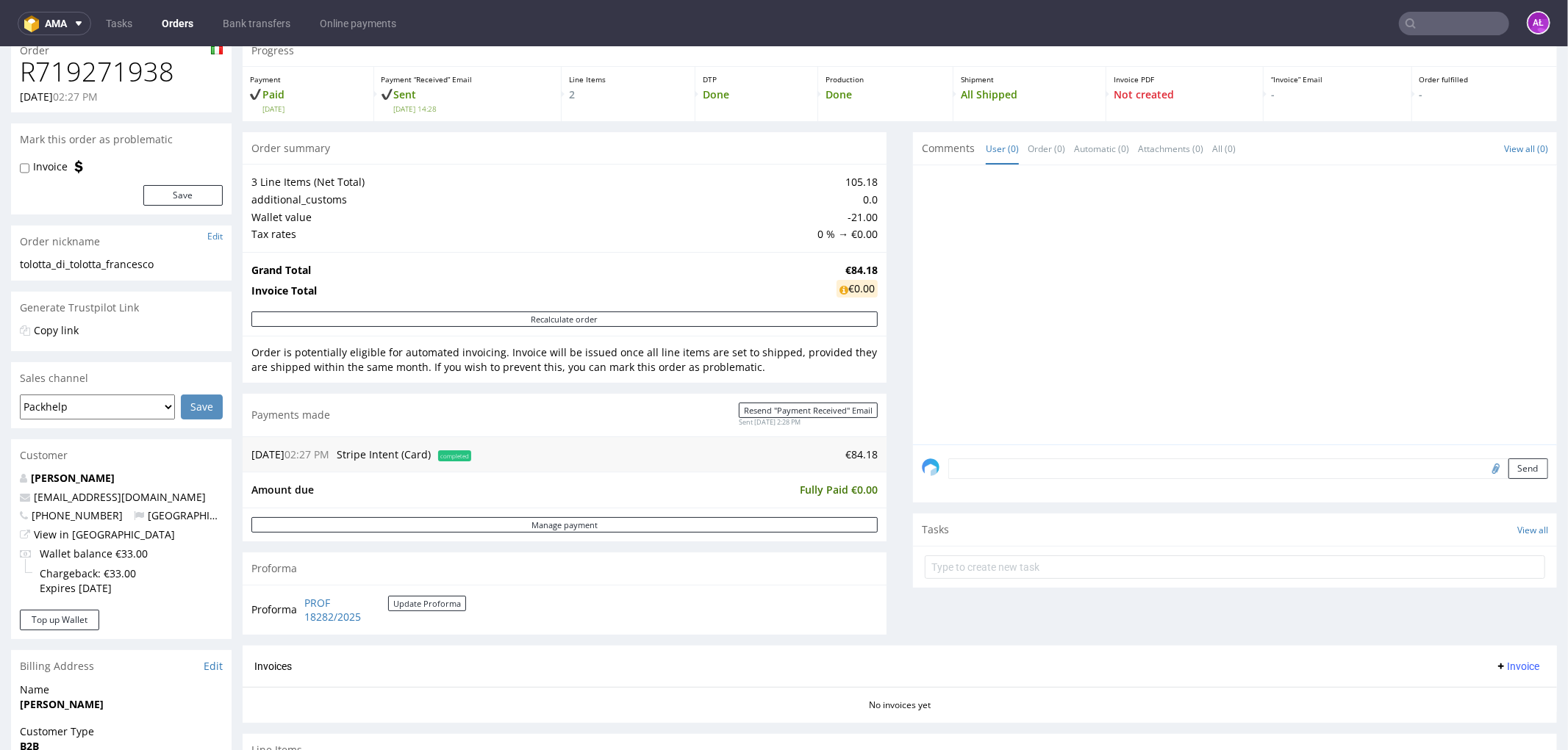
scroll to position [408, 0]
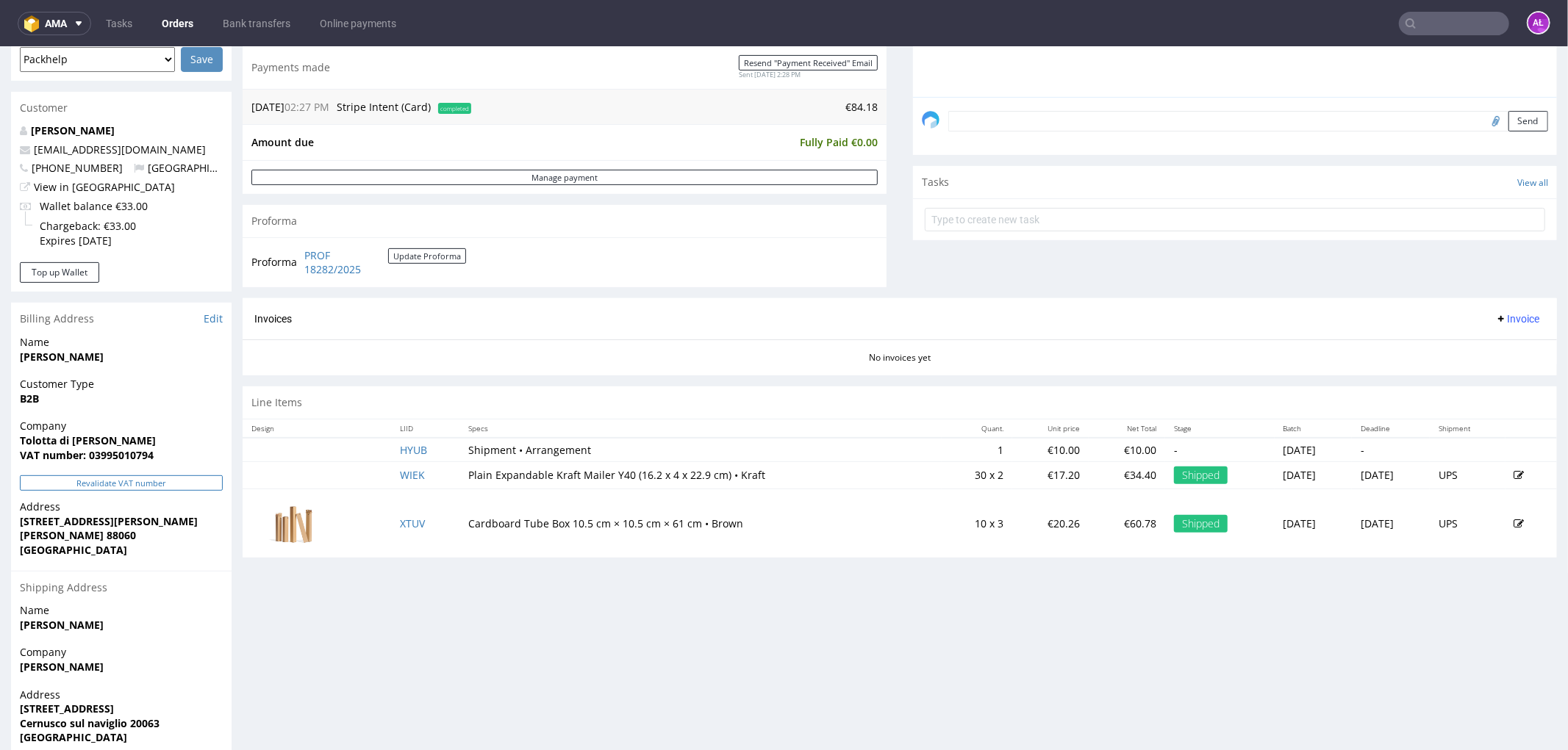
click at [192, 483] on button "Revalidate VAT number" at bounding box center [120, 482] width 203 height 15
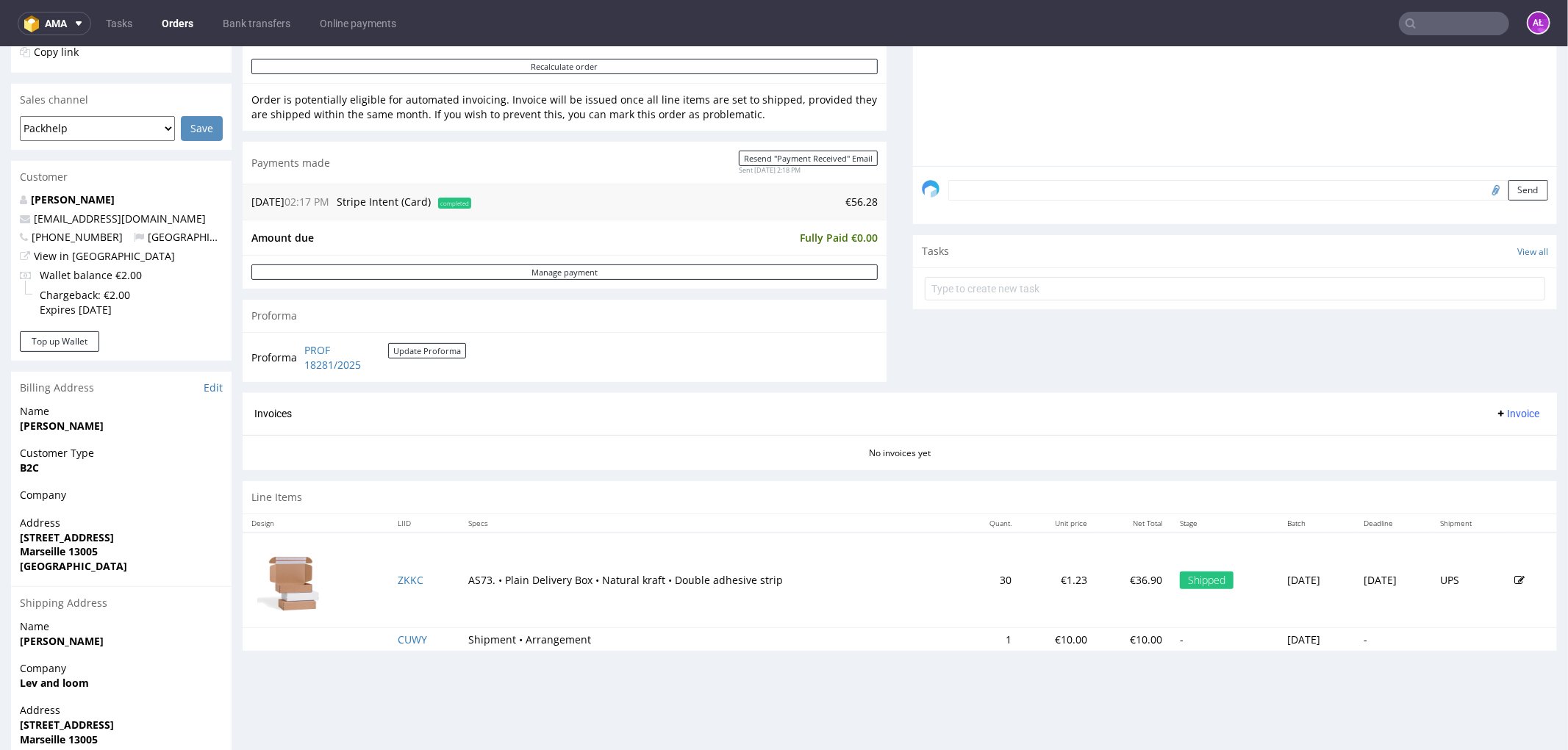
scroll to position [245, 0]
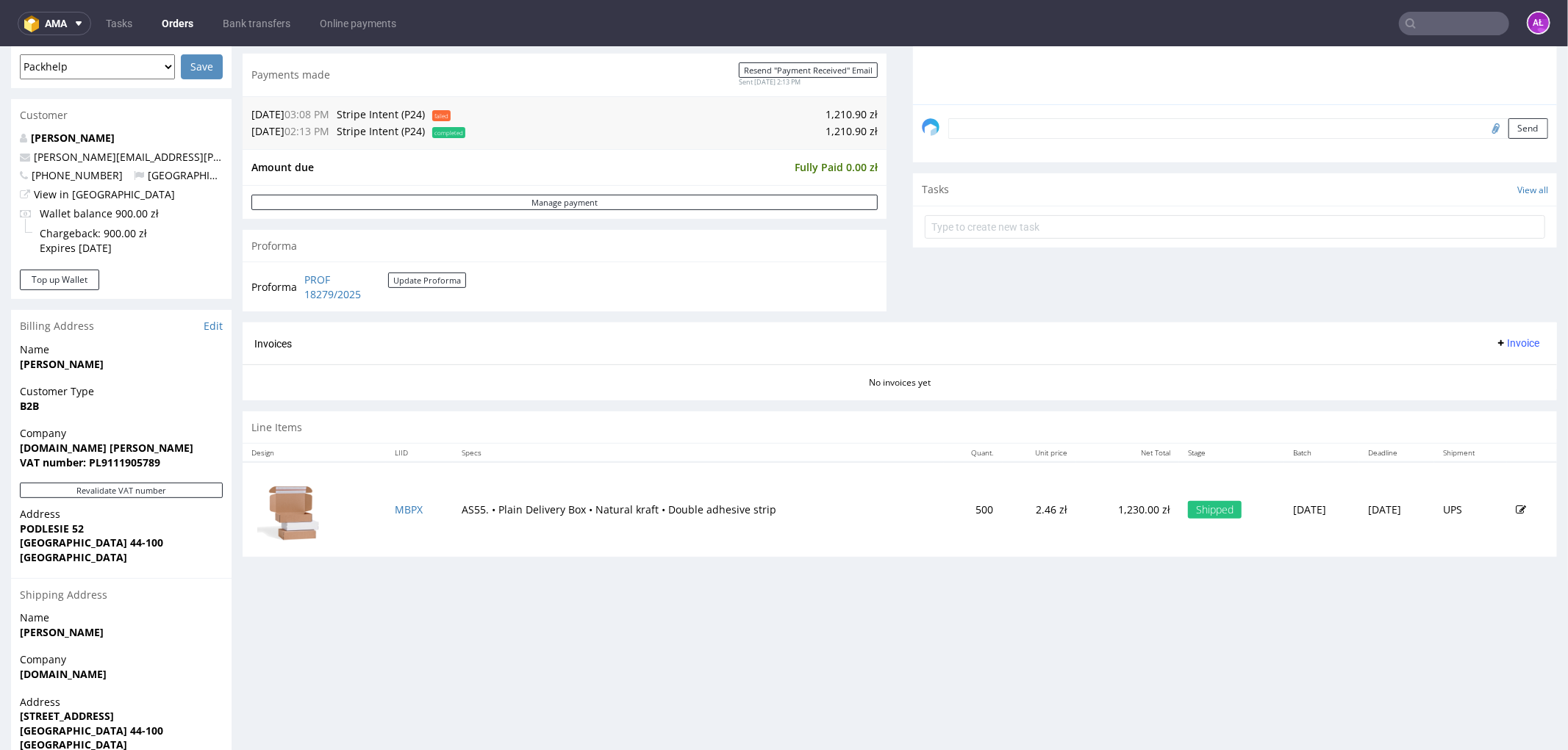
scroll to position [490, 0]
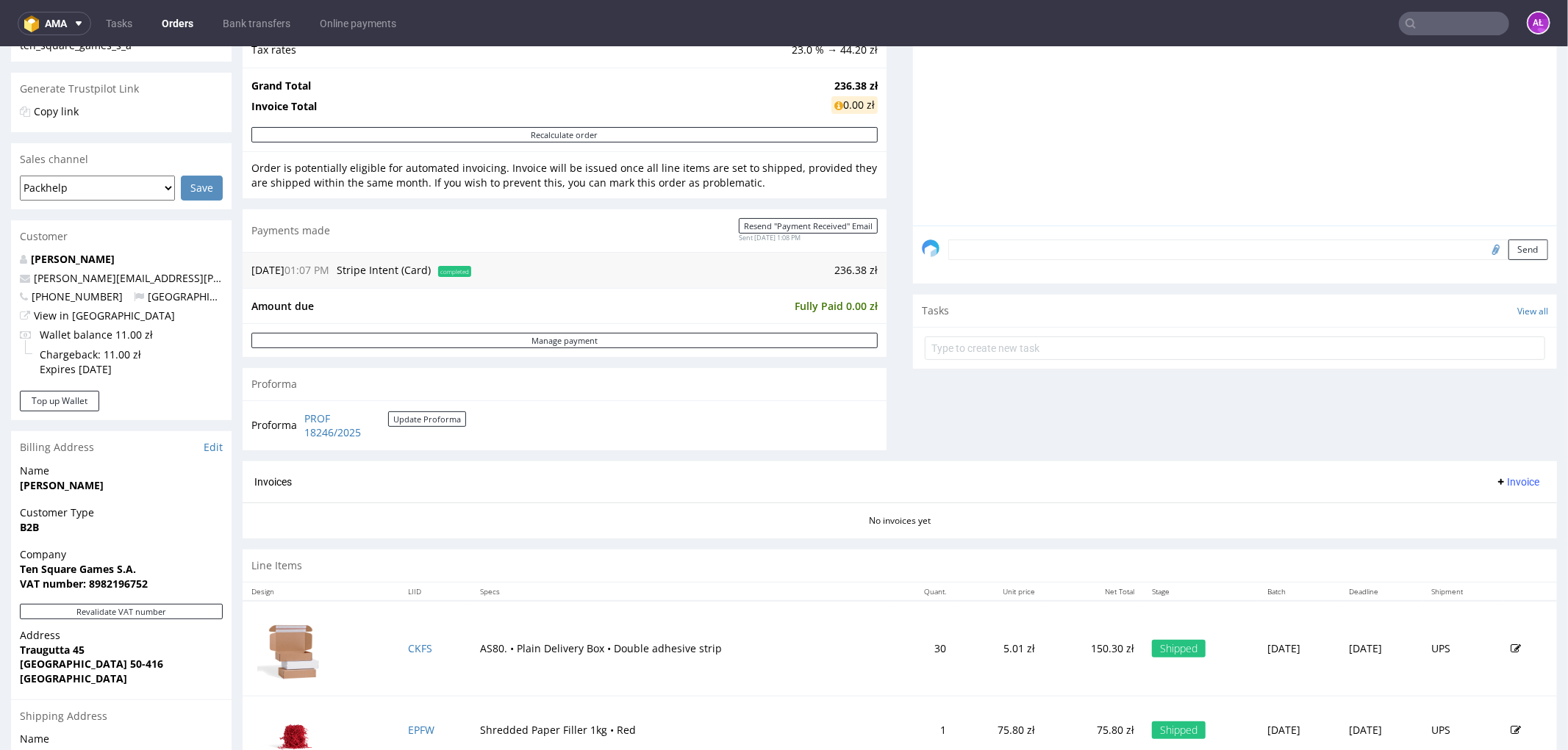
scroll to position [408, 0]
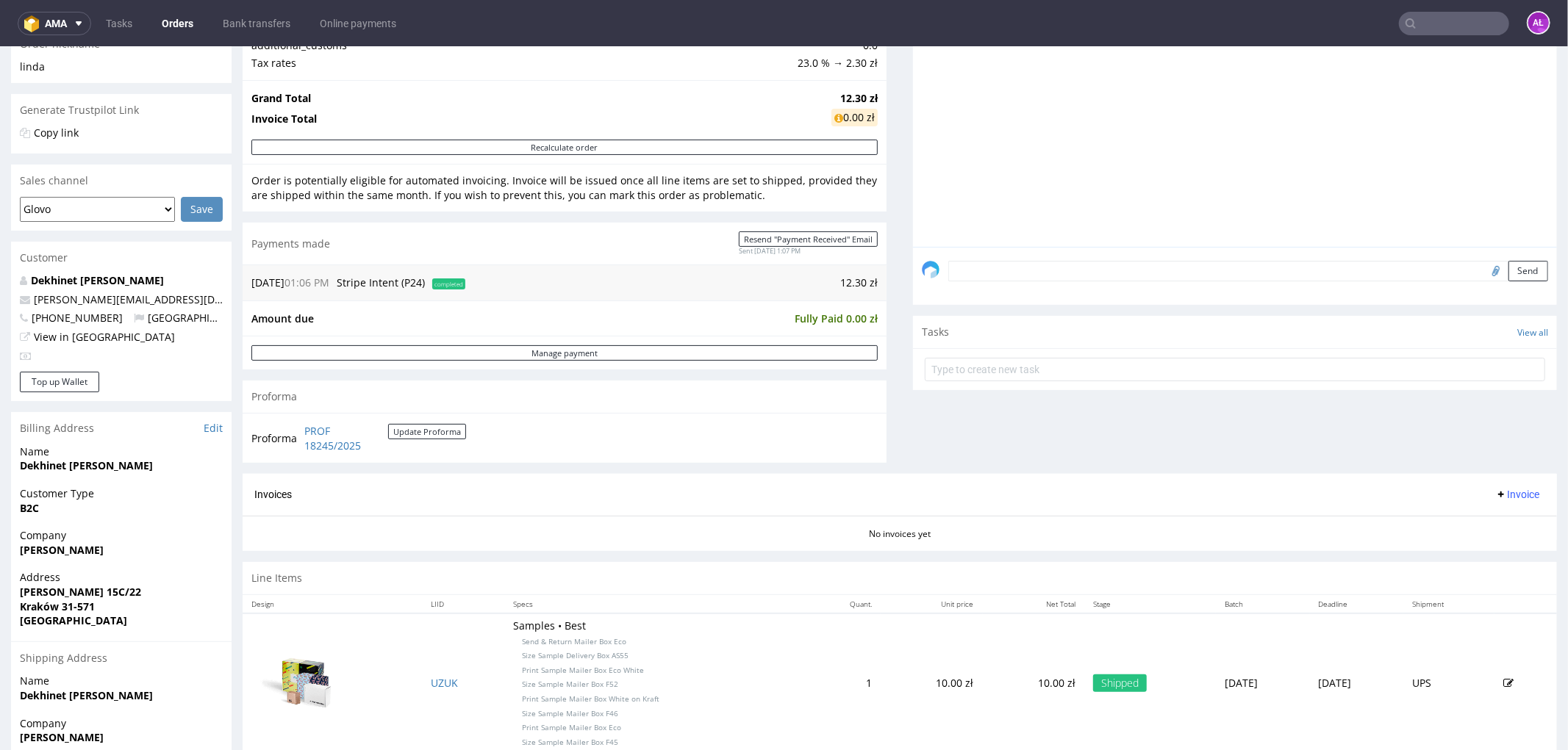
scroll to position [258, 0]
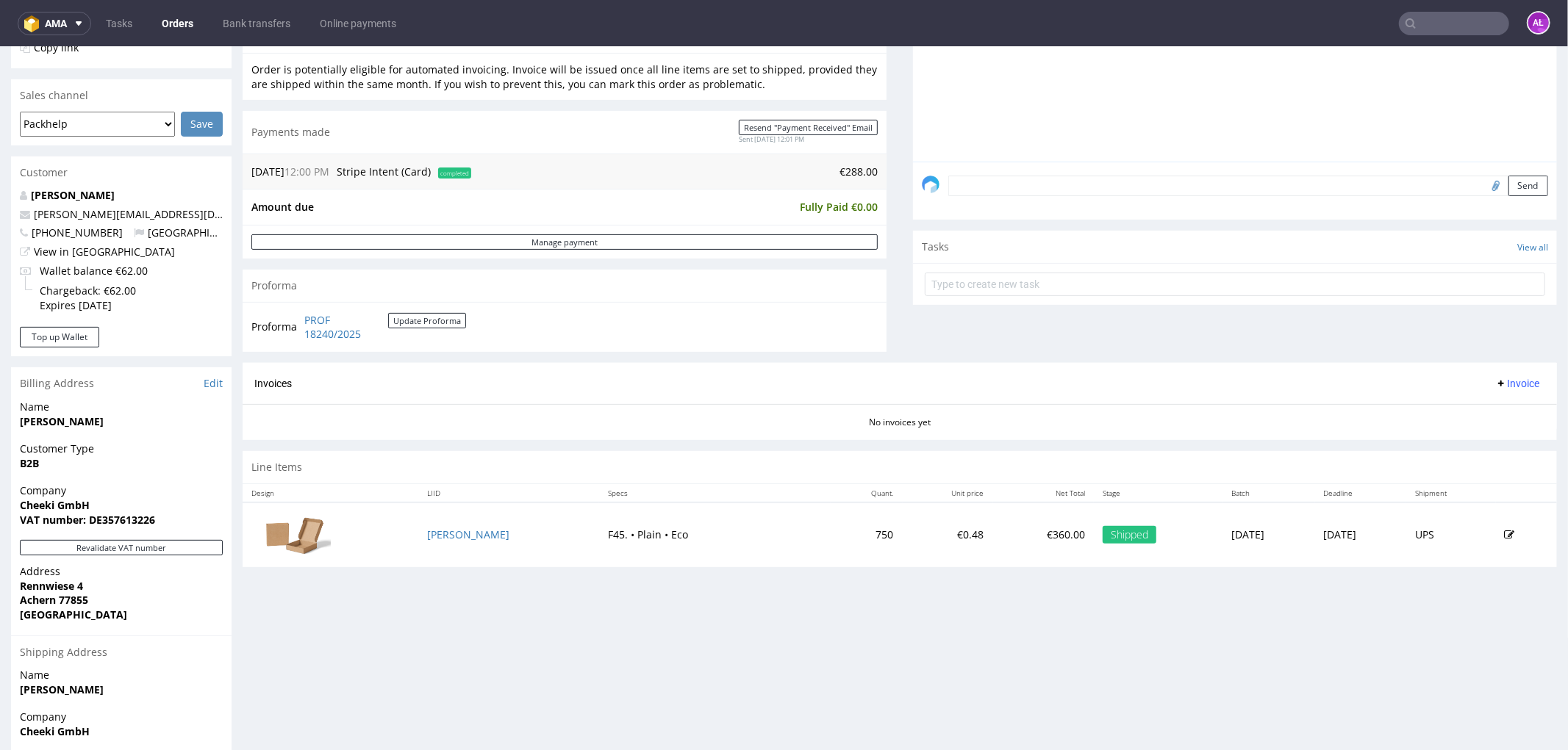
scroll to position [490, 0]
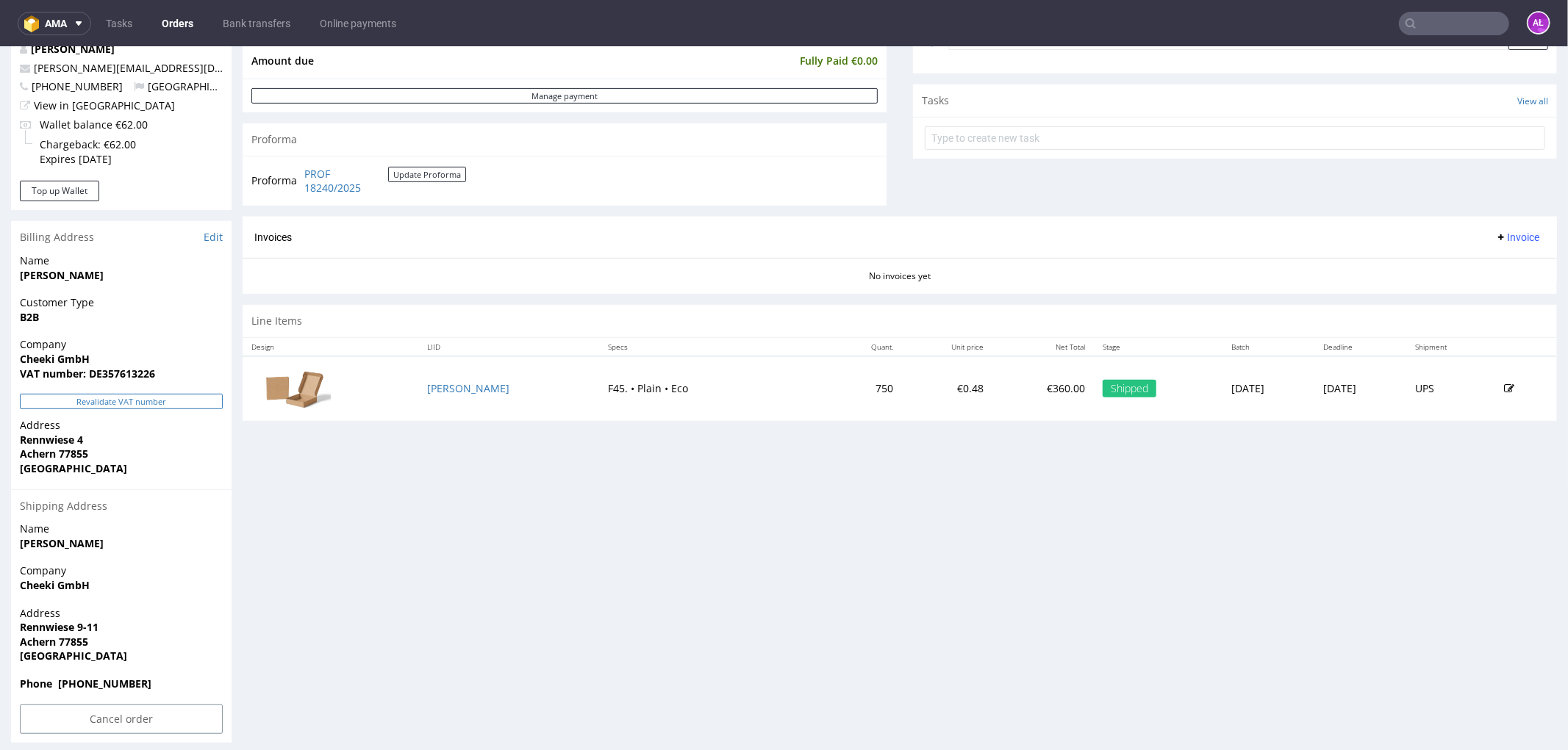
click at [163, 401] on button "Revalidate VAT number" at bounding box center [120, 401] width 203 height 15
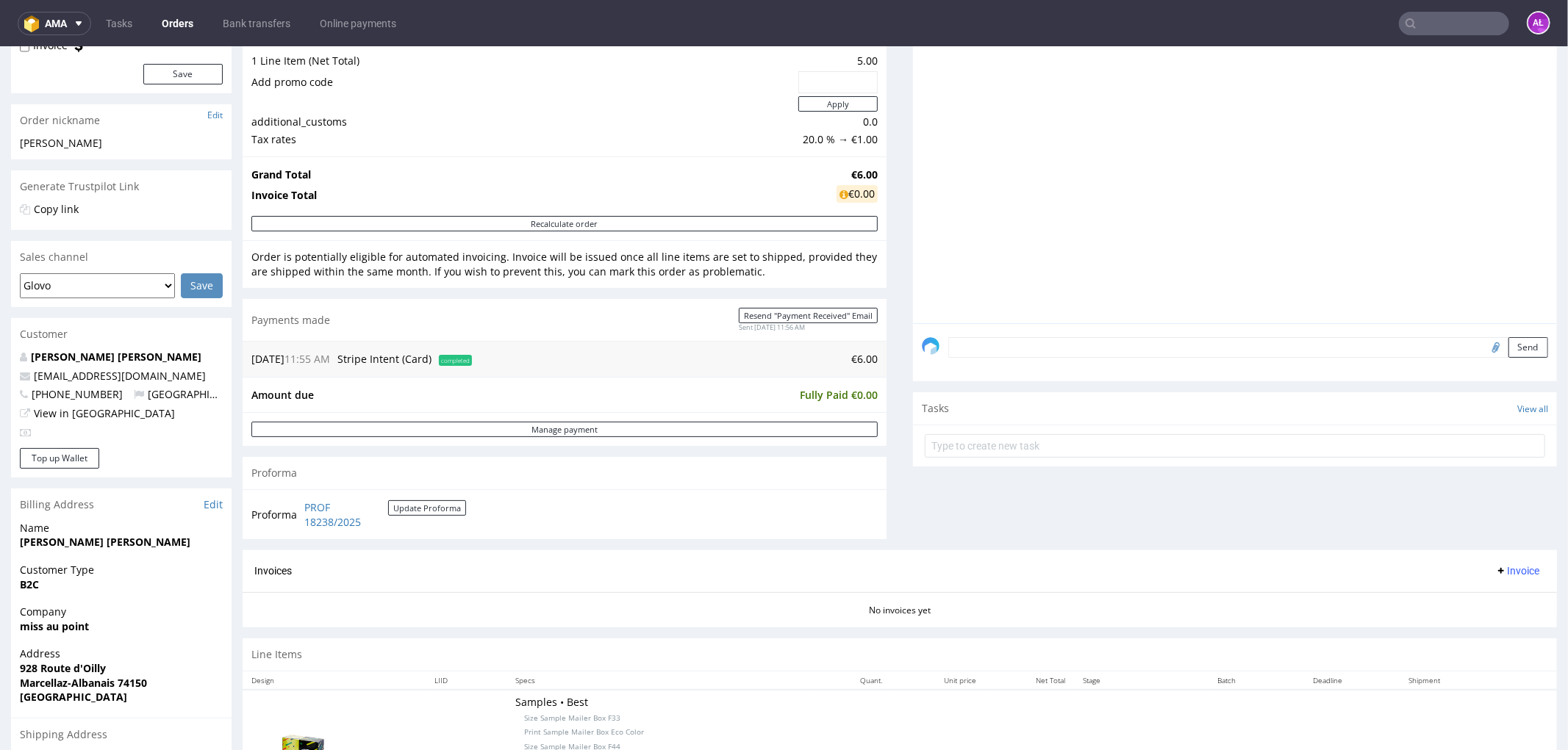
scroll to position [408, 0]
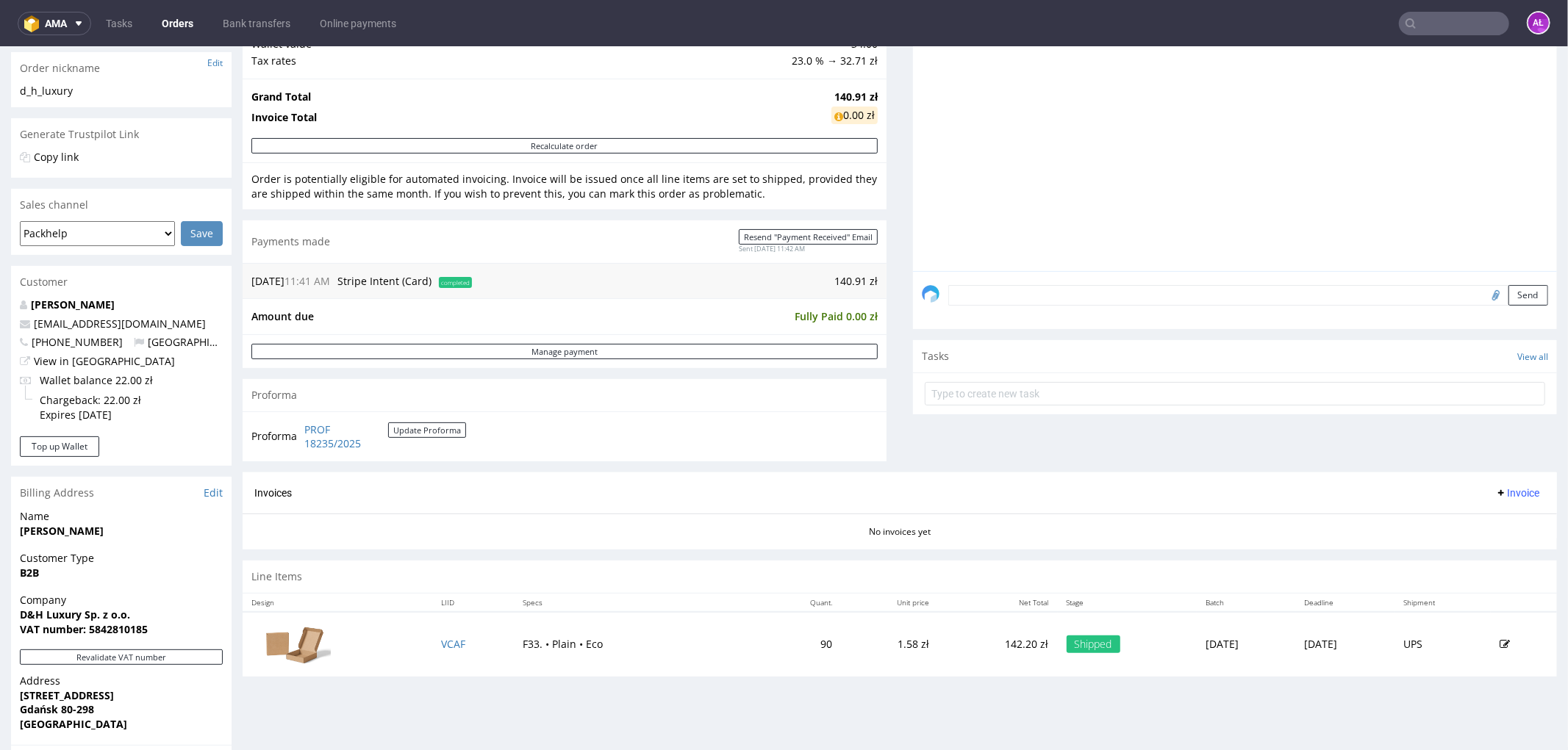
scroll to position [408, 0]
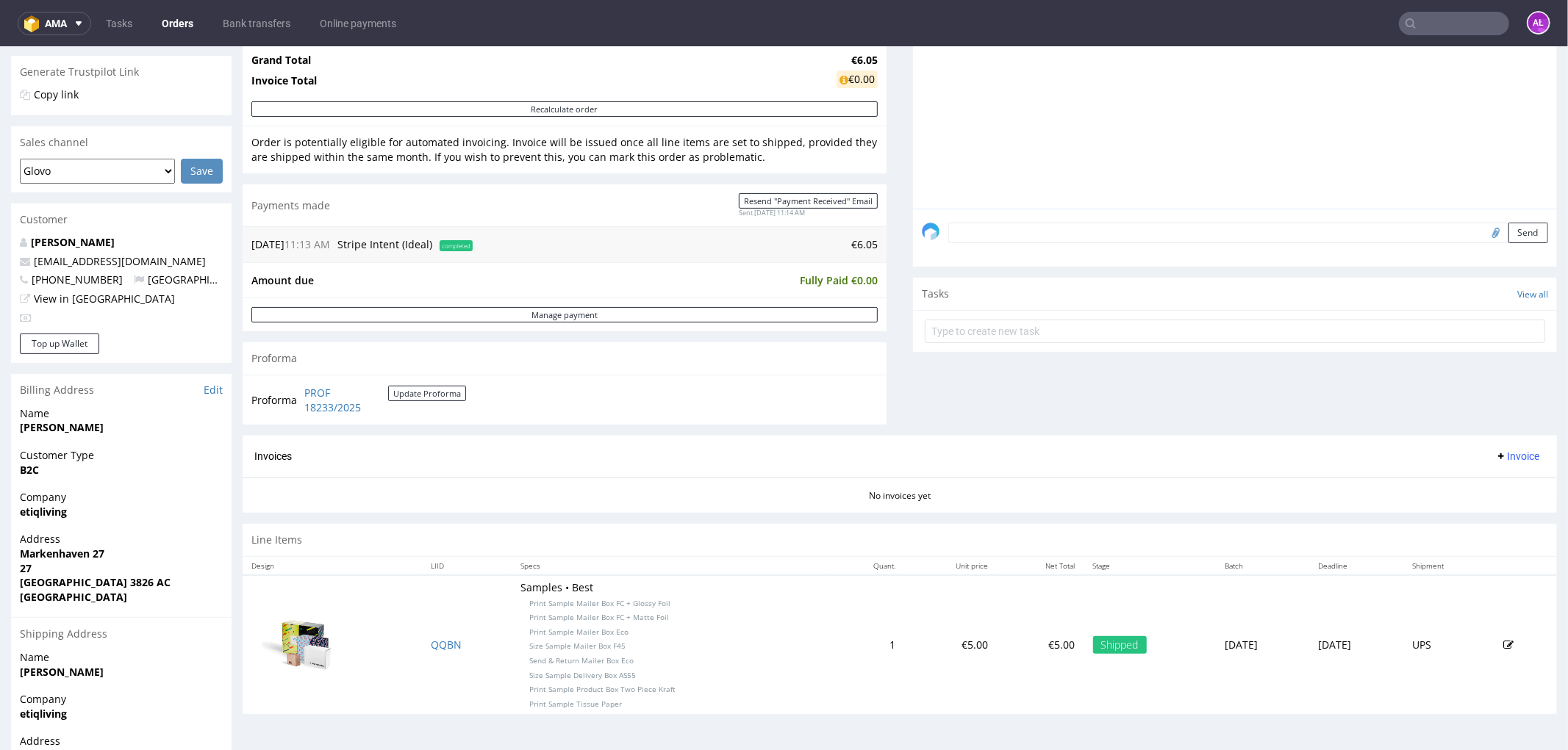
scroll to position [450, 0]
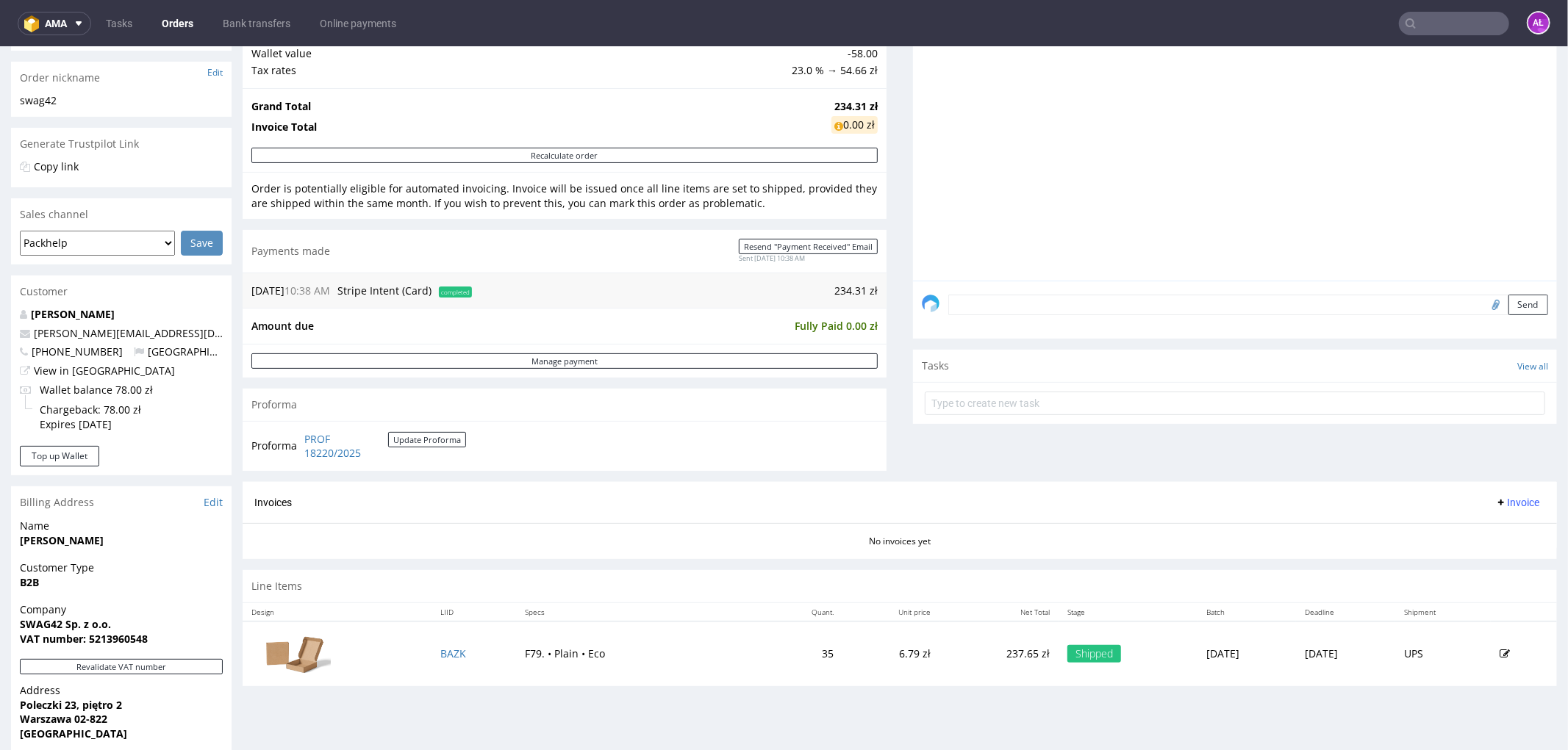
scroll to position [490, 0]
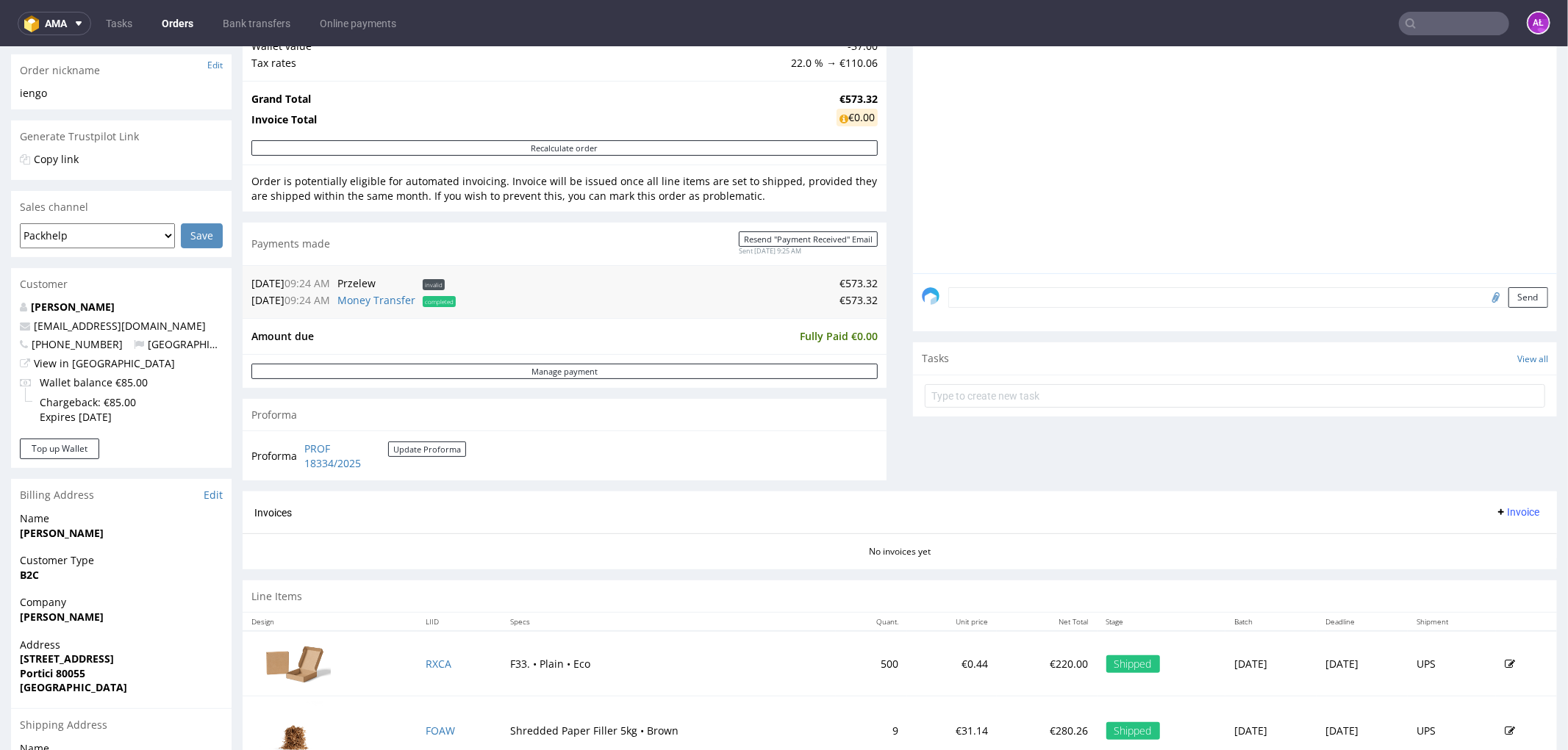
scroll to position [408, 0]
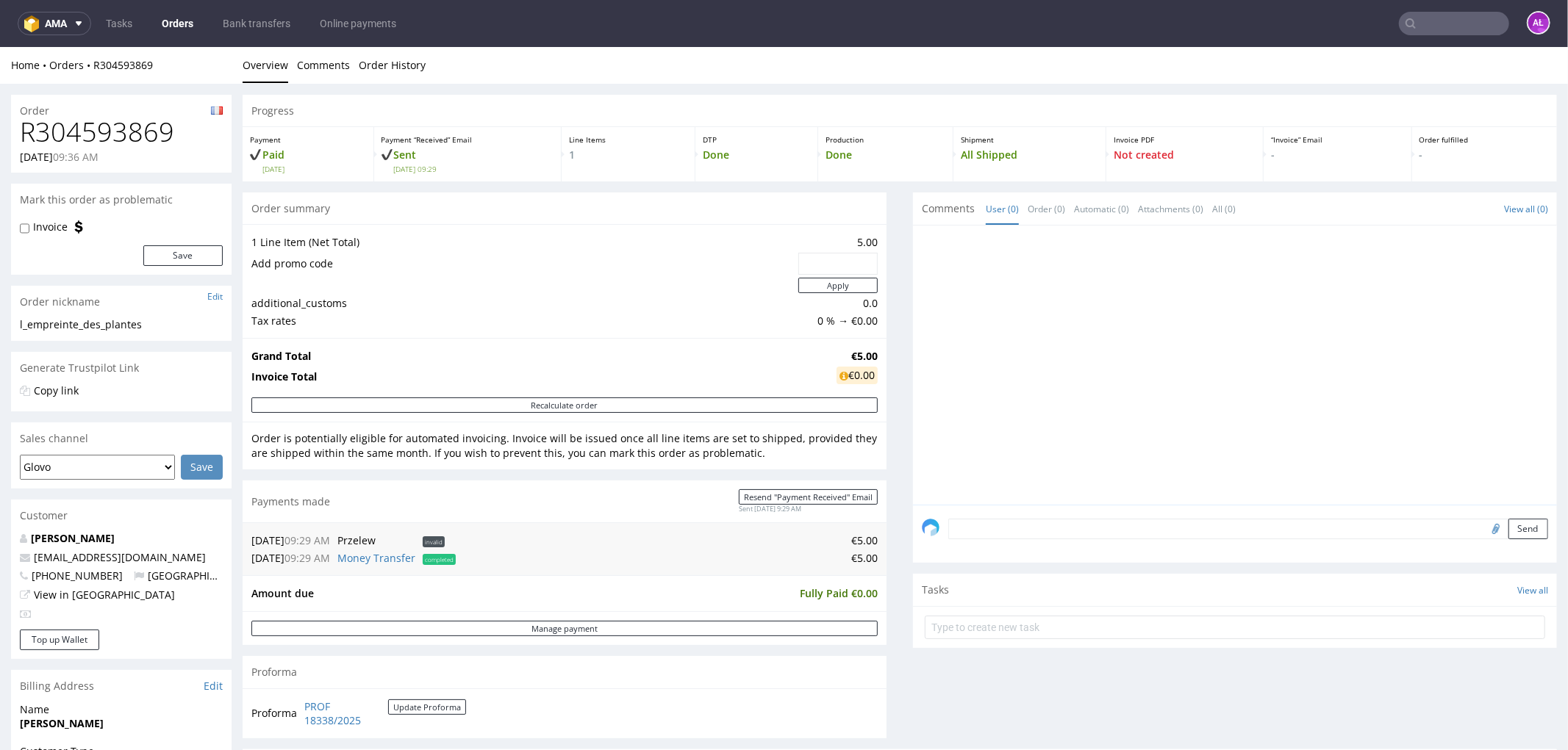
scroll to position [473, 0]
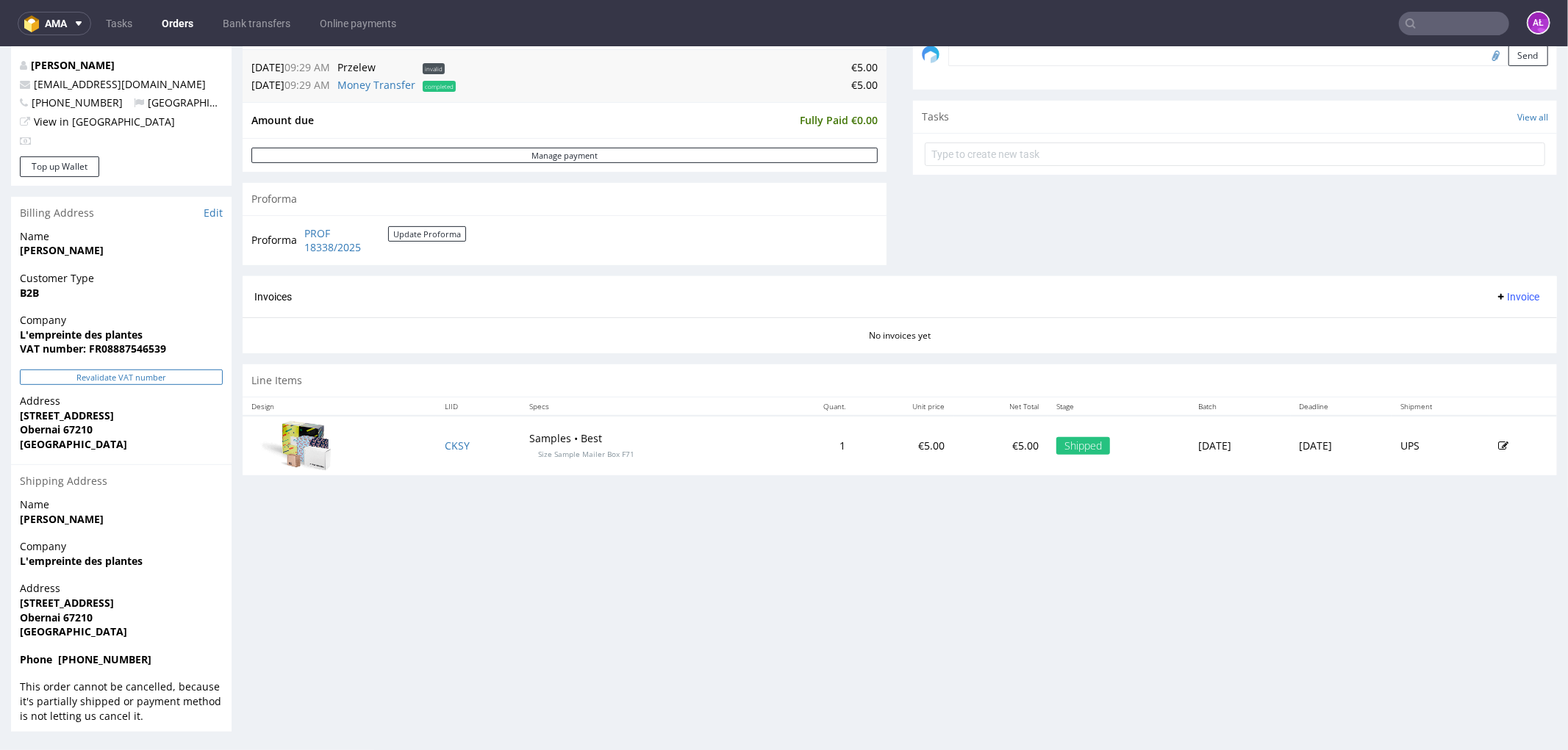
click at [192, 375] on button "Revalidate VAT number" at bounding box center [120, 376] width 203 height 15
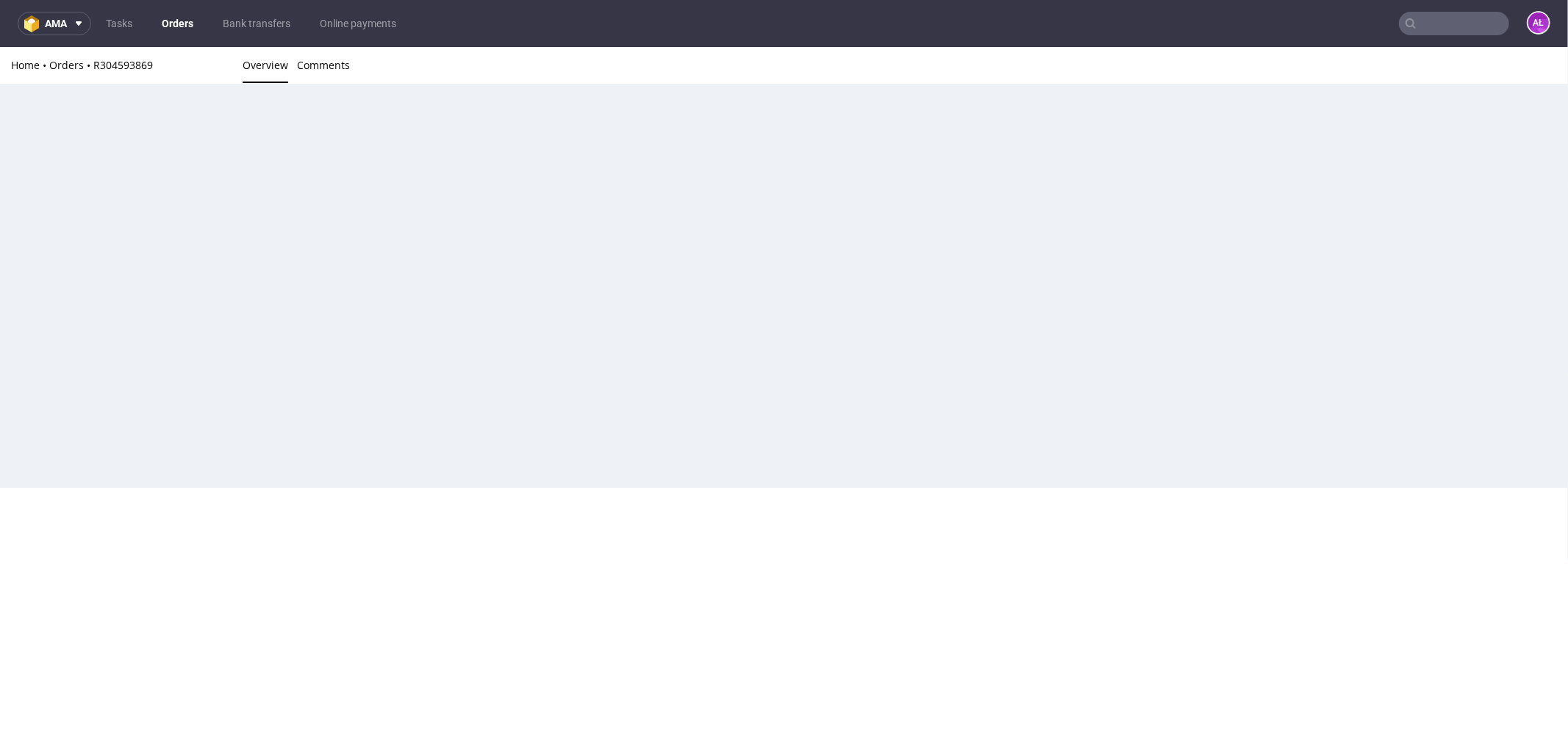
scroll to position [0, 0]
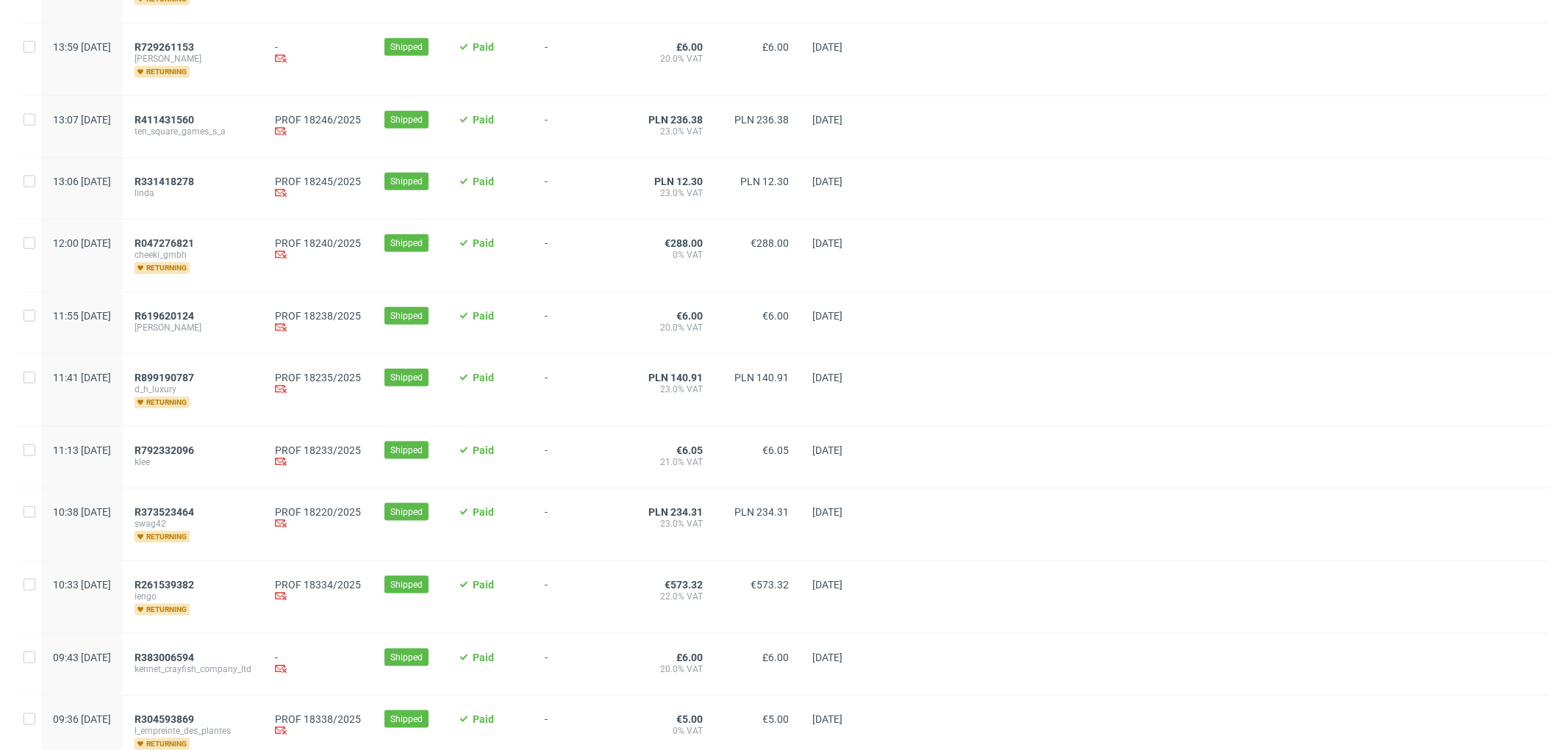
scroll to position [1492, 0]
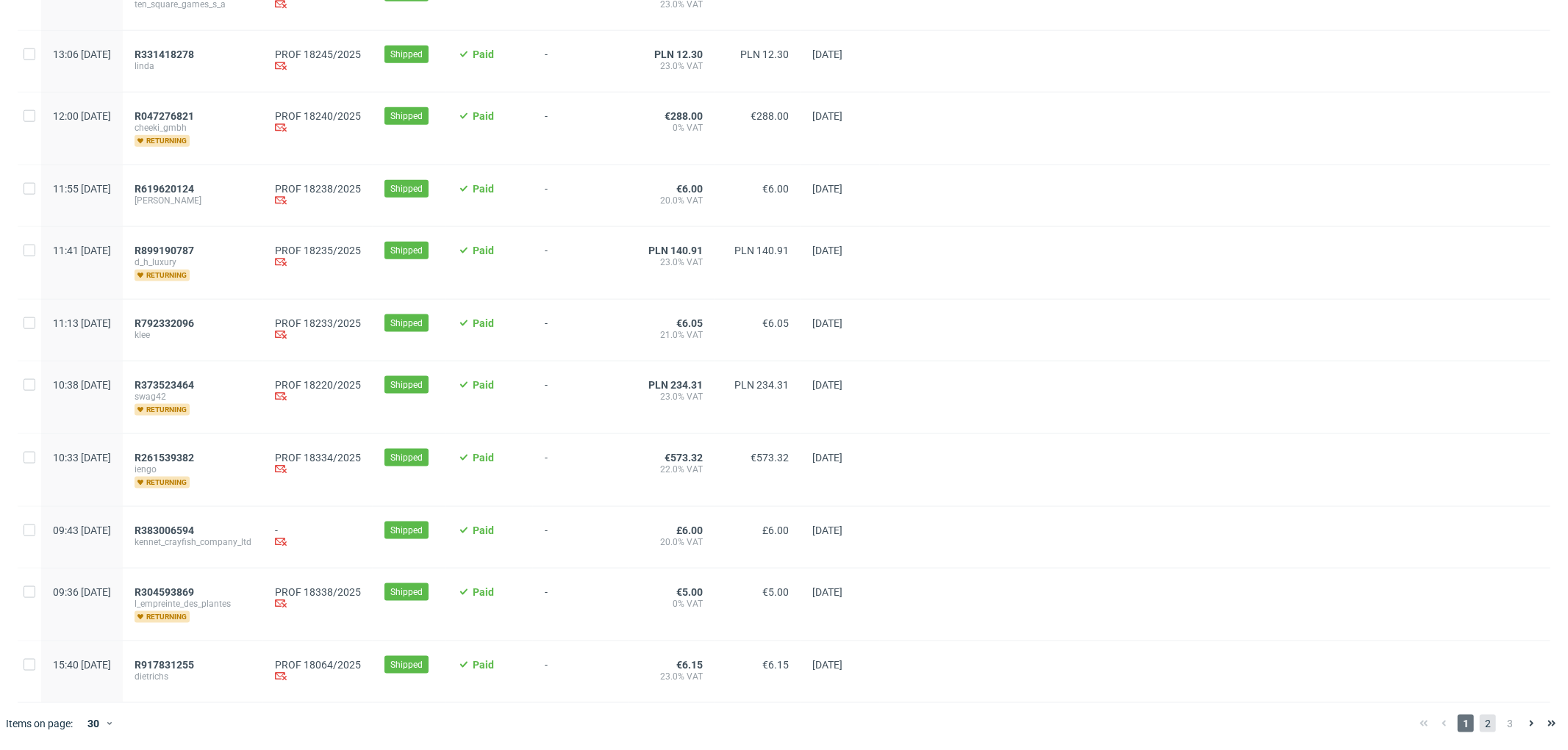
click at [1480, 731] on span "2" at bounding box center [1487, 724] width 16 height 18
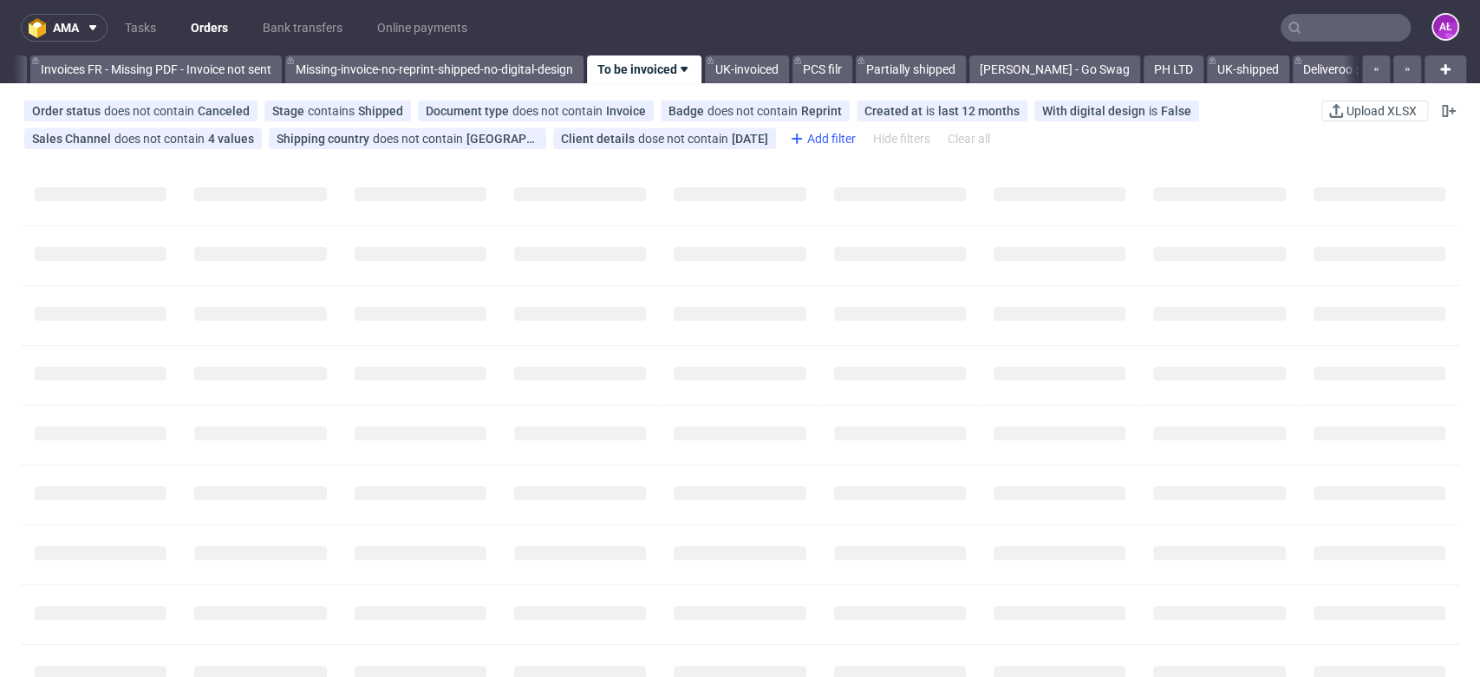
scroll to position [0, 2906]
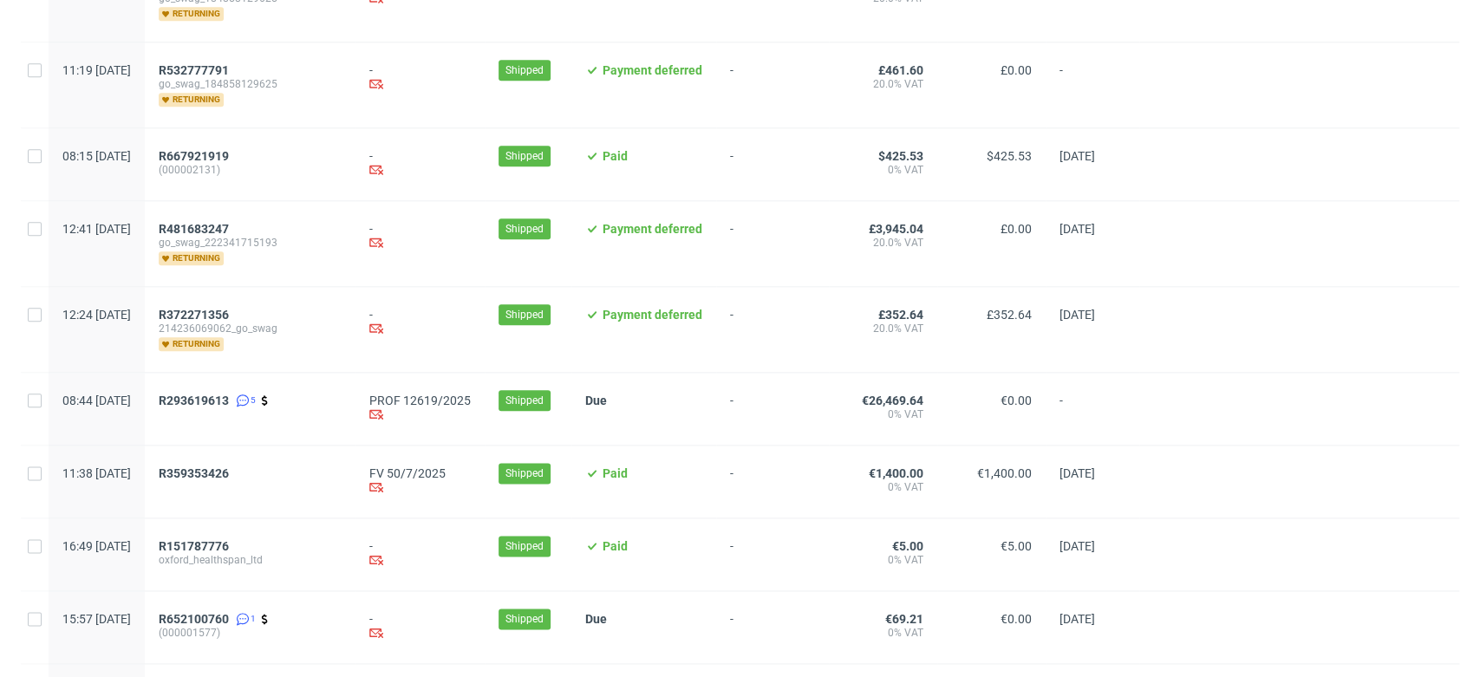
scroll to position [1906, 0]
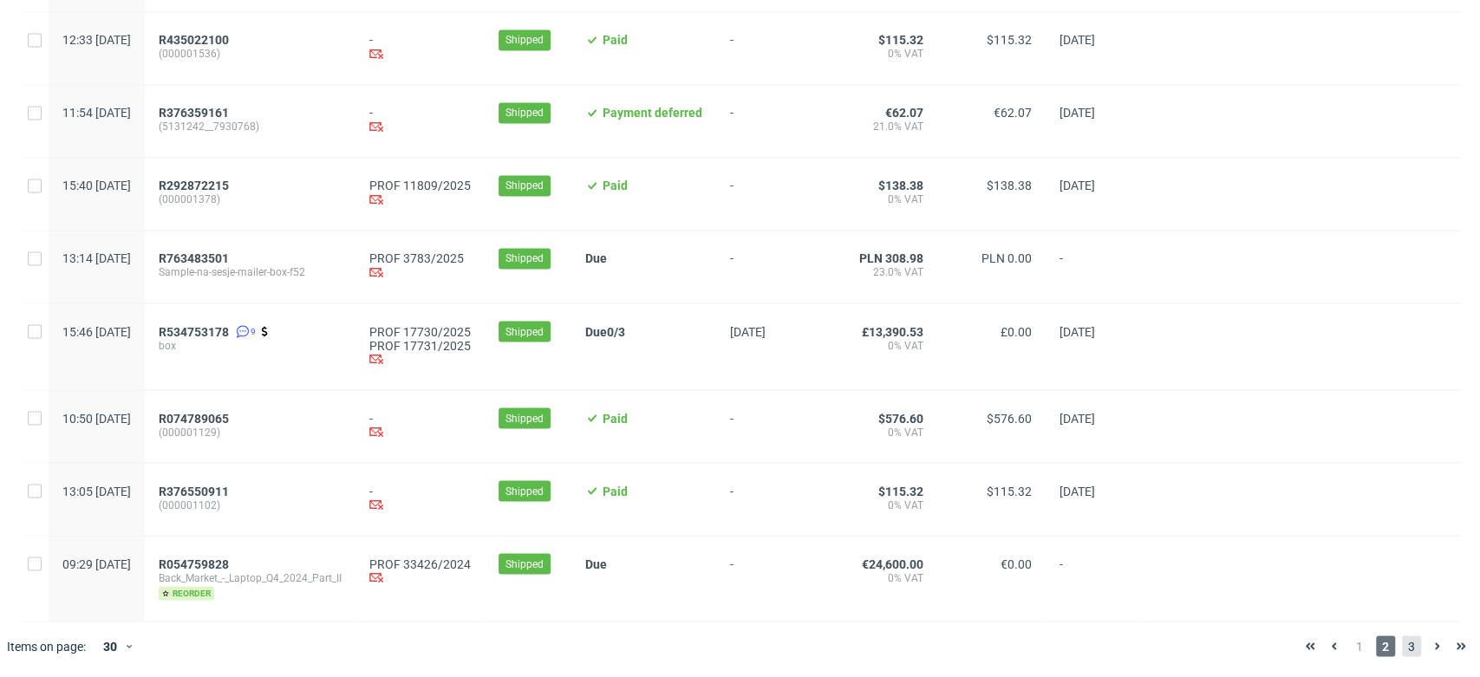
click at [1402, 647] on span "3" at bounding box center [1411, 646] width 19 height 21
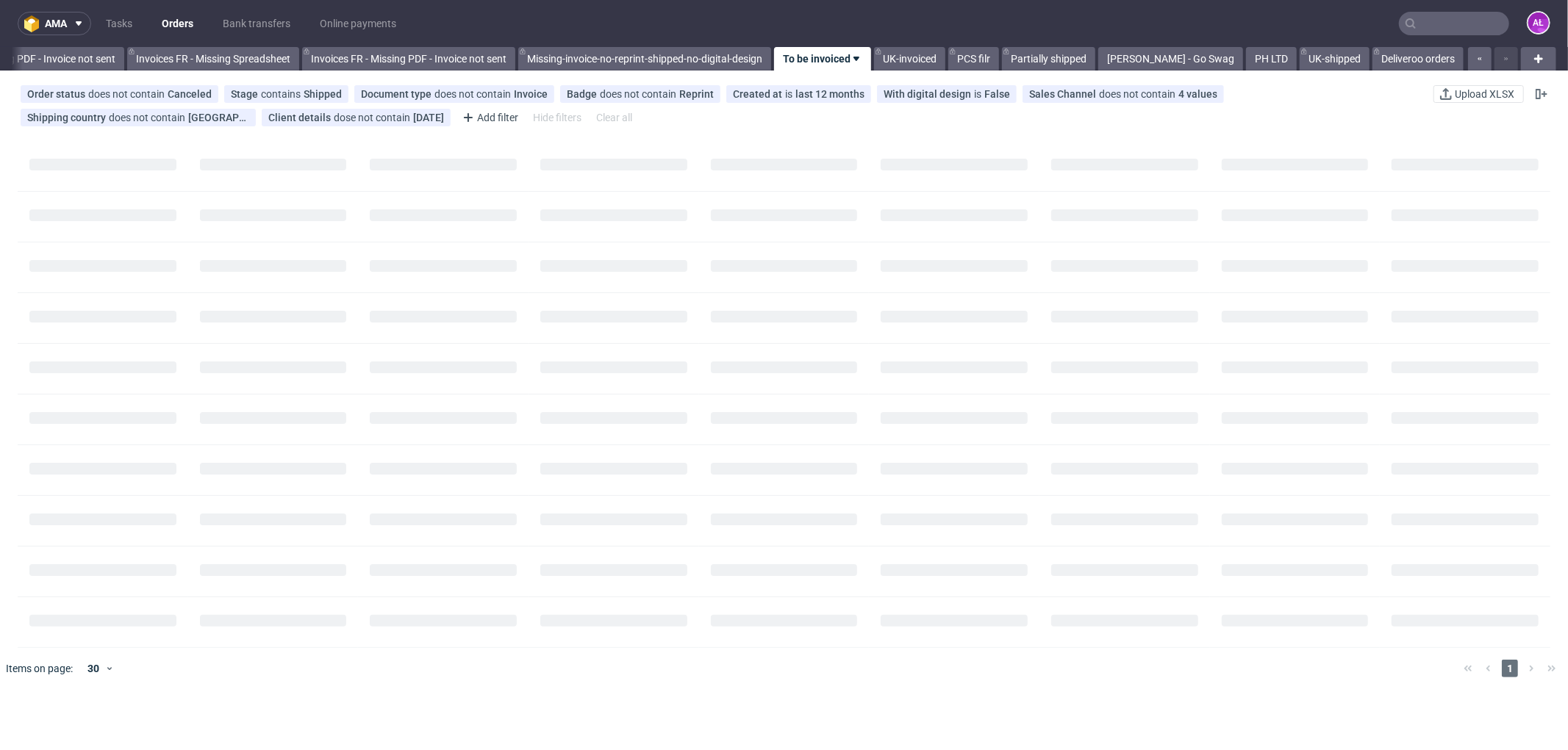
scroll to position [0, 2202]
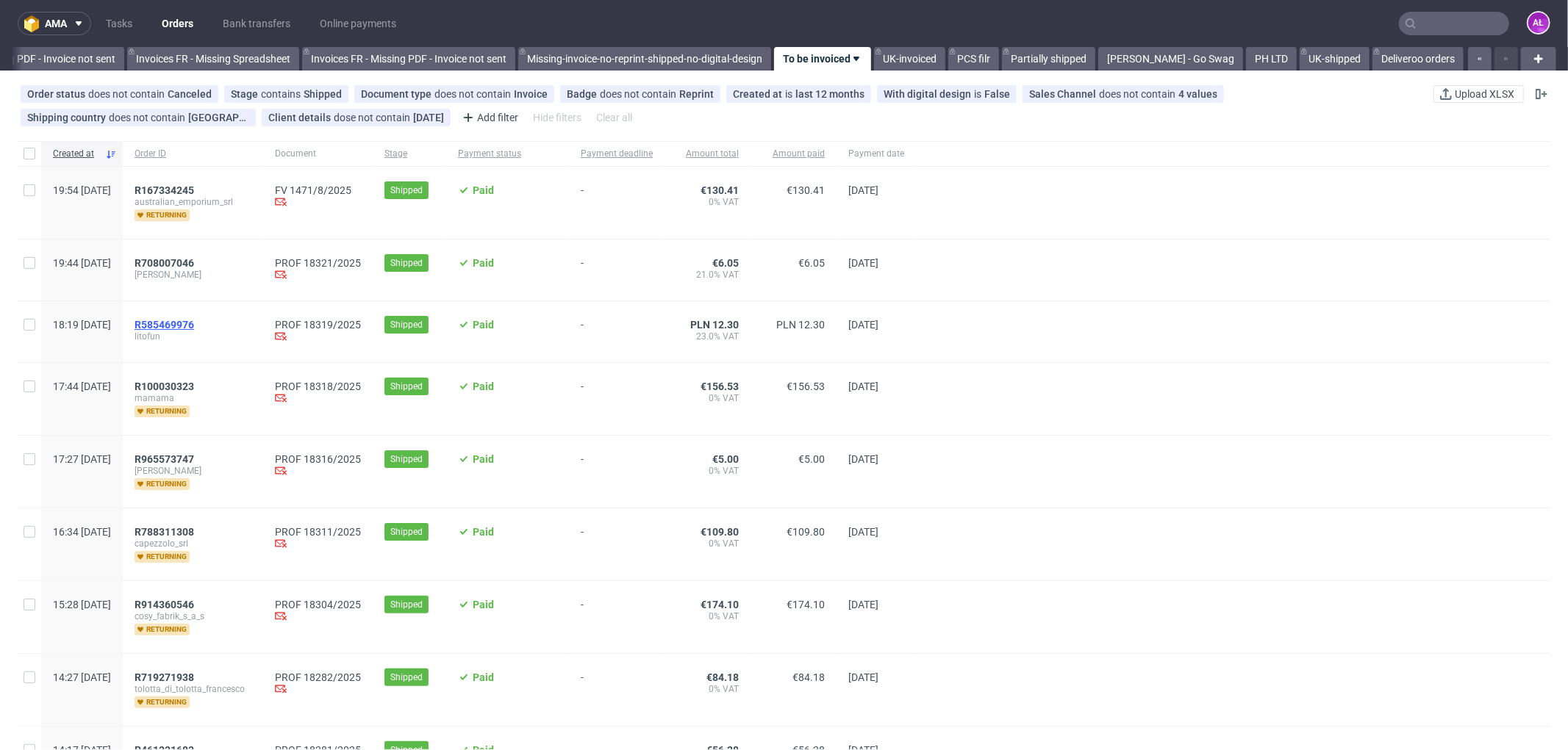
click at [194, 319] on span "R585469976" at bounding box center [164, 325] width 59 height 12
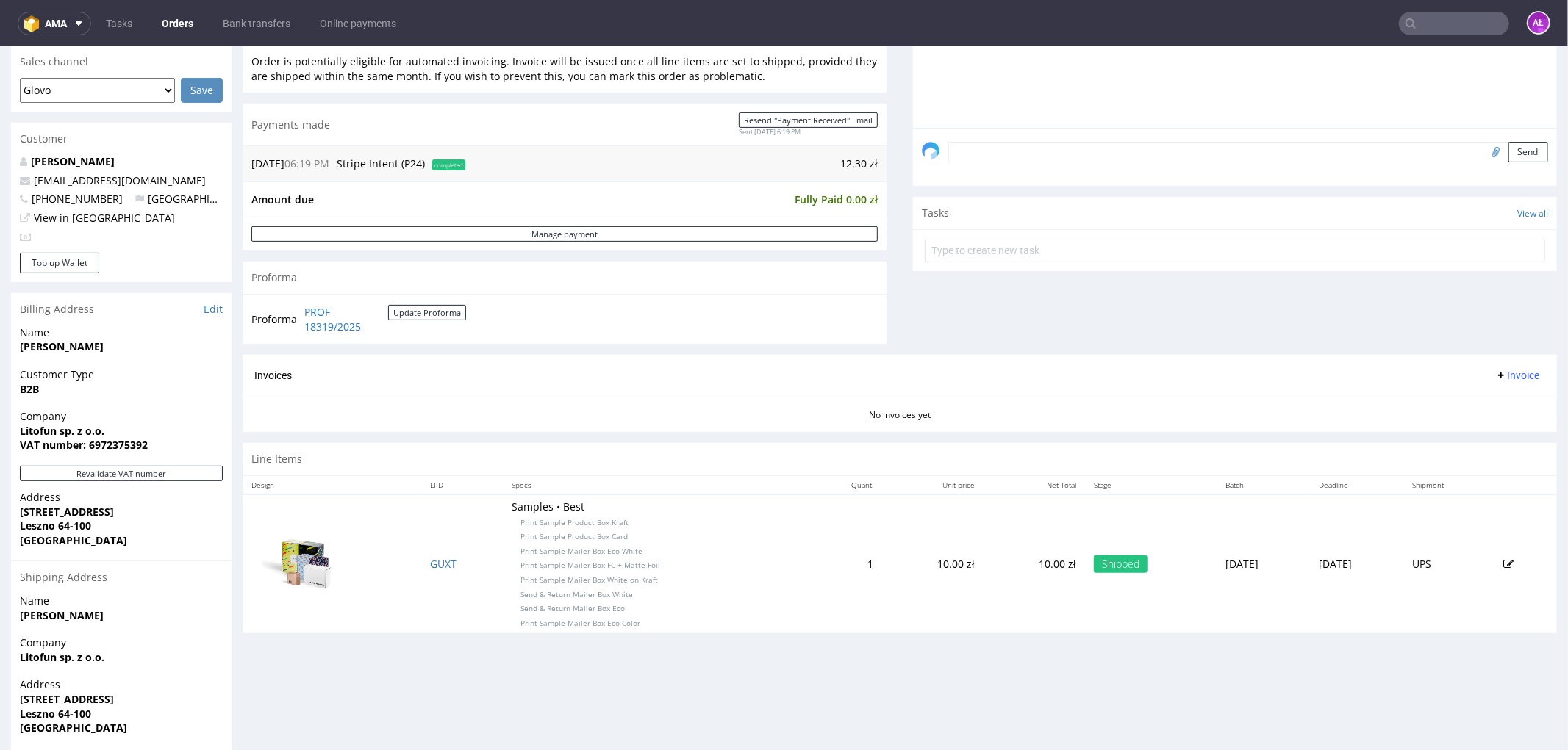
scroll to position [408, 0]
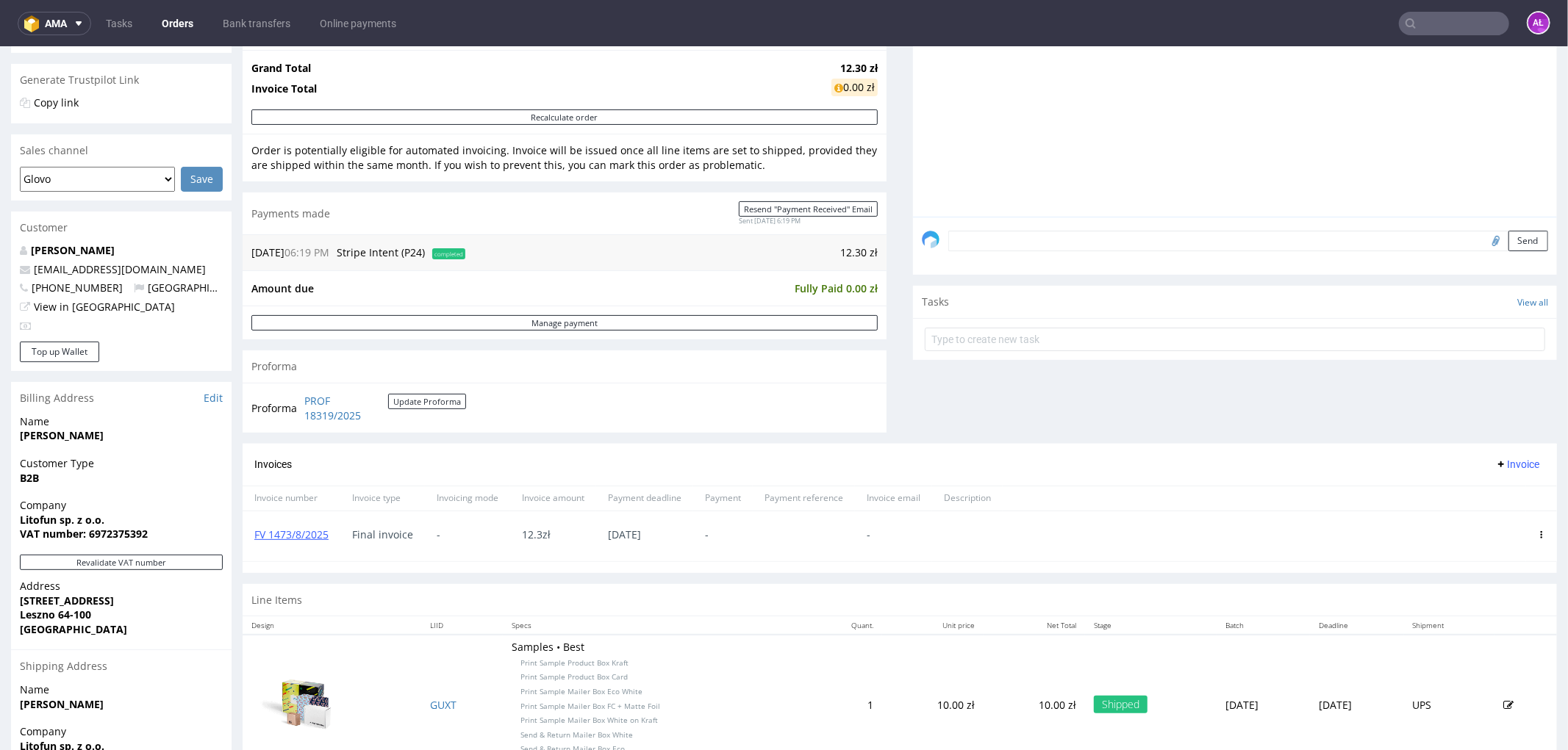
scroll to position [326, 0]
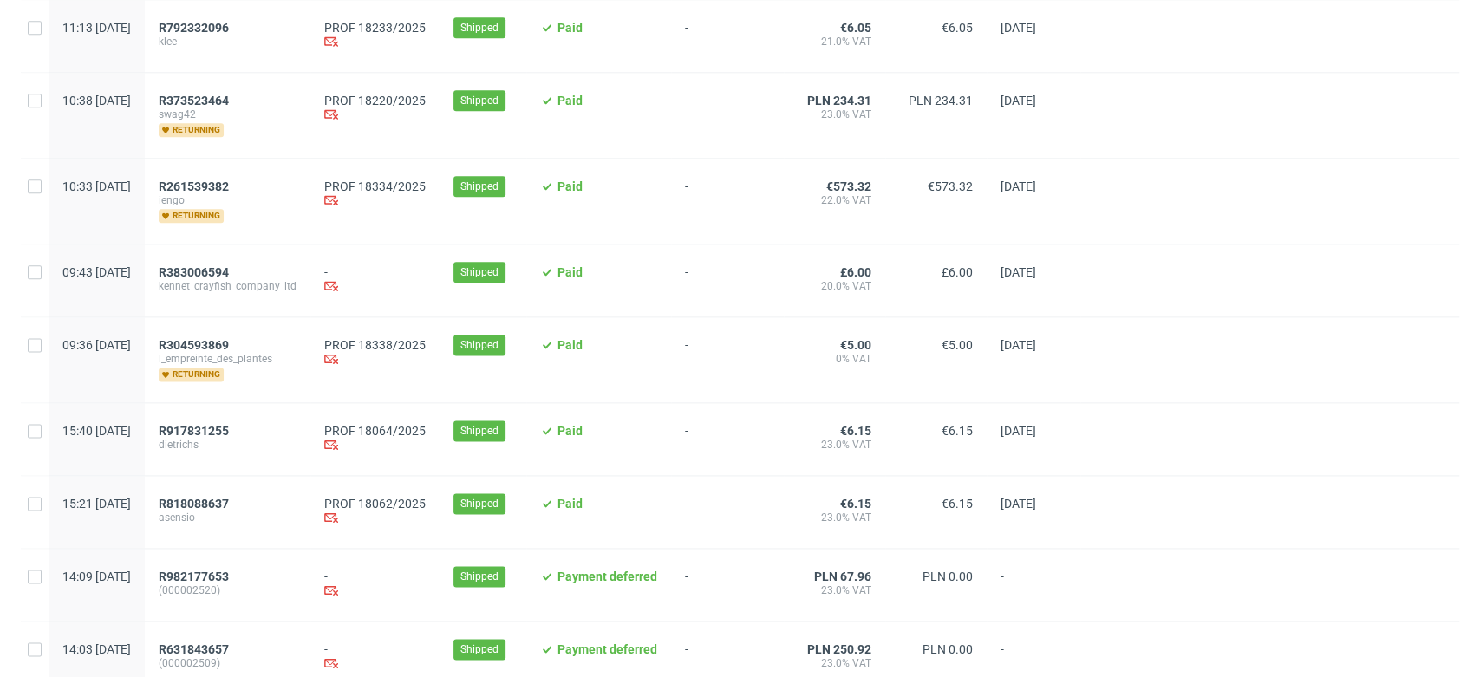
scroll to position [1348, 0]
click at [261, 84] on div "R373523464 swag42 returning" at bounding box center [228, 113] width 166 height 85
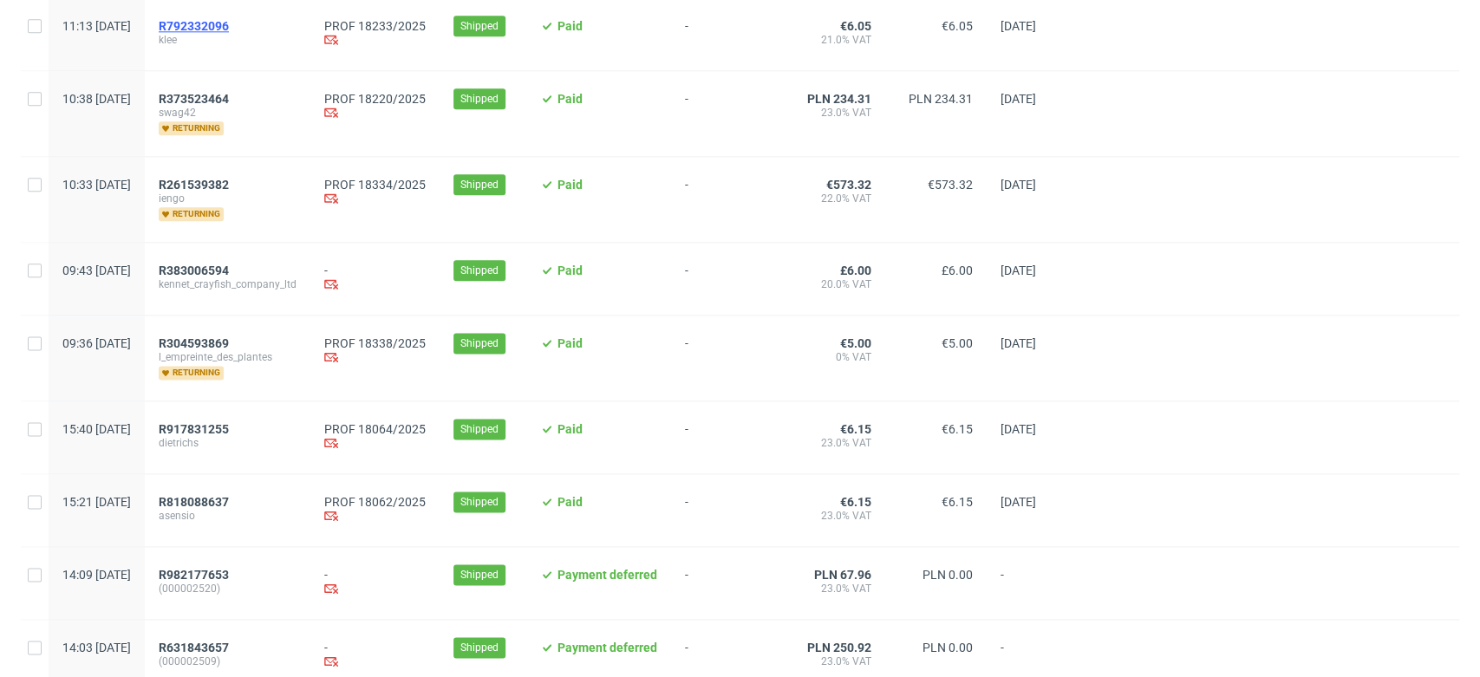
click at [229, 19] on span "R792332096" at bounding box center [194, 26] width 70 height 14
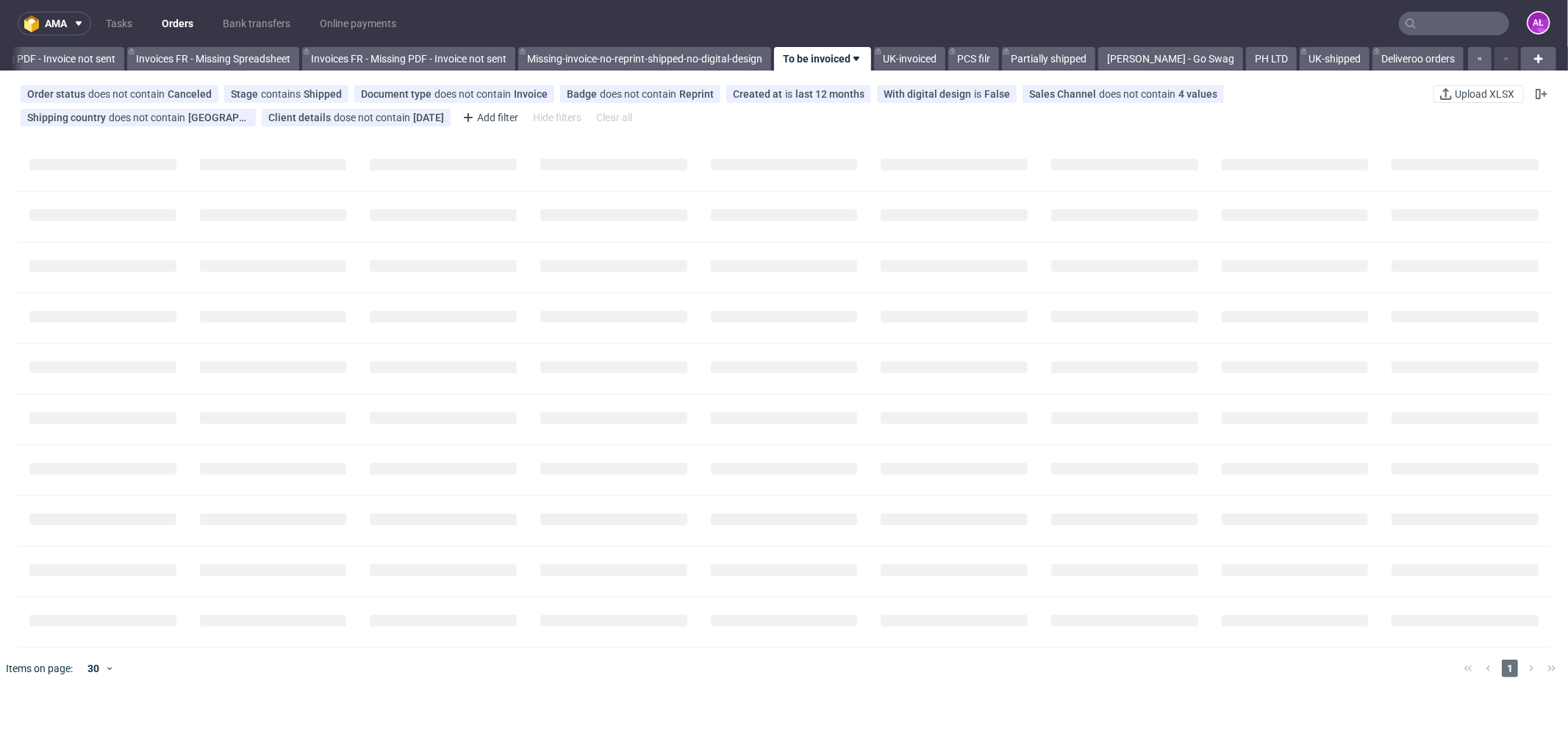
scroll to position [0, 2202]
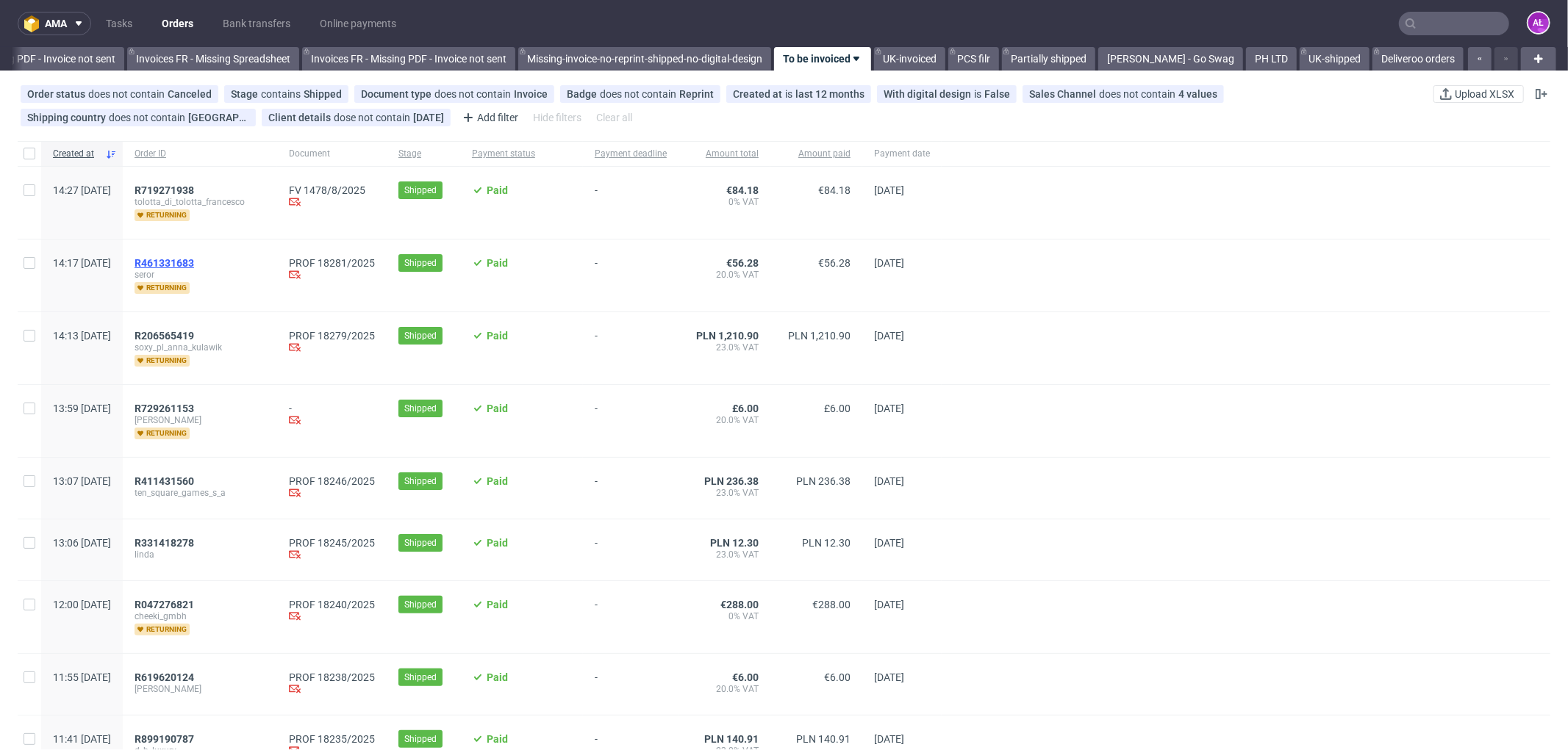
click at [194, 259] on span "R461331683" at bounding box center [164, 264] width 59 height 12
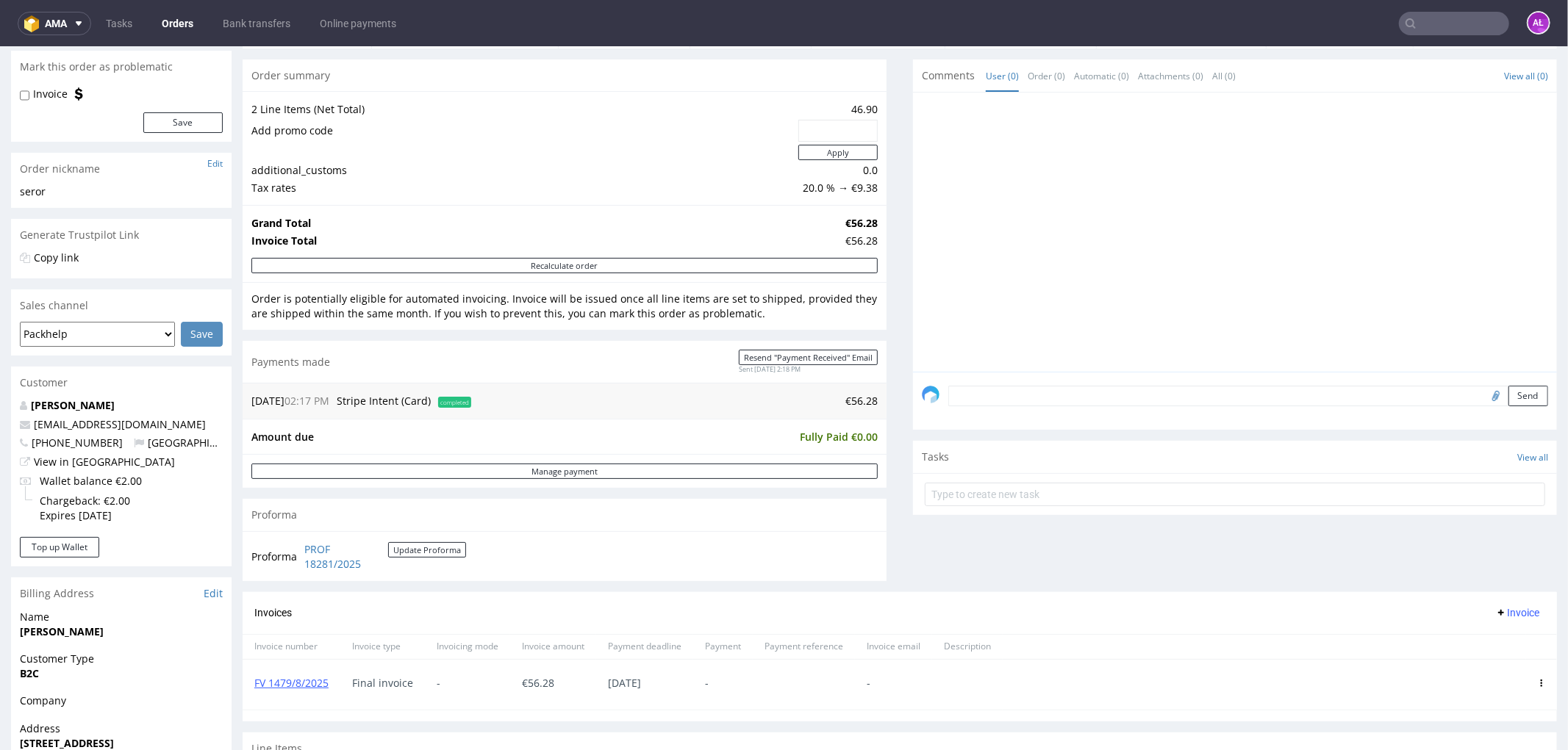
scroll to position [408, 0]
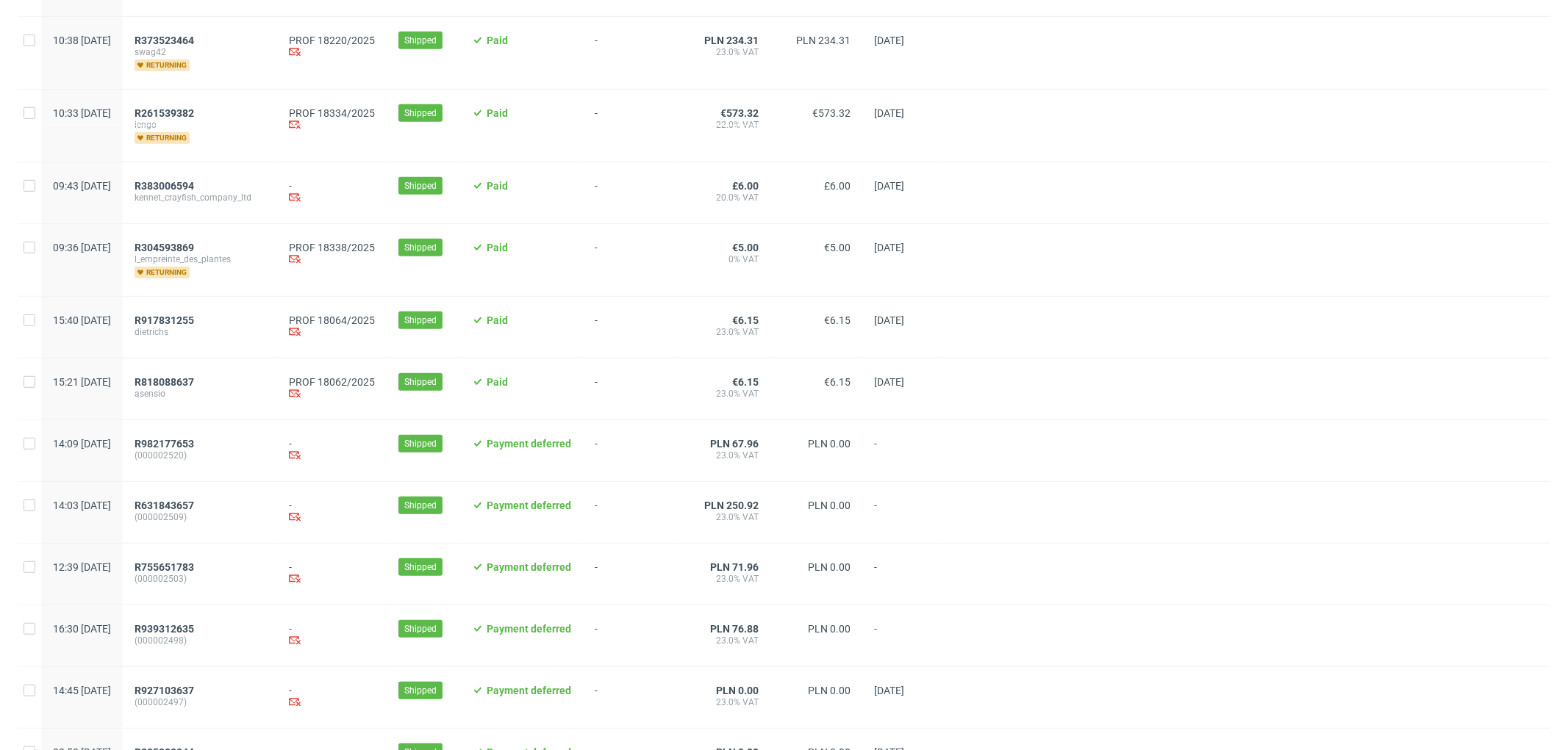
scroll to position [898, 0]
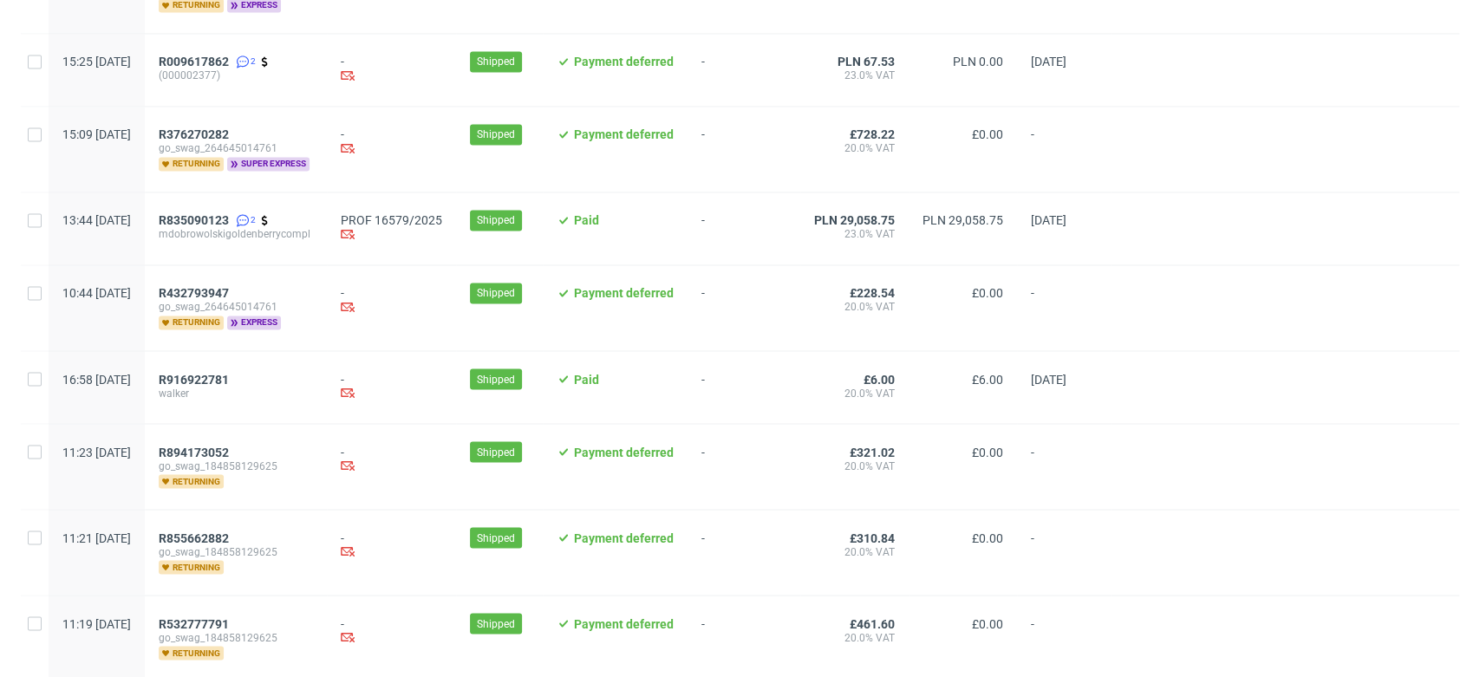
scroll to position [1928, 0]
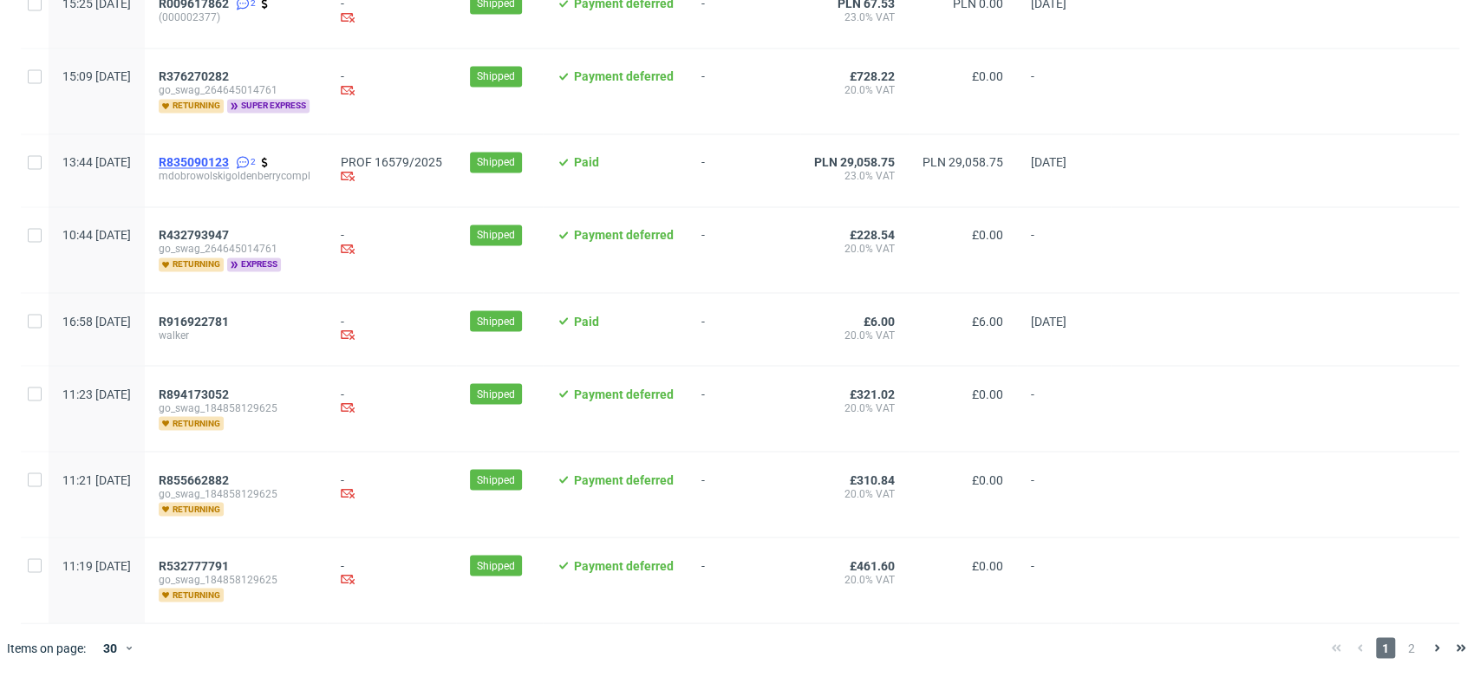
click at [229, 156] on span "R835090123" at bounding box center [194, 162] width 70 height 14
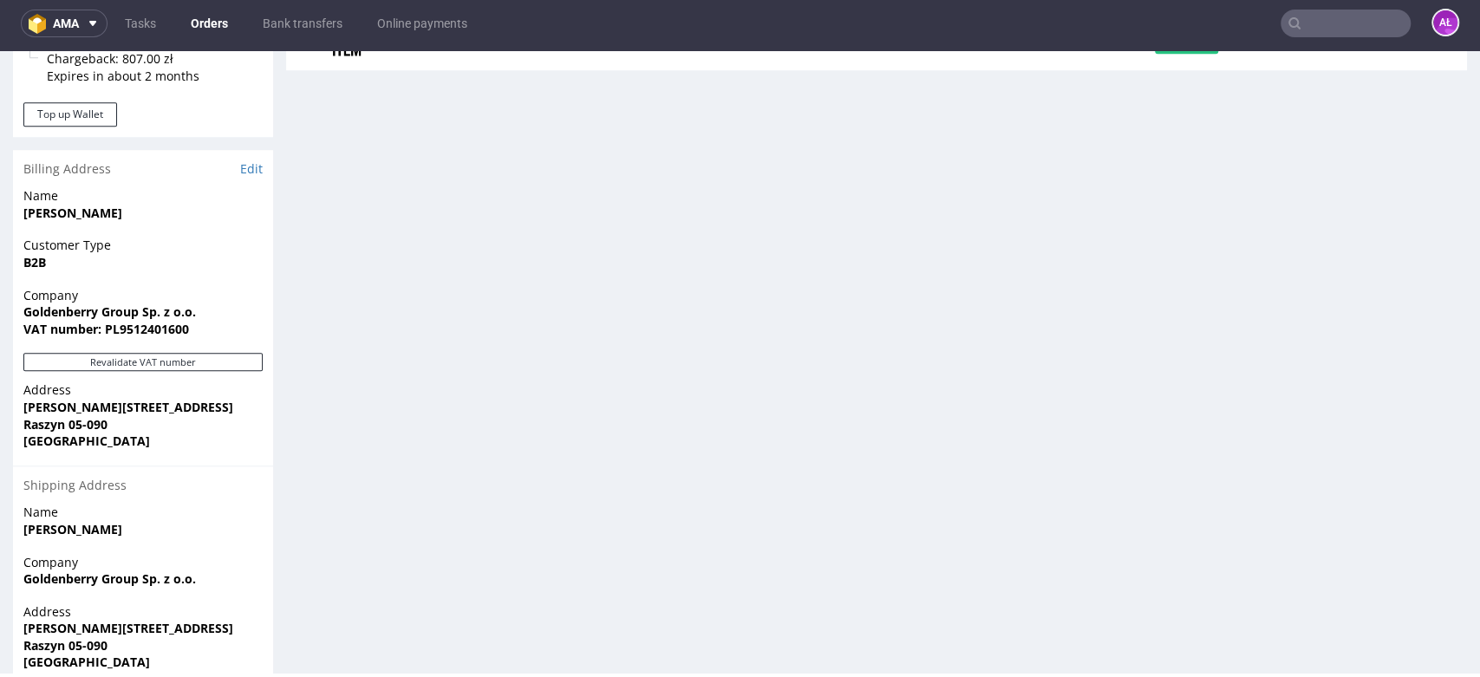
scroll to position [1100, 0]
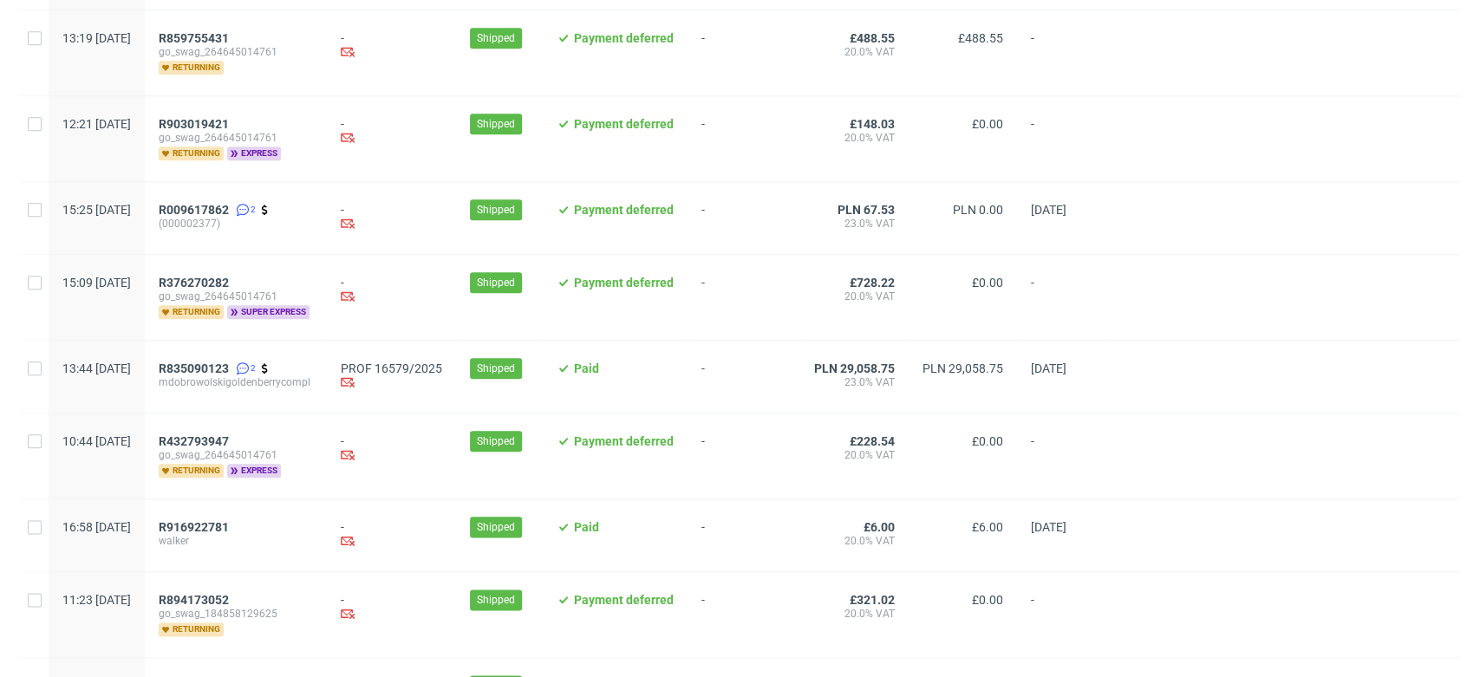
scroll to position [1156, 0]
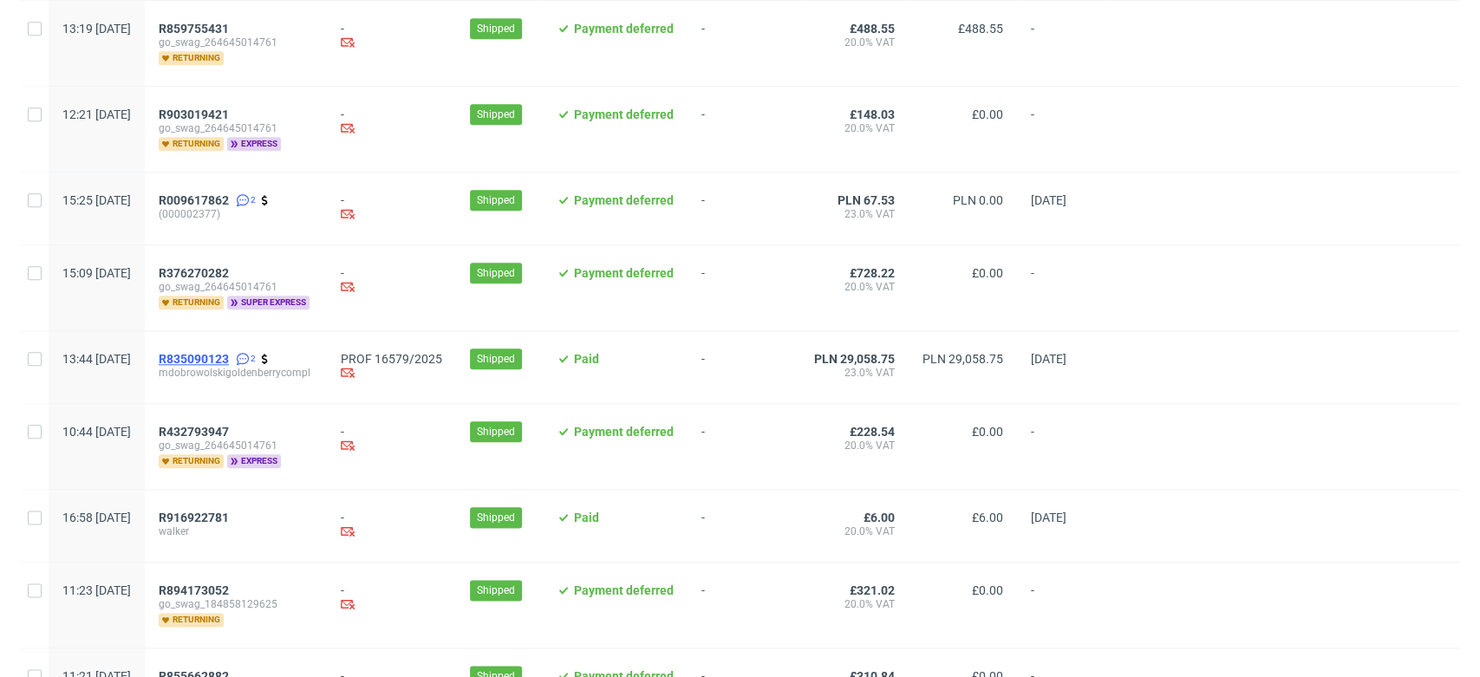
click at [229, 360] on span "R835090123" at bounding box center [194, 359] width 70 height 14
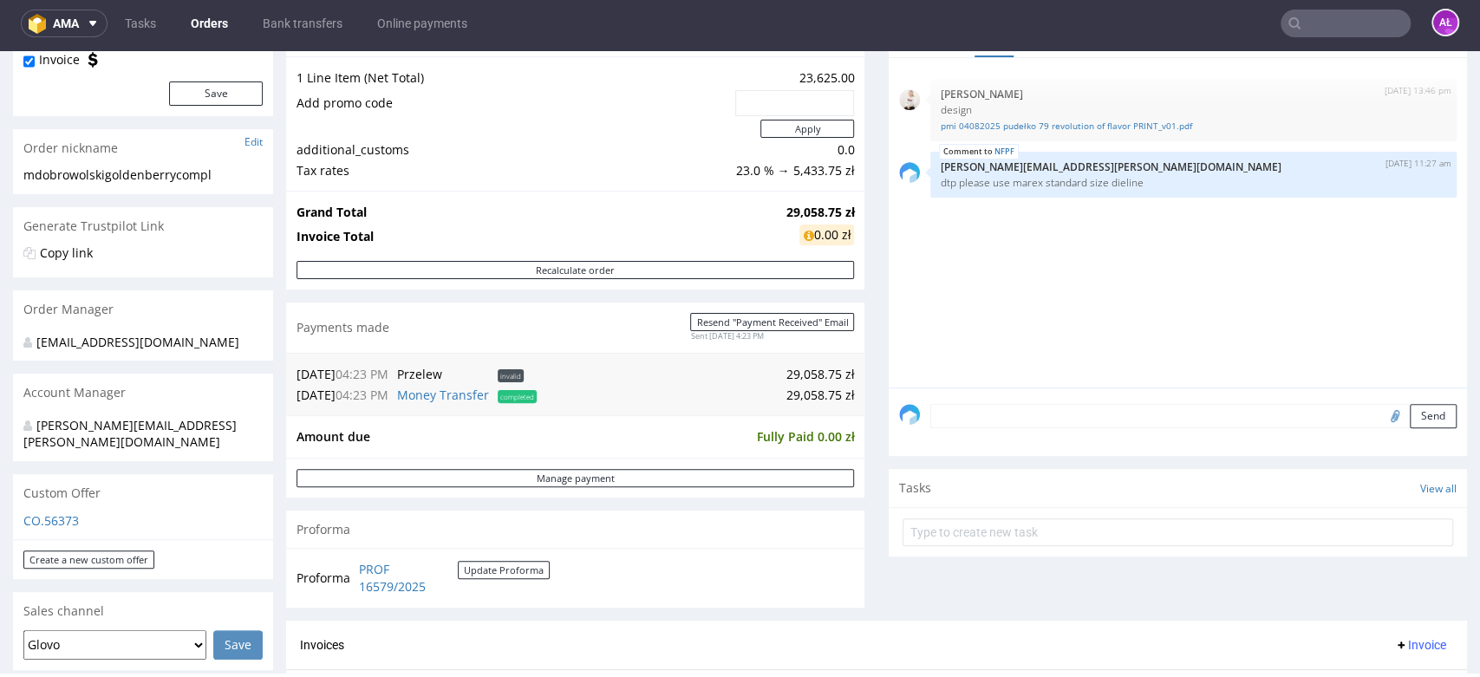
scroll to position [193, 0]
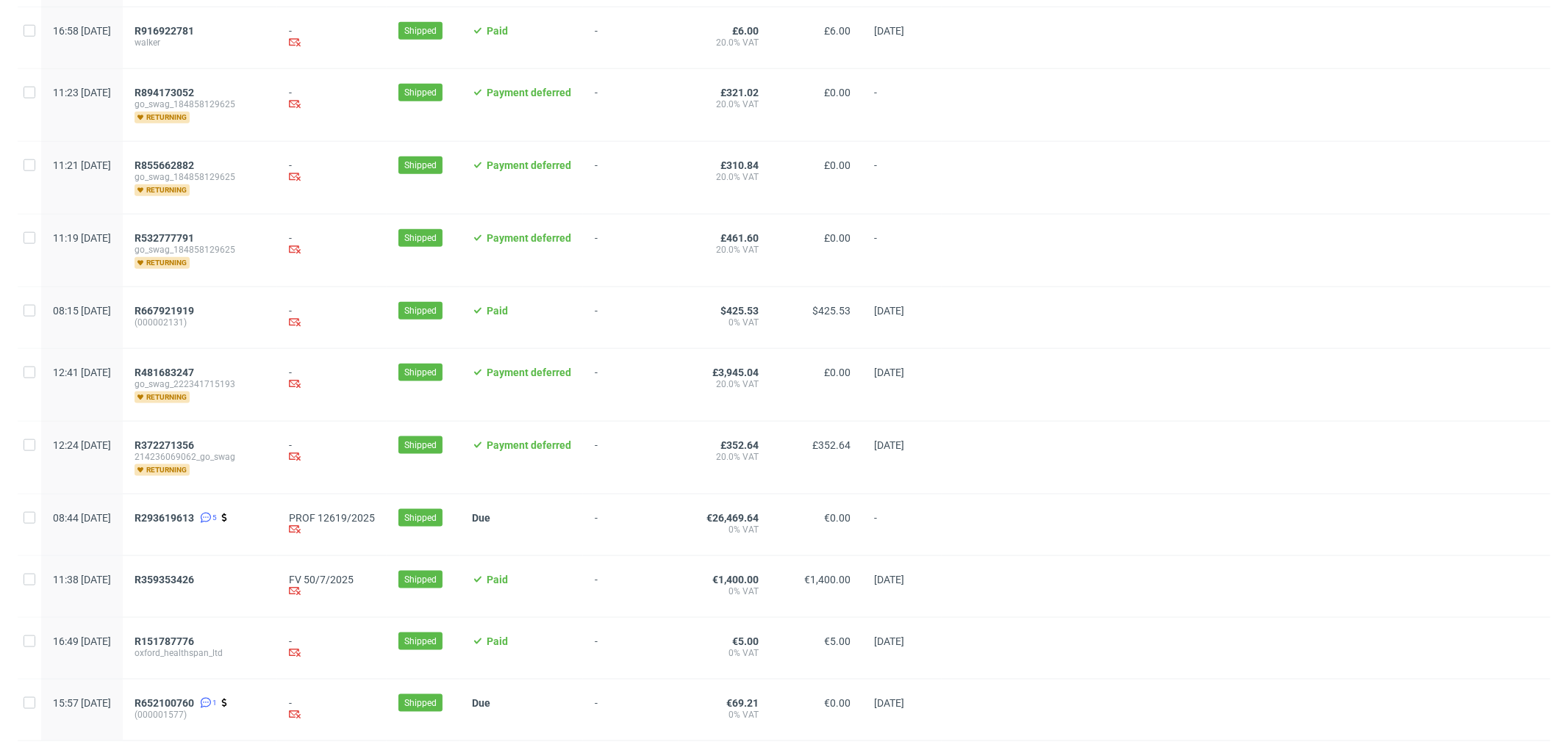
scroll to position [1434, 0]
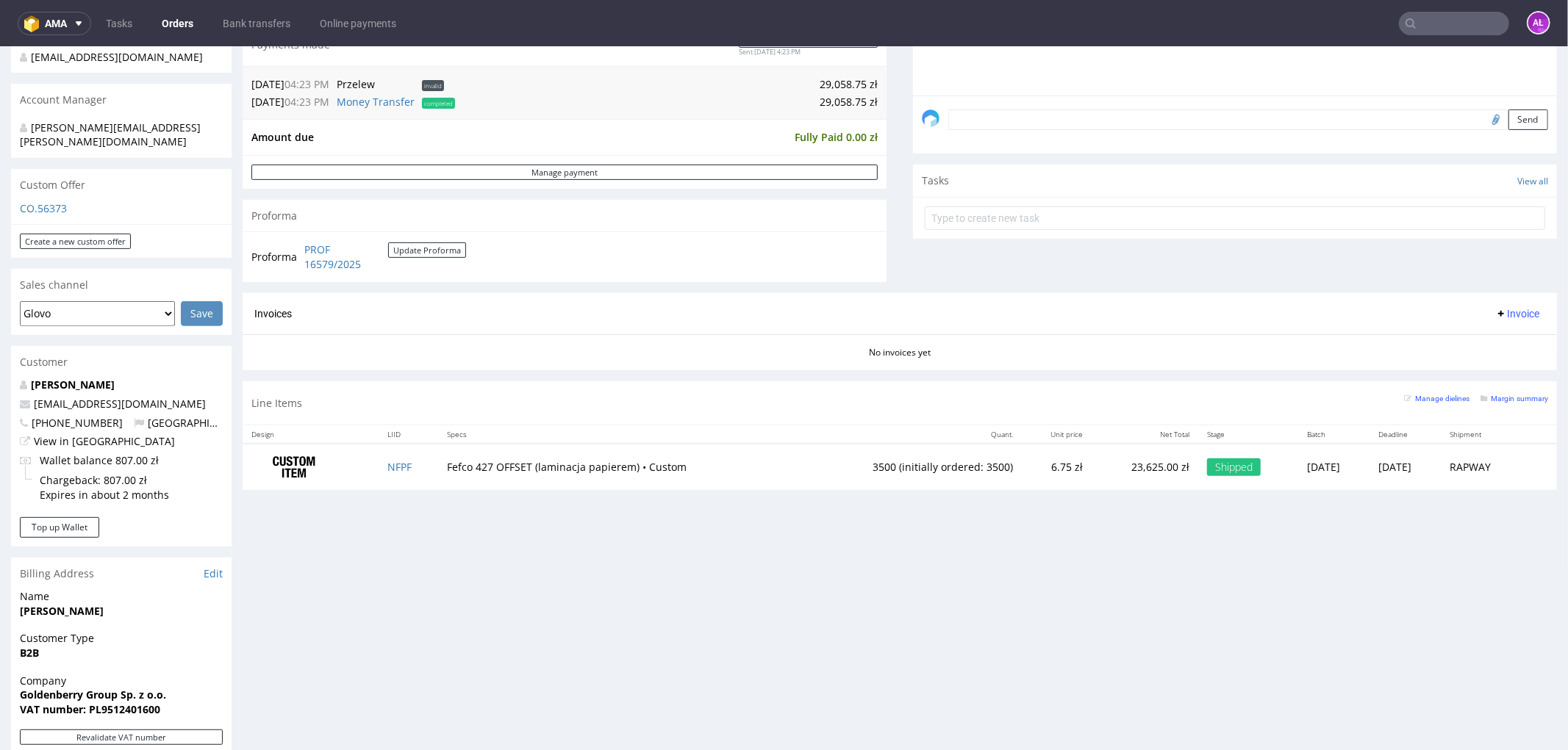
scroll to position [408, 0]
click at [1495, 313] on span "Invoice" at bounding box center [1517, 314] width 44 height 12
click at [1502, 346] on span "Generate" at bounding box center [1493, 346] width 71 height 14
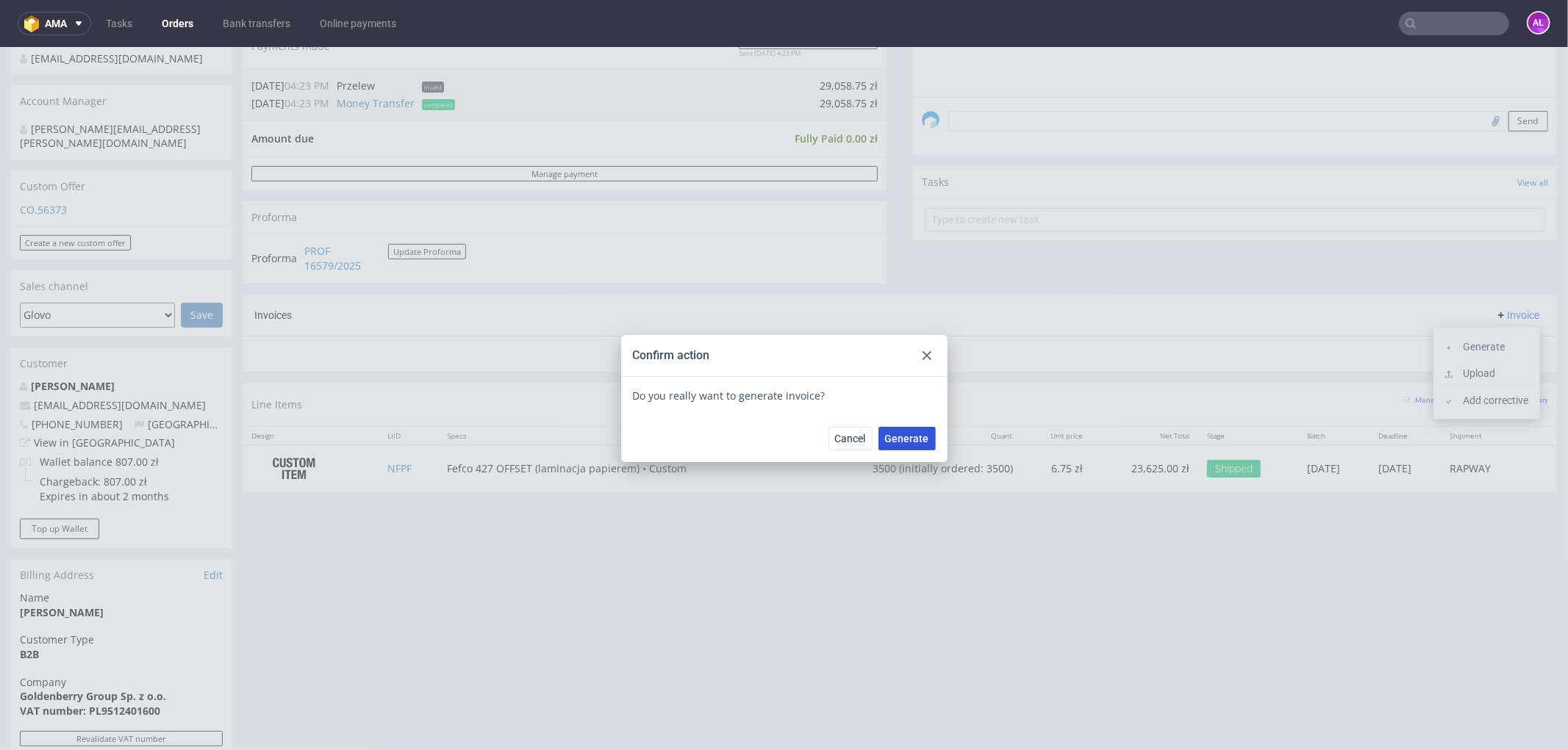
click at [914, 442] on span "Generate" at bounding box center [907, 438] width 44 height 10
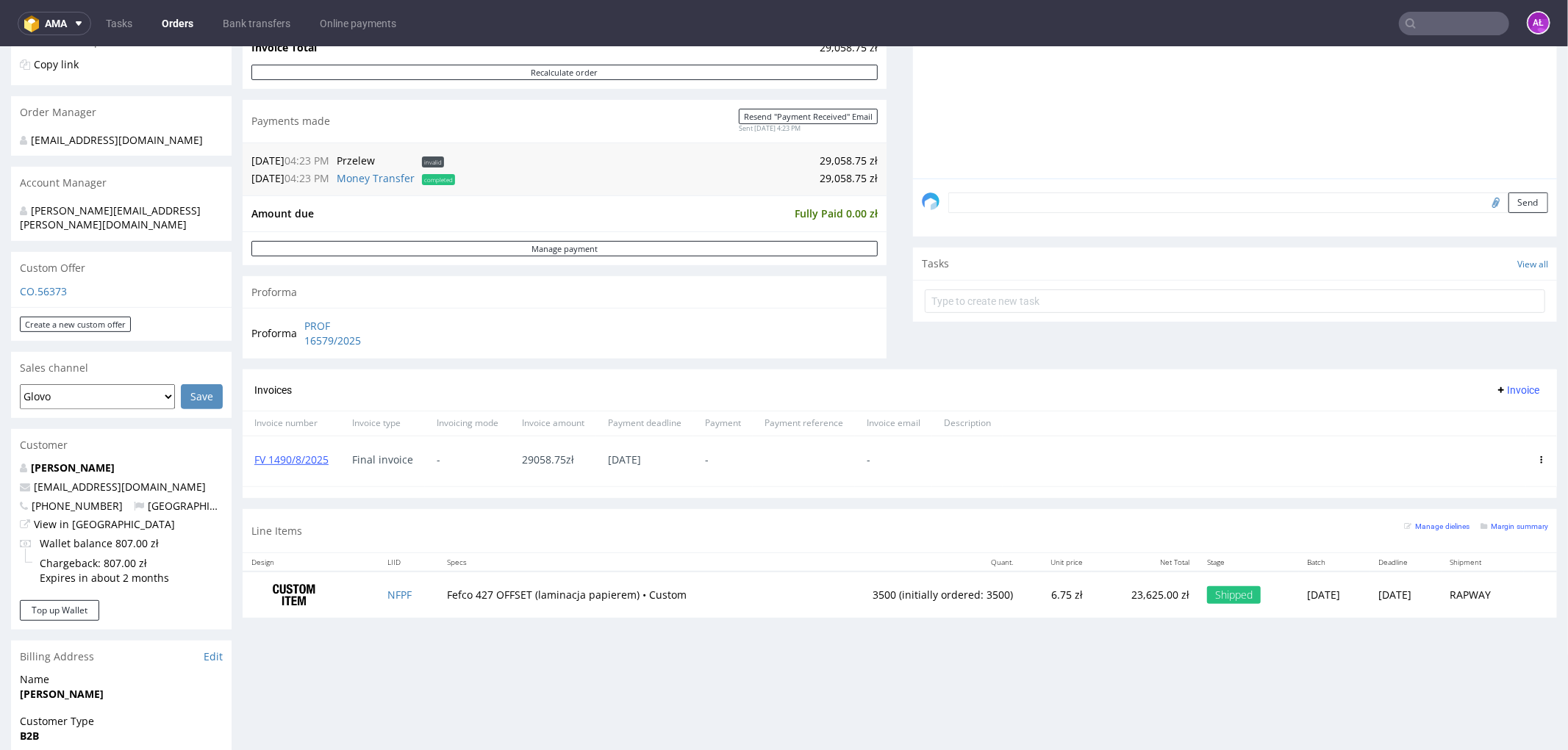
scroll to position [490, 0]
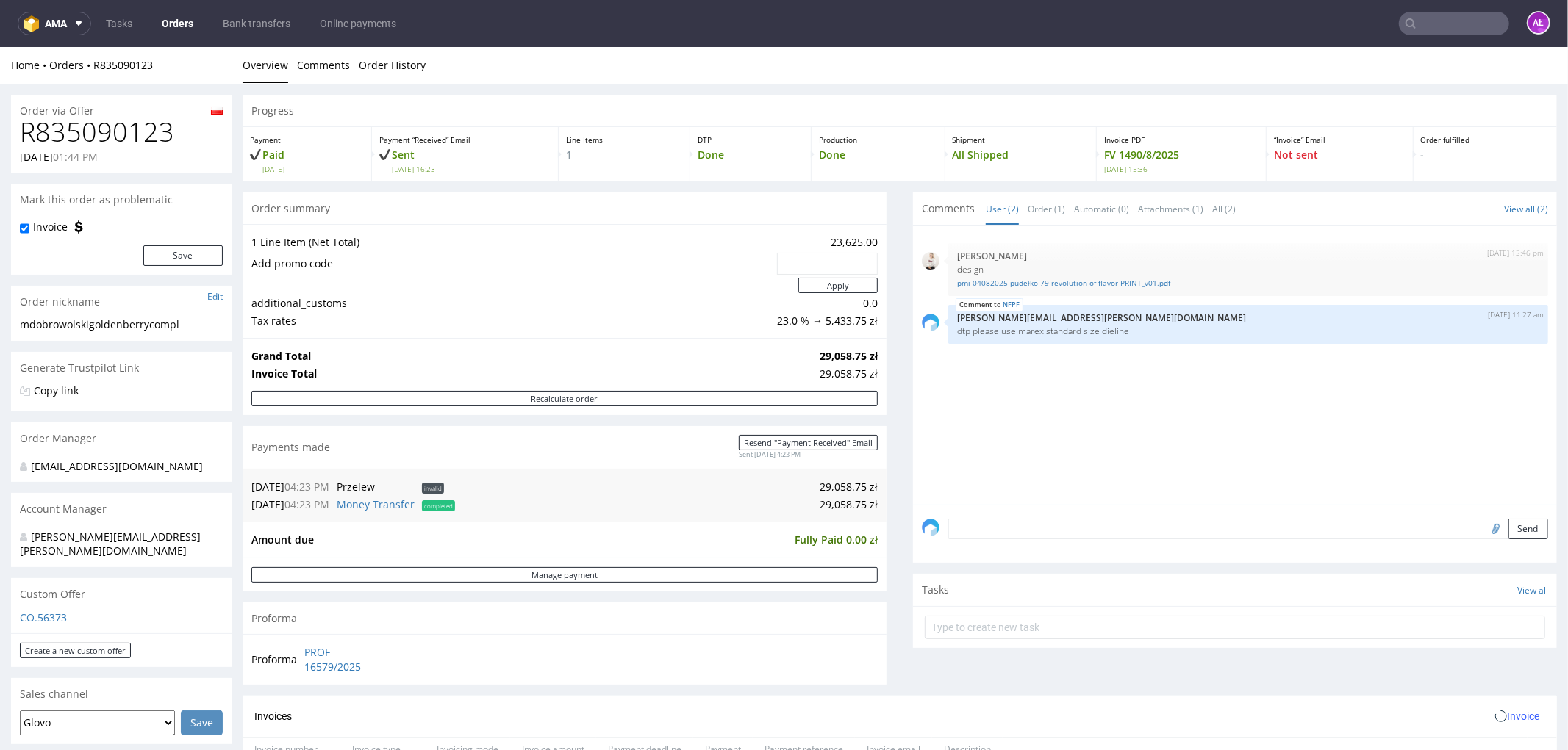
scroll to position [326, 0]
